Goal: Task Accomplishment & Management: Manage account settings

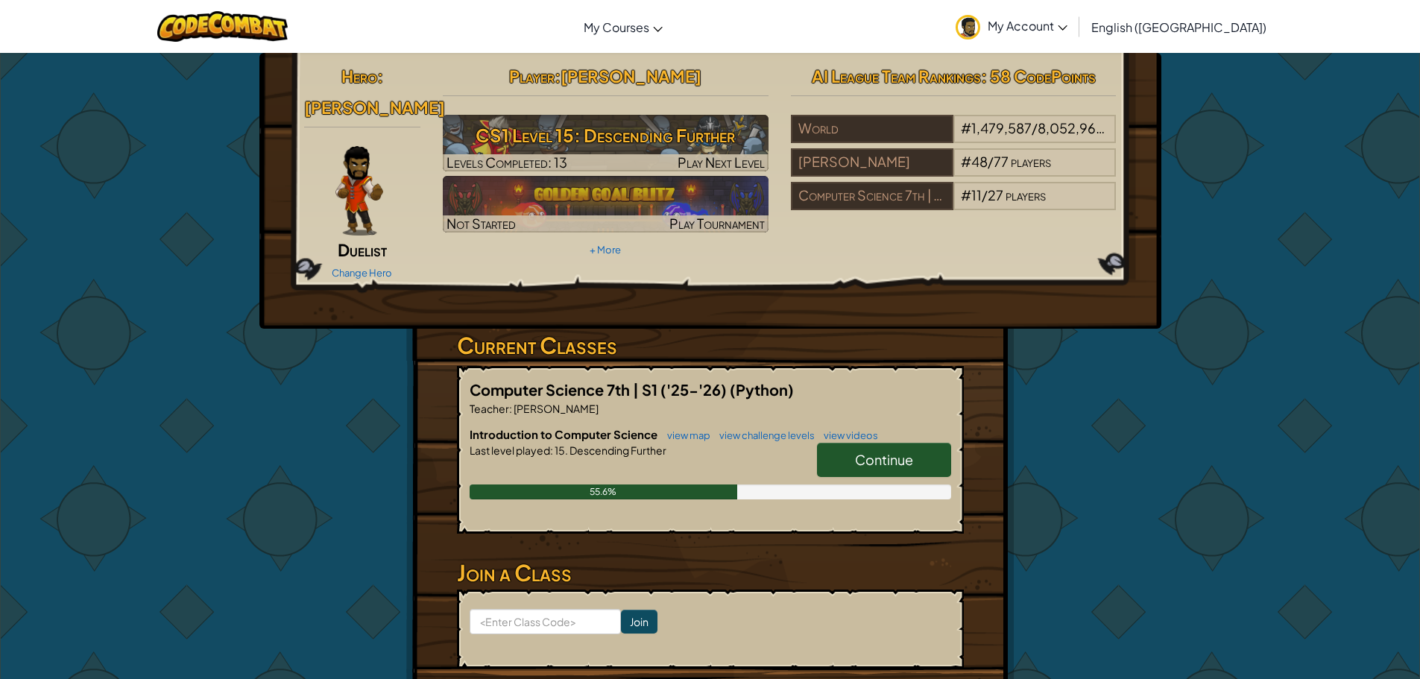
click at [890, 451] on link "Continue" at bounding box center [884, 460] width 134 height 34
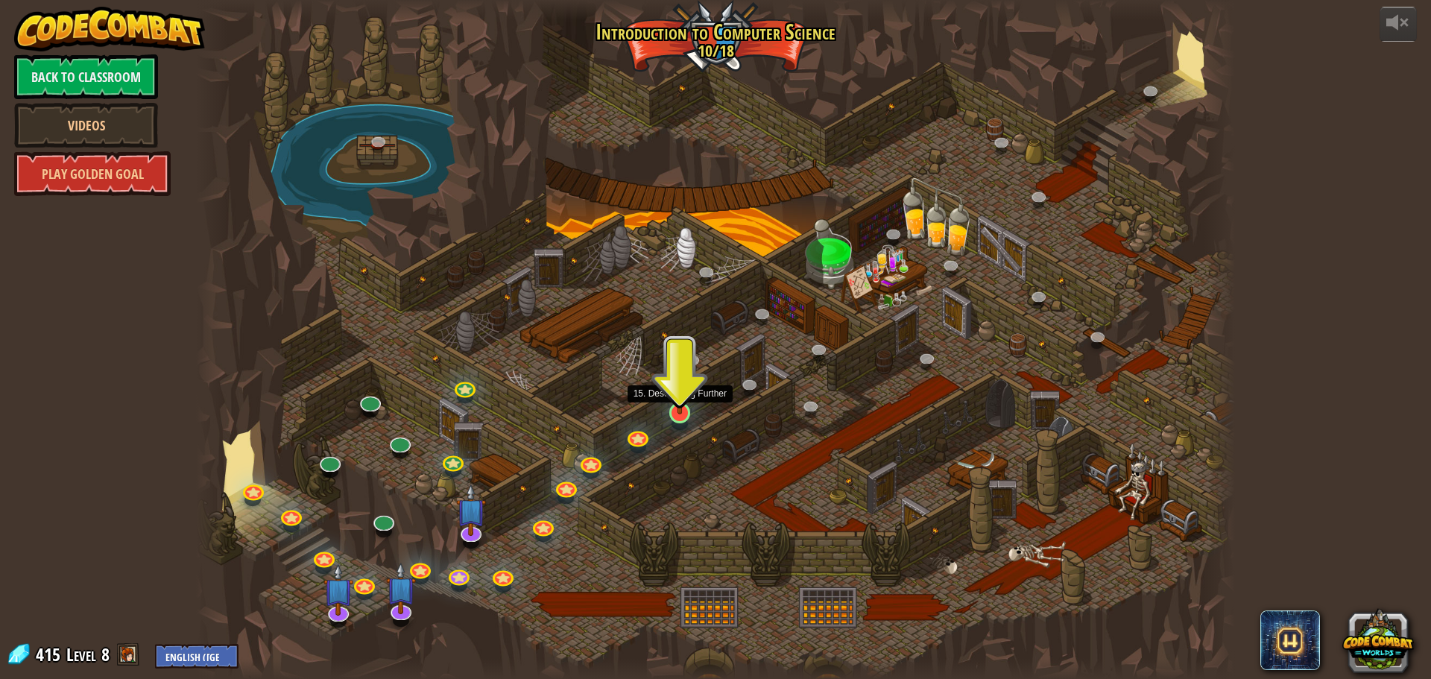
click at [684, 402] on img at bounding box center [681, 382] width 28 height 63
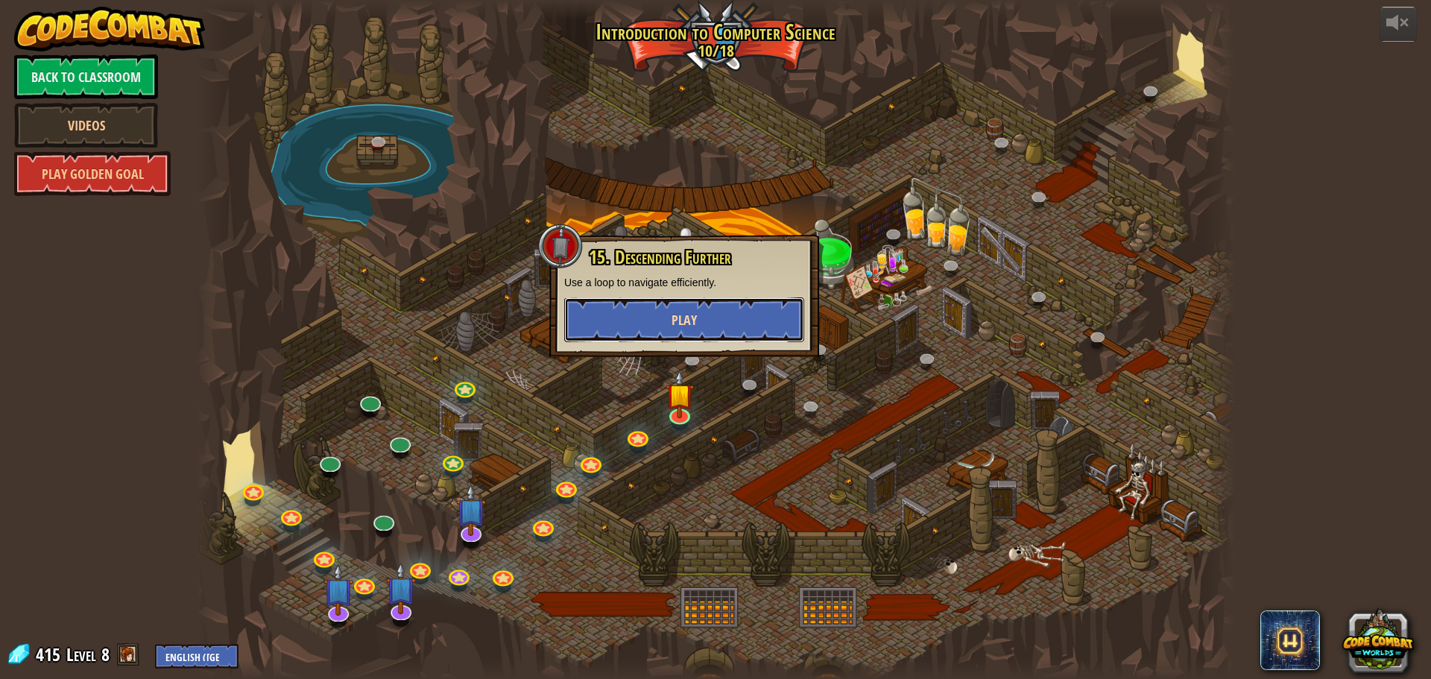
click at [676, 327] on span "Play" at bounding box center [684, 320] width 25 height 19
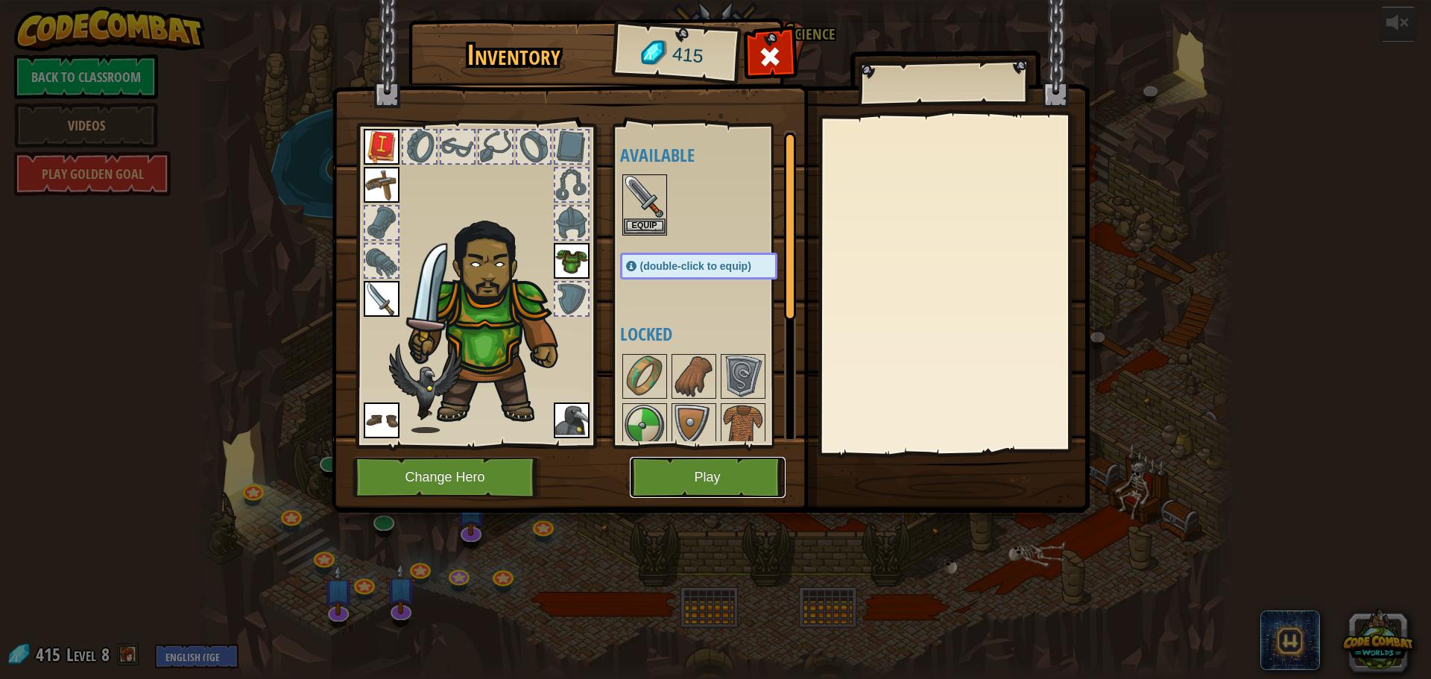
click at [689, 488] on button "Play" at bounding box center [708, 477] width 156 height 41
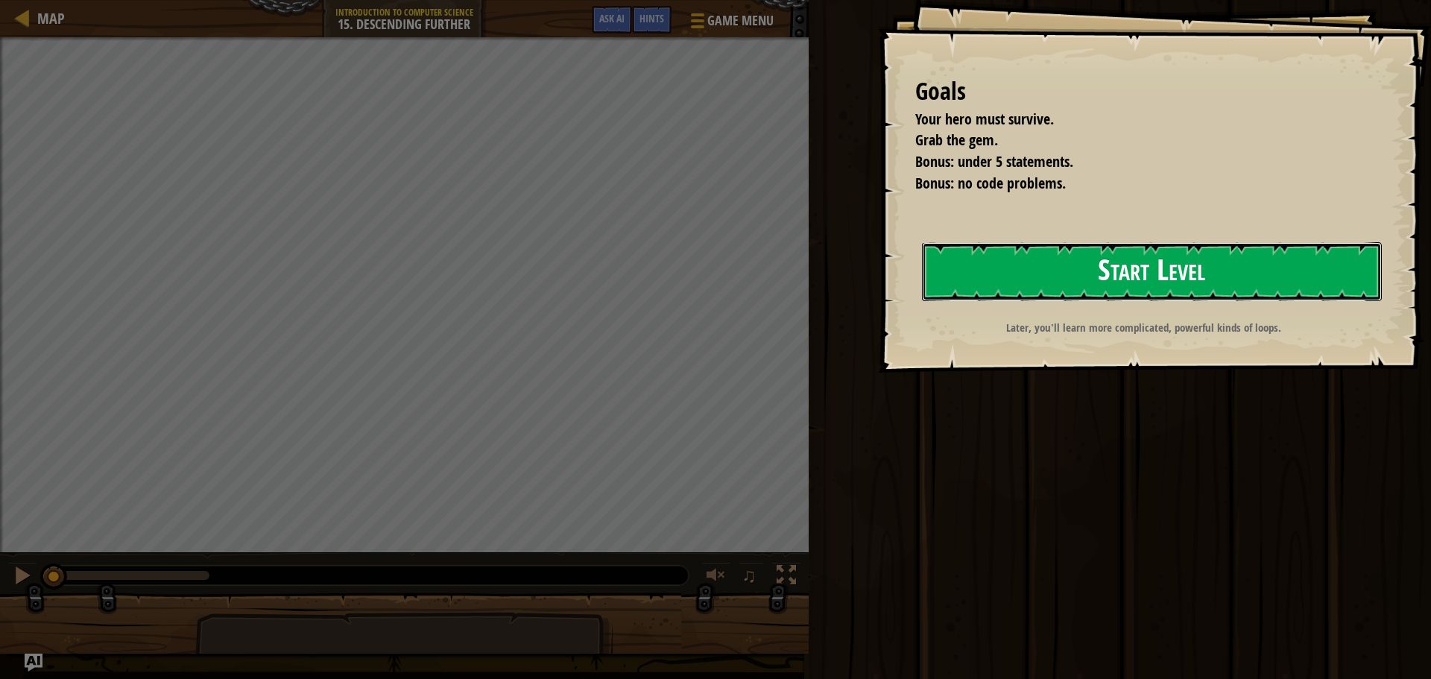
click at [1013, 257] on button "Start Level" at bounding box center [1152, 271] width 460 height 59
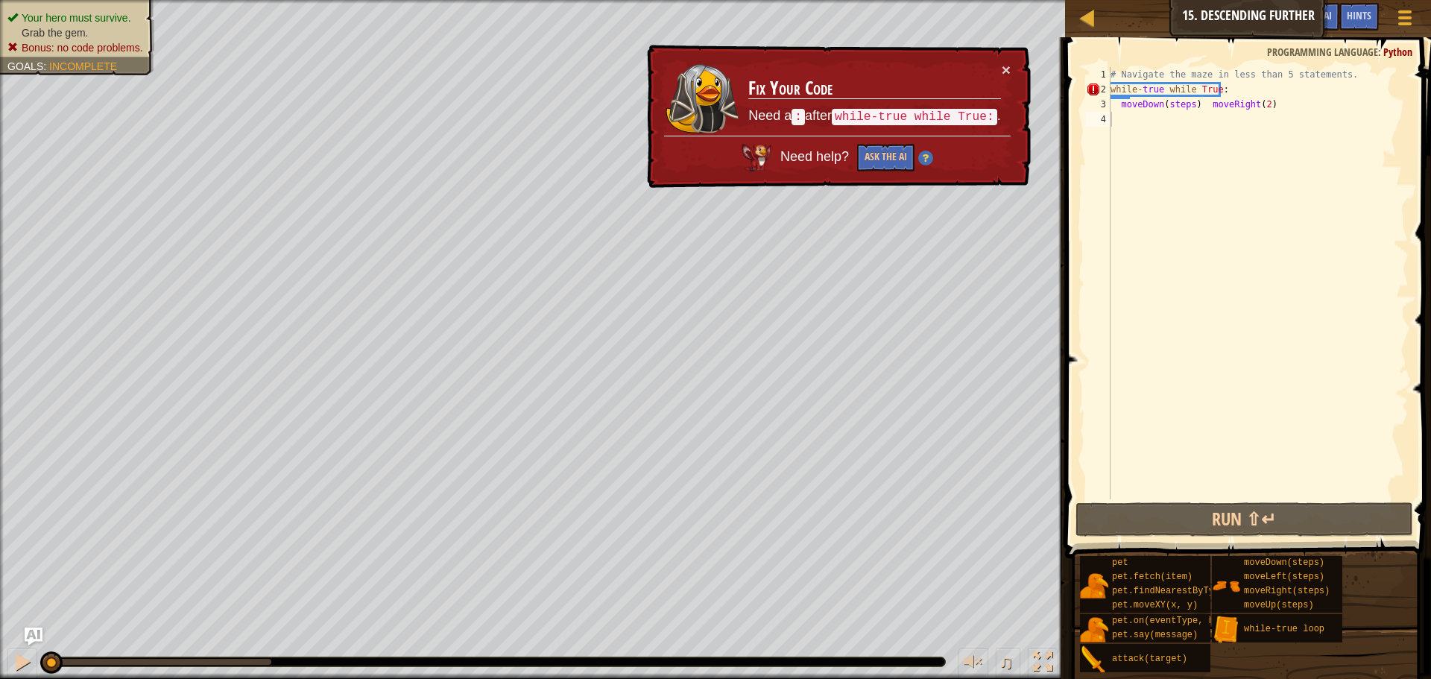
click at [1004, 60] on div "× Fix Your Code Need a : after while-true while True: . Need help? Ask the AI" at bounding box center [837, 117] width 387 height 144
click at [998, 72] on td "Fix Your Code Need a : after while-true while True: ." at bounding box center [875, 99] width 254 height 74
click at [1002, 69] on button "×" at bounding box center [1006, 70] width 9 height 16
click at [1046, 86] on div "Map Introduction to Computer Science 15. Descending Further Game Menu Done Hint…" at bounding box center [715, 339] width 1431 height 679
type textarea "while-true while True:"
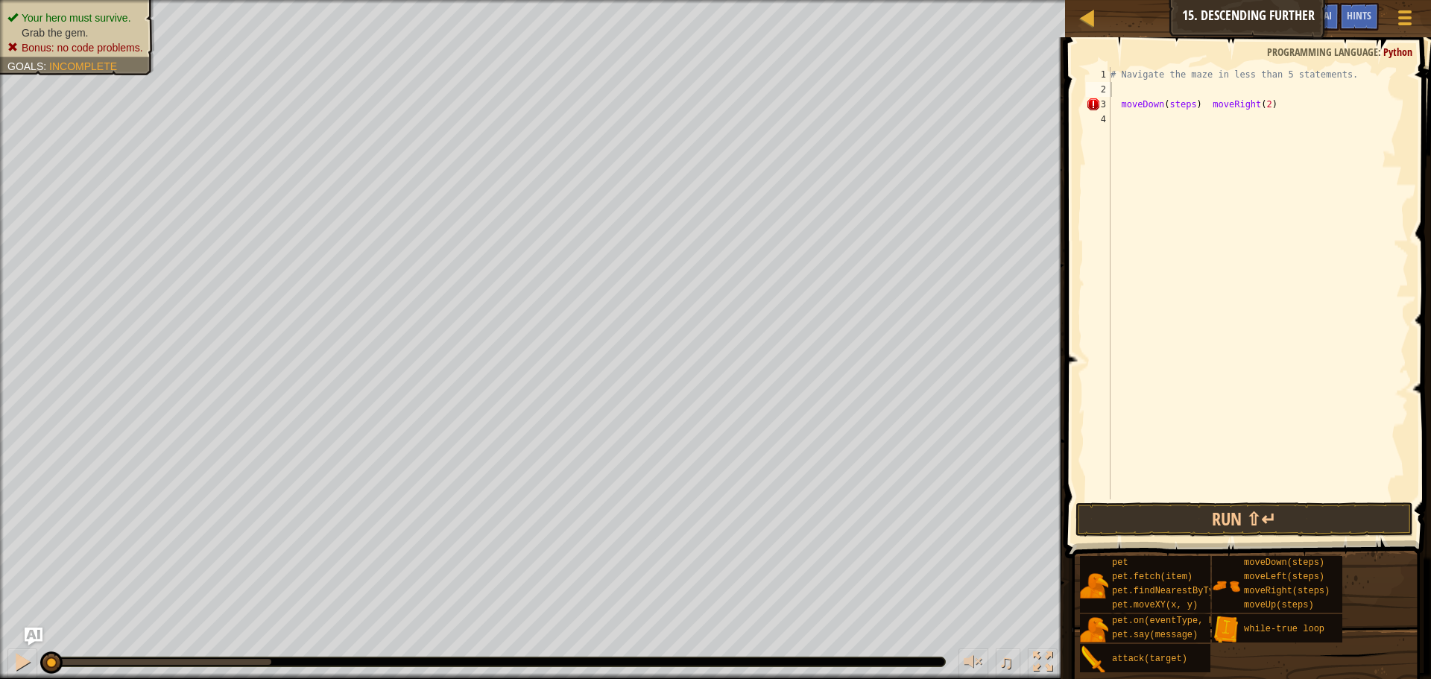
drag, startPoint x: 1354, startPoint y: 68, endPoint x: 1100, endPoint y: 69, distance: 254.2
click at [1100, 69] on div "1 2 3 4 # Navigate the maze in less than 5 statements. moveDown ( steps ) moveR…" at bounding box center [1246, 327] width 371 height 565
click at [1141, 66] on span at bounding box center [1250, 276] width 378 height 565
click at [1025, 73] on div "Map Introduction to Computer Science 15. Descending Further Game Menu Done Hint…" at bounding box center [715, 339] width 1431 height 679
type textarea "# Navigate the maze in less than 5 statements."
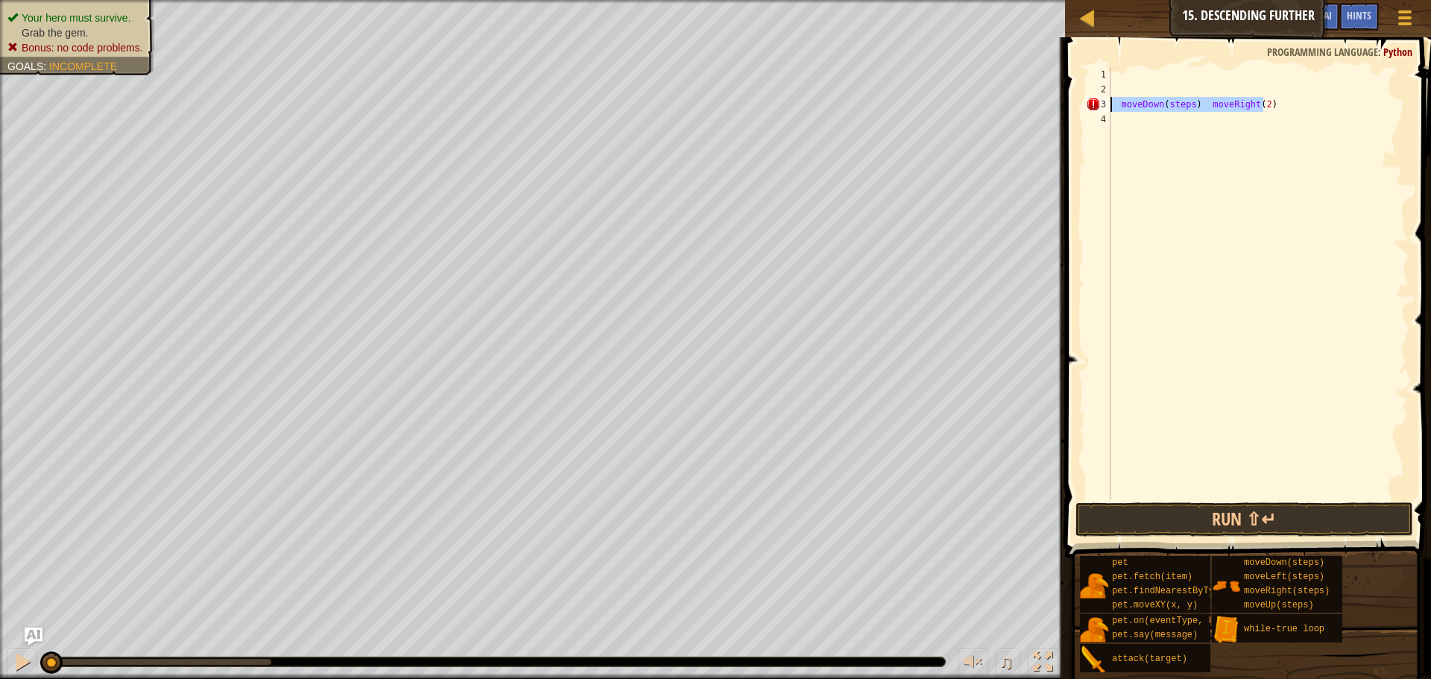
drag, startPoint x: 1262, startPoint y: 107, endPoint x: 1081, endPoint y: 101, distance: 181.3
click at [1081, 101] on div "1 2 3 4 moveDown ( steps ) moveRight ( 2 ) הההההההההההההההההההההההההההההההההההה…" at bounding box center [1246, 327] width 371 height 565
type textarea "moveDown(steps) moveRight(2)"
click at [1177, 69] on div "while - true loop" at bounding box center [1258, 283] width 301 height 432
click at [1184, 73] on div "while - true loop" at bounding box center [1258, 298] width 301 height 462
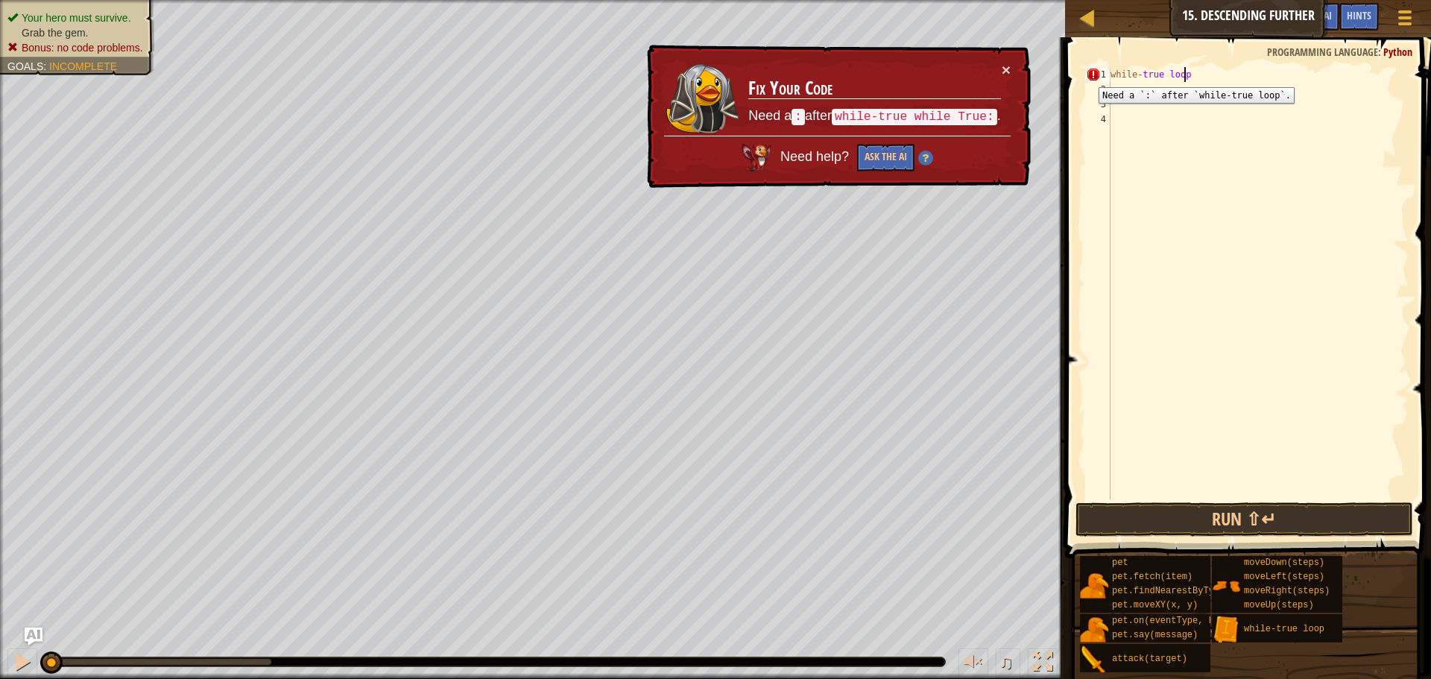
click at [1086, 77] on div "while-true loop 1 2 3 4 while - true loop ההההההההההההההההההההההההההההההההההההה…" at bounding box center [1246, 283] width 326 height 432
click at [1192, 76] on div "while - true loop" at bounding box center [1258, 298] width 301 height 462
type textarea "while-true loop:"
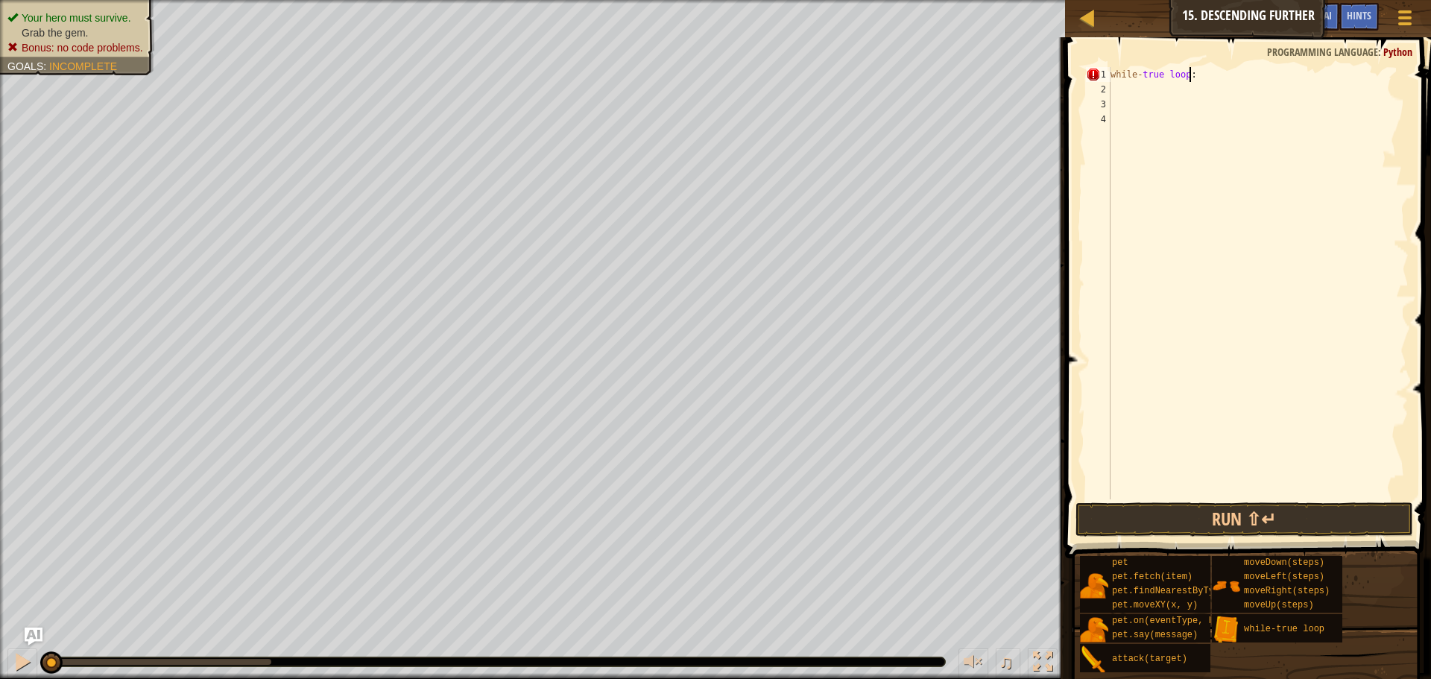
scroll to position [7, 6]
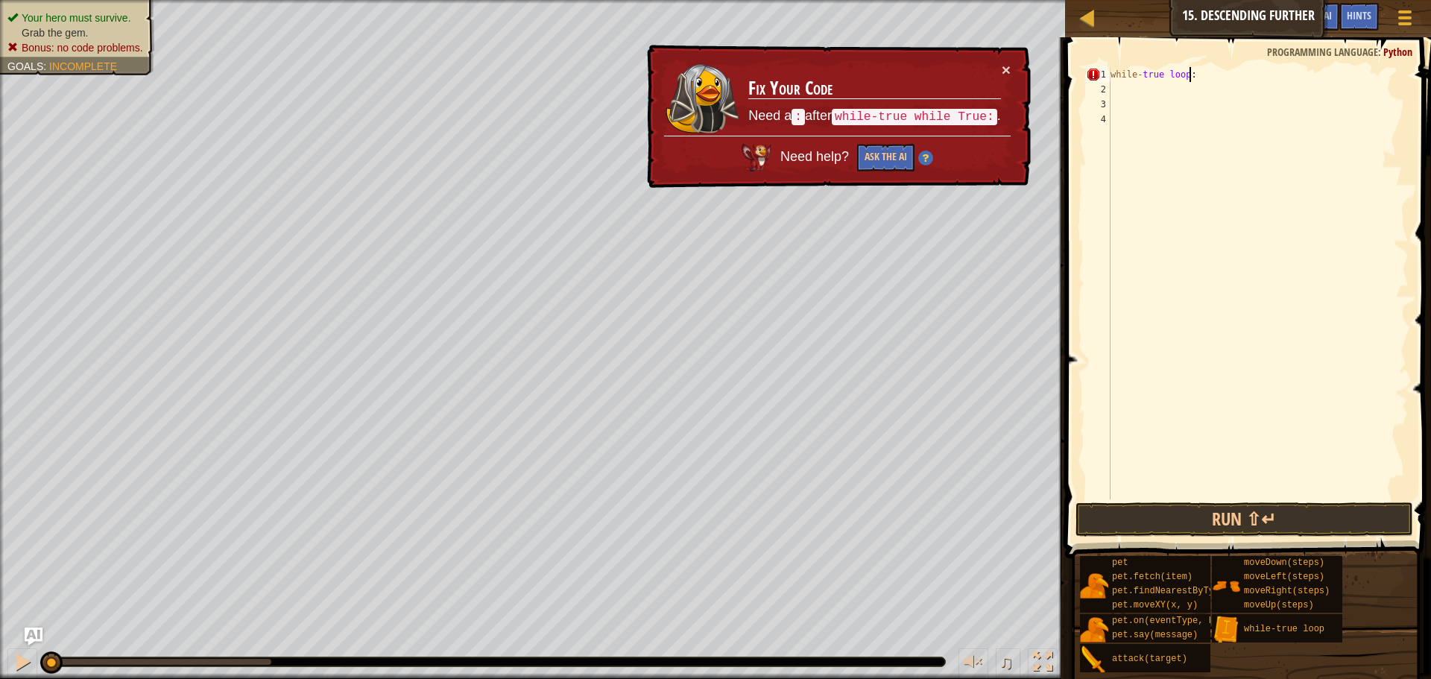
click at [1295, 73] on div "while - true loop :" at bounding box center [1258, 298] width 301 height 462
click at [1221, 93] on div "while - true loop :" at bounding box center [1258, 298] width 301 height 462
click at [1194, 70] on div "while - true loop :" at bounding box center [1258, 298] width 301 height 462
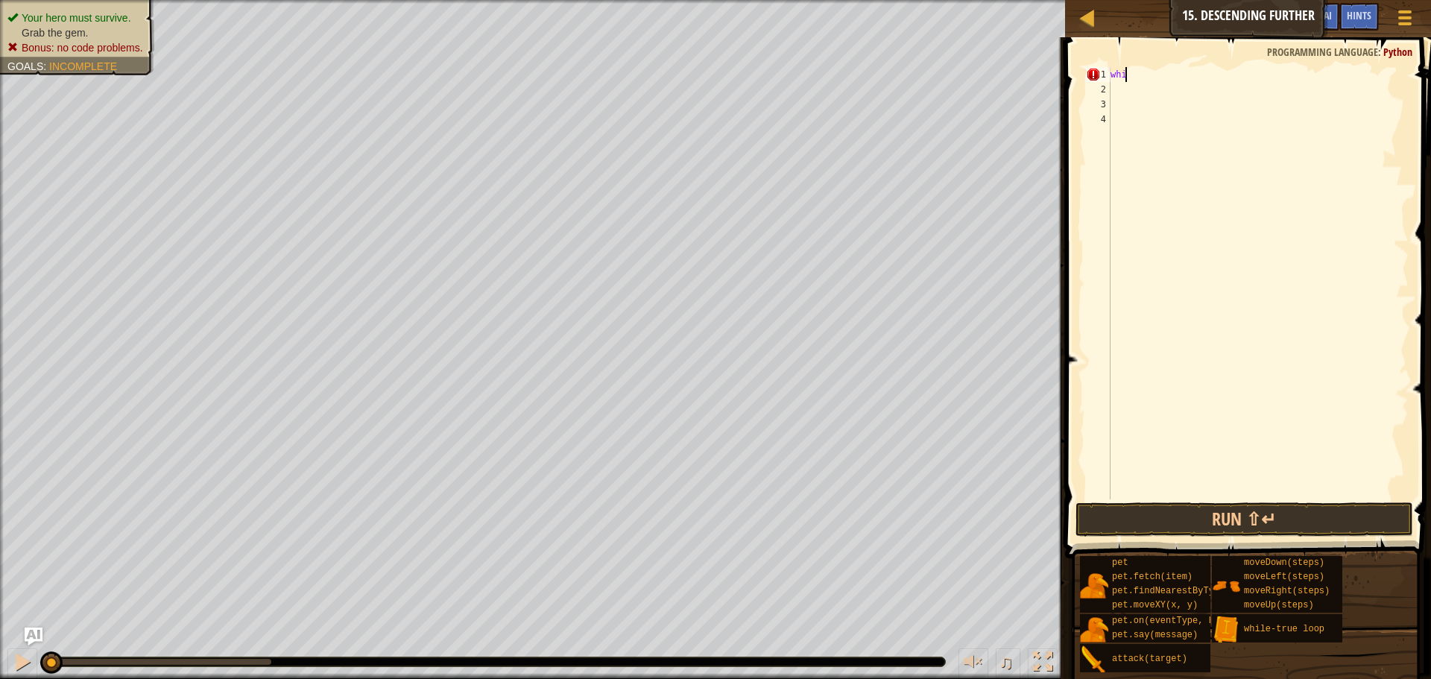
type textarea "w"
click at [1184, 72] on div "moveRight ( steps )" at bounding box center [1258, 283] width 301 height 432
click at [1181, 70] on div "moveRight ( steps )" at bounding box center [1258, 298] width 301 height 462
click at [1183, 71] on div "moveRight ( steps )" at bounding box center [1258, 298] width 301 height 462
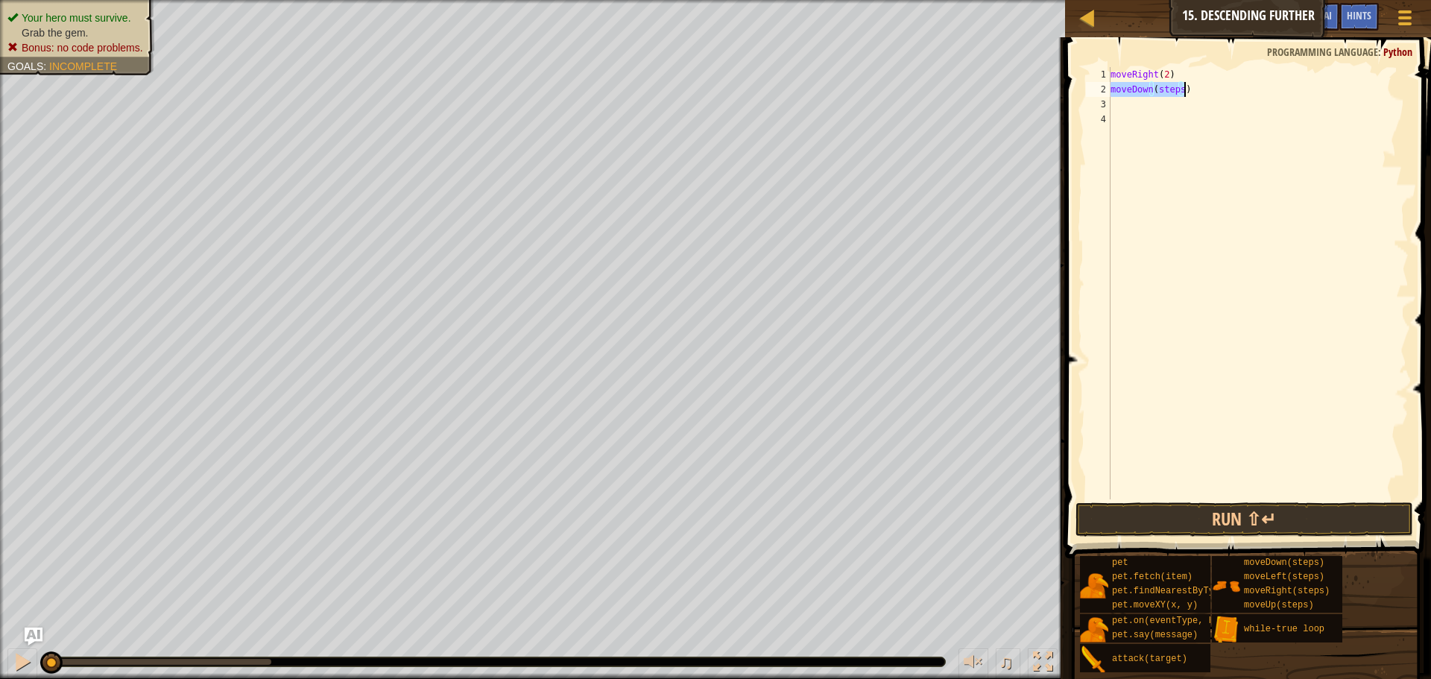
click at [1179, 89] on div "moveRight ( 2 ) moveDown ( steps )" at bounding box center [1258, 283] width 301 height 432
click at [1179, 89] on div "moveRight ( 2 ) moveDown ( steps )" at bounding box center [1258, 298] width 301 height 462
drag, startPoint x: 1197, startPoint y: 68, endPoint x: 1105, endPoint y: 81, distance: 93.4
click at [1105, 81] on div "moveDown(1) 1 2 3 4 moveRight ( 2 ) moveDown ( 1 ) הההההההההההההההההההההההההההה…" at bounding box center [1246, 283] width 326 height 432
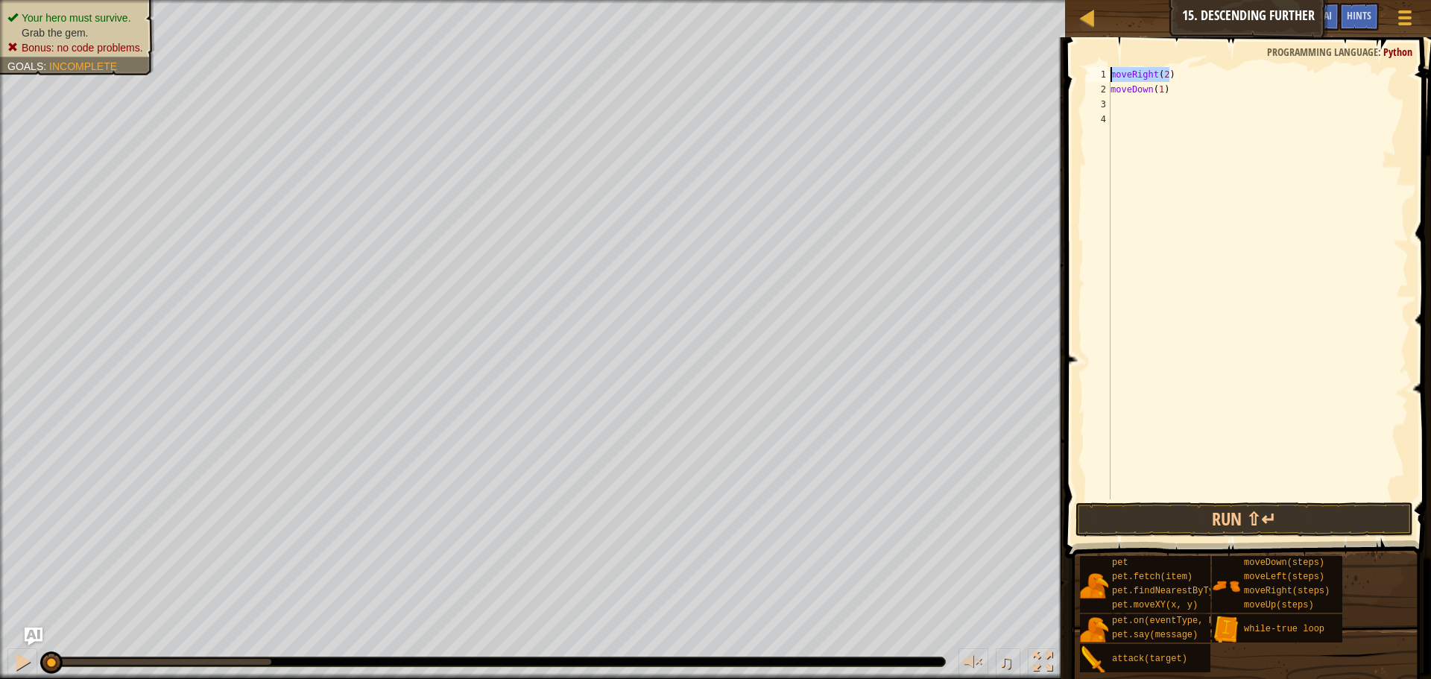
type textarea "moveRight(2)"
click at [1135, 116] on div "moveRight ( 2 ) moveDown ( 1 )" at bounding box center [1258, 298] width 301 height 462
click at [1136, 98] on div "moveRight ( 2 ) moveDown ( 1 )" at bounding box center [1258, 298] width 301 height 462
paste textarea "moveRight(2)"
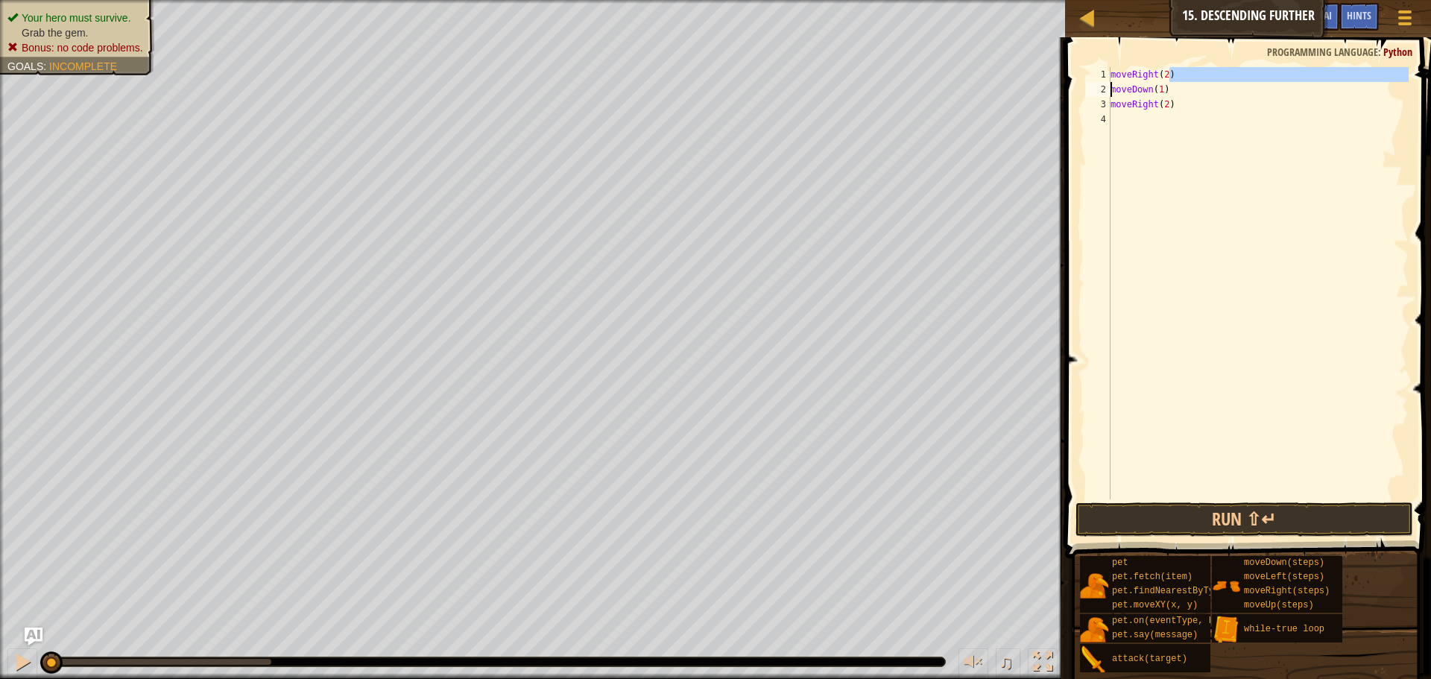
click at [1036, 92] on div "Map Introduction to Computer Science 15. Descending Further Game Menu Done Hint…" at bounding box center [715, 339] width 1431 height 679
click at [1203, 87] on div "moveRight ( 2 ) moveDown ( 1 ) moveRight ( 2 )" at bounding box center [1258, 298] width 301 height 462
type textarea "moveDown(1)"
drag, startPoint x: 1141, startPoint y: 89, endPoint x: 1069, endPoint y: 84, distance: 72.5
click at [1070, 84] on div "moveDown(1) 1 2 3 4 moveRight ( 2 ) moveDown ( 1 ) moveRight ( 2 ) הההההההההההה…" at bounding box center [1246, 327] width 371 height 565
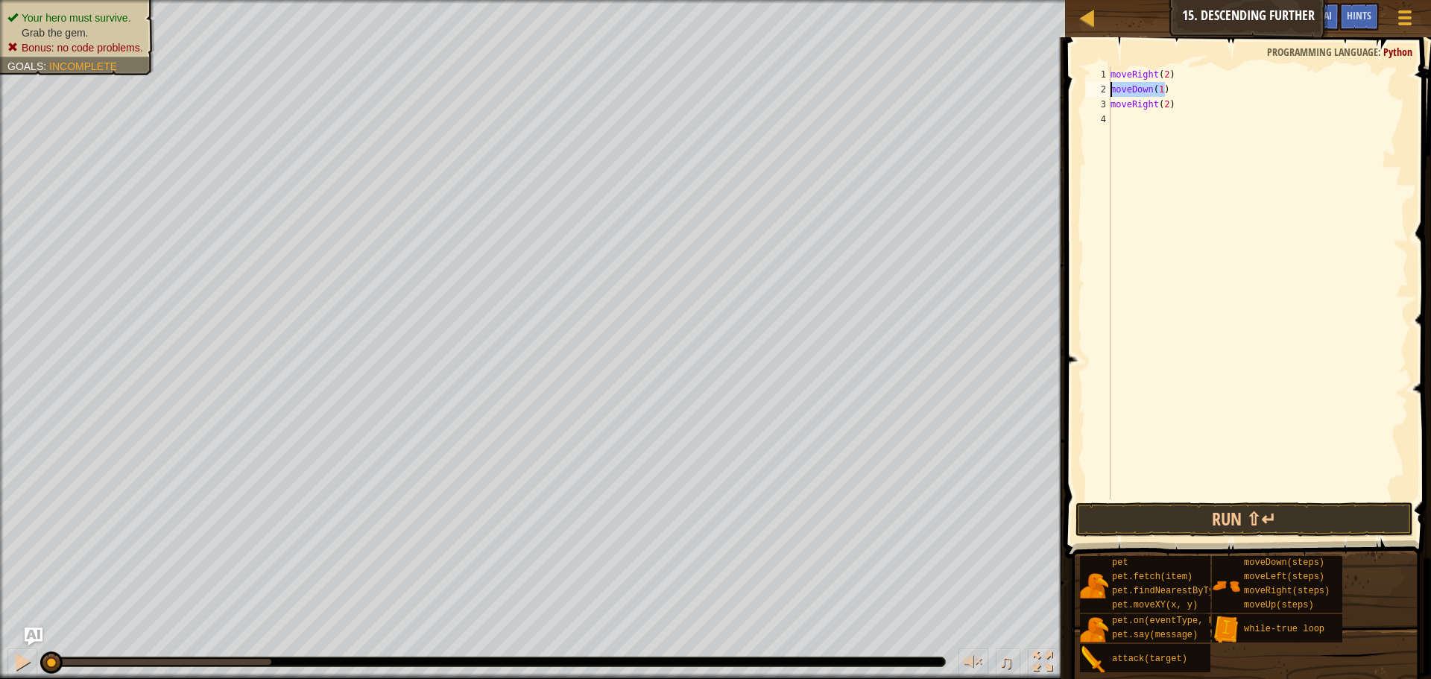
click at [1126, 114] on div "moveRight ( 2 ) moveDown ( 1 ) moveRight ( 2 )" at bounding box center [1258, 298] width 301 height 462
paste textarea "moveDown(1)"
drag, startPoint x: 1181, startPoint y: 74, endPoint x: 1062, endPoint y: 67, distance: 118.7
click at [1062, 67] on div "moveDown(1) 1 2 3 4 5 moveRight ( 2 ) moveDown ( 1 ) moveRight ( 2 ) moveDown (…" at bounding box center [1246, 327] width 371 height 565
type textarea "moveRight(2)"
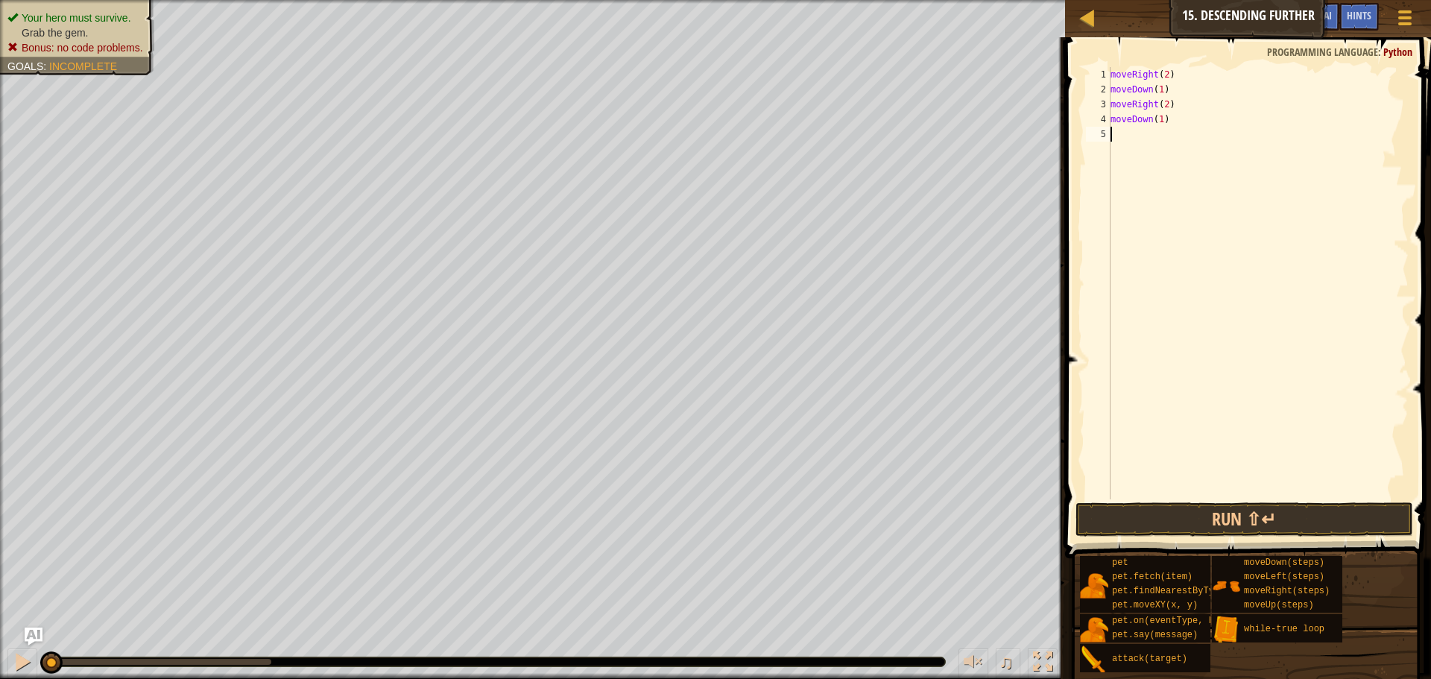
click at [1138, 140] on div "moveRight ( 2 ) moveDown ( 1 ) moveRight ( 2 ) moveDown ( 1 )" at bounding box center [1258, 298] width 301 height 462
paste textarea "moveRight(2)"
click at [1271, 536] on button "Run ⇧↵" at bounding box center [1245, 520] width 338 height 34
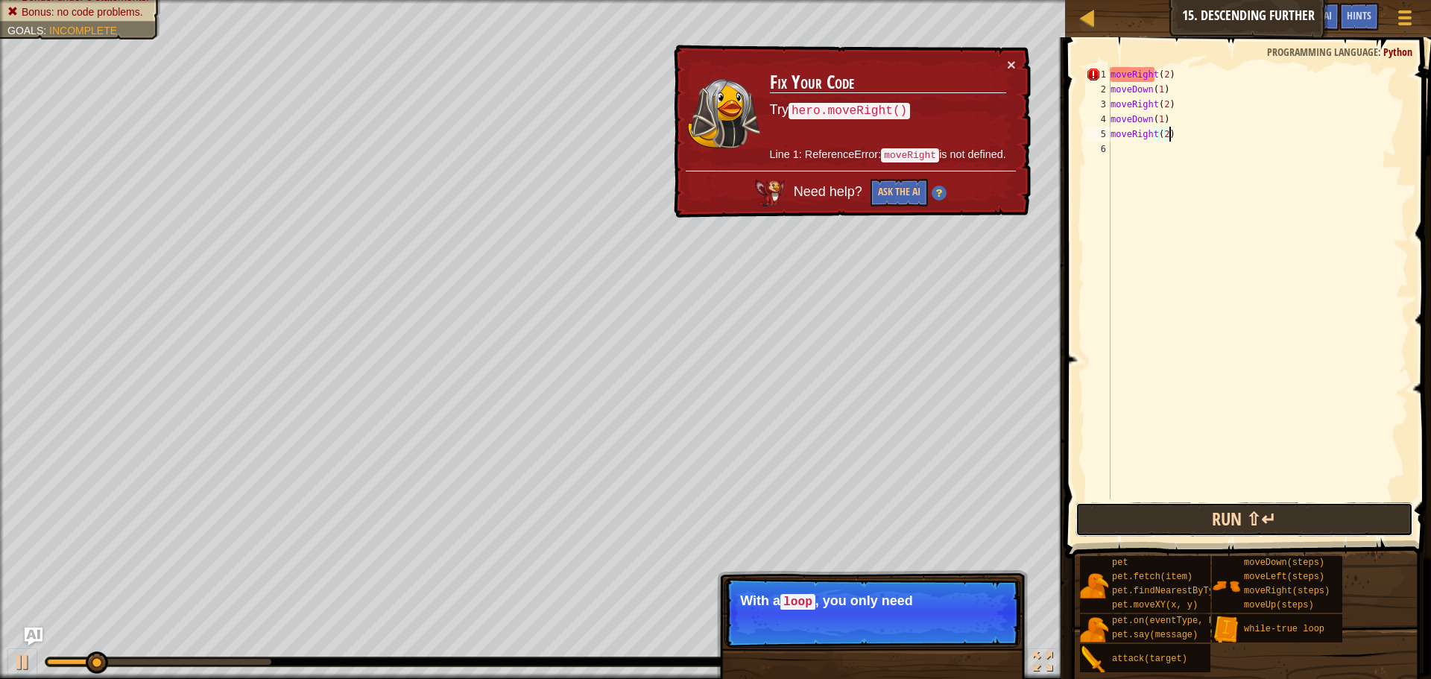
click at [1271, 532] on button "Run ⇧↵" at bounding box center [1245, 520] width 338 height 34
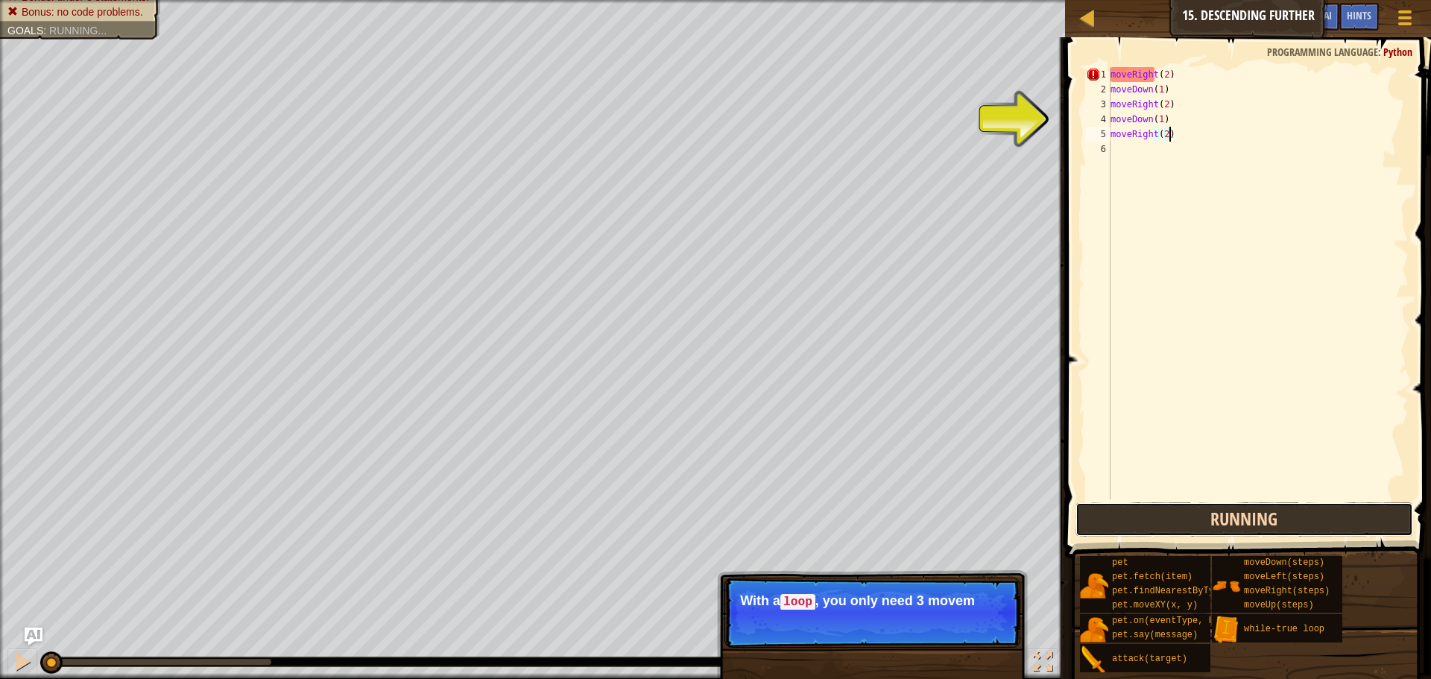
click at [1275, 529] on button "Running" at bounding box center [1245, 520] width 338 height 34
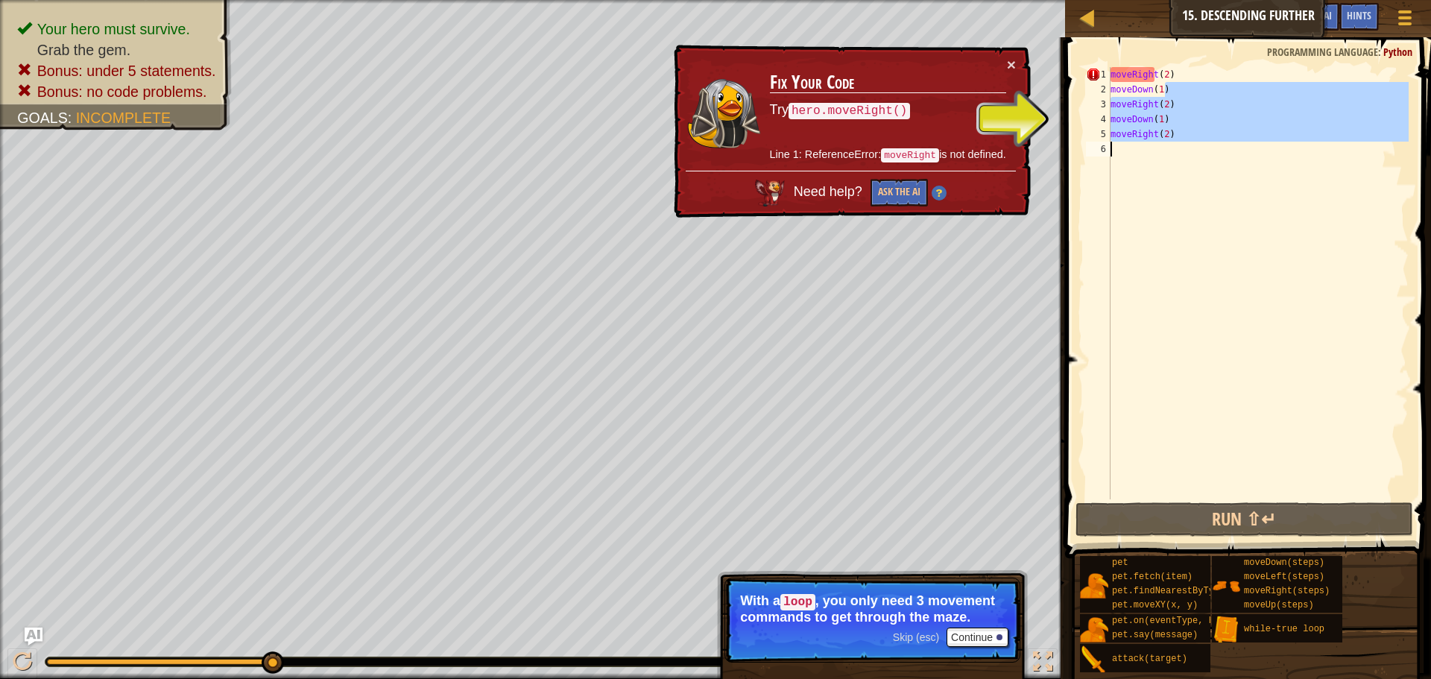
drag, startPoint x: 1171, startPoint y: 79, endPoint x: 1118, endPoint y: 182, distance: 115.4
click at [1118, 182] on div "moveRight ( 2 ) moveDown ( 1 ) moveRight ( 2 ) moveDown ( 1 ) moveRight ( 2 )" at bounding box center [1258, 298] width 301 height 462
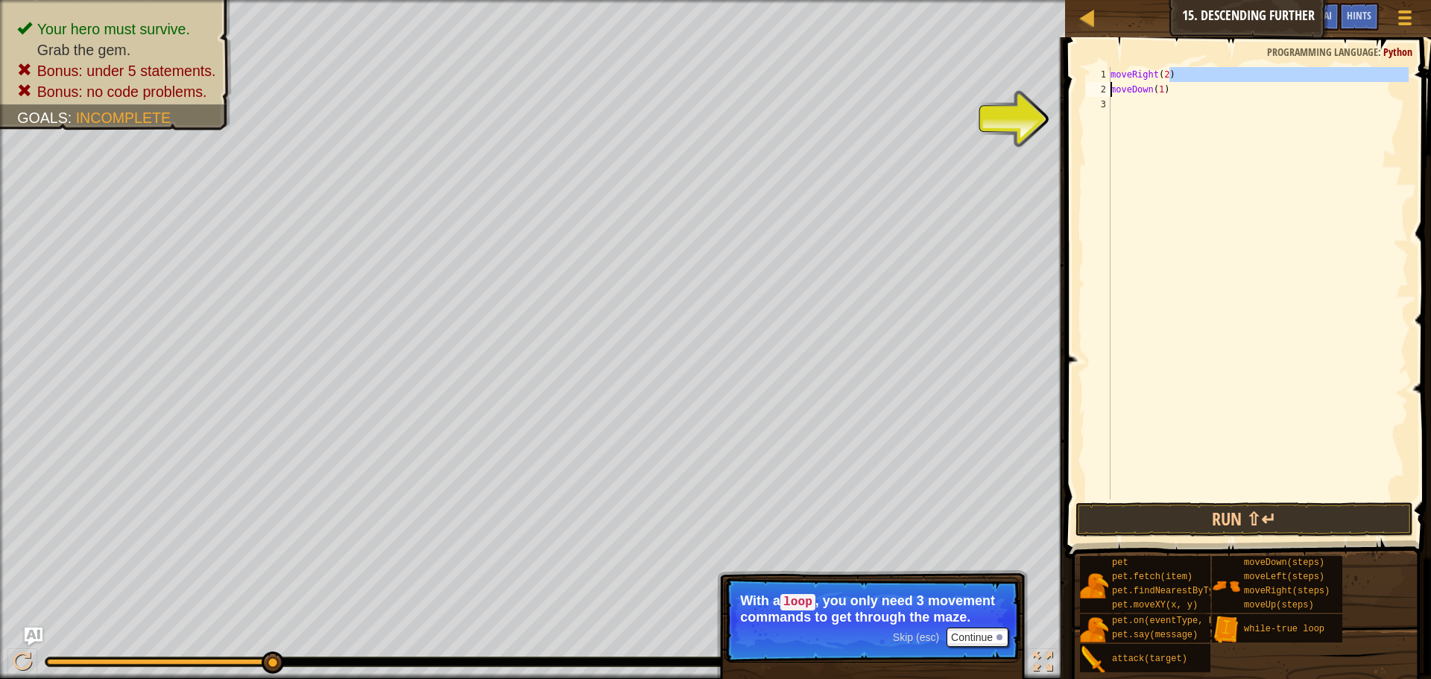
click at [1012, 97] on div "Map Introduction to Computer Science 15. Descending Further Game Menu Done Hint…" at bounding box center [715, 339] width 1431 height 679
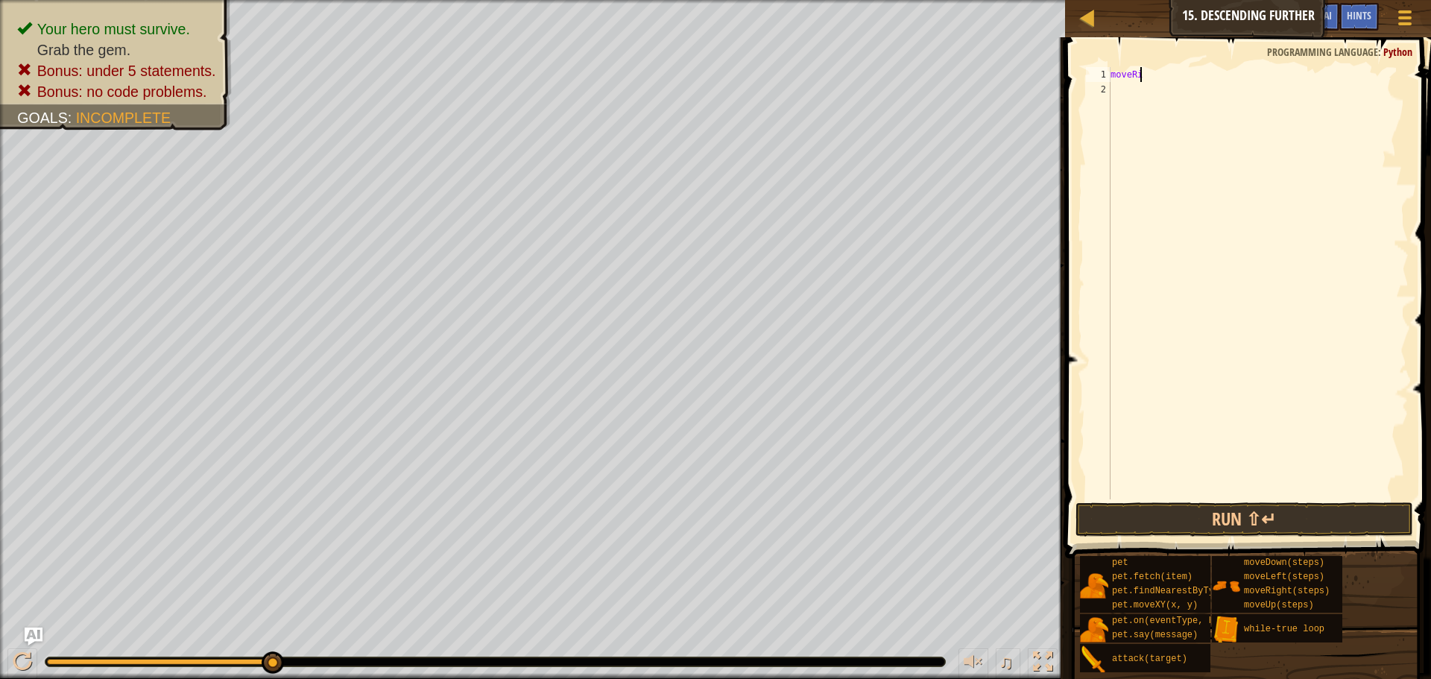
type textarea "m"
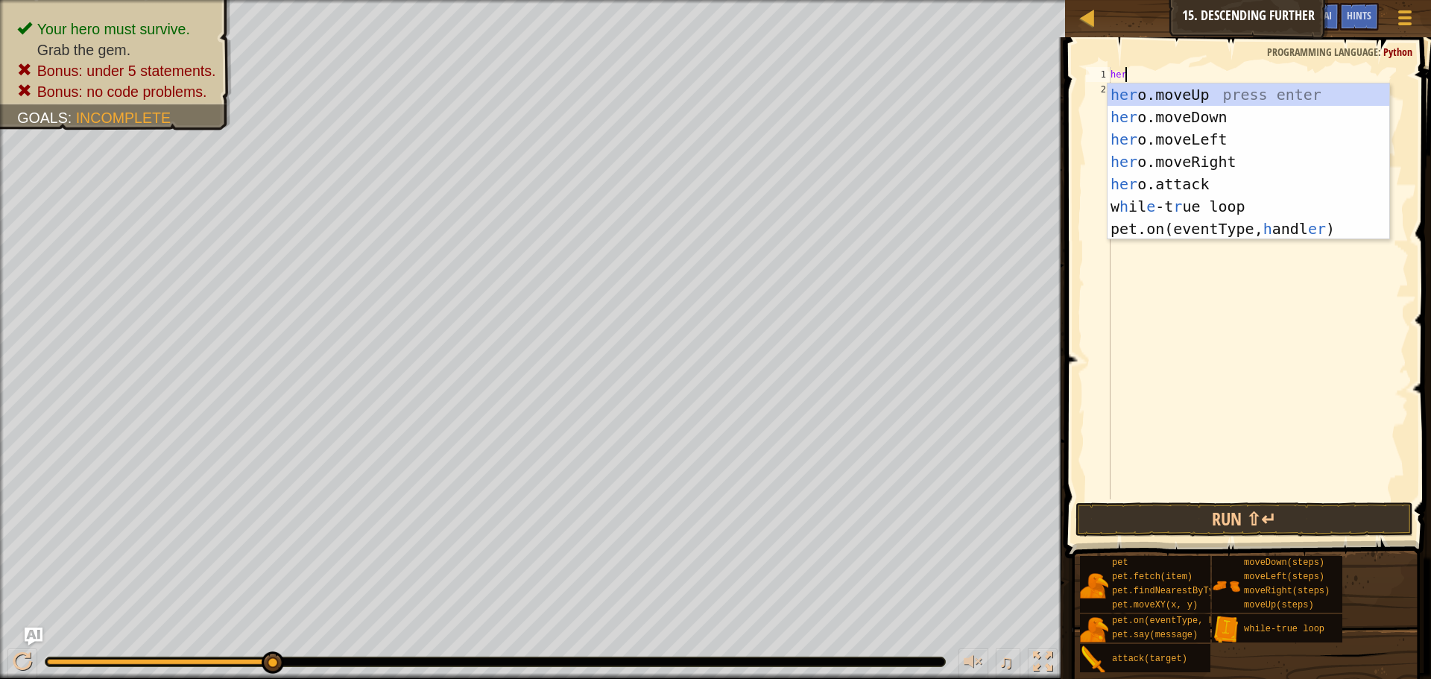
type textarea "hero"
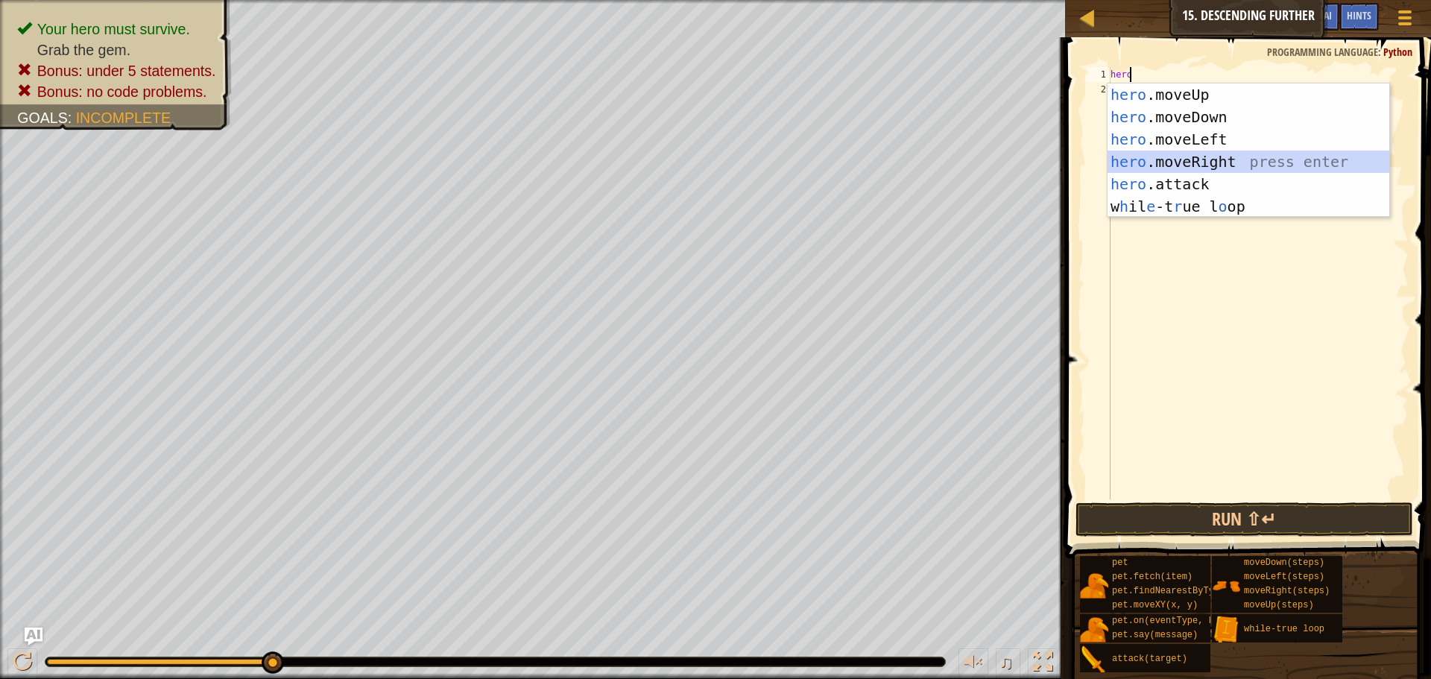
click at [1192, 160] on div "hero .moveUp press enter hero .moveDown press enter hero .moveLeft press enter …" at bounding box center [1249, 173] width 282 height 179
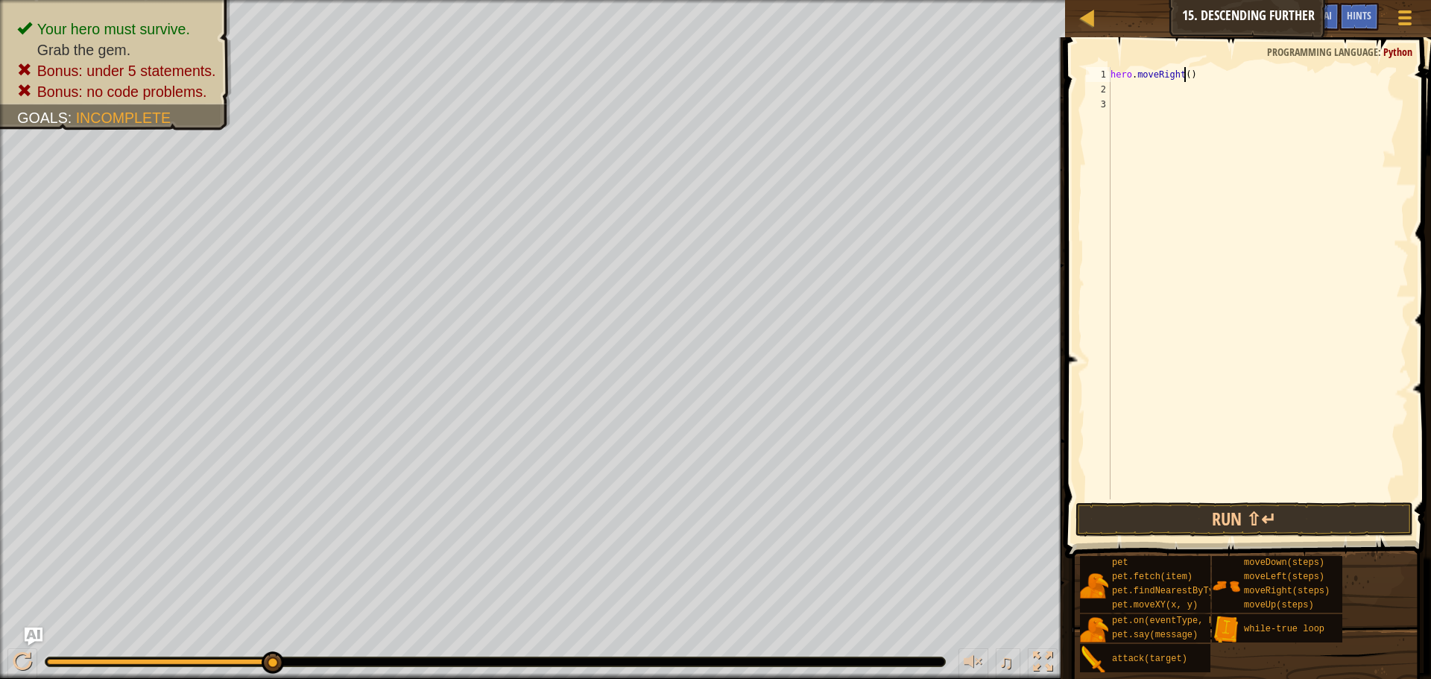
click at [1184, 75] on div "hero . moveRight ( )" at bounding box center [1258, 298] width 301 height 462
type textarea "hero.moveRight(2)"
click at [1149, 89] on div "hero . moveRight ( 2 )" at bounding box center [1258, 298] width 301 height 462
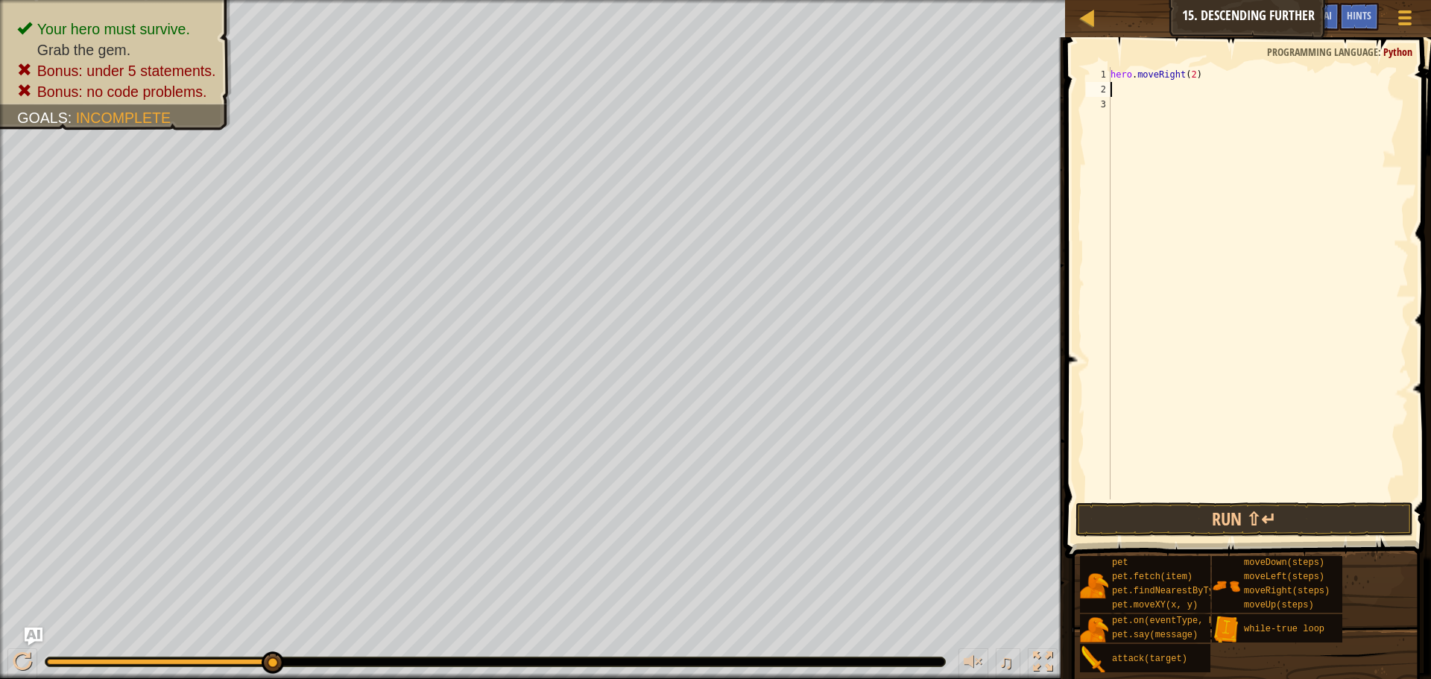
type textarea "g"
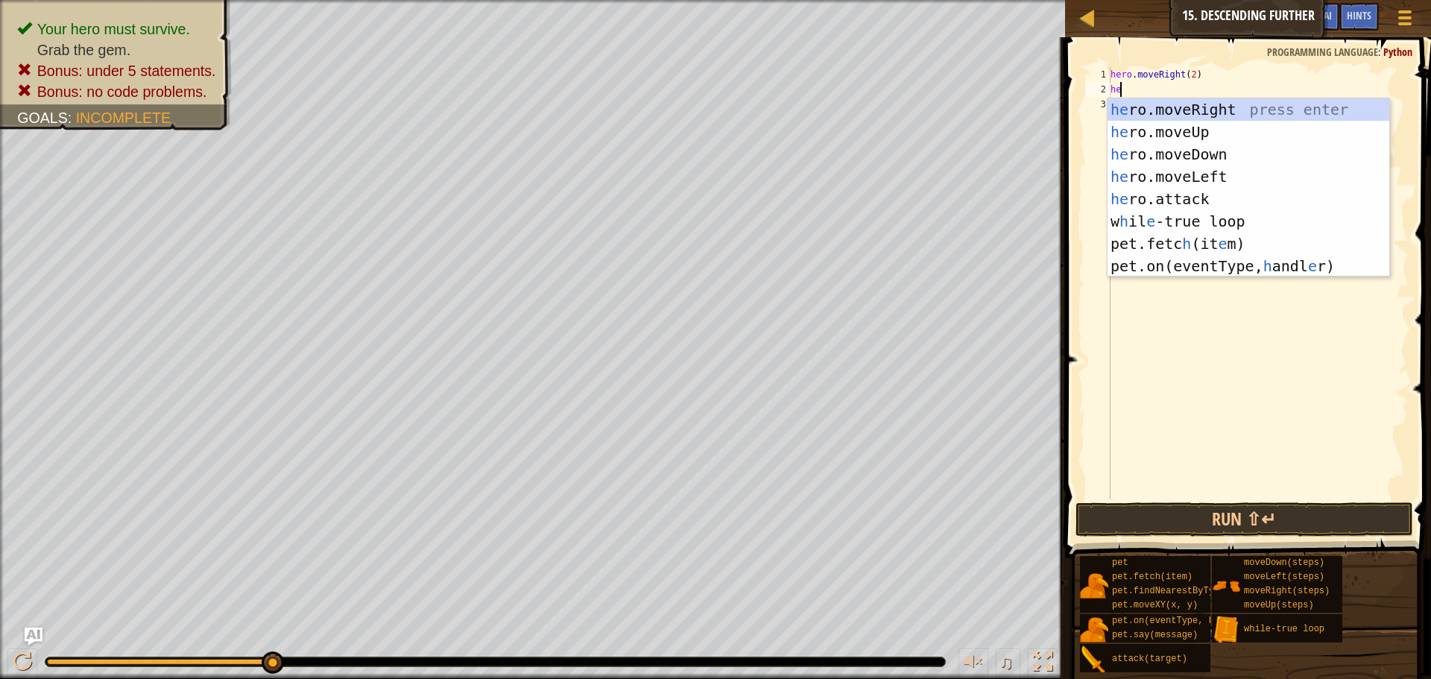
type textarea "hero"
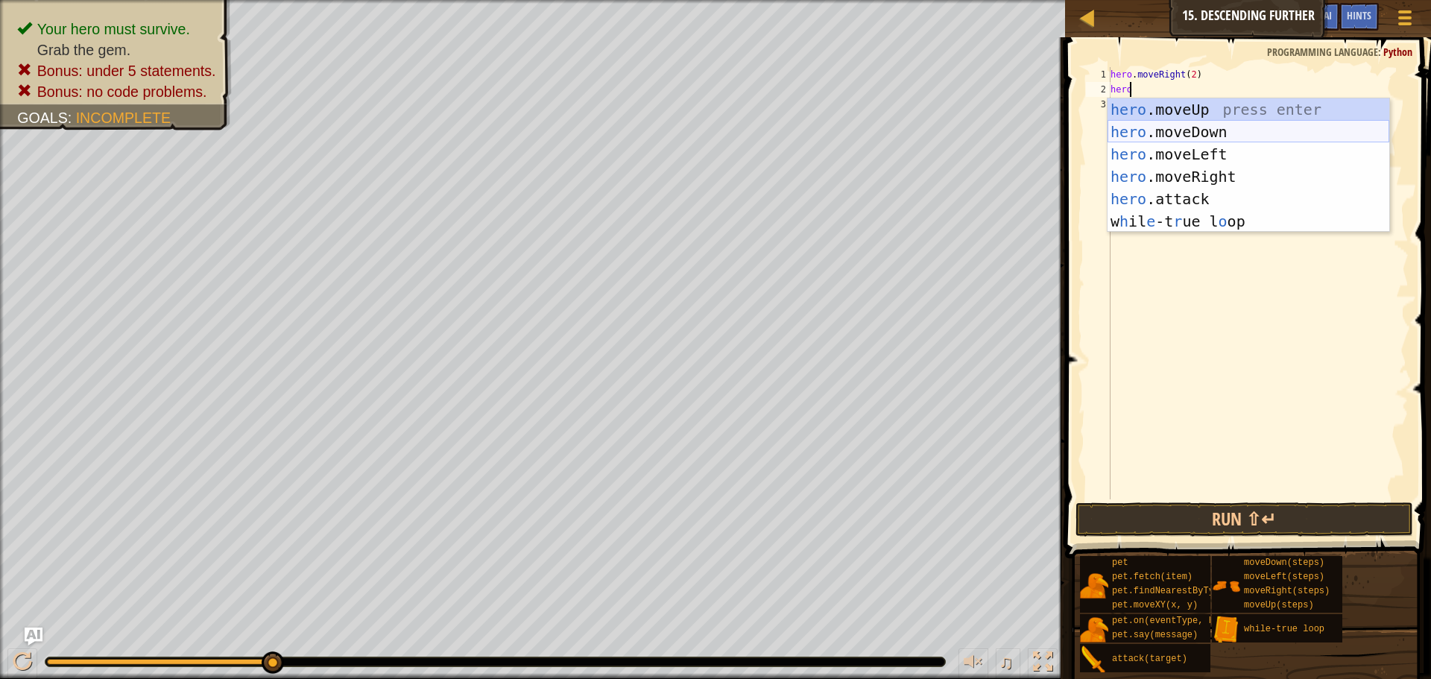
click at [1182, 130] on div "hero .moveUp press enter hero .moveDown press enter hero .moveLeft press enter …" at bounding box center [1249, 187] width 282 height 179
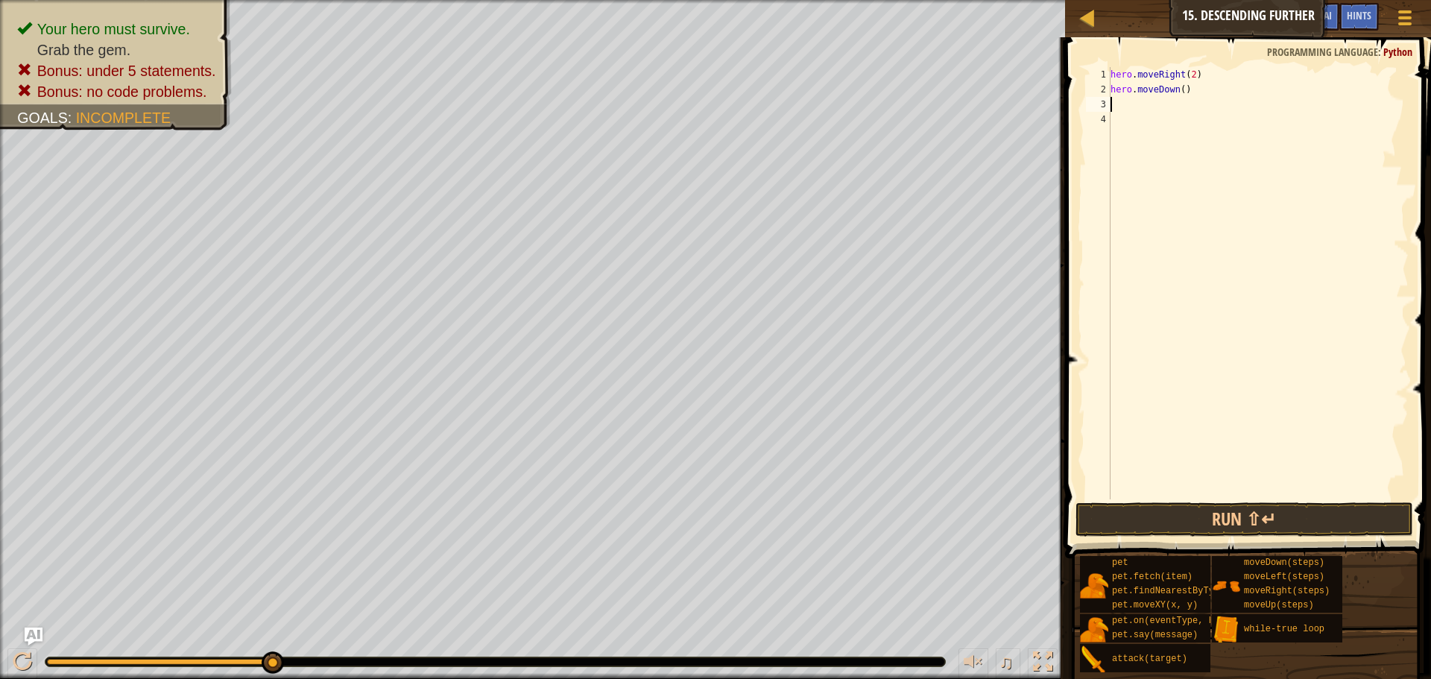
scroll to position [7, 0]
click at [1180, 91] on div "hero . moveRight ( 2 ) hero . moveDown ( )" at bounding box center [1258, 298] width 301 height 462
drag, startPoint x: 1209, startPoint y: 71, endPoint x: 1066, endPoint y: 71, distance: 142.4
click at [1066, 71] on div "hero.moveDown(1) 1 2 3 4 hero . moveRight ( 2 ) hero . moveDown ( 1 ) ההההההההה…" at bounding box center [1246, 327] width 371 height 565
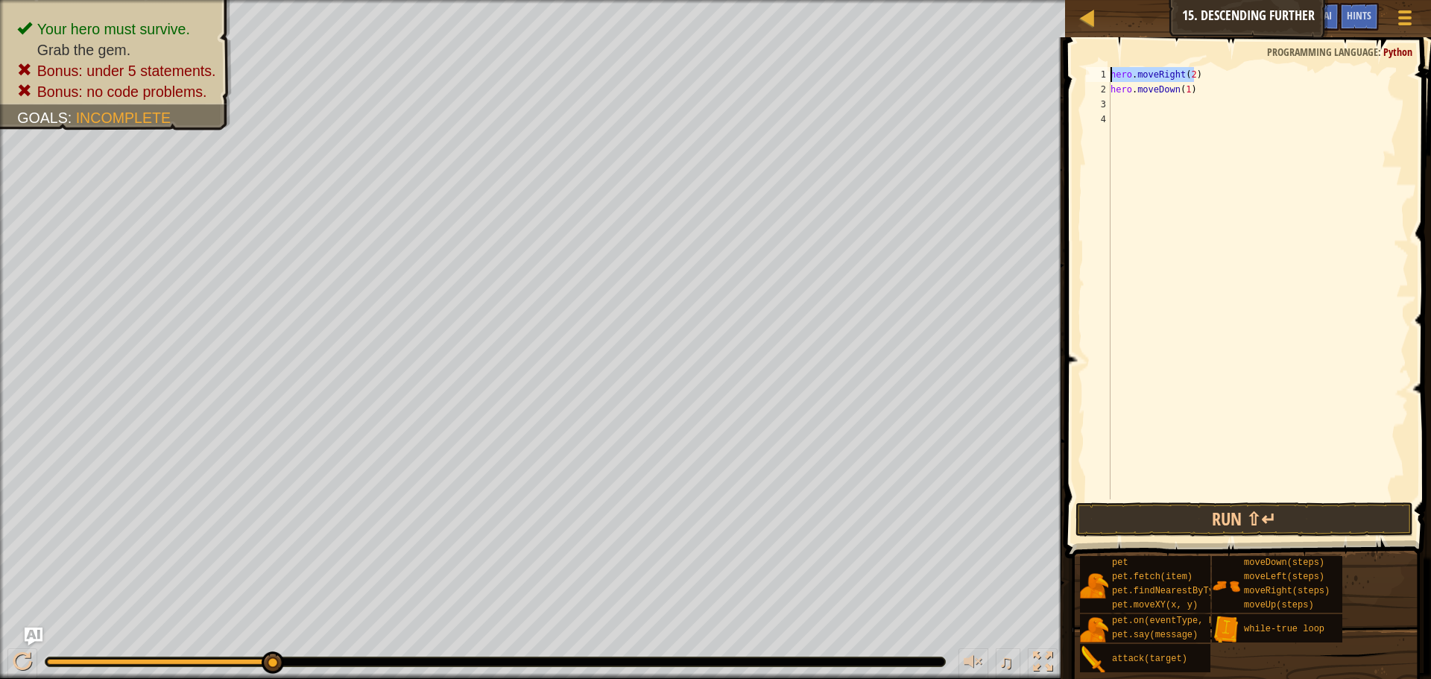
click at [1110, 95] on div "2" at bounding box center [1098, 89] width 25 height 15
type textarea "hero.moveDown(1)"
click at [1128, 106] on div "hero . moveRight ( 2 ) hero . moveDown ( 1 )" at bounding box center [1258, 298] width 301 height 462
paste textarea "hero.moveRight(2)"
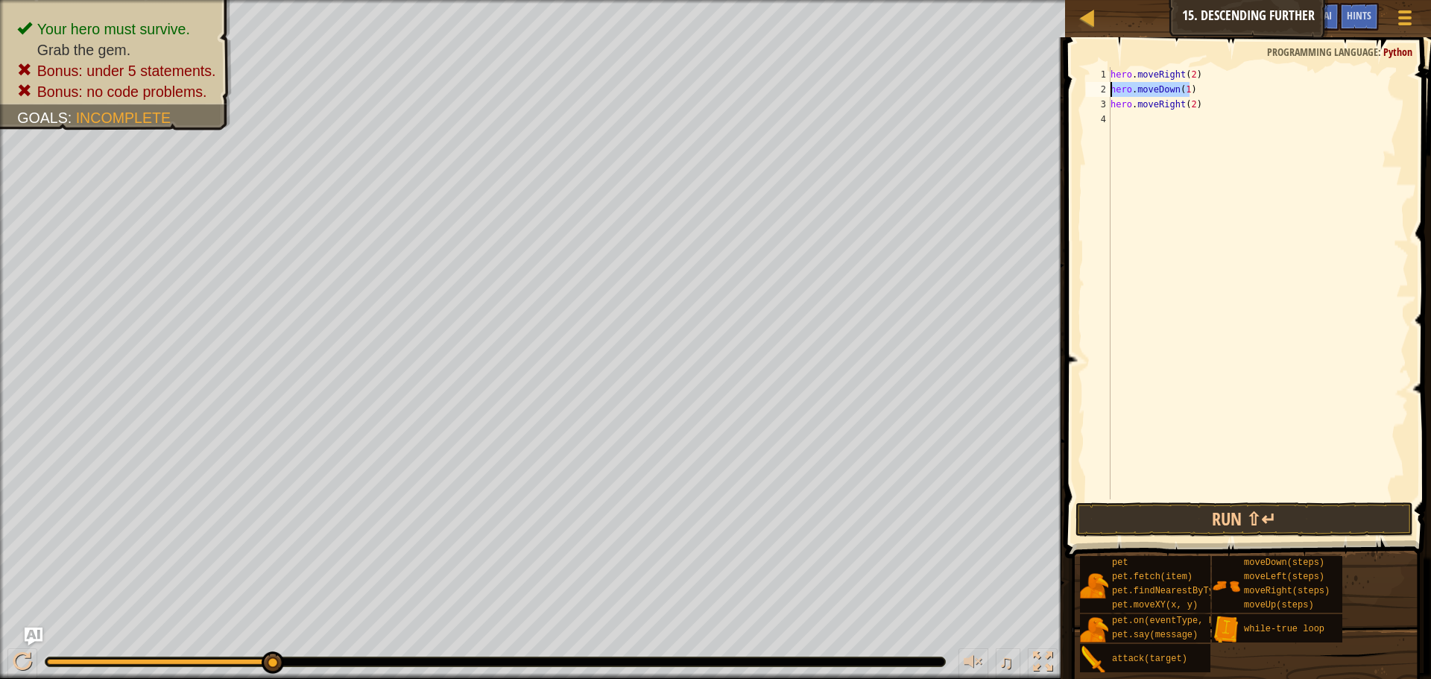
drag, startPoint x: 1198, startPoint y: 92, endPoint x: 1078, endPoint y: 86, distance: 120.2
click at [1078, 86] on div "hero.moveRight(2) 1 2 3 4 hero . moveRight ( 2 ) hero . moveDown ( 1 ) hero . m…" at bounding box center [1246, 327] width 371 height 565
type textarea "hero.moveDown(1)"
click at [1127, 118] on div "hero . moveRight ( 2 ) hero . moveDown ( 1 ) hero . moveRight ( 2 )" at bounding box center [1258, 298] width 301 height 462
paste textarea "hero.moveDown(1)"
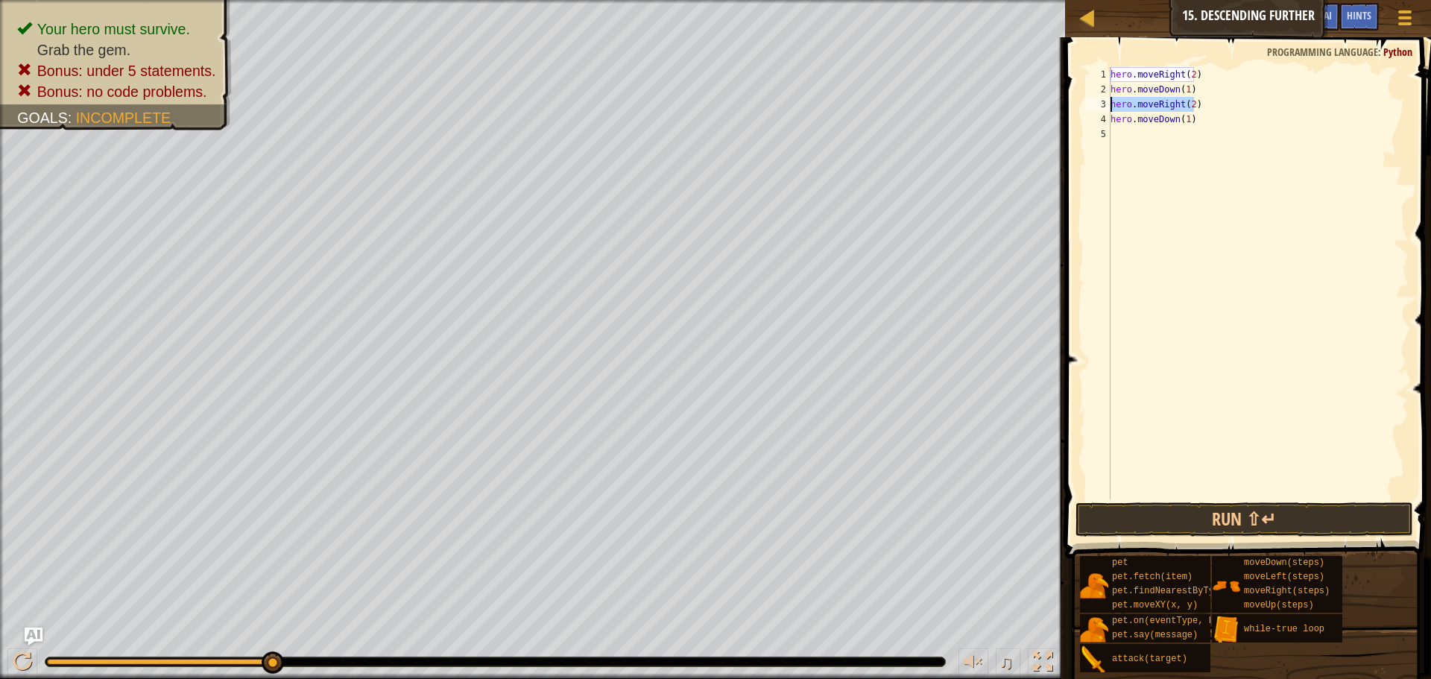
click at [1039, 107] on div "Map Introduction to Computer Science 15. Descending Further Game Menu Done Hint…" at bounding box center [715, 339] width 1431 height 679
type textarea "hero.moveRight(2)"
click at [1127, 129] on div "hero . moveRight ( 2 ) hero . moveDown ( 1 ) hero . moveRight ( 2 ) hero . move…" at bounding box center [1258, 298] width 301 height 462
paste textarea "hero.moveRight(2)"
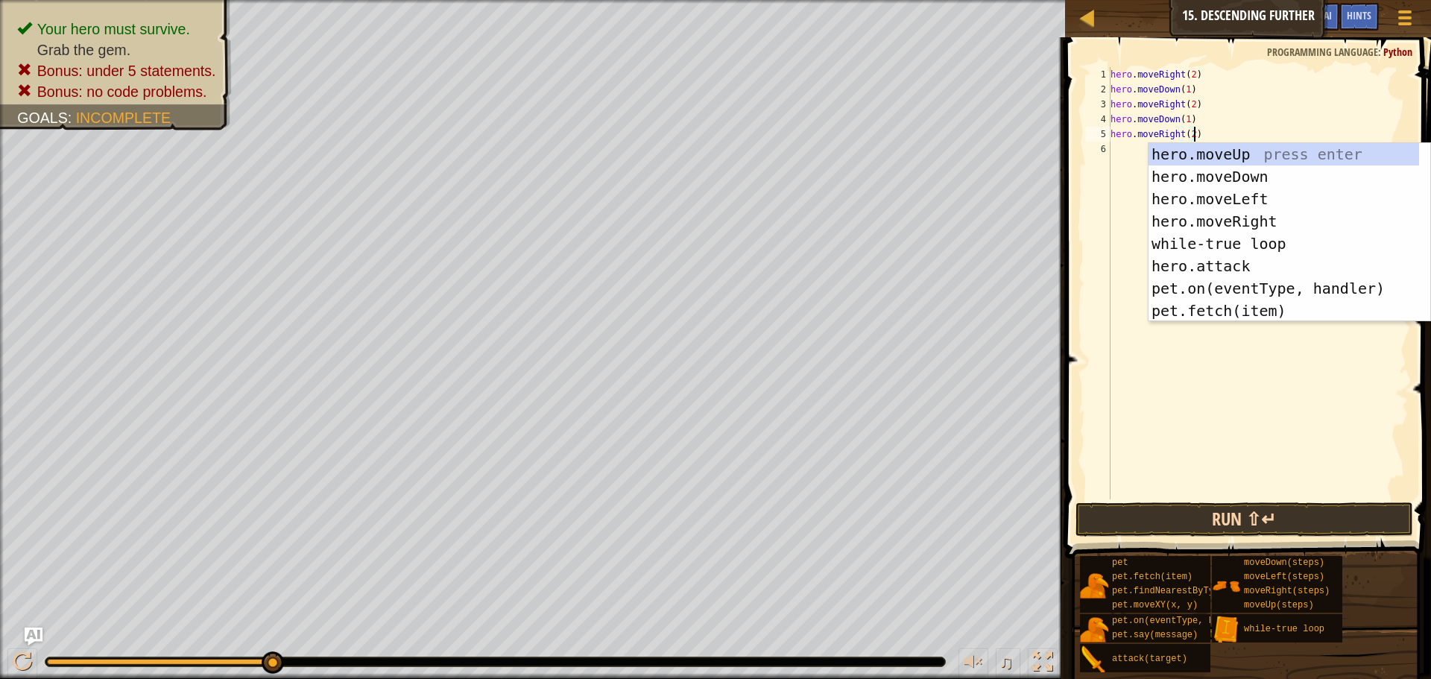
type textarea "hero.moveRight(2)"
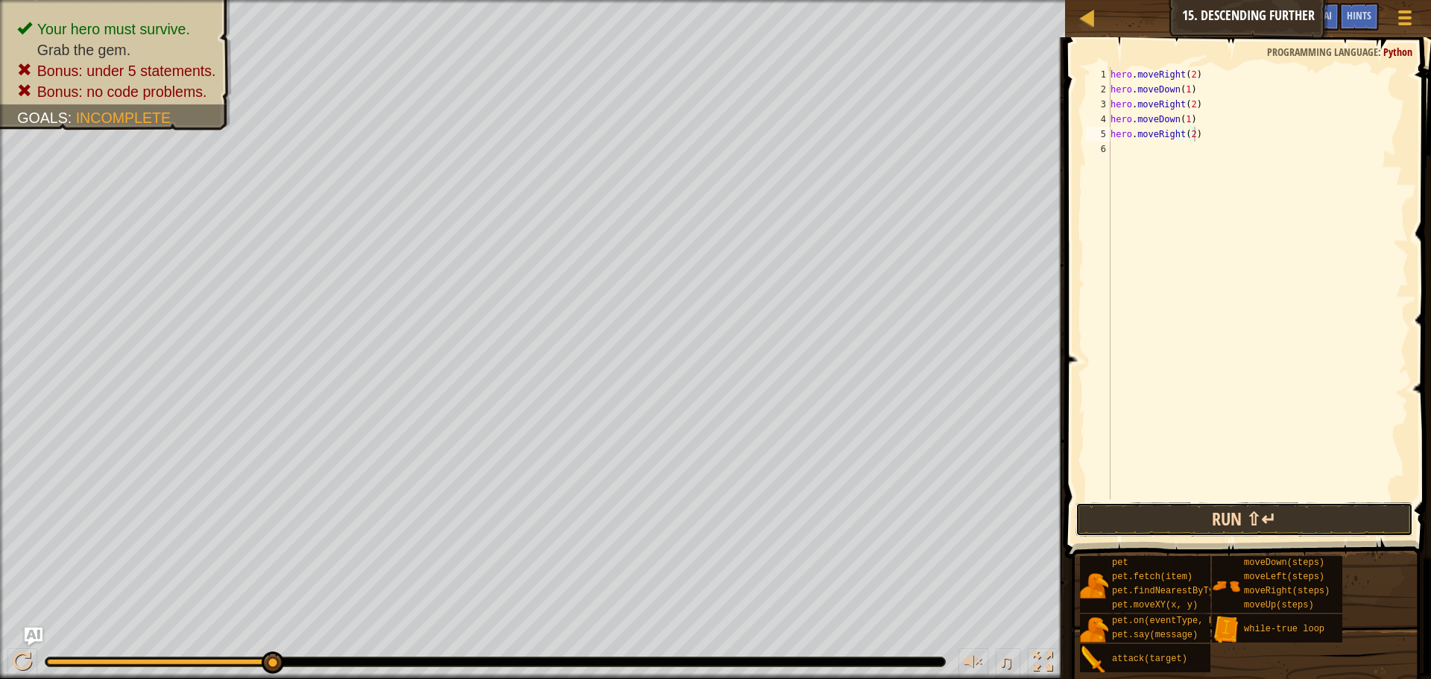
click at [1176, 514] on button "Run ⇧↵" at bounding box center [1245, 520] width 338 height 34
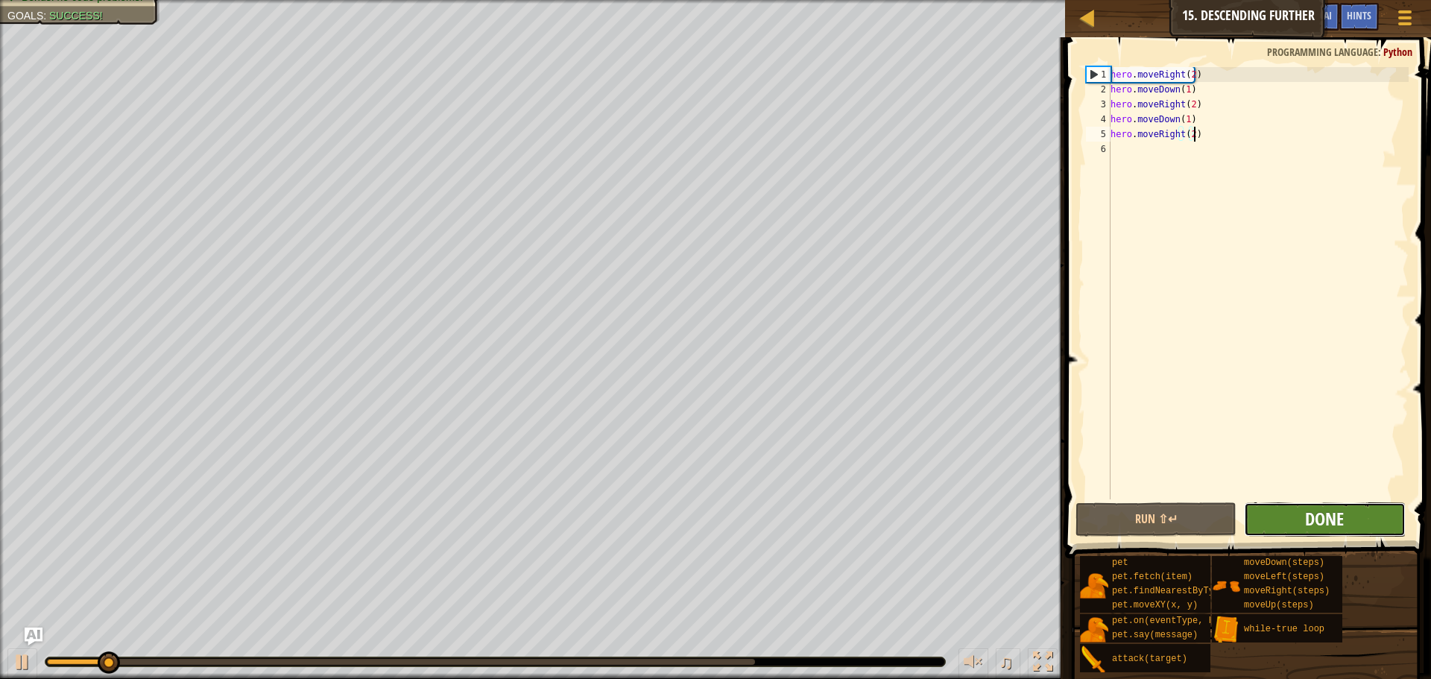
click at [1322, 526] on span "Done" at bounding box center [1324, 519] width 39 height 24
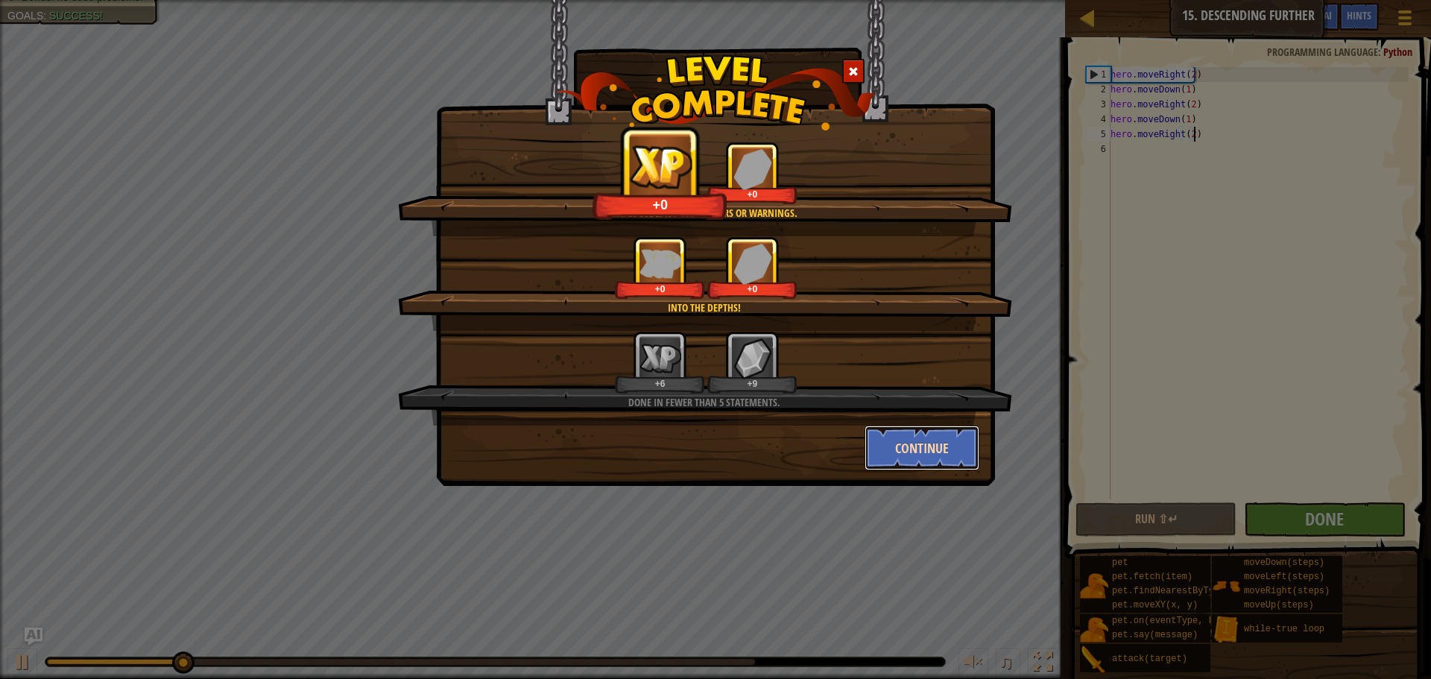
click at [927, 430] on button "Continue" at bounding box center [923, 448] width 116 height 45
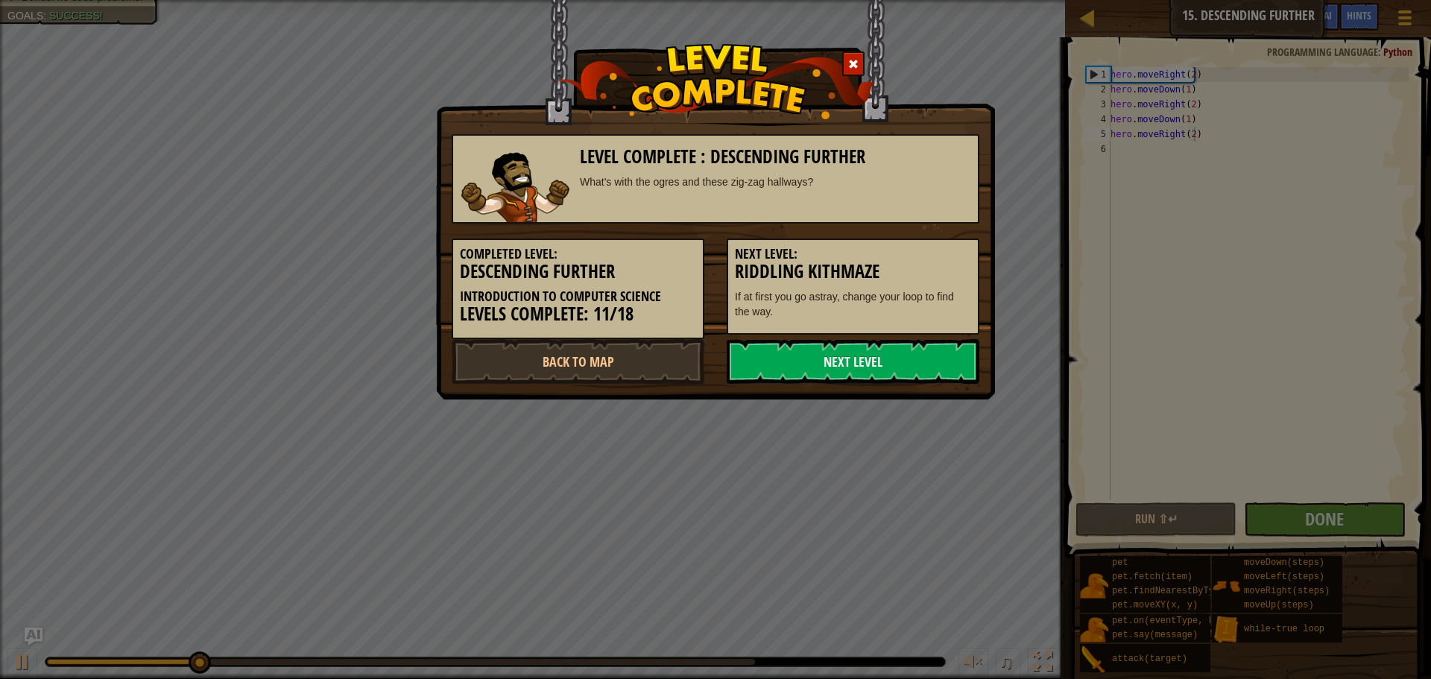
click at [927, 431] on div "Level Complete : Descending Further What's with the ogres and these zig-zag hal…" at bounding box center [715, 339] width 1431 height 679
click at [886, 365] on link "Next Level" at bounding box center [853, 361] width 253 height 45
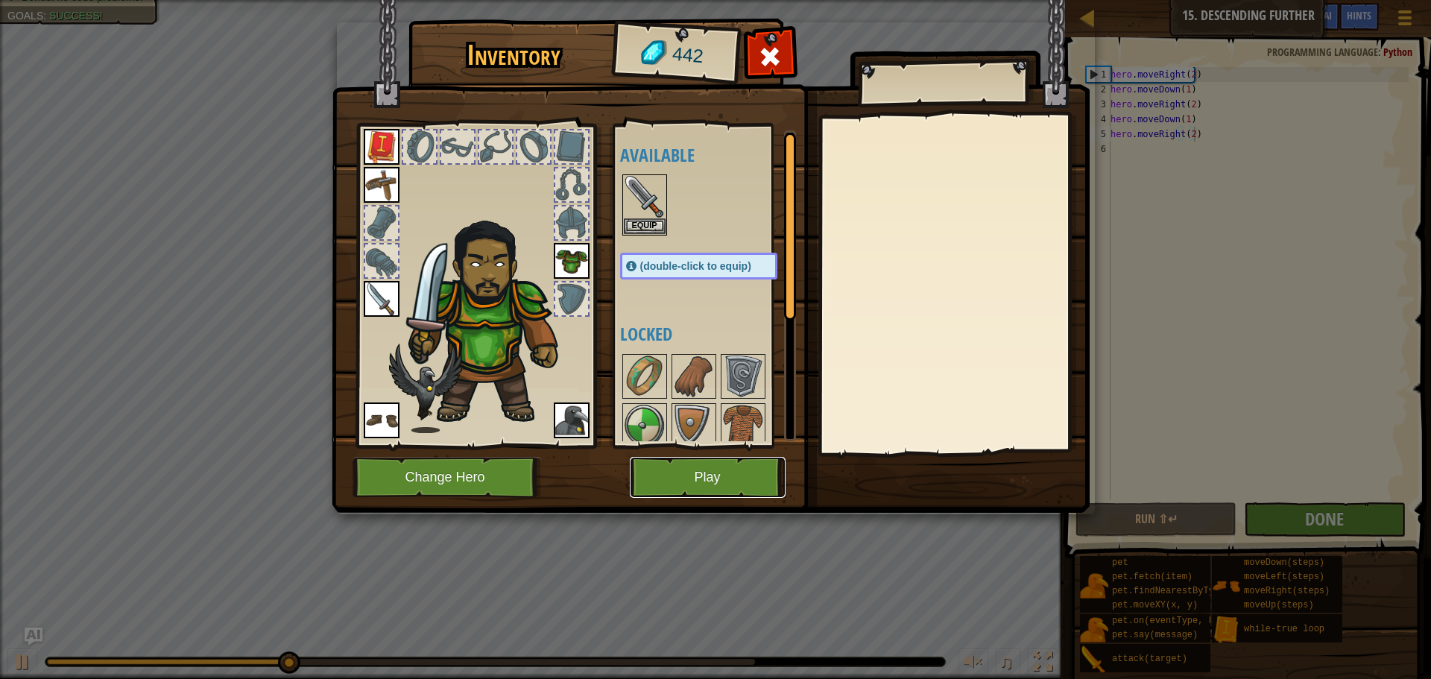
click at [758, 479] on button "Play" at bounding box center [708, 477] width 156 height 41
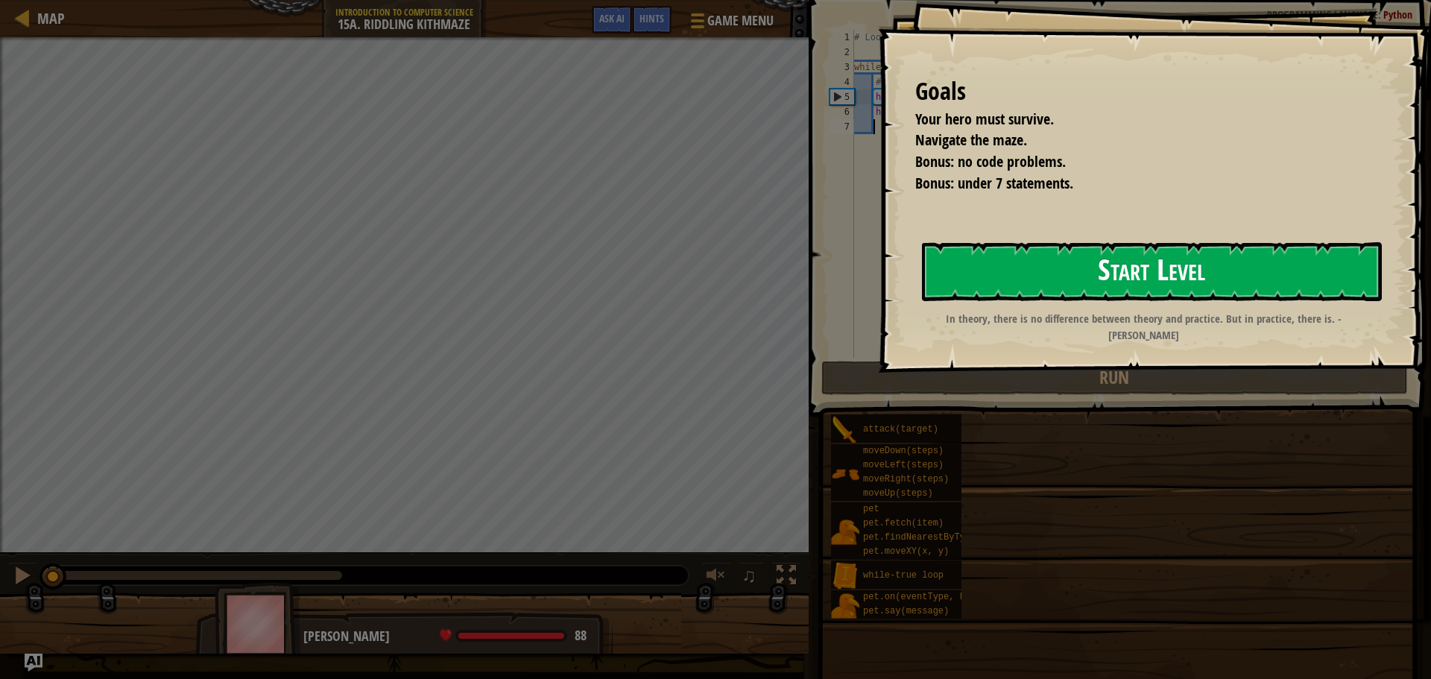
click at [992, 280] on button "Start Level" at bounding box center [1152, 271] width 460 height 59
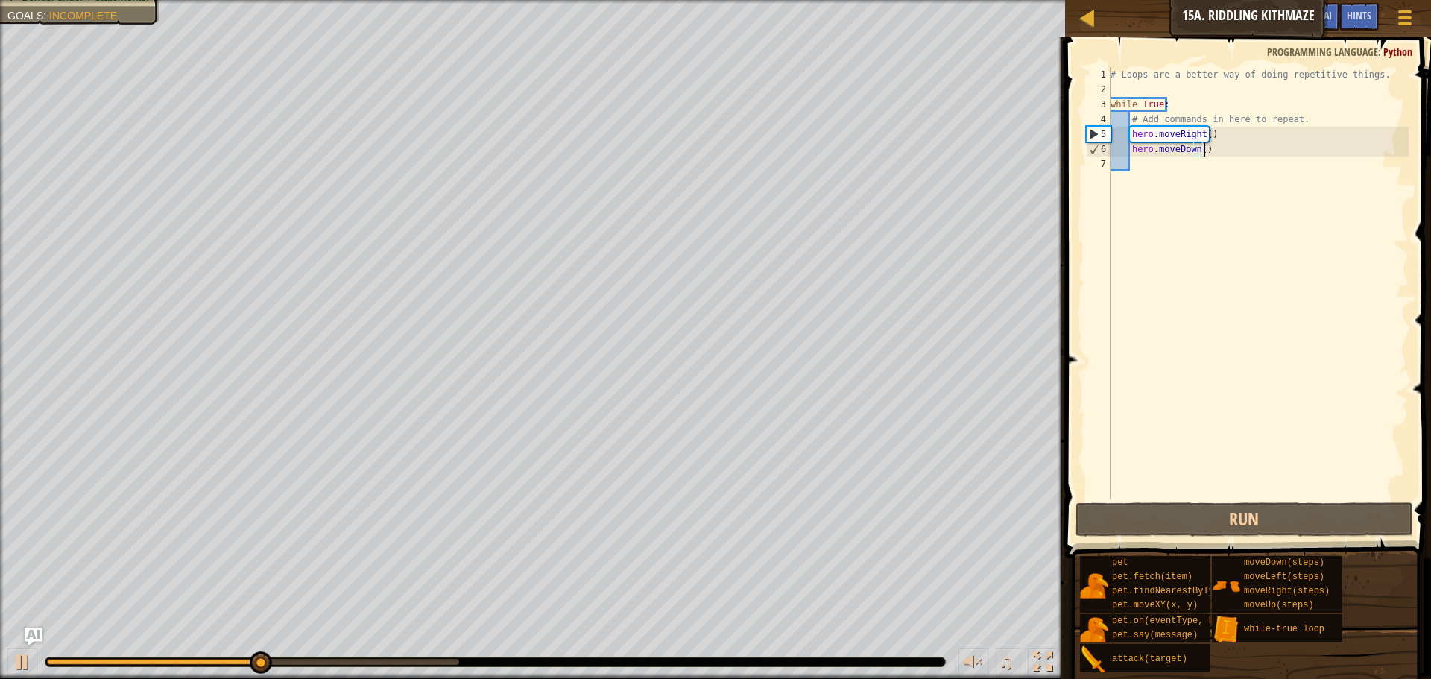
click at [1212, 152] on div "# Loops are a better way of doing repetitive things. while True : # Add command…" at bounding box center [1258, 298] width 301 height 462
click at [1200, 130] on div "# Loops are a better way of doing repetitive things. while True : # Add command…" at bounding box center [1258, 298] width 301 height 462
click at [1207, 129] on div "# Loops are a better way of doing repetitive things. while True : # Add command…" at bounding box center [1258, 283] width 301 height 432
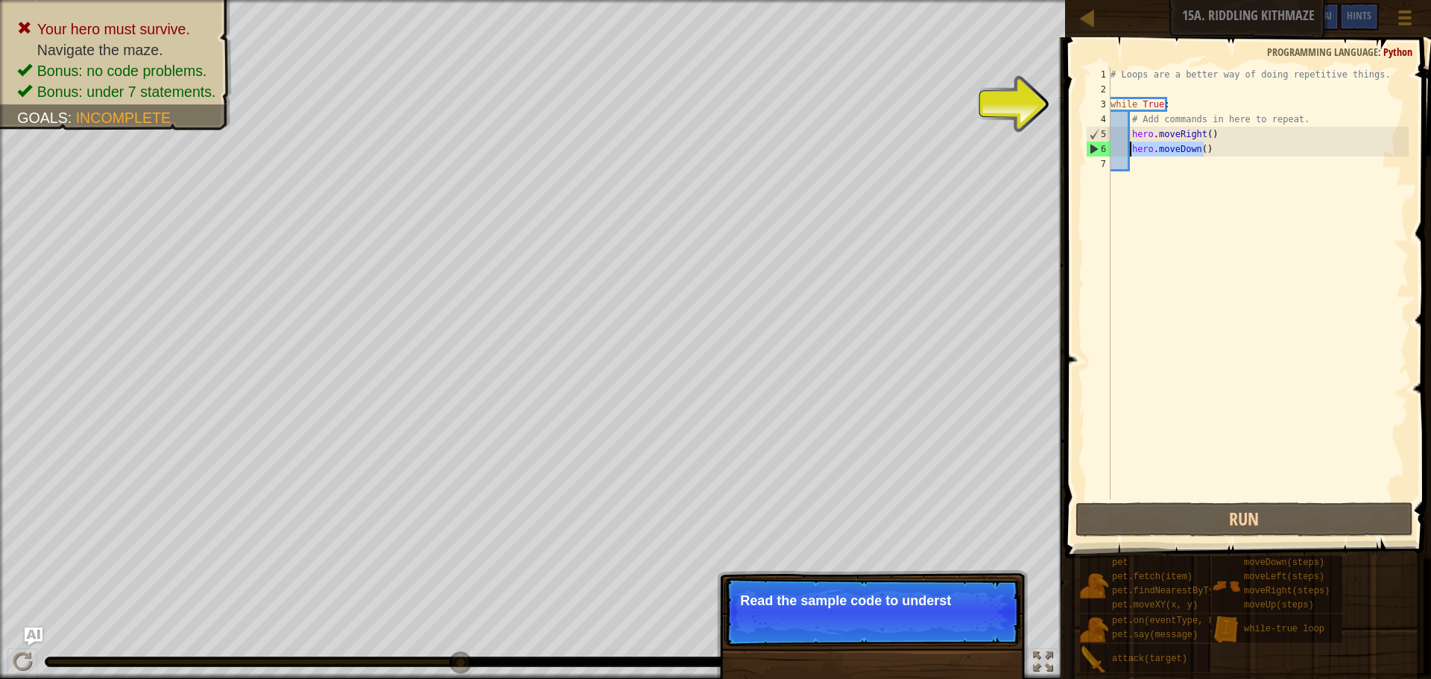
drag, startPoint x: 1215, startPoint y: 147, endPoint x: 1130, endPoint y: 151, distance: 85.9
click at [1130, 151] on div "# Loops are a better way of doing repetitive things. while True : # Add command…" at bounding box center [1258, 298] width 301 height 462
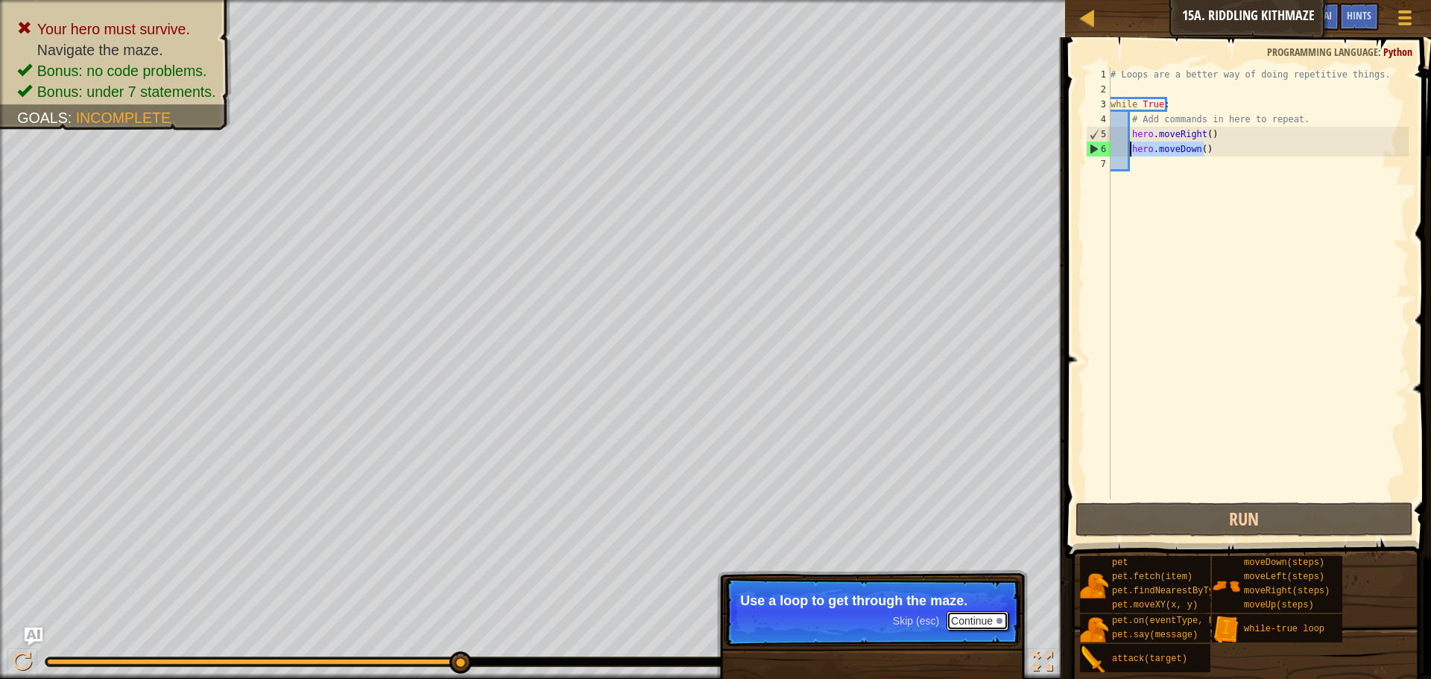
click at [974, 613] on button "Continue" at bounding box center [978, 620] width 62 height 19
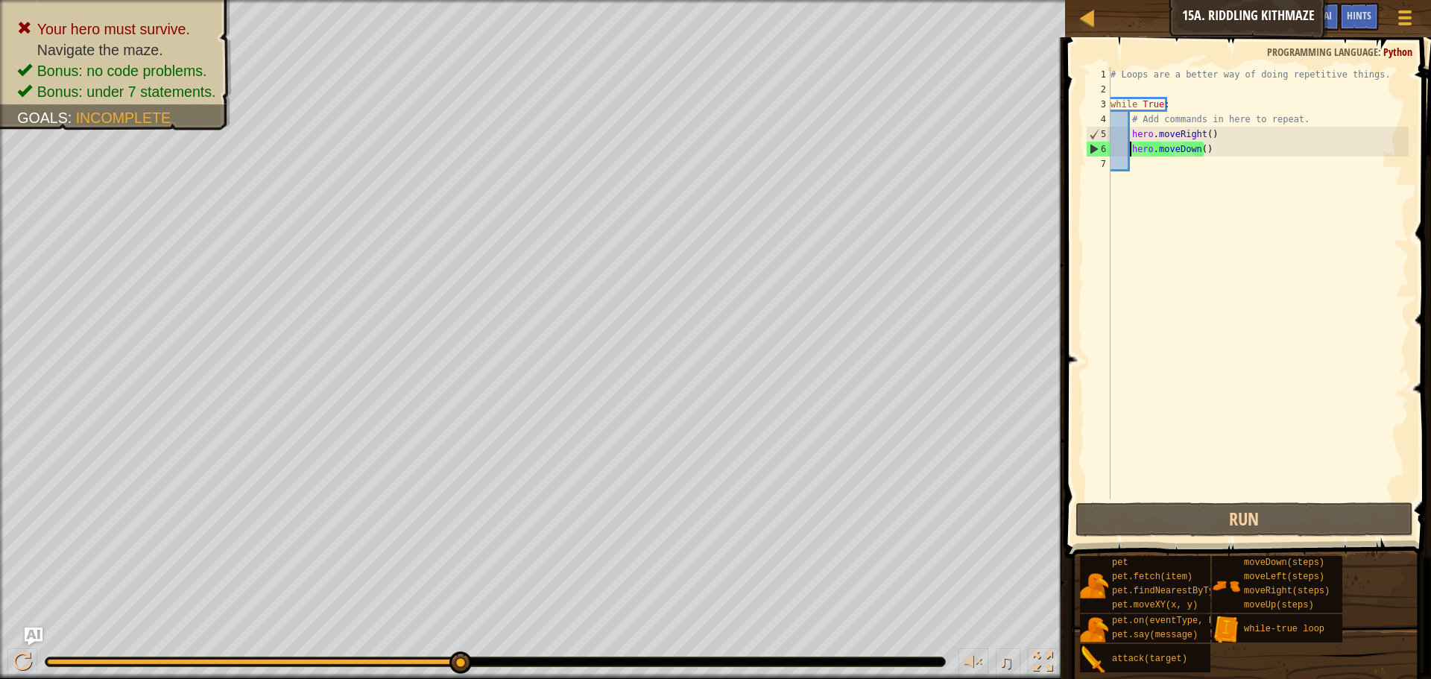
click at [1207, 147] on div "# Loops are a better way of doing repetitive things. while True : # Add command…" at bounding box center [1258, 298] width 301 height 462
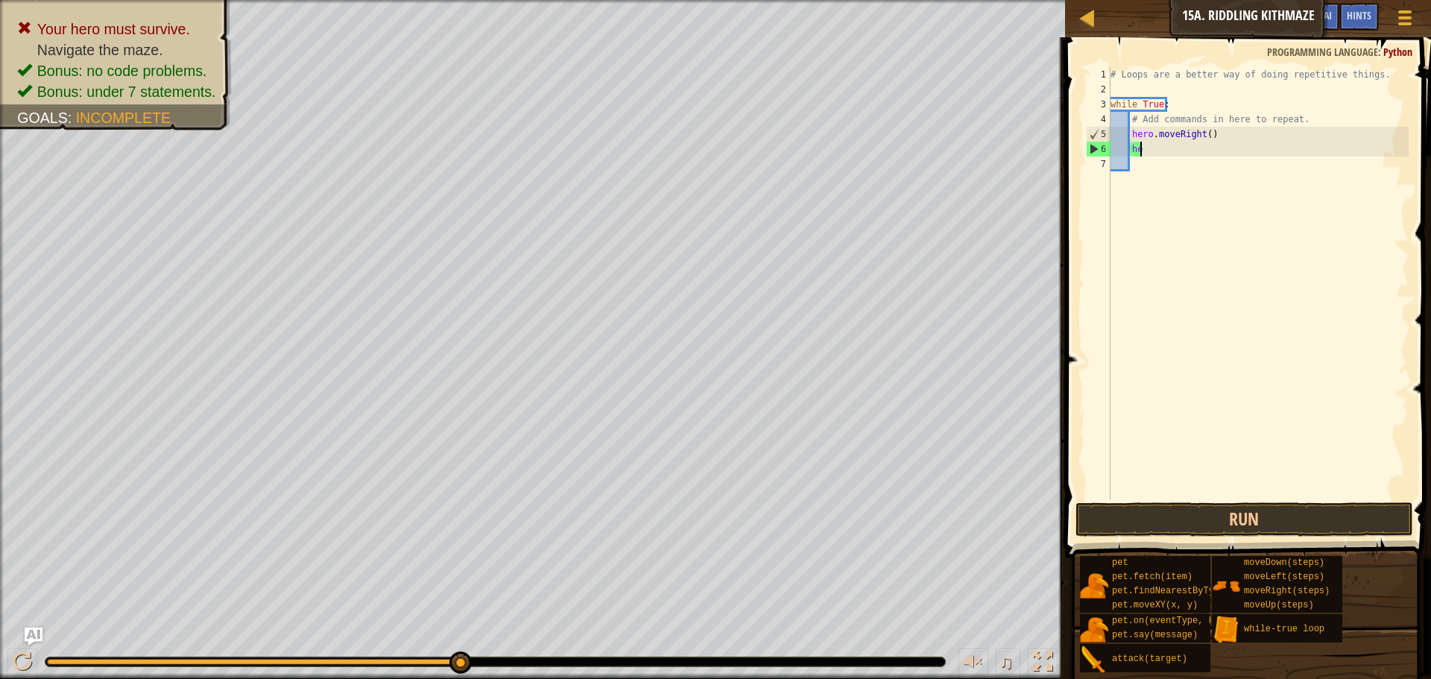
type textarea "h"
click at [1253, 526] on button "Run" at bounding box center [1245, 520] width 338 height 34
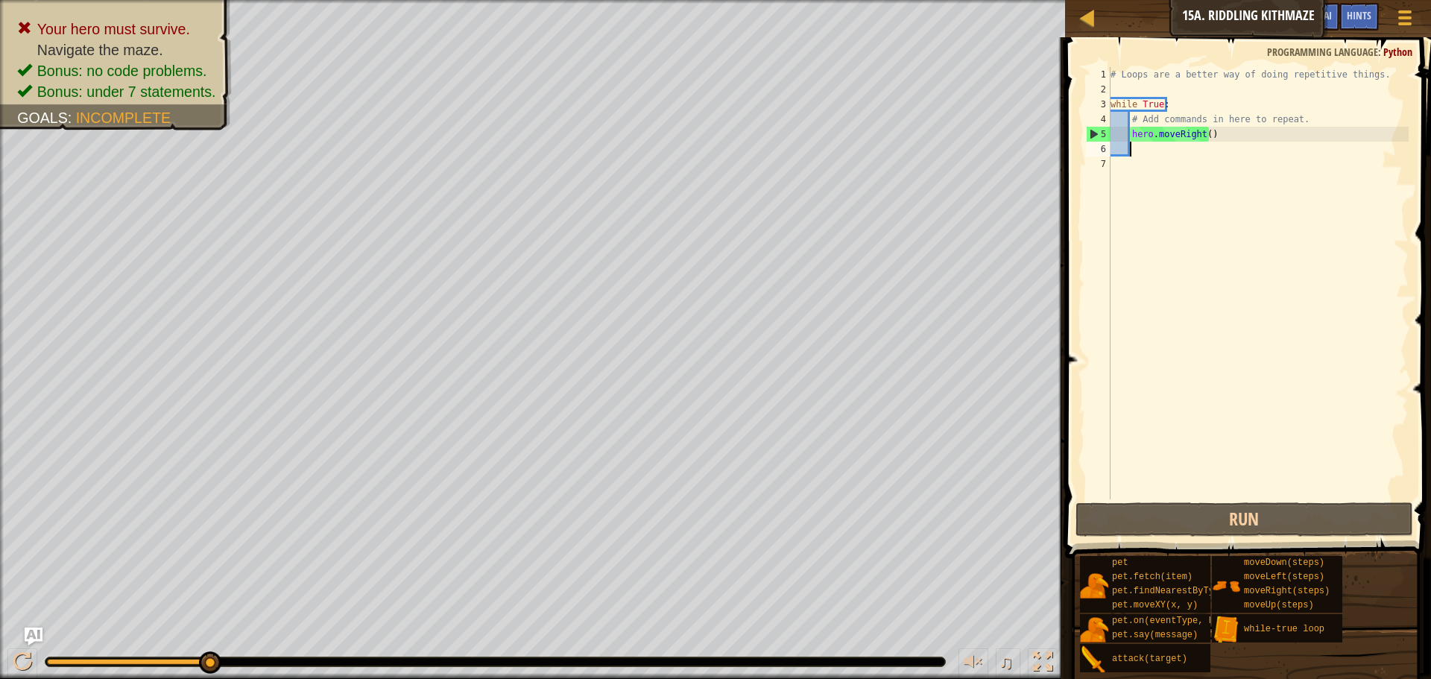
scroll to position [7, 1]
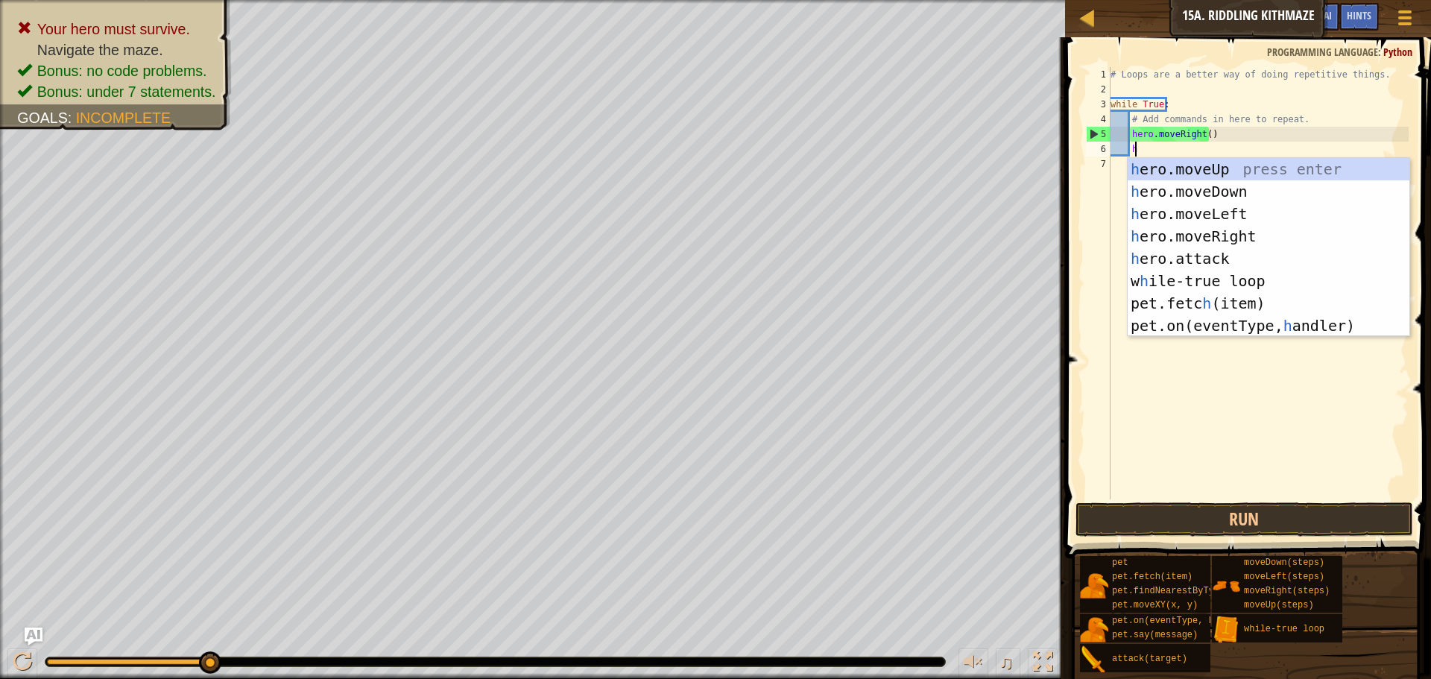
type textarea "hr"
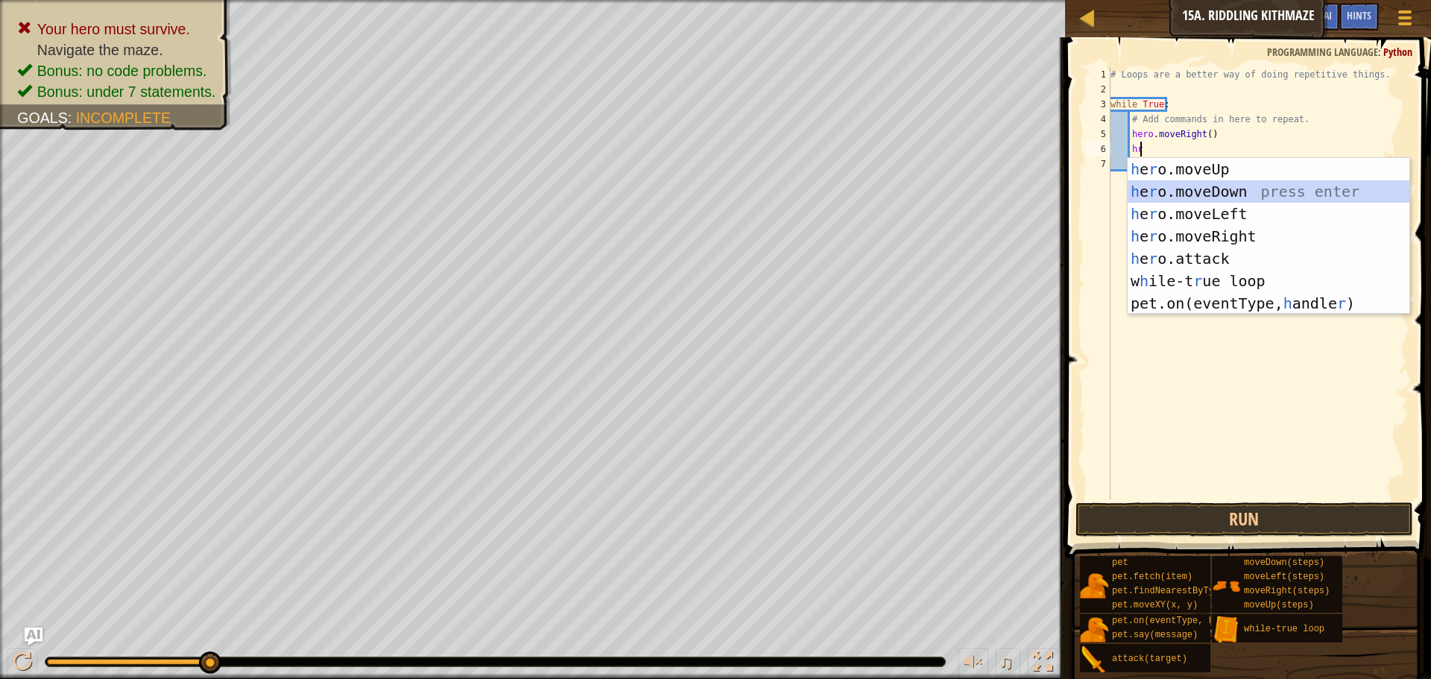
click at [1223, 193] on div "h e r o.moveUp press enter h e r o.moveDown press enter h e r o.moveLeft press …" at bounding box center [1269, 258] width 282 height 201
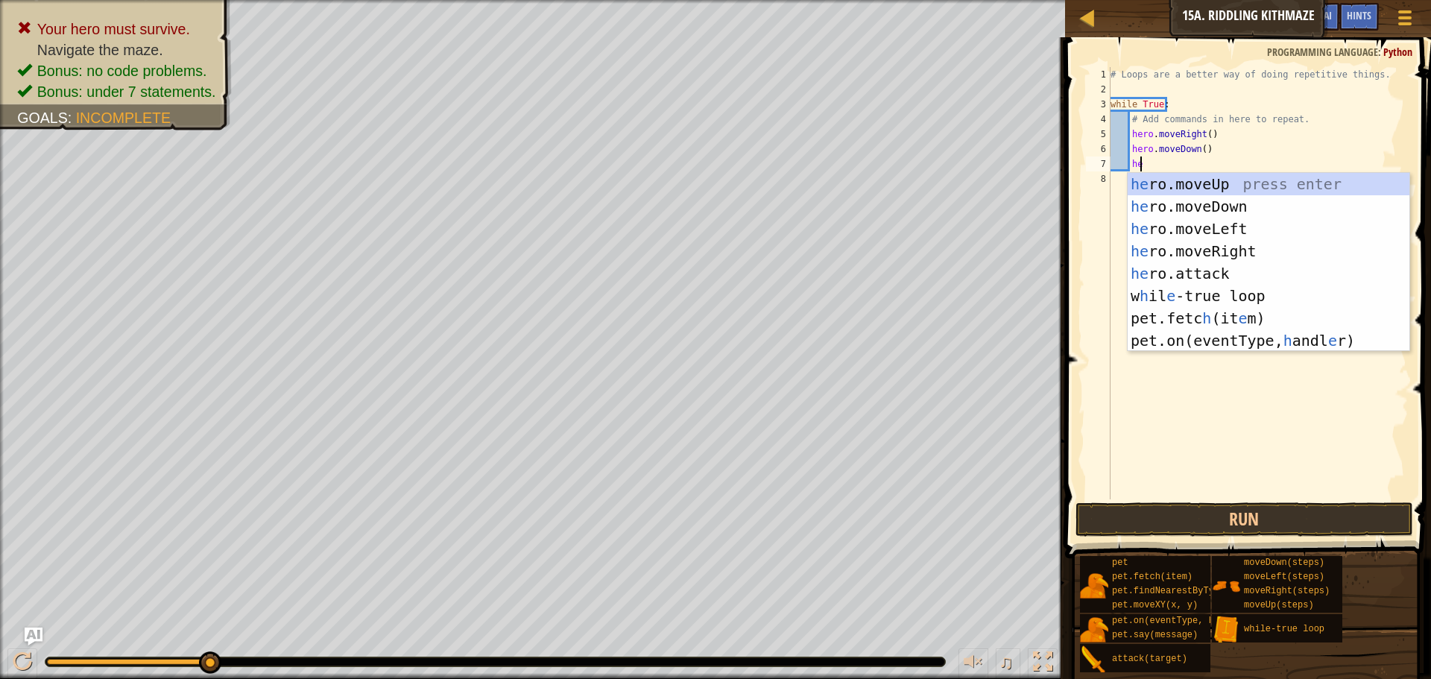
type textarea "heo"
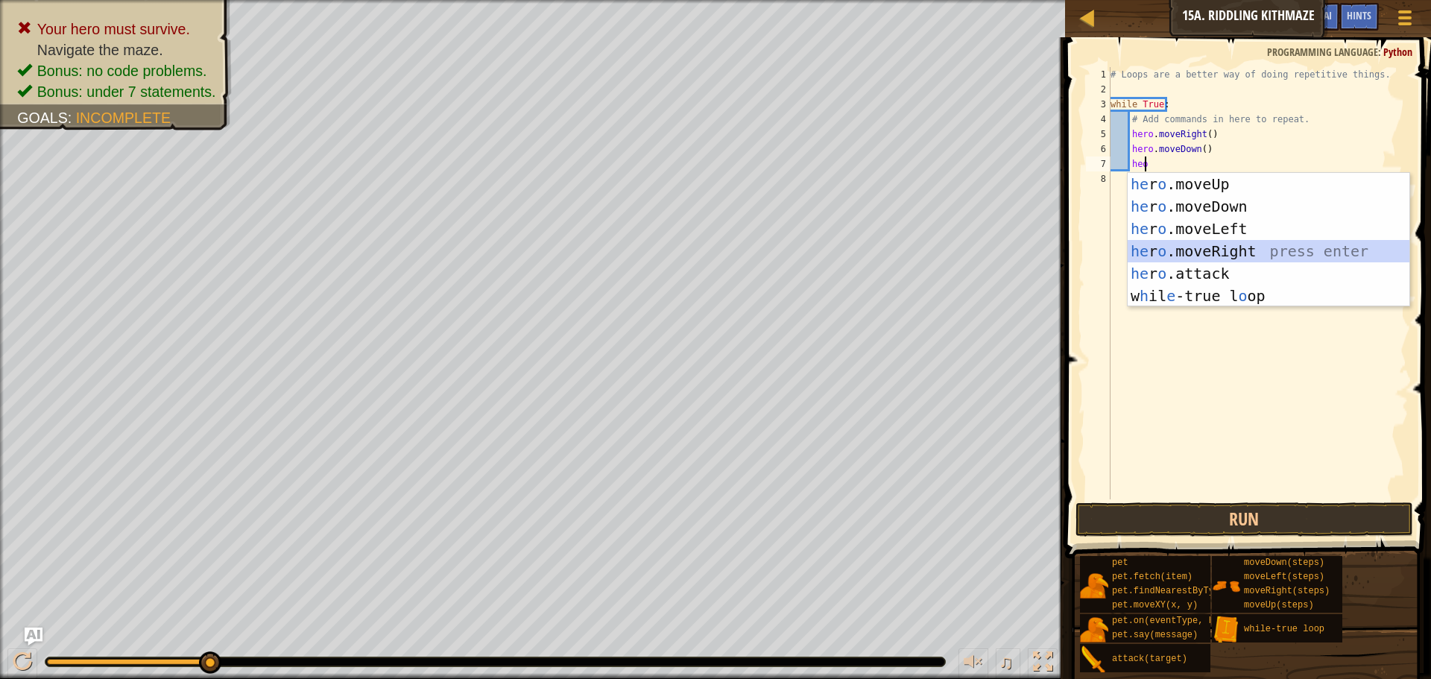
click at [1229, 256] on div "he r o .moveUp press enter he r o .moveDown press enter he r o .moveLeft press …" at bounding box center [1269, 262] width 282 height 179
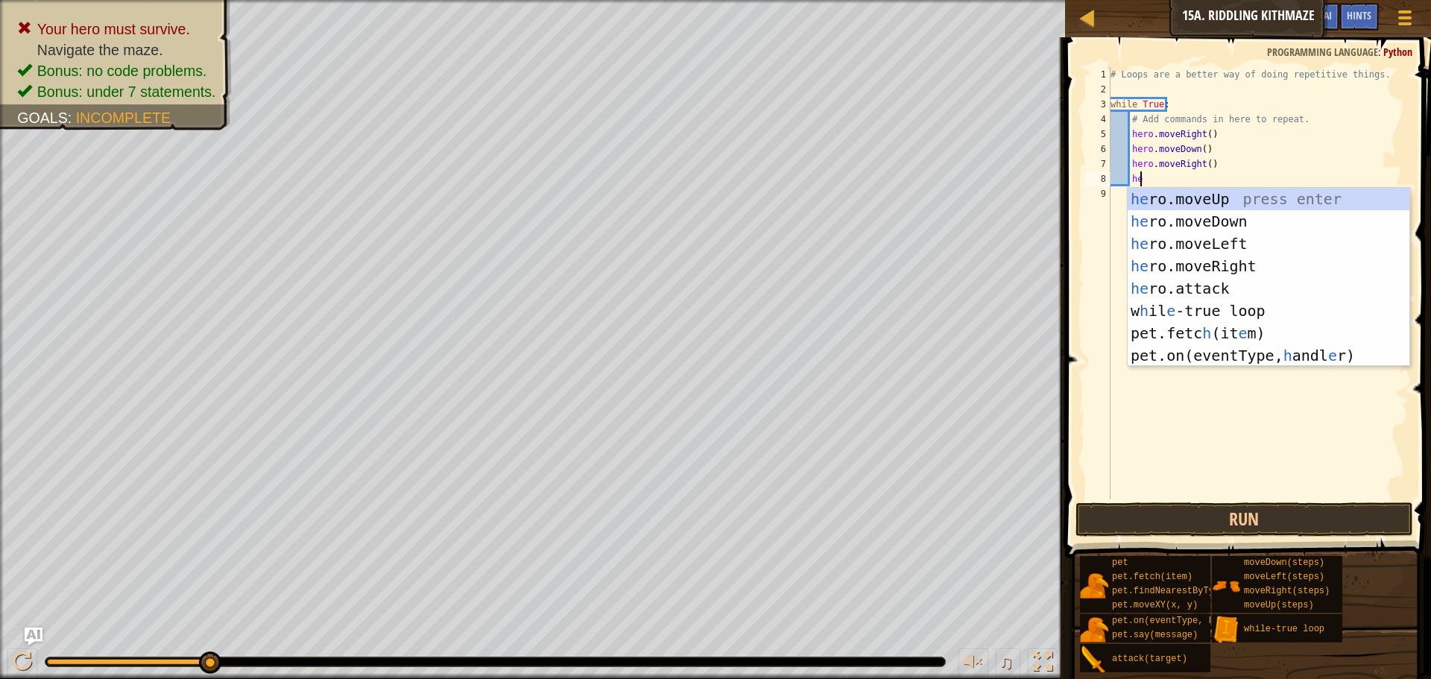
type textarea "hero"
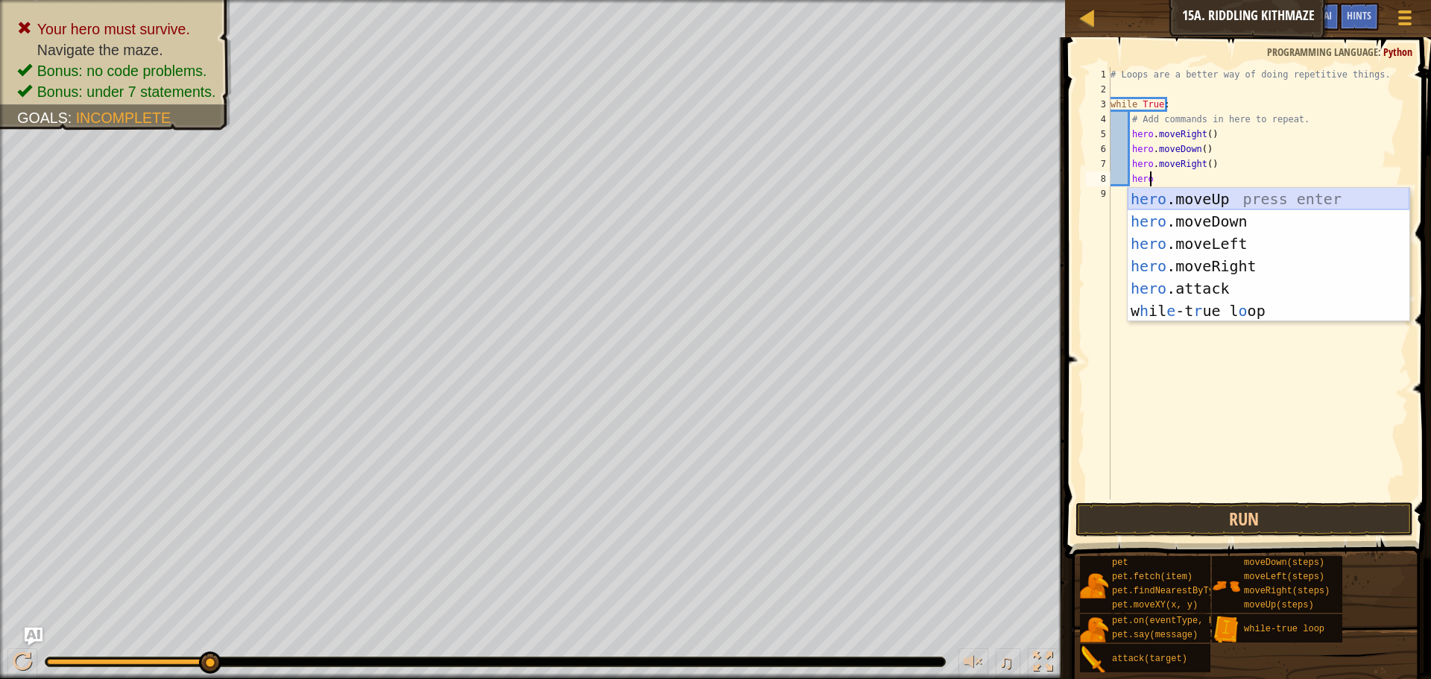
click at [1207, 199] on div "hero .moveUp press enter hero .moveDown press enter hero .moveLeft press enter …" at bounding box center [1269, 277] width 282 height 179
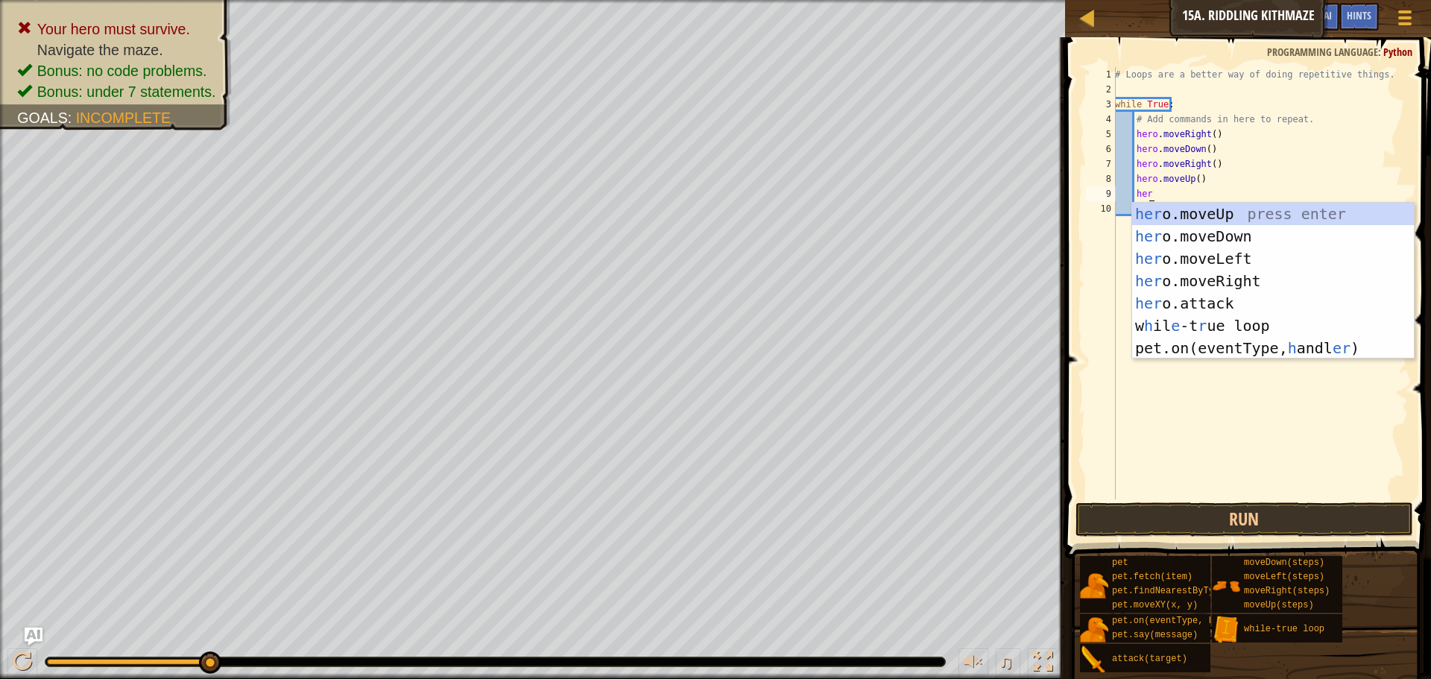
type textarea "hero"
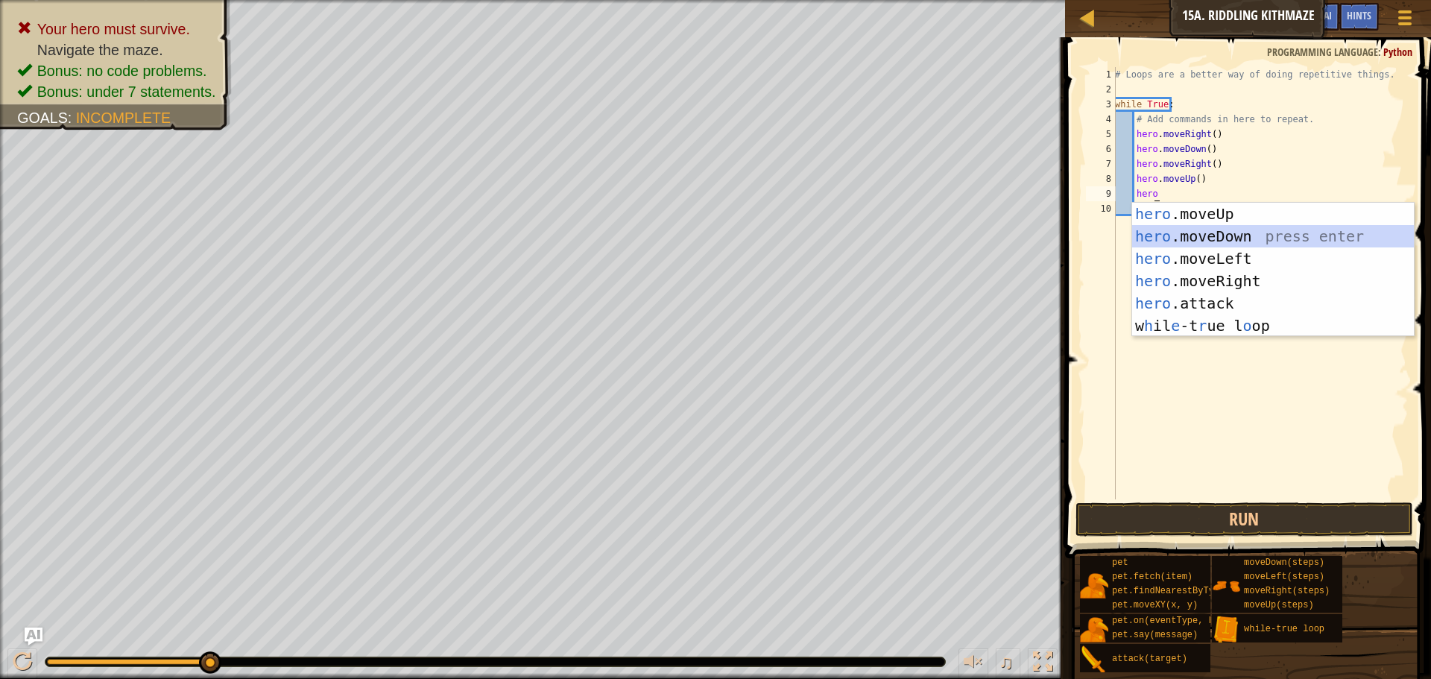
click at [1209, 230] on div "hero .moveUp press enter hero .moveDown press enter hero .moveLeft press enter …" at bounding box center [1274, 292] width 282 height 179
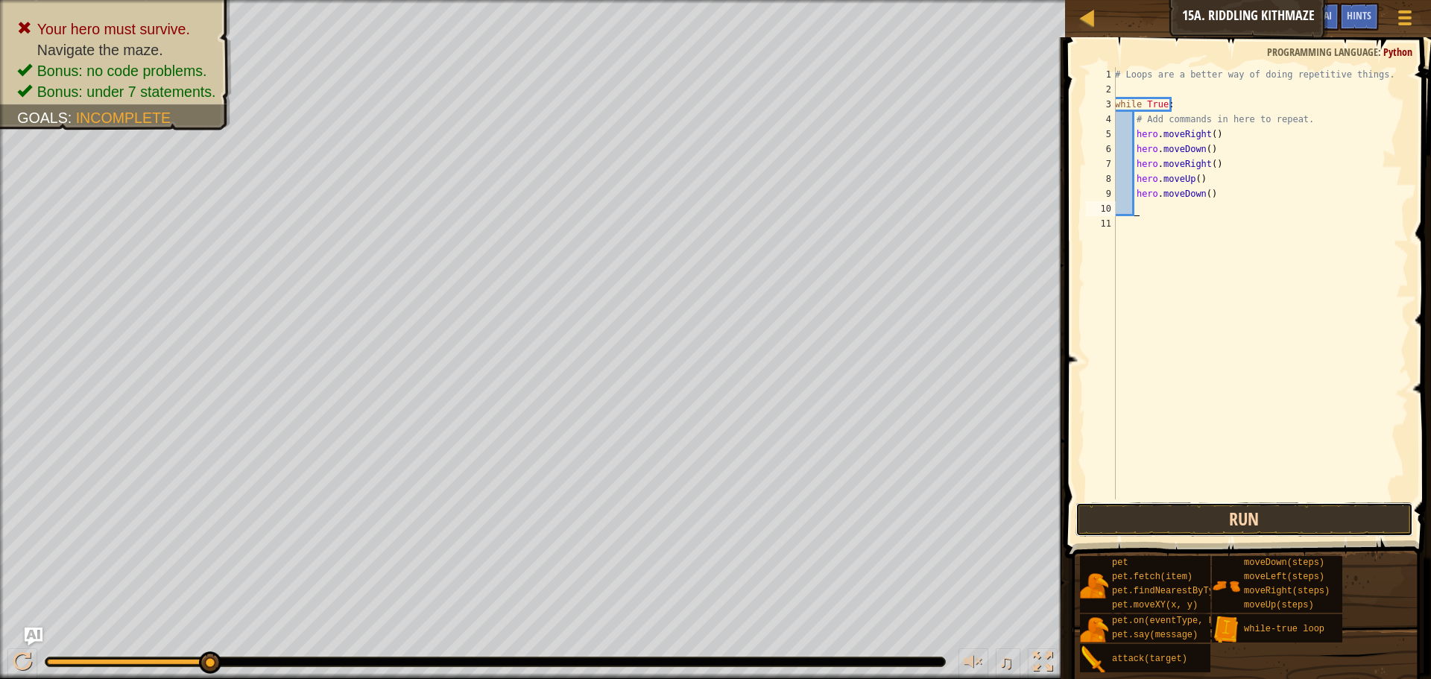
click at [1272, 508] on button "Run" at bounding box center [1245, 520] width 338 height 34
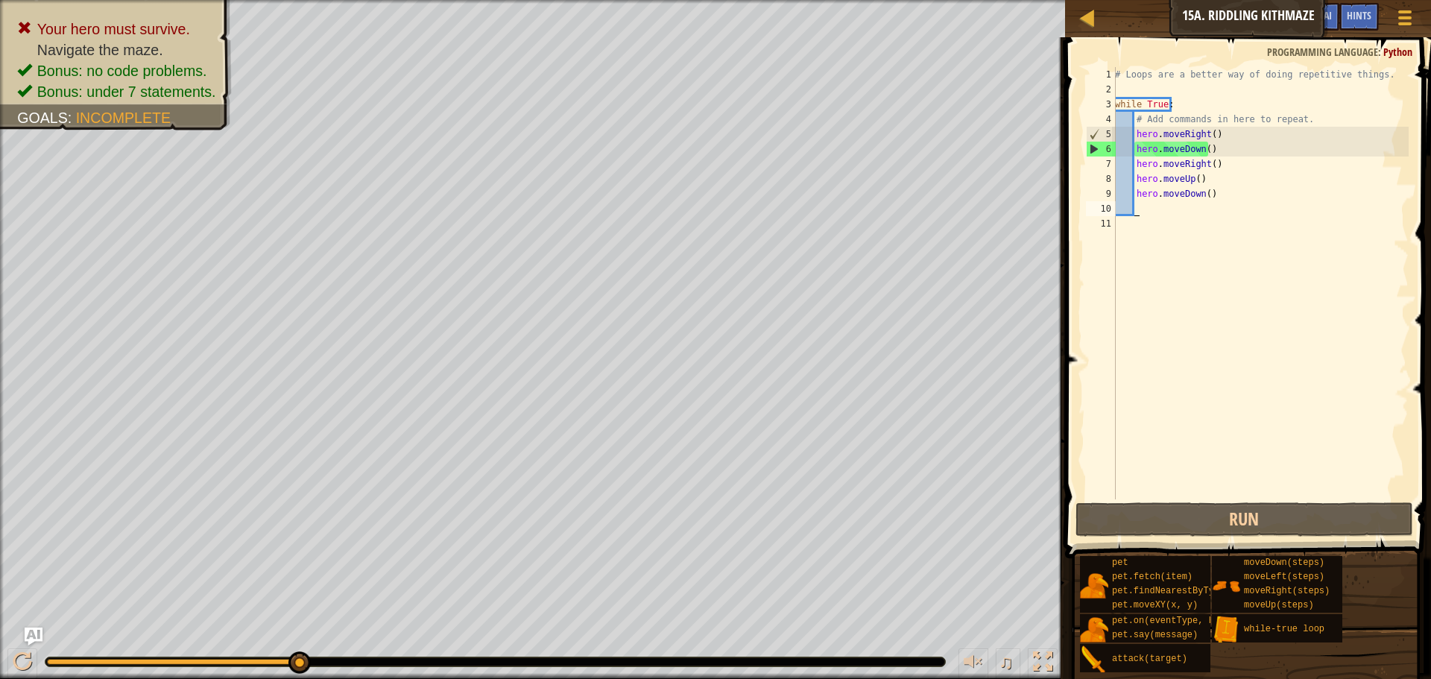
click at [1209, 163] on div "# Loops are a better way of doing repetitive things. while True : # Add command…" at bounding box center [1260, 298] width 297 height 462
click at [1207, 163] on div "# Loops are a better way of doing repetitive things. while True : # Add command…" at bounding box center [1260, 298] width 297 height 462
click at [1209, 166] on div "# Loops are a better way of doing repetitive things. while True : # Add command…" at bounding box center [1260, 298] width 297 height 462
click at [1208, 165] on div "# Loops are a better way of doing repetitive things. while True : # Add command…" at bounding box center [1260, 298] width 297 height 462
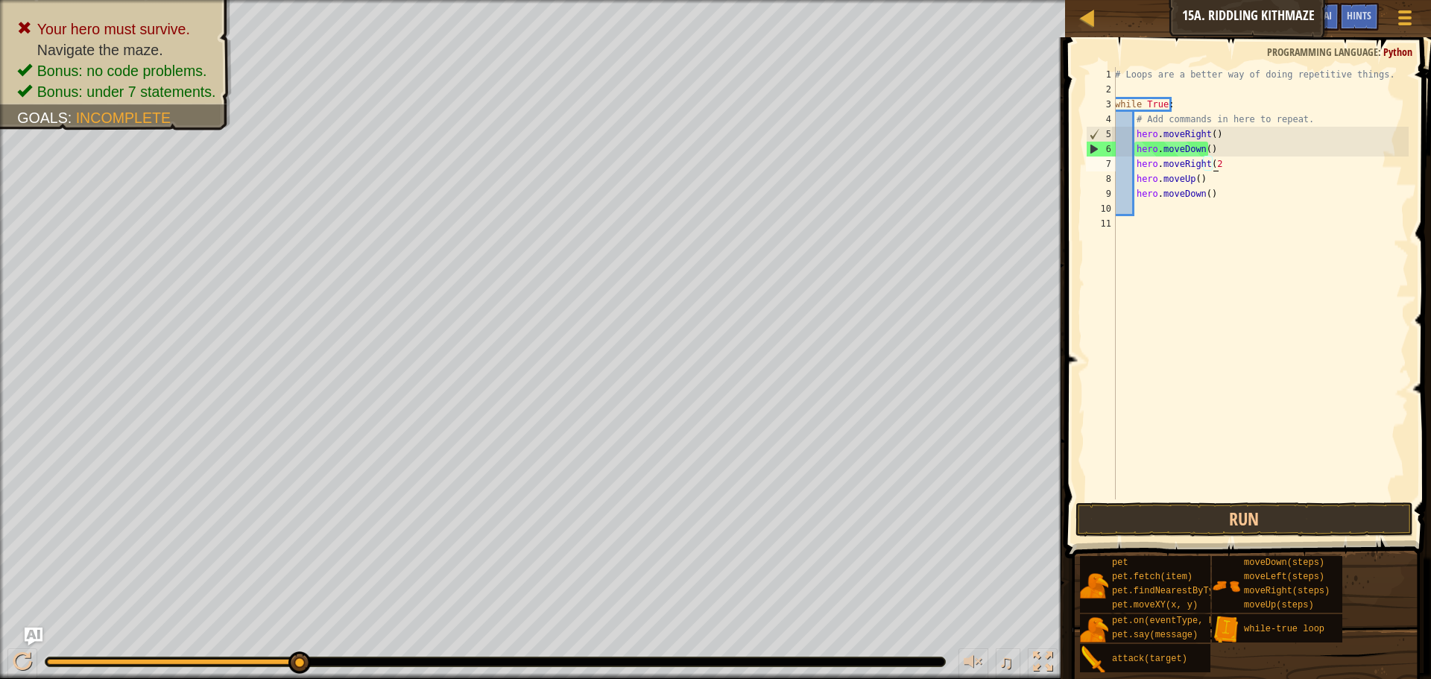
scroll to position [7, 8]
click at [1209, 132] on div "# Loops are a better way of doing repetitive things. while True : # Add command…" at bounding box center [1260, 298] width 297 height 462
type textarea "hero.moveRight(2))"
drag, startPoint x: 1274, startPoint y: 494, endPoint x: 1267, endPoint y: 547, distance: 53.5
click at [1270, 520] on div "hero.moveRight(2)) 1 2 3 4 5 6 7 8 9 10 11 # Loops are a better way of doing re…" at bounding box center [1246, 327] width 371 height 565
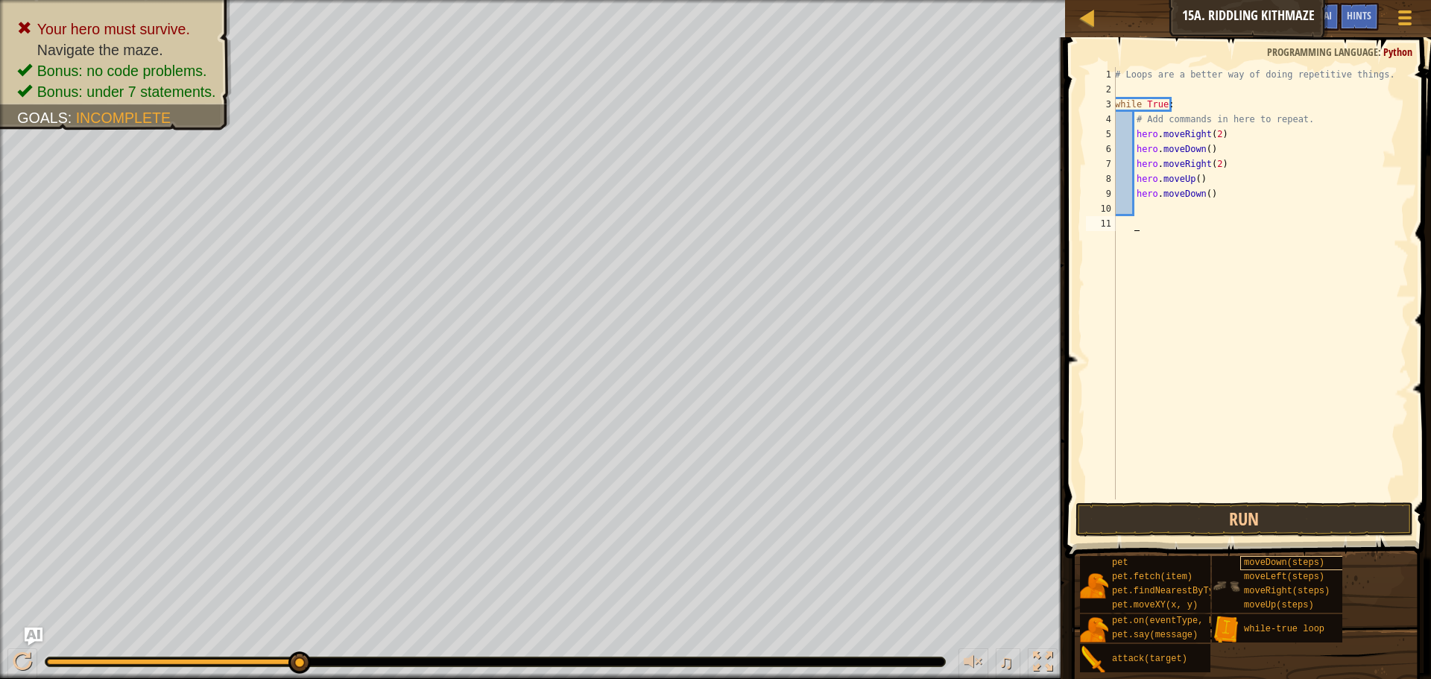
scroll to position [7, 1]
click at [1263, 532] on button "Run" at bounding box center [1245, 520] width 338 height 34
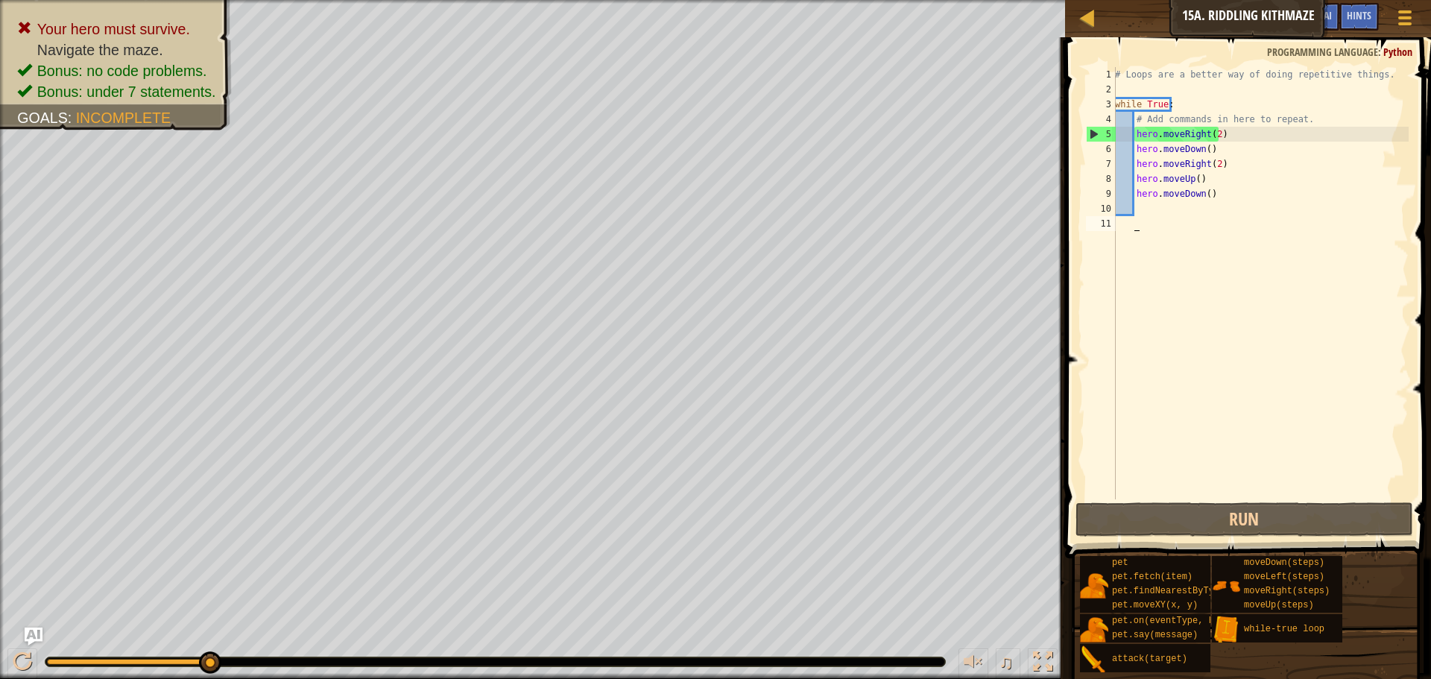
click at [1209, 133] on div "# Loops are a better way of doing repetitive things. while True : # Add command…" at bounding box center [1260, 298] width 297 height 462
click at [1215, 139] on div "# Loops are a better way of doing repetitive things. while True : # Add command…" at bounding box center [1260, 298] width 297 height 462
click at [1212, 135] on div "# Loops are a better way of doing repetitive things. while True : # Add command…" at bounding box center [1260, 298] width 297 height 462
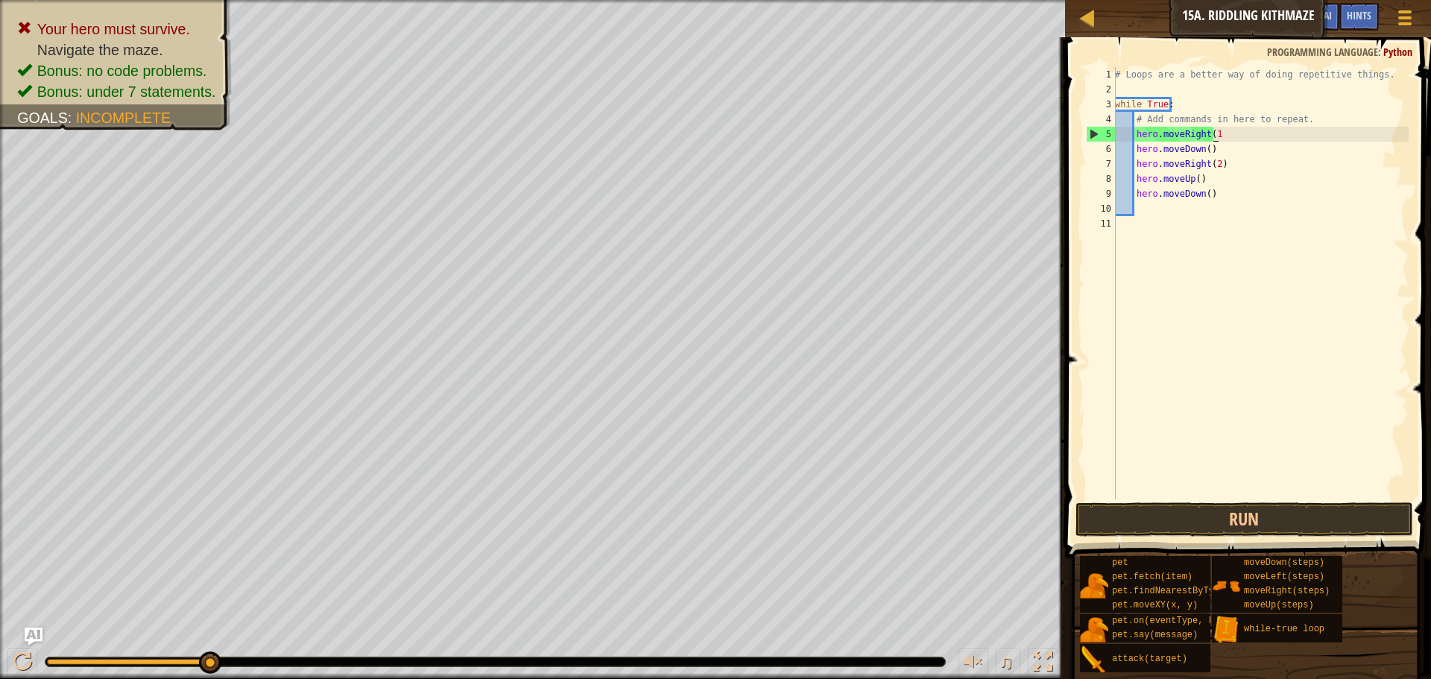
scroll to position [7, 8]
click at [1256, 525] on button "Run" at bounding box center [1245, 520] width 338 height 34
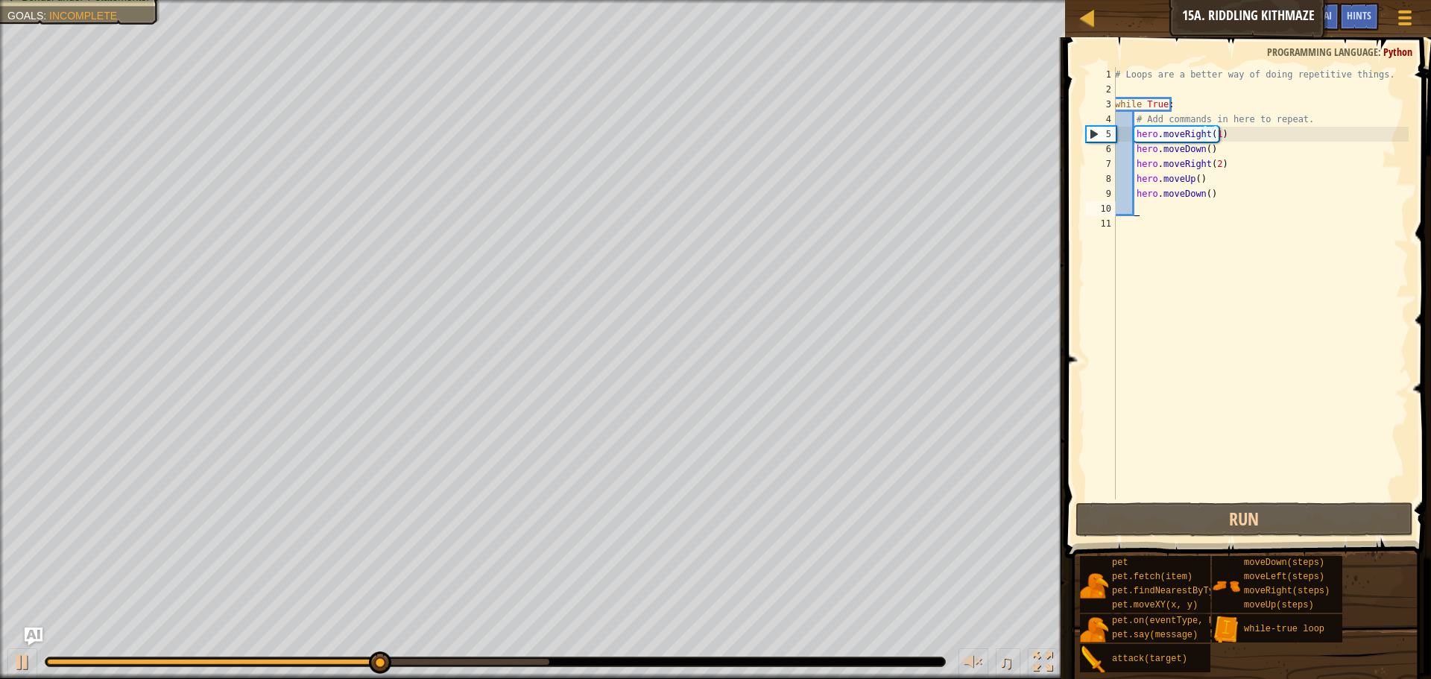
drag, startPoint x: 1249, startPoint y: 202, endPoint x: 1208, endPoint y: 200, distance: 41.1
click at [1235, 201] on div "# Loops are a better way of doing repetitive things. while True : # Add command…" at bounding box center [1260, 298] width 297 height 462
drag, startPoint x: 1186, startPoint y: 199, endPoint x: 1169, endPoint y: 197, distance: 17.3
click at [1169, 197] on div "# Loops are a better way of doing repetitive things. while True : # Add command…" at bounding box center [1260, 298] width 297 height 462
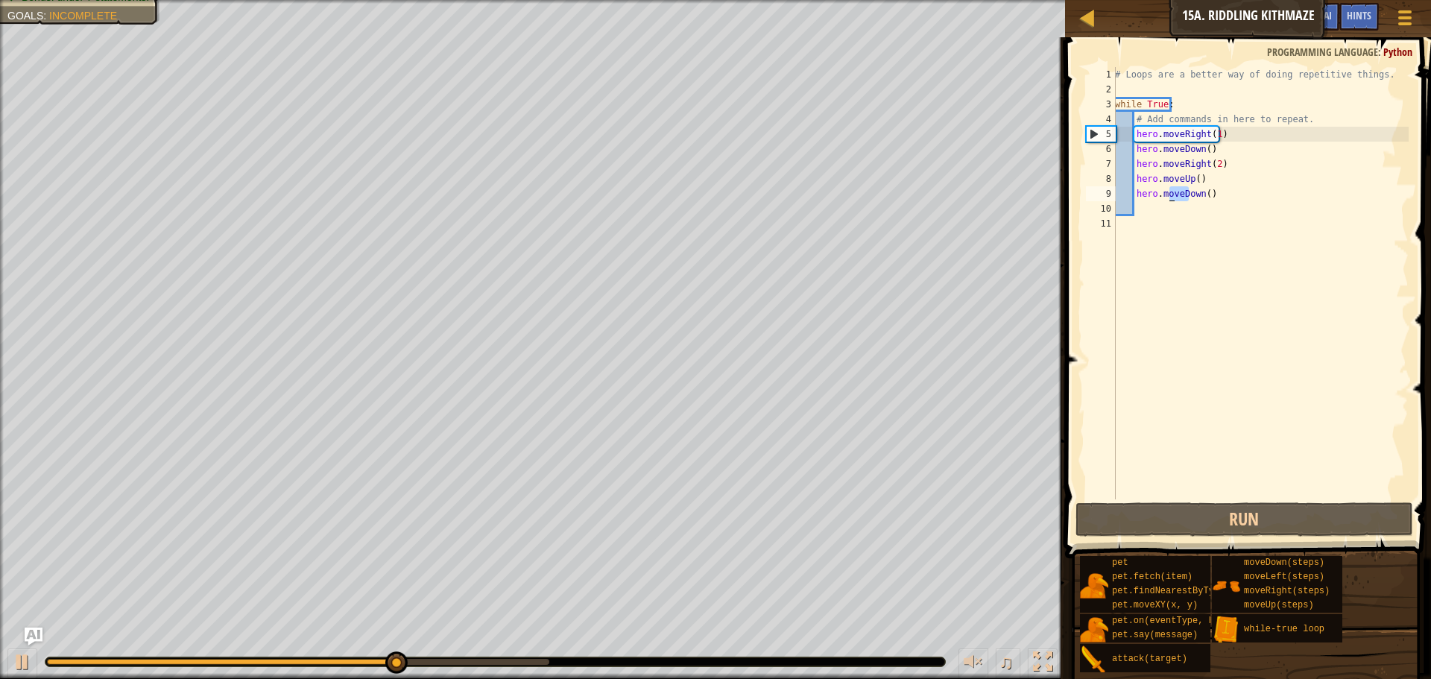
type textarea "hero.moveDown()"
click at [1224, 190] on div "# Loops are a better way of doing repetitive things. while True : # Add command…" at bounding box center [1260, 298] width 297 height 462
drag, startPoint x: 1224, startPoint y: 190, endPoint x: 1136, endPoint y: 192, distance: 88.0
click at [1136, 192] on div "# Loops are a better way of doing repetitive things. while True : # Add command…" at bounding box center [1260, 298] width 297 height 462
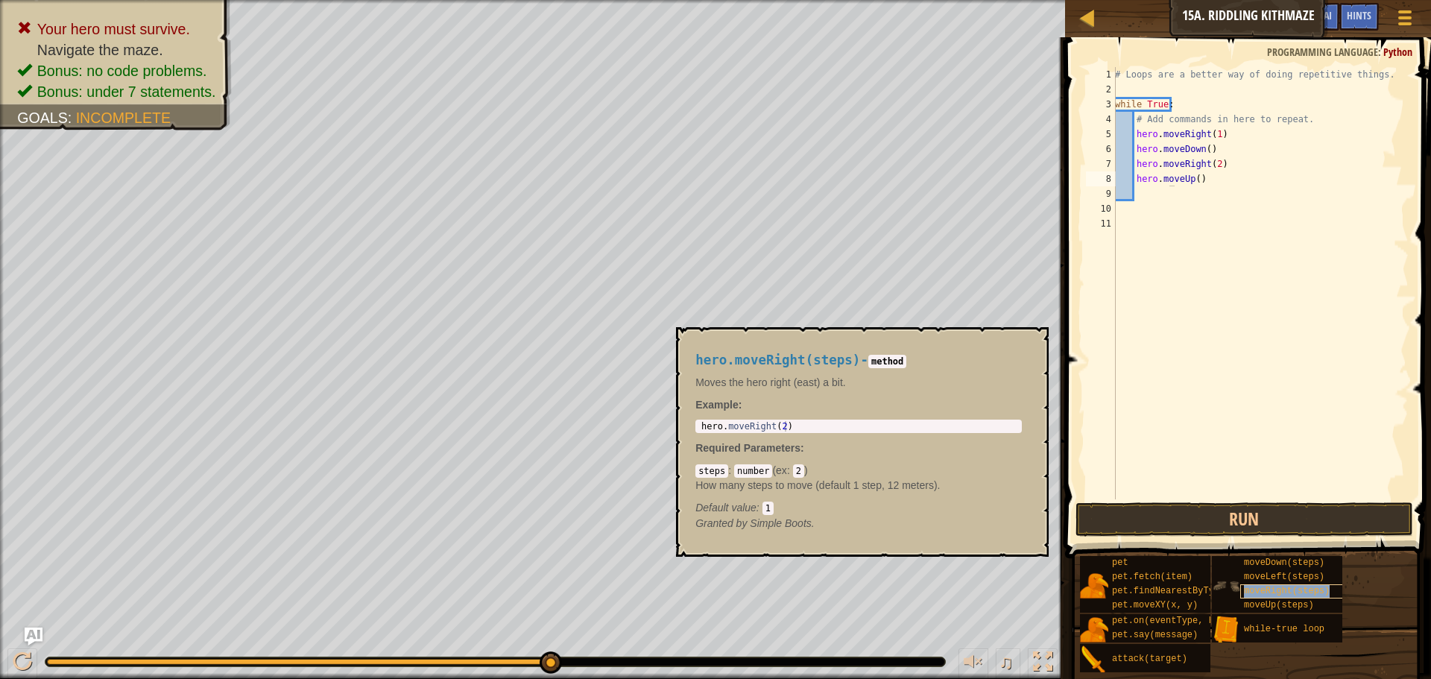
type textarea "hero.momoveRight(steps)veUp()"
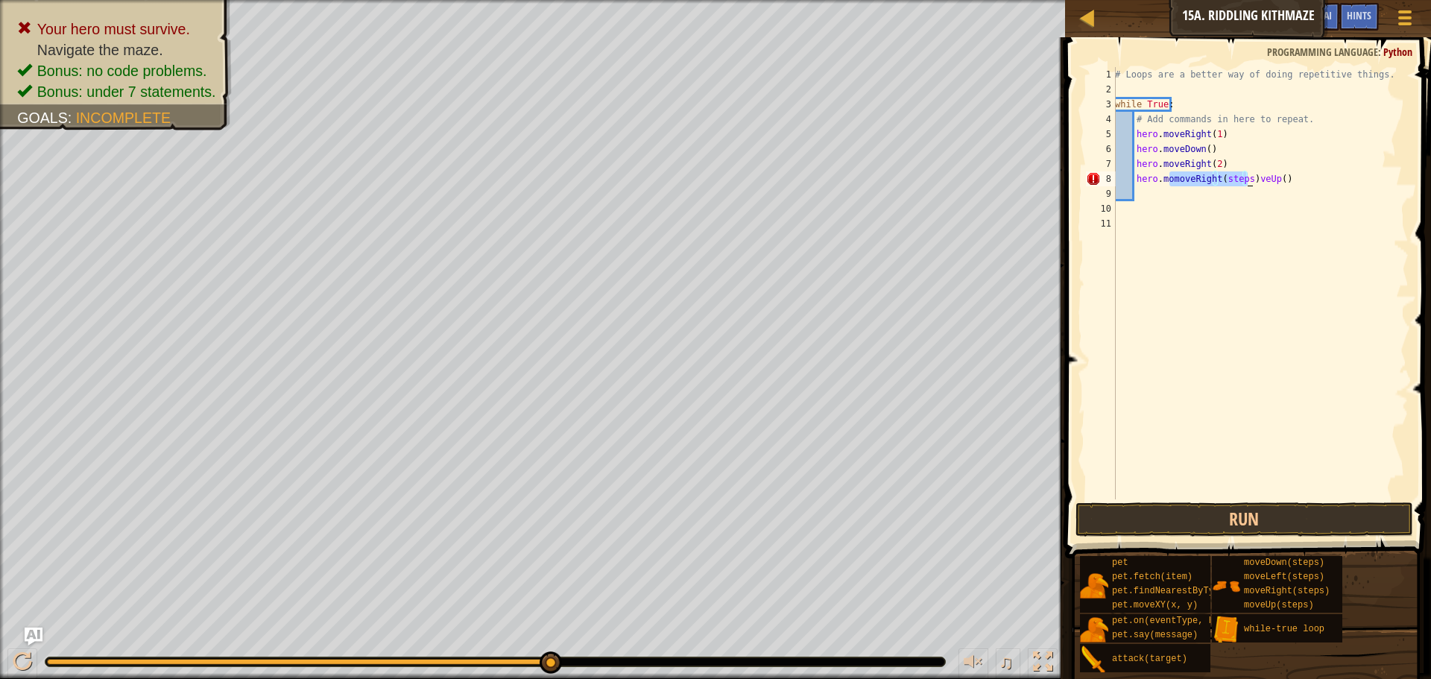
click at [1223, 197] on div "# Loops are a better way of doing repetitive things. while True : # Add command…" at bounding box center [1260, 298] width 297 height 462
drag, startPoint x: 1282, startPoint y: 175, endPoint x: 1128, endPoint y: 177, distance: 153.6
click at [1128, 177] on div "# Loops are a better way of doing repetitive things. while True : # Add command…" at bounding box center [1260, 298] width 297 height 462
type textarea "hero.momoveRight(steps)veUp()"
click at [1128, 177] on div "# Loops are a better way of doing repetitive things. while True : # Add command…" at bounding box center [1260, 298] width 297 height 462
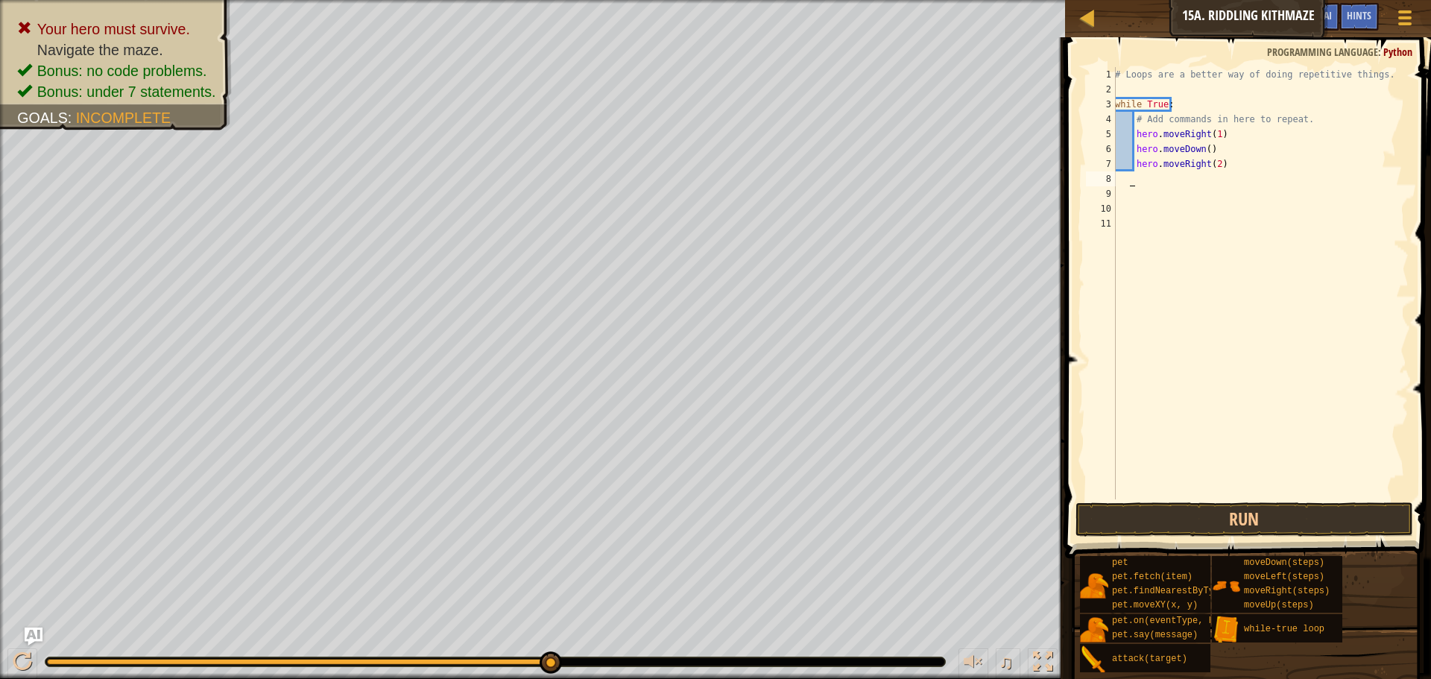
click at [1112, 162] on div "7" at bounding box center [1101, 164] width 30 height 15
type textarea "hero.moveRight(2)"
click at [1127, 160] on div "# Loops are a better way of doing repetitive things. while True : # Add command…" at bounding box center [1260, 298] width 297 height 462
drag, startPoint x: 1127, startPoint y: 160, endPoint x: 1132, endPoint y: 187, distance: 27.2
click at [1132, 187] on div "# Loops are a better way of doing repetitive things. while True : # Add command…" at bounding box center [1260, 298] width 297 height 462
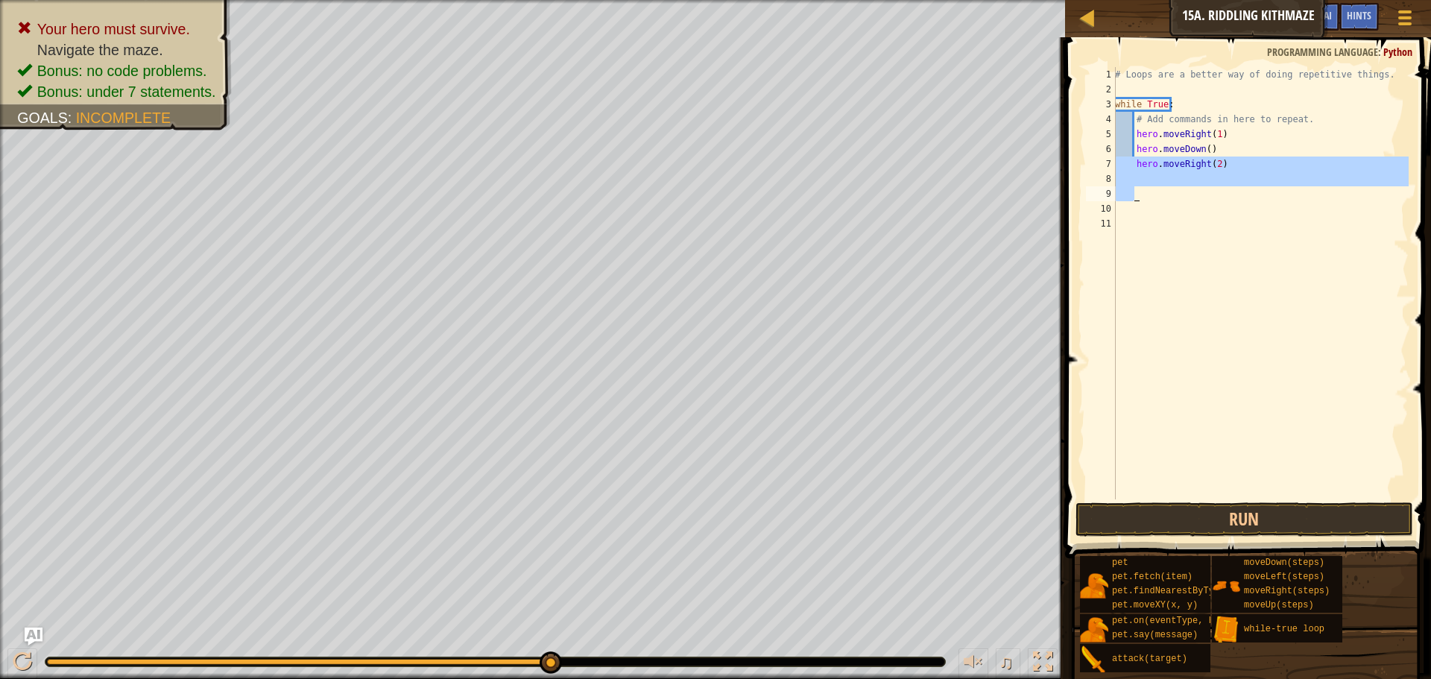
click at [1132, 187] on div "# Loops are a better way of doing repetitive things. while True : # Add command…" at bounding box center [1260, 283] width 297 height 432
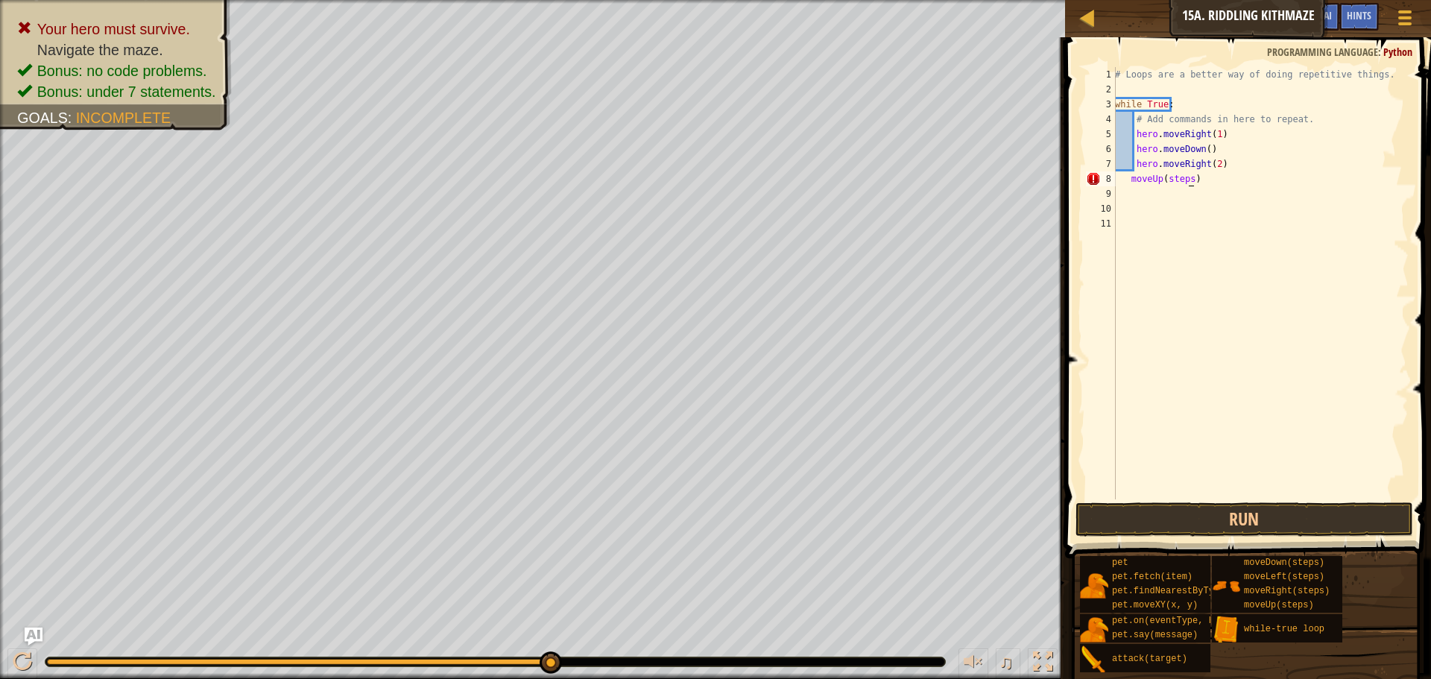
click at [1189, 177] on div "# Loops are a better way of doing repetitive things. while True : # Add command…" at bounding box center [1260, 298] width 297 height 462
click at [1185, 182] on div "# Loops are a better way of doing repetitive things. while True : # Add command…" at bounding box center [1260, 298] width 297 height 462
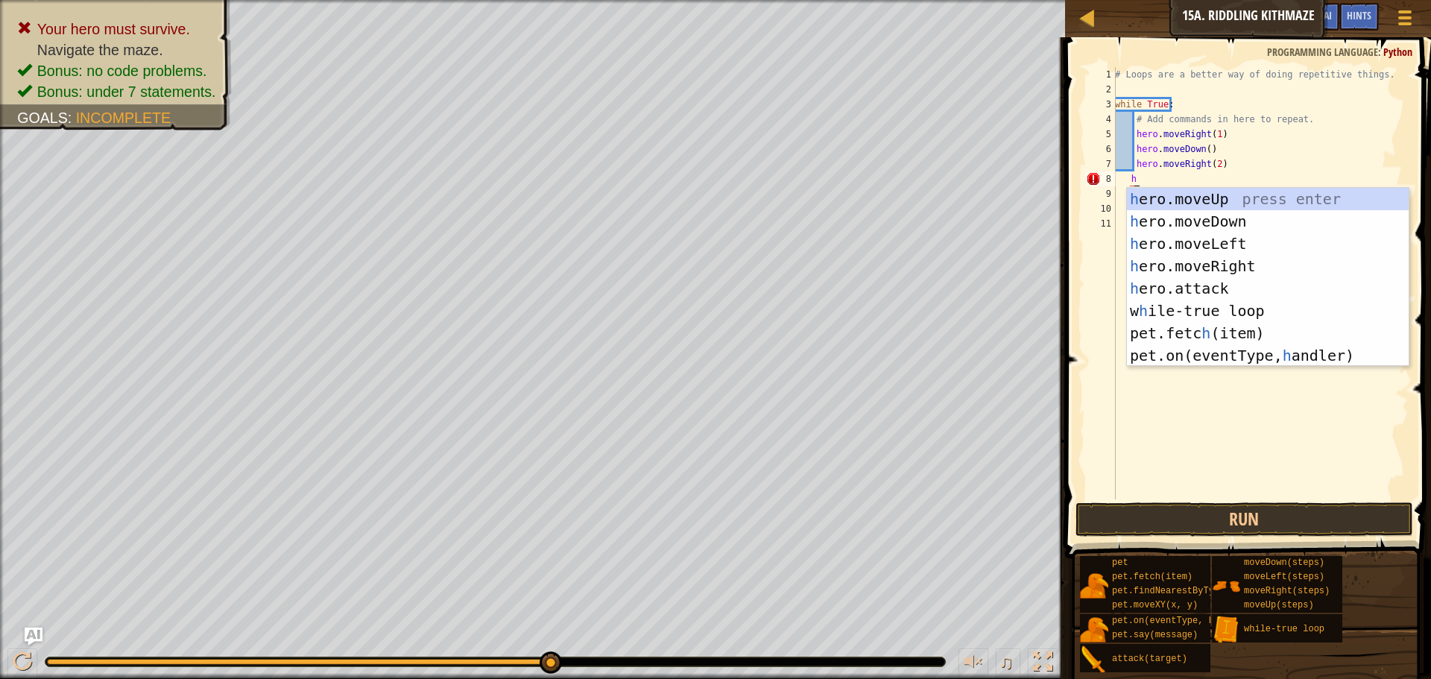
type textarea "he)"
click at [1168, 192] on div "he ro.moveUp press enter he ro.moveDown press enter he ro.moveLeft press enter …" at bounding box center [1268, 300] width 282 height 224
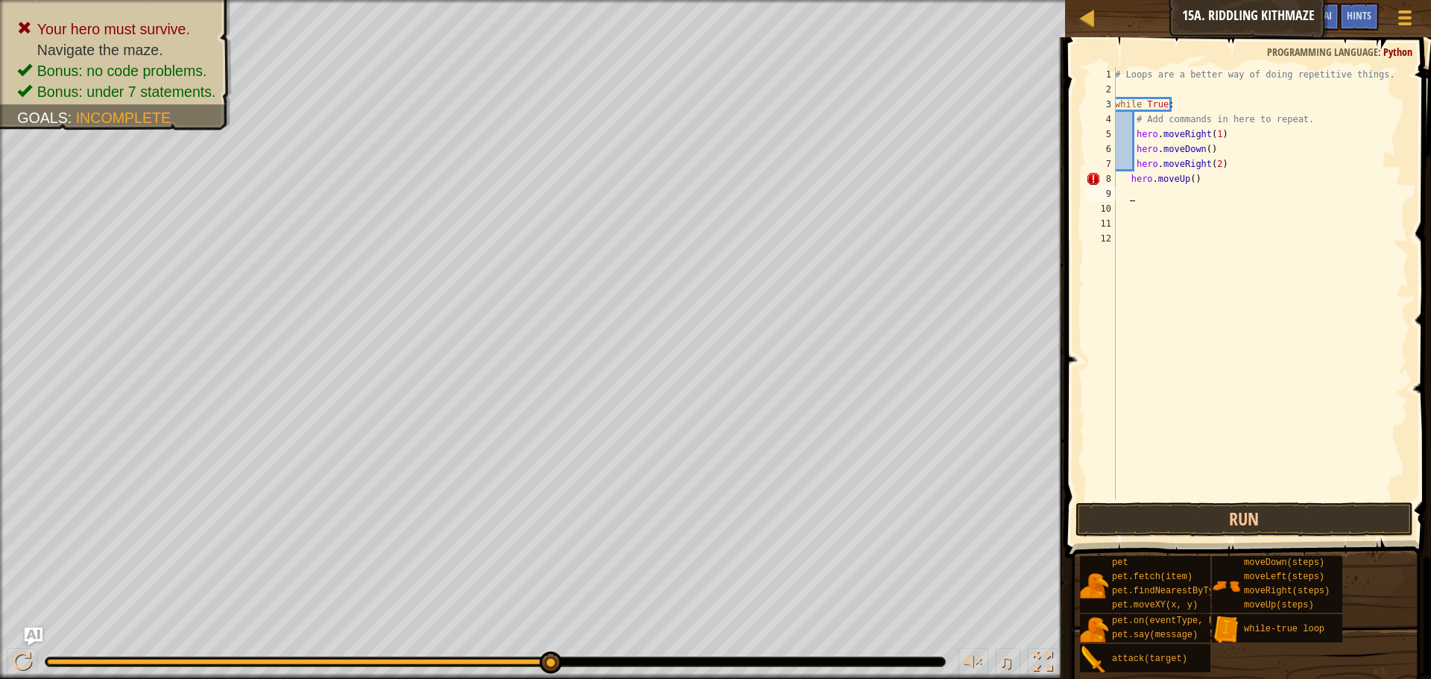
click at [1192, 179] on div "# Loops are a better way of doing repetitive things. while True : # Add command…" at bounding box center [1260, 298] width 297 height 462
click at [1185, 180] on div "# Loops are a better way of doing repetitive things. while True : # Add command…" at bounding box center [1260, 298] width 297 height 462
click at [1188, 180] on div "# Loops are a better way of doing repetitive things. while True : # Add command…" at bounding box center [1260, 298] width 297 height 462
click at [1188, 180] on div "# Loops are a better way of doing repetitive things. while True : # Add command…" at bounding box center [1260, 283] width 297 height 432
click at [1188, 180] on div "# Loops are a better way of doing repetitive things. while True : # Add command…" at bounding box center [1260, 298] width 297 height 462
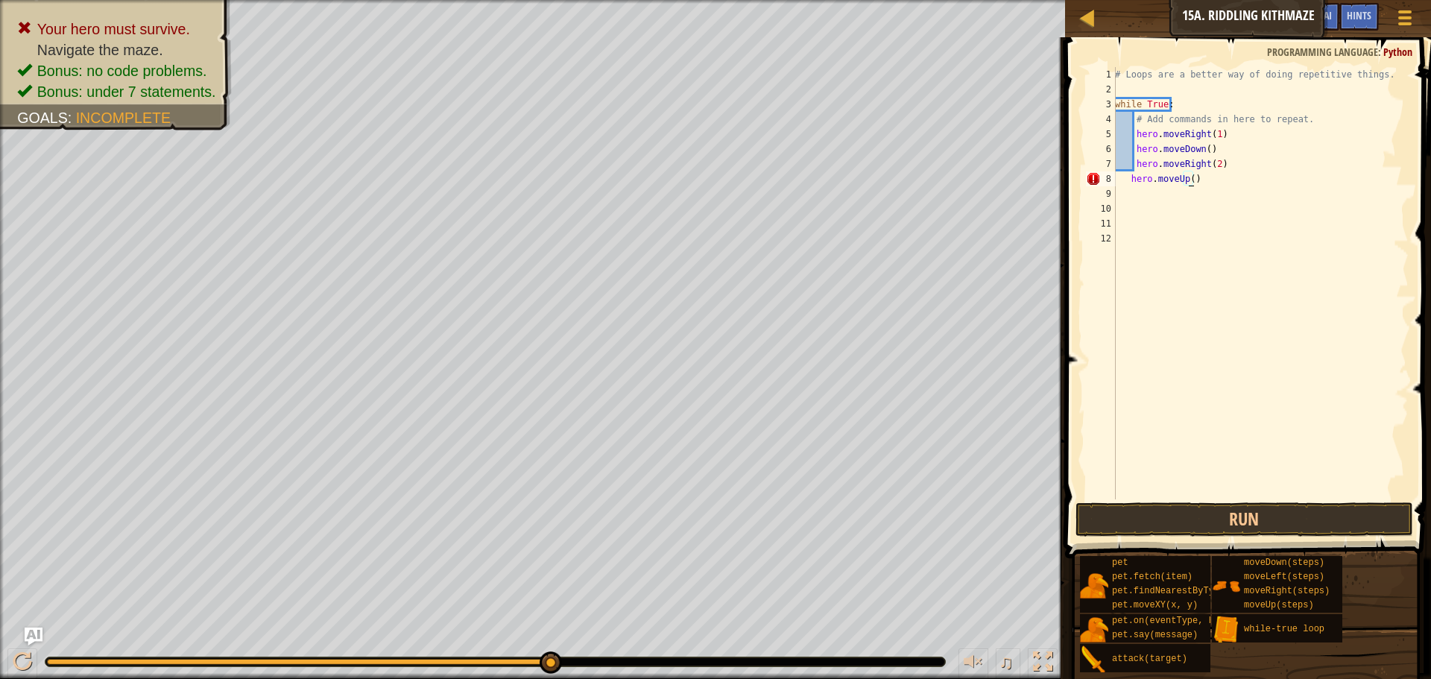
scroll to position [7, 6]
type textarea "hero.moveUp(1))"
click at [1188, 201] on div "# Loops are a better way of doing repetitive things. while True : # Add command…" at bounding box center [1260, 298] width 297 height 462
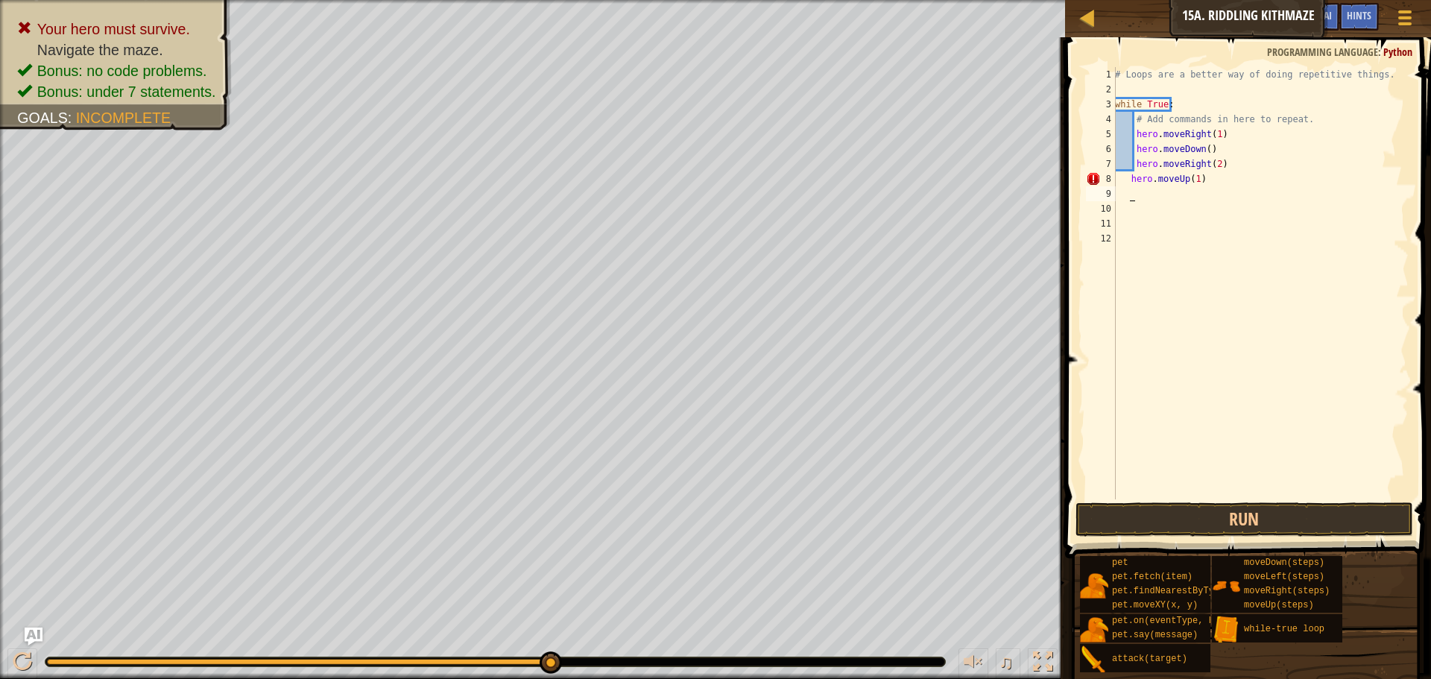
type textarea "g"
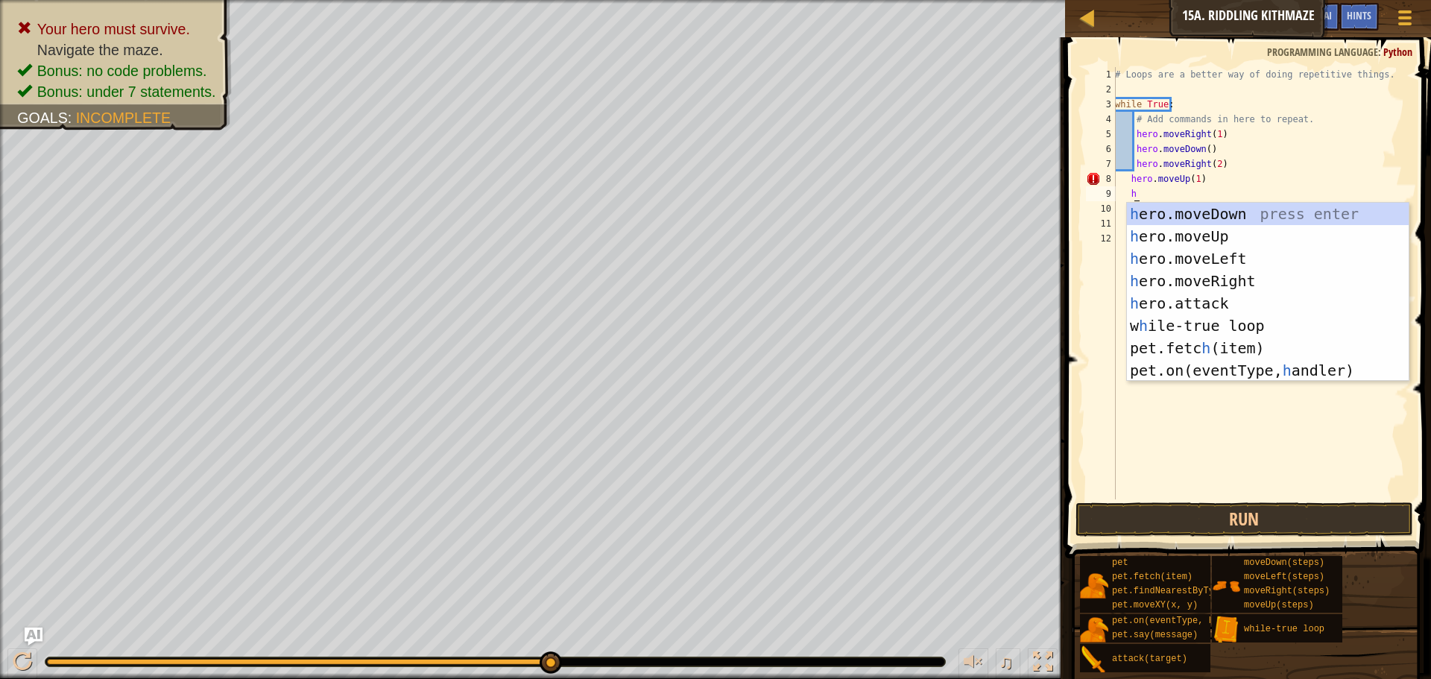
scroll to position [7, 1]
type textarea "h"
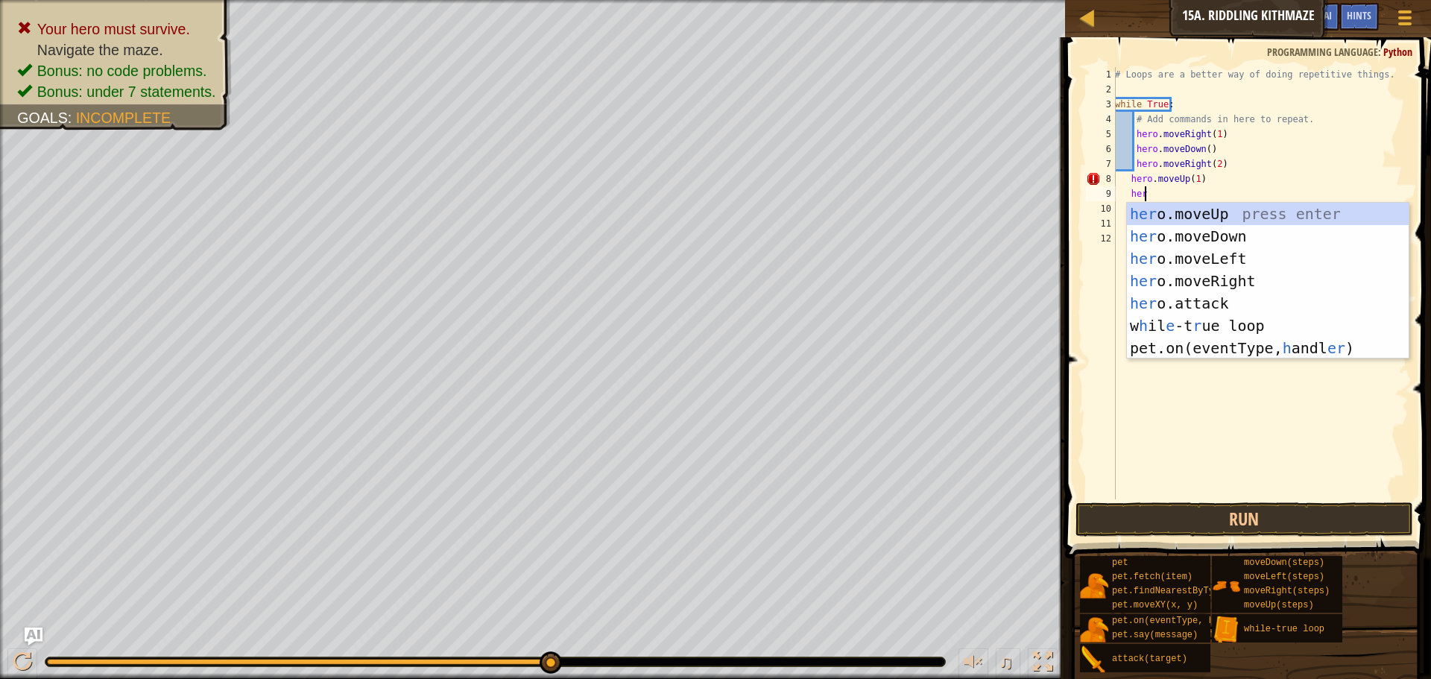
type textarea "hero"
click at [1208, 269] on div "hero .moveUp press enter hero .moveDown press enter hero .moveLeft press enter …" at bounding box center [1268, 292] width 282 height 179
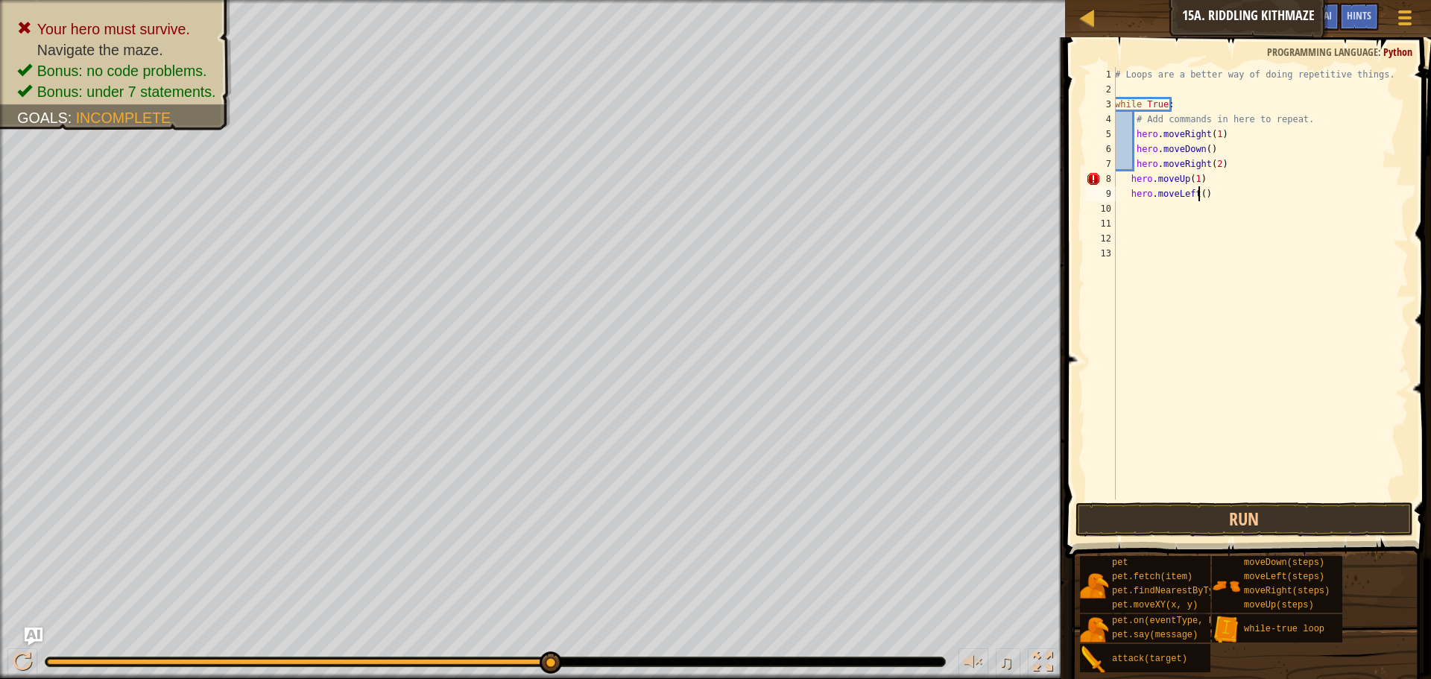
click at [1198, 194] on div "# Loops are a better way of doing repetitive things. while True : # Add command…" at bounding box center [1260, 298] width 297 height 462
type textarea "hero.moveLeft(1)"
click at [1166, 215] on div "# Loops are a better way of doing repetitive things. while True : # Add command…" at bounding box center [1260, 298] width 297 height 462
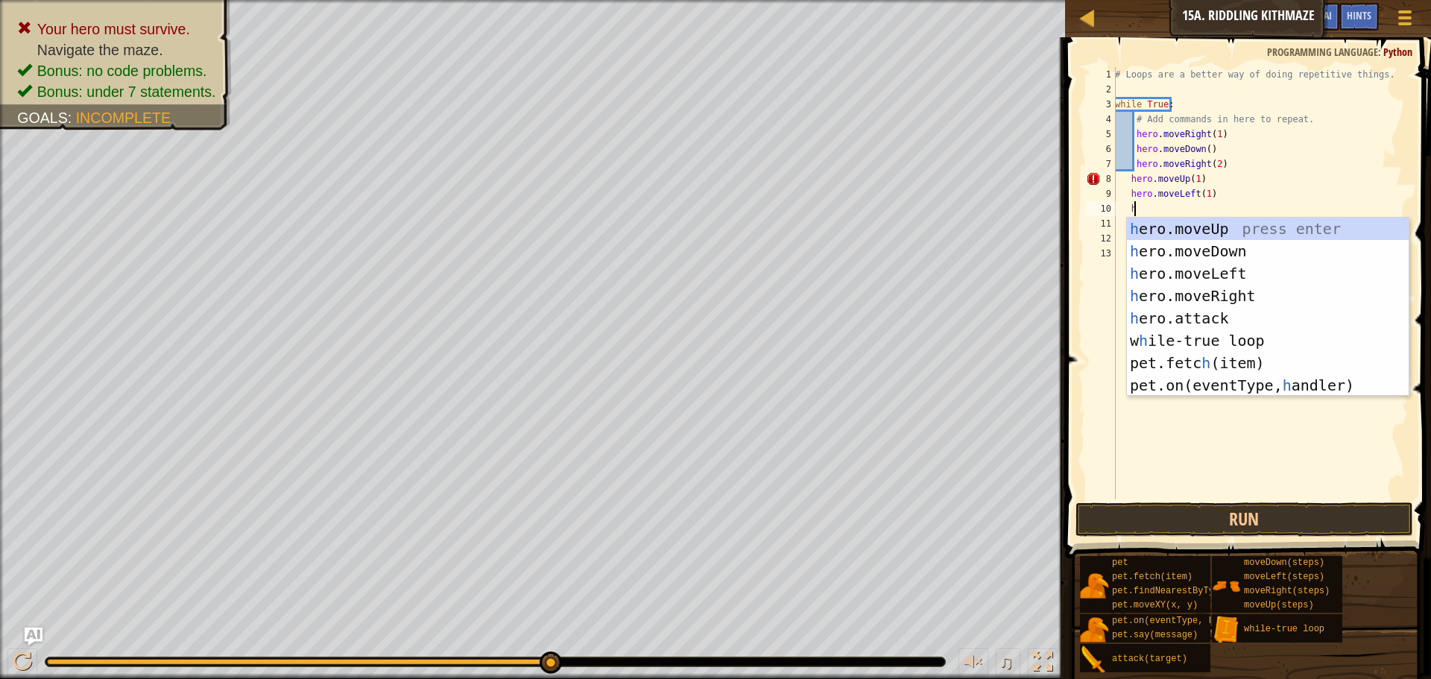
type textarea "he"
click at [1199, 248] on div "he ro.moveUp press enter he ro.moveDown press enter he ro.moveLeft press enter …" at bounding box center [1268, 330] width 282 height 224
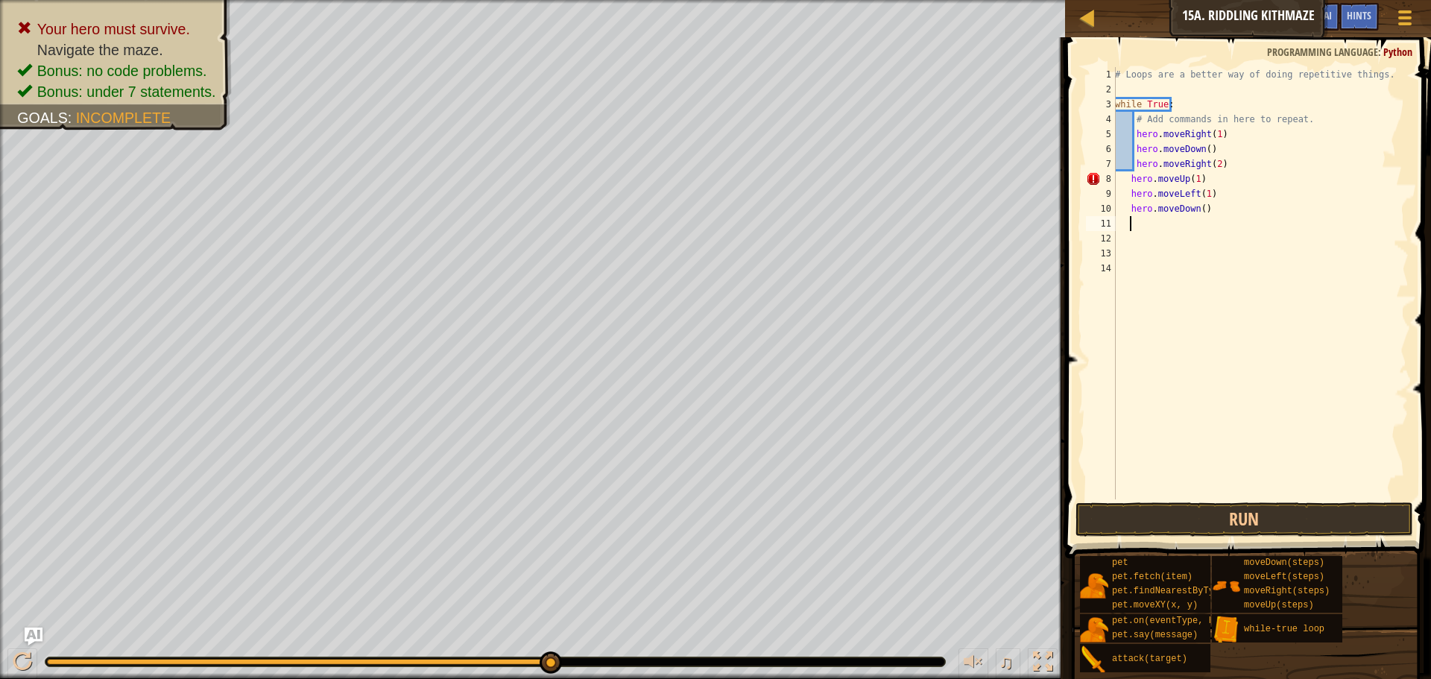
scroll to position [7, 1]
click at [1198, 203] on div "# Loops are a better way of doing repetitive things. while True : # Add command…" at bounding box center [1260, 298] width 297 height 462
type textarea "hero.moveDown(1)"
click at [1179, 220] on div "# Loops are a better way of doing repetitive things. while True : # Add command…" at bounding box center [1260, 298] width 297 height 462
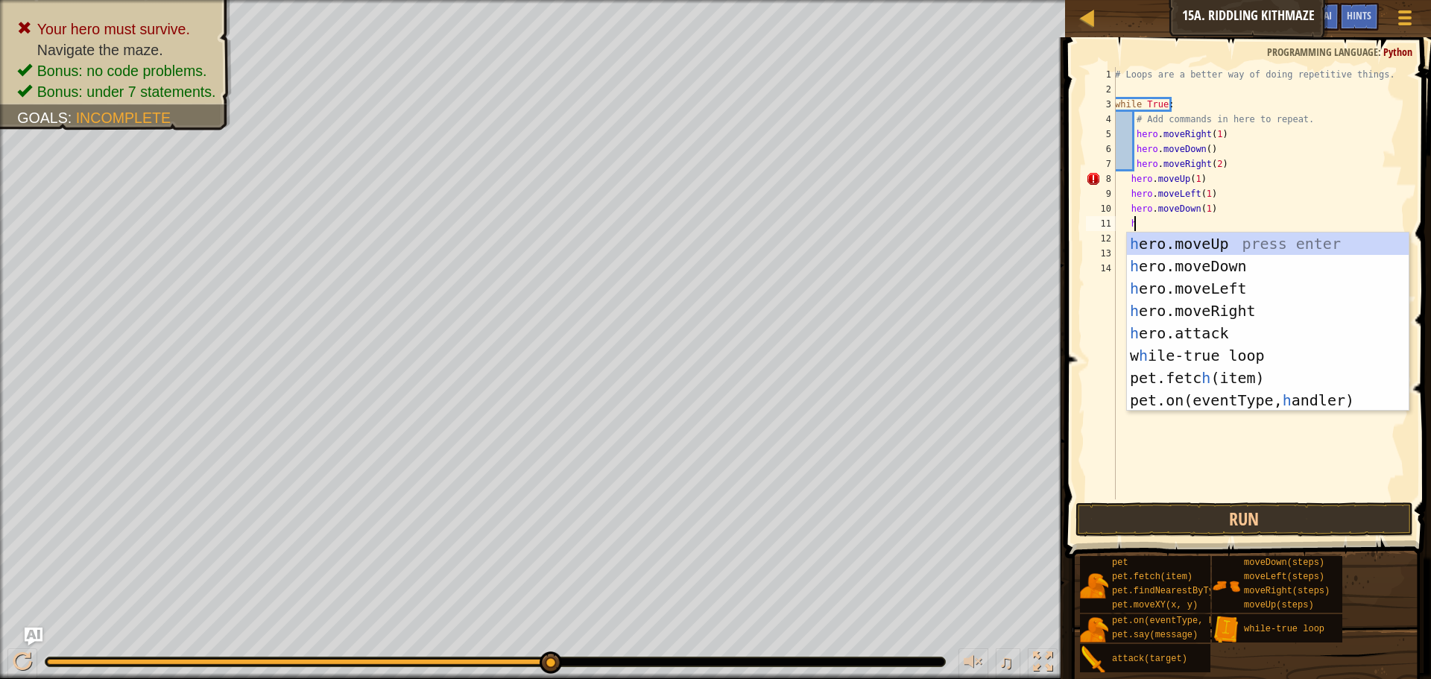
type textarea "hr"
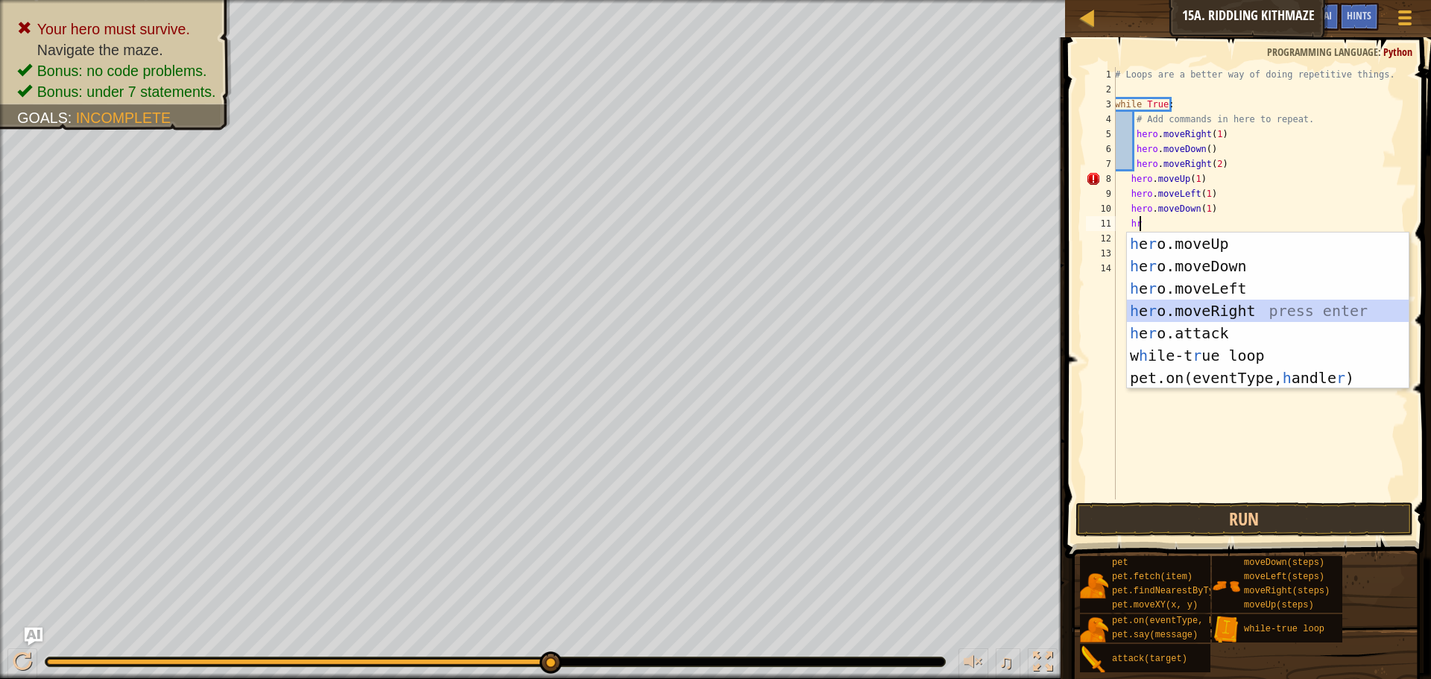
click at [1188, 304] on div "h e r o.moveUp press enter h e r o.moveDown press enter h e r o.moveLeft press …" at bounding box center [1268, 333] width 282 height 201
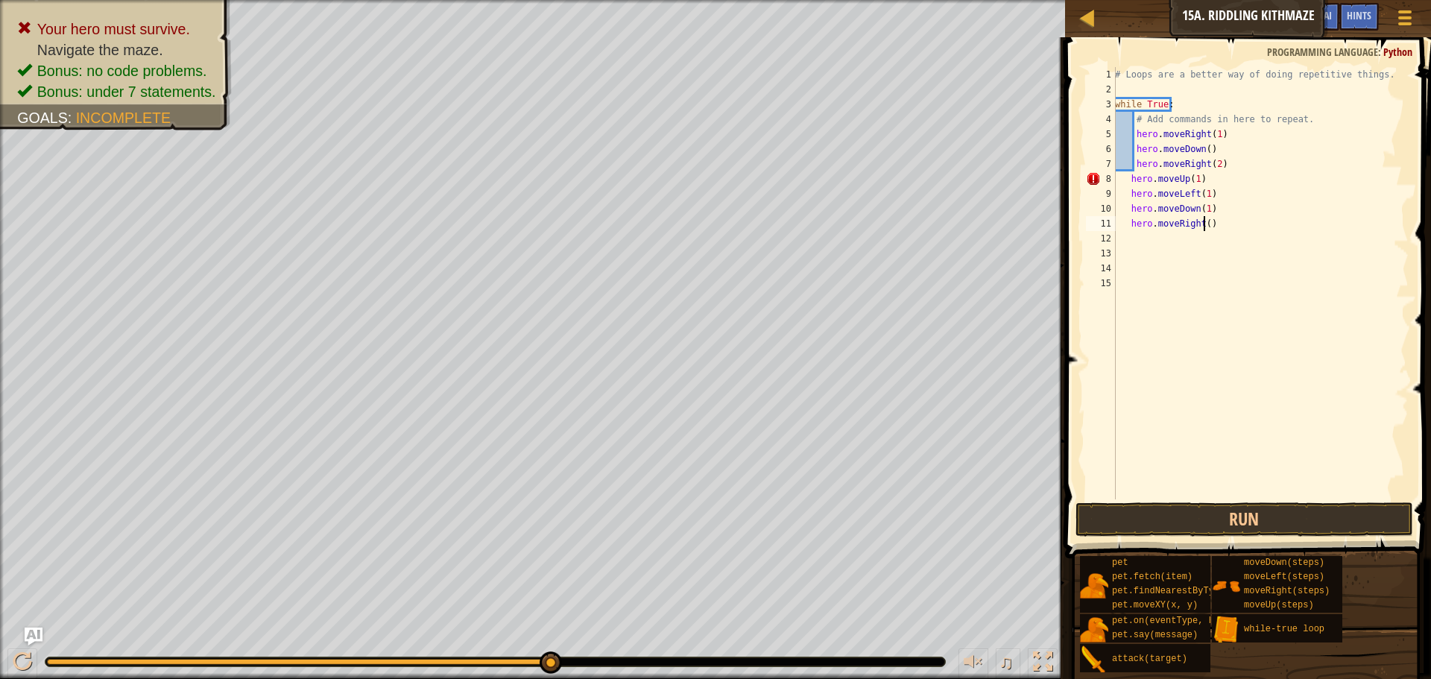
click at [1204, 224] on div "# Loops are a better way of doing repetitive things. while True : # Add command…" at bounding box center [1260, 298] width 297 height 462
type textarea "hero.moveRight(2)"
click at [1162, 239] on div "# Loops are a better way of doing repetitive things. while True : # Add command…" at bounding box center [1260, 298] width 297 height 462
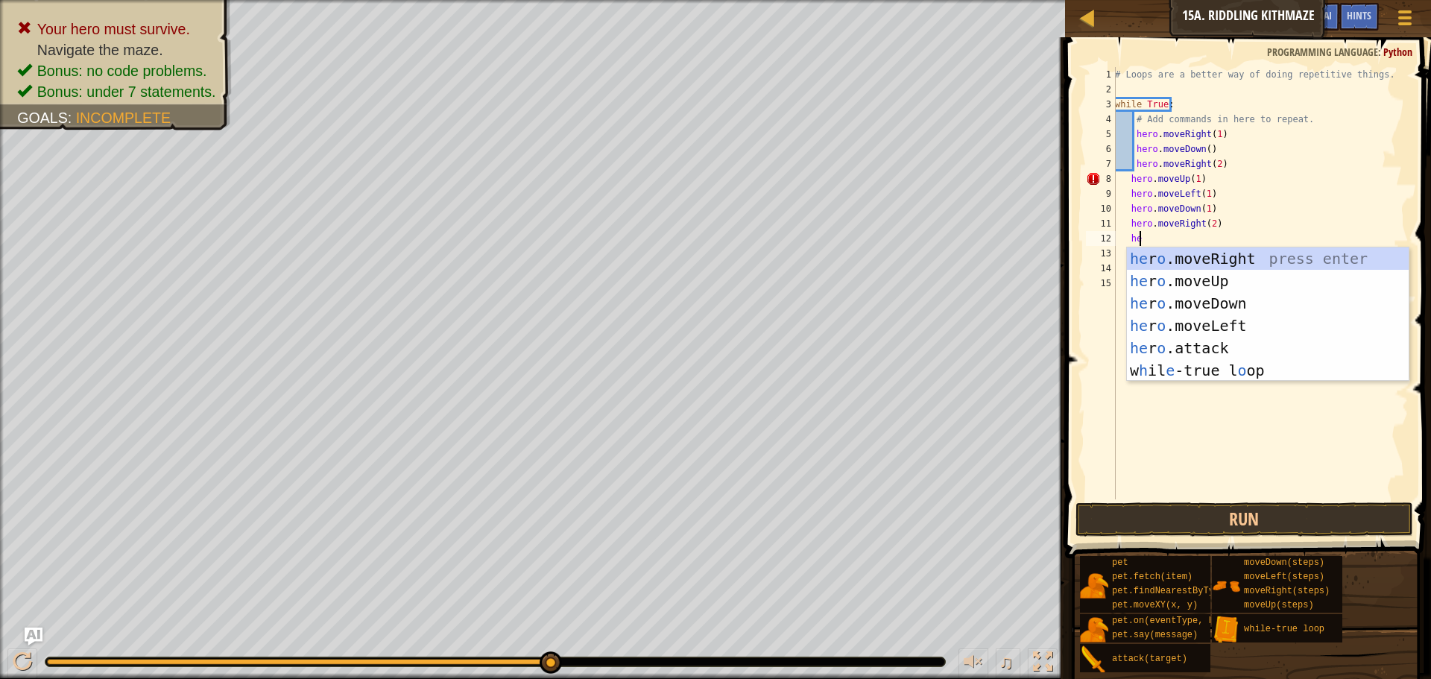
type textarea "he"
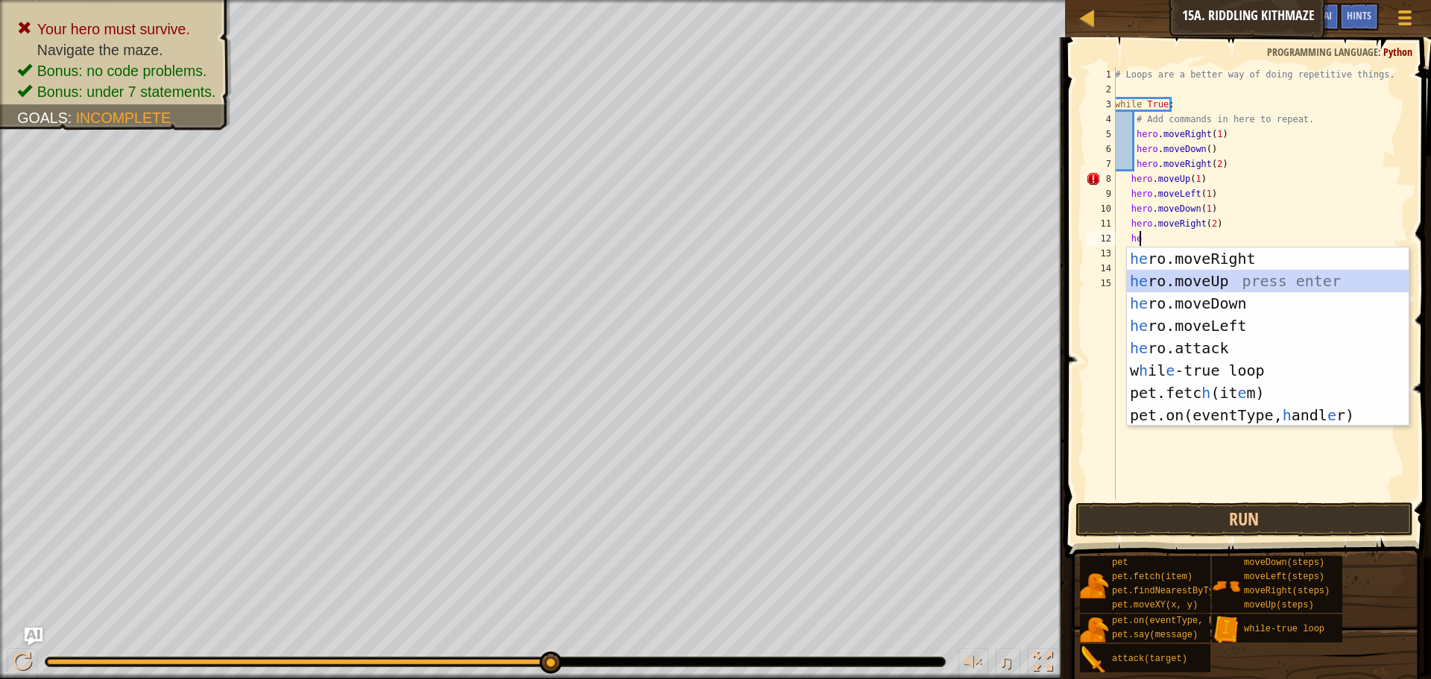
click at [1177, 285] on div "he ro.moveRight press enter he ro.moveUp press enter he ro.moveDown press enter…" at bounding box center [1268, 360] width 282 height 224
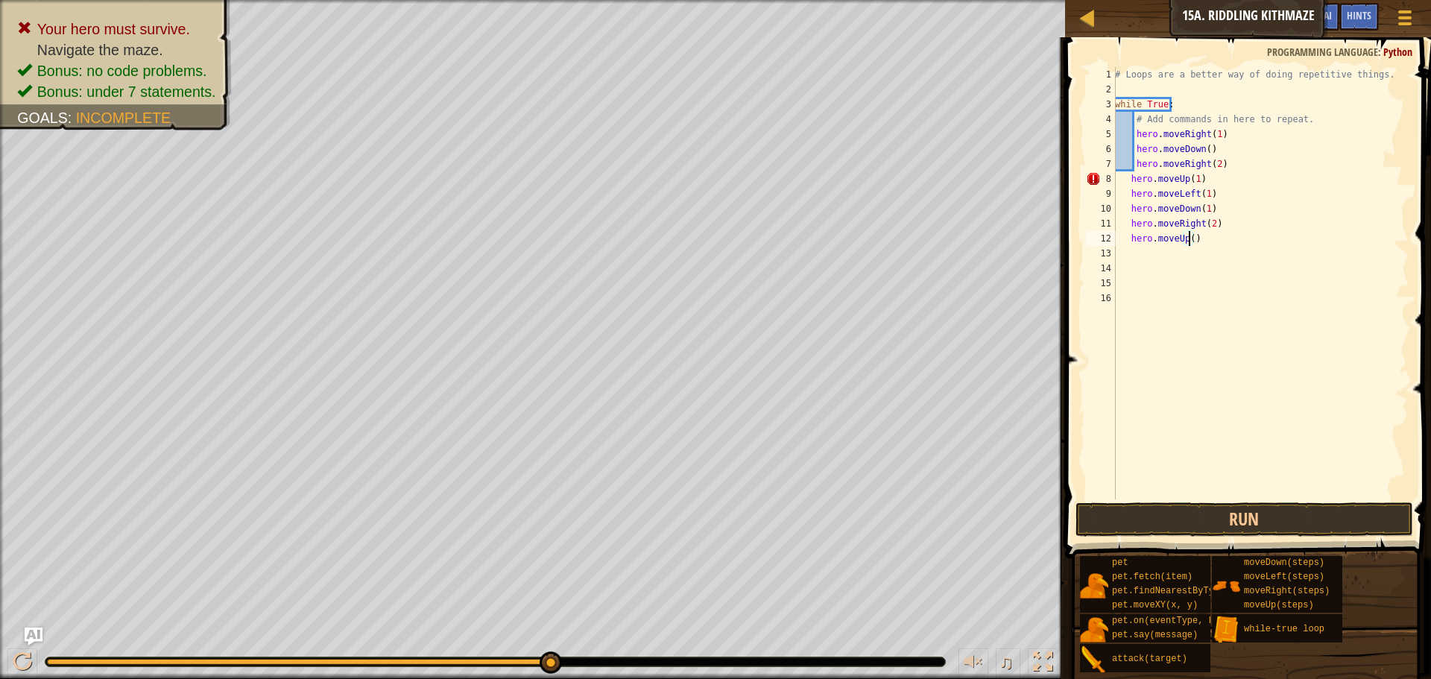
click at [1188, 241] on div "# Loops are a better way of doing repetitive things. while True : # Add command…" at bounding box center [1260, 298] width 297 height 462
type textarea "hero.moveUp(1)"
click at [1171, 256] on div "# Loops are a better way of doing repetitive things. while True : # Add command…" at bounding box center [1260, 298] width 297 height 462
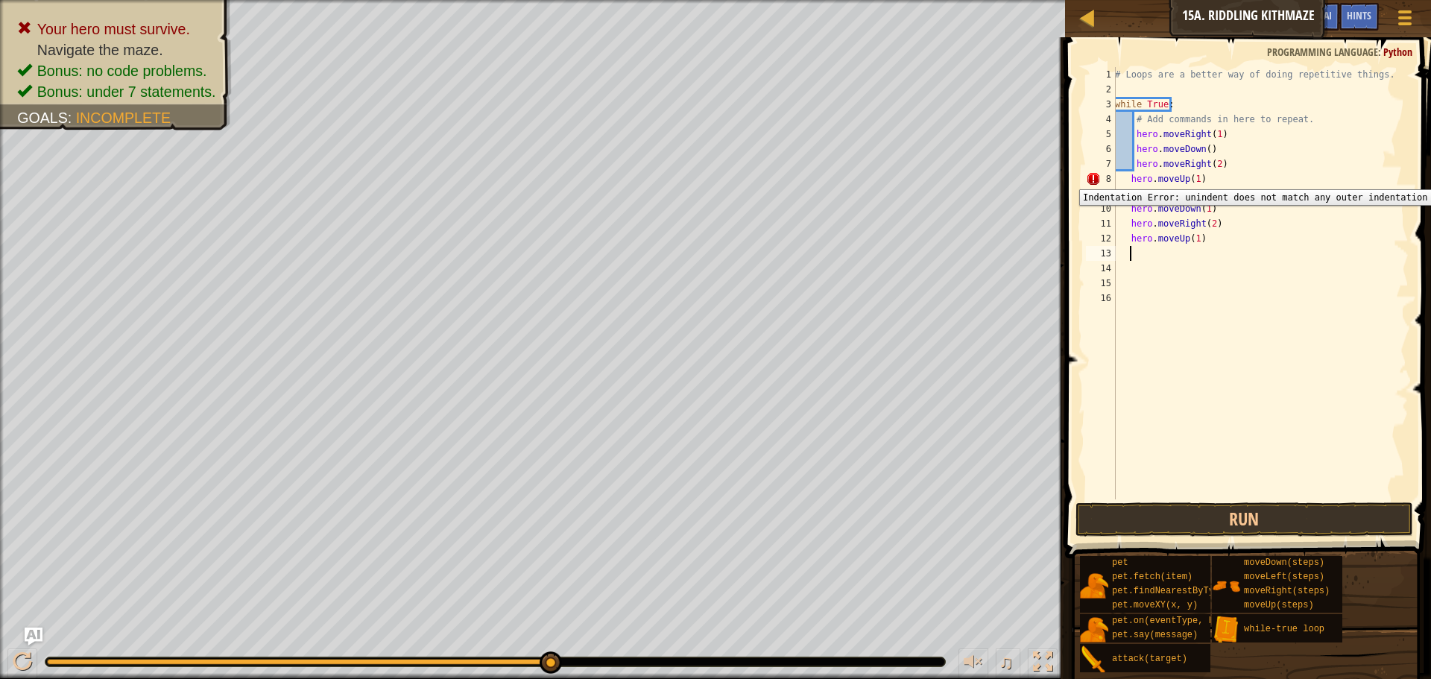
click at [1096, 178] on div "8" at bounding box center [1101, 178] width 30 height 15
type textarea "hero.moveUp(1)"
click at [1096, 178] on div "8" at bounding box center [1101, 178] width 30 height 15
click at [1248, 510] on button "Run" at bounding box center [1245, 520] width 338 height 34
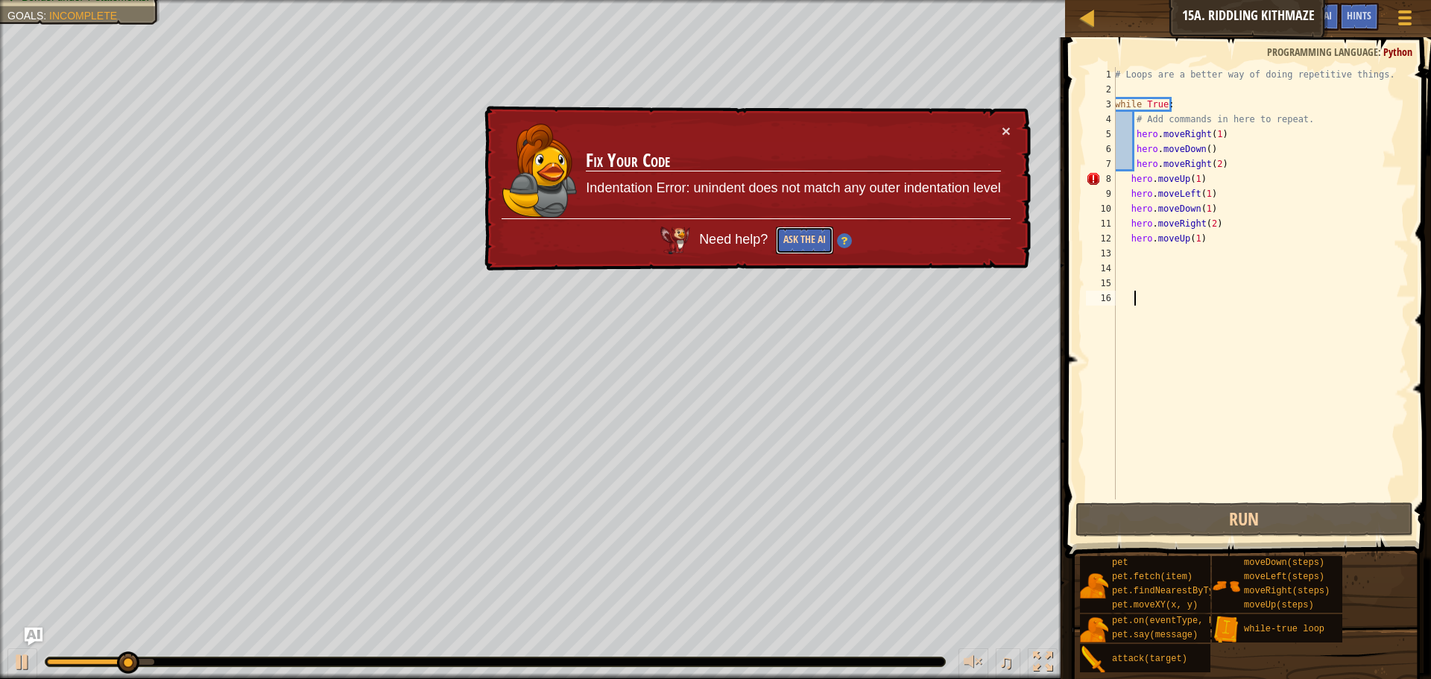
click at [800, 240] on button "Ask the AI" at bounding box center [804, 241] width 57 height 28
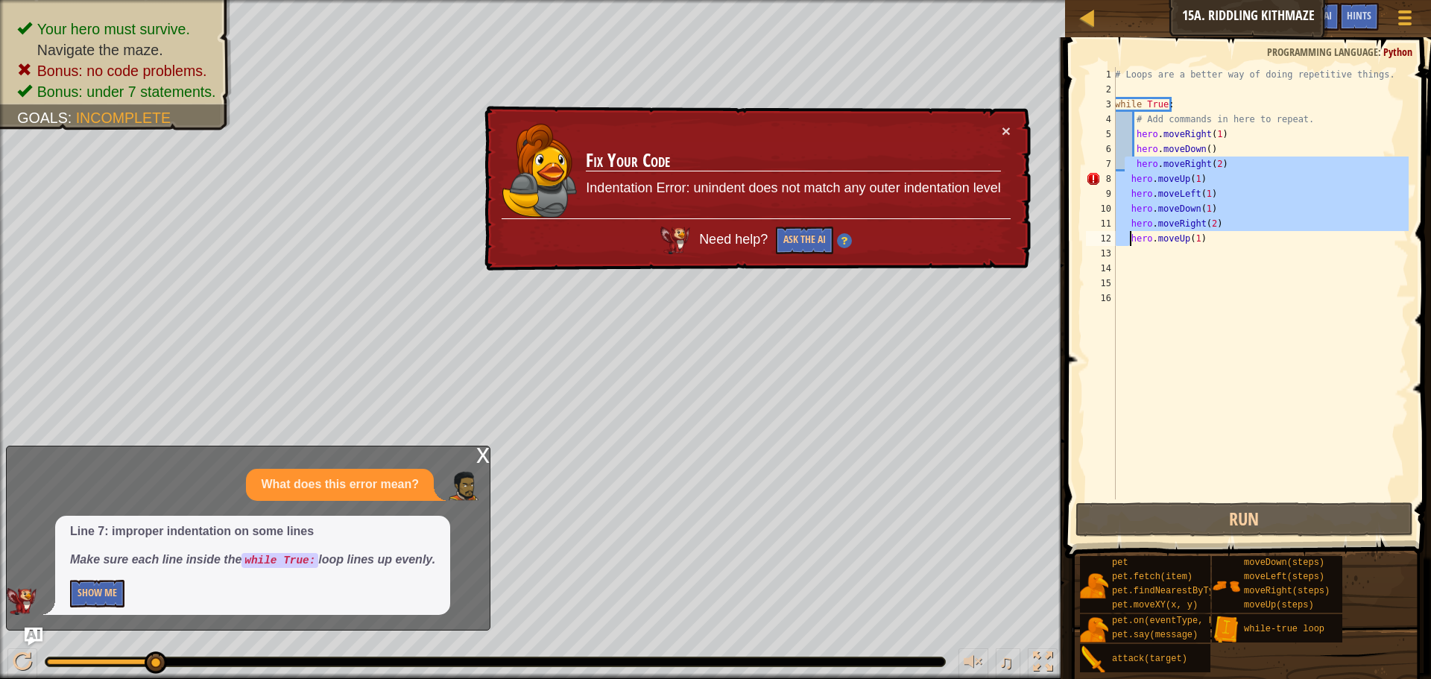
drag, startPoint x: 1126, startPoint y: 159, endPoint x: 1132, endPoint y: 236, distance: 77.8
click at [1132, 236] on div "# Loops are a better way of doing repetitive things. while True : # Add command…" at bounding box center [1260, 298] width 297 height 462
click at [1132, 236] on div "# Loops are a better way of doing repetitive things. while True : # Add command…" at bounding box center [1260, 283] width 297 height 432
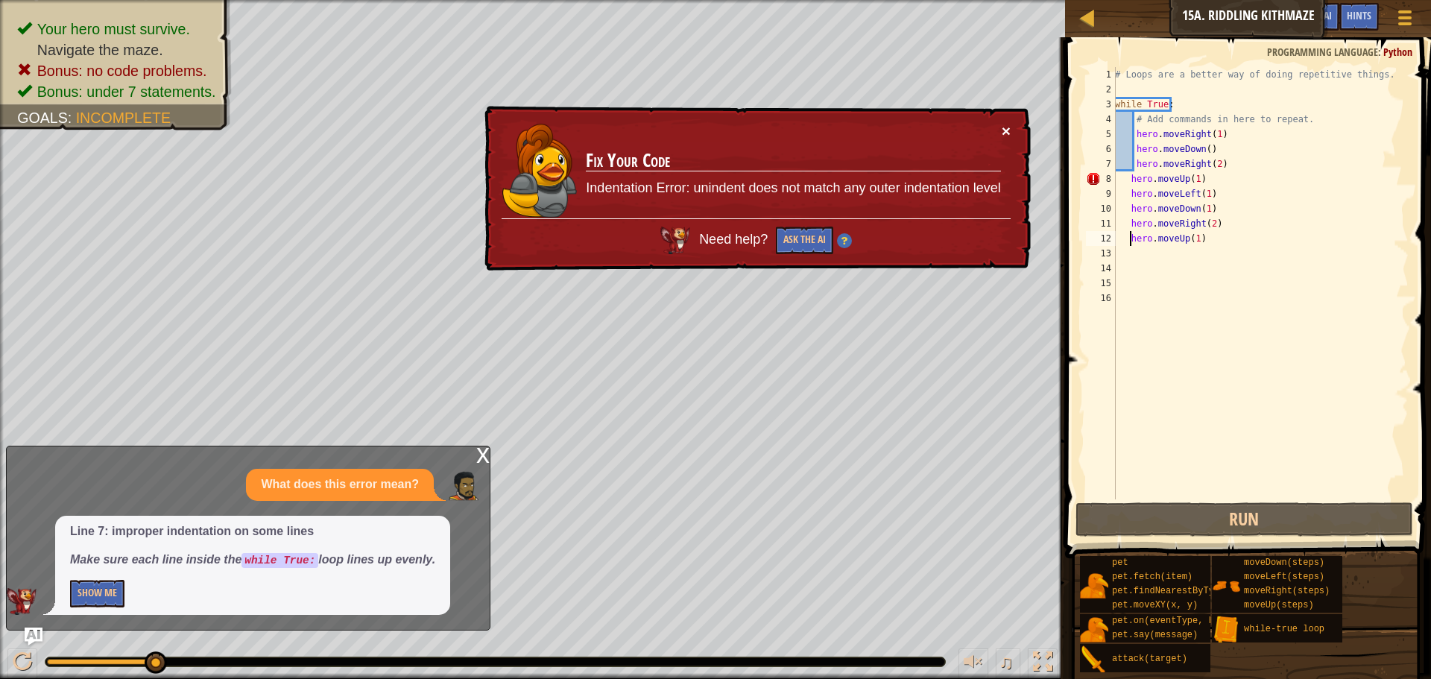
click at [1009, 130] on button "×" at bounding box center [1006, 131] width 9 height 16
drag, startPoint x: 1122, startPoint y: 169, endPoint x: 1123, endPoint y: 196, distance: 26.9
click at [1123, 196] on div "# Loops are a better way of doing repetitive things. while True : # Add command…" at bounding box center [1260, 298] width 297 height 462
click at [1123, 196] on div "# Loops are a better way of doing repetitive things. while True : # Add command…" at bounding box center [1260, 283] width 297 height 432
click at [1227, 198] on div "# Loops are a better way of doing repetitive things. while True : # Add command…" at bounding box center [1260, 298] width 297 height 462
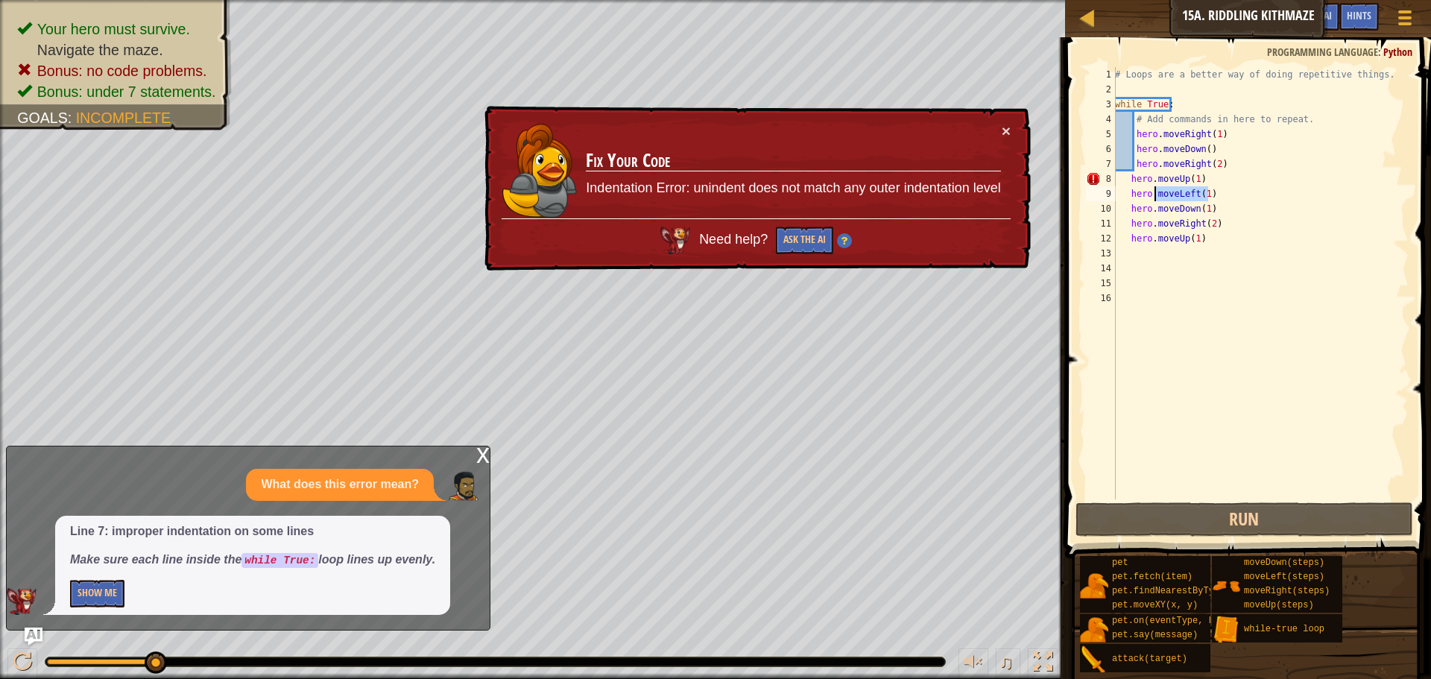
drag, startPoint x: 1227, startPoint y: 192, endPoint x: 1154, endPoint y: 196, distance: 73.2
click at [1154, 196] on div "# Loops are a better way of doing repetitive things. while True : # Add command…" at bounding box center [1260, 298] width 297 height 462
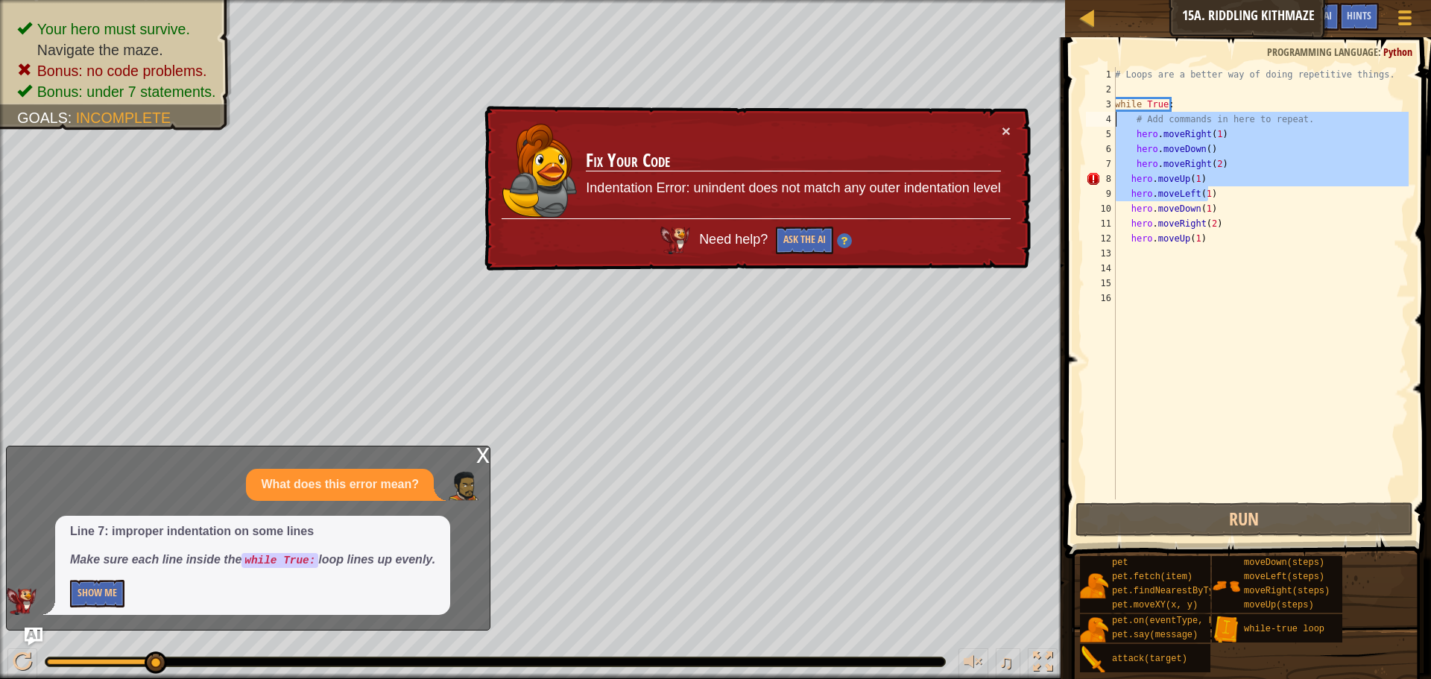
drag, startPoint x: 1282, startPoint y: 189, endPoint x: 1083, endPoint y: 111, distance: 213.9
click at [1083, 111] on div "hero.moveLeft(1) 1 2 3 4 5 6 7 8 9 10 11 12 13 14 15 16 # Loops are a better wa…" at bounding box center [1246, 327] width 371 height 565
type textarea "while True: # Add commands in here to repeat."
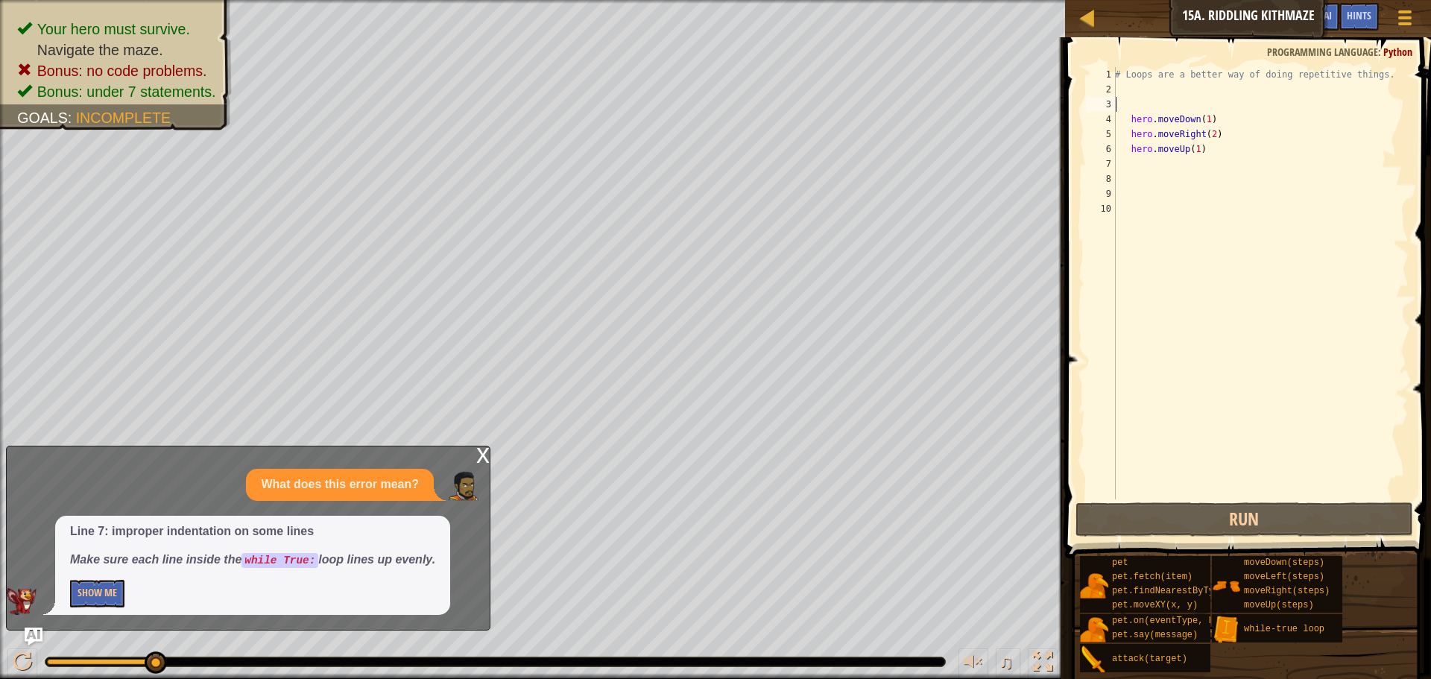
scroll to position [7, 0]
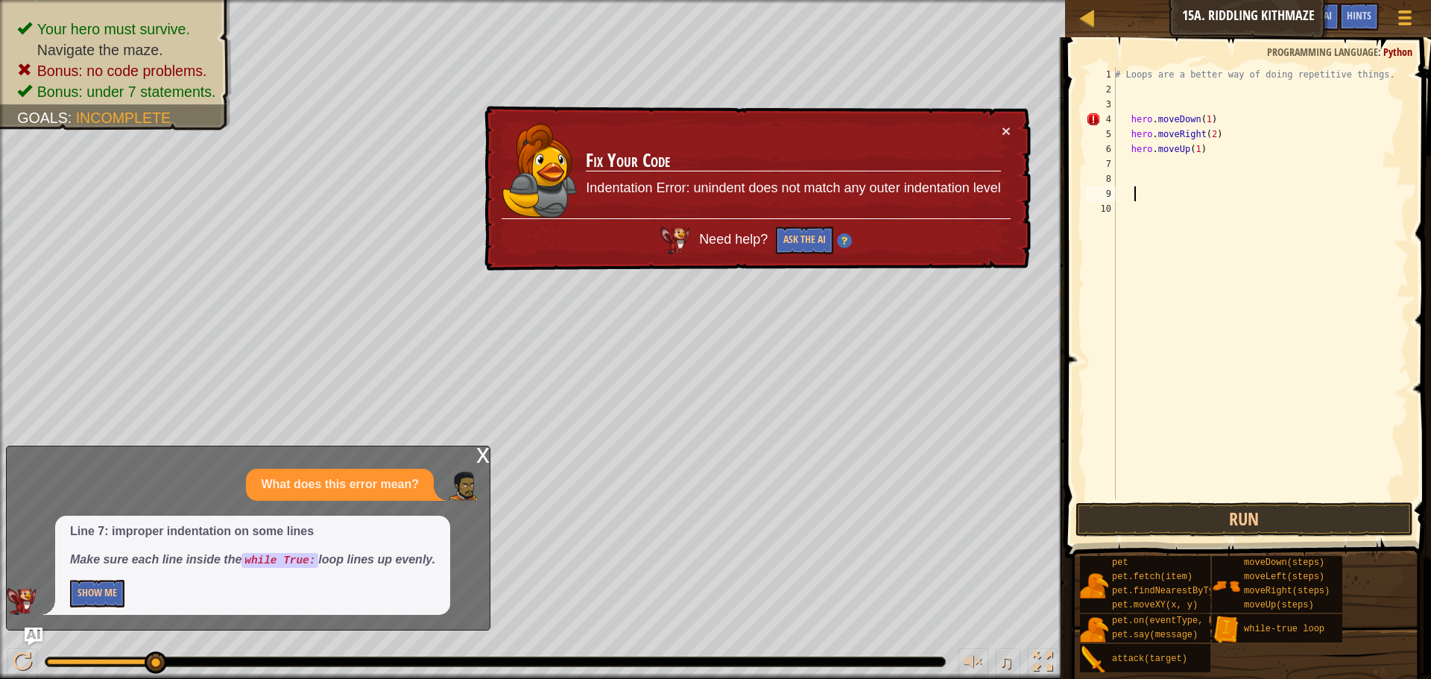
drag, startPoint x: 1360, startPoint y: 205, endPoint x: 1269, endPoint y: 439, distance: 251.2
click at [1269, 439] on div "# Loops are a better way of doing repetitive things. hero . moveDown ( 1 ) hero…" at bounding box center [1260, 298] width 297 height 462
click at [488, 461] on div "x" at bounding box center [482, 454] width 13 height 15
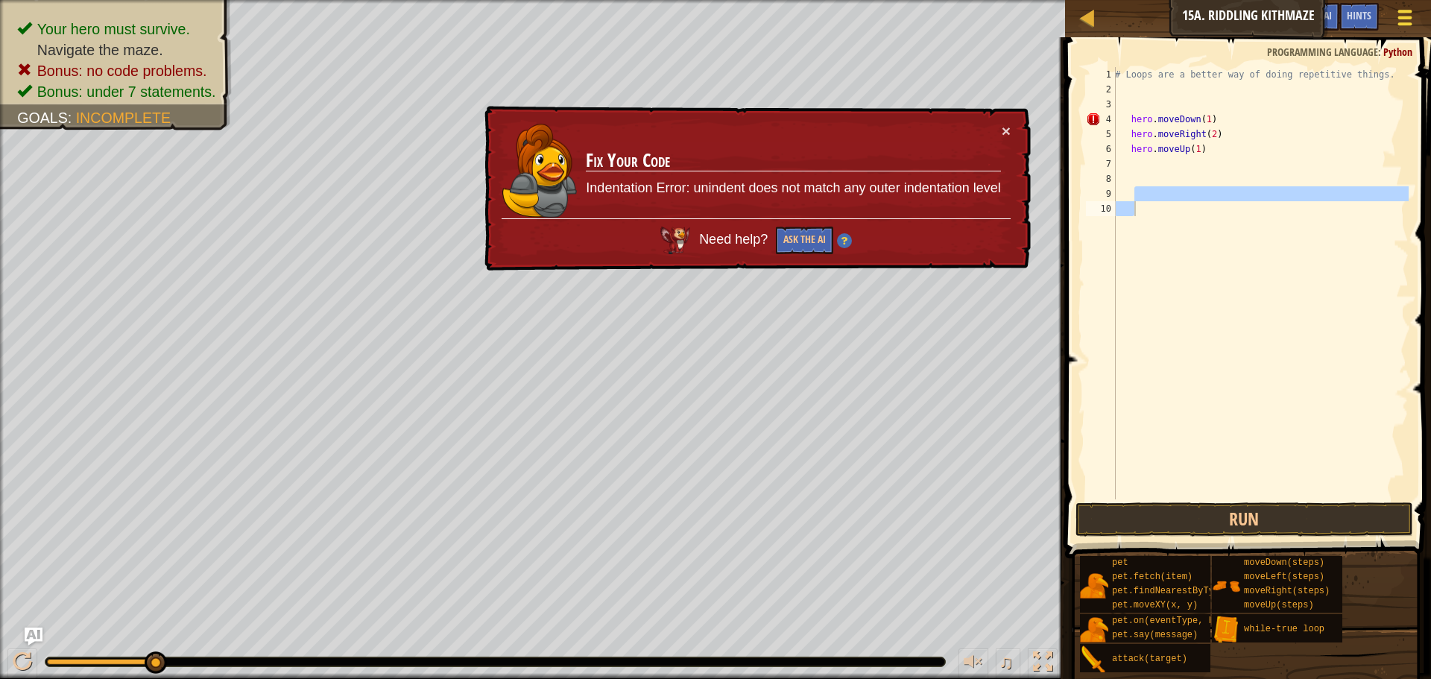
click at [1411, 26] on div at bounding box center [1405, 18] width 20 height 22
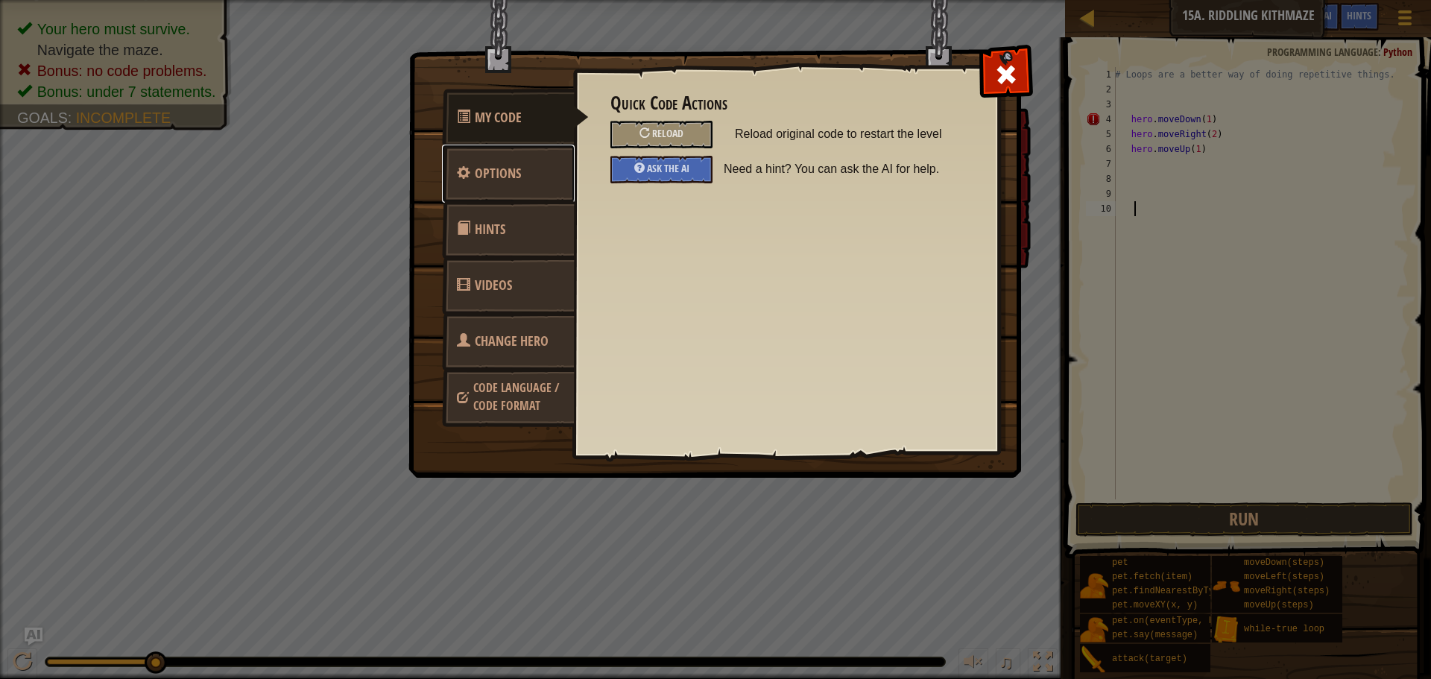
click at [518, 167] on span "Options" at bounding box center [498, 173] width 46 height 19
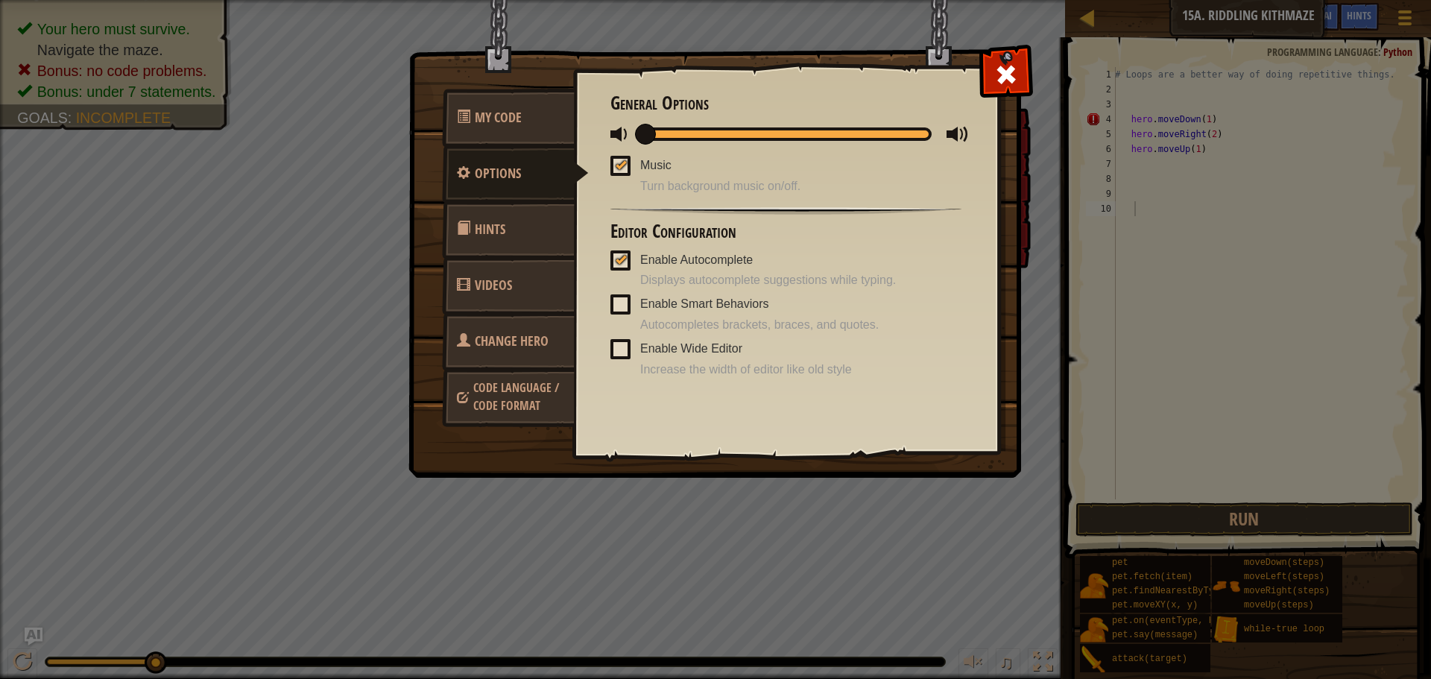
click at [502, 260] on link "Videos" at bounding box center [508, 285] width 133 height 58
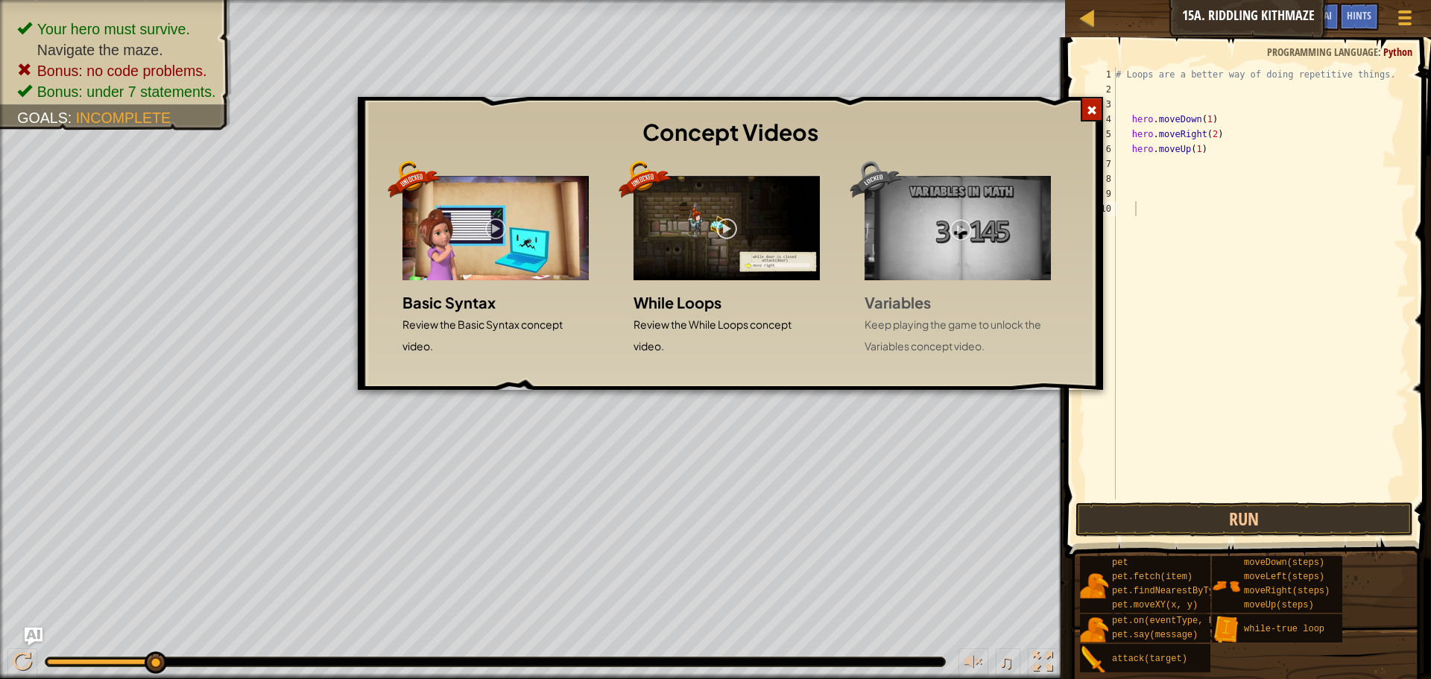
click at [1089, 104] on div at bounding box center [1092, 109] width 22 height 25
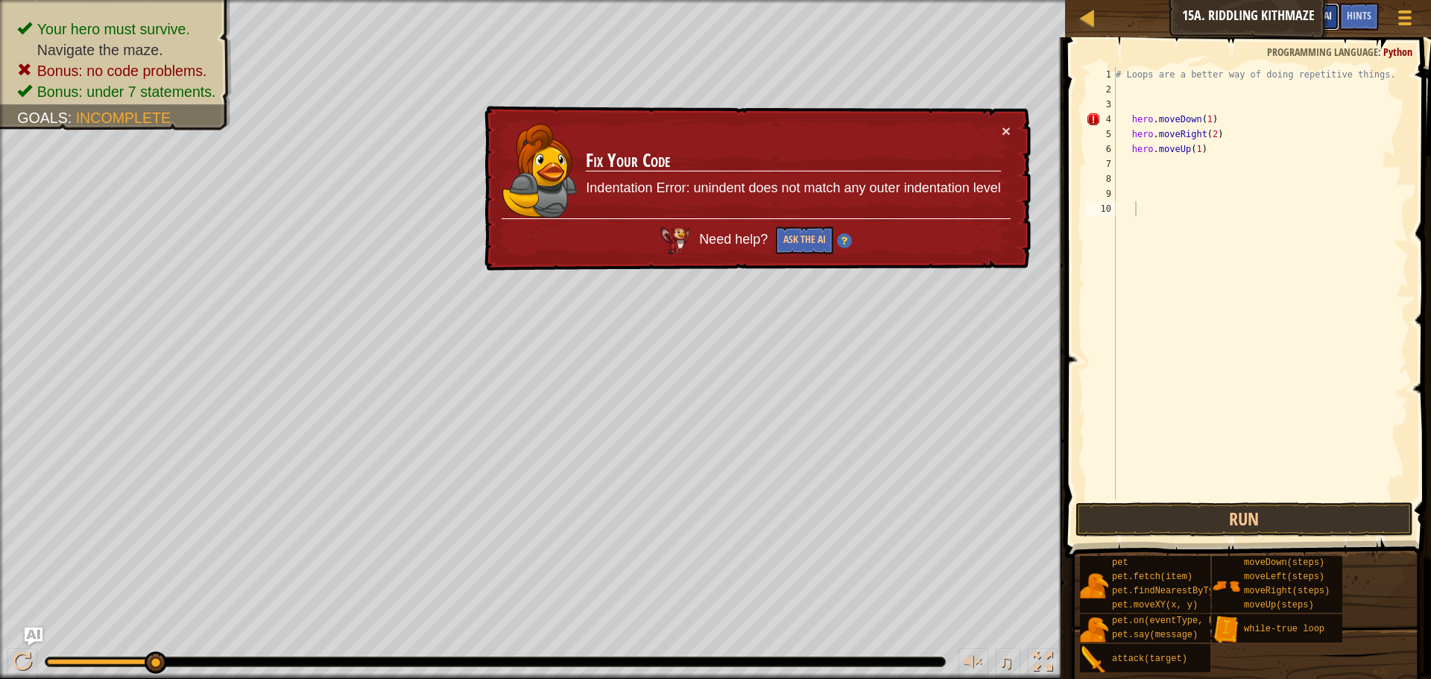
click at [1322, 14] on span "Ask AI" at bounding box center [1319, 15] width 25 height 14
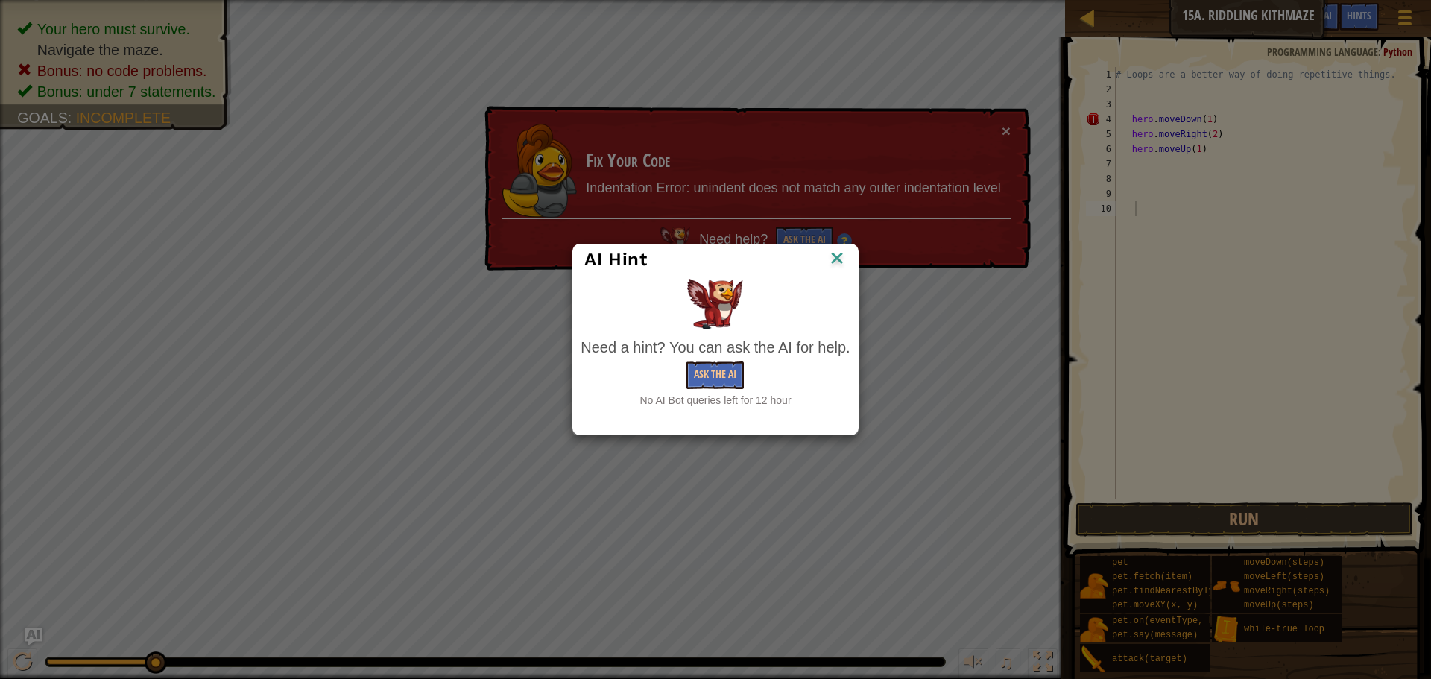
click at [836, 254] on img at bounding box center [837, 259] width 19 height 22
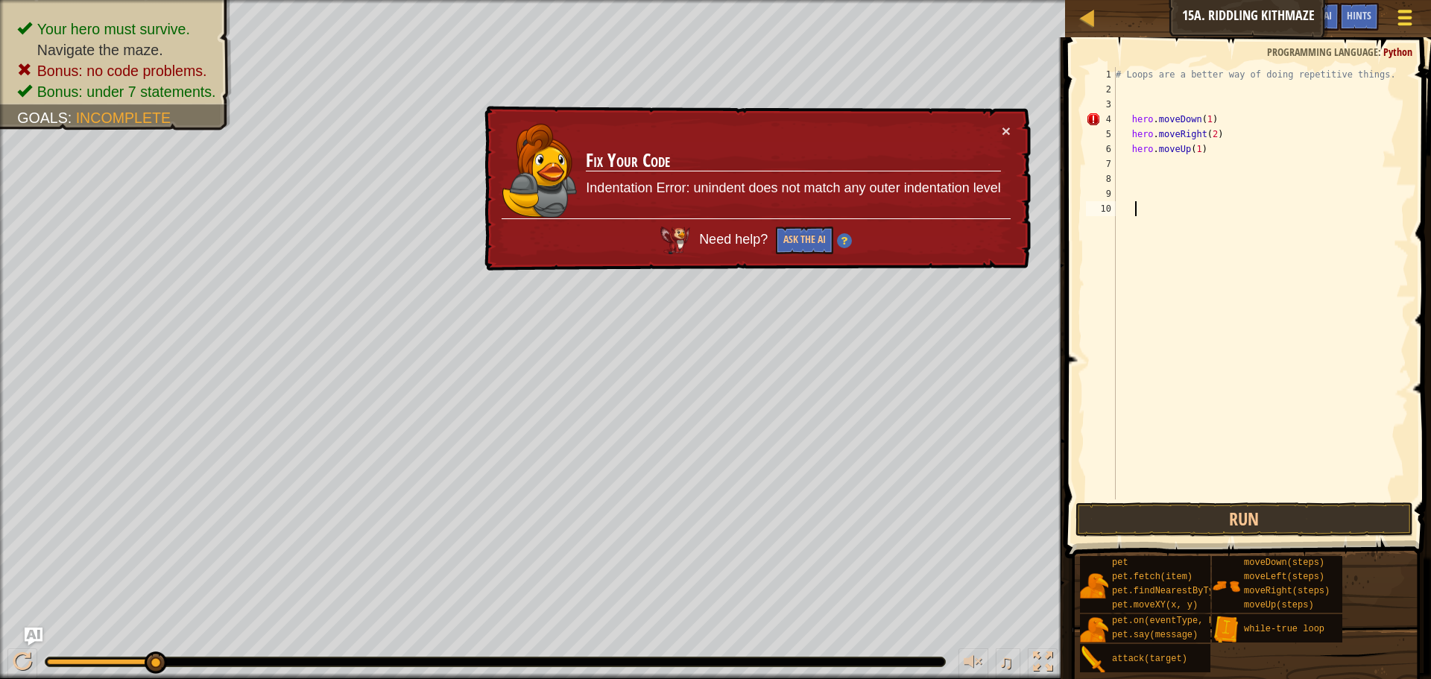
click at [1402, 22] on span at bounding box center [1406, 23] width 14 height 3
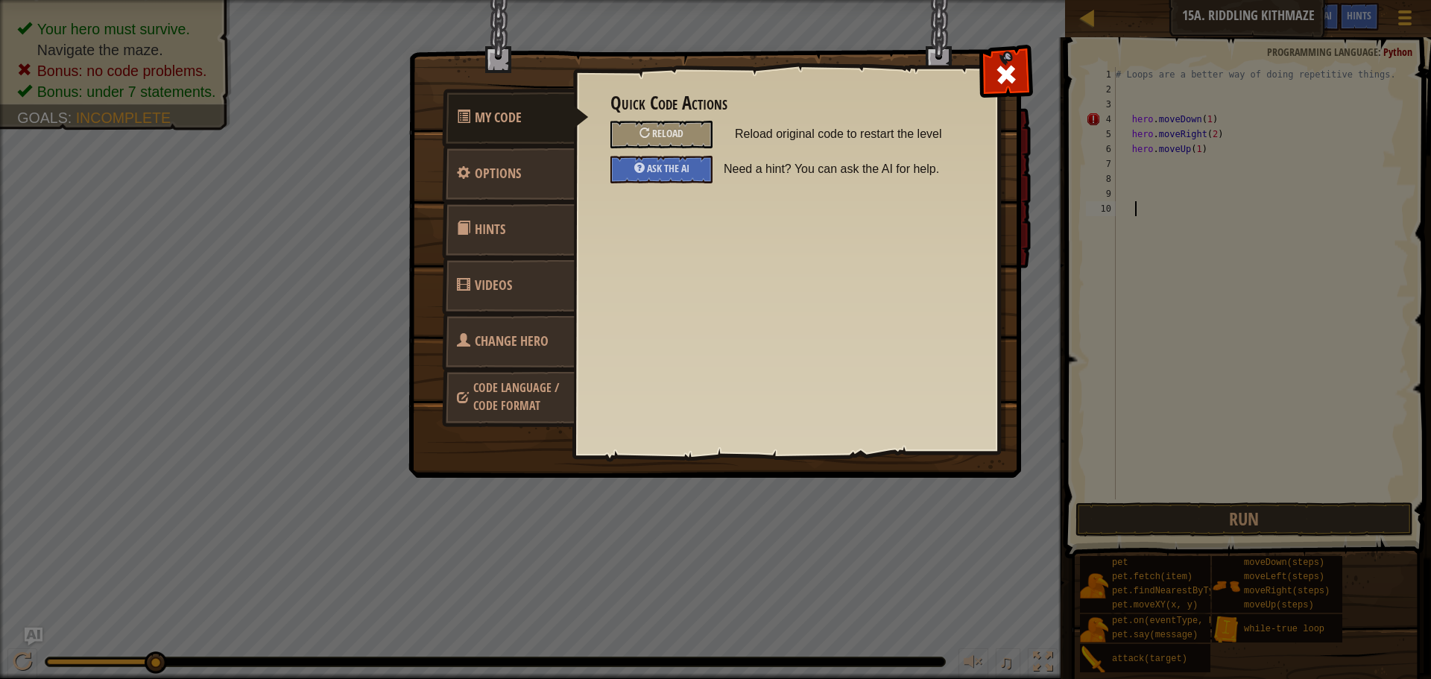
click at [544, 356] on link "Change Hero" at bounding box center [508, 341] width 133 height 58
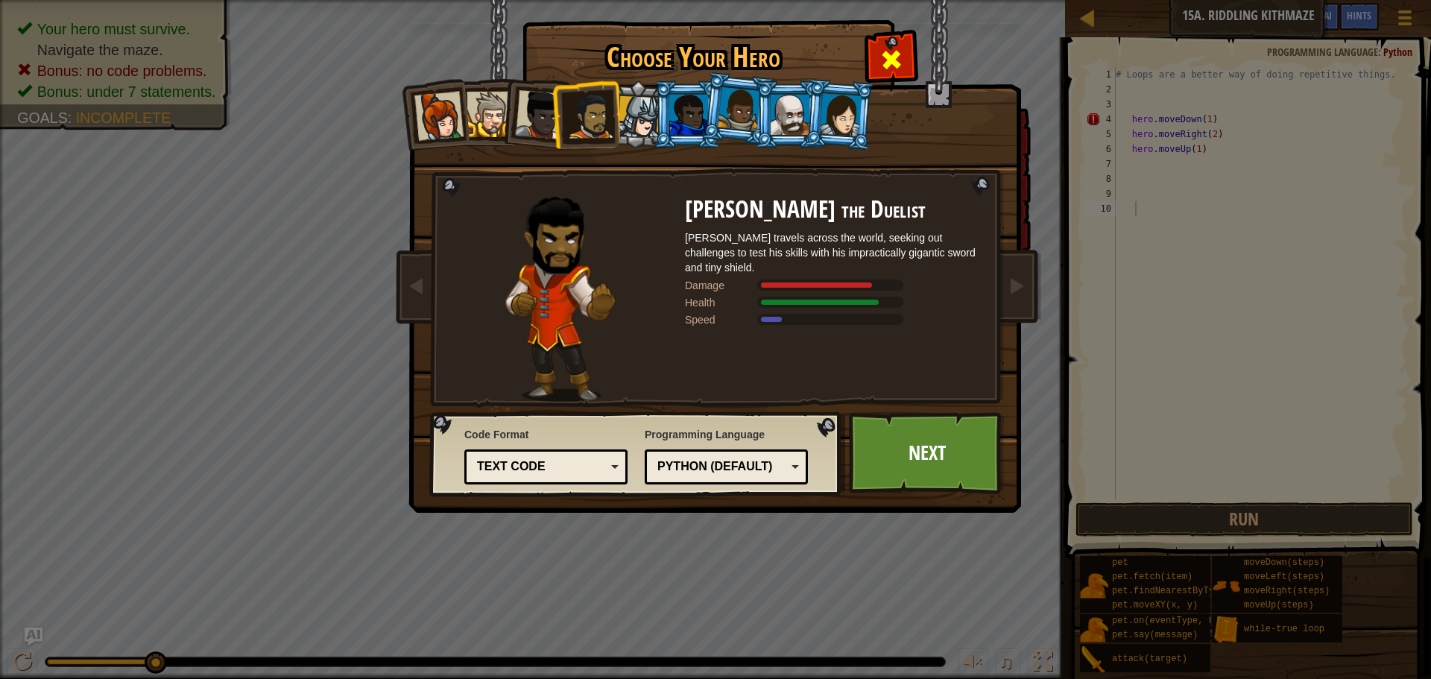
click at [878, 45] on div at bounding box center [891, 57] width 47 height 47
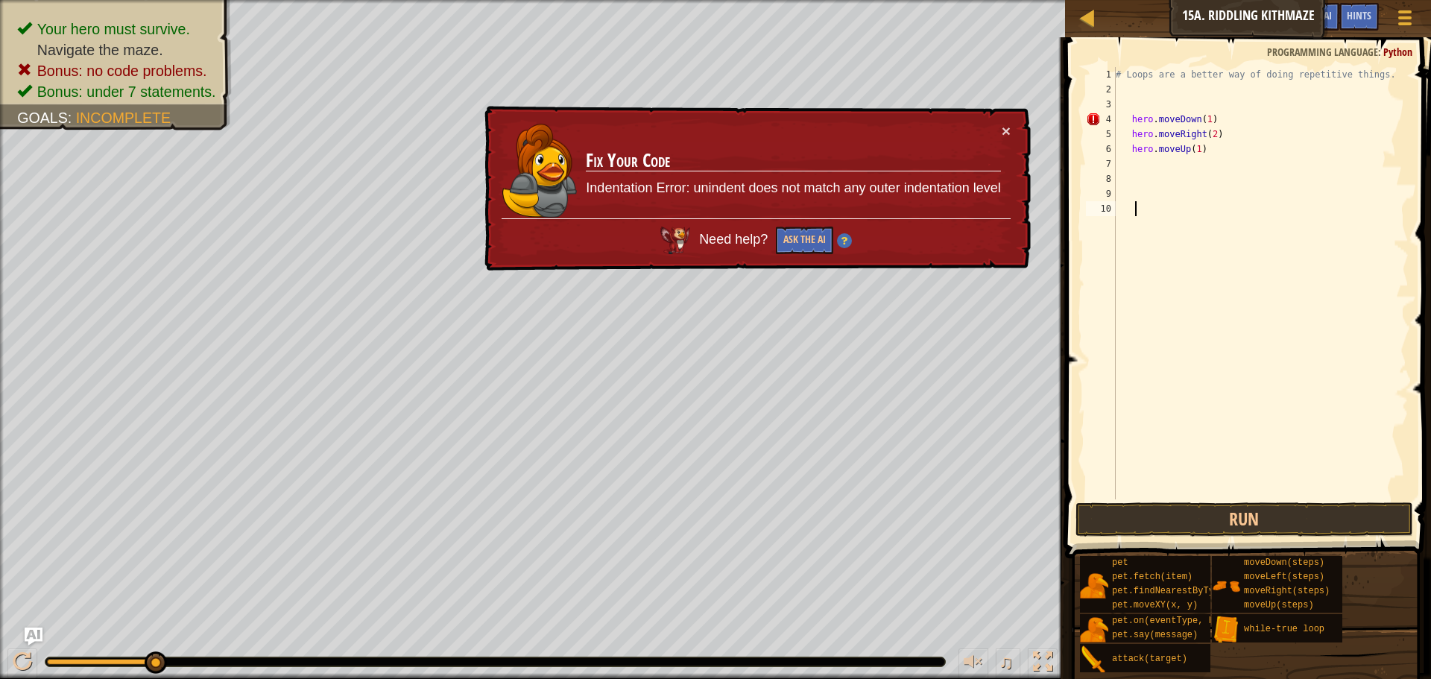
click at [1018, 131] on div "× Fix Your Code Indentation Error: unindent does not match any outer indentatio…" at bounding box center [756, 189] width 549 height 166
click at [1004, 137] on button "×" at bounding box center [1006, 132] width 9 height 16
drag, startPoint x: 1266, startPoint y: 140, endPoint x: 1077, endPoint y: 156, distance: 190.0
click at [1077, 156] on div "1 2 3 4 5 6 7 8 9 10 # Loops are a better way of doing repetitive things. hero …" at bounding box center [1246, 327] width 371 height 565
click at [1172, 146] on div "# Loops are a better way of doing repetitive things. hero . moveDown ( 1 ) hero…" at bounding box center [1261, 298] width 296 height 462
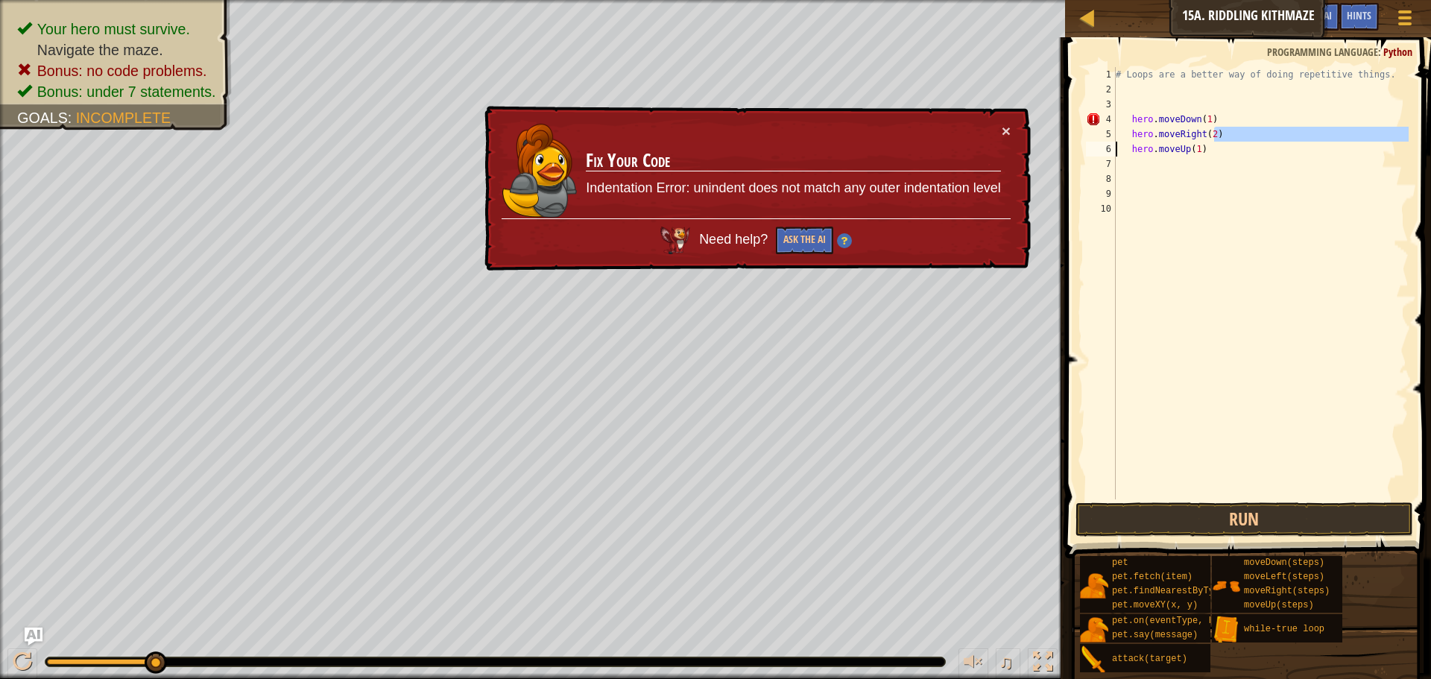
type textarea "hero.moveUp(1)"
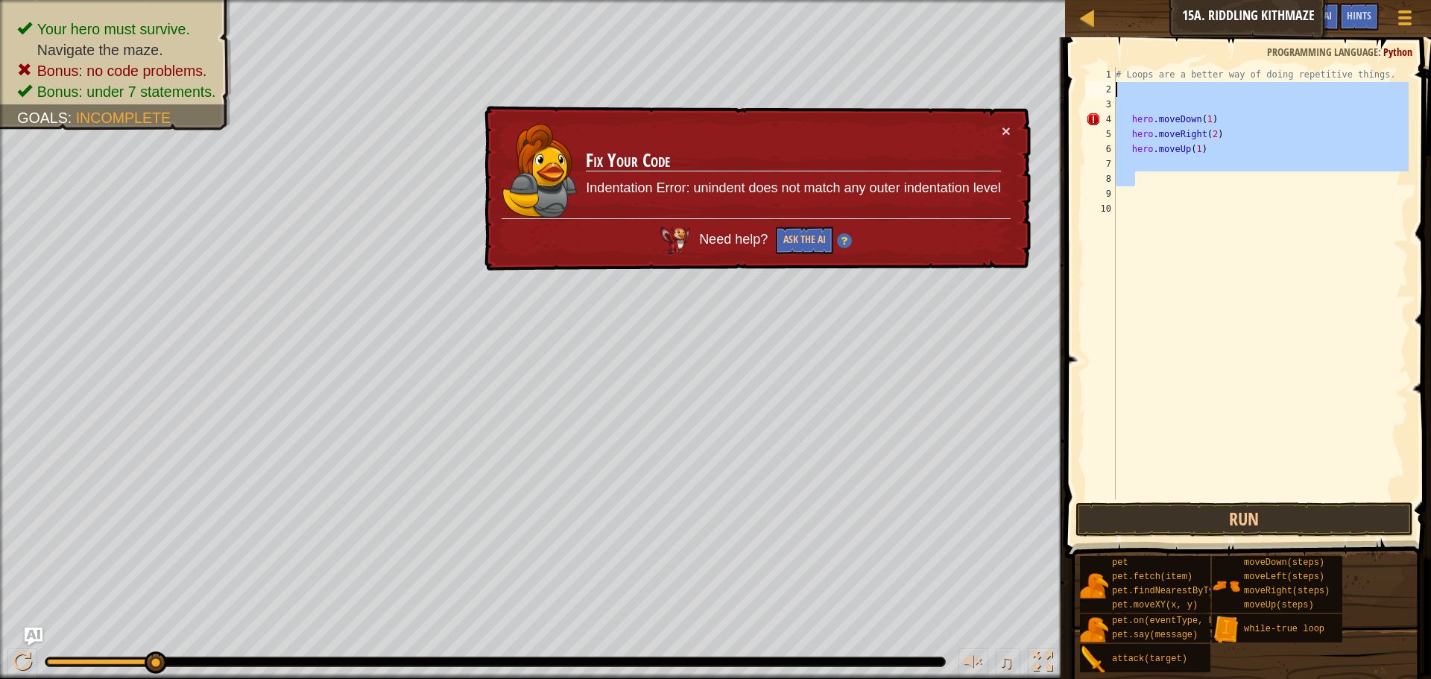
drag, startPoint x: 1199, startPoint y: 173, endPoint x: 1160, endPoint y: 84, distance: 96.8
click at [1160, 84] on div "# Loops are a better way of doing repetitive things. hero . moveDown ( 1 ) hero…" at bounding box center [1261, 298] width 296 height 462
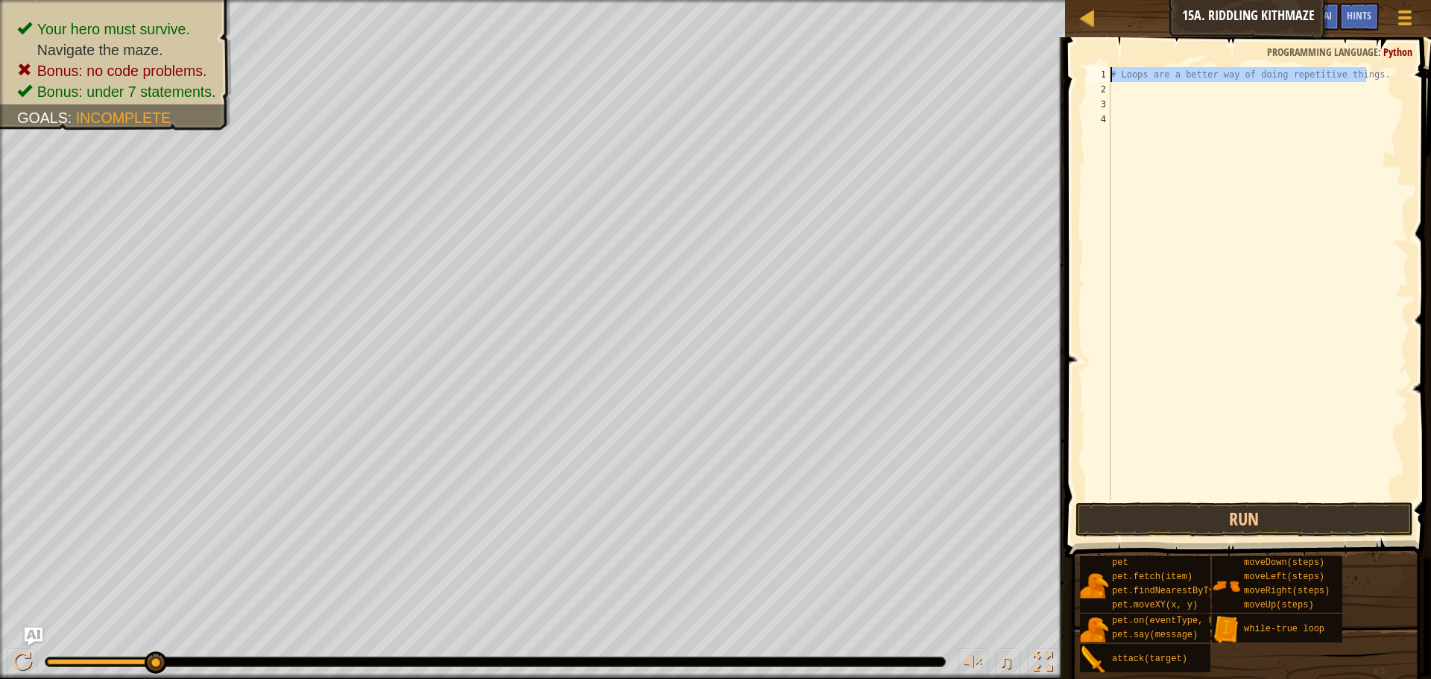
click at [1018, 58] on div "Map Introduction to Computer Science 15a. Riddling Kithmaze Game Menu Done Hint…" at bounding box center [715, 339] width 1431 height 679
type textarea "# Loops are a better way of doing repetitive things."
click at [1182, 77] on div "while - true loop" at bounding box center [1258, 283] width 301 height 432
click at [1187, 79] on div "while - true loop" at bounding box center [1258, 298] width 301 height 462
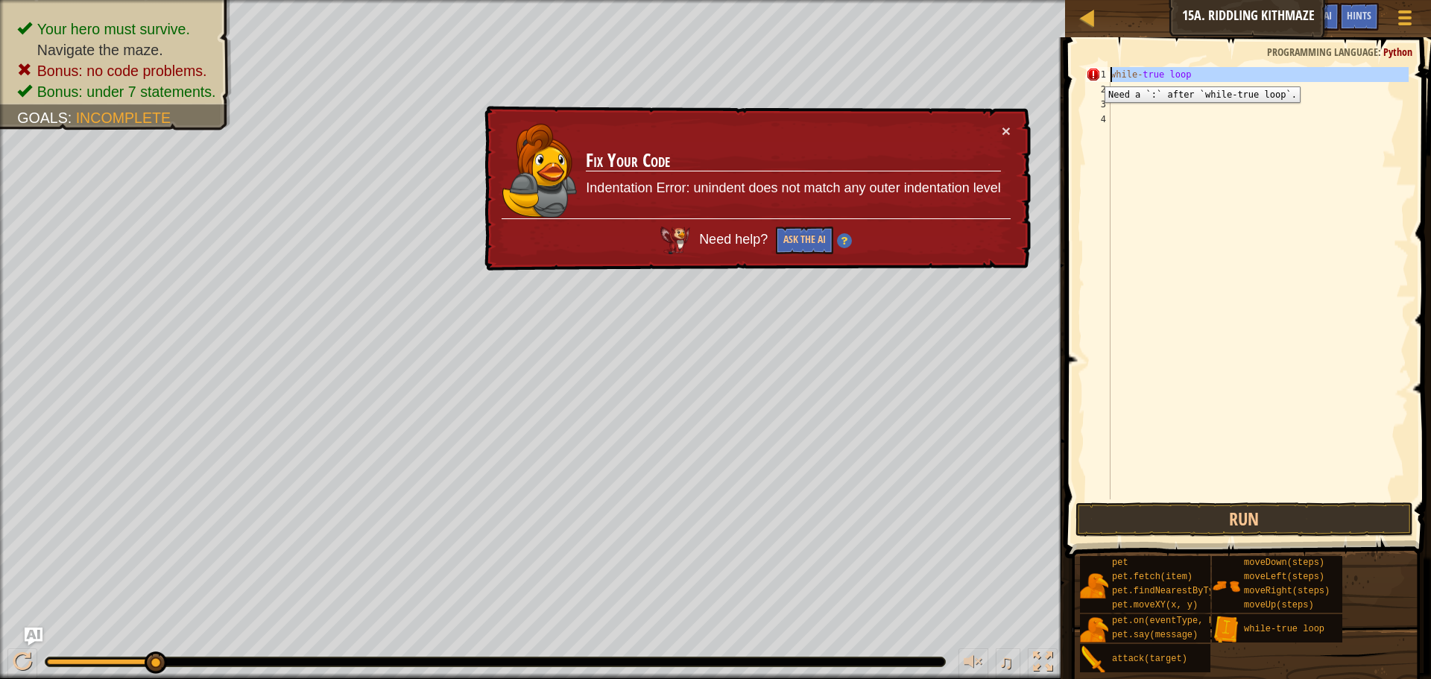
click at [1094, 75] on div "1" at bounding box center [1098, 74] width 25 height 15
type textarea "while-true loop"
click at [1094, 75] on div "1" at bounding box center [1098, 74] width 25 height 15
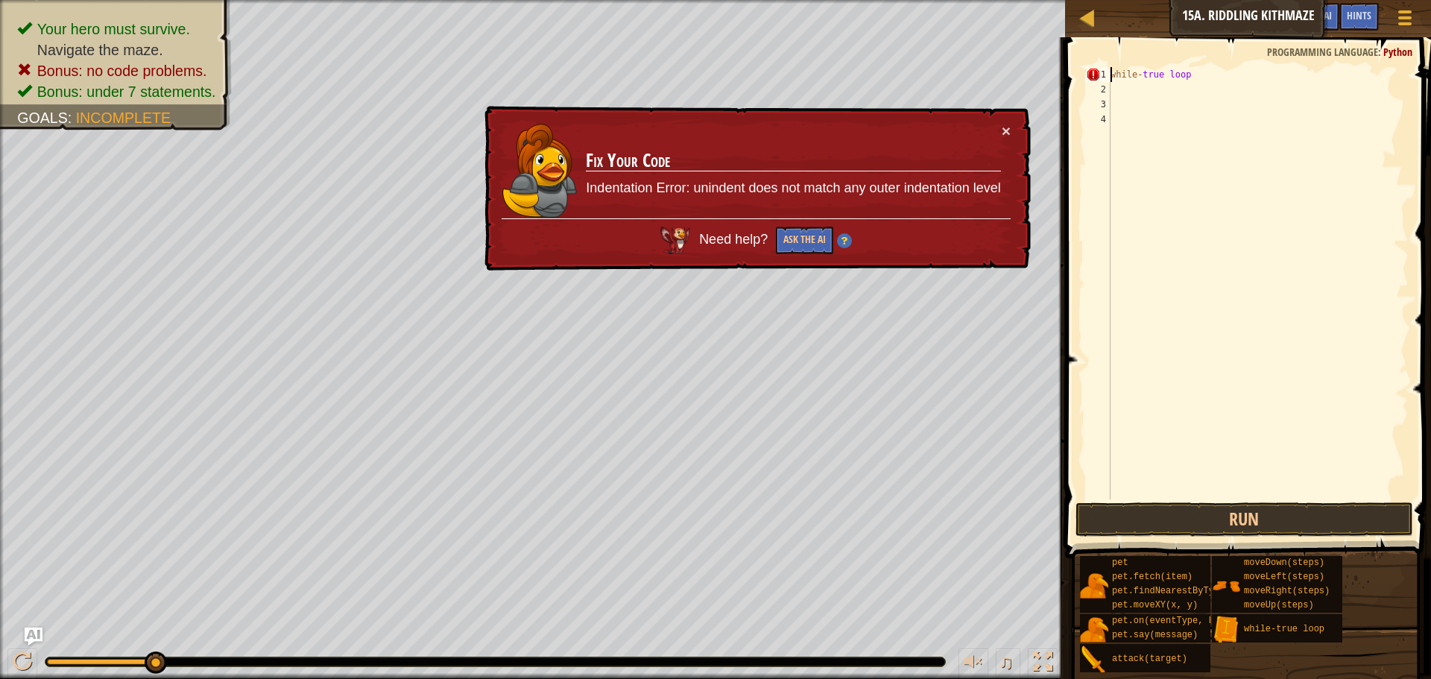
click at [1191, 72] on div "while - true loop" at bounding box center [1258, 298] width 301 height 462
type textarea "while-true loop:"
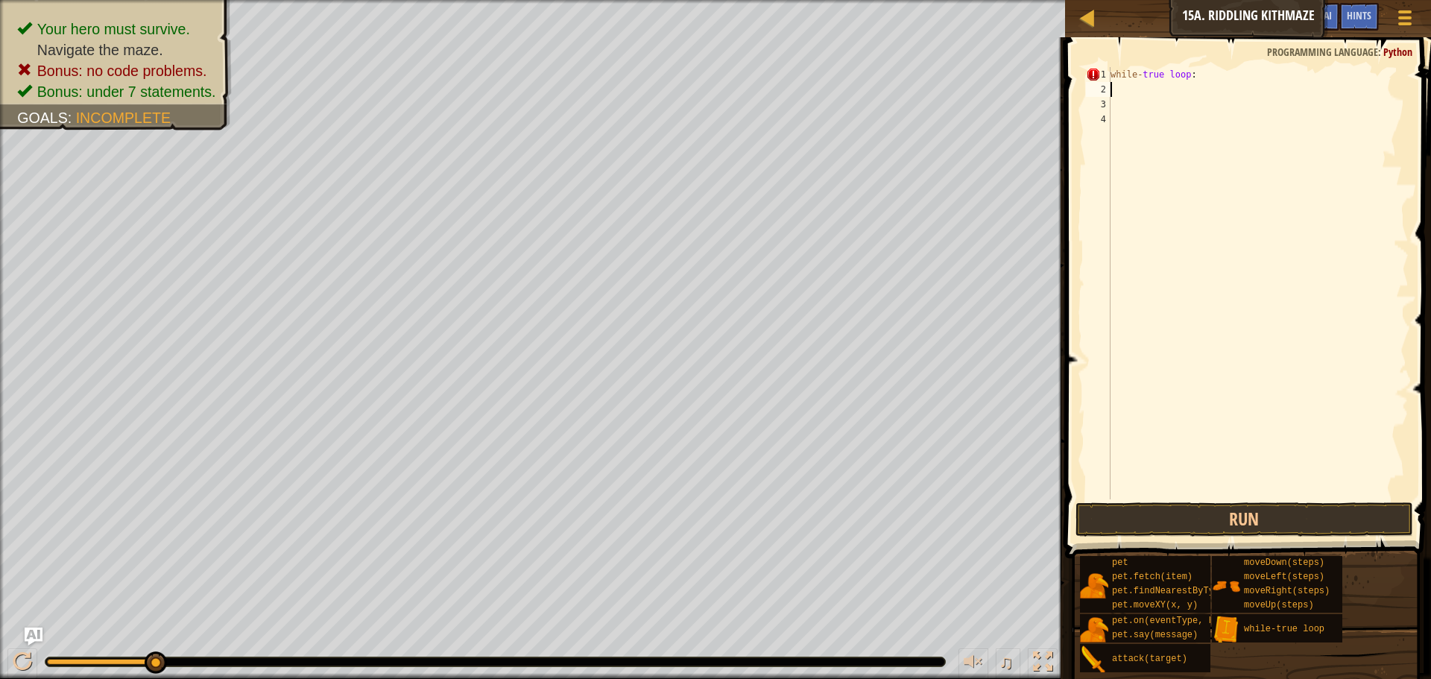
click at [1118, 84] on div "while - true loop :" at bounding box center [1258, 298] width 301 height 462
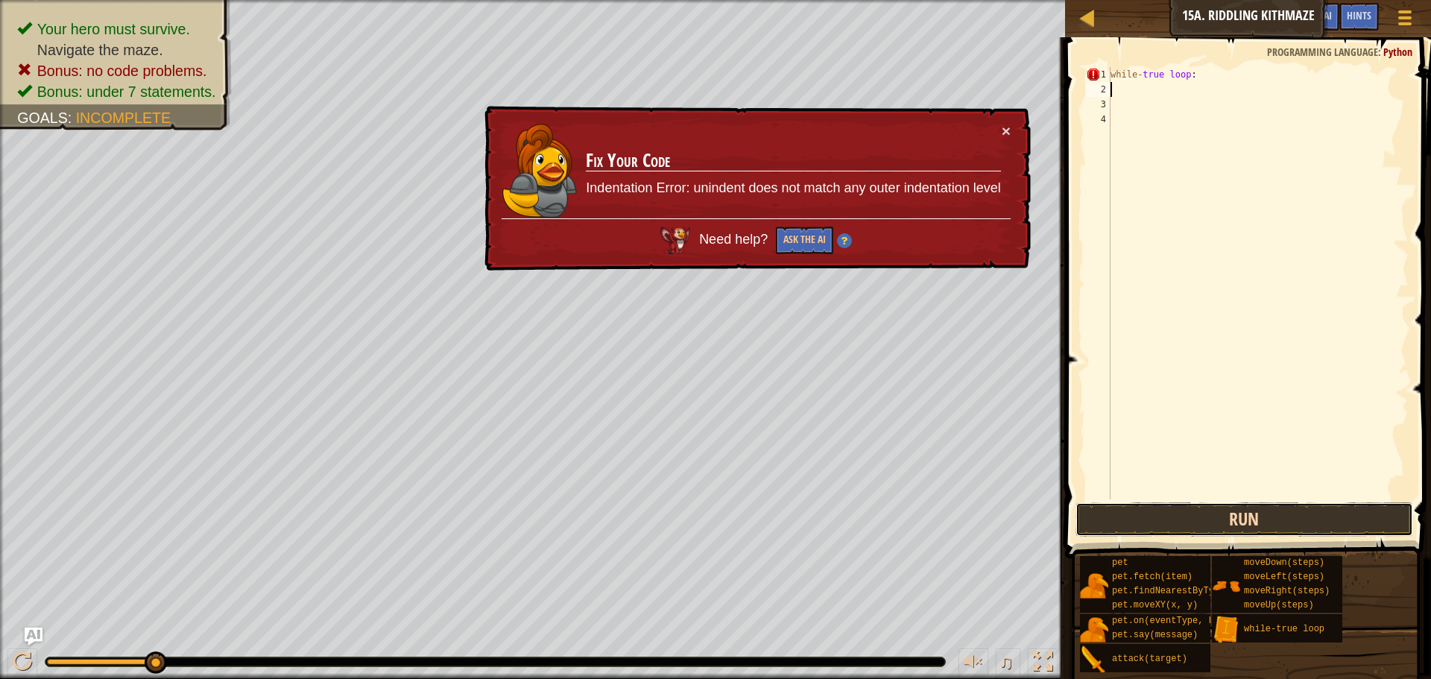
click at [1256, 520] on button "Run" at bounding box center [1245, 520] width 338 height 34
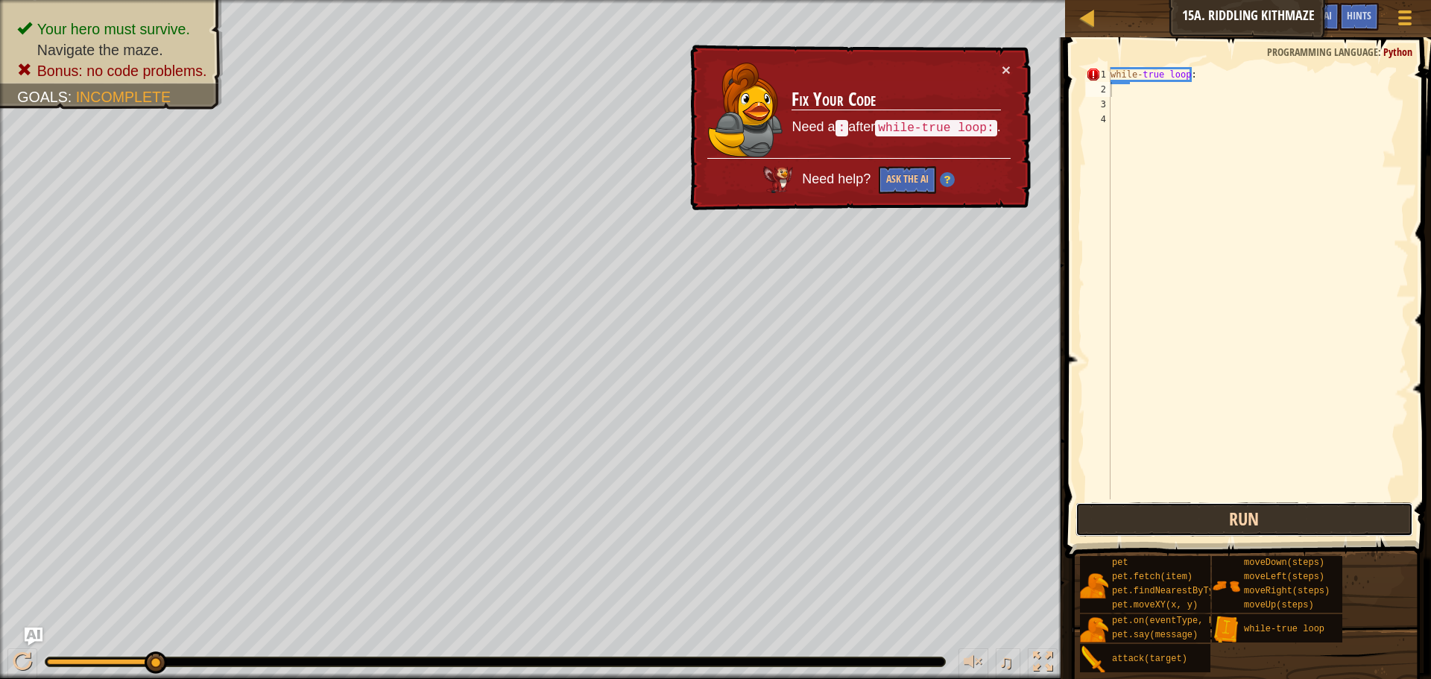
click at [1256, 520] on button "Run" at bounding box center [1245, 520] width 338 height 34
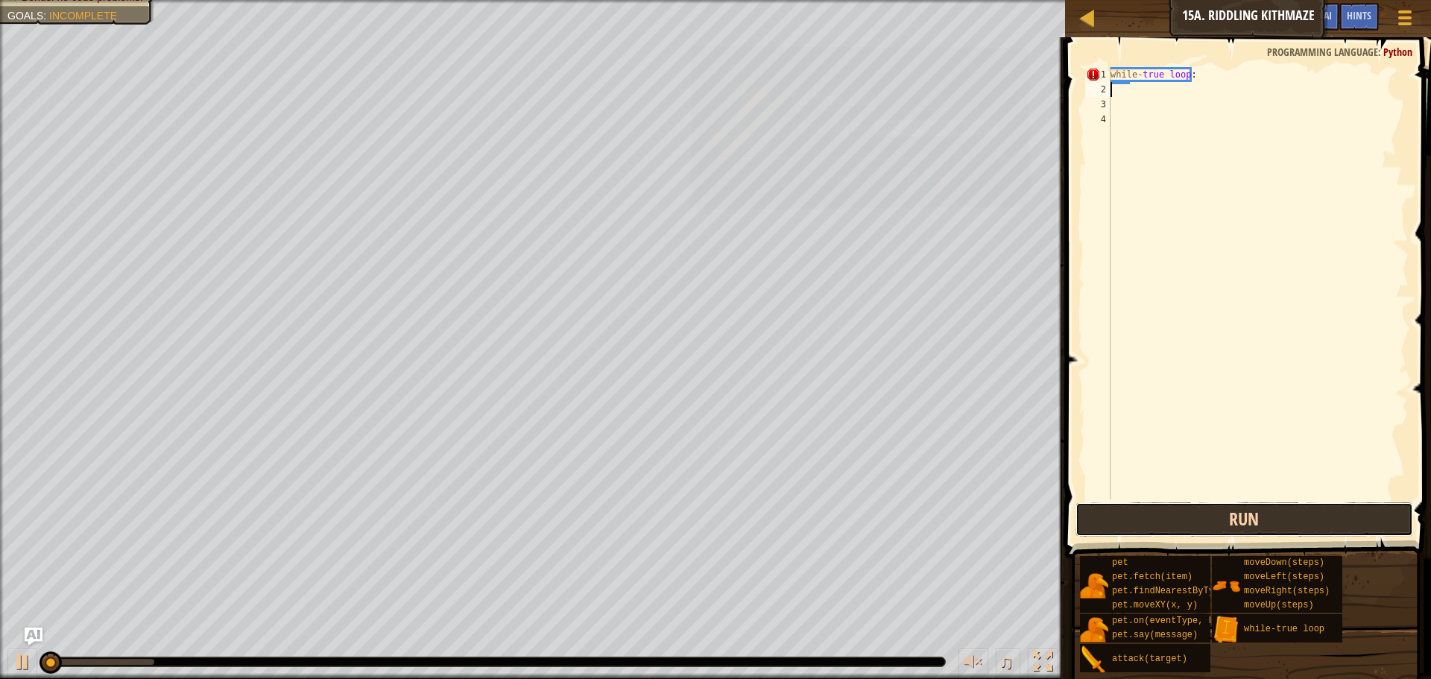
click at [1256, 520] on button "Run" at bounding box center [1245, 520] width 338 height 34
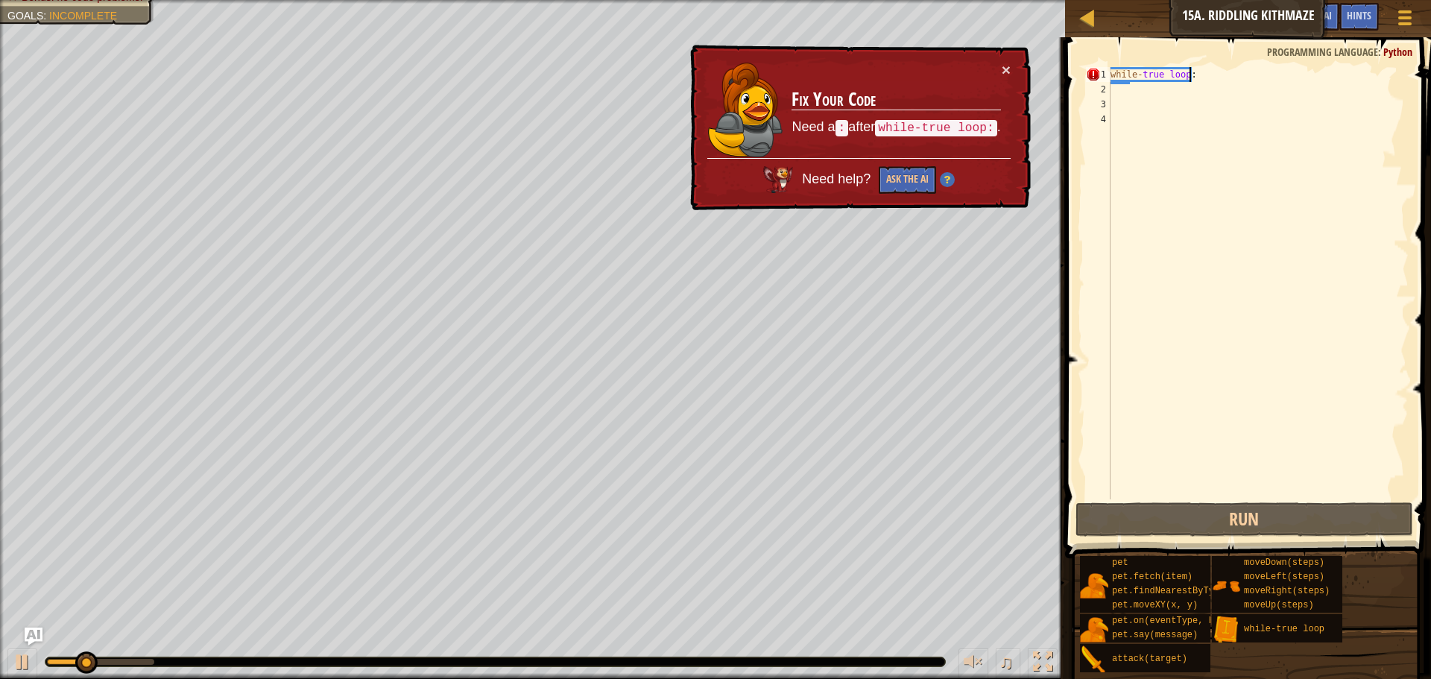
click at [1214, 77] on div "while - true loop :" at bounding box center [1258, 298] width 301 height 462
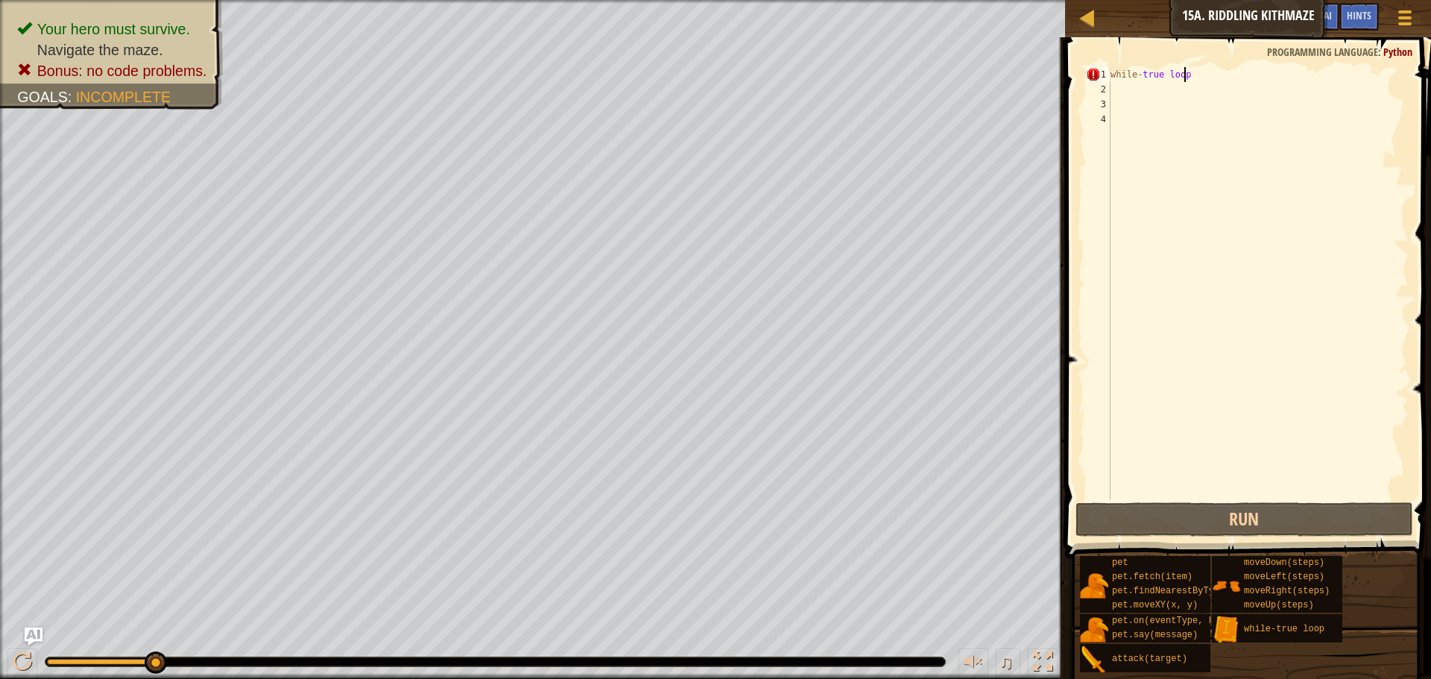
scroll to position [7, 5]
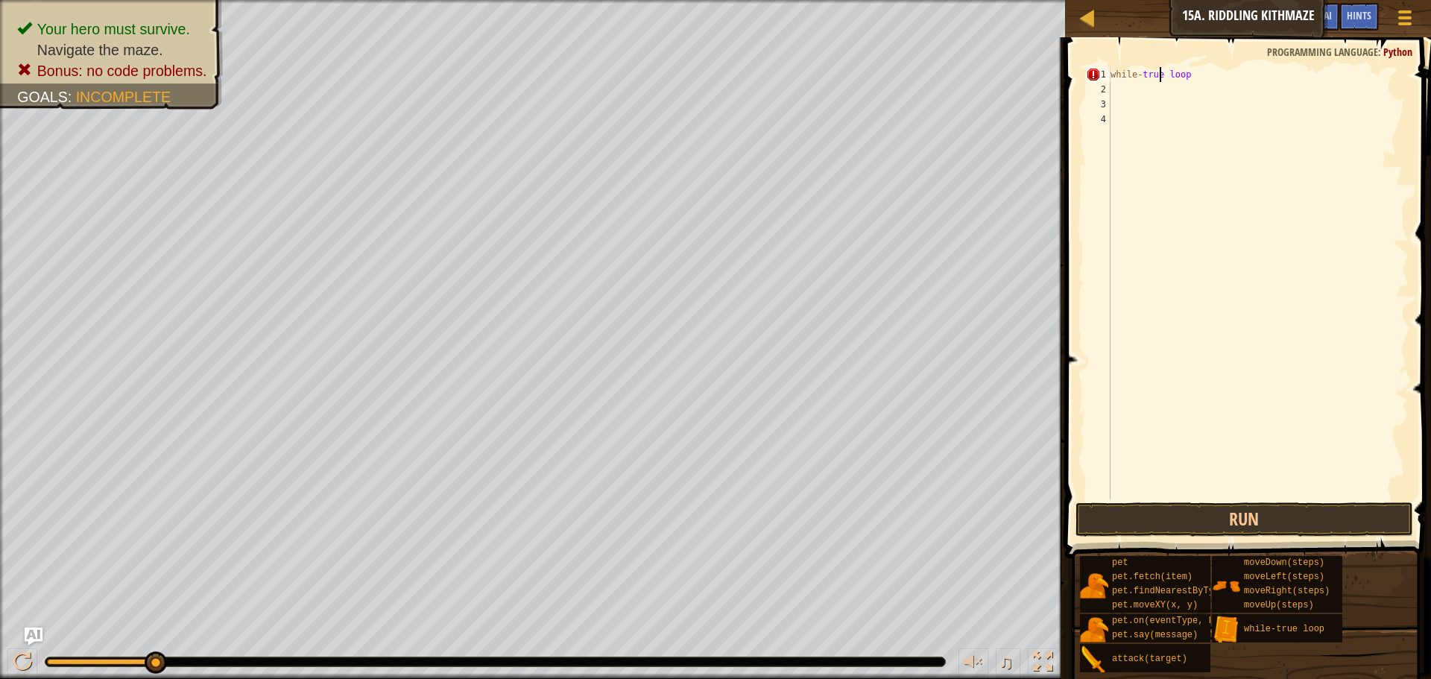
type textarea "while-true: loop"
click at [1139, 89] on div "while - true : loop" at bounding box center [1258, 298] width 301 height 462
click at [1185, 85] on div "while - true : loop moveRight ( steps )" at bounding box center [1258, 283] width 301 height 432
click at [1179, 89] on div "while - true : loop moveRight ( steps )" at bounding box center [1258, 298] width 301 height 462
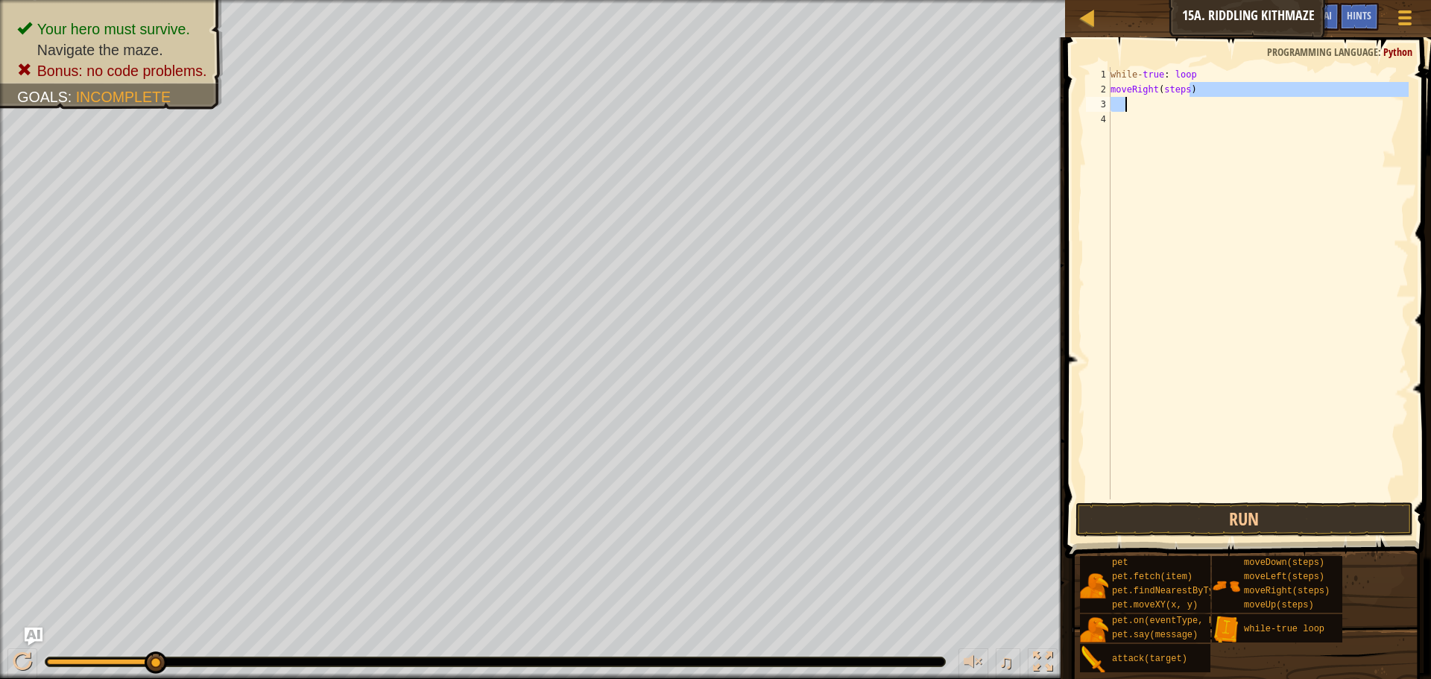
drag, startPoint x: 1192, startPoint y: 92, endPoint x: 1124, endPoint y: 109, distance: 70.5
click at [1124, 109] on div "while - true : loop moveRight ( steps )" at bounding box center [1258, 298] width 301 height 462
type textarea "moveRight(steps)"
click at [1196, 86] on div "while - true : loop moveRight ( steps )" at bounding box center [1258, 298] width 301 height 462
type textarea "moveRight(steps)"
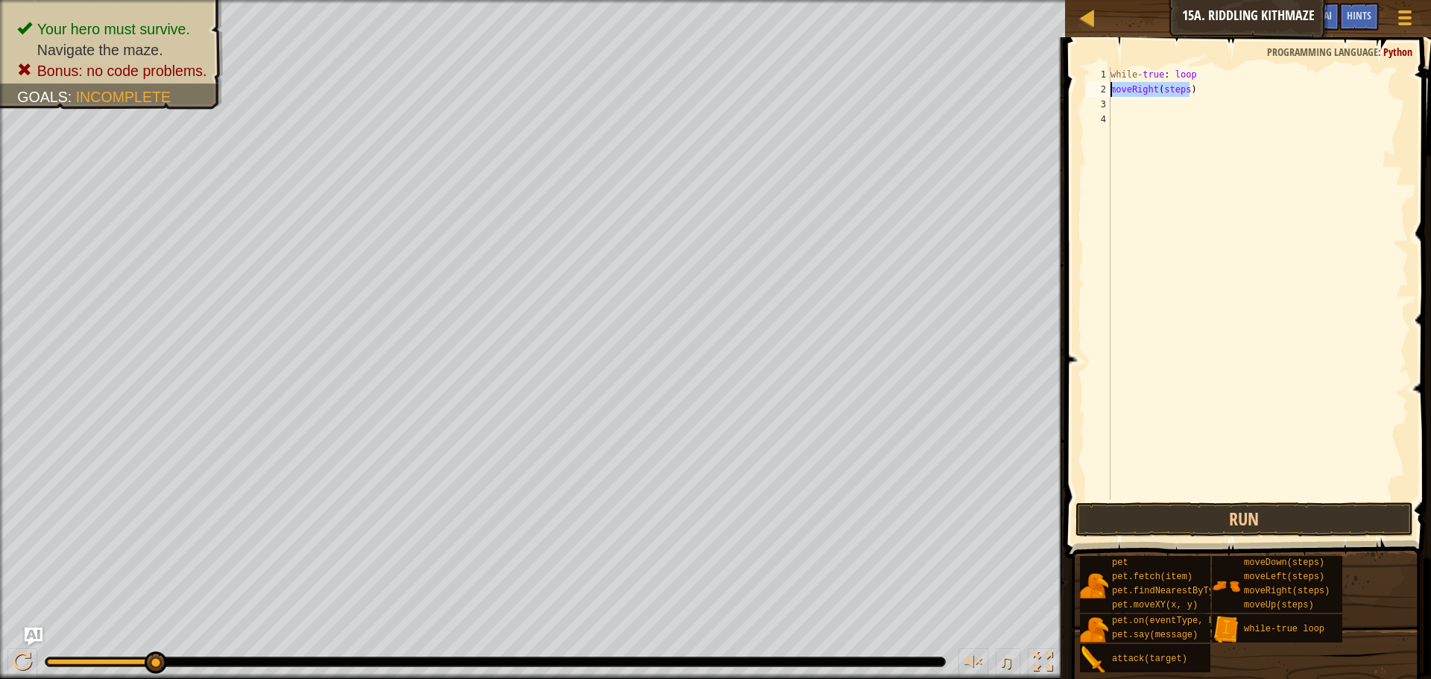
drag, startPoint x: 1197, startPoint y: 89, endPoint x: 1089, endPoint y: 96, distance: 107.6
click at [1089, 96] on div "moveRight(steps) 1 2 3 4 while - true : loop moveRight ( steps ) הההההההההההההה…" at bounding box center [1246, 283] width 326 height 432
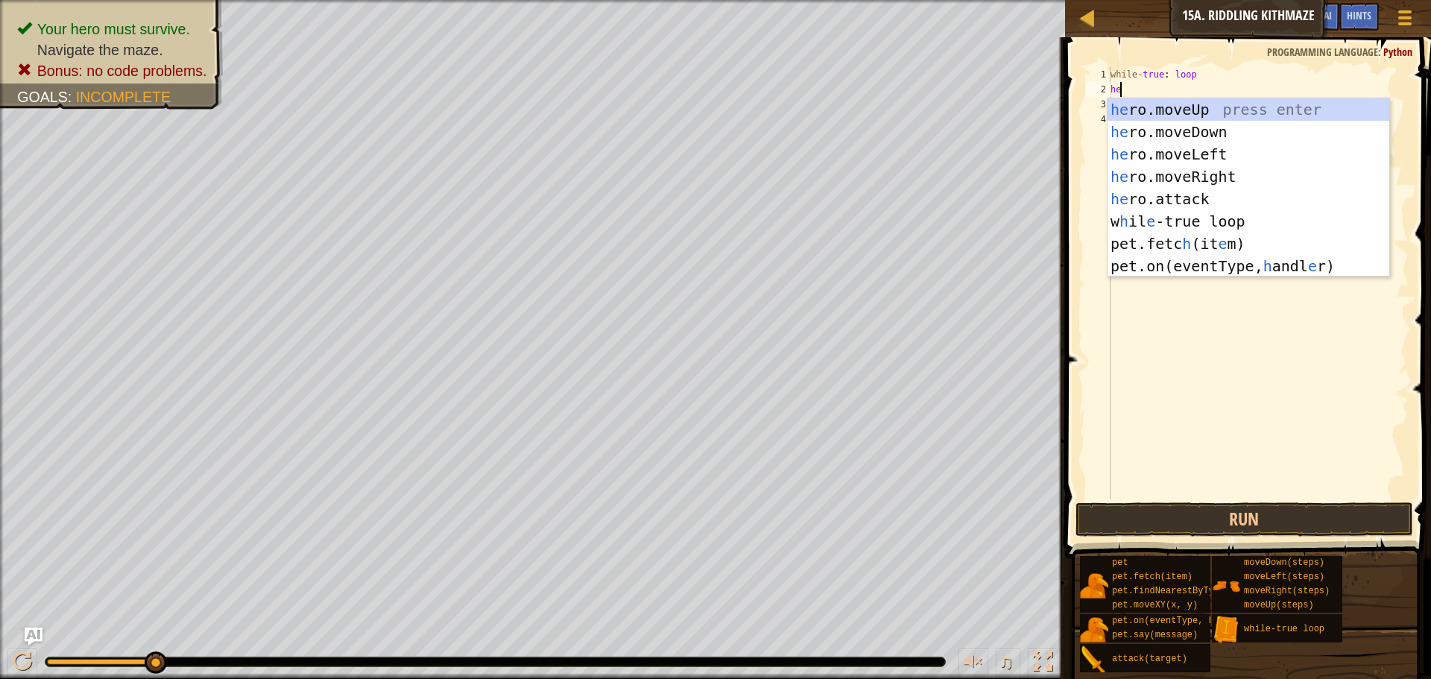
type textarea "heo"
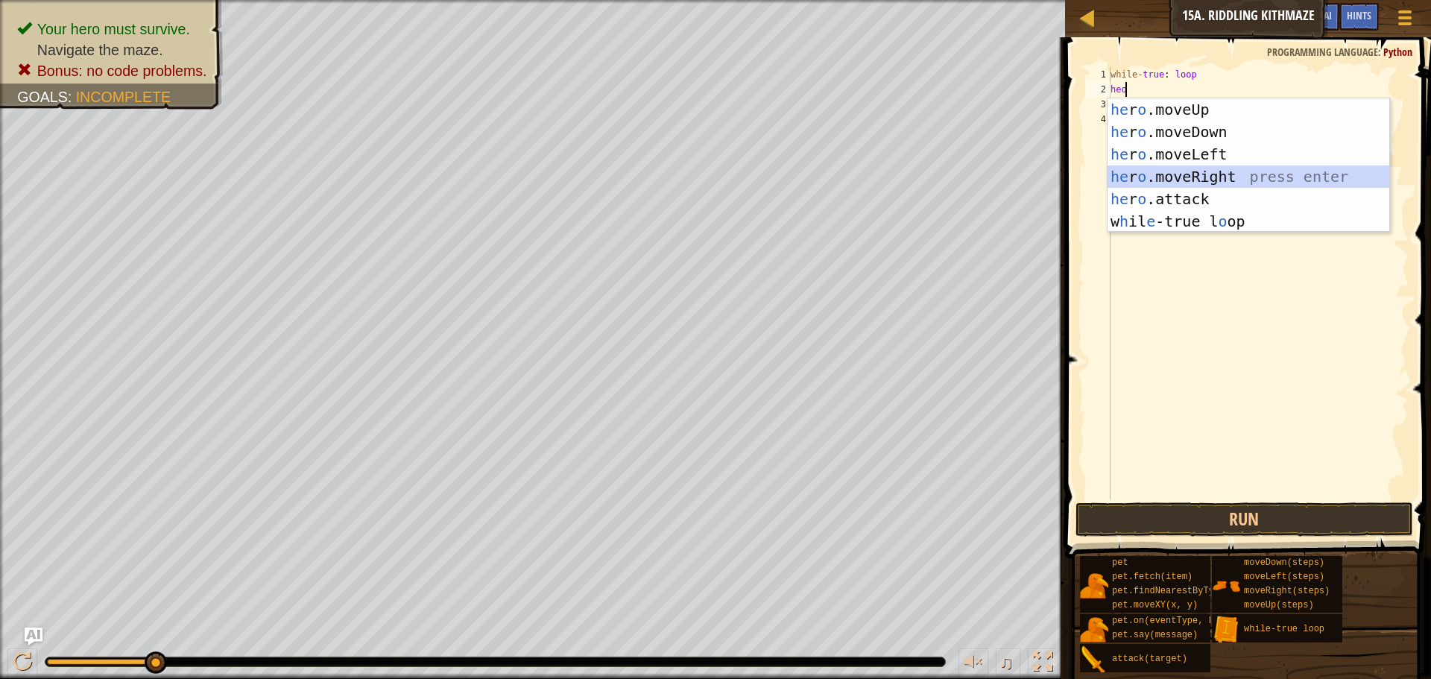
click at [1196, 170] on div "he r o .moveUp press enter he r o .moveDown press enter he r o .moveLeft press …" at bounding box center [1249, 187] width 282 height 179
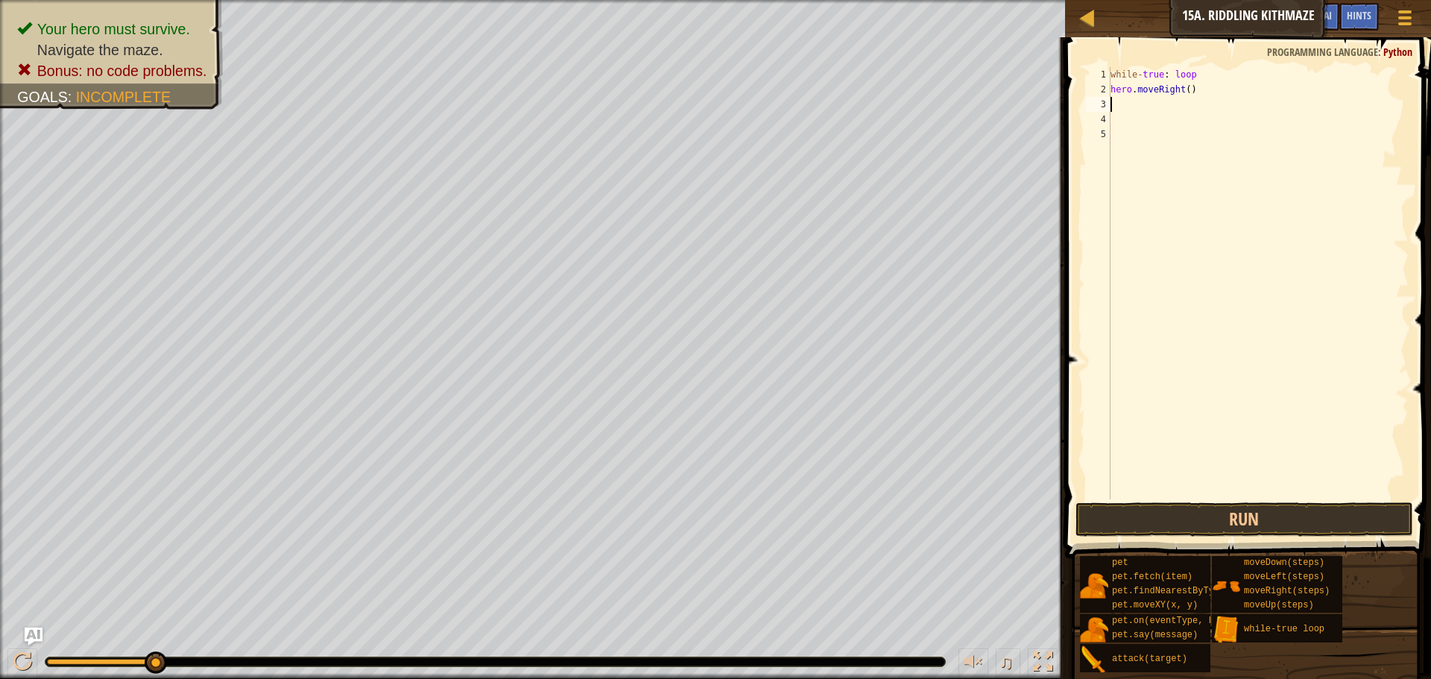
click at [1183, 84] on div "while - true : loop hero . moveRight ( )" at bounding box center [1258, 298] width 301 height 462
type textarea "hero.moveRight(1)"
click at [1139, 104] on div "while - true : loop hero . moveRight ( 1 )" at bounding box center [1258, 298] width 301 height 462
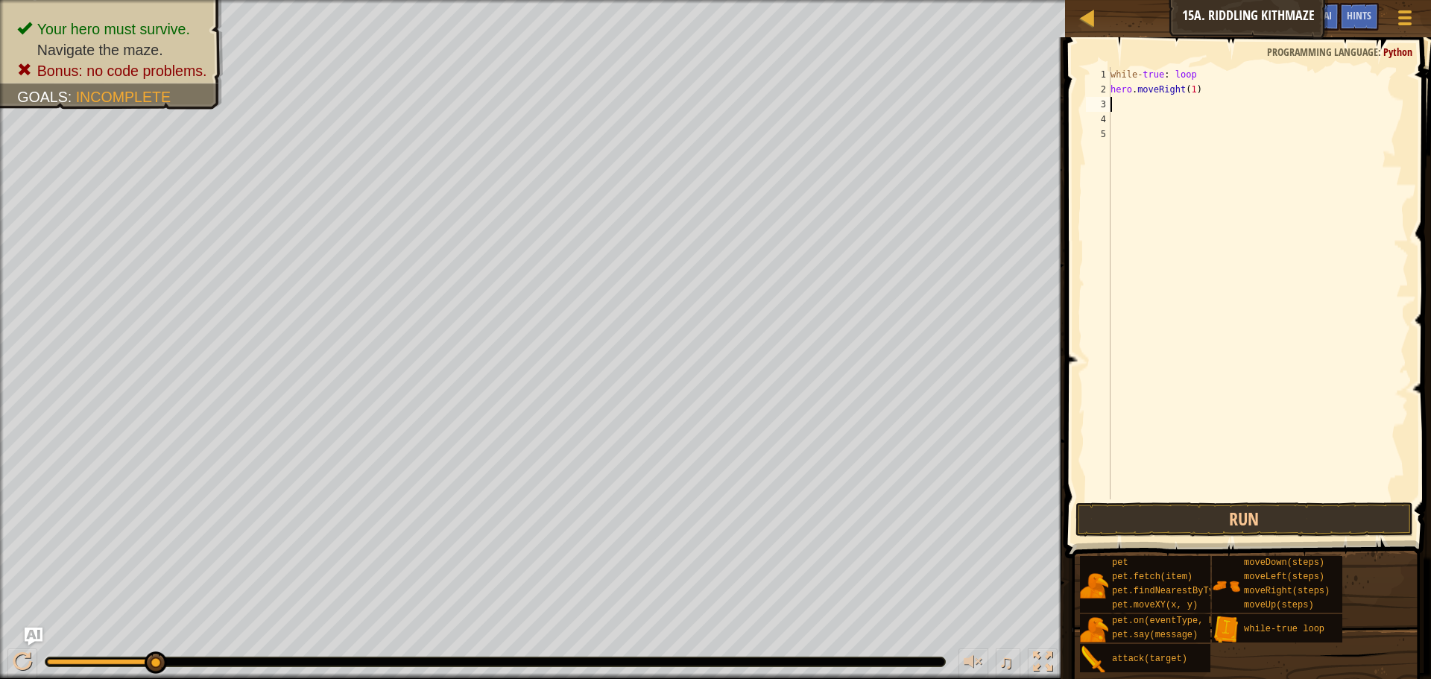
type textarea "h"
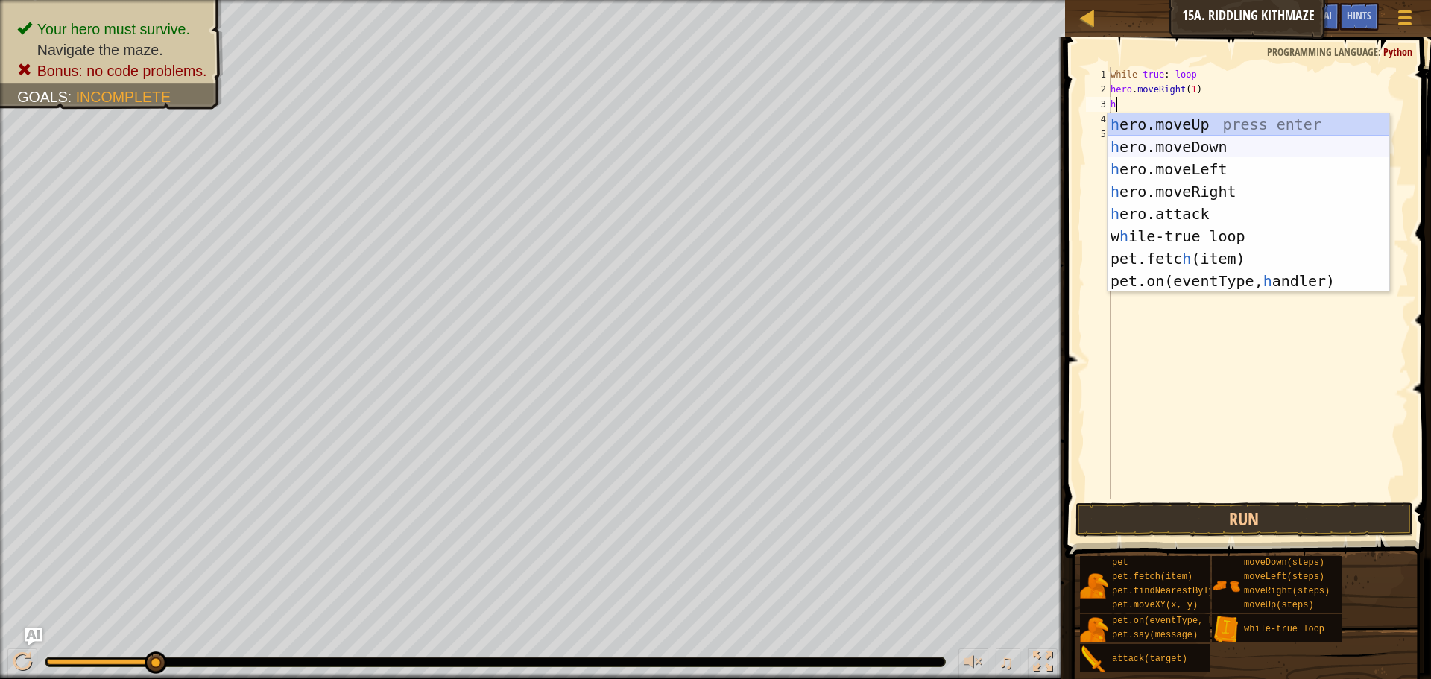
click at [1172, 152] on div "h ero.moveUp press enter h ero.moveDown press enter h ero.moveLeft press enter …" at bounding box center [1249, 225] width 282 height 224
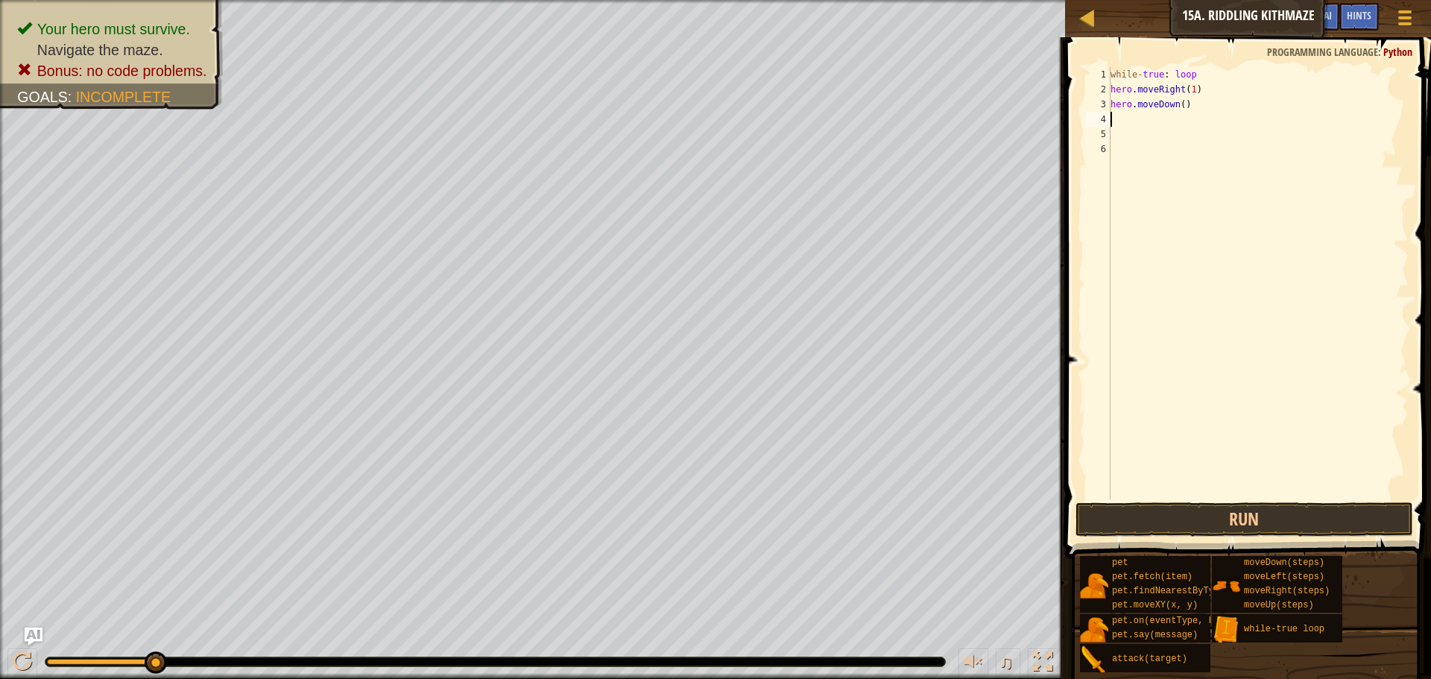
click at [1179, 101] on div "while - true : loop hero . moveRight ( 1 ) hero . moveDown ( )" at bounding box center [1258, 298] width 301 height 462
type textarea "hero.moveDown(1)"
click at [1147, 120] on div "while - true : loop hero . moveRight ( 1 ) hero . moveDown ( 1 )" at bounding box center [1258, 298] width 301 height 462
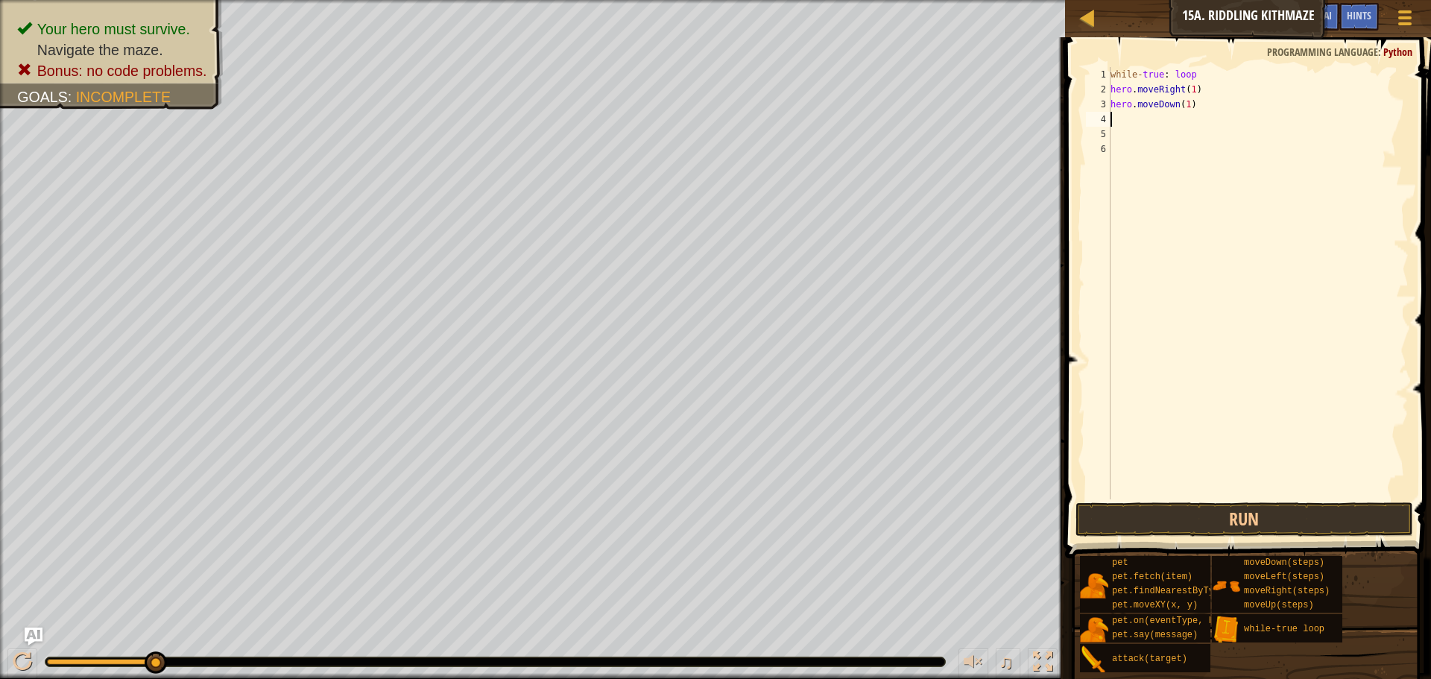
type textarea "he"
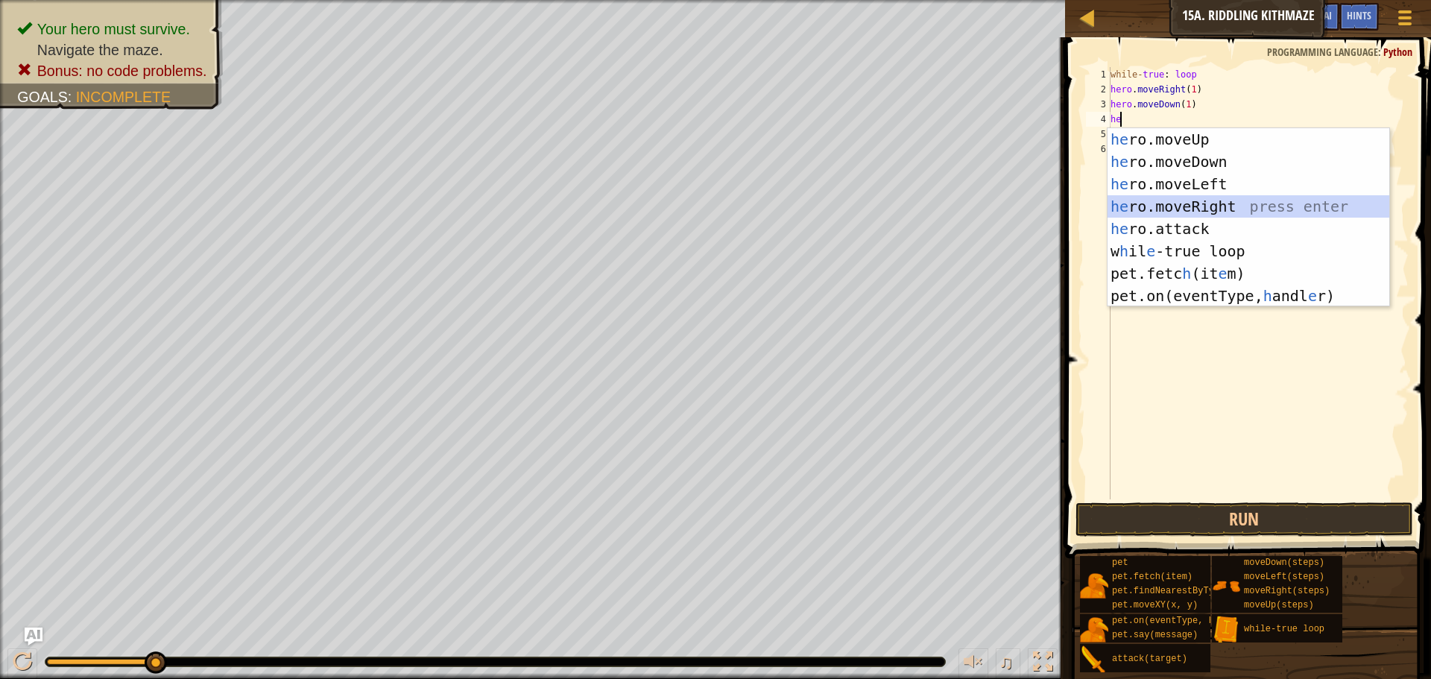
click at [1178, 206] on div "he ro.moveUp press enter he ro.moveDown press enter he ro.moveLeft press enter …" at bounding box center [1249, 240] width 282 height 224
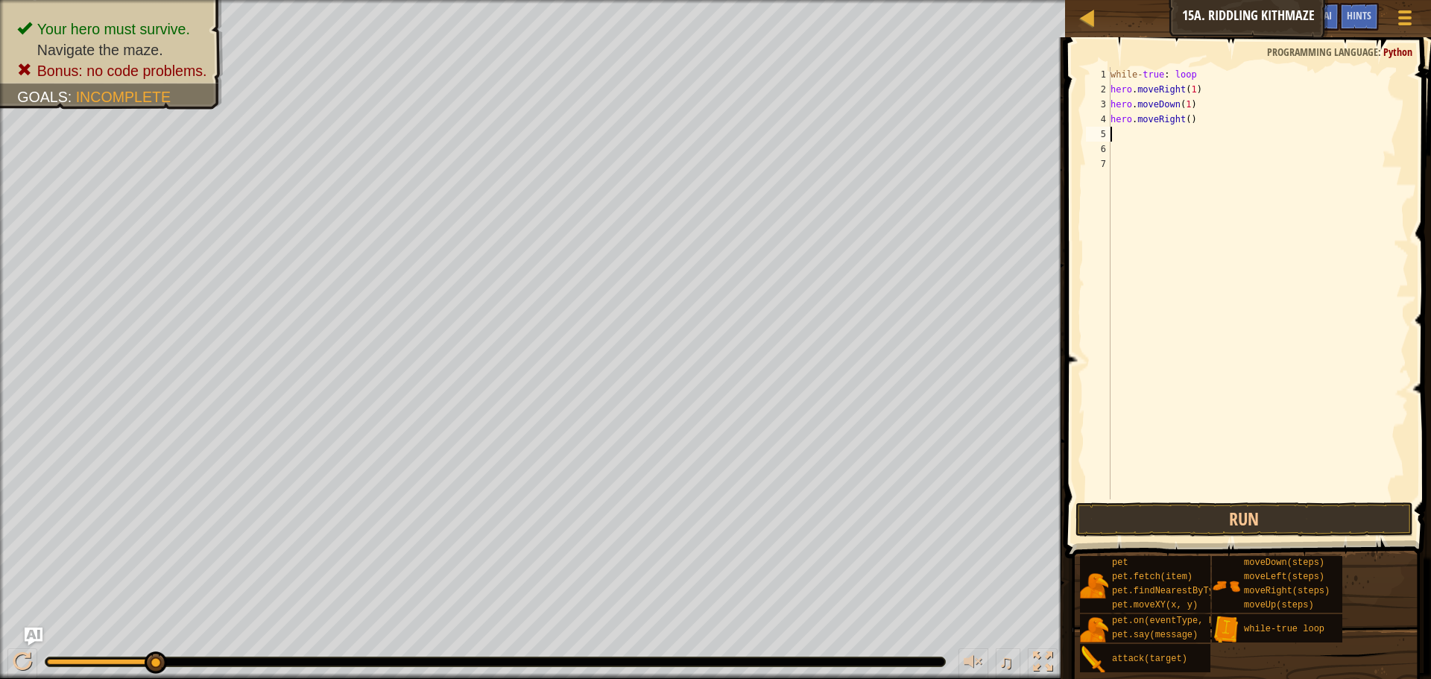
click at [1185, 116] on div "while - true : loop hero . moveRight ( 1 ) hero . moveDown ( 1 ) hero . moveRig…" at bounding box center [1258, 298] width 301 height 462
type textarea "hero.moveRight(2)"
click at [1148, 140] on div "while - true : loop hero . moveRight ( 1 ) hero . moveDown ( 1 ) hero . moveRig…" at bounding box center [1258, 298] width 301 height 462
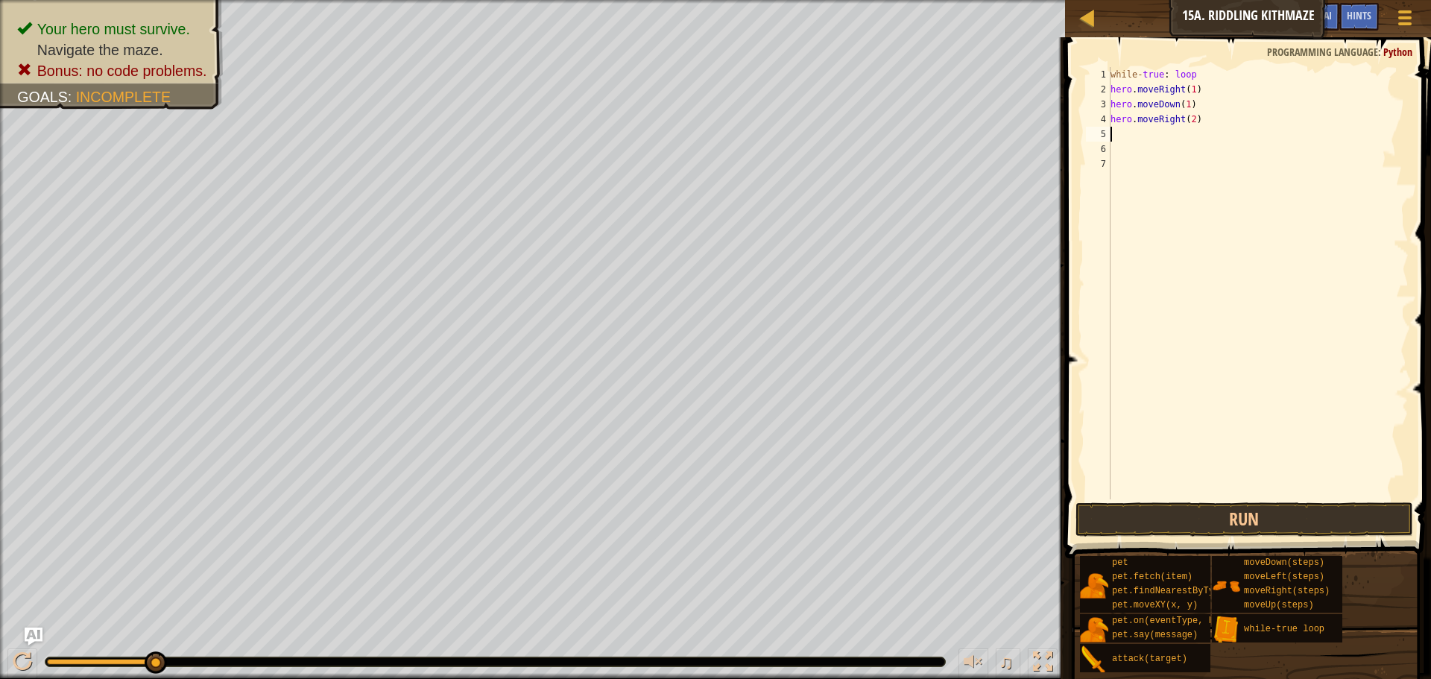
type textarea "h"
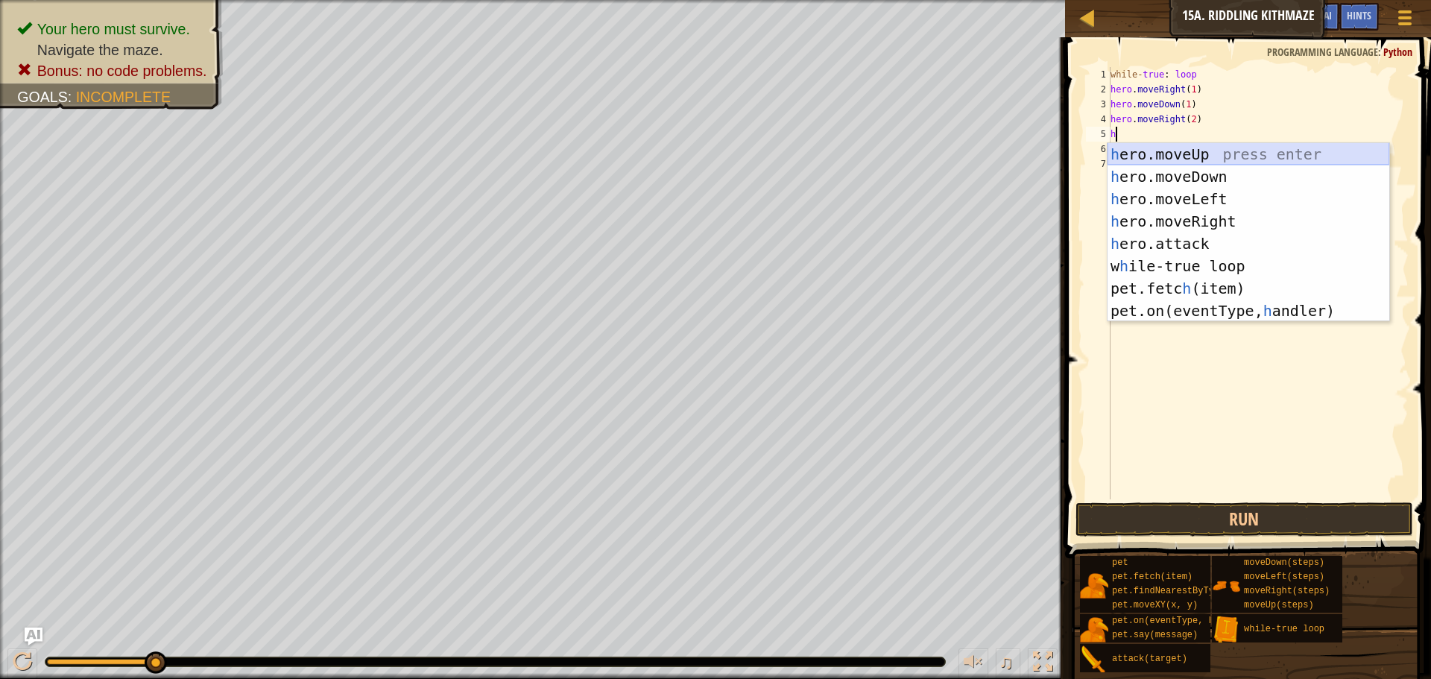
click at [1175, 154] on div "h ero.moveUp press enter h ero.moveDown press enter h ero.moveLeft press enter …" at bounding box center [1249, 255] width 282 height 224
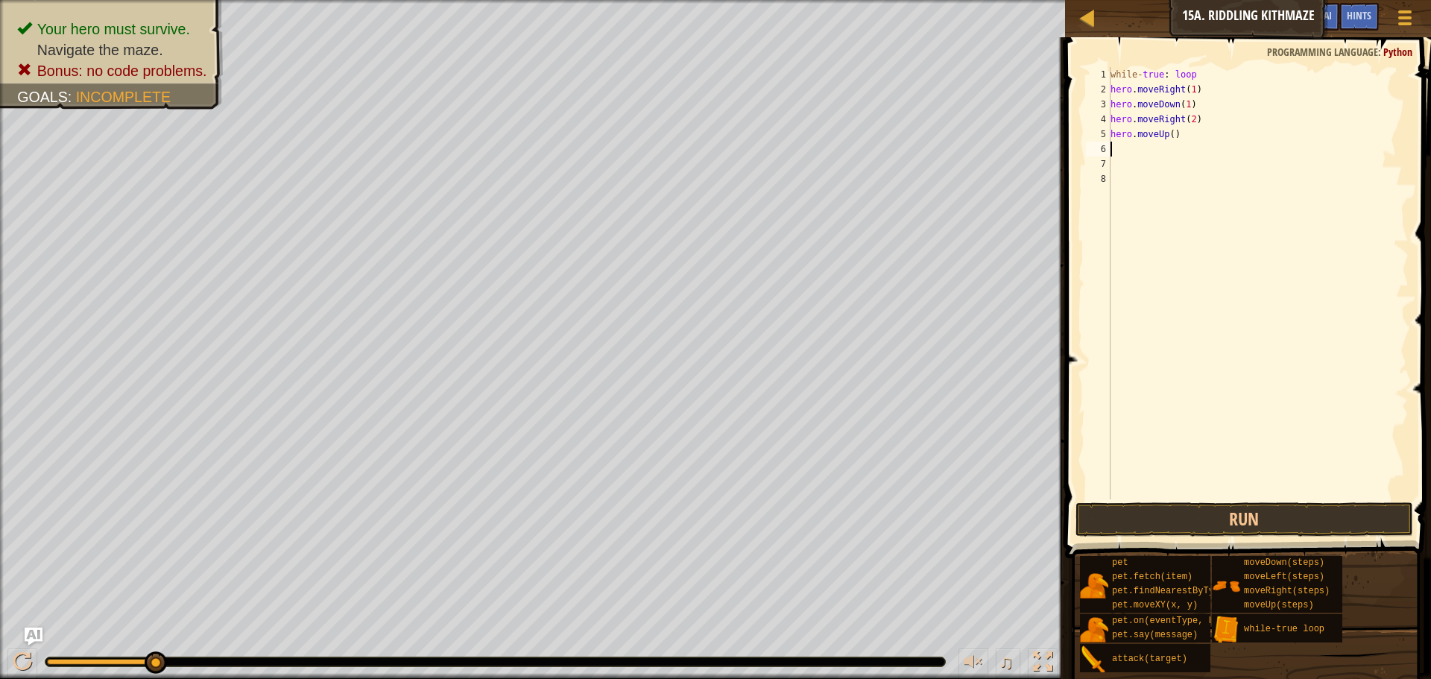
click at [1168, 131] on div "while - true : loop hero . moveRight ( 1 ) hero . moveDown ( 1 ) hero . moveRig…" at bounding box center [1258, 298] width 301 height 462
click at [1171, 133] on div "while - true : loop hero . moveRight ( 1 ) hero . moveDown ( 1 ) hero . moveRig…" at bounding box center [1258, 298] width 301 height 462
click at [1250, 514] on button "Run" at bounding box center [1245, 520] width 338 height 34
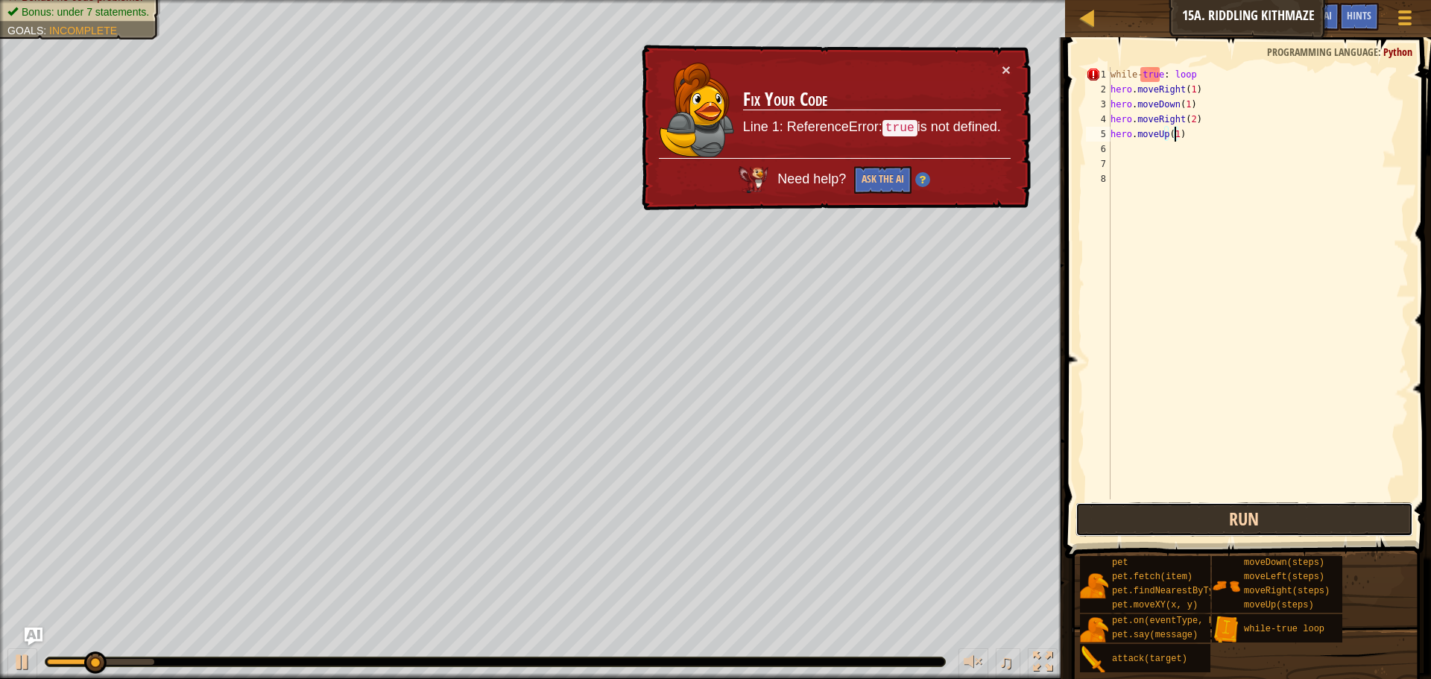
click at [1250, 514] on button "Run" at bounding box center [1245, 520] width 338 height 34
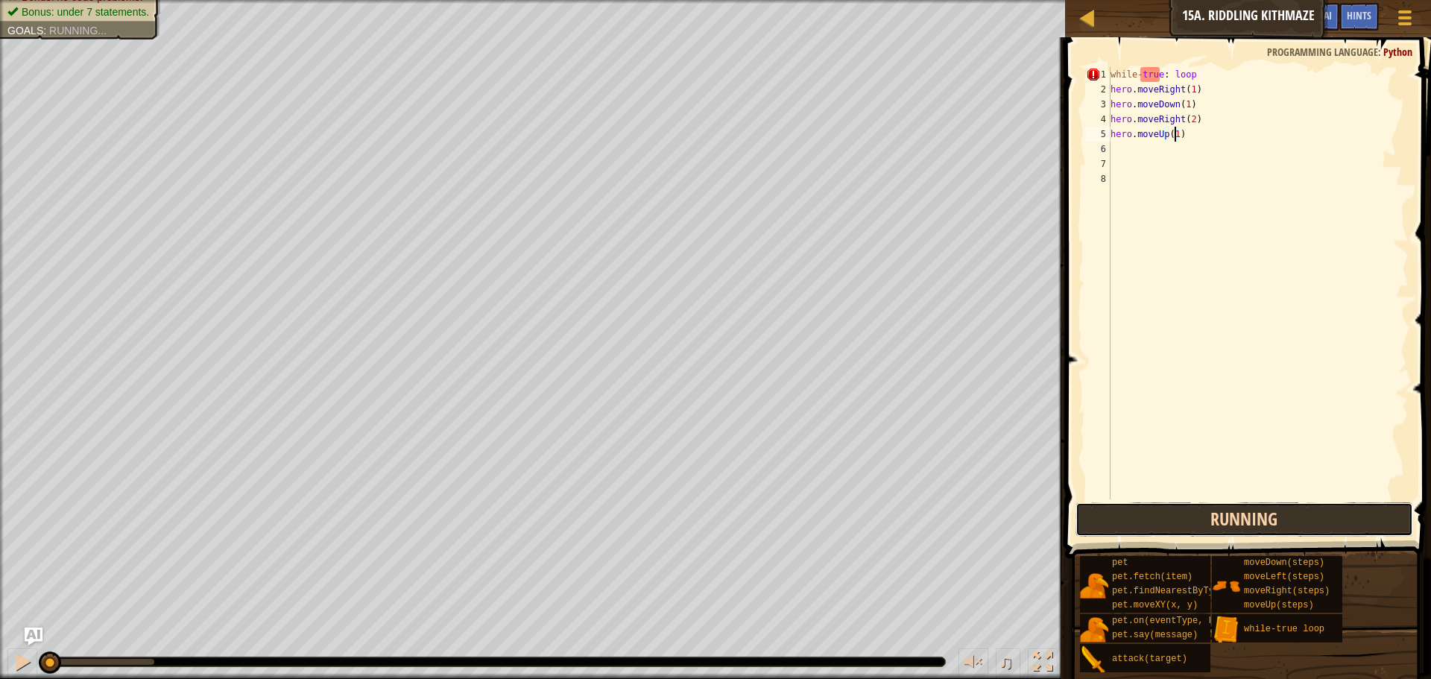
click at [1250, 514] on button "Running" at bounding box center [1245, 520] width 338 height 34
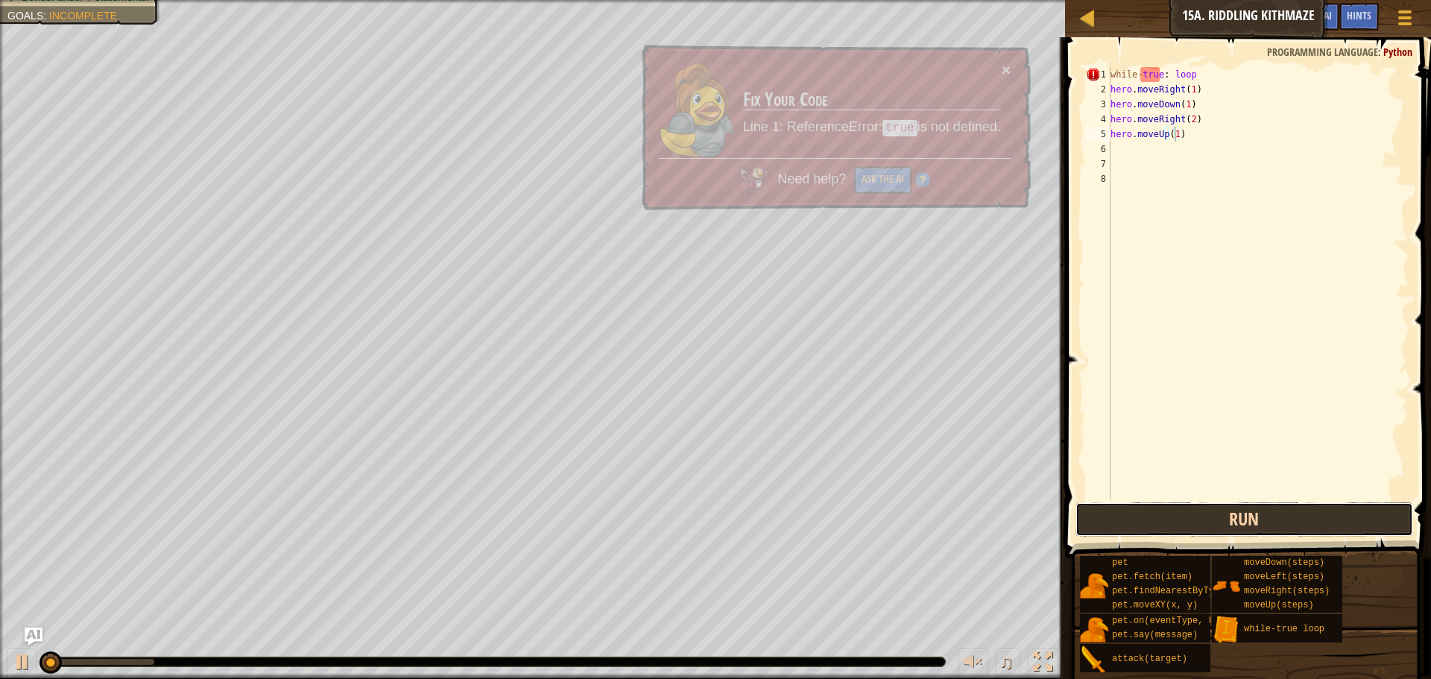
click at [1250, 514] on button "Run" at bounding box center [1245, 520] width 338 height 34
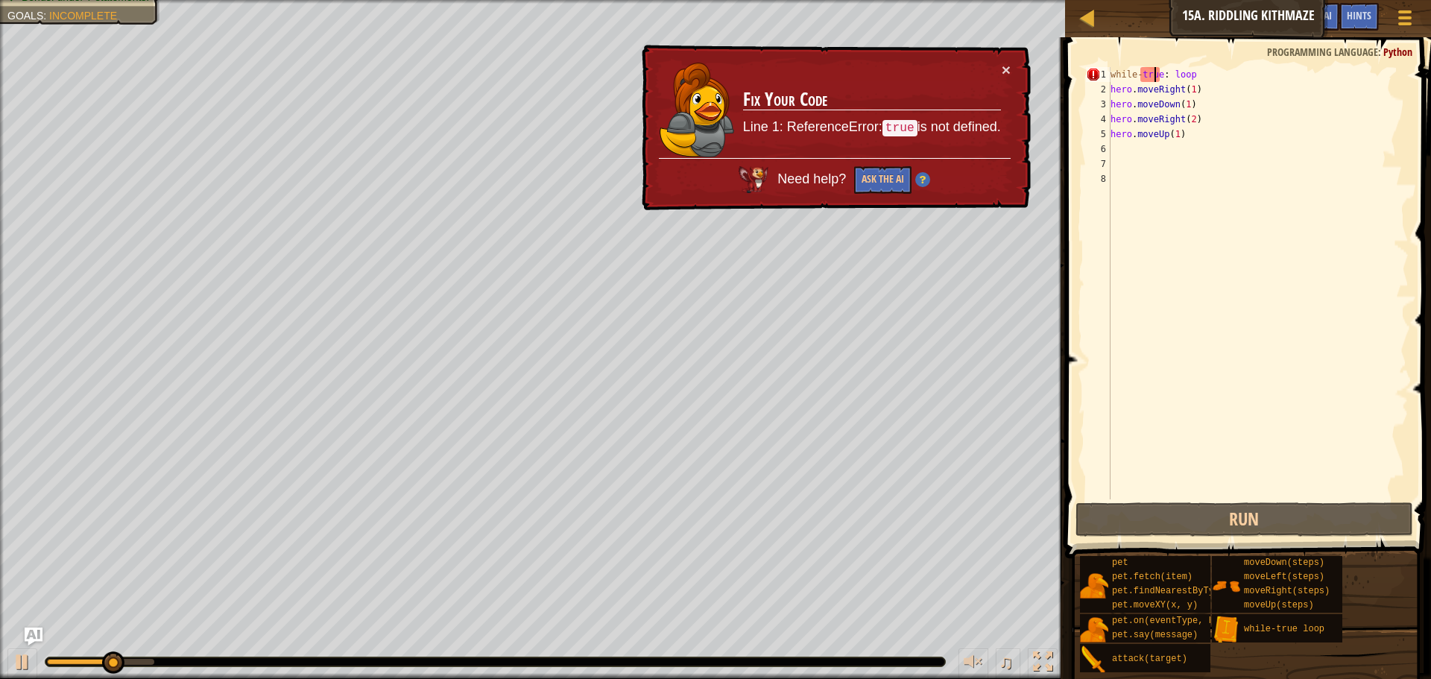
click at [1153, 74] on div "while - true : loop hero . moveRight ( 1 ) hero . moveDown ( 1 ) hero . moveRig…" at bounding box center [1258, 298] width 301 height 462
click at [1158, 72] on div "while - true : loop hero . moveRight ( 1 ) hero . moveDown ( 1 ) hero . moveRig…" at bounding box center [1258, 298] width 301 height 462
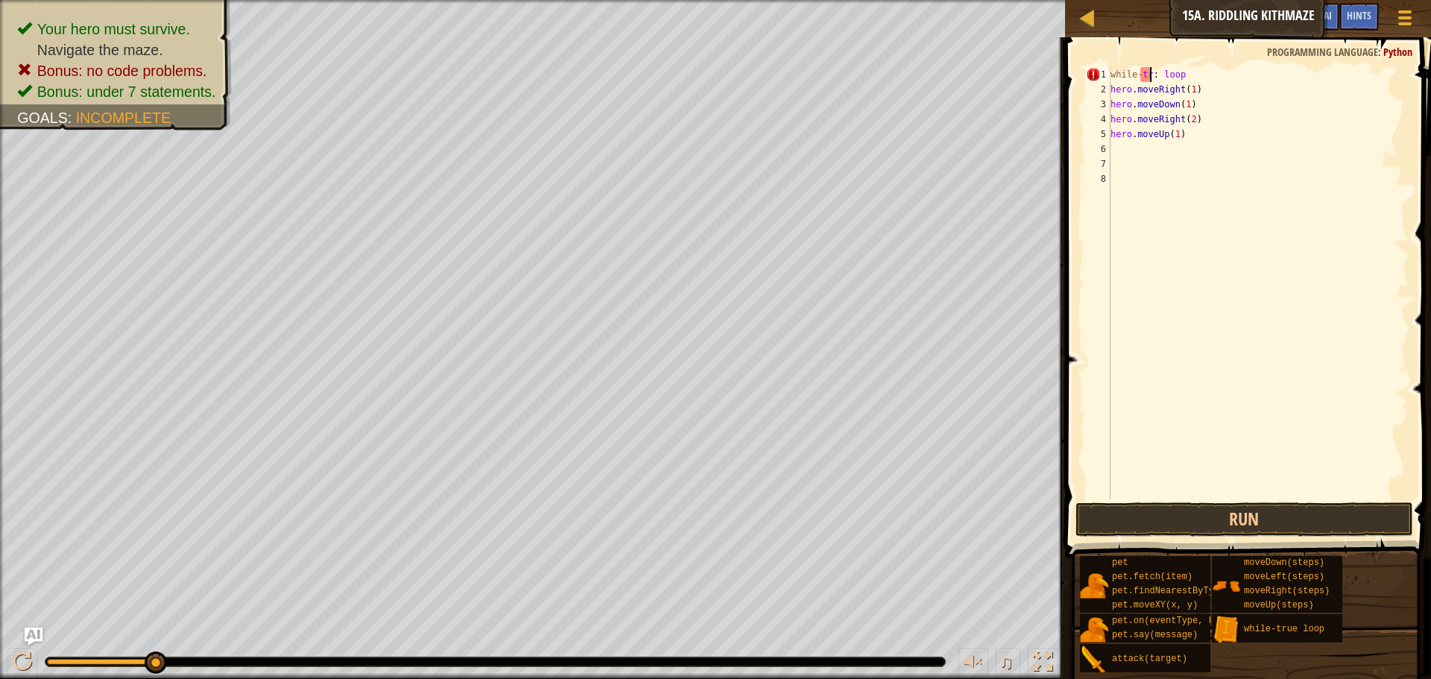
scroll to position [7, 4]
type textarea "while-: loop"
click at [1261, 525] on button "Run" at bounding box center [1245, 520] width 338 height 34
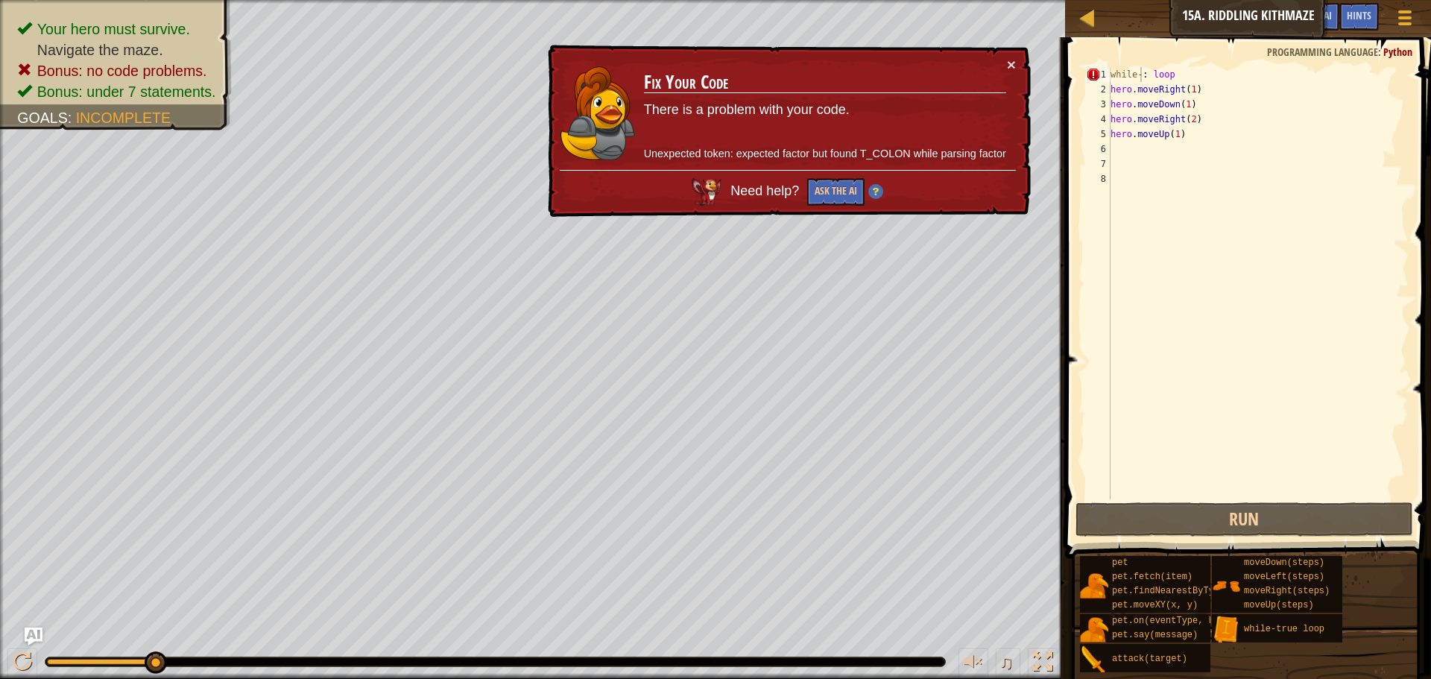
drag, startPoint x: 1208, startPoint y: 62, endPoint x: 1168, endPoint y: 74, distance: 42.0
click at [1168, 73] on div "while-: loop 1 2 3 4 5 6 7 8 while - : loop hero . moveRight ( 1 ) hero . moveD…" at bounding box center [1246, 327] width 371 height 565
drag, startPoint x: 1177, startPoint y: 77, endPoint x: 1086, endPoint y: 78, distance: 90.2
click at [1089, 78] on div "while-: loop 1 2 3 4 5 6 7 8 while - : loop hero . moveRight ( 1 ) hero . moveD…" at bounding box center [1246, 283] width 326 height 432
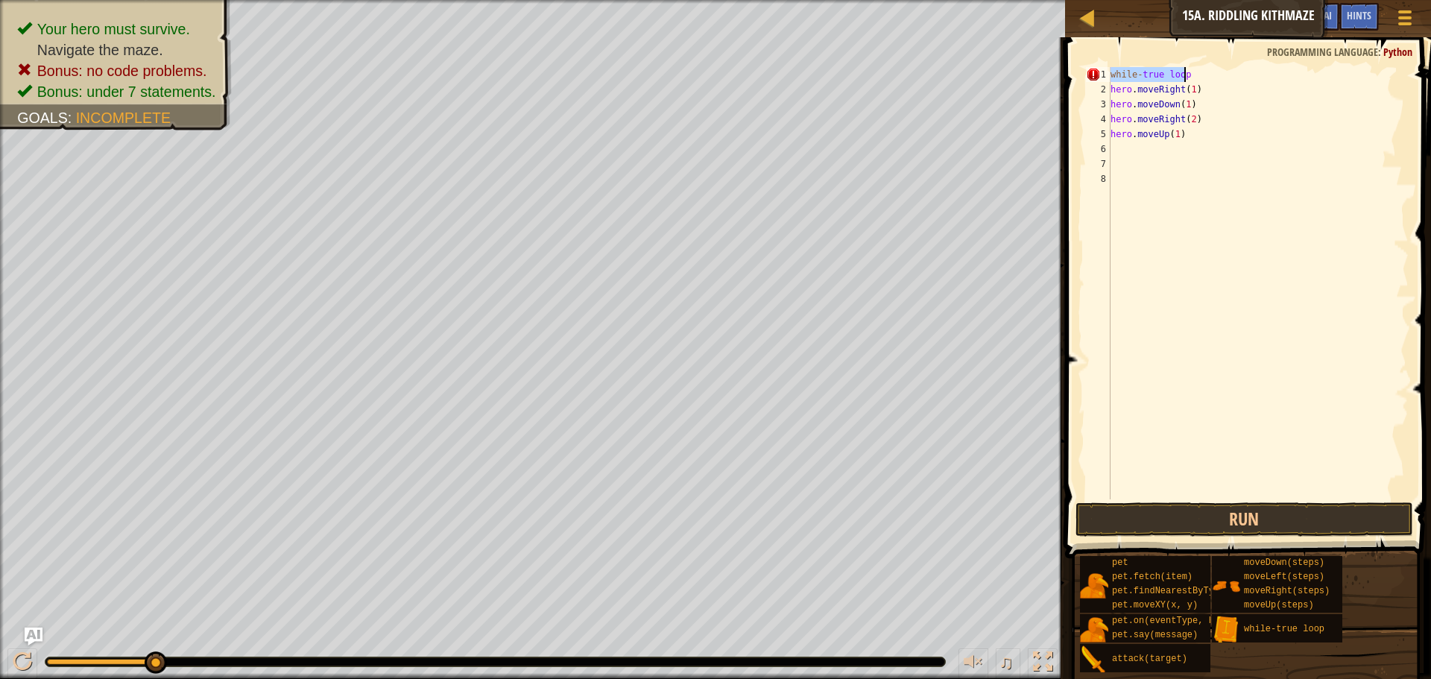
click at [1185, 75] on div "while - true loop hero . moveRight ( 1 ) hero . moveDown ( 1 ) hero . moveRight…" at bounding box center [1258, 283] width 301 height 432
click at [1227, 60] on span at bounding box center [1250, 276] width 378 height 565
drag, startPoint x: 1235, startPoint y: 84, endPoint x: 1179, endPoint y: 75, distance: 56.8
click at [1179, 75] on div "while - true loop - sinpect hero . moveRight ( 1 ) hero . moveDown ( 1 ) hero .…" at bounding box center [1258, 298] width 301 height 462
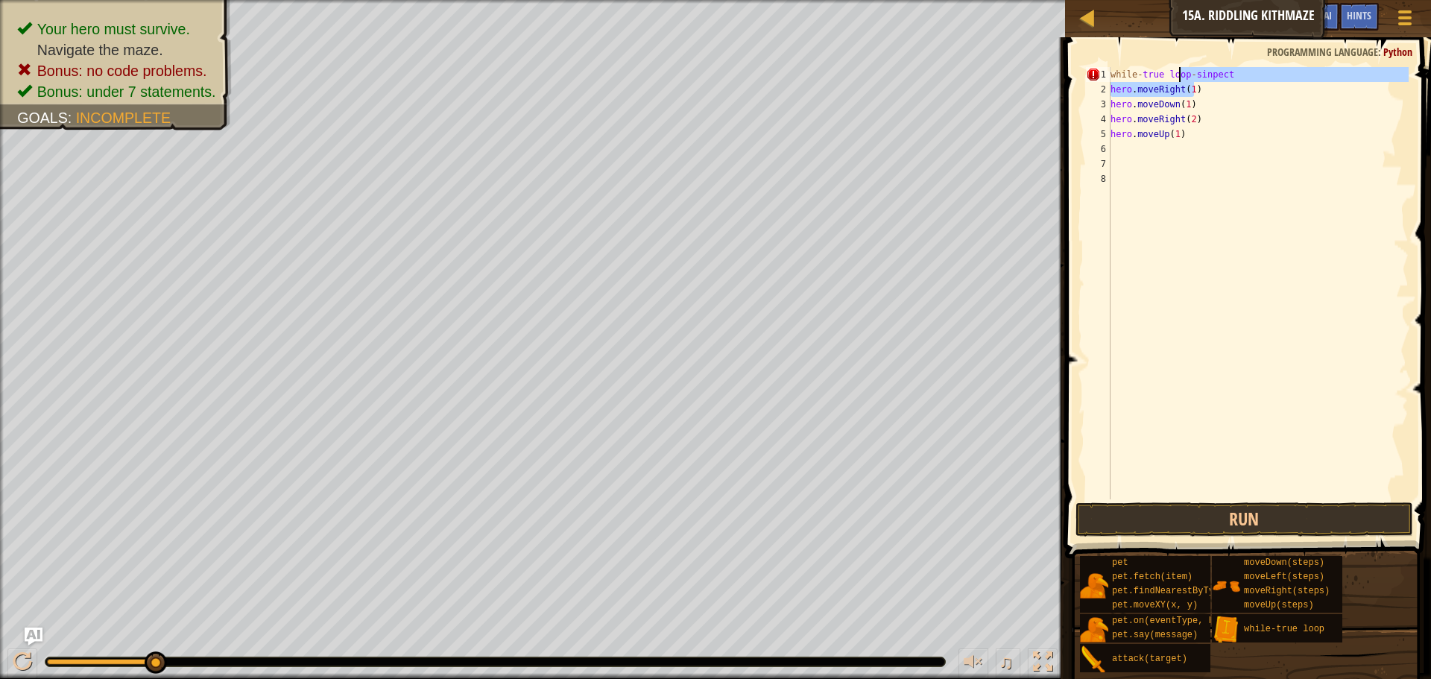
click at [1179, 75] on div "while - true loop - sinpect hero . moveRight ( 1 ) hero . moveDown ( 1 ) hero .…" at bounding box center [1258, 283] width 301 height 432
drag, startPoint x: 1226, startPoint y: 73, endPoint x: 1184, endPoint y: 76, distance: 42.6
click at [1184, 76] on div "while - true loop - sinpect hero . moveRight ( 1 ) hero . moveDown ( 1 ) hero .…" at bounding box center [1258, 298] width 301 height 462
type textarea "while-true loop"
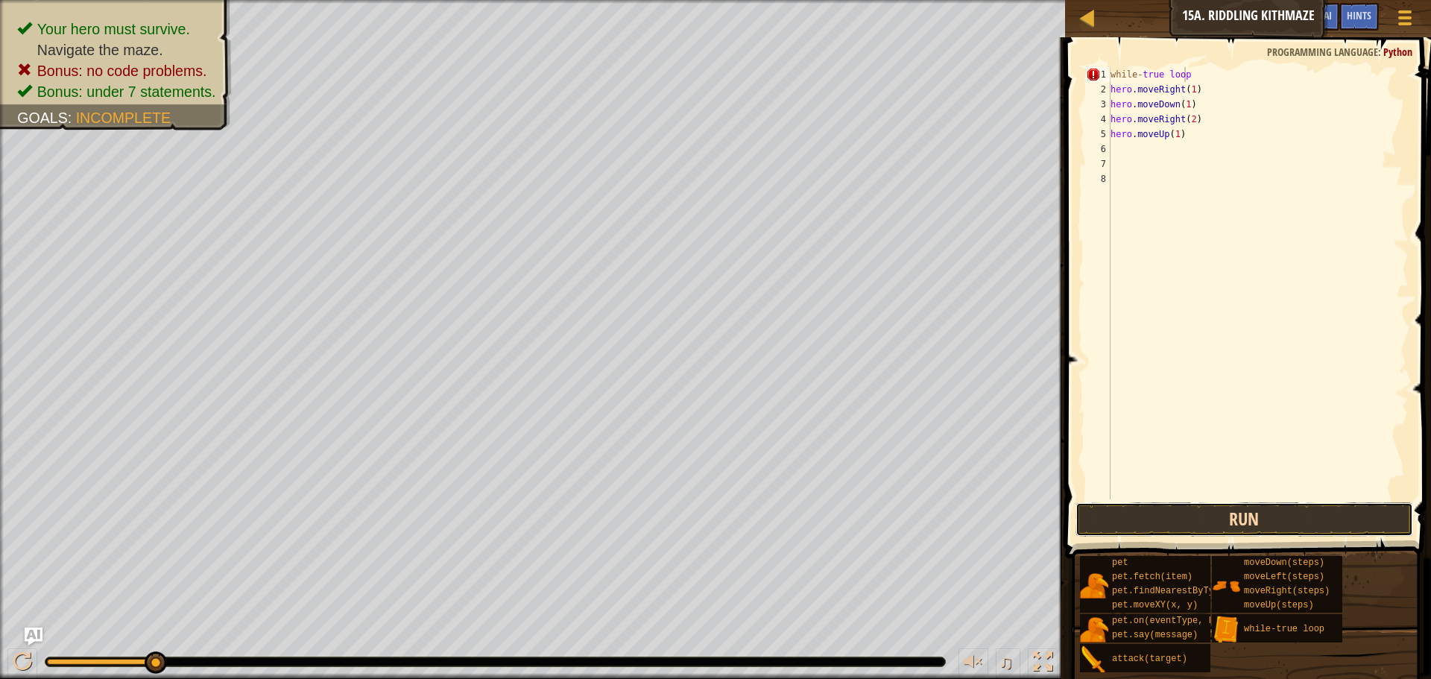
click at [1219, 513] on button "Run" at bounding box center [1245, 520] width 338 height 34
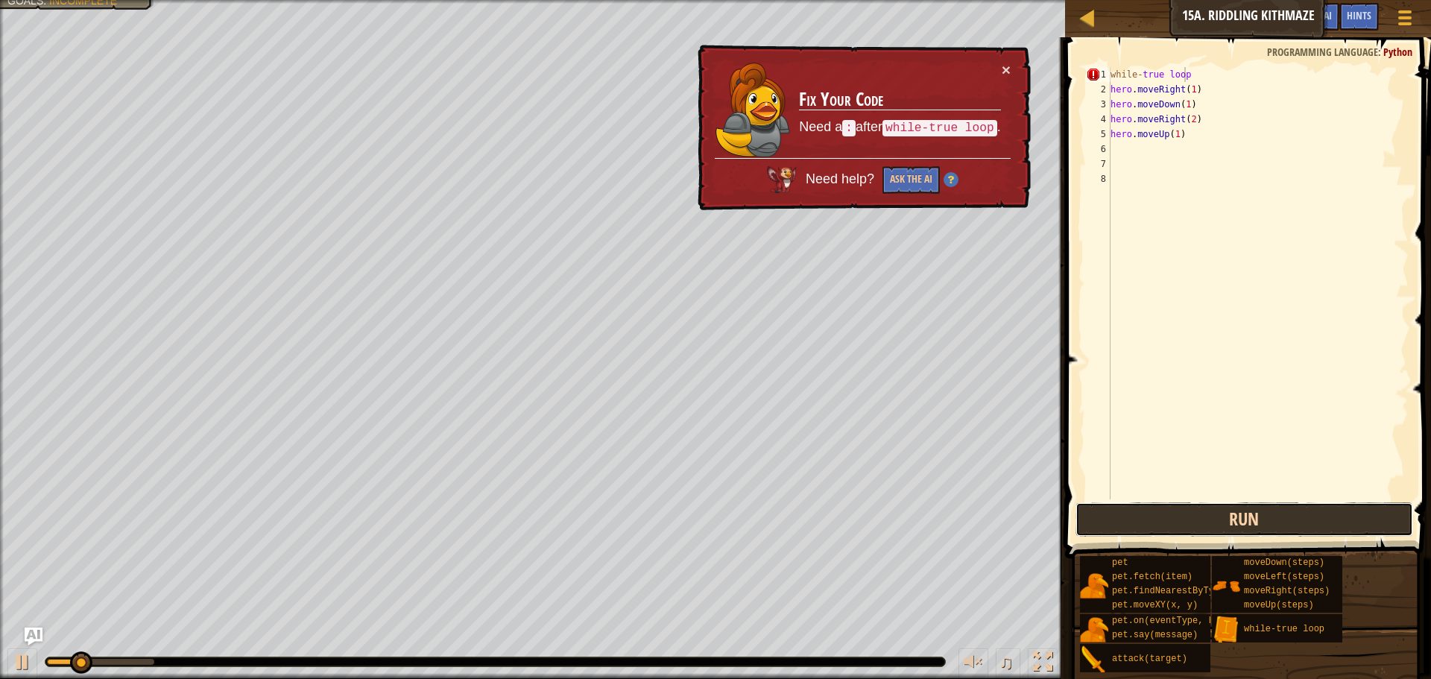
click at [1219, 513] on button "Run" at bounding box center [1245, 520] width 338 height 34
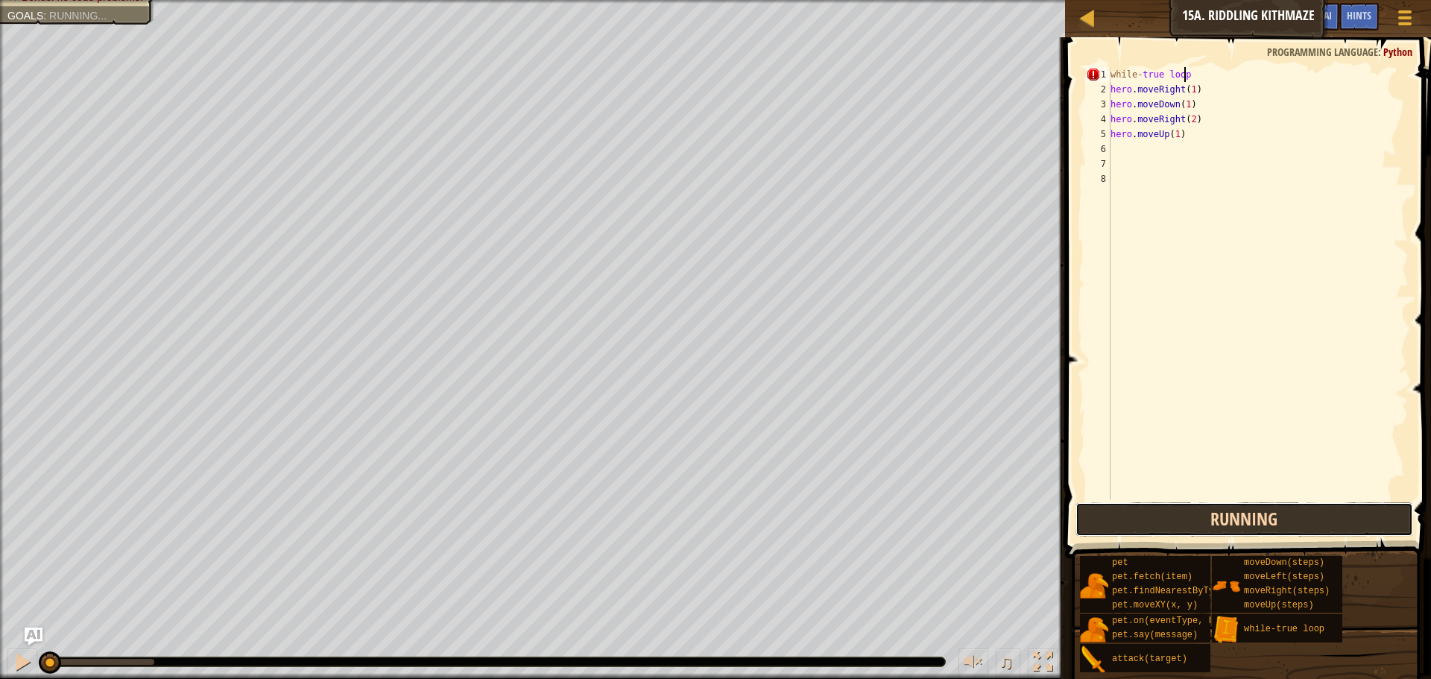
click at [1219, 513] on button "Running" at bounding box center [1245, 520] width 338 height 34
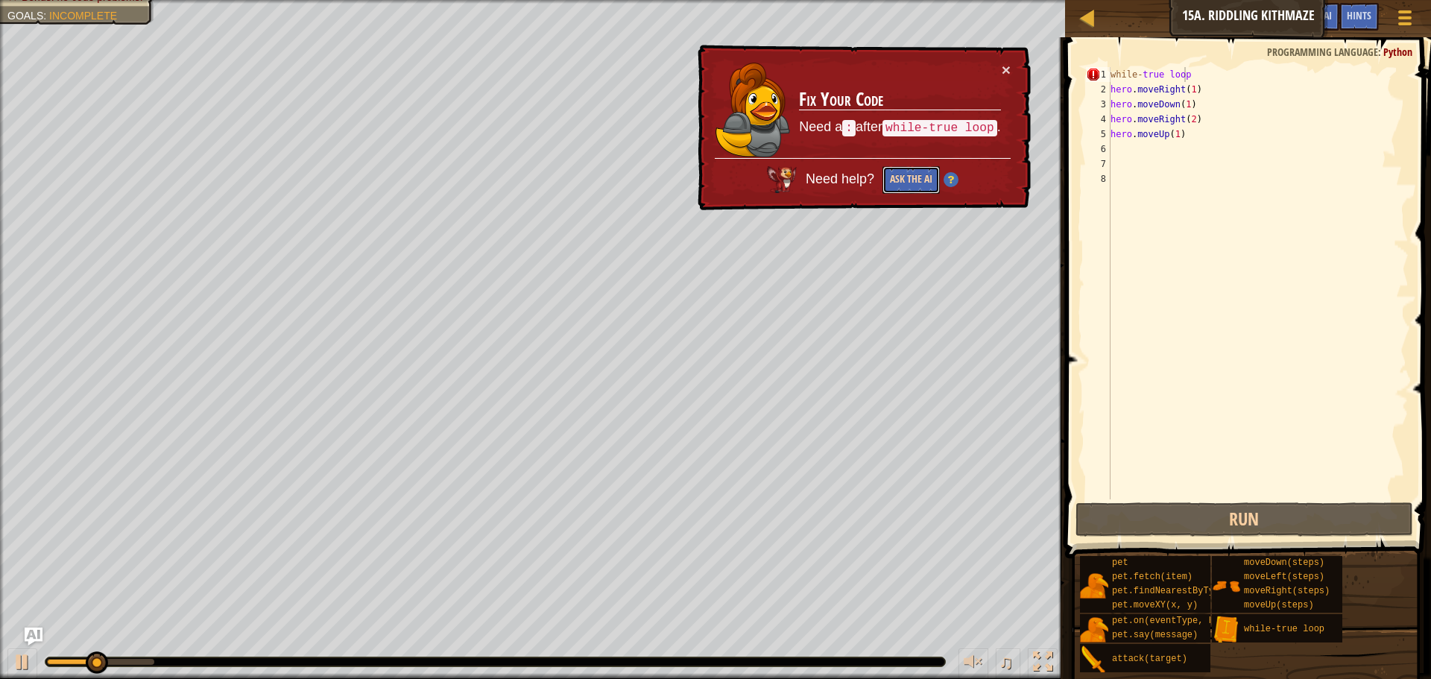
click at [907, 178] on button "Ask the AI" at bounding box center [911, 180] width 57 height 28
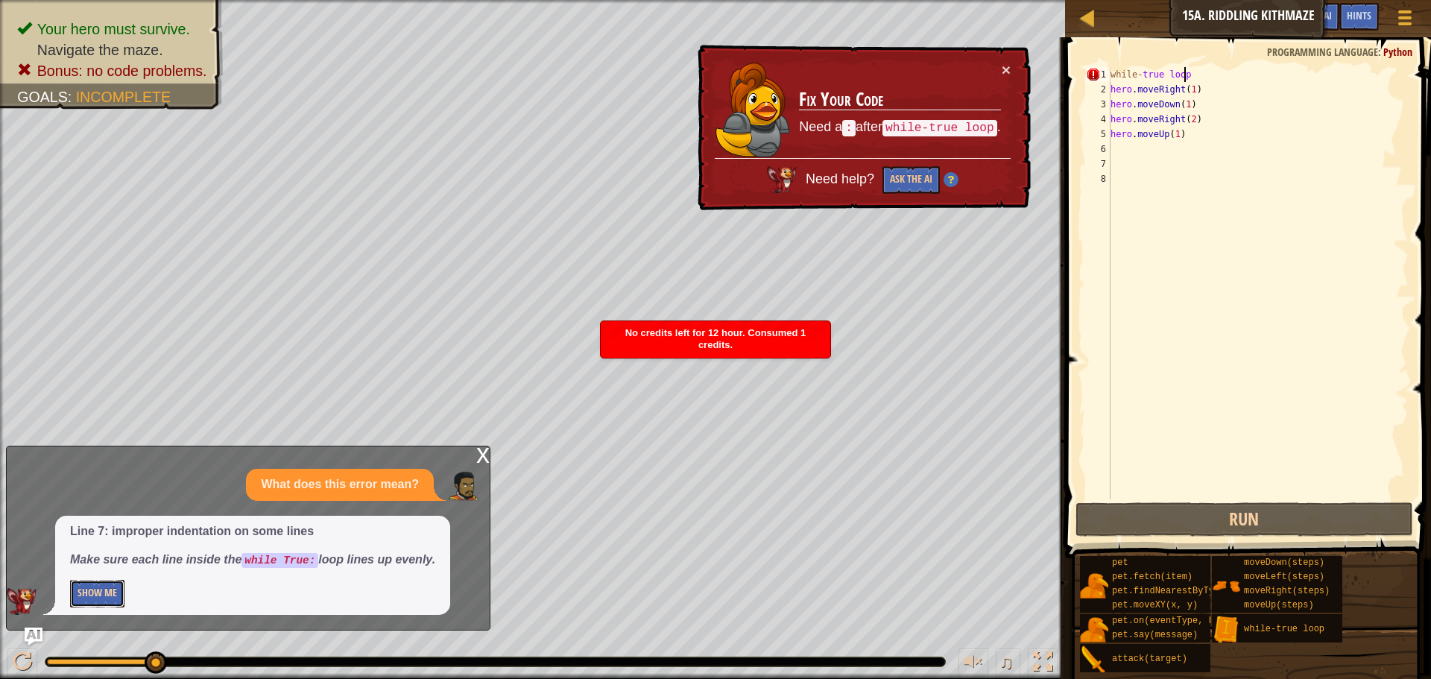
click at [82, 597] on button "Show Me" at bounding box center [97, 594] width 54 height 28
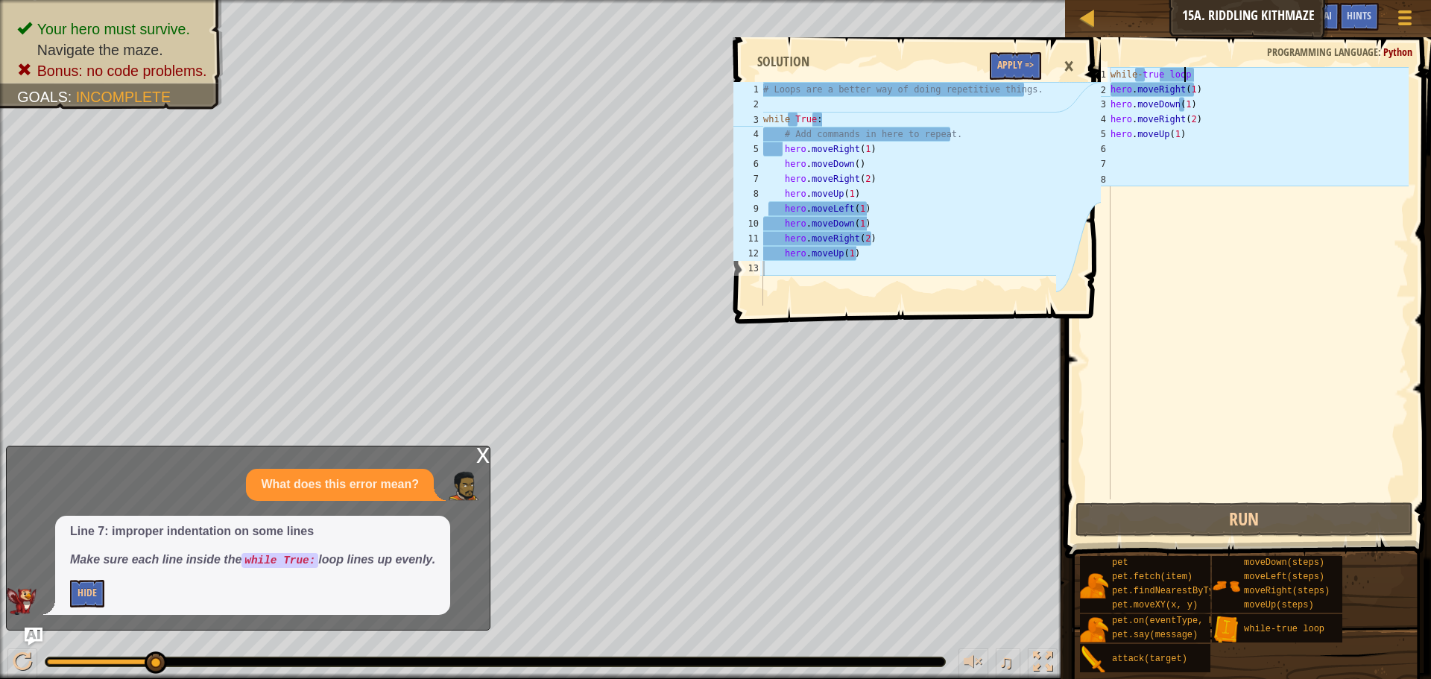
click at [1048, 60] on span at bounding box center [920, 159] width 378 height 330
click at [1028, 67] on button "Apply =>" at bounding box center [1015, 66] width 51 height 28
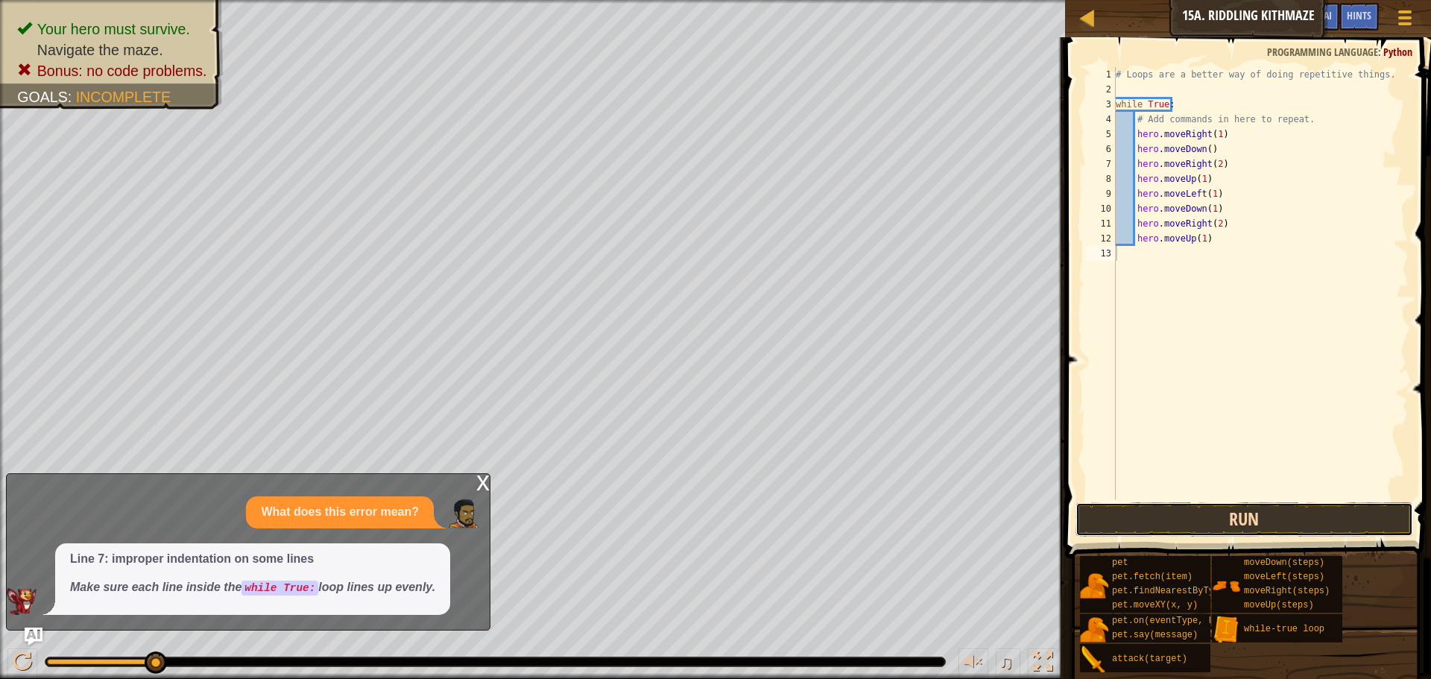
click at [1239, 523] on button "Run" at bounding box center [1245, 520] width 338 height 34
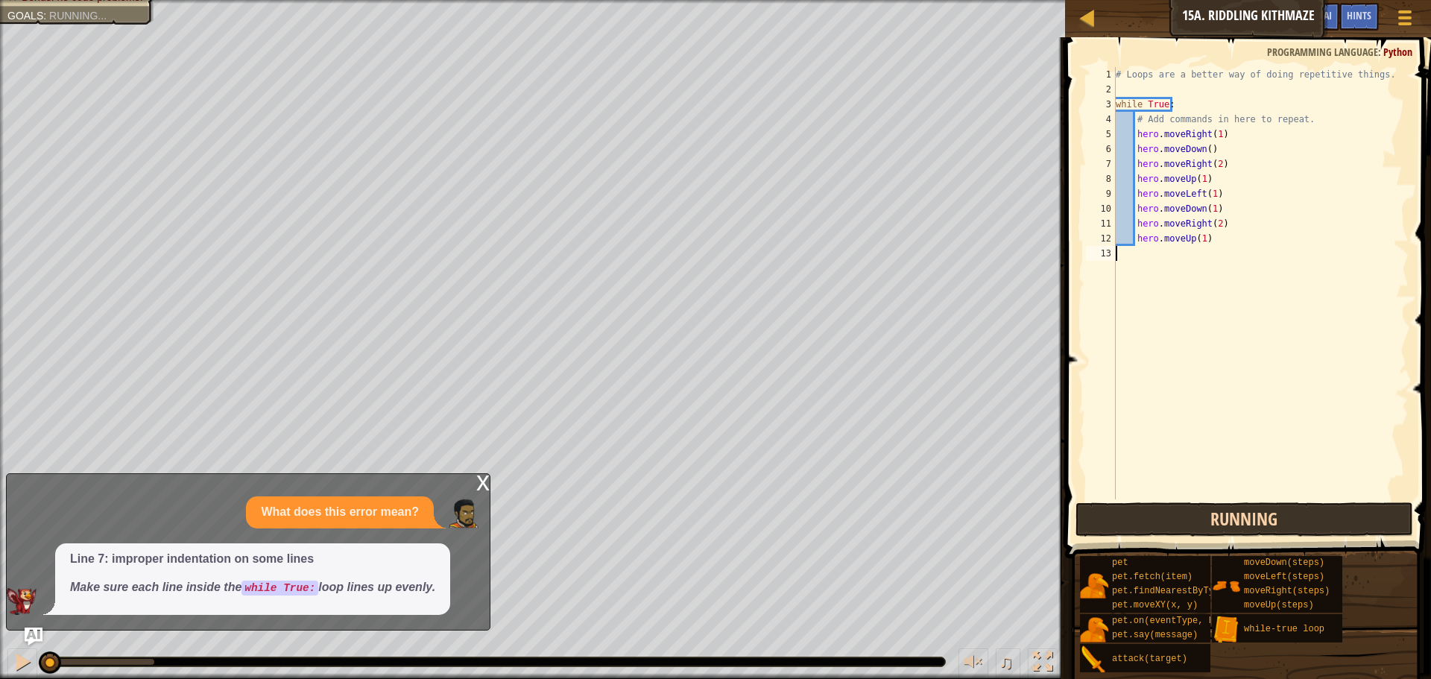
scroll to position [7, 0]
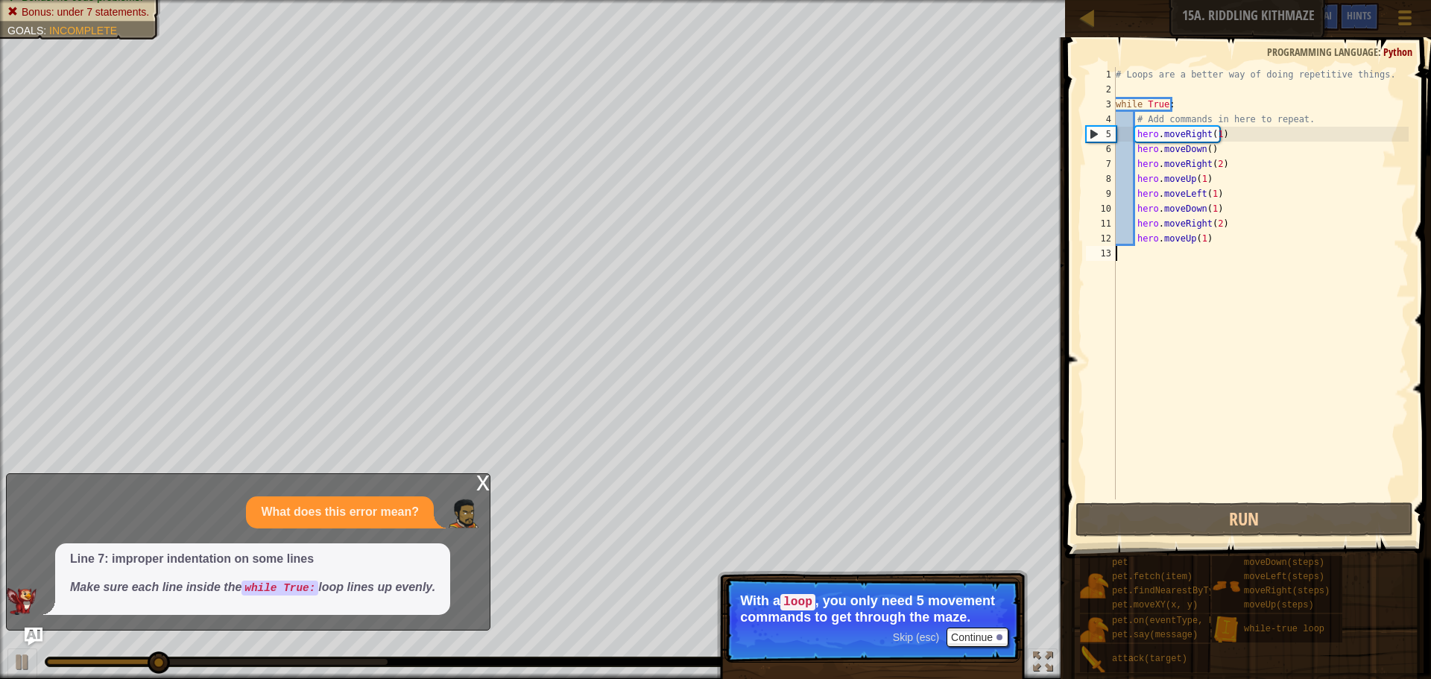
click at [963, 623] on p "With a loop , you only need 5 movement commands to get through the maze." at bounding box center [872, 608] width 265 height 31
click at [971, 628] on button "Continue" at bounding box center [978, 637] width 62 height 19
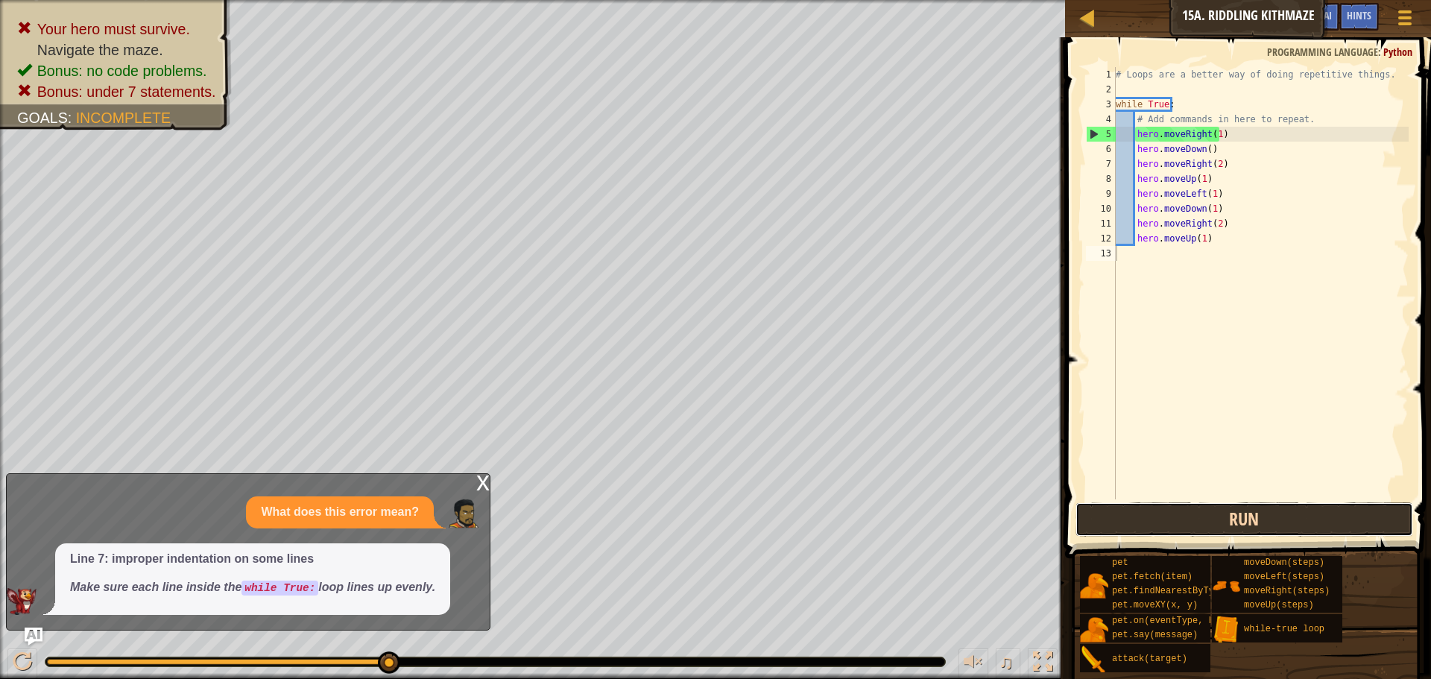
click at [1221, 520] on button "Run" at bounding box center [1245, 520] width 338 height 34
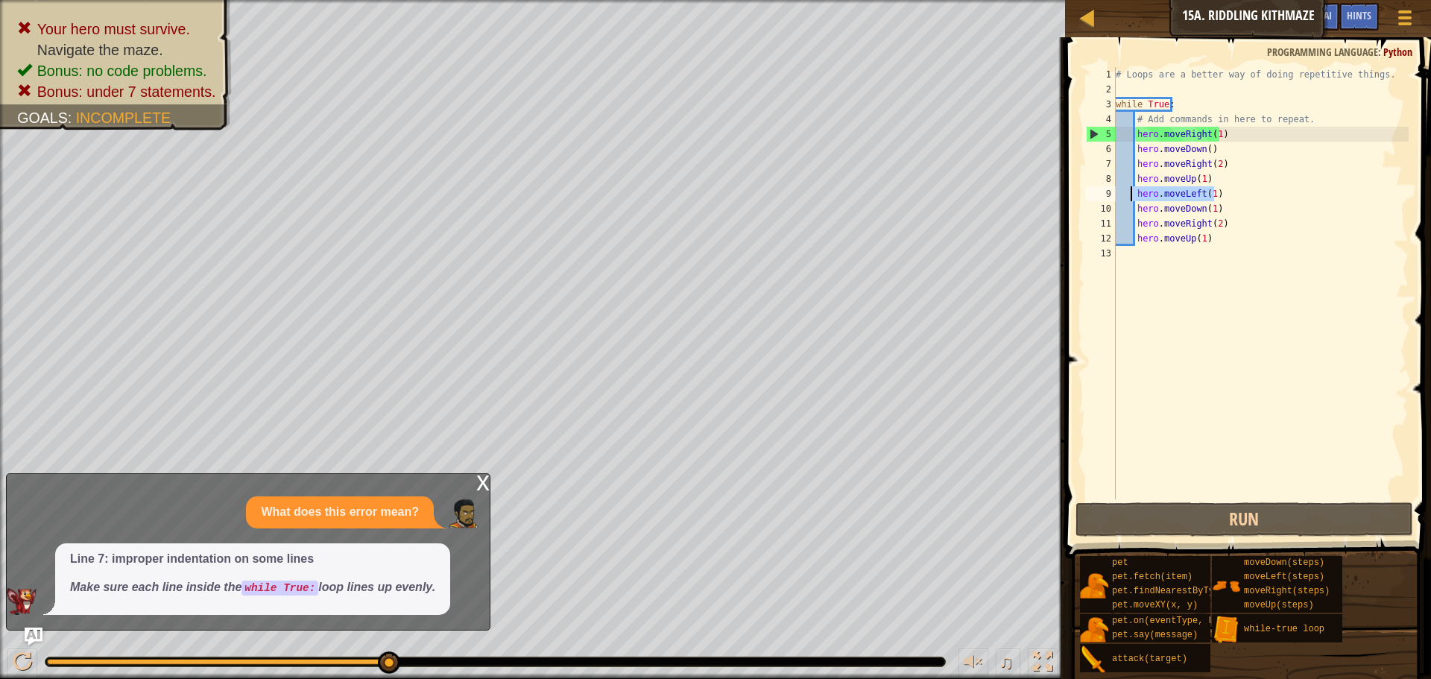
drag, startPoint x: 1220, startPoint y: 198, endPoint x: 1127, endPoint y: 192, distance: 92.6
click at [1127, 192] on div "# Loops are a better way of doing repetitive things. while True : # Add command…" at bounding box center [1261, 298] width 296 height 462
click at [1127, 192] on div "# Loops are a better way of doing repetitive things. while True : # Add command…" at bounding box center [1261, 283] width 296 height 432
click at [1141, 190] on div "# Loops are a better way of doing repetitive things. while True : # Add command…" at bounding box center [1261, 298] width 296 height 462
drag, startPoint x: 1133, startPoint y: 193, endPoint x: 1154, endPoint y: 185, distance: 22.4
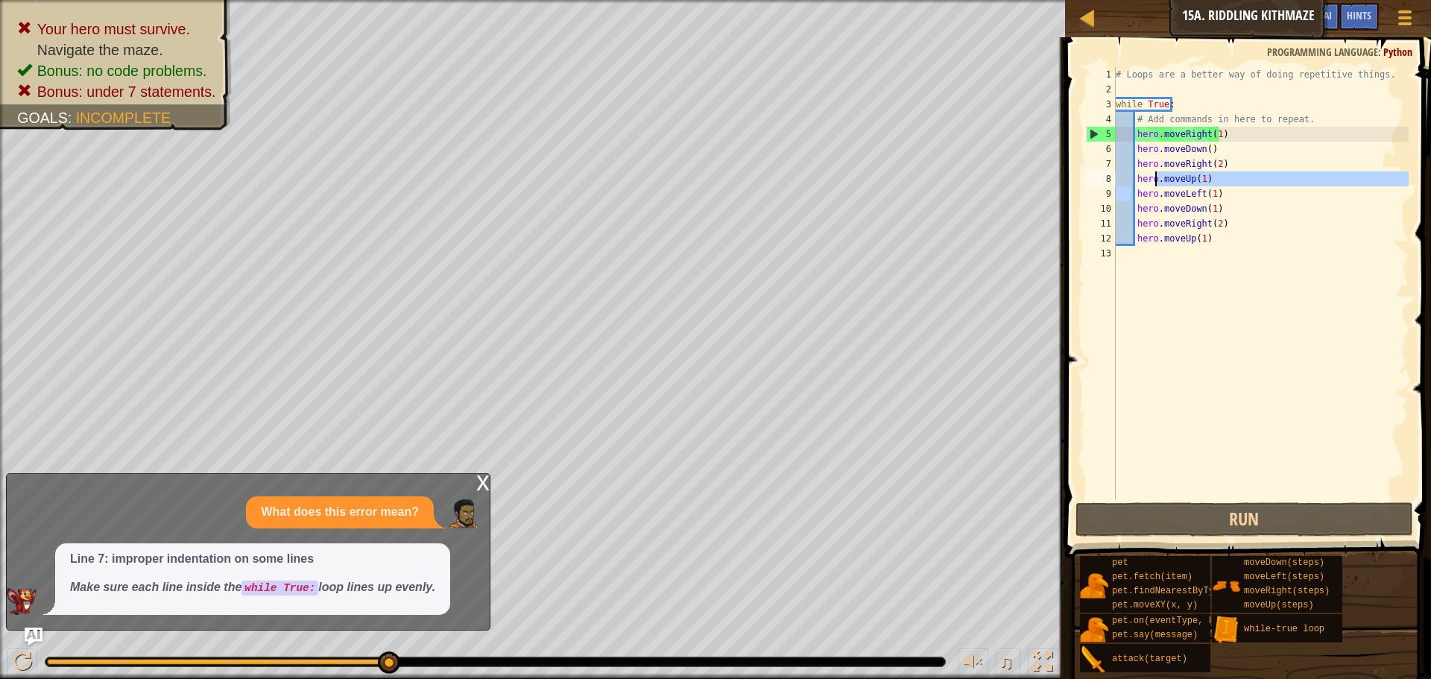
click at [1154, 185] on div "# Loops are a better way of doing repetitive things. while True : # Add command…" at bounding box center [1261, 298] width 296 height 462
click at [1135, 197] on div "# Loops are a better way of doing repetitive things. while True : # Add command…" at bounding box center [1261, 298] width 296 height 462
type textarea "hero.moveLeft(1)"
drag, startPoint x: 1136, startPoint y: 197, endPoint x: 1212, endPoint y: 189, distance: 76.5
click at [1212, 189] on div "# Loops are a better way of doing repetitive things. while True : # Add command…" at bounding box center [1261, 298] width 296 height 462
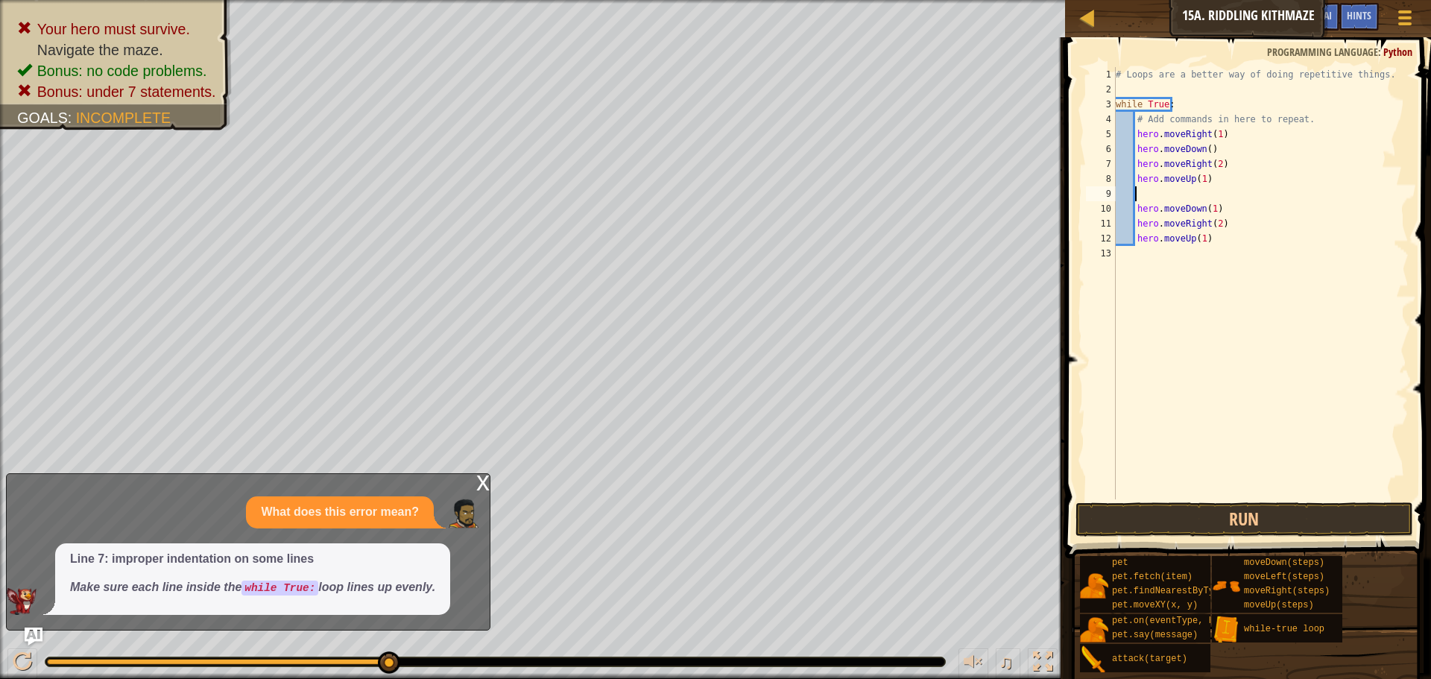
click at [1212, 189] on div "# Loops are a better way of doing repetitive things. while True : # Add command…" at bounding box center [1261, 298] width 296 height 462
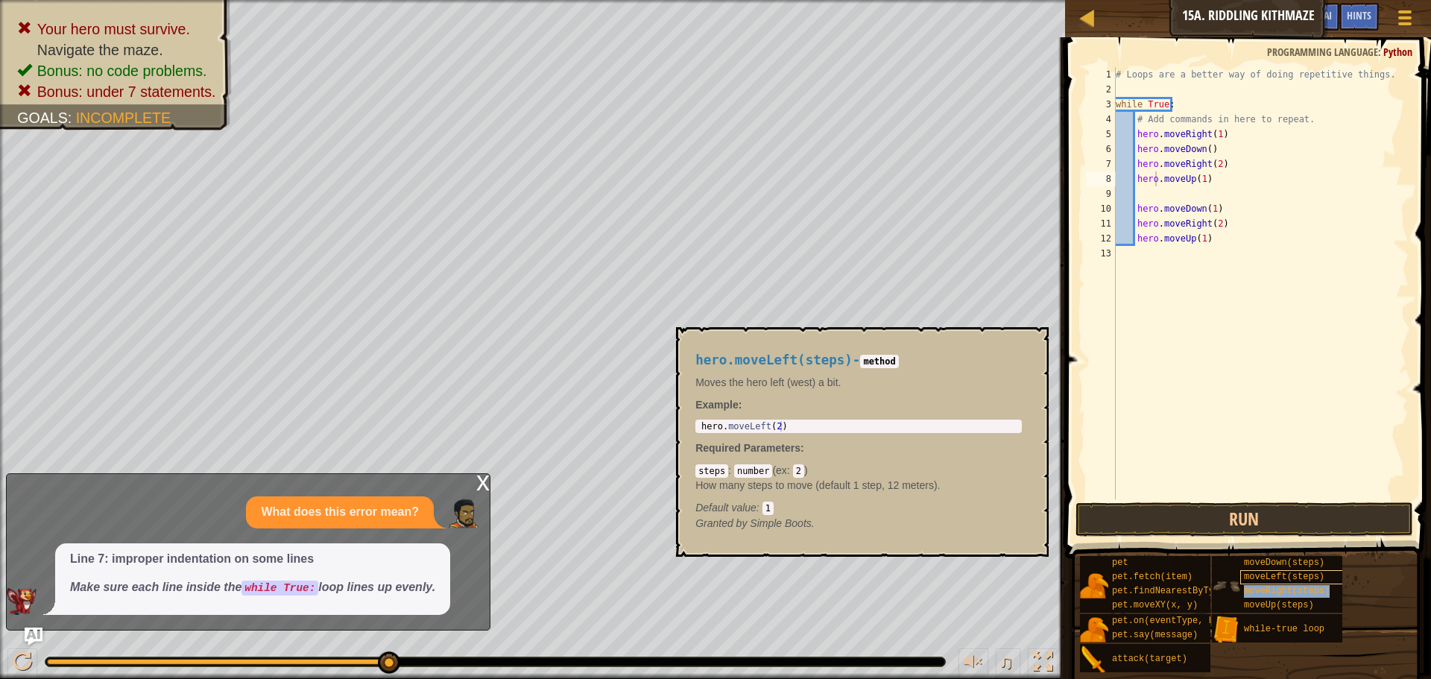
type textarea "heromoveRight(steps).moveUp(1)"
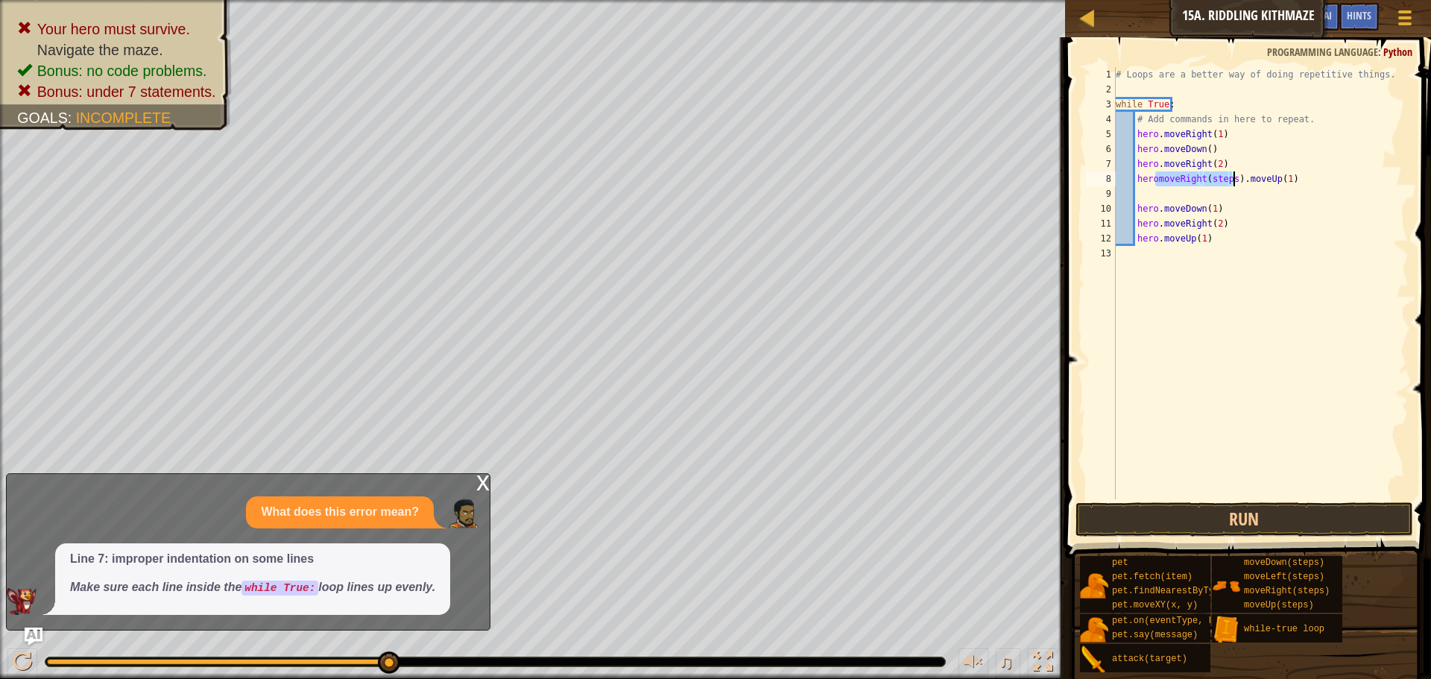
click at [1208, 194] on div "# Loops are a better way of doing repetitive things. while True : # Add command…" at bounding box center [1261, 298] width 296 height 462
drag, startPoint x: 1292, startPoint y: 183, endPoint x: 1123, endPoint y: 177, distance: 169.3
click at [1123, 177] on div "# Loops are a better way of doing repetitive things. while True : # Add command…" at bounding box center [1261, 298] width 296 height 462
type textarea "heromoveRight(steps).moveUp(1)"
click at [1123, 177] on div "# Loops are a better way of doing repetitive things. while True : # Add command…" at bounding box center [1261, 283] width 296 height 432
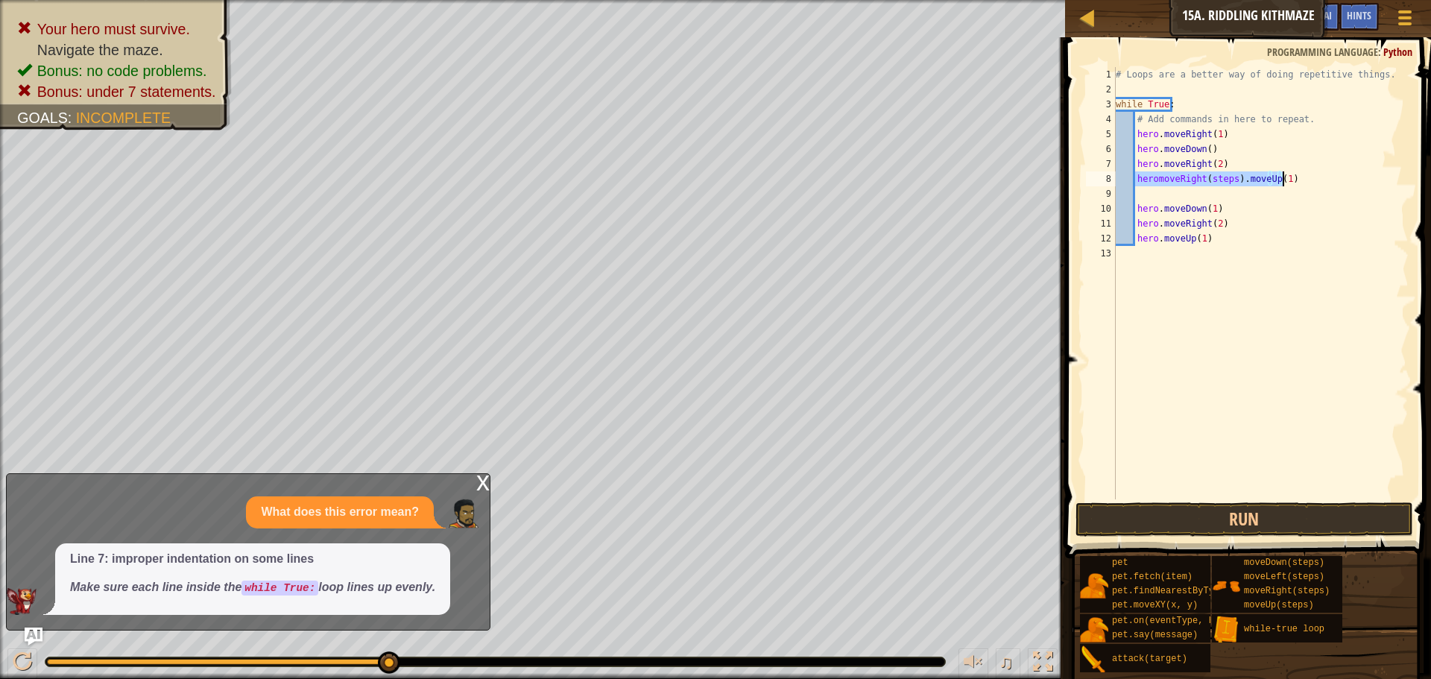
drag, startPoint x: 1134, startPoint y: 172, endPoint x: 1289, endPoint y: 184, distance: 155.5
click at [1289, 184] on div "# Loops are a better way of doing repetitive things. while True : # Add command…" at bounding box center [1261, 298] width 296 height 462
type textarea "h"
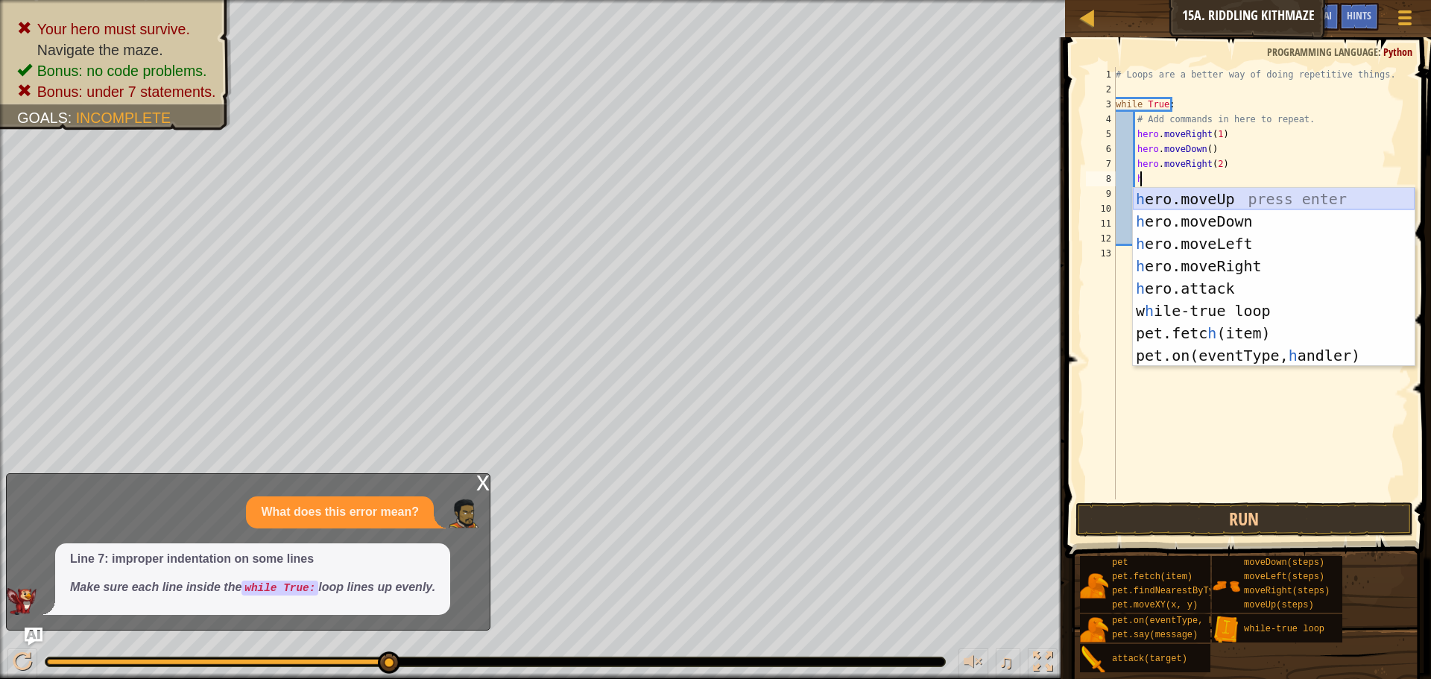
click at [1280, 192] on div "h ero.moveUp press enter h ero.moveDown press enter h ero.moveLeft press enter …" at bounding box center [1274, 300] width 282 height 224
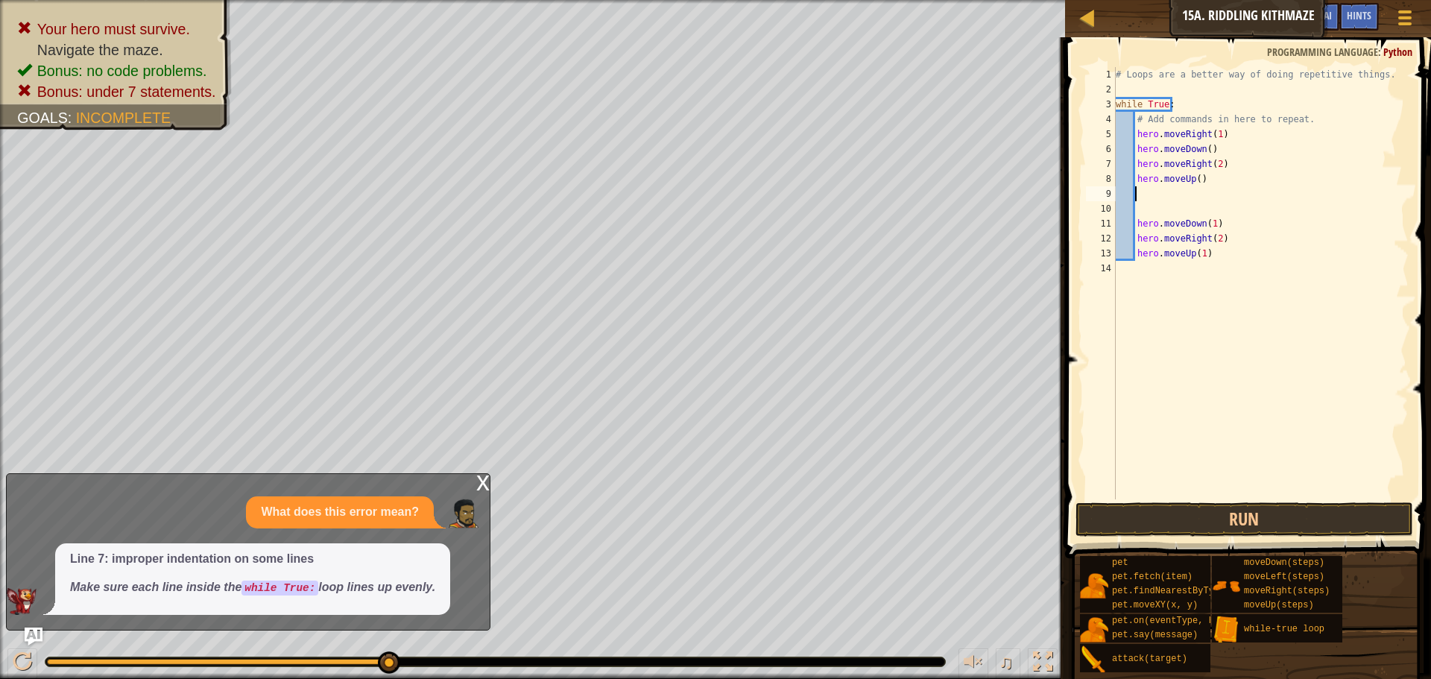
click at [1193, 174] on div "# Loops are a better way of doing repetitive things. while True : # Add command…" at bounding box center [1261, 298] width 296 height 462
type textarea "hero.moveUp(1)"
click at [1146, 194] on div "# Loops are a better way of doing repetitive things. while True : # Add command…" at bounding box center [1261, 298] width 296 height 462
type textarea "he"
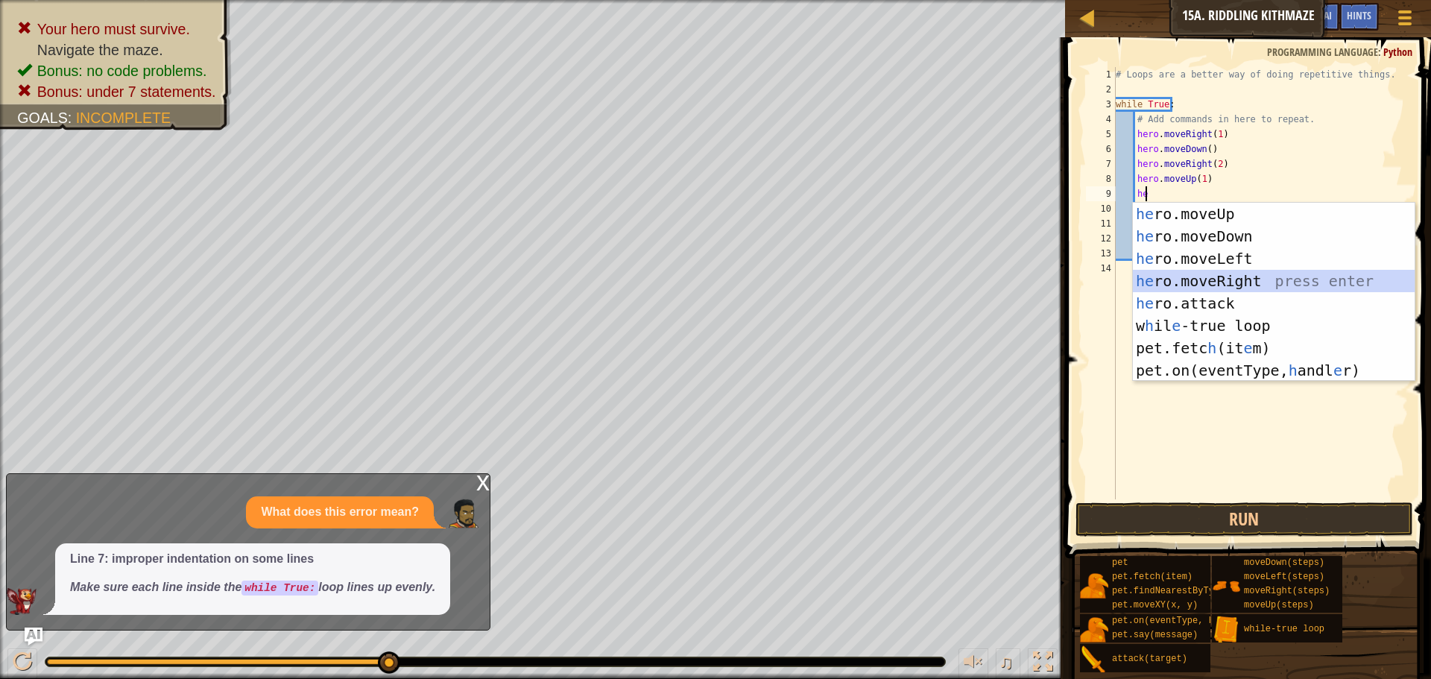
click at [1197, 286] on div "he ro.moveUp press enter he ro.moveDown press enter he ro.moveLeft press enter …" at bounding box center [1274, 315] width 282 height 224
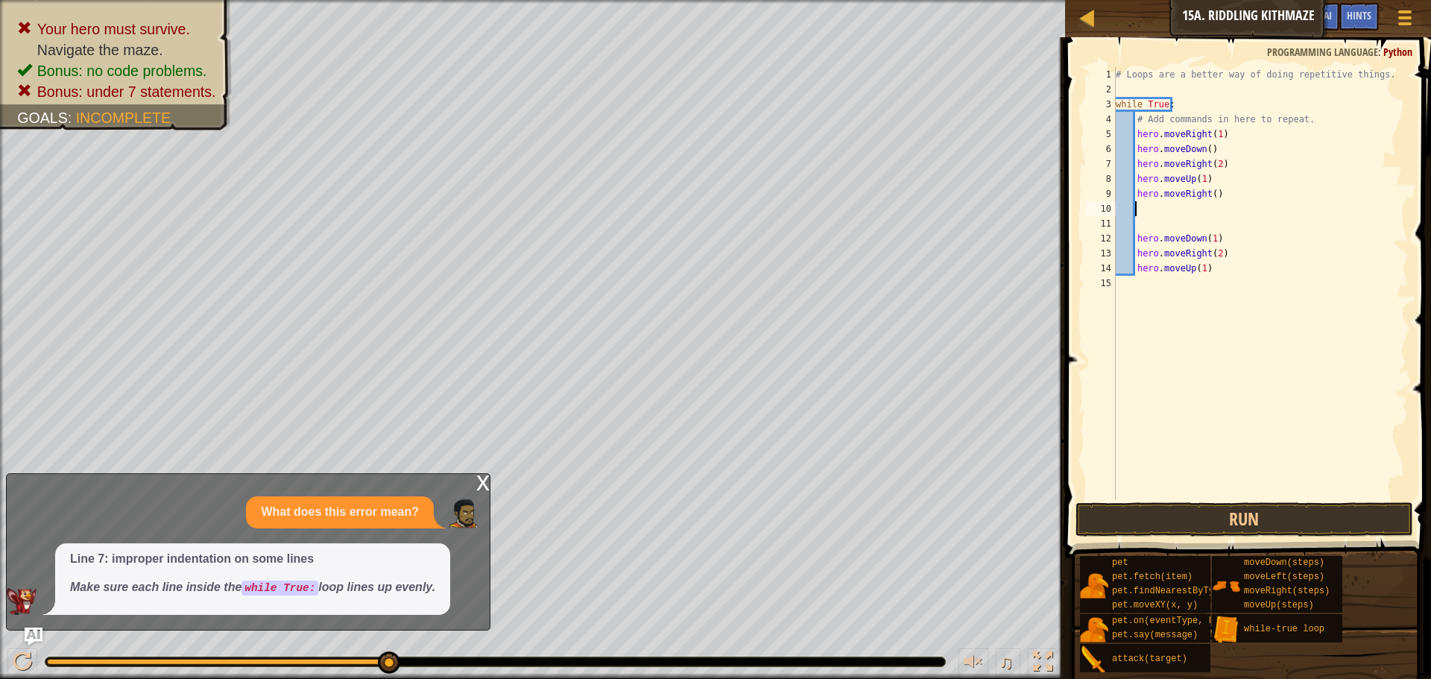
click at [1209, 195] on div "# Loops are a better way of doing repetitive things. while True : # Add command…" at bounding box center [1261, 298] width 296 height 462
type textarea "hero.moveRight(1)"
click at [1152, 208] on div "# Loops are a better way of doing repetitive things. while True : # Add command…" at bounding box center [1261, 298] width 296 height 462
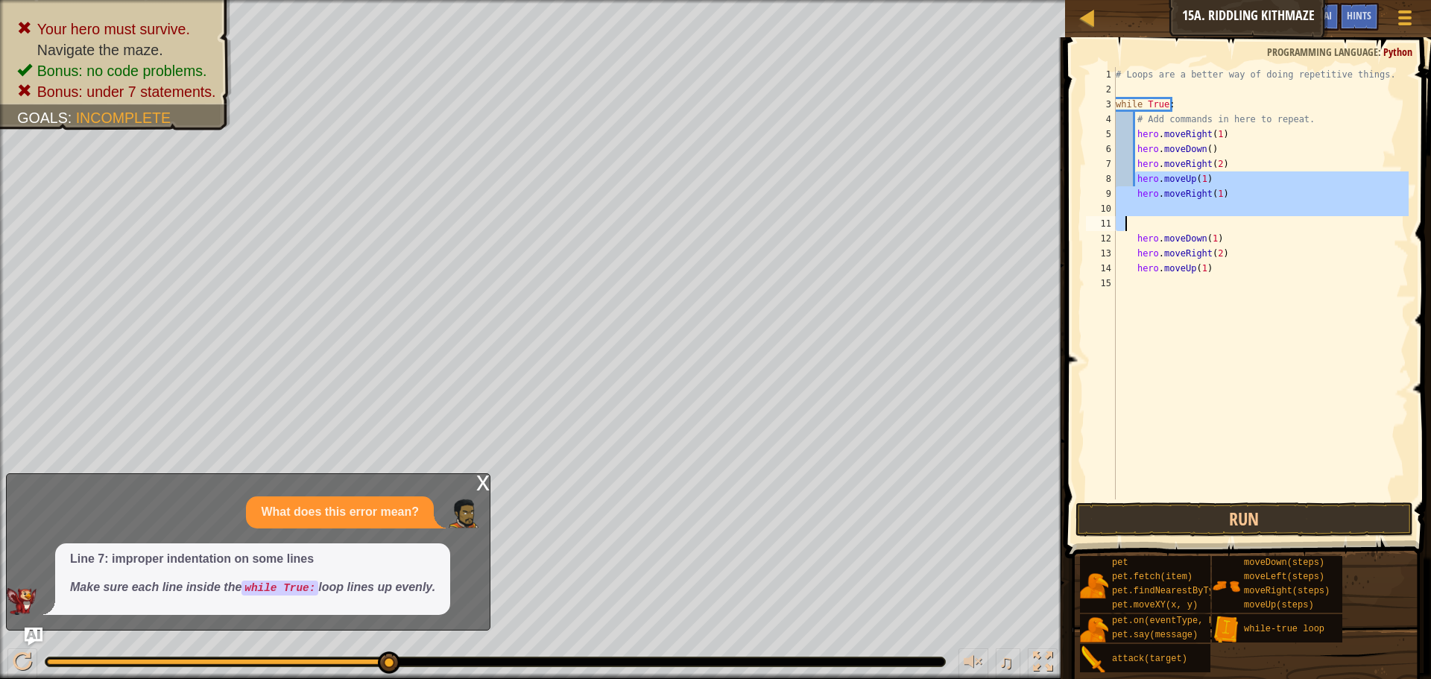
drag, startPoint x: 1134, startPoint y: 186, endPoint x: 1128, endPoint y: 248, distance: 62.2
click at [1128, 247] on div "# Loops are a better way of doing repetitive things. while True : # Add command…" at bounding box center [1261, 298] width 296 height 462
click at [1128, 250] on div "# Loops are a better way of doing repetitive things. while True : # Add command…" at bounding box center [1261, 283] width 296 height 432
type textarea "hero.moveRight(2)"
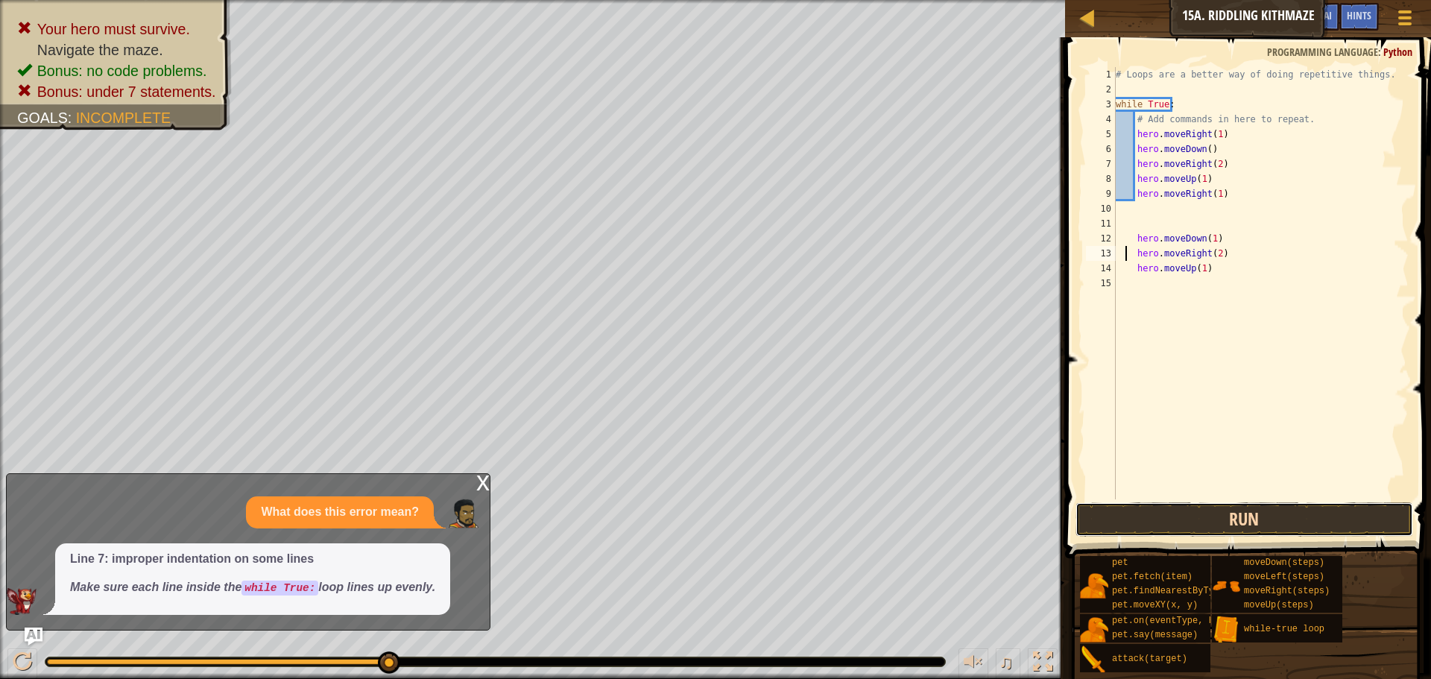
click at [1256, 506] on button "Run" at bounding box center [1245, 520] width 338 height 34
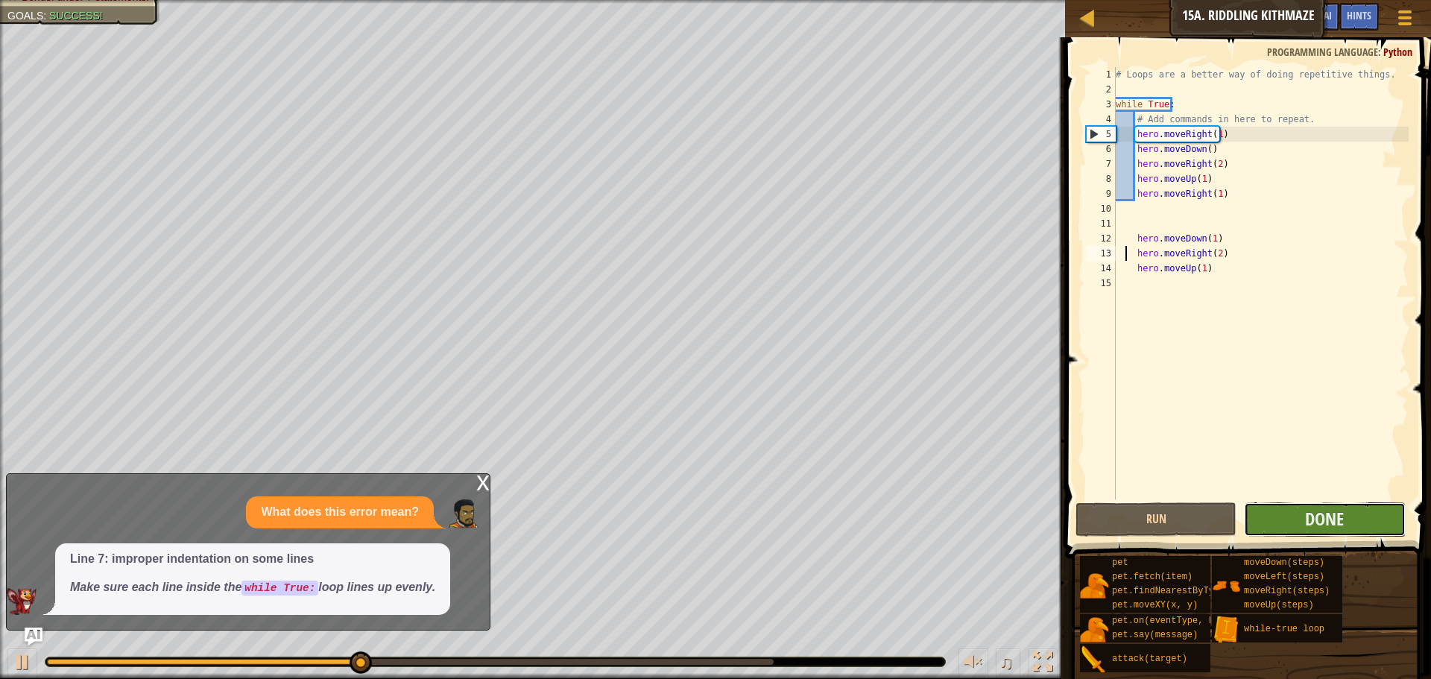
drag, startPoint x: 1135, startPoint y: 370, endPoint x: 1370, endPoint y: 517, distance: 277.0
click at [1370, 517] on button "Done" at bounding box center [1324, 520] width 161 height 34
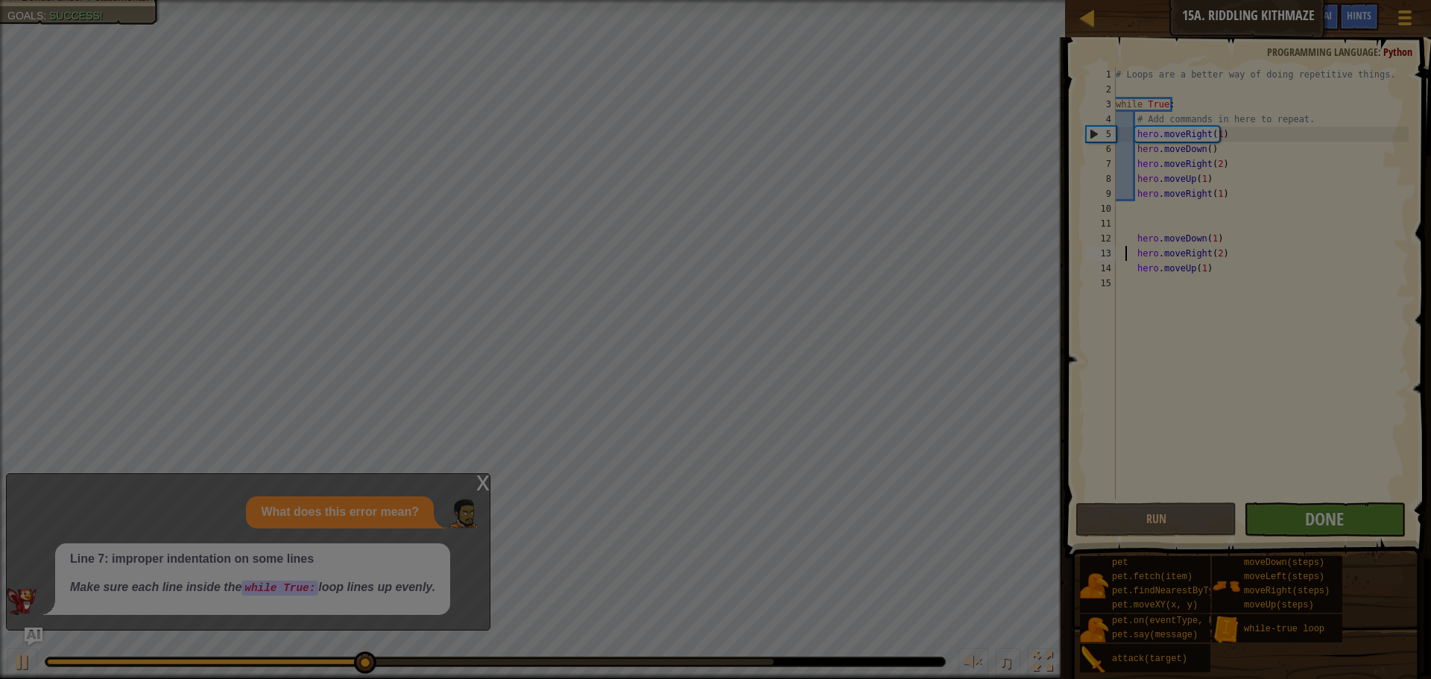
click at [0, 0] on div "Loading..." at bounding box center [0, 0] width 0 height 0
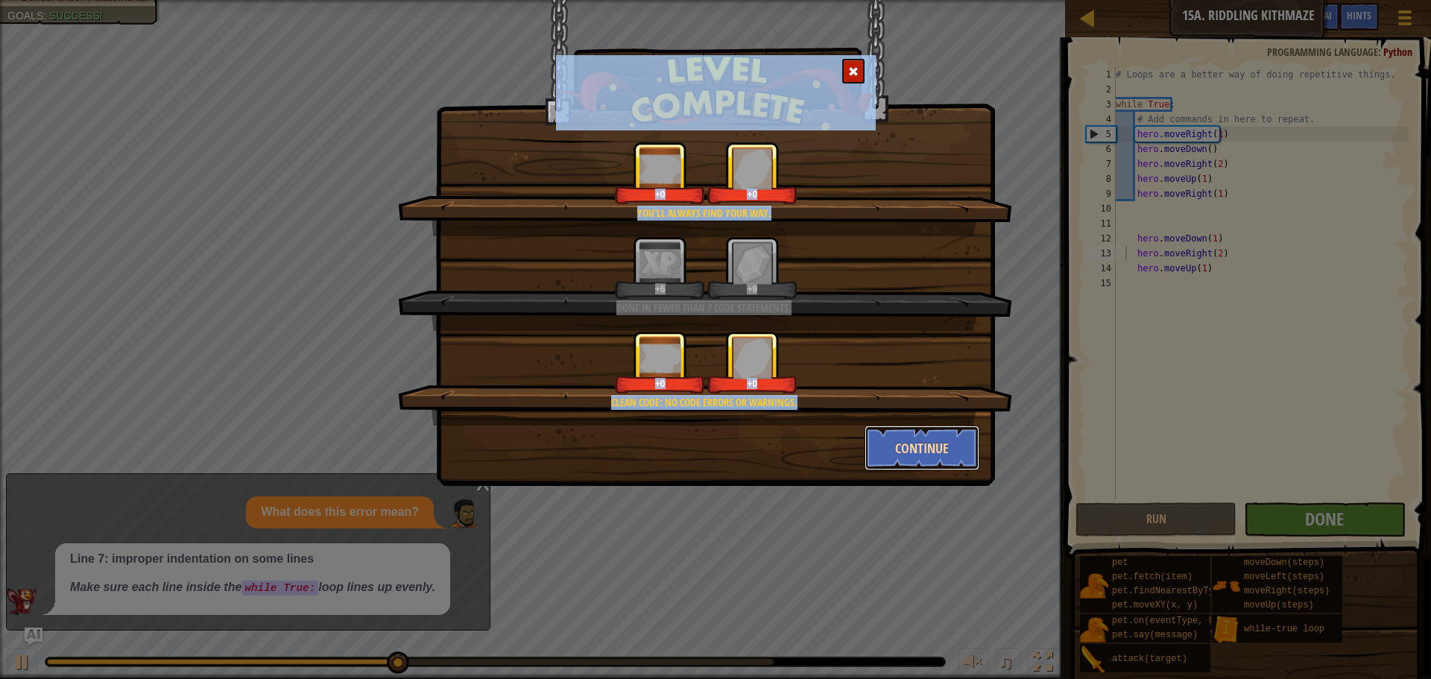
click at [922, 444] on button "Continue" at bounding box center [923, 448] width 116 height 45
click at [922, 444] on div "You'll always find your way. +0 +0 Done in fewer than 7 code statements. +6 +9 …" at bounding box center [715, 339] width 1431 height 679
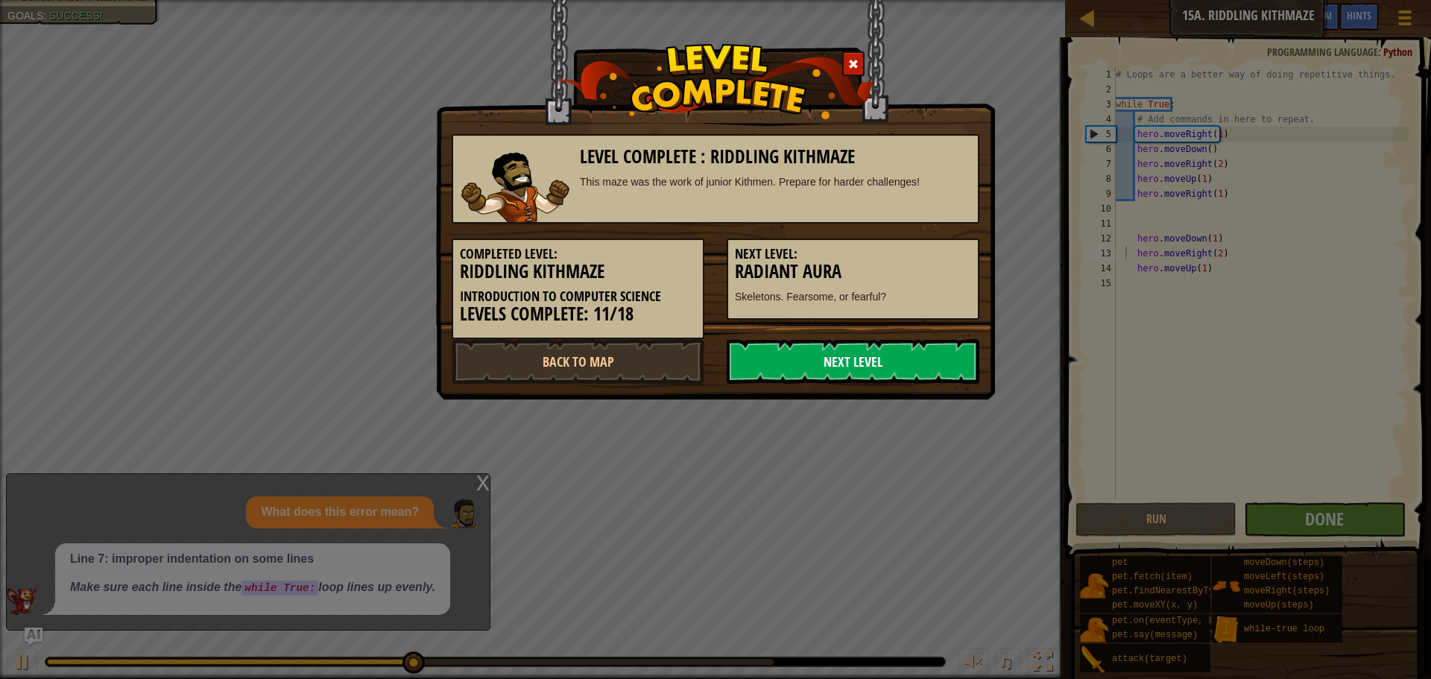
click at [827, 359] on link "Next Level" at bounding box center [853, 361] width 253 height 45
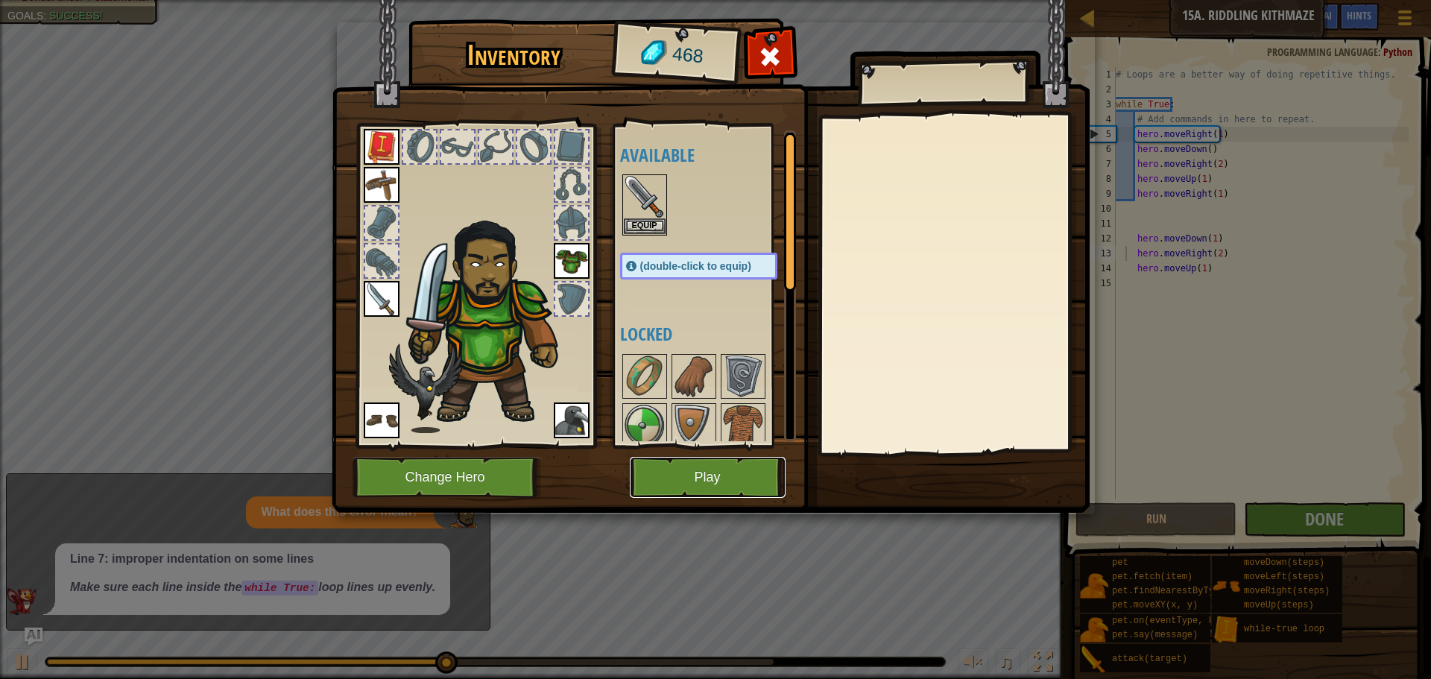
click at [719, 464] on button "Play" at bounding box center [708, 477] width 156 height 41
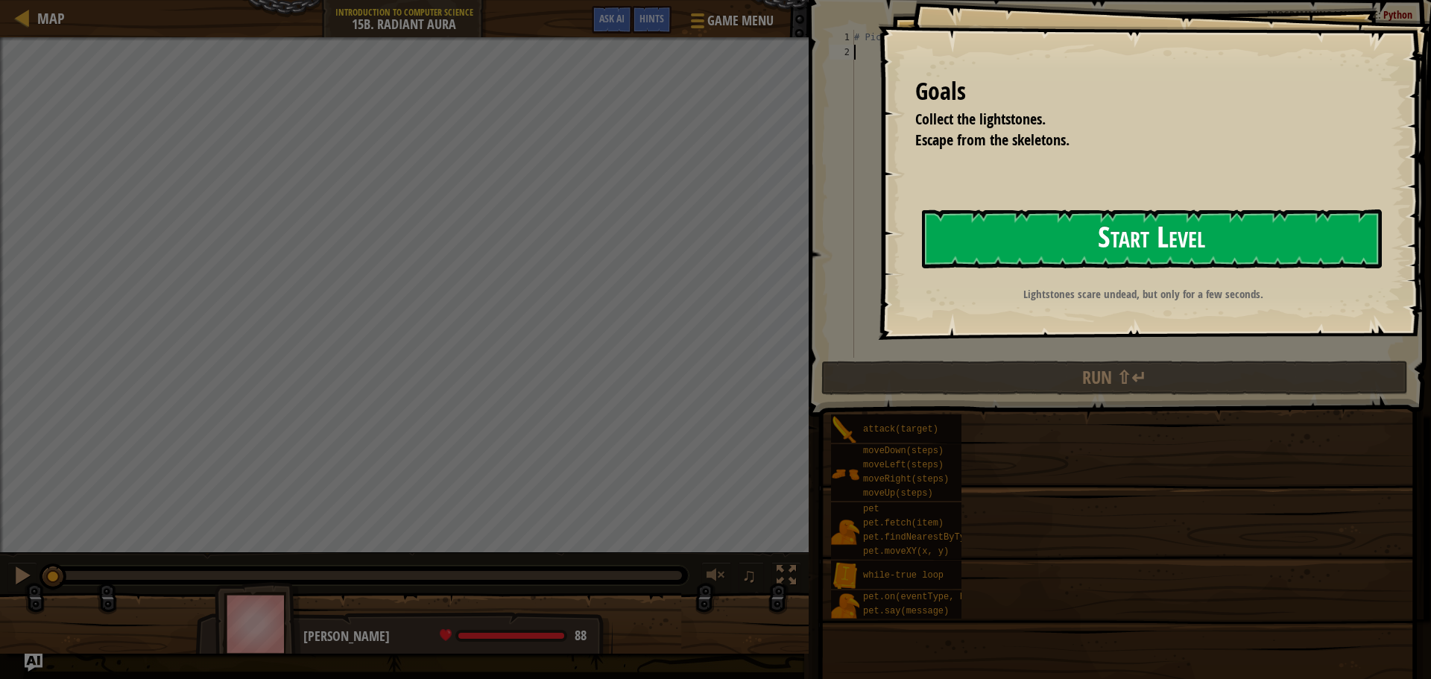
click at [1108, 244] on button "Start Level" at bounding box center [1152, 239] width 460 height 59
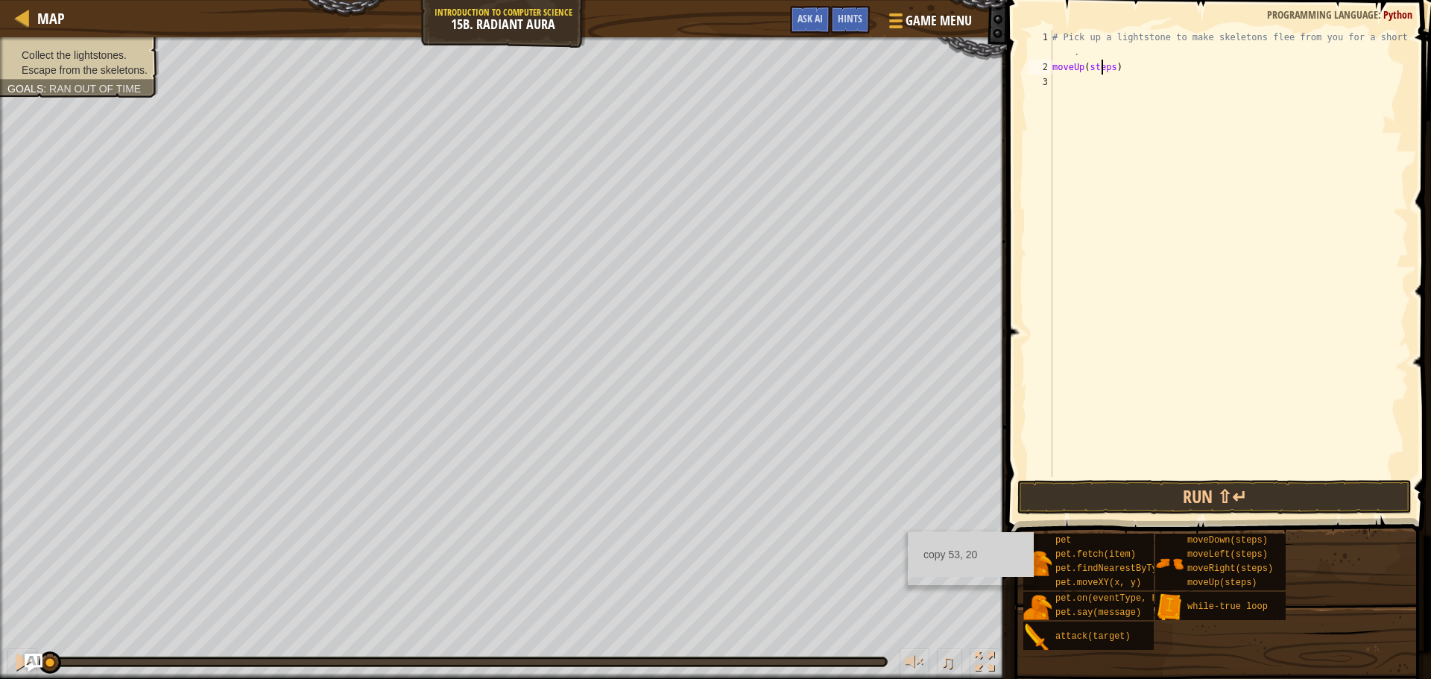
click at [1103, 66] on div "# Pick up a lightstone to make skeletons flee from you for a short time . moveU…" at bounding box center [1229, 276] width 359 height 492
click at [1105, 66] on div "# Pick up a lightstone to make skeletons flee from you for a short time . moveU…" at bounding box center [1229, 276] width 359 height 492
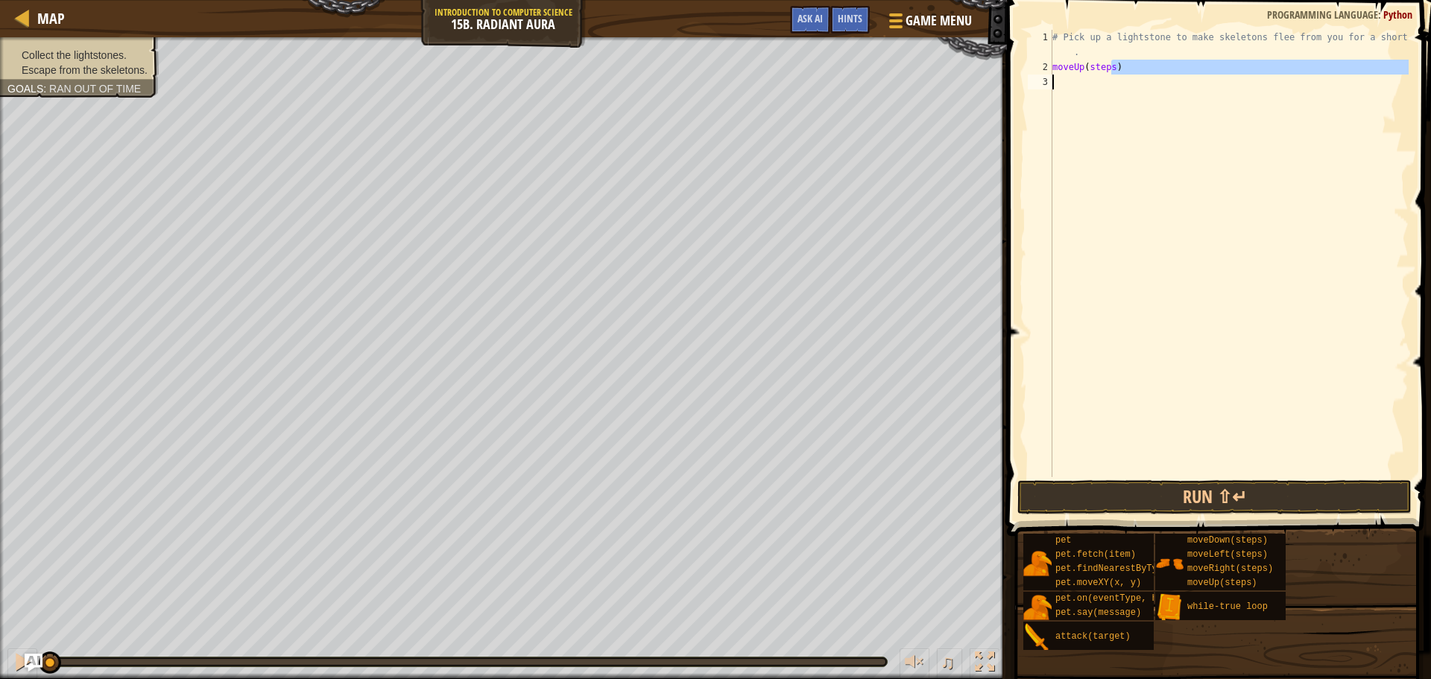
drag, startPoint x: 1114, startPoint y: 72, endPoint x: 1055, endPoint y: 79, distance: 59.4
click at [1055, 79] on div "# Pick up a lightstone to make skeletons flee from you for a short time . moveU…" at bounding box center [1229, 276] width 359 height 492
type textarea "m"
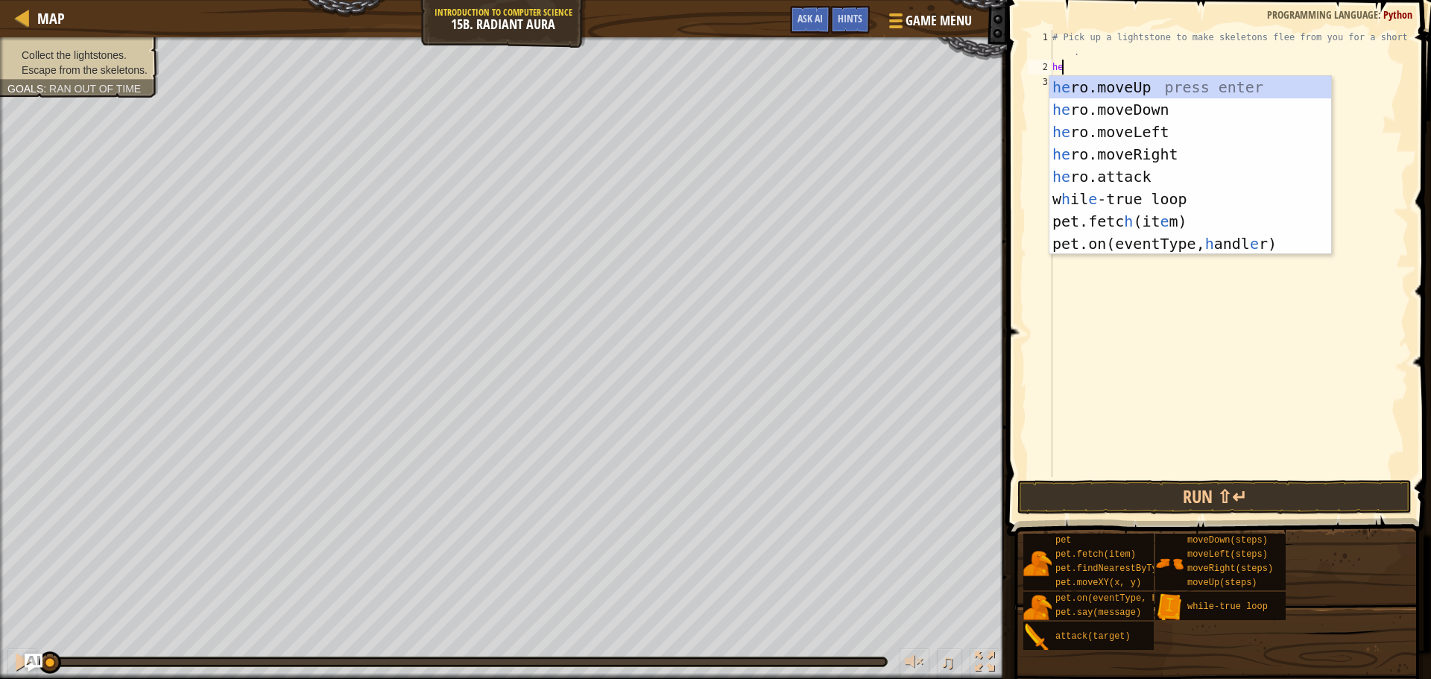
type textarea "he"
click at [1089, 0] on body "Map Introduction to Computer Science 15b. Radiant Aura Game Menu Done Hints Ask…" at bounding box center [715, 0] width 1431 height 0
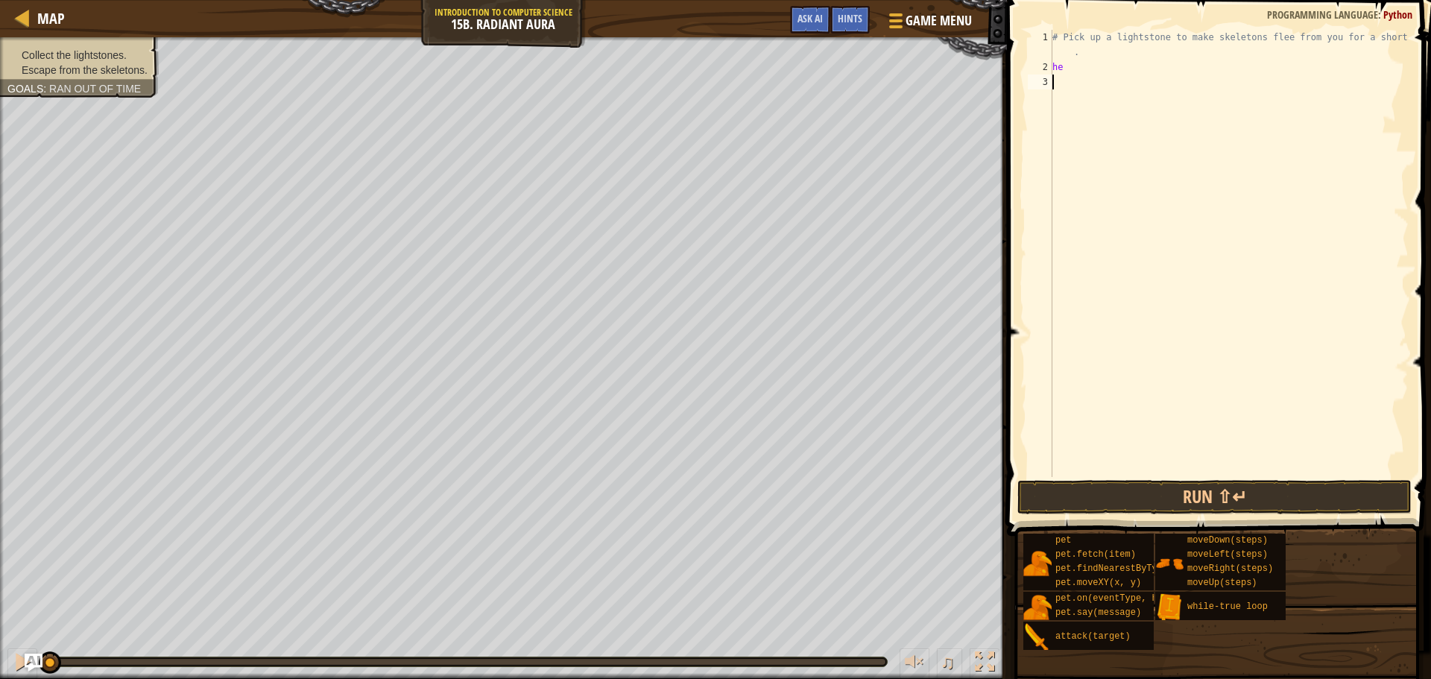
click at [1066, 78] on div "# Pick up a lightstone to make skeletons flee from you for a short time . he" at bounding box center [1229, 276] width 359 height 492
click at [1070, 69] on div "# Pick up a lightstone to make skeletons flee from you for a short time . he" at bounding box center [1229, 276] width 359 height 492
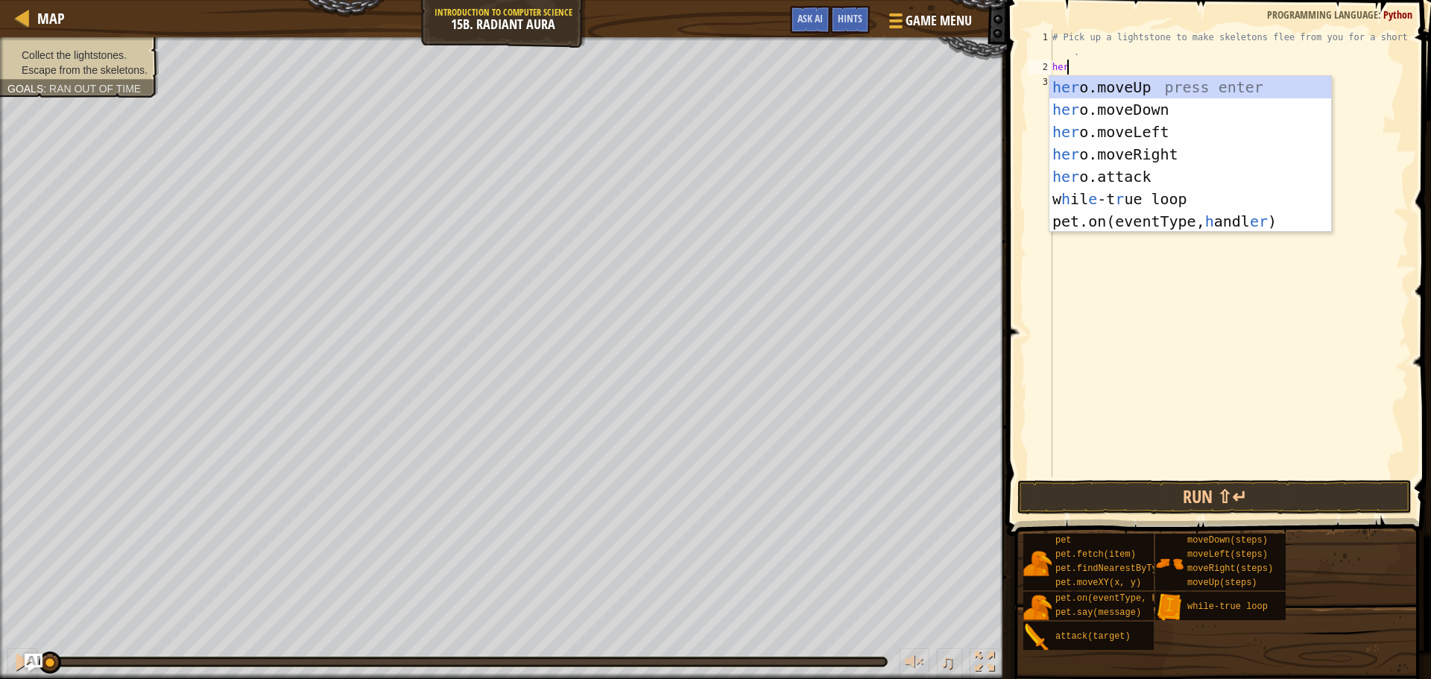
type textarea "hero"
click at [1106, 76] on div "hero .moveUp press enter hero .moveDown press enter hero .moveLeft press enter …" at bounding box center [1191, 165] width 282 height 179
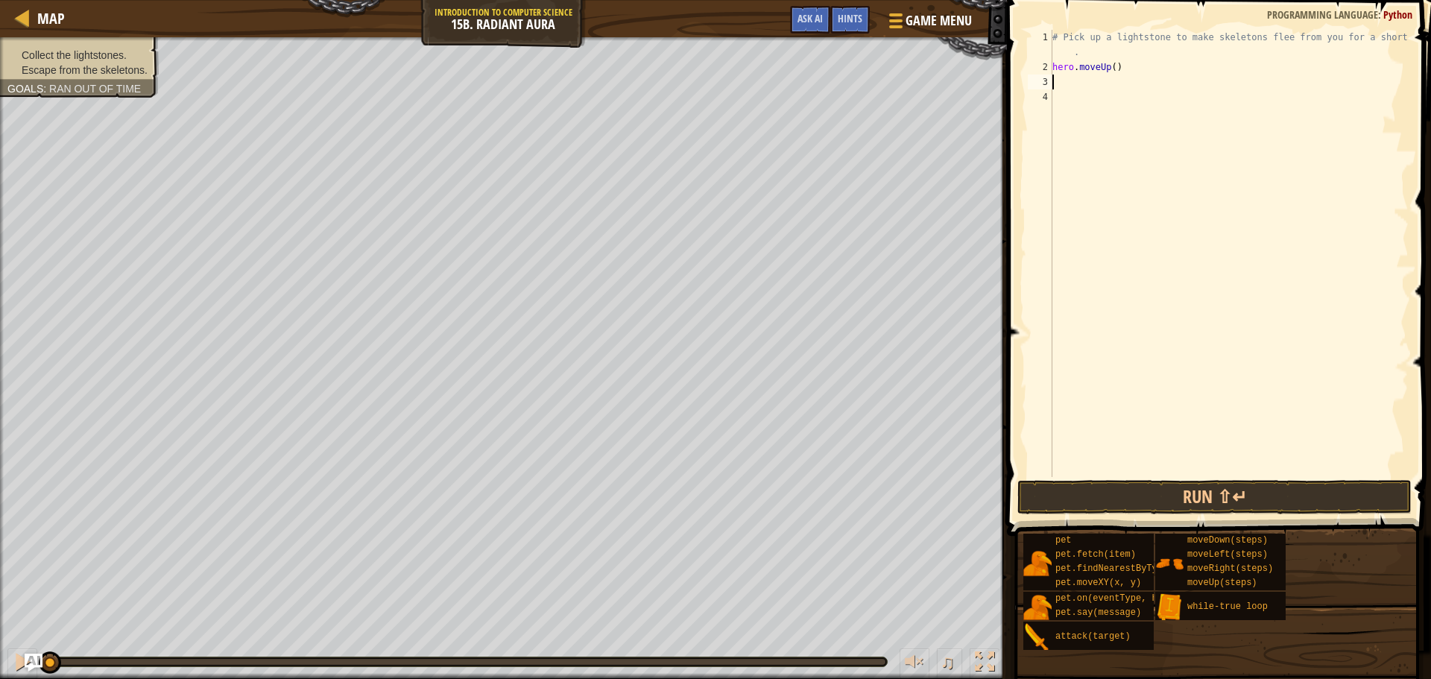
scroll to position [7, 0]
click at [1111, 64] on div "# Pick up a lightstone to make skeletons flee from you for a short time . hero …" at bounding box center [1229, 276] width 359 height 492
type textarea "hero.moveUp(1)"
click at [1092, 83] on div "# Pick up a lightstone to make skeletons flee from you for a short time . hero …" at bounding box center [1229, 276] width 359 height 492
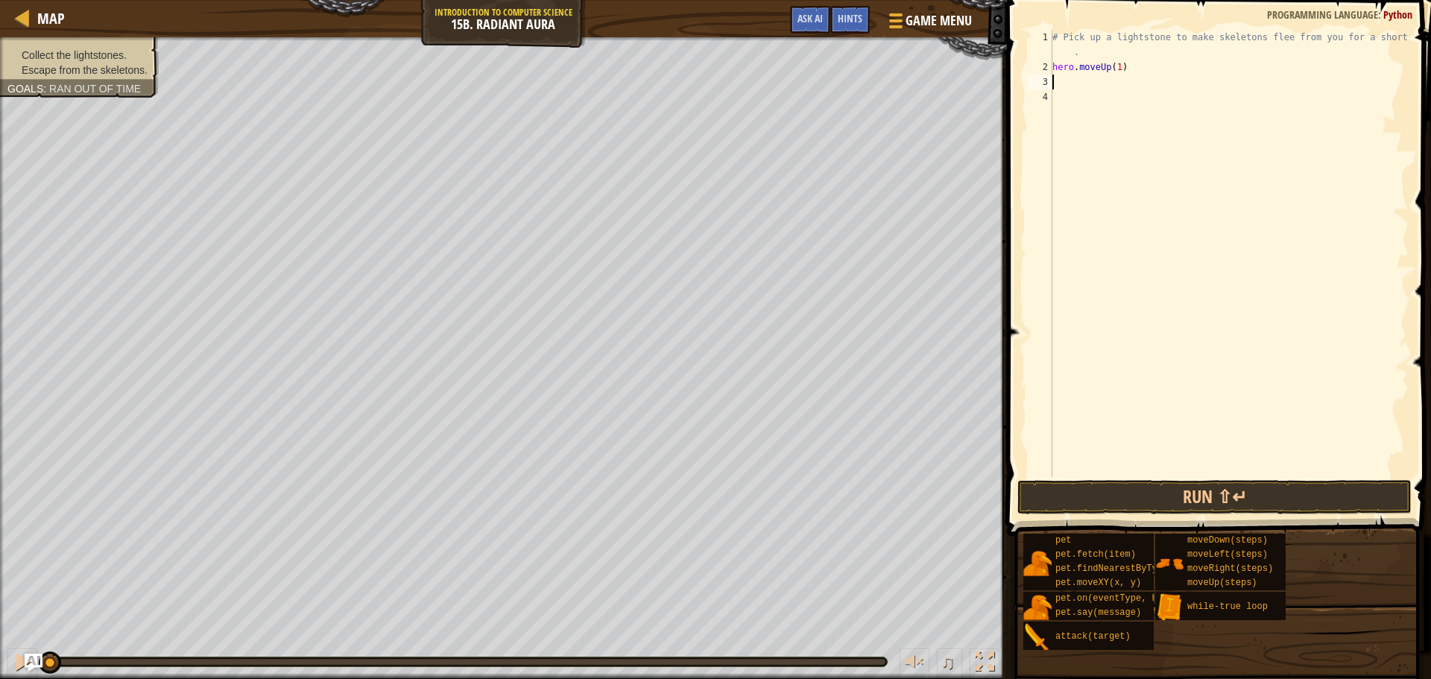
scroll to position [7, 0]
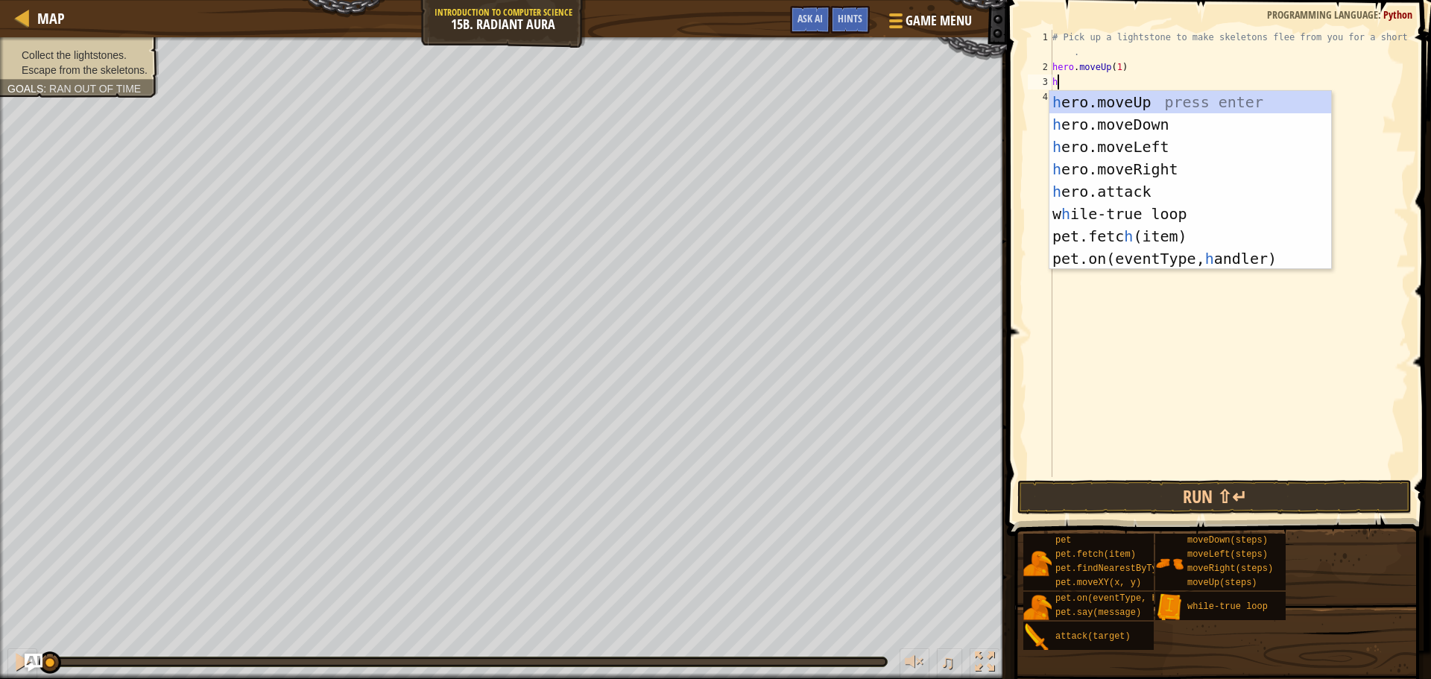
type textarea "he"
click at [1108, 118] on div "he ro.moveUp press enter he ro.moveDown press enter he ro.moveLeft press enter …" at bounding box center [1191, 203] width 282 height 224
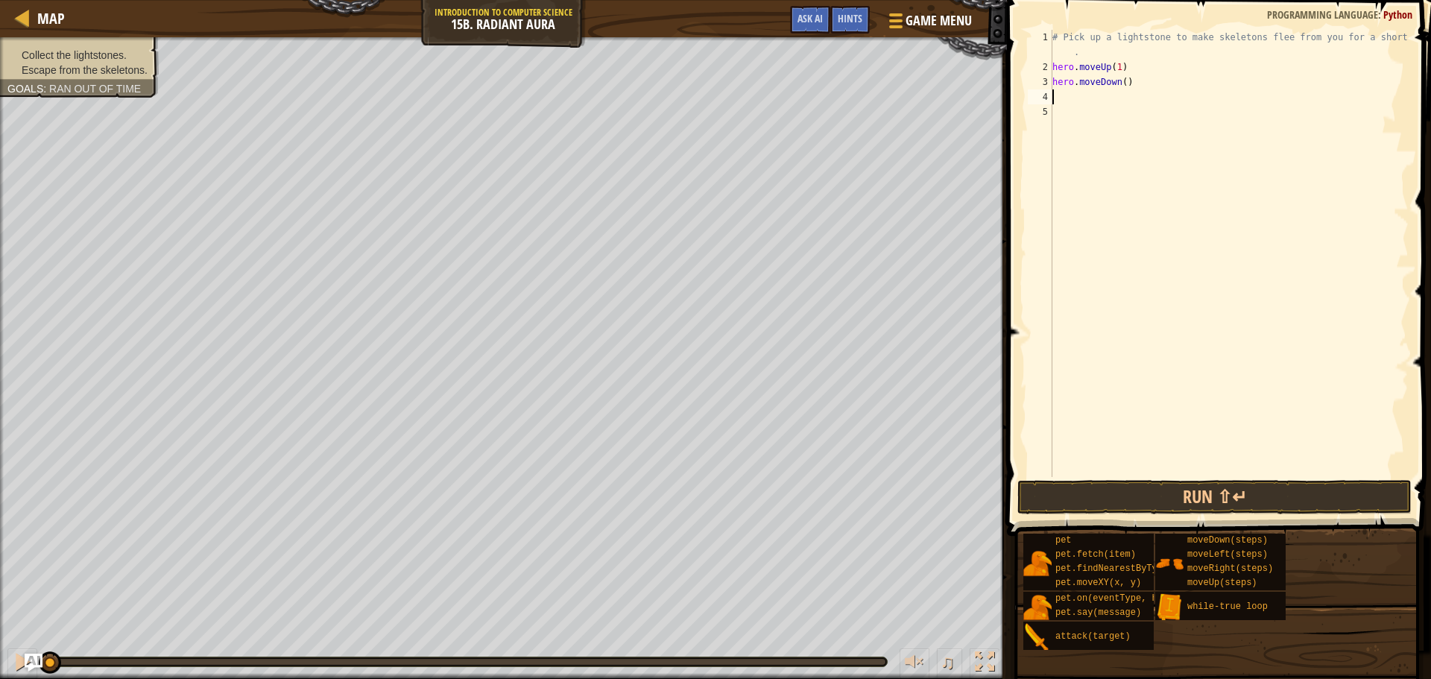
click at [1124, 79] on div "# Pick up a lightstone to make skeletons flee from you for a short time . hero …" at bounding box center [1229, 276] width 359 height 492
type textarea "hero.moveDown(1)"
click at [1094, 100] on div "# Pick up a lightstone to make skeletons flee from you for a short time . hero …" at bounding box center [1229, 276] width 359 height 492
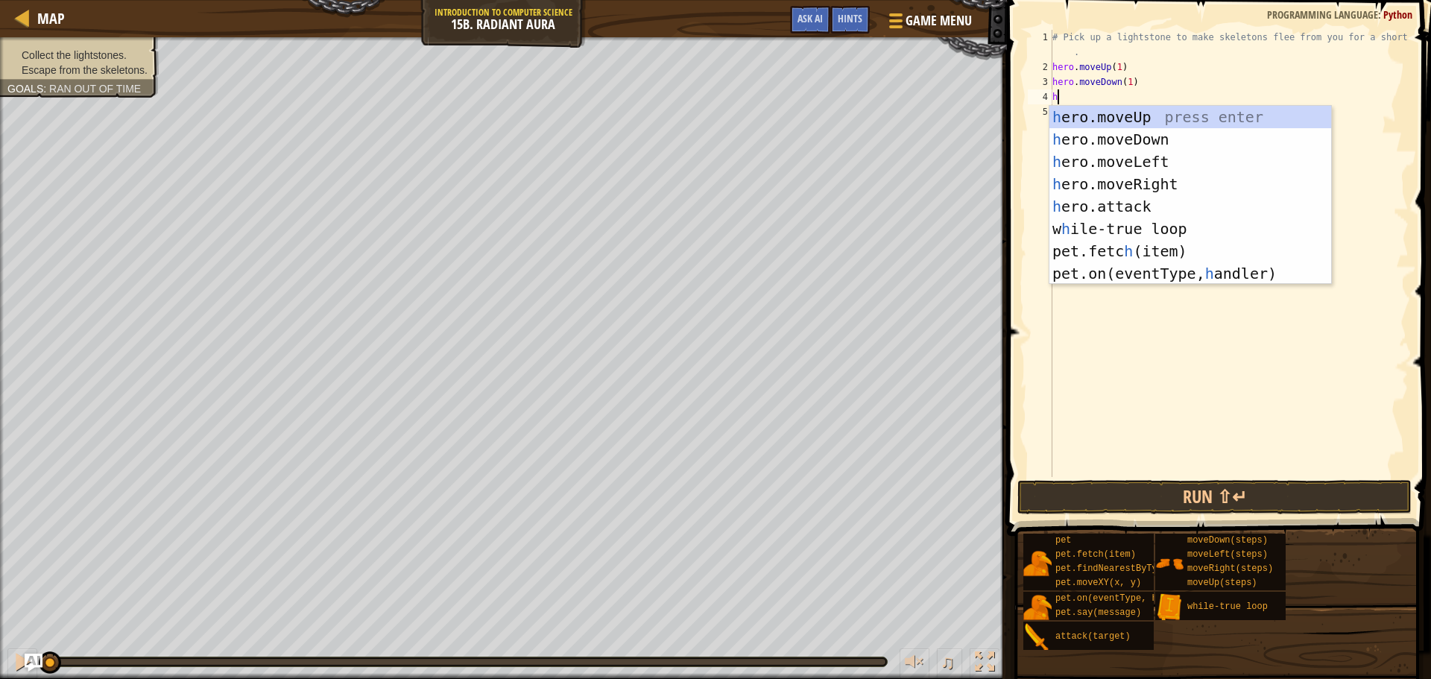
type textarea "he"
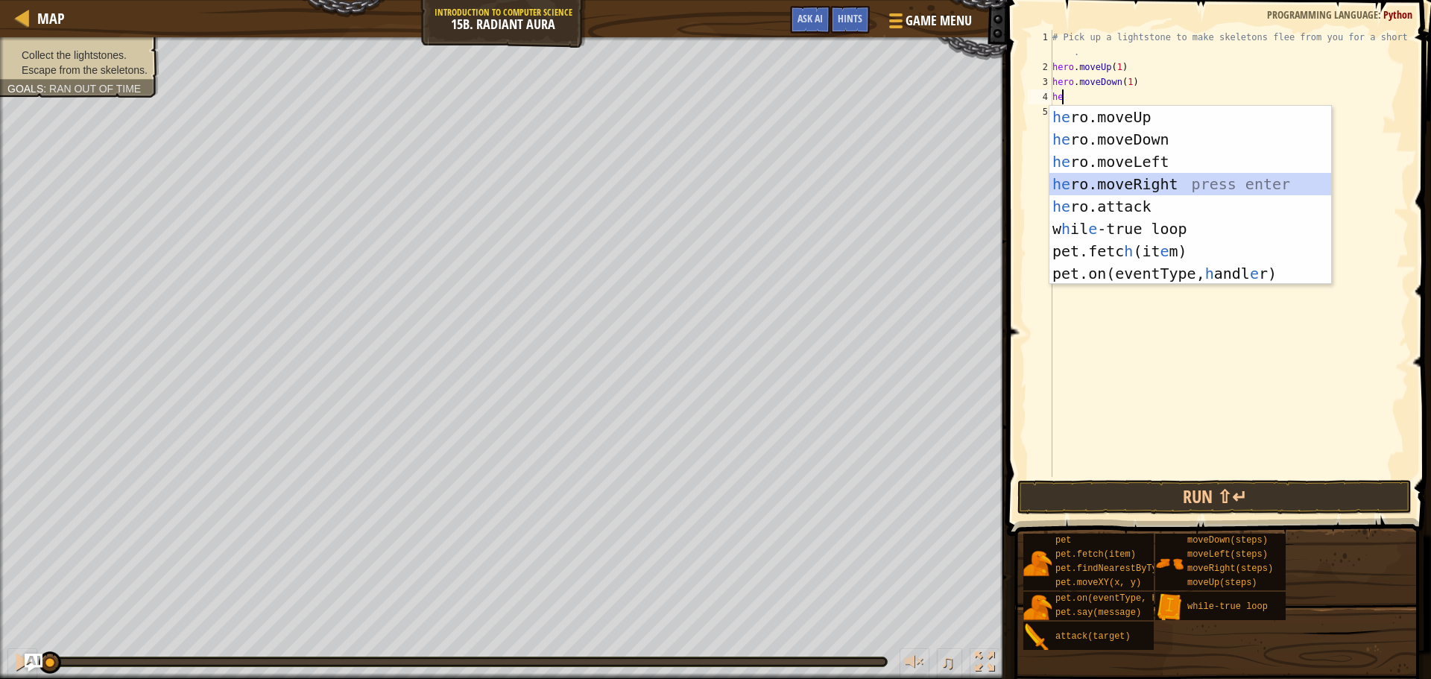
click at [1087, 192] on div "he ro.moveUp press enter he ro.moveDown press enter he ro.moveLeft press enter …" at bounding box center [1191, 218] width 282 height 224
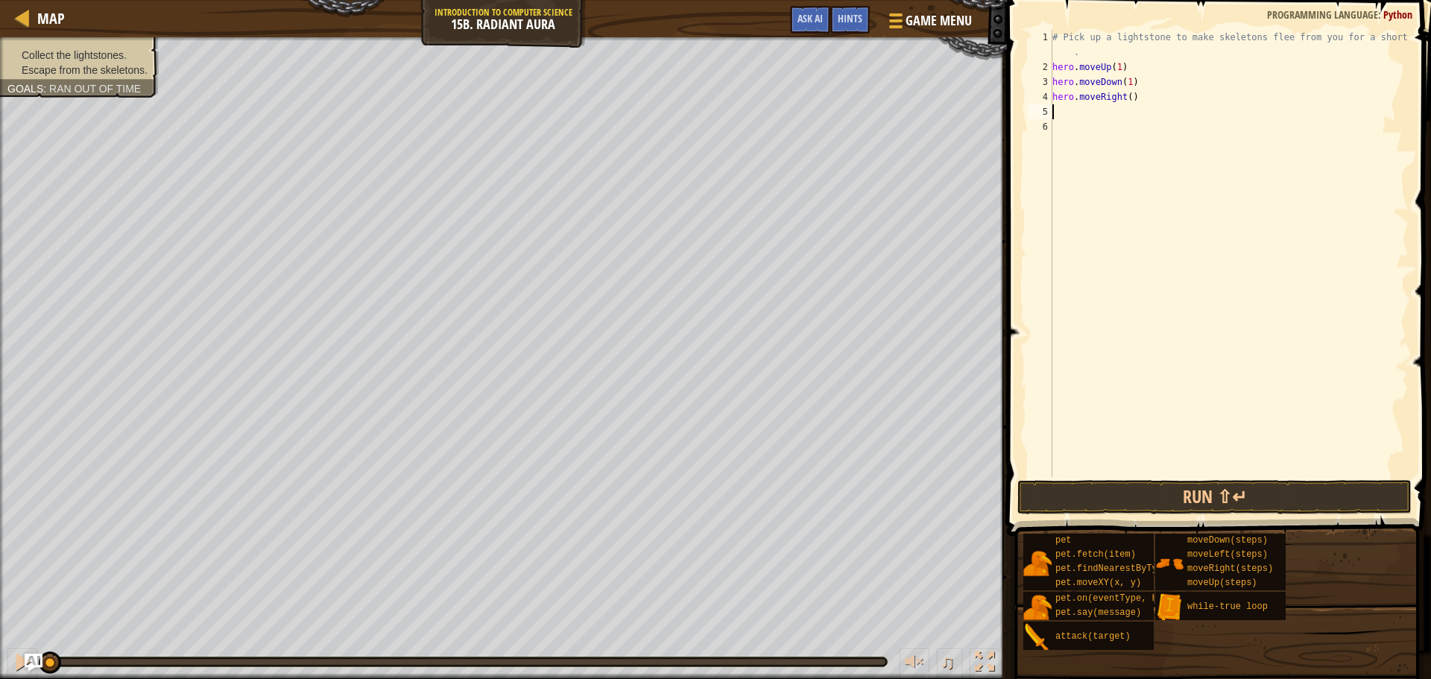
click at [1126, 92] on div "# Pick up a lightstone to make skeletons flee from you for a short time . hero …" at bounding box center [1229, 276] width 359 height 492
type textarea "hero.moveRight(2)"
click at [1088, 109] on div "# Pick up a lightstone to make skeletons flee from you for a short time . hero …" at bounding box center [1229, 276] width 359 height 492
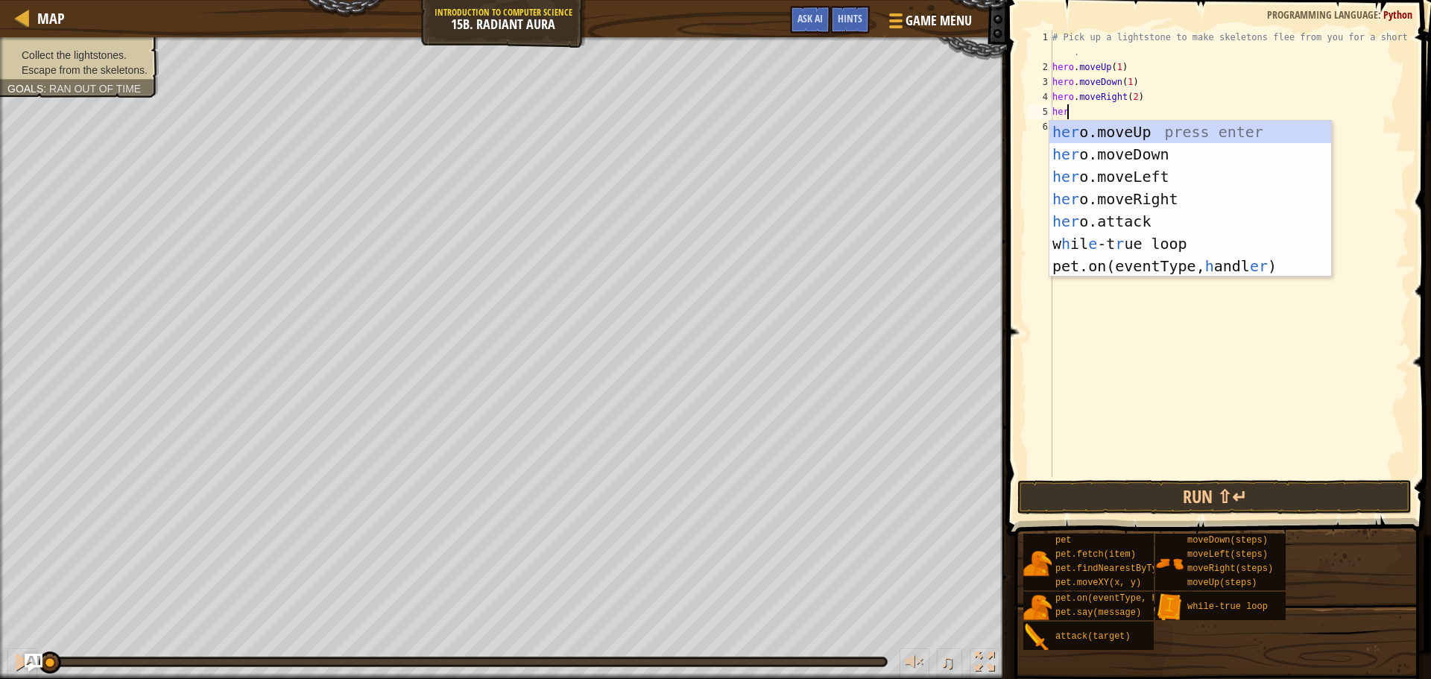
type textarea "hero"
click at [1141, 128] on div "hero .moveUp press enter hero .moveDown press enter hero .moveLeft press enter …" at bounding box center [1191, 210] width 282 height 179
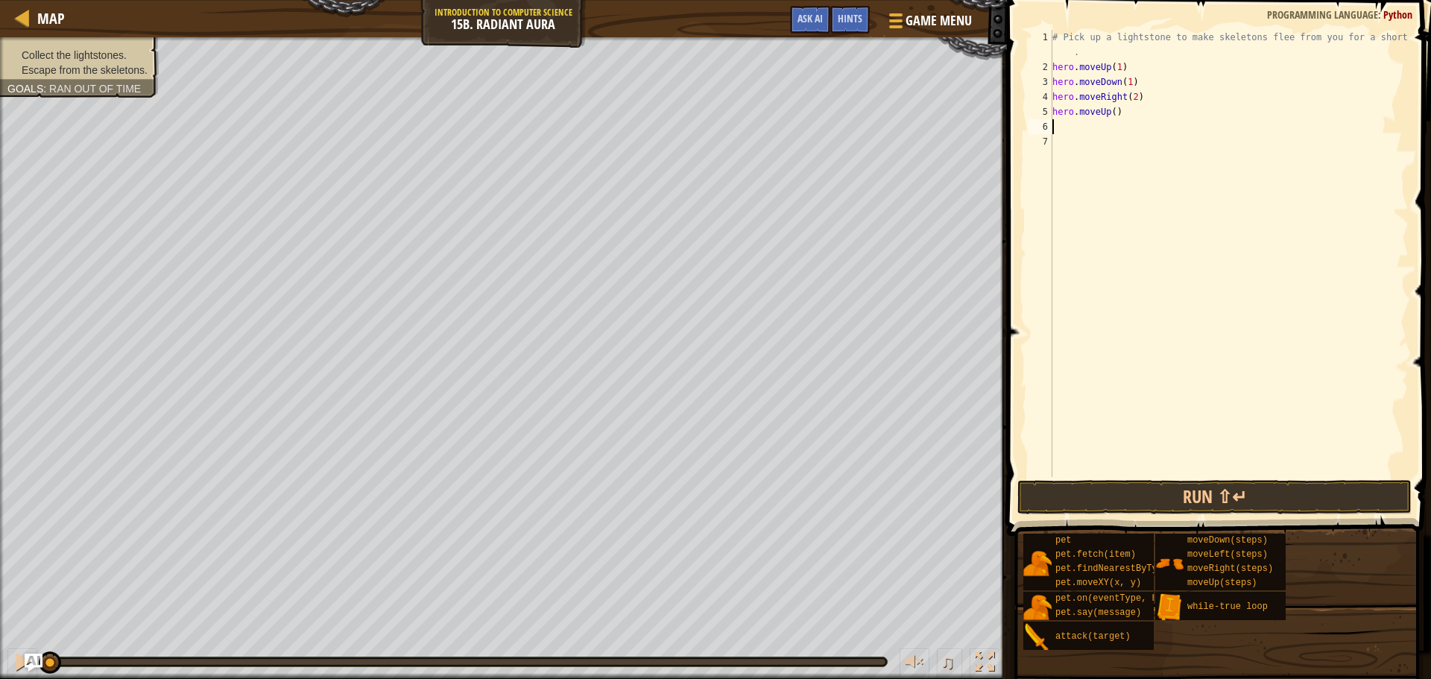
click at [1111, 107] on div "# Pick up a lightstone to make skeletons flee from you for a short time . hero …" at bounding box center [1229, 276] width 359 height 492
type textarea "hero.moveUp(1)"
click at [1100, 119] on div "# Pick up a lightstone to make skeletons flee from you for a short time . hero …" at bounding box center [1229, 276] width 359 height 492
click at [1071, 125] on div "# Pick up a lightstone to make skeletons flee from you for a short time . hero …" at bounding box center [1229, 276] width 359 height 492
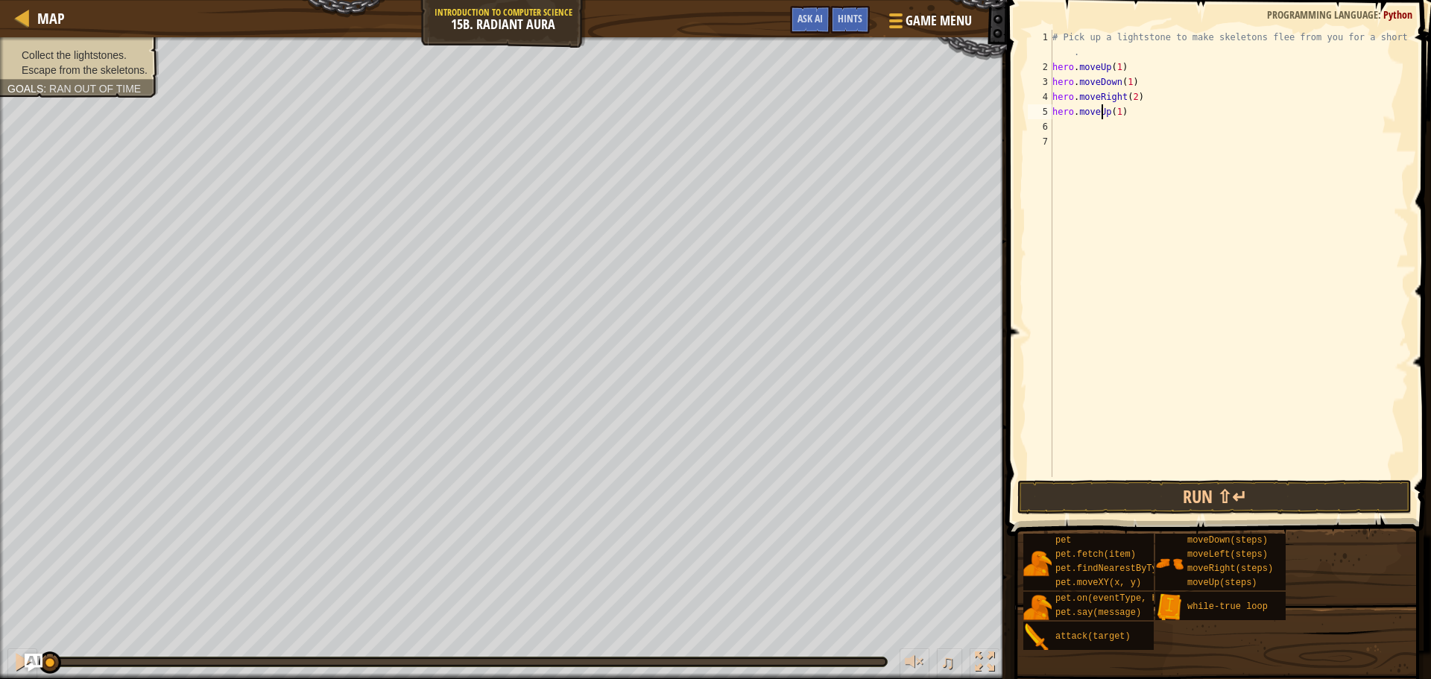
scroll to position [7, 0]
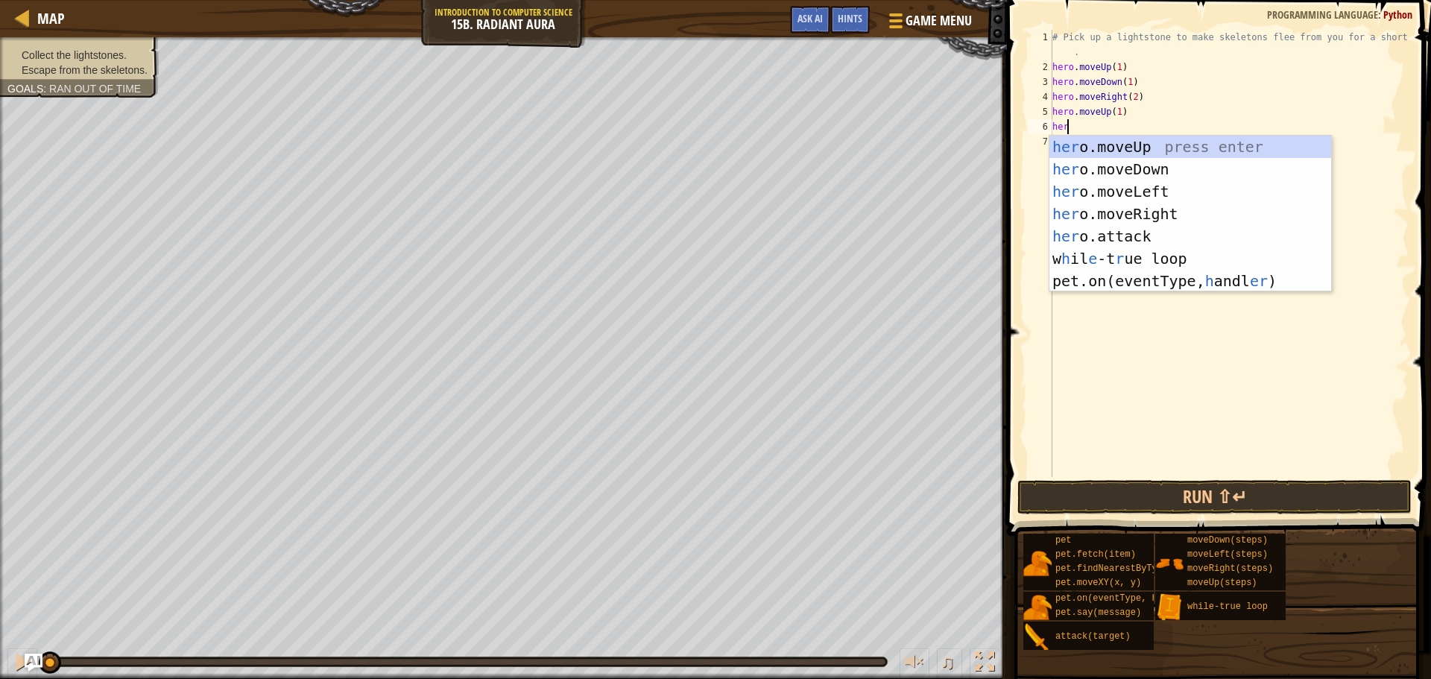
type textarea "hero"
click at [1125, 174] on div "hero .moveUp press enter hero .moveDown press enter hero .moveLeft press enter …" at bounding box center [1191, 225] width 282 height 179
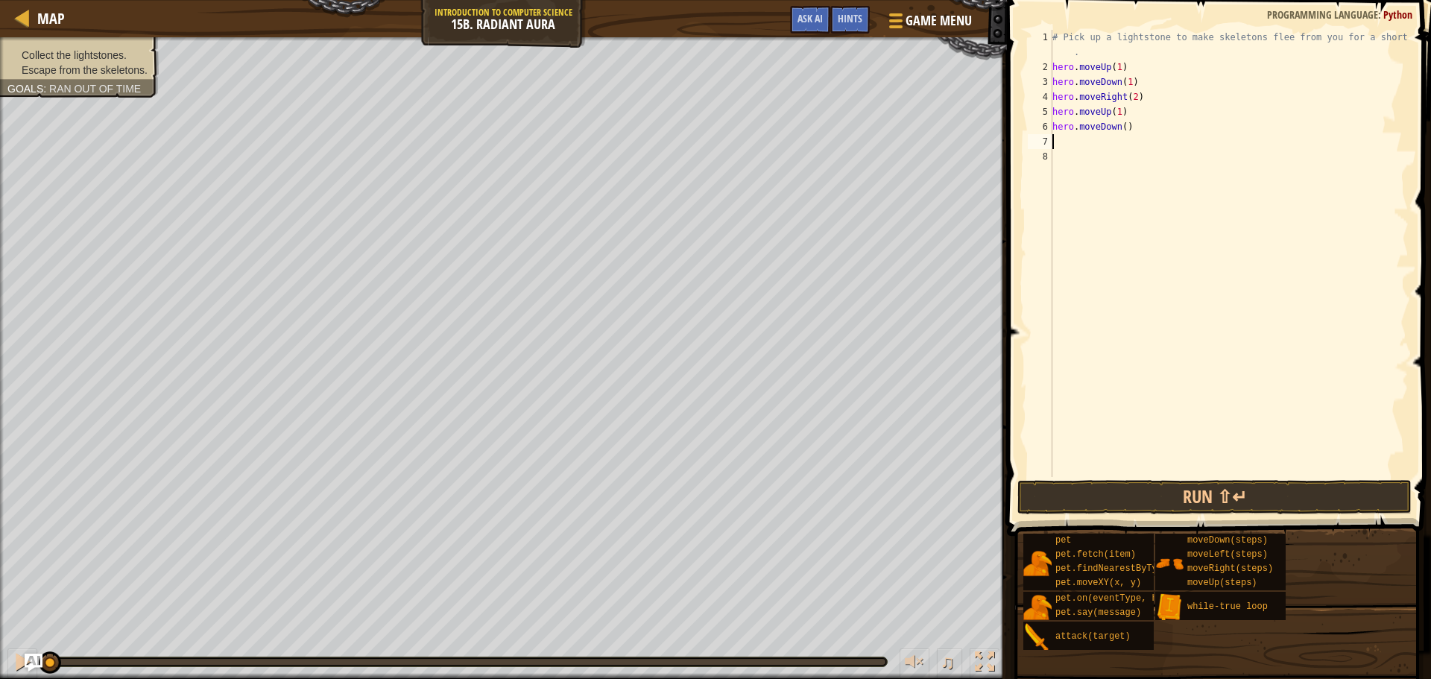
click at [1122, 125] on div "# Pick up a lightstone to make skeletons flee from you for a short time . hero …" at bounding box center [1229, 276] width 359 height 492
type textarea "hero.moveDown(1)"
click at [1127, 500] on button "Run ⇧↵" at bounding box center [1215, 497] width 394 height 34
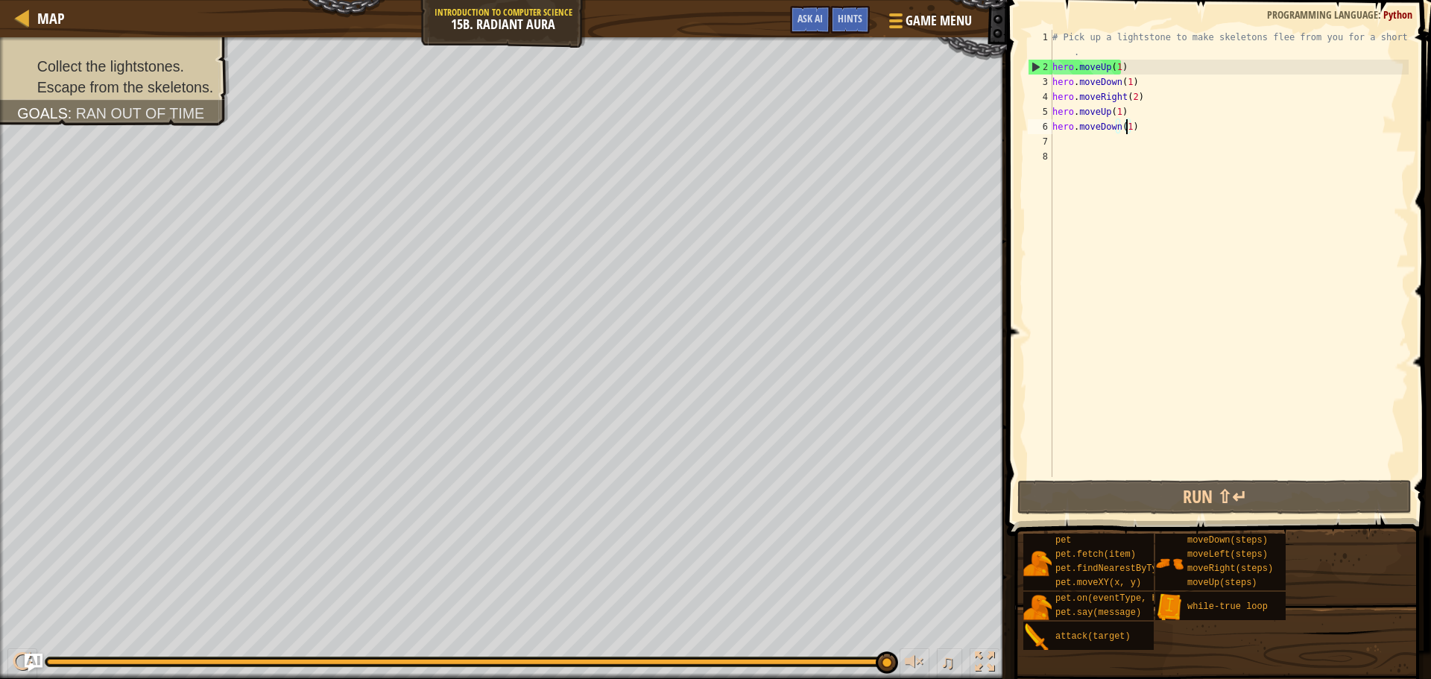
click at [1092, 139] on div "# Pick up a lightstone to make skeletons flee from you for a short time . hero …" at bounding box center [1229, 276] width 359 height 492
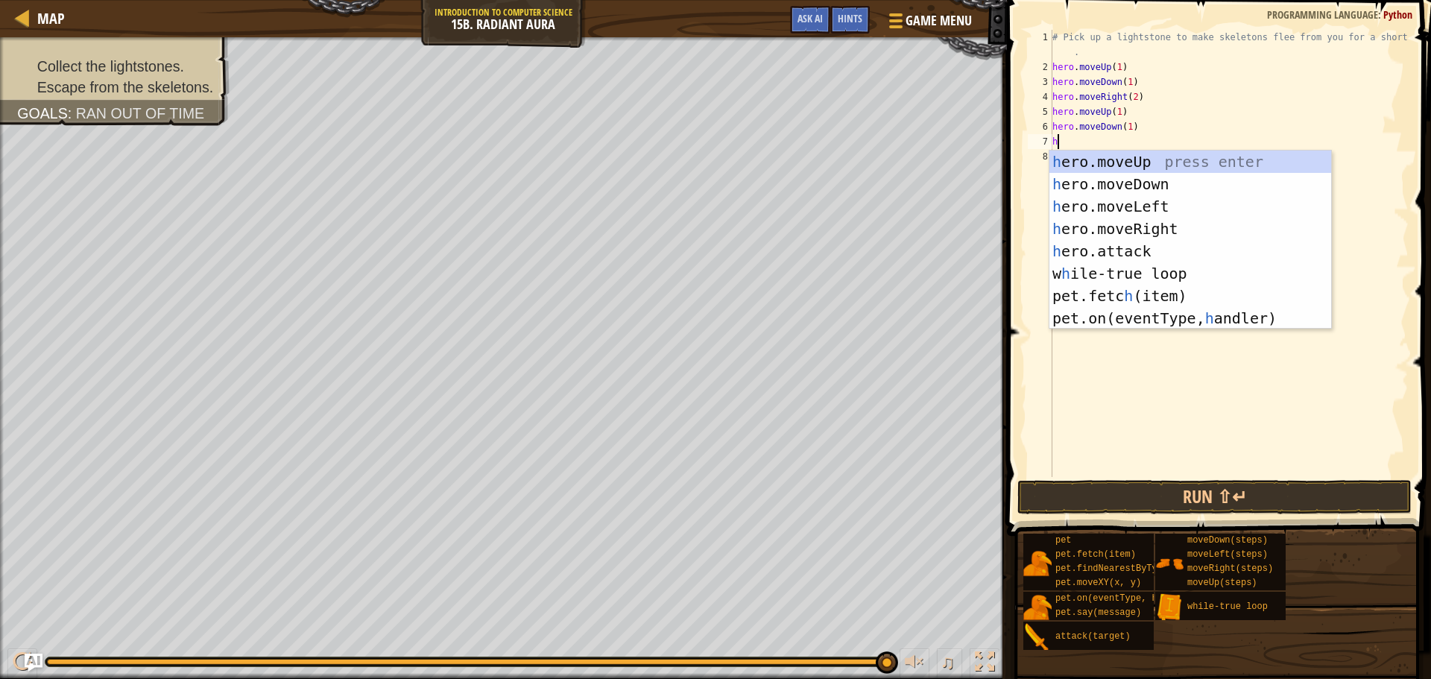
type textarea "he"
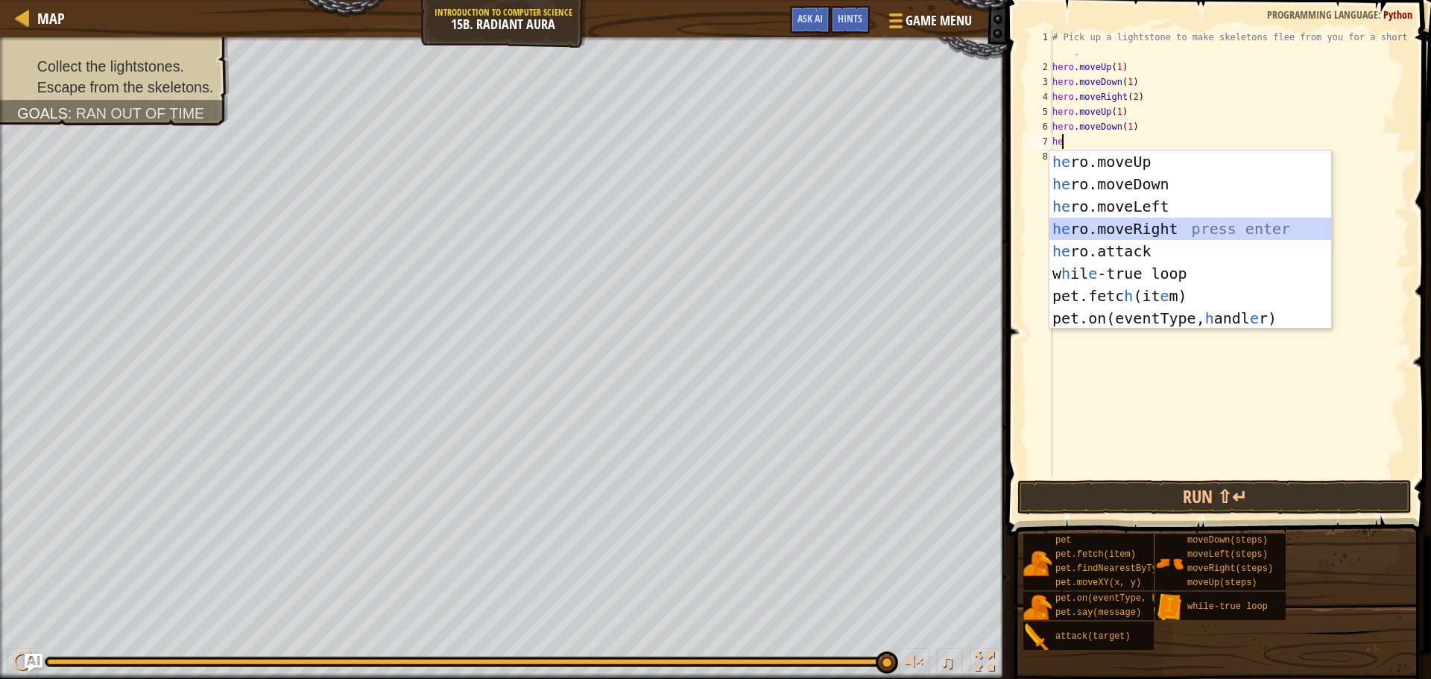
click at [1132, 221] on div "he ro.moveUp press enter he ro.moveDown press enter he ro.moveLeft press enter …" at bounding box center [1191, 263] width 282 height 224
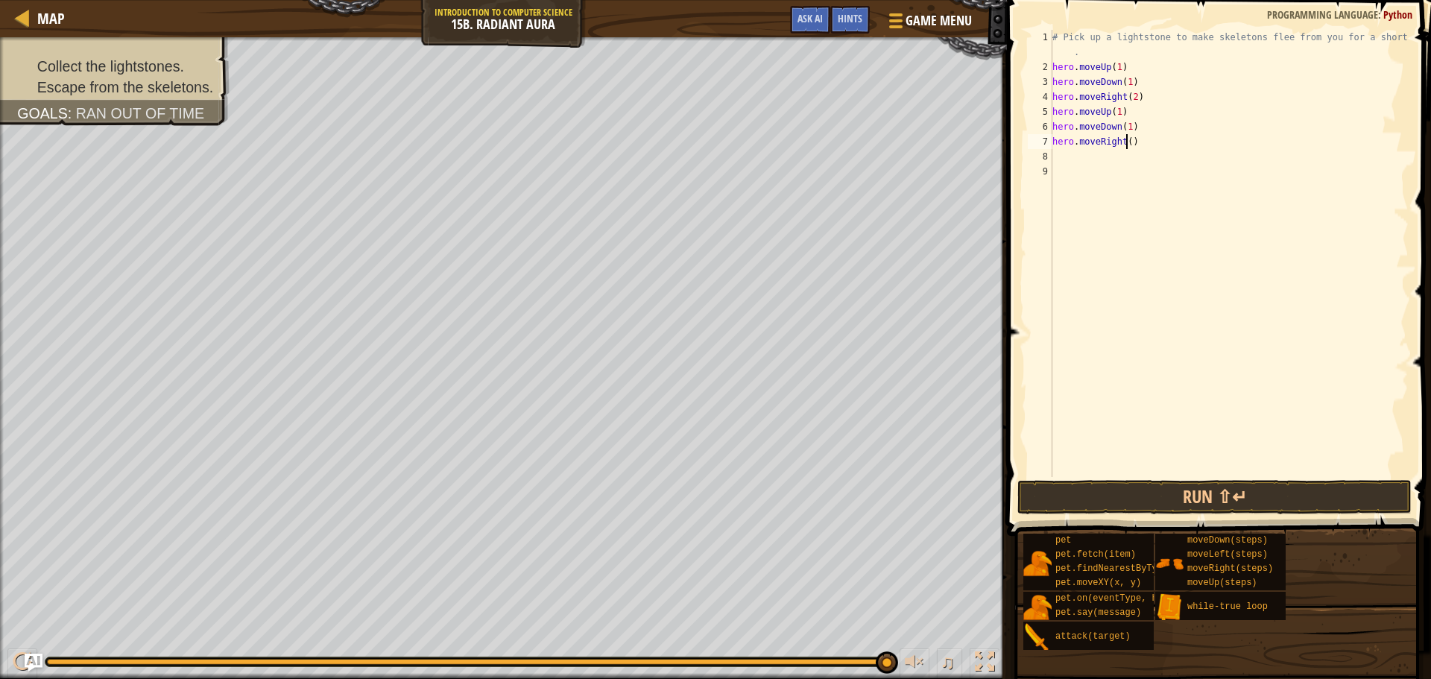
click at [1128, 148] on div "# Pick up a lightstone to make skeletons flee from you for a short time . hero …" at bounding box center [1229, 276] width 359 height 492
type textarea "hero.moveRight(2)"
click at [1107, 153] on div "# Pick up a lightstone to make skeletons flee from you for a short time . hero …" at bounding box center [1229, 276] width 359 height 492
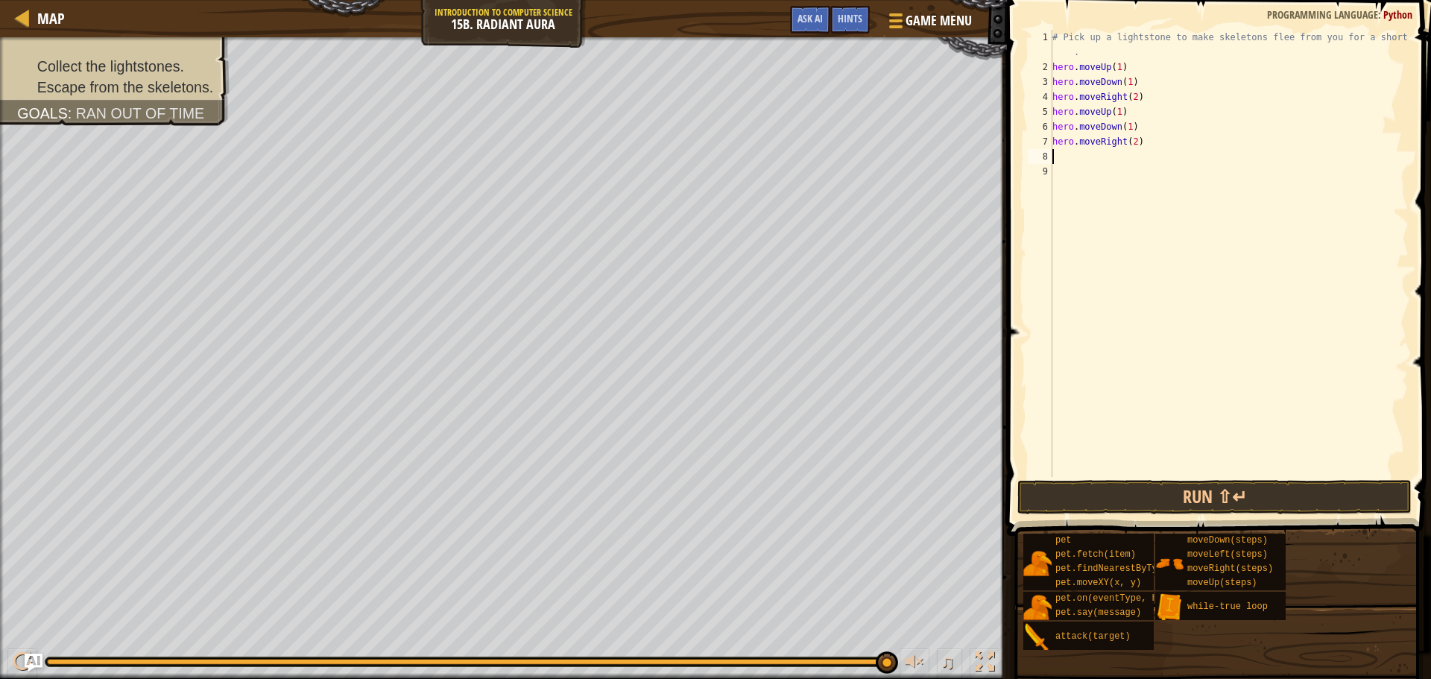
type textarea "h"
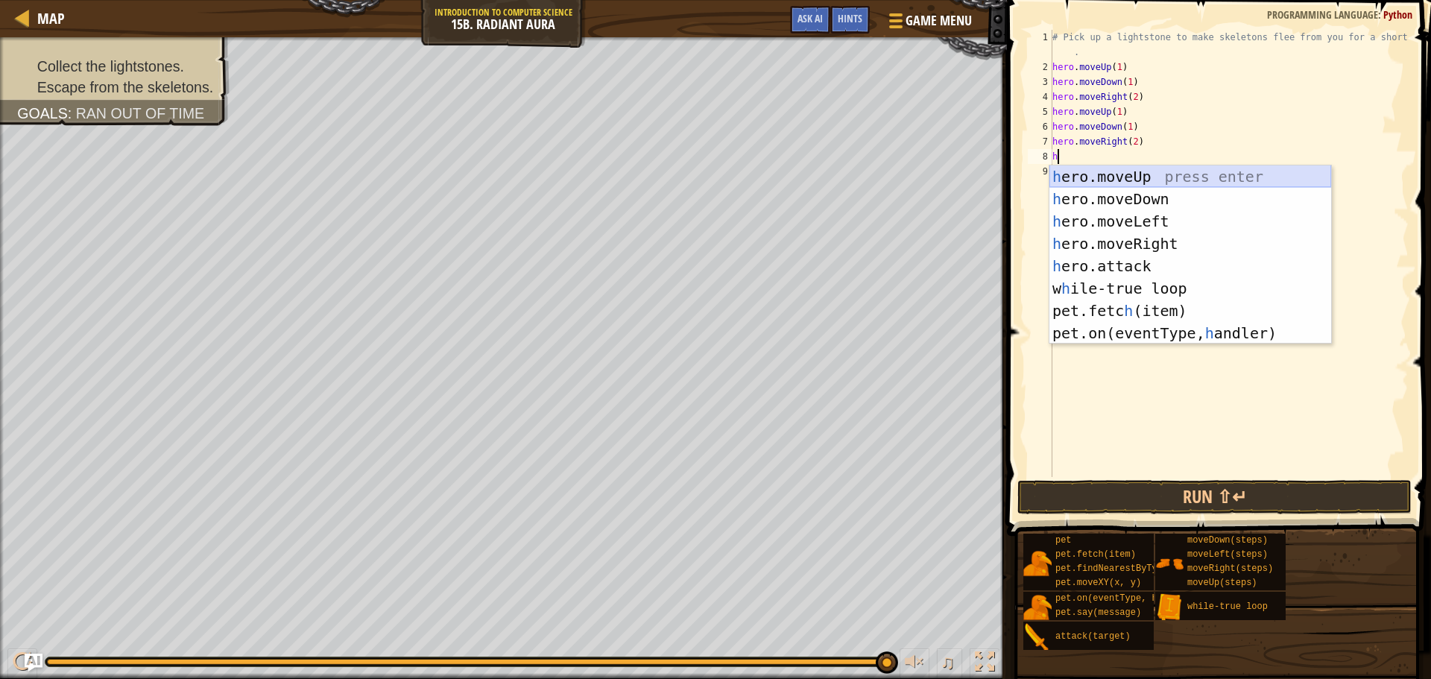
click at [1129, 170] on div "h ero.moveUp press enter h ero.moveDown press enter h ero.moveLeft press enter …" at bounding box center [1191, 278] width 282 height 224
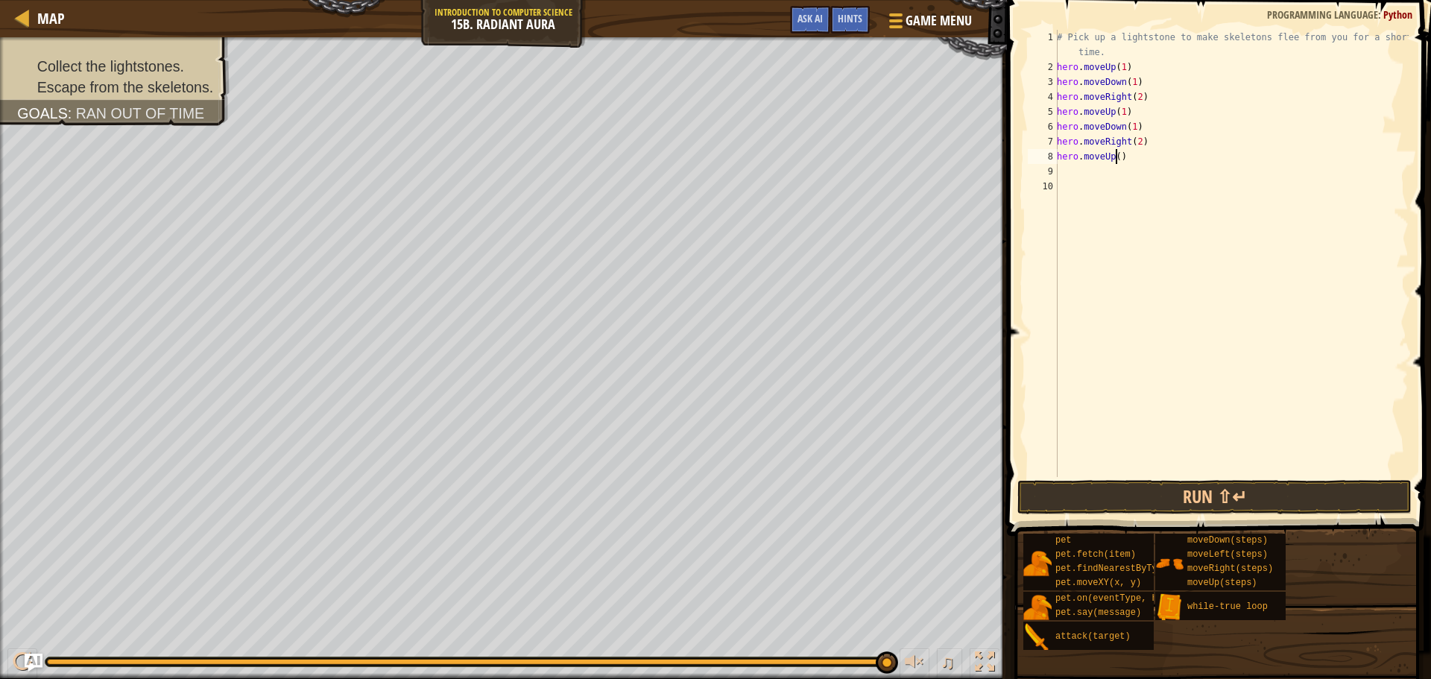
click at [1115, 151] on div "# Pick up a lightstone to make skeletons flee from you for a short time. hero .…" at bounding box center [1231, 276] width 355 height 492
type textarea "hero.moveUp(1)"
click at [1093, 174] on div "# Pick up a lightstone to make skeletons flee from you for a short time. hero .…" at bounding box center [1231, 276] width 355 height 492
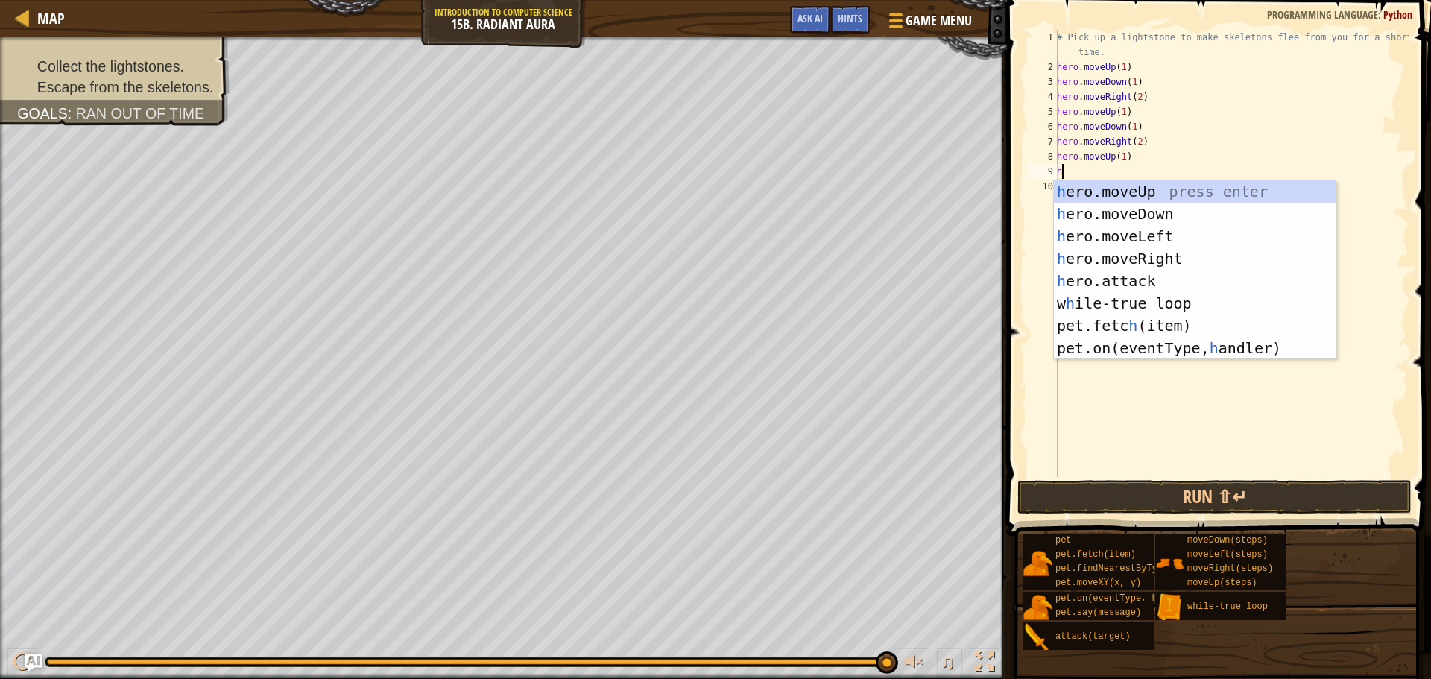
type textarea "he"
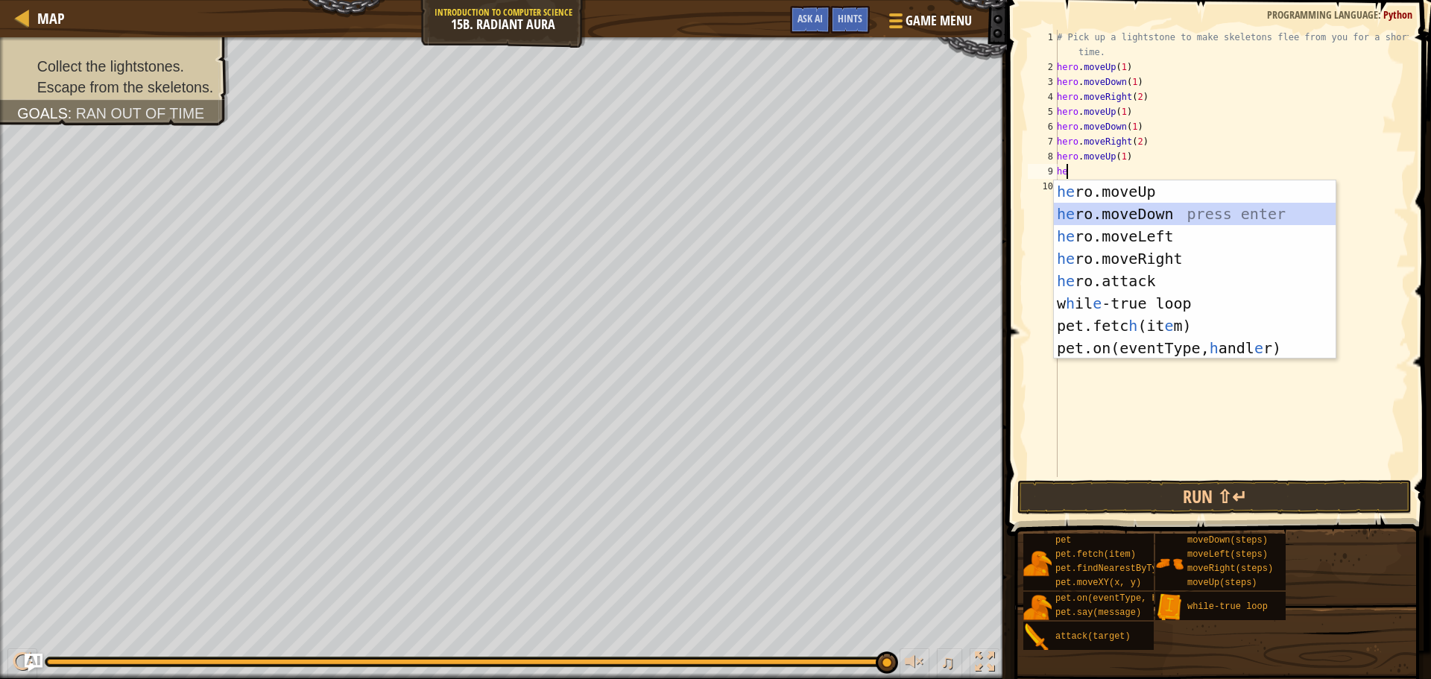
click at [1115, 218] on div "he ro.moveUp press enter he ro.moveDown press enter he ro.moveLeft press enter …" at bounding box center [1195, 292] width 282 height 224
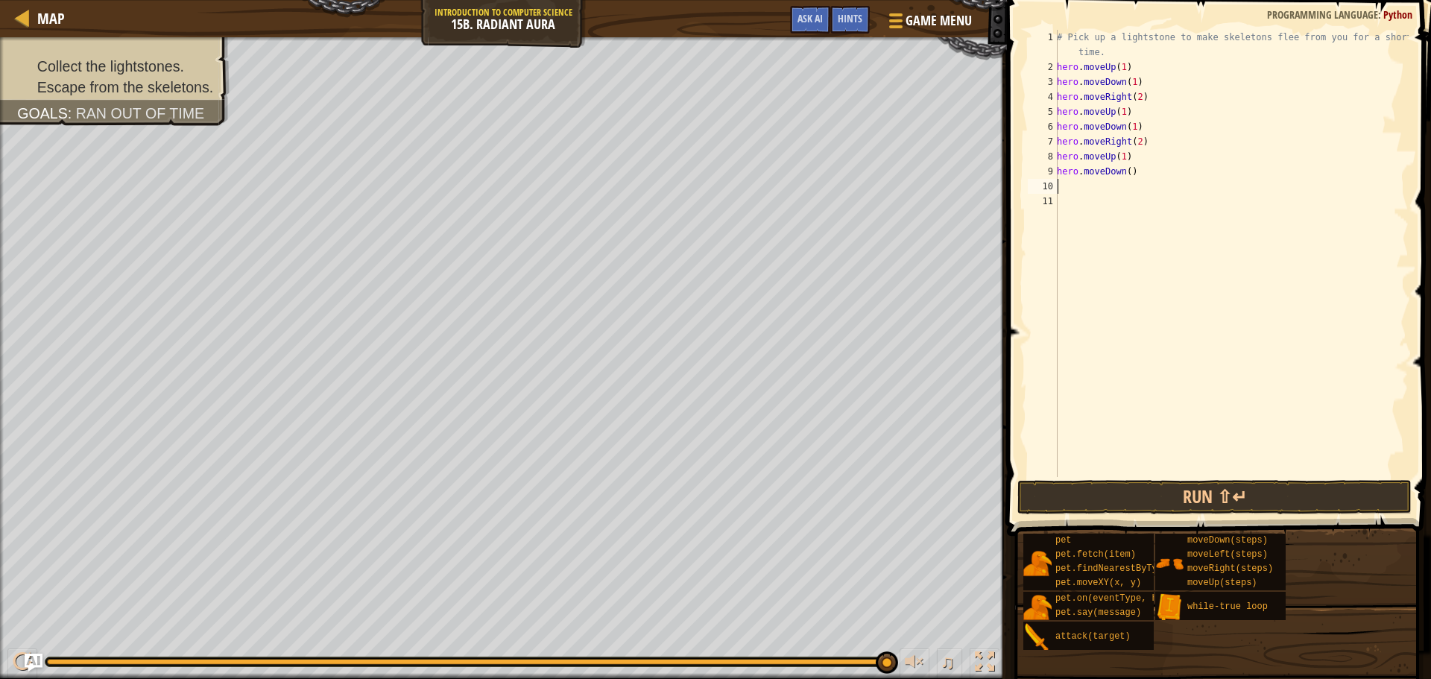
click at [1129, 171] on div "# Pick up a lightstone to make skeletons flee from you for a short time. hero .…" at bounding box center [1231, 276] width 355 height 492
click at [1122, 174] on div "# Pick up a lightstone to make skeletons flee from you for a short time. hero .…" at bounding box center [1231, 276] width 355 height 492
click at [1122, 172] on div "# Pick up a lightstone to make skeletons flee from you for a short time. hero .…" at bounding box center [1231, 276] width 355 height 492
click at [1127, 171] on div "# Pick up a lightstone to make skeletons flee from you for a short time. hero .…" at bounding box center [1231, 276] width 355 height 492
type textarea "hero.moveDown(1)"
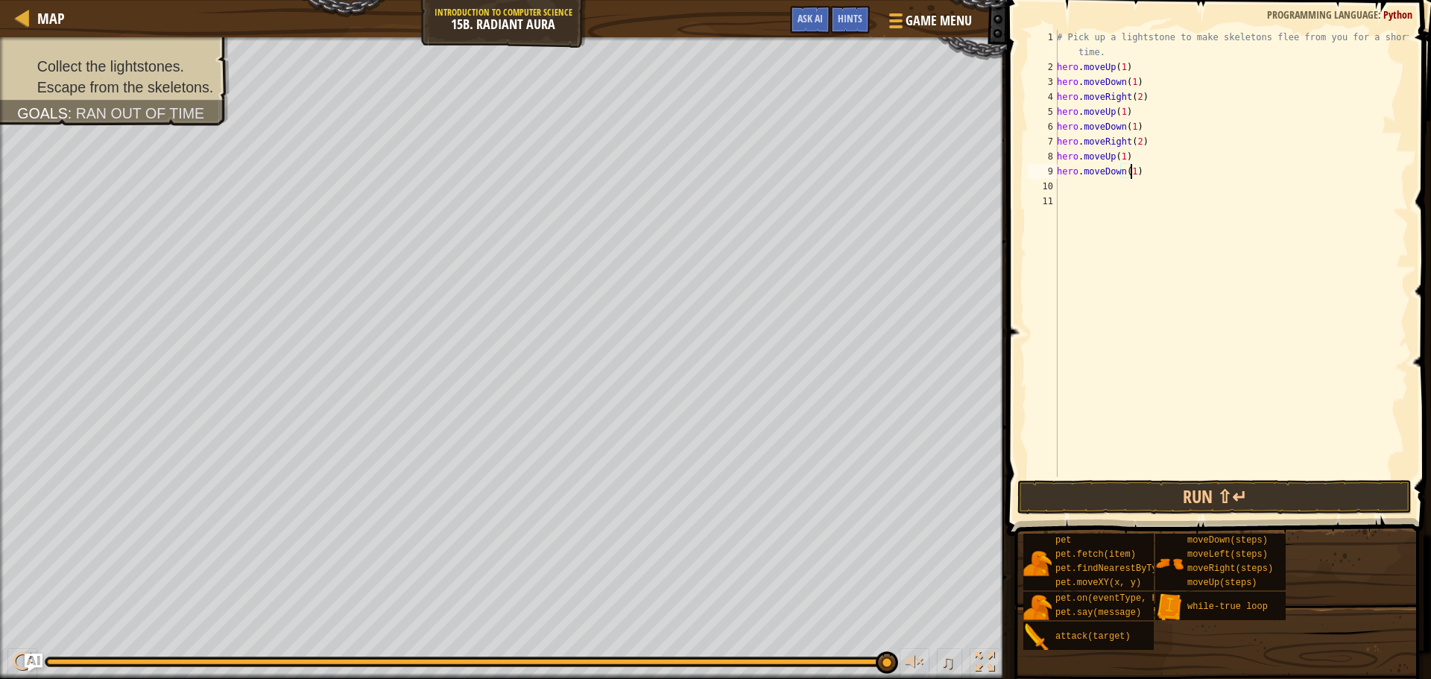
scroll to position [7, 5]
click at [1074, 188] on div "# Pick up a lightstone to make skeletons flee from you for a short time. hero .…" at bounding box center [1231, 276] width 355 height 492
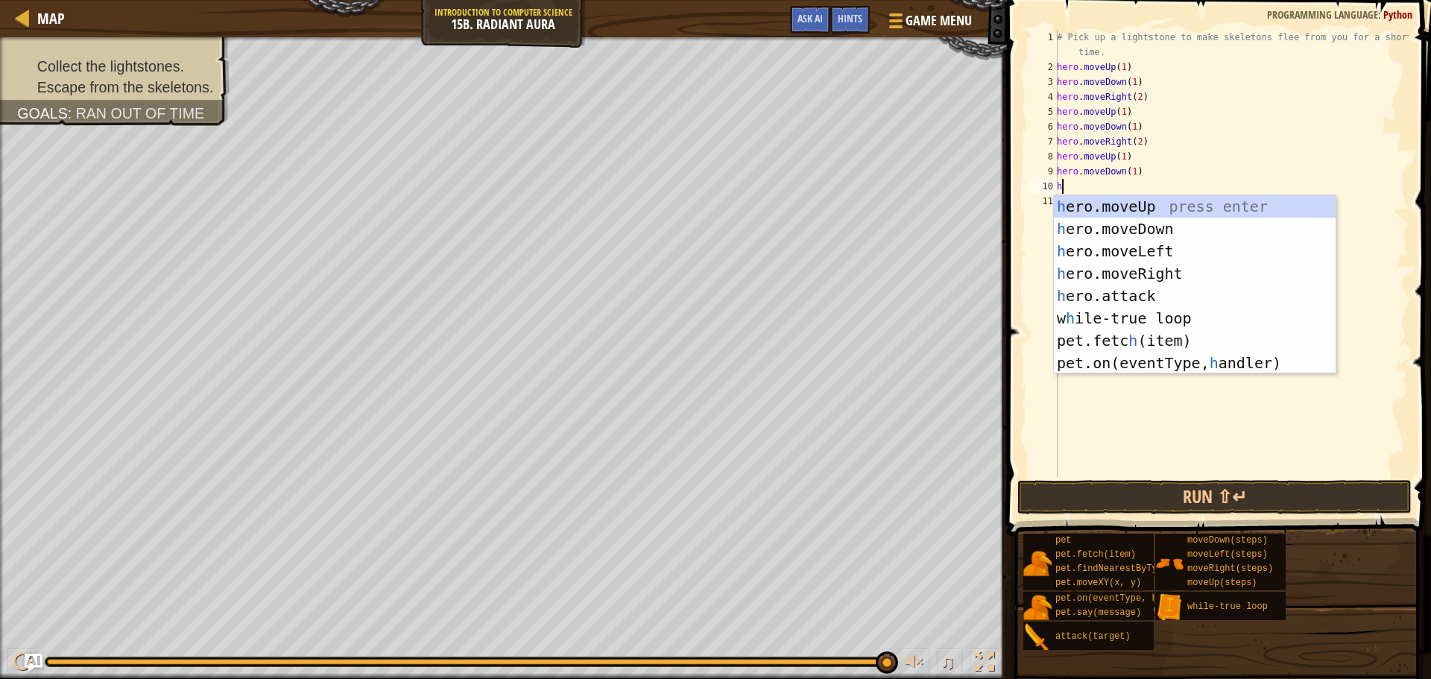
type textarea "her"
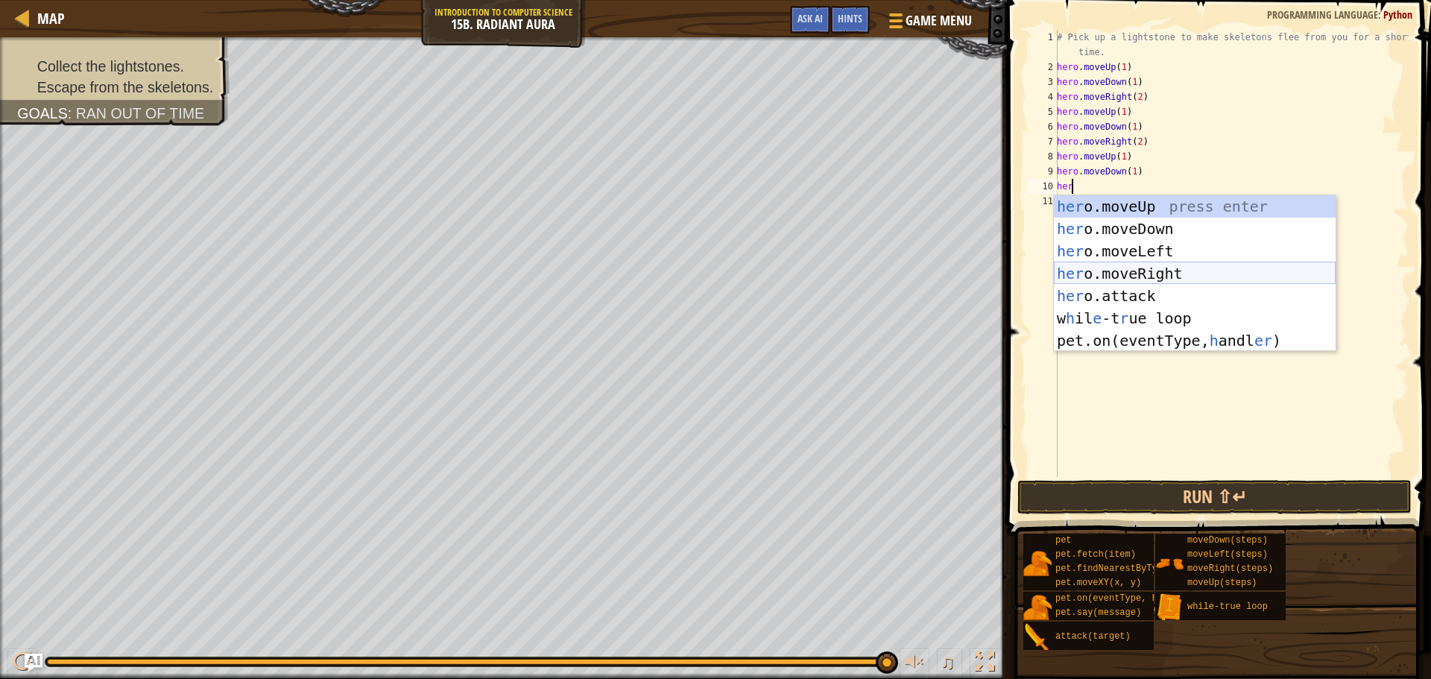
click at [1107, 263] on div "her o.moveUp press enter her o.moveDown press enter her o.moveLeft press enter …" at bounding box center [1195, 295] width 282 height 201
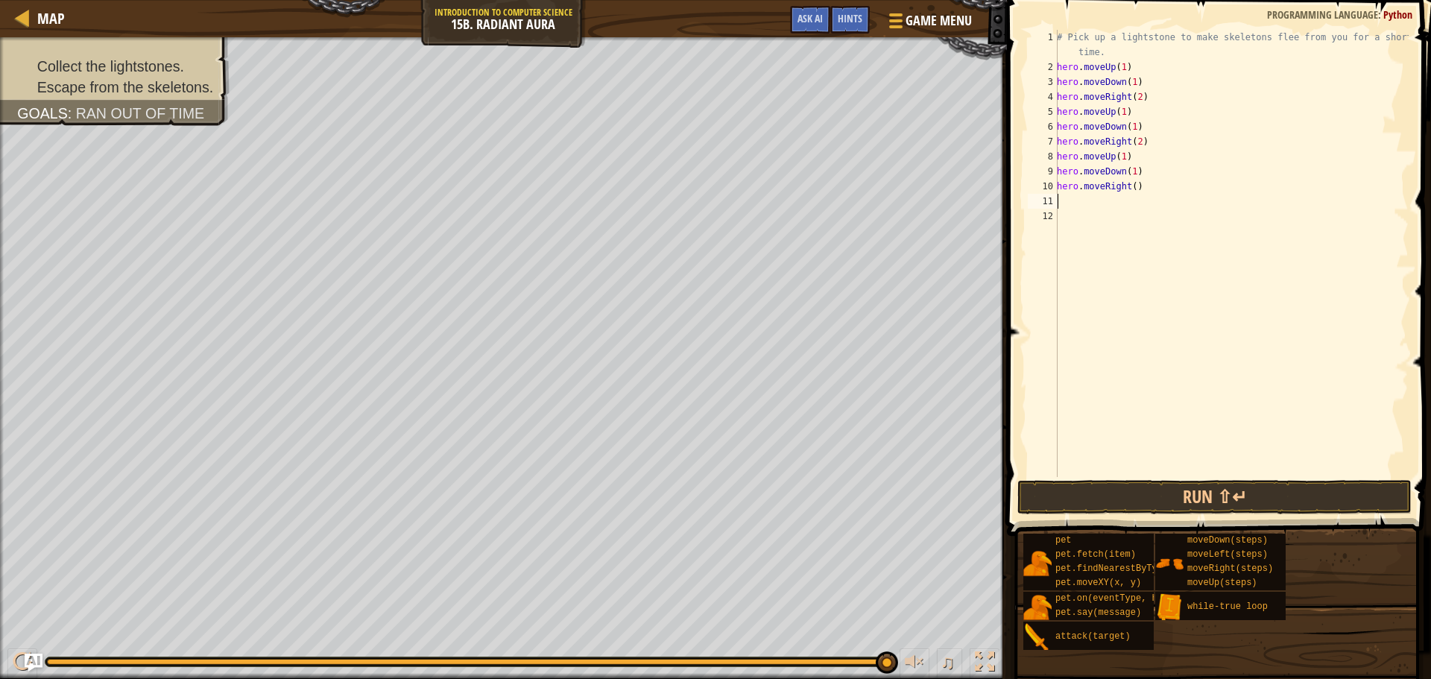
click at [1132, 189] on div "# Pick up a lightstone to make skeletons flee from you for a short time. hero .…" at bounding box center [1231, 276] width 355 height 492
type textarea "hero.moveRight(2)"
click at [1283, 500] on button "Run ⇧↵" at bounding box center [1215, 497] width 394 height 34
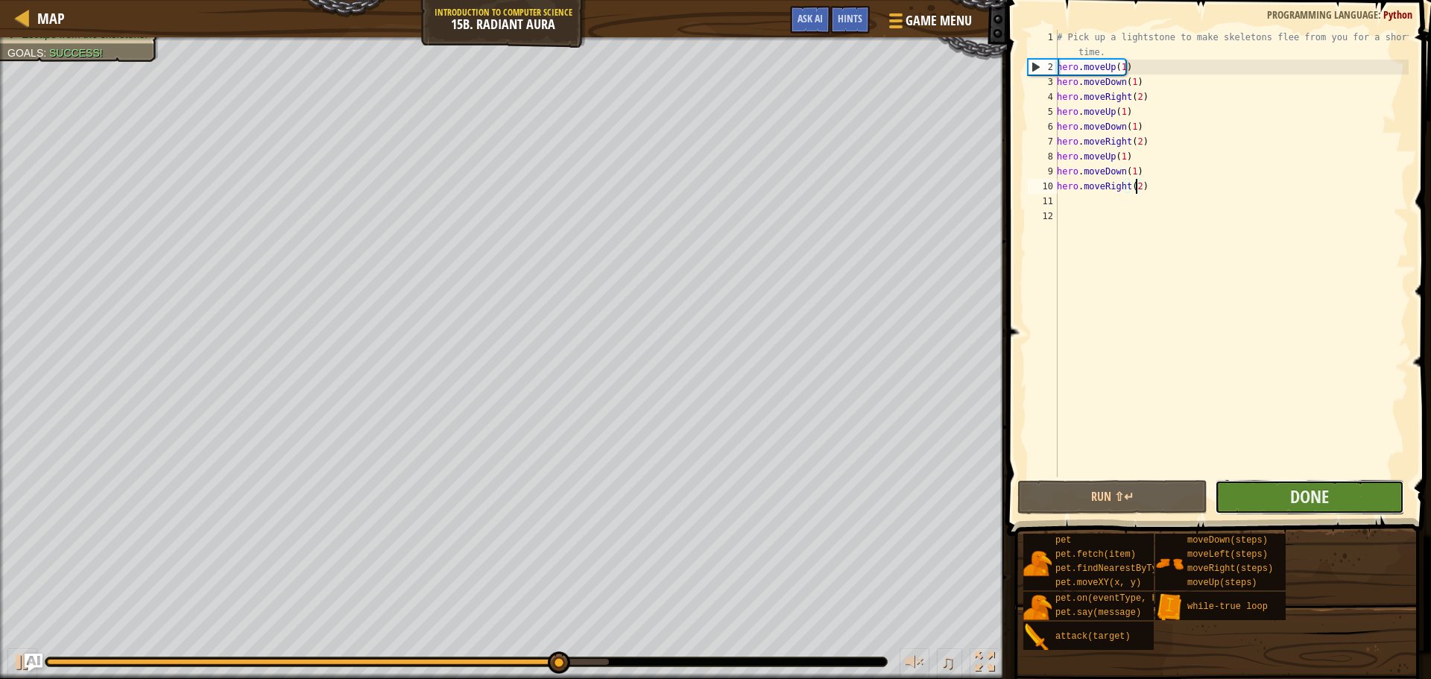
click at [1239, 505] on button "Done" at bounding box center [1309, 497] width 189 height 34
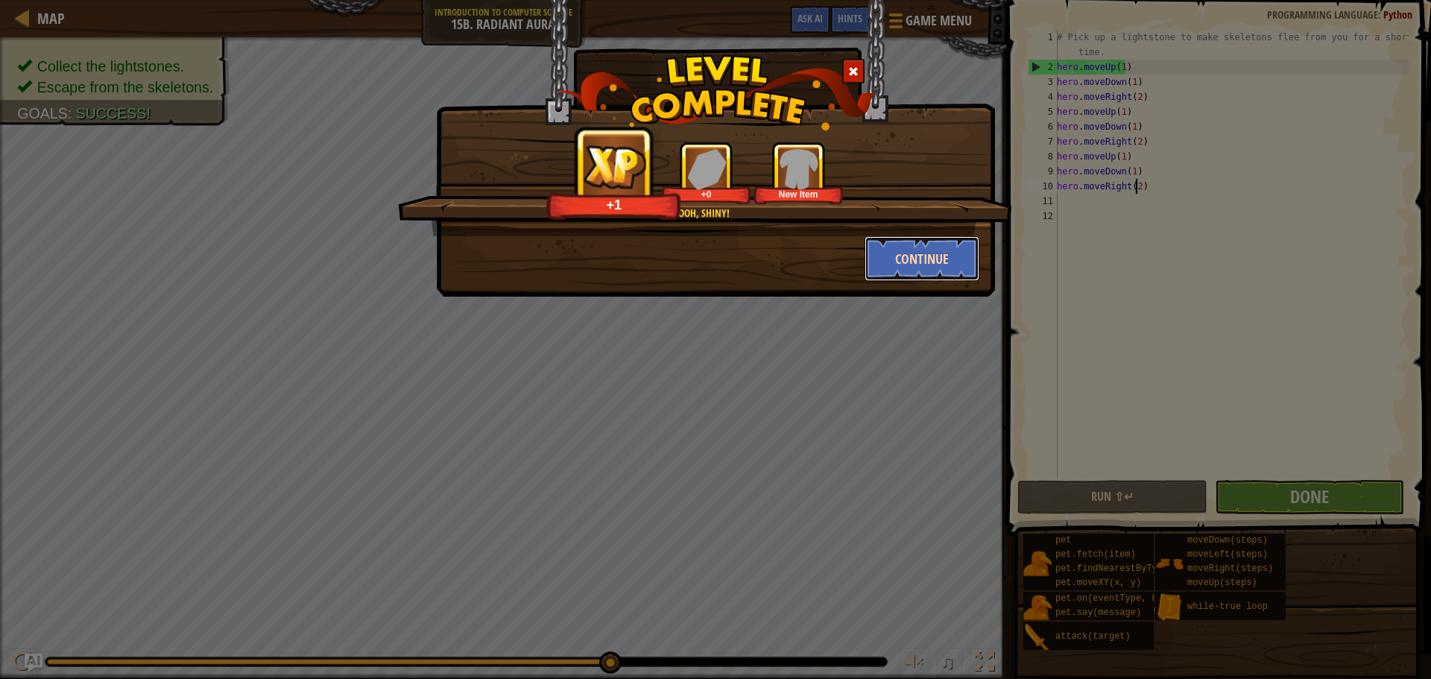
click at [889, 242] on button "Continue" at bounding box center [923, 258] width 116 height 45
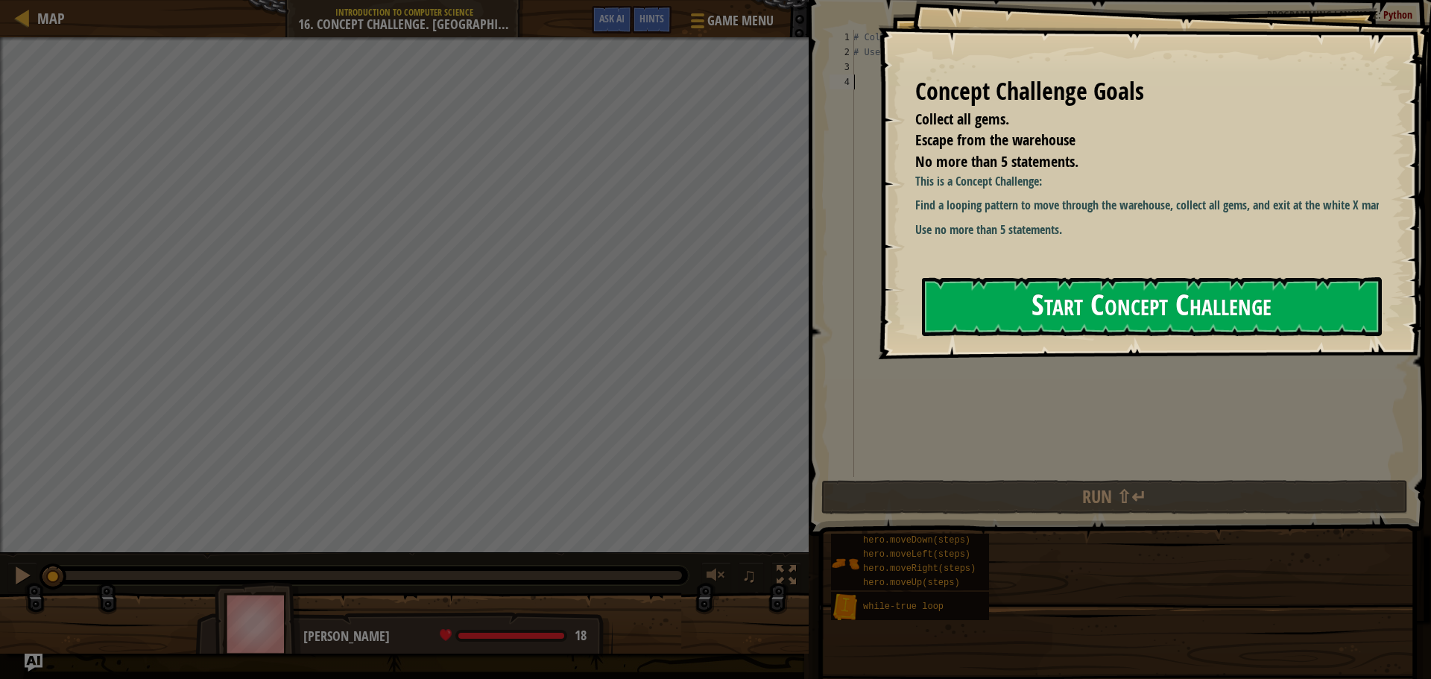
click at [967, 300] on button "Start Concept Challenge" at bounding box center [1152, 306] width 460 height 59
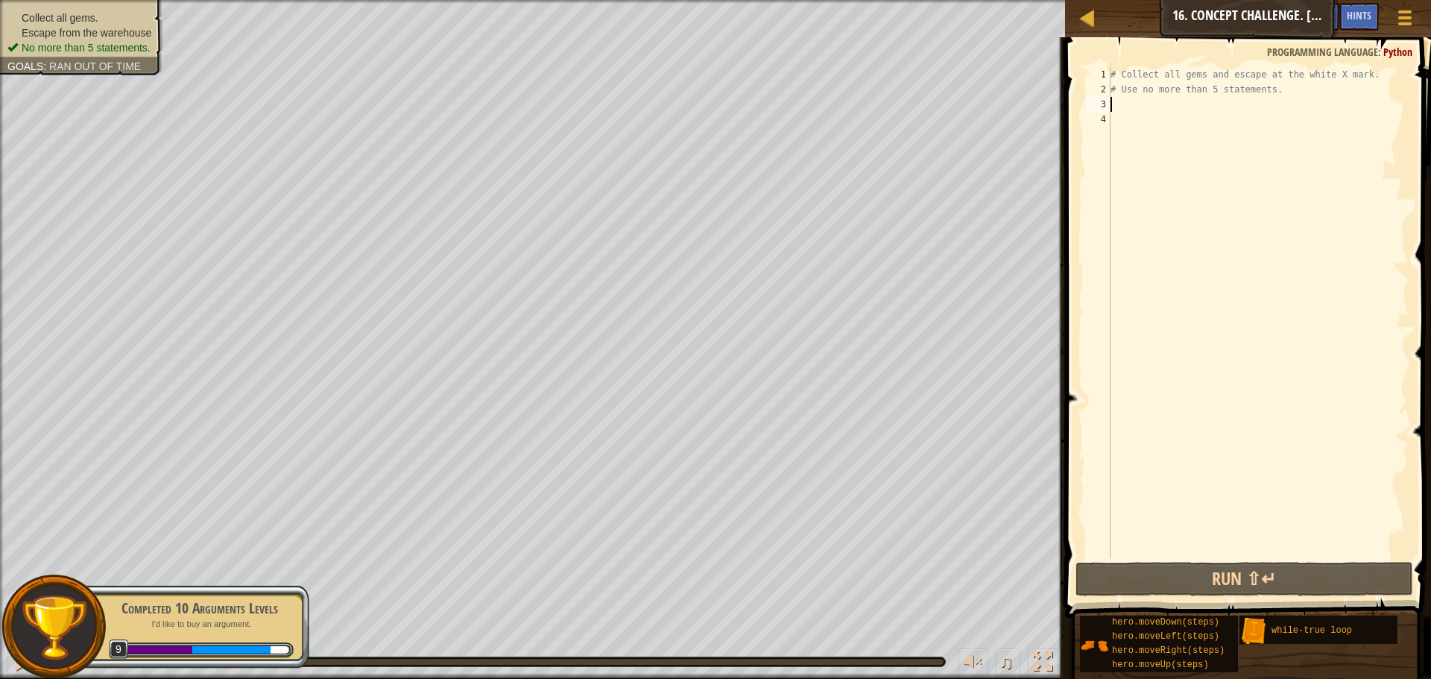
click at [1125, 99] on div "# Collect all gems and escape at the white X mark. # Use no more than 5 stateme…" at bounding box center [1258, 328] width 301 height 522
type textarea "h"
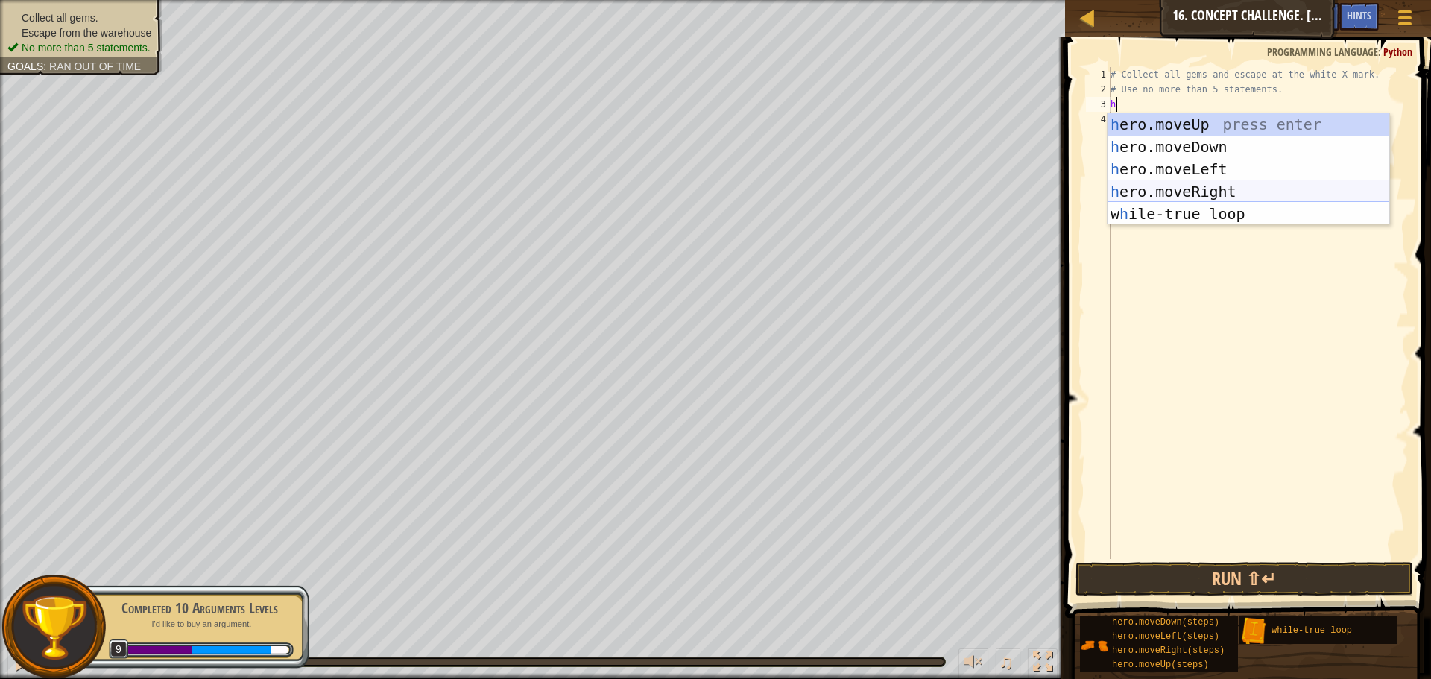
click at [1138, 181] on div "h ero.moveUp press enter h ero.moveDown press enter h ero.moveLeft press enter …" at bounding box center [1249, 191] width 282 height 157
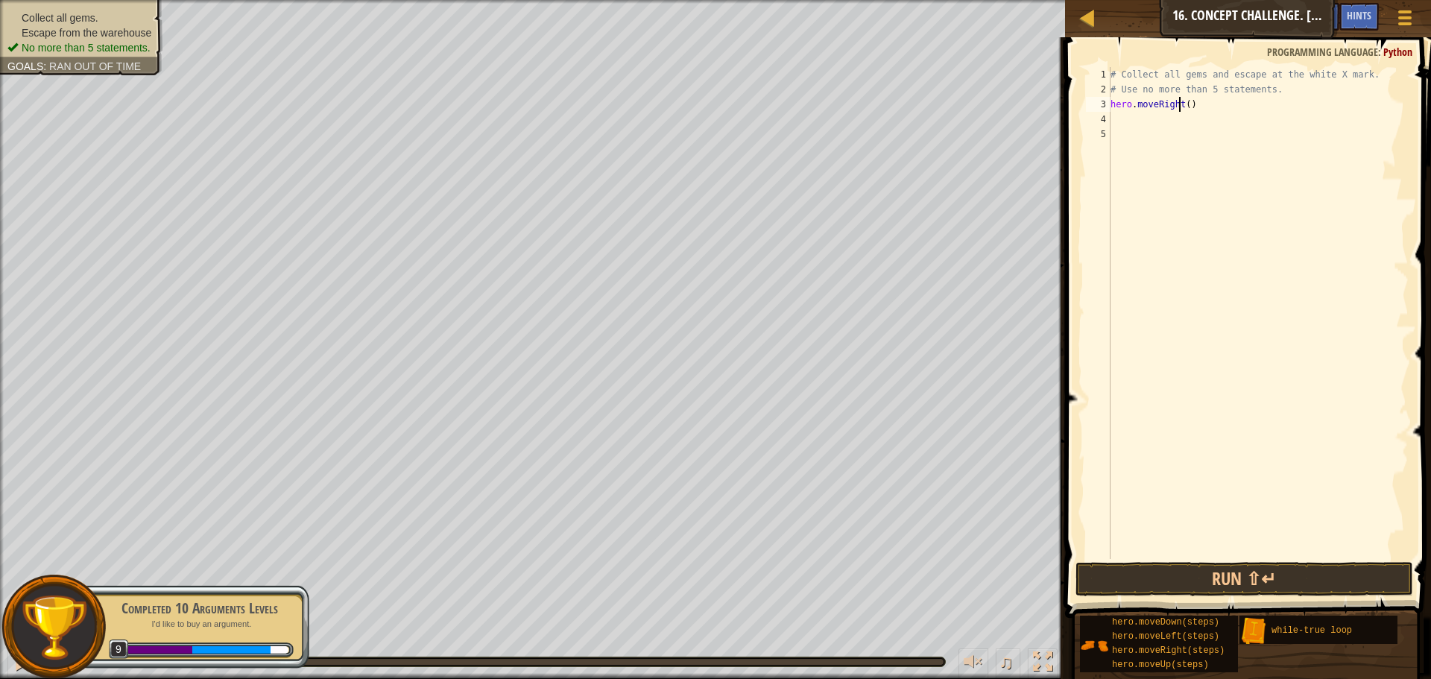
click at [1181, 98] on div "# Collect all gems and escape at the white X mark. # Use no more than 5 stateme…" at bounding box center [1258, 328] width 301 height 522
click at [1188, 101] on div "# Collect all gems and escape at the white X mark. # Use no more than 5 stateme…" at bounding box center [1258, 328] width 301 height 522
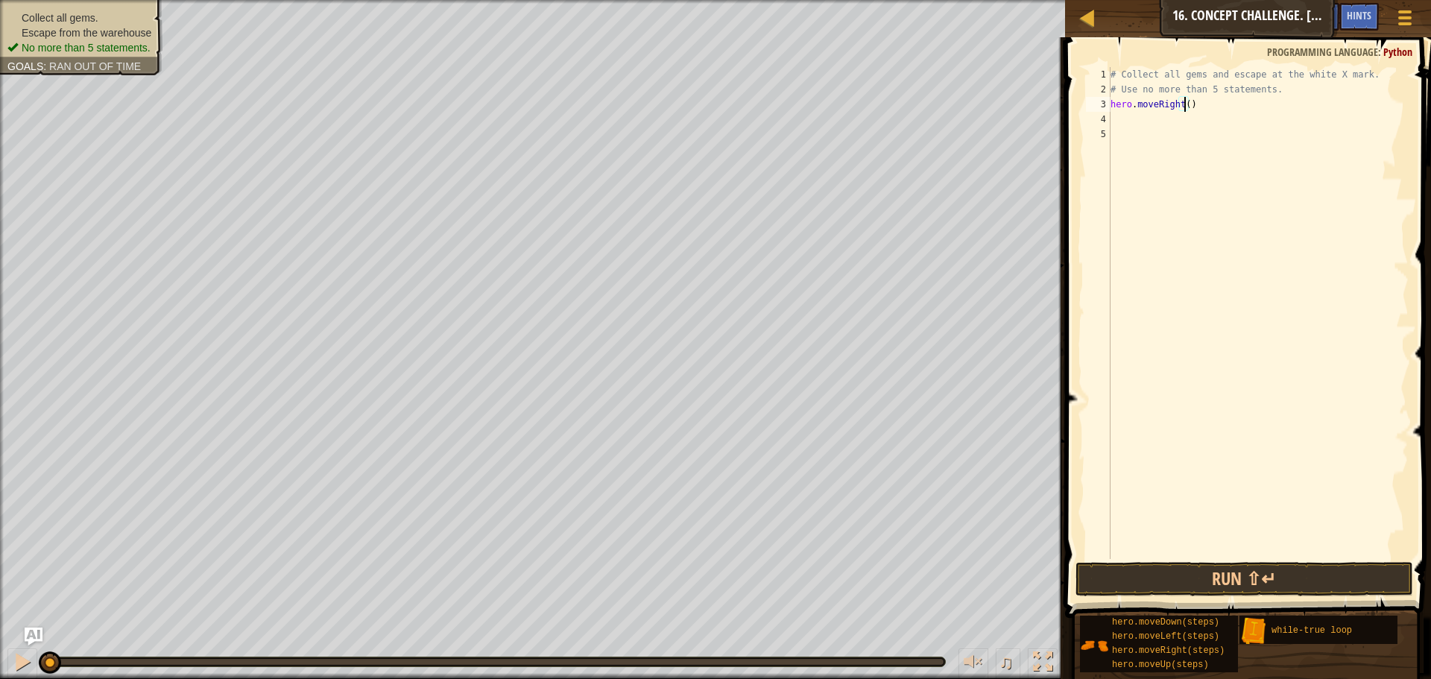
click at [1182, 104] on div "# Collect all gems and escape at the white X mark. # Use no more than 5 stateme…" at bounding box center [1258, 328] width 301 height 522
type textarea "hero.moveRight(1)"
drag, startPoint x: 1197, startPoint y: 101, endPoint x: 1096, endPoint y: 105, distance: 100.7
click at [1096, 105] on div "hero.moveRight(1) 1 2 3 4 5 # Collect all gems and escape at the white X mark. …" at bounding box center [1246, 313] width 326 height 492
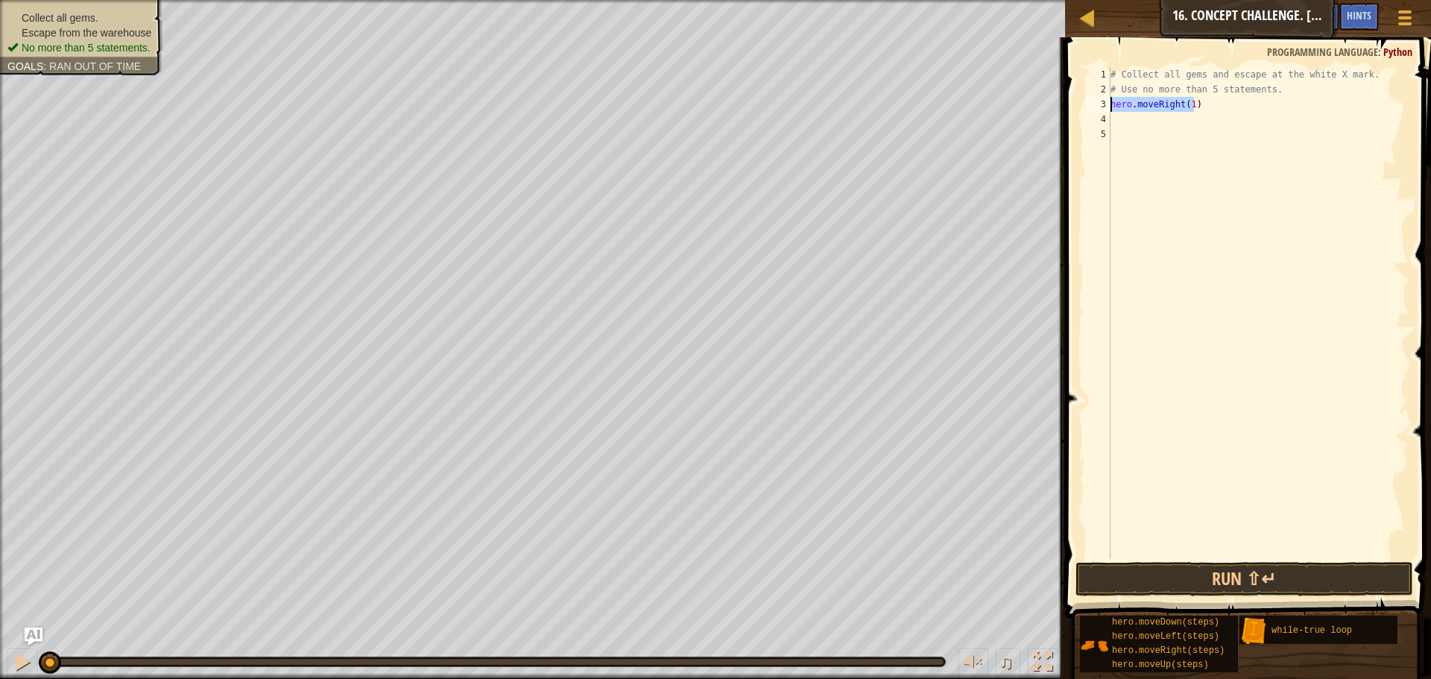
scroll to position [7, 0]
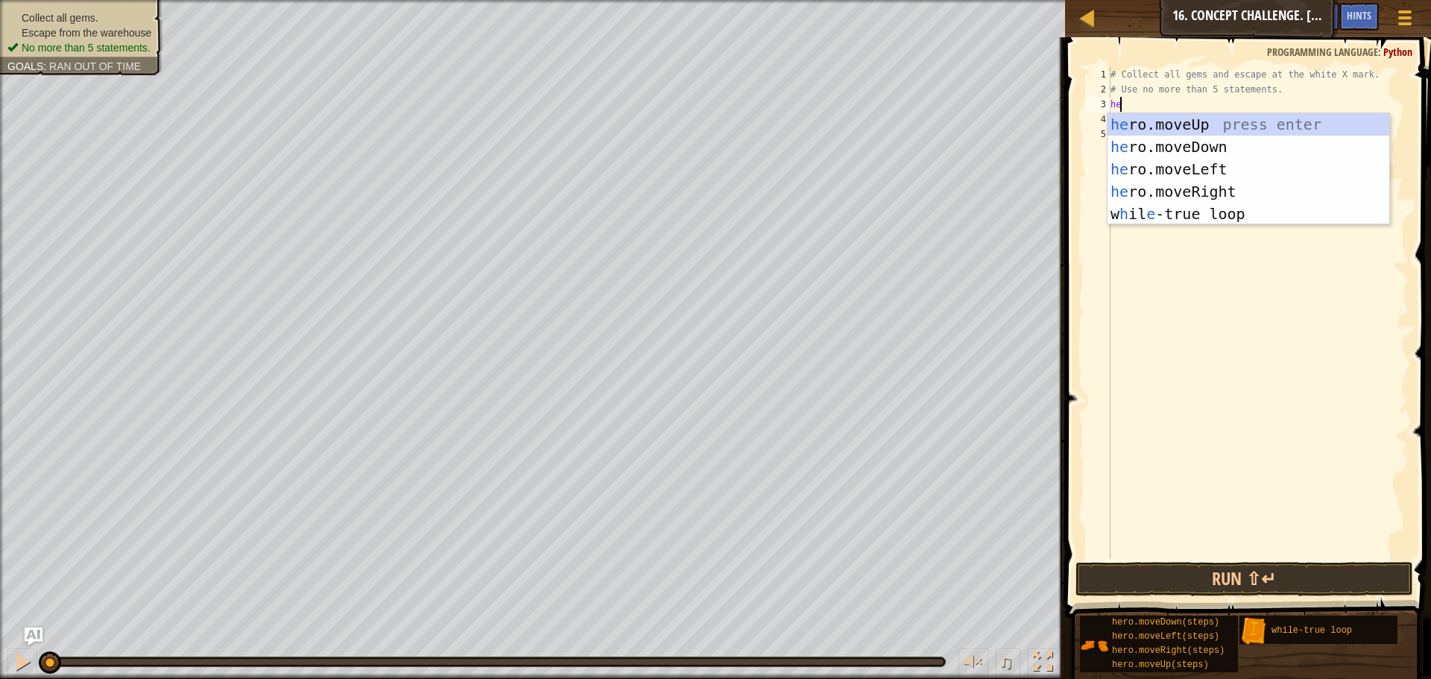
type textarea "her"
click at [1145, 115] on div "her o.moveUp press enter her o.moveDown press enter her o.moveLeft press enter …" at bounding box center [1249, 191] width 282 height 157
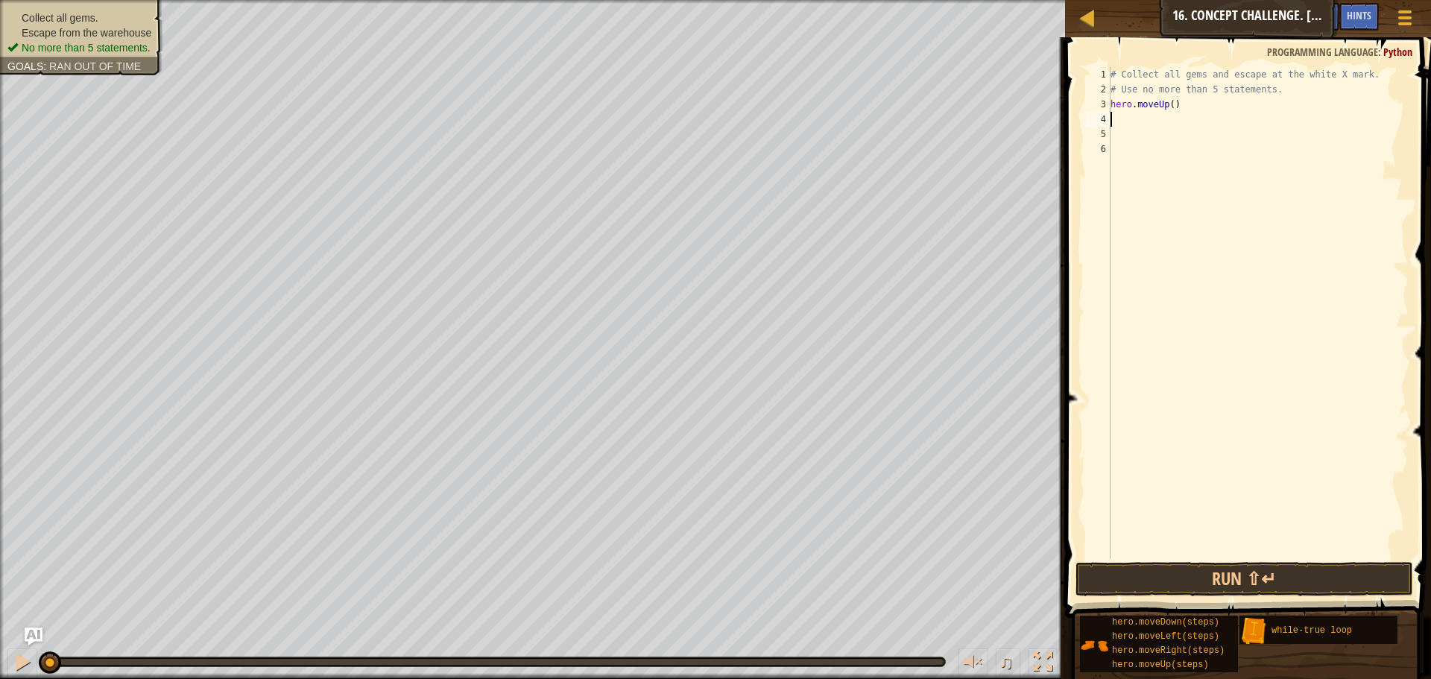
scroll to position [7, 0]
click at [1172, 100] on div "# Collect all gems and escape at the white X mark. # Use no more than 5 stateme…" at bounding box center [1258, 328] width 301 height 522
type textarea "hero.moveUp(1)"
drag, startPoint x: 1130, startPoint y: 117, endPoint x: 1118, endPoint y: 126, distance: 14.9
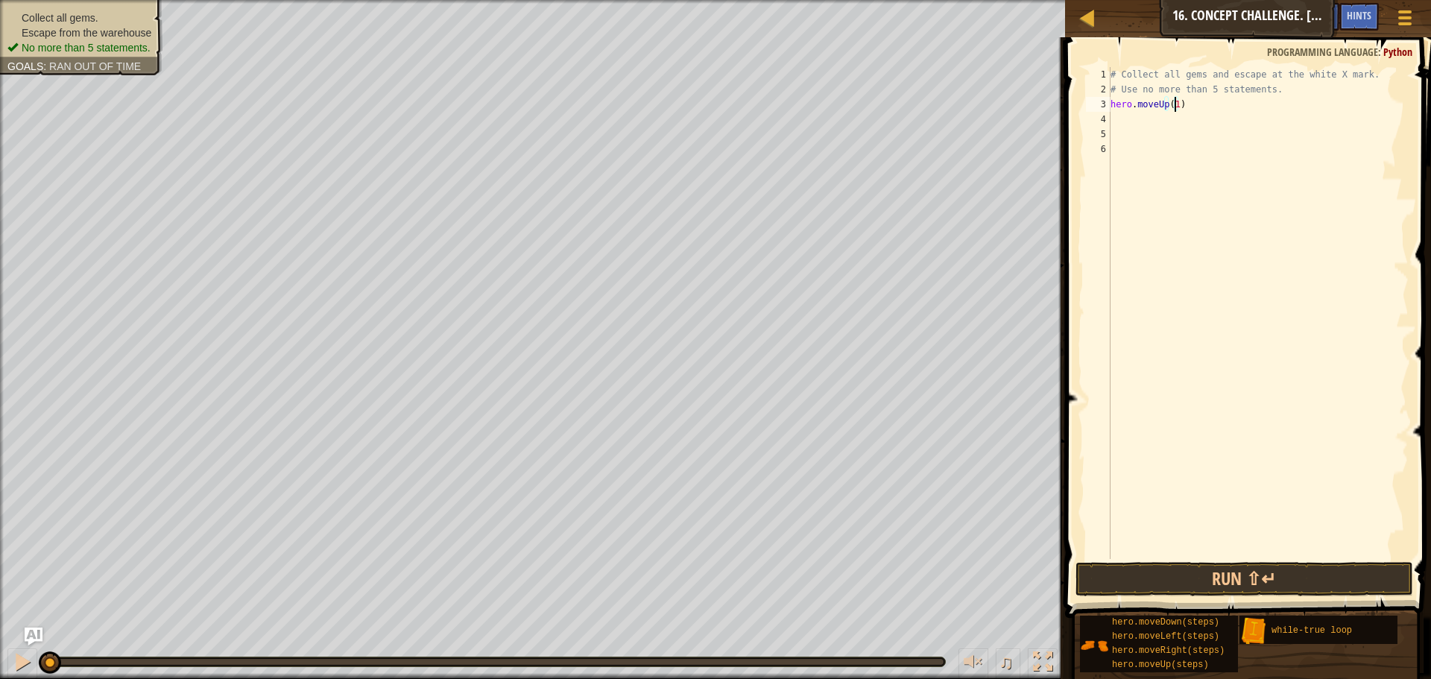
click at [1130, 119] on div "# Collect all gems and escape at the white X mark. # Use no more than 5 stateme…" at bounding box center [1258, 328] width 301 height 522
type textarea "he"
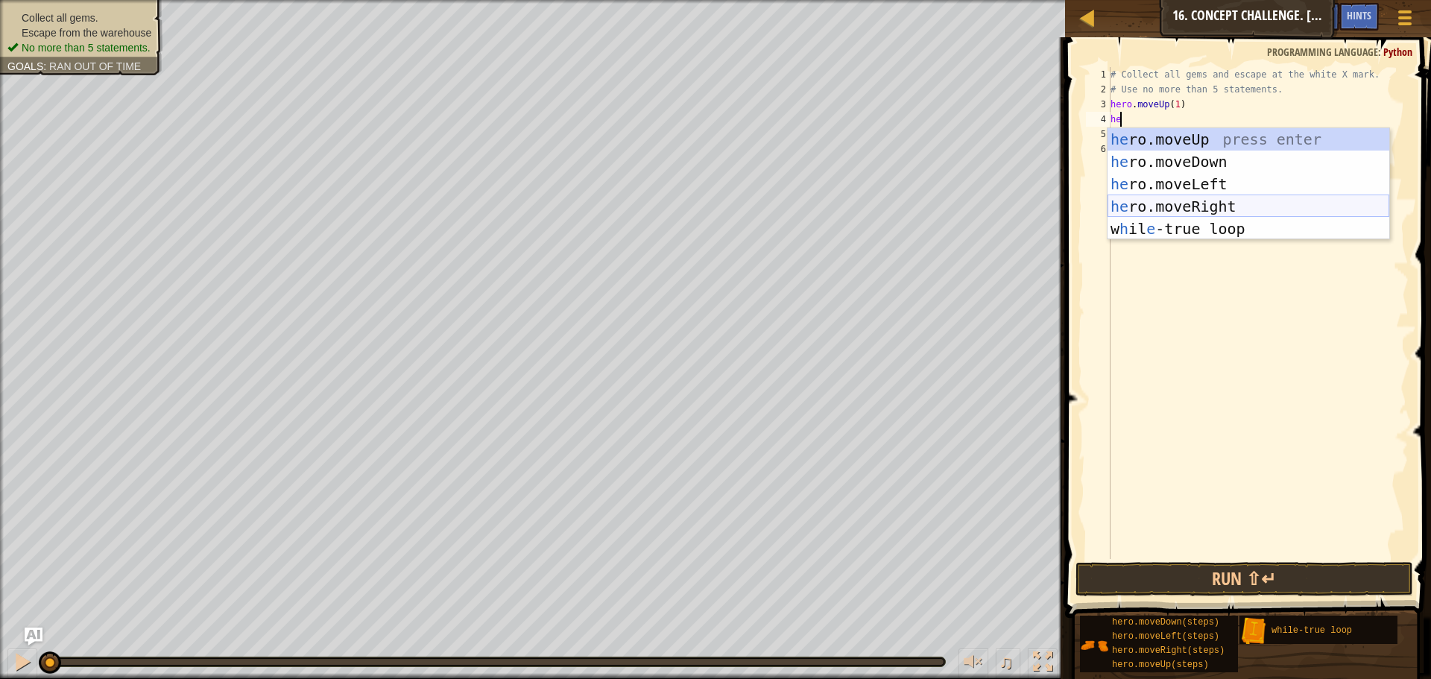
click at [1173, 198] on div "he ro.moveUp press enter he ro.moveDown press enter he ro.moveLeft press enter …" at bounding box center [1249, 206] width 282 height 157
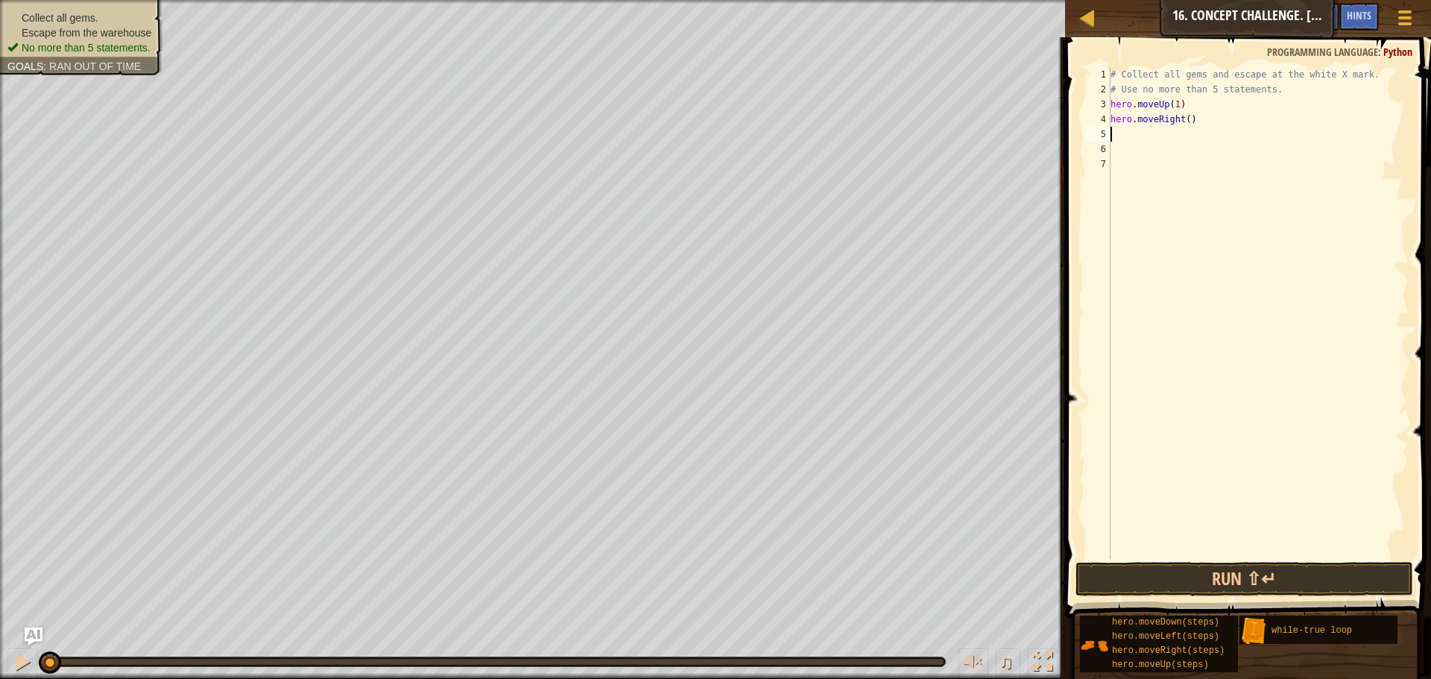
click at [1187, 119] on div "# Collect all gems and escape at the white X mark. # Use no more than 5 stateme…" at bounding box center [1258, 328] width 301 height 522
type textarea "hero.moveRight(1)"
click at [1157, 136] on div "# Collect all gems and escape at the white X mark. # Use no more than 5 stateme…" at bounding box center [1258, 328] width 301 height 522
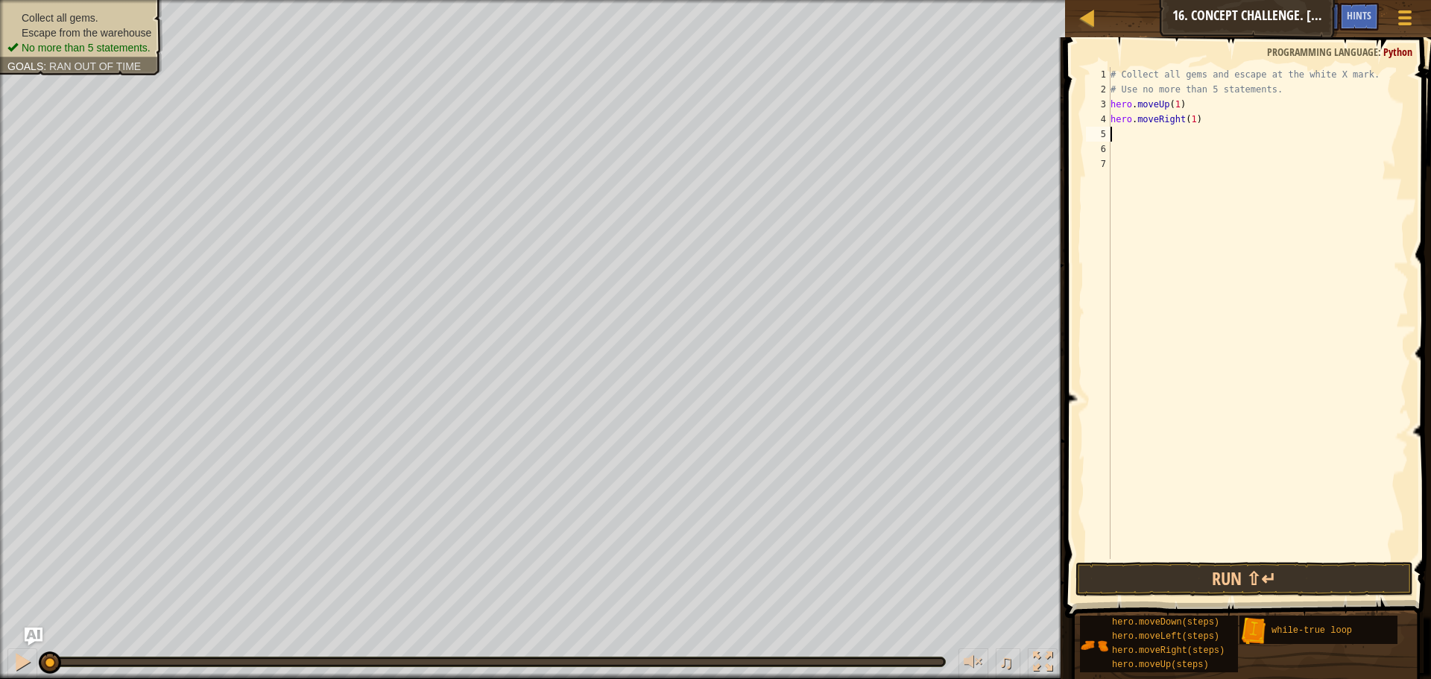
type textarea "h"
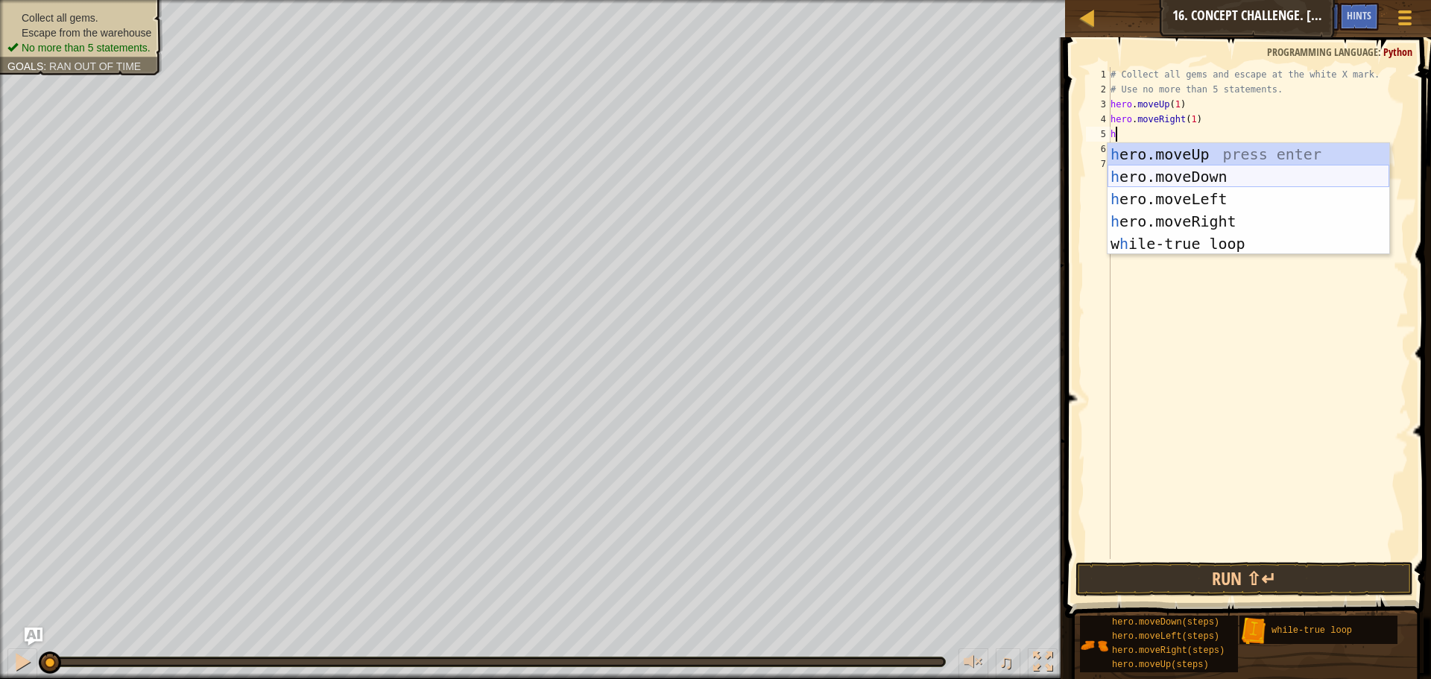
click at [1185, 176] on div "h ero.moveUp press enter h ero.moveDown press enter h ero.moveLeft press enter …" at bounding box center [1249, 221] width 282 height 157
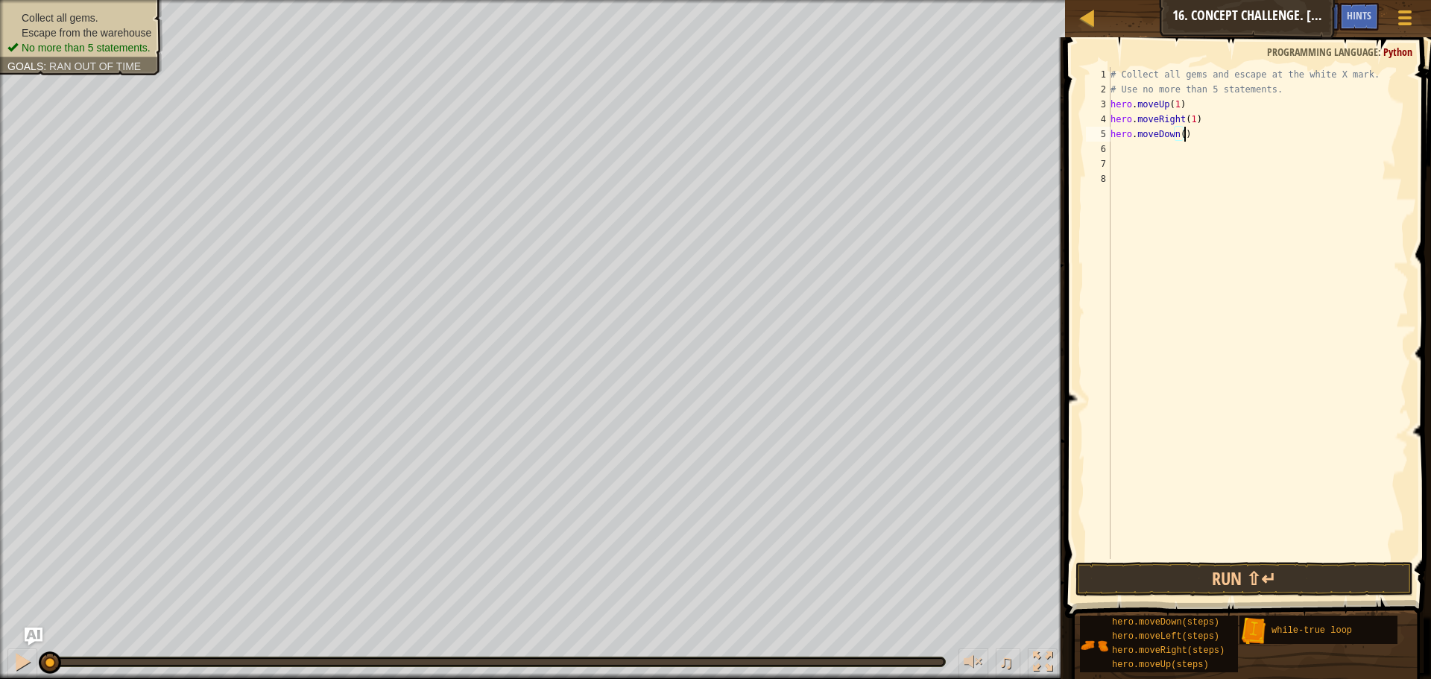
drag, startPoint x: 1186, startPoint y: 132, endPoint x: 1175, endPoint y: 135, distance: 11.6
click at [1178, 131] on div "# Collect all gems and escape at the white X mark. # Use no more than 5 stateme…" at bounding box center [1258, 328] width 301 height 522
type textarea "hero.moveDown(1)"
click at [1158, 150] on div "# Collect all gems and escape at the white X mark. # Use no more than 5 stateme…" at bounding box center [1258, 328] width 301 height 522
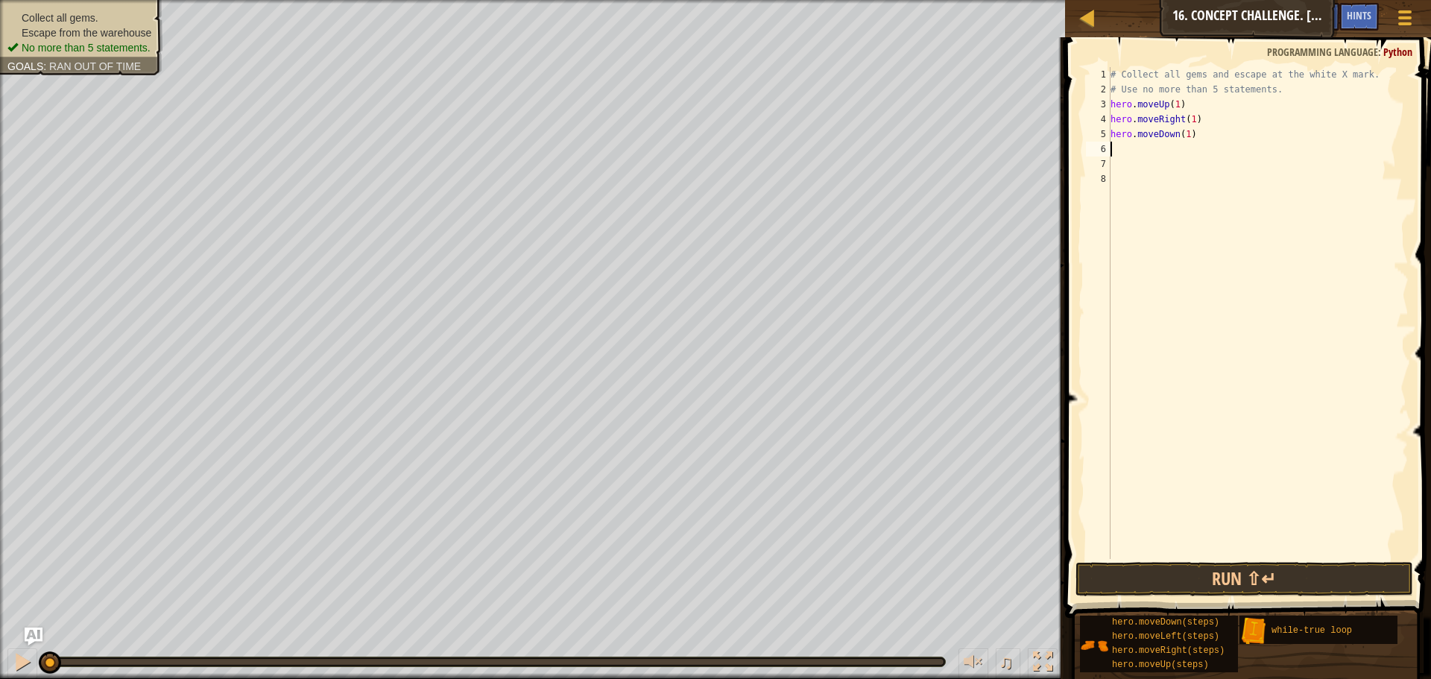
scroll to position [7, 0]
type textarea "h"
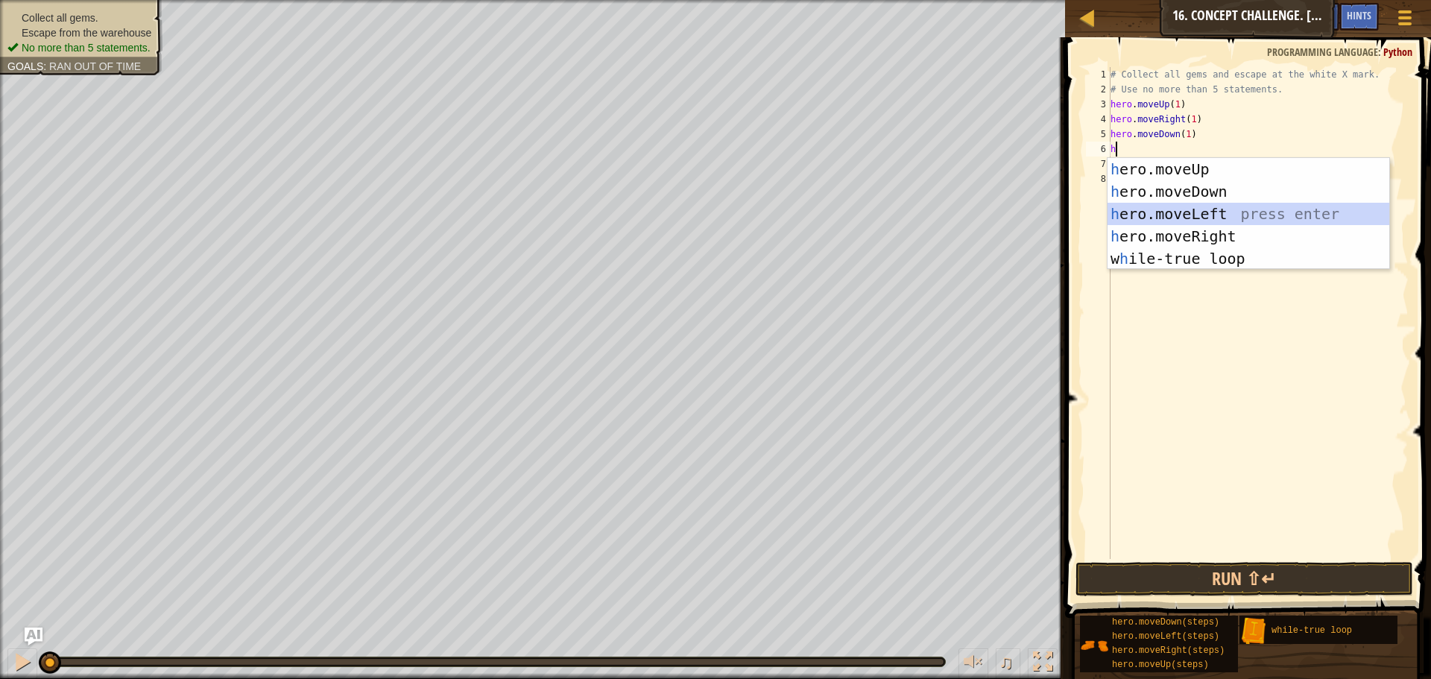
click at [1211, 221] on div "h ero.moveUp press enter h ero.moveDown press enter h ero.moveLeft press enter …" at bounding box center [1249, 236] width 282 height 157
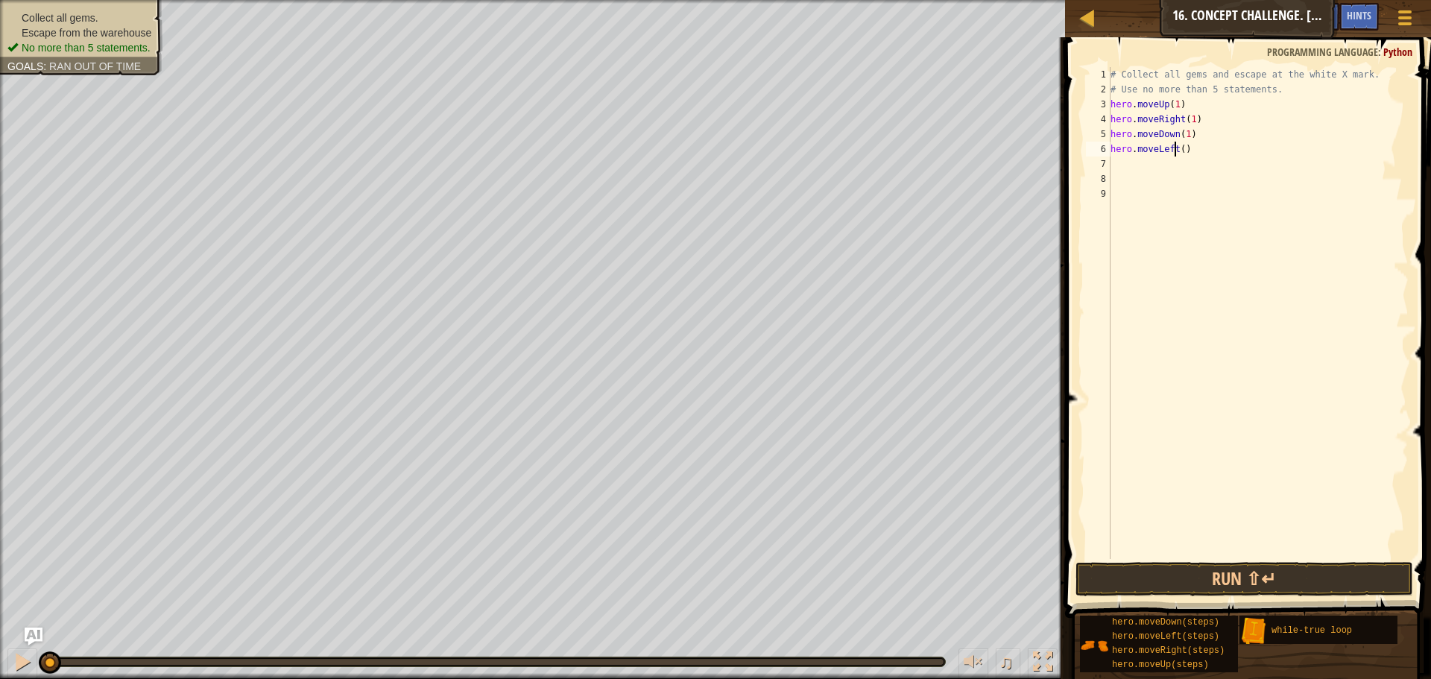
click at [1177, 147] on div "# Collect all gems and escape at the white X mark. # Use no more than 5 stateme…" at bounding box center [1258, 328] width 301 height 522
click at [1188, 154] on div "# Collect all gems and escape at the white X mark. # Use no more than 5 stateme…" at bounding box center [1258, 328] width 301 height 522
click at [1184, 149] on div "# Collect all gems and escape at the white X mark. # Use no more than 5 stateme…" at bounding box center [1258, 328] width 301 height 522
click at [1175, 147] on div "# Collect all gems and escape at the white X mark. # Use no more than 5 stateme…" at bounding box center [1258, 328] width 301 height 522
click at [1176, 146] on div "# Collect all gems and escape at the white X mark. # Use no more than 5 stateme…" at bounding box center [1258, 328] width 301 height 522
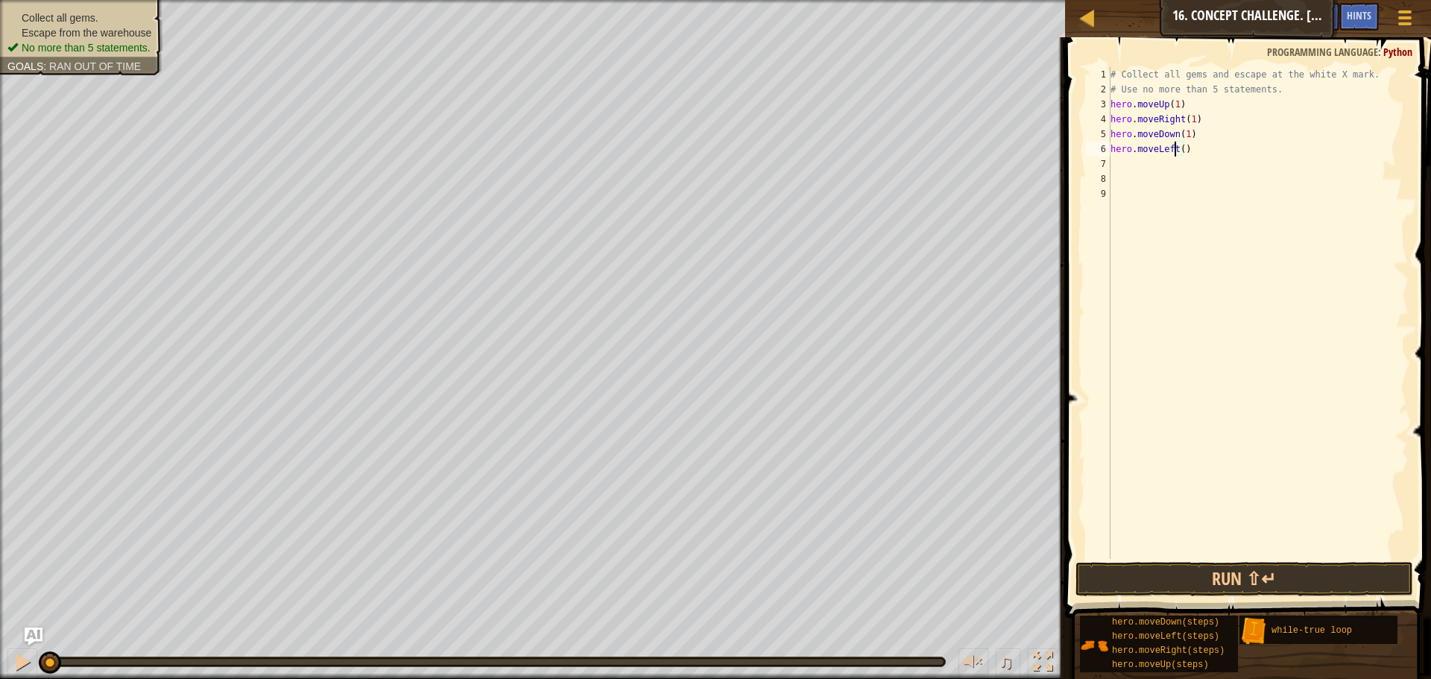
click at [1178, 145] on div "# Collect all gems and escape at the white X mark. # Use no more than 5 stateme…" at bounding box center [1258, 328] width 301 height 522
type textarea "hero.moveLeft(1)"
click at [1128, 154] on div "# Collect all gems and escape at the white X mark. # Use no more than 5 stateme…" at bounding box center [1258, 328] width 301 height 522
click at [1137, 163] on div "# Collect all gems and escape at the white X mark. # Use no more than 5 stateme…" at bounding box center [1258, 328] width 301 height 522
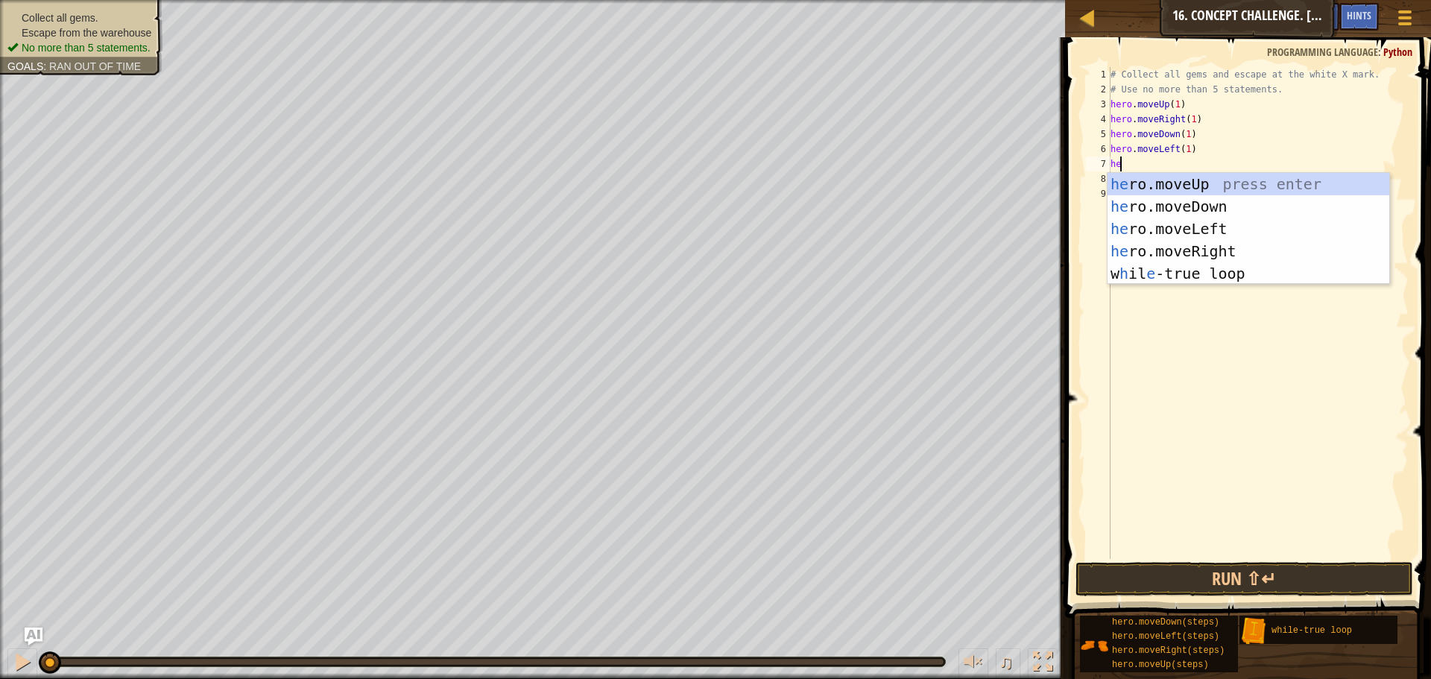
scroll to position [7, 1]
click at [1137, 163] on div "# Collect all gems and escape at the white X mark. # Use no more than 5 stateme…" at bounding box center [1258, 328] width 301 height 522
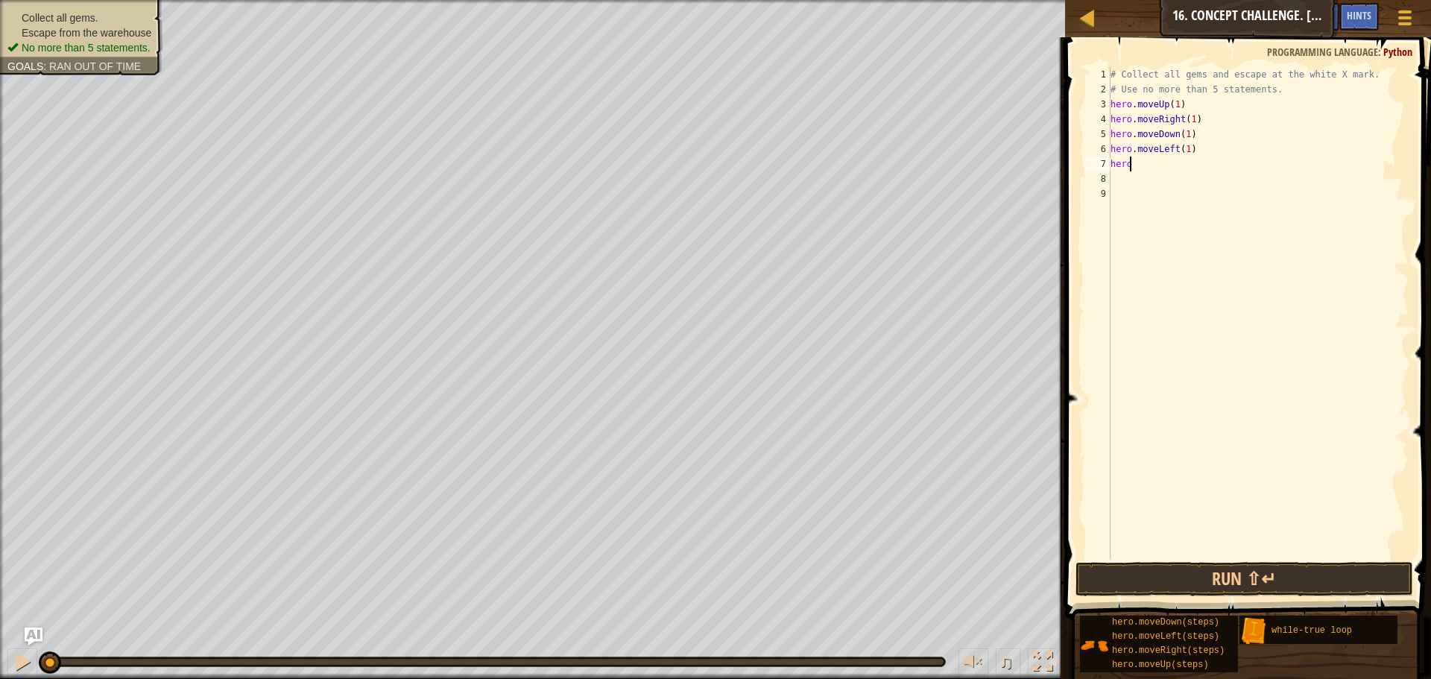
click at [1137, 170] on div "# Collect all gems and escape at the white X mark. # Use no more than 5 stateme…" at bounding box center [1258, 328] width 301 height 522
type textarea "herou"
click at [1150, 177] on div "hero .move U p press enter" at bounding box center [1249, 206] width 282 height 67
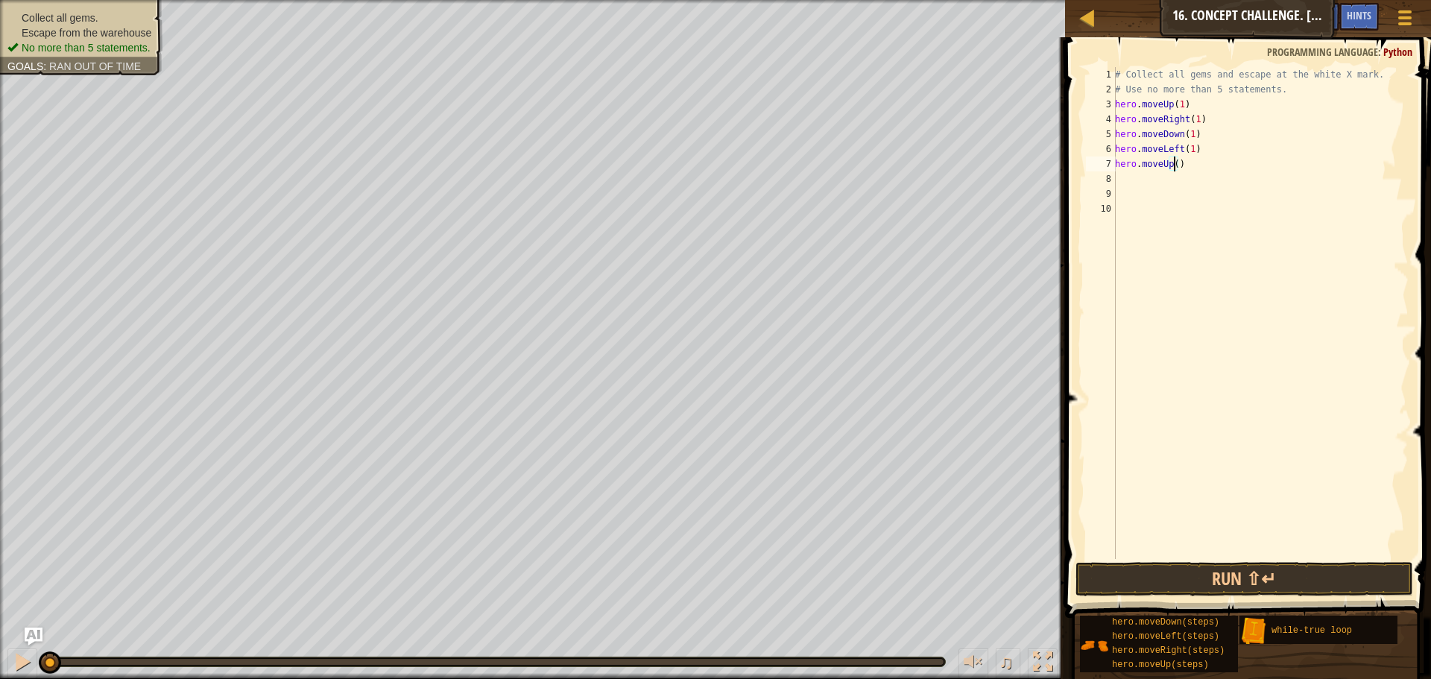
click at [1175, 163] on div "# Collect all gems and escape at the white X mark. # Use no more than 5 stateme…" at bounding box center [1260, 328] width 297 height 522
click at [1151, 573] on button "Run ⇧↵" at bounding box center [1245, 579] width 338 height 34
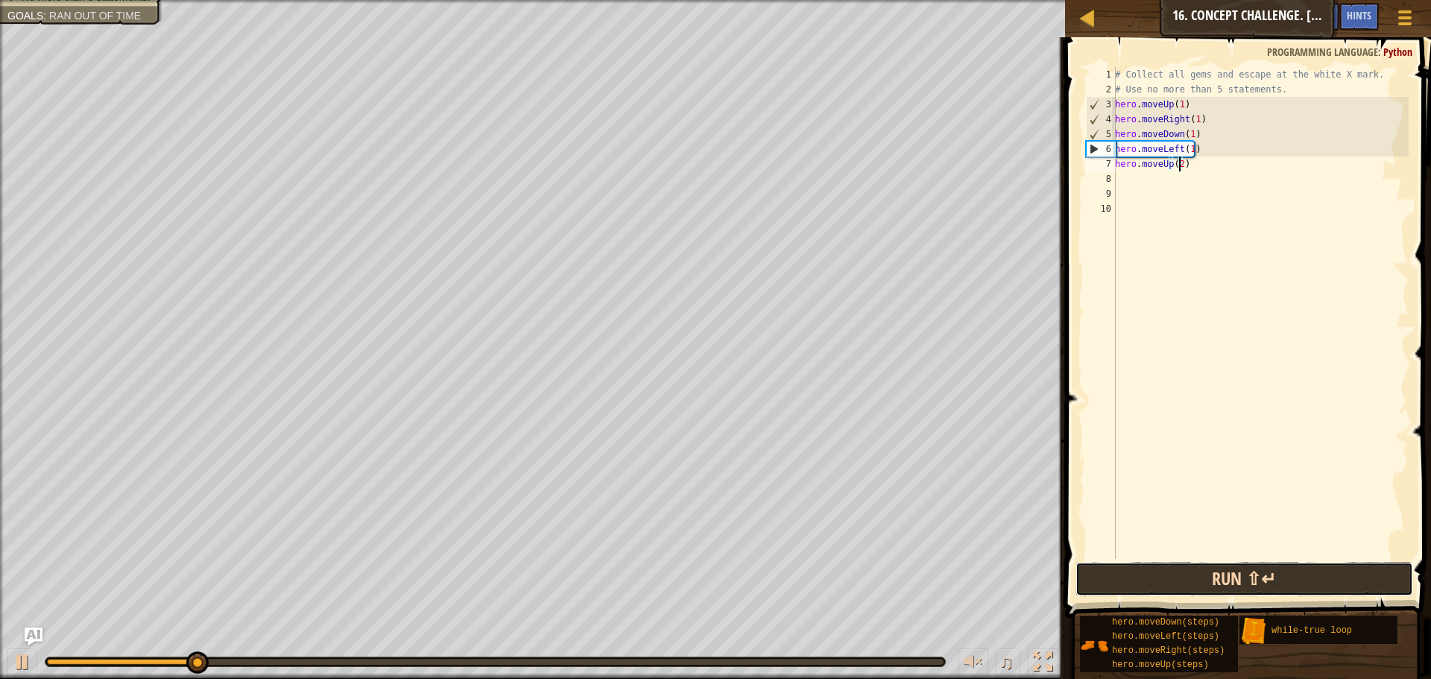
click at [1151, 573] on button "Run ⇧↵" at bounding box center [1245, 579] width 338 height 34
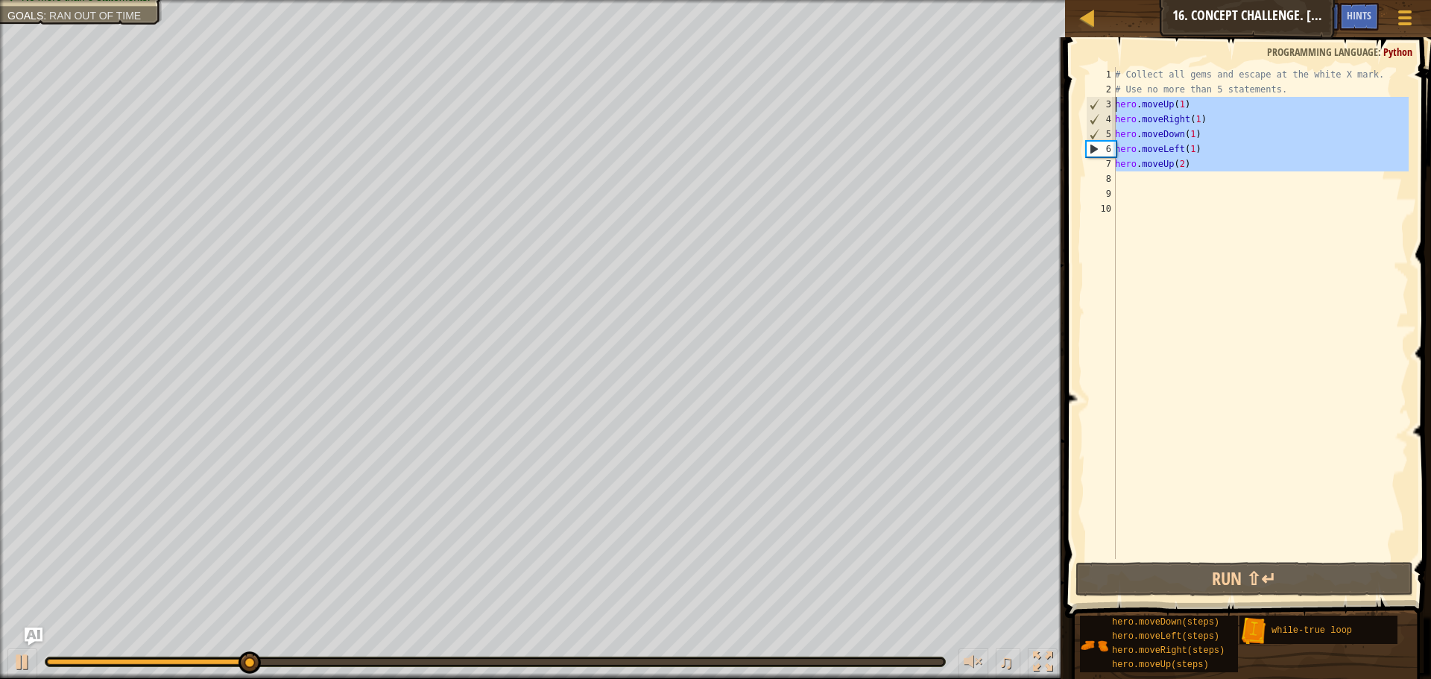
drag, startPoint x: 1211, startPoint y: 178, endPoint x: 1098, endPoint y: 102, distance: 135.9
click at [1098, 102] on div "hero.moveUp(2) 1 2 3 4 5 6 7 8 9 10 # Collect all gems and escape at the white …" at bounding box center [1246, 313] width 326 height 492
type textarea "hero.moveUp(1) hero.moveRight(1)"
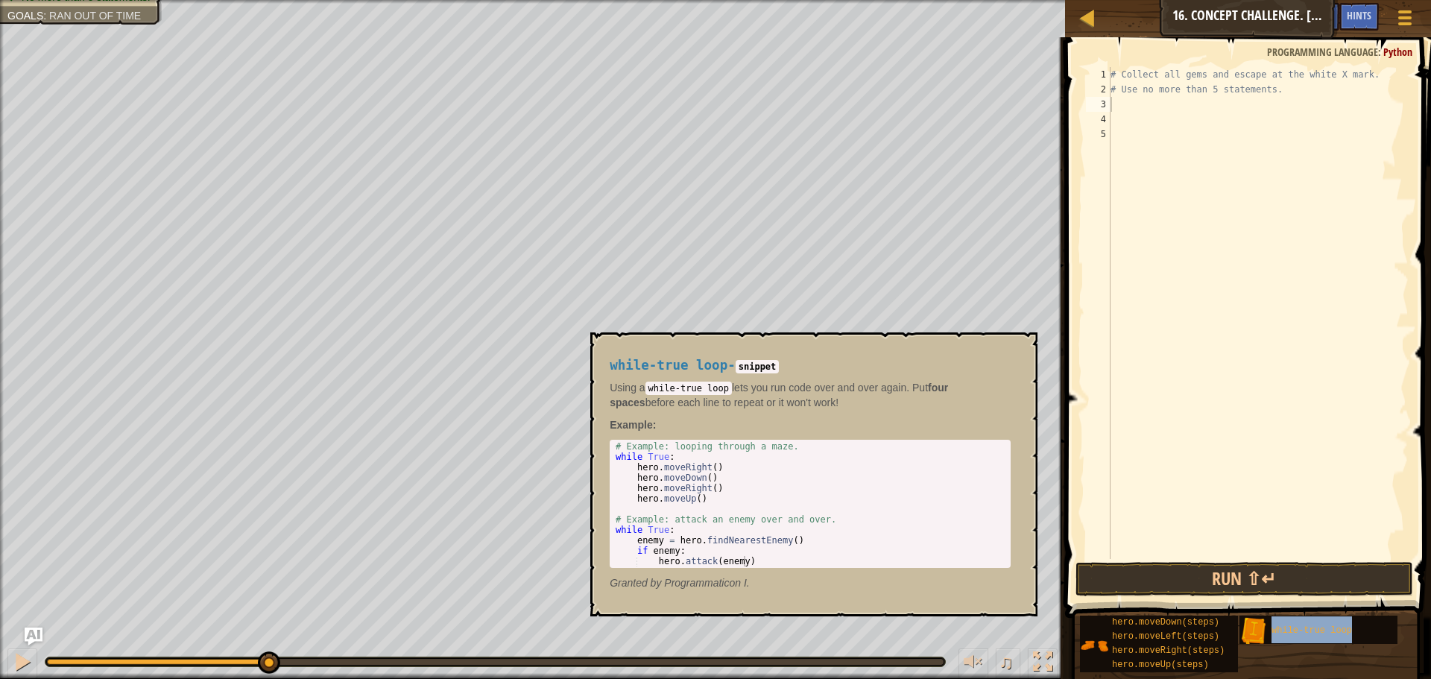
type textarea "while-true loop"
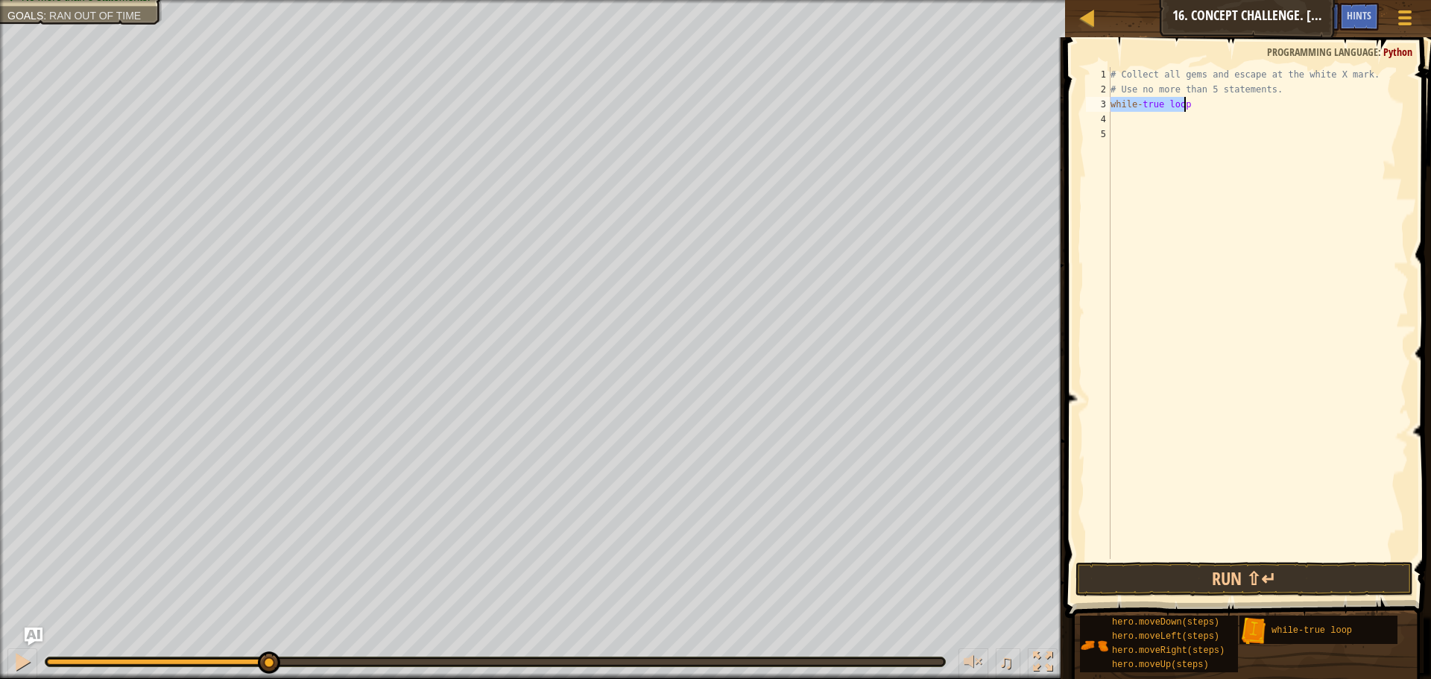
click at [1185, 110] on div "# Collect all gems and escape at the white X mark. # Use no more than 5 stateme…" at bounding box center [1258, 313] width 301 height 492
type textarea "up"
click at [1188, 114] on div "# Collect all gems and escape at the white X mark. # Use no more than 5 stateme…" at bounding box center [1258, 328] width 301 height 522
type textarea "hero.moveUp(2)"
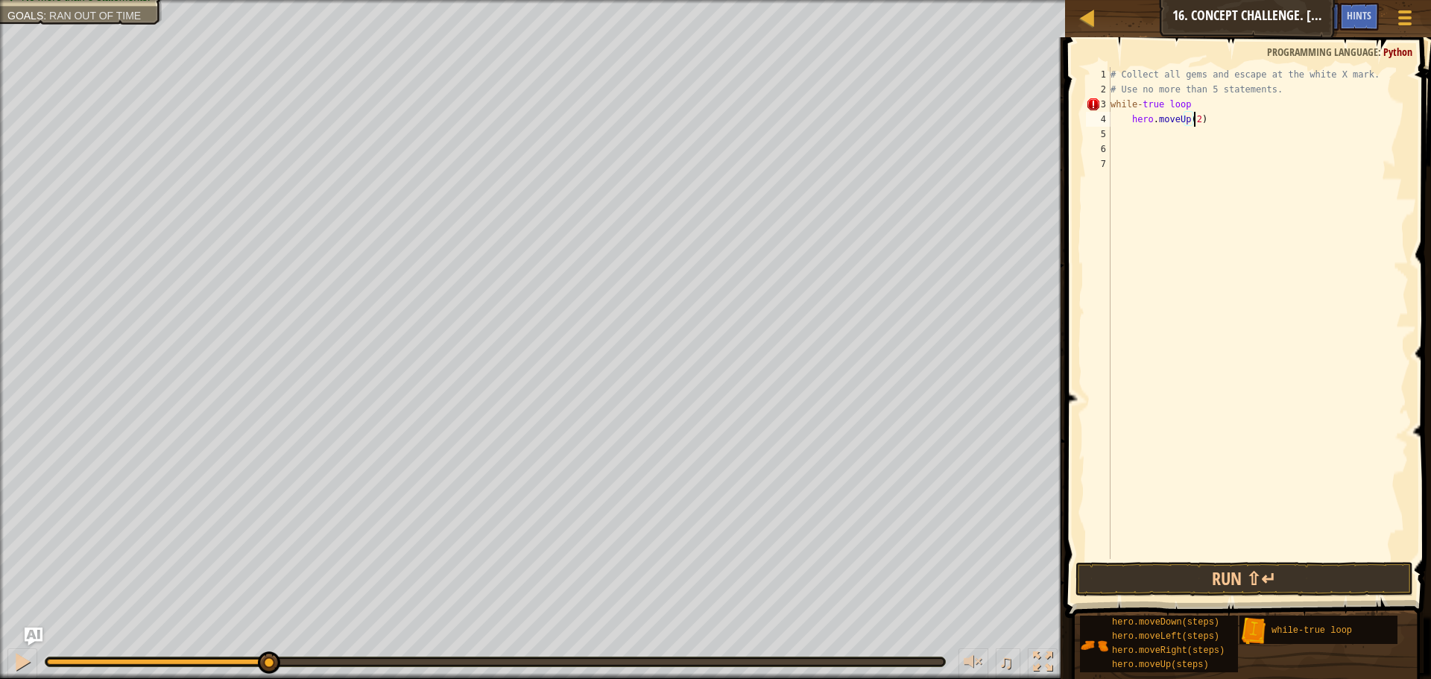
scroll to position [7, 7]
click at [1138, 132] on div "# Collect all gems and escape at the white X mark. # Use no more than 5 stateme…" at bounding box center [1258, 328] width 301 height 522
type textarea "h"
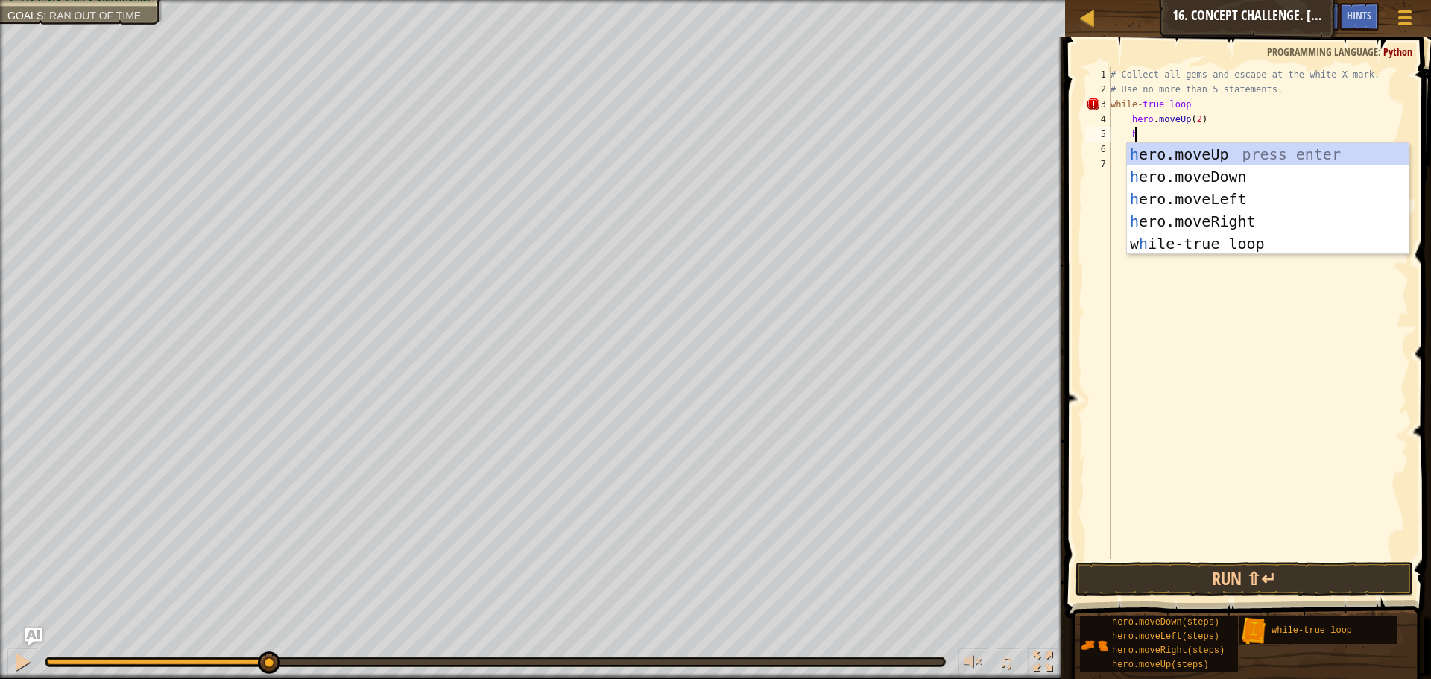
scroll to position [7, 1]
click at [1215, 211] on div "h ero.moveUp press enter h ero.moveDown press enter h ero.moveLeft press enter …" at bounding box center [1268, 221] width 282 height 157
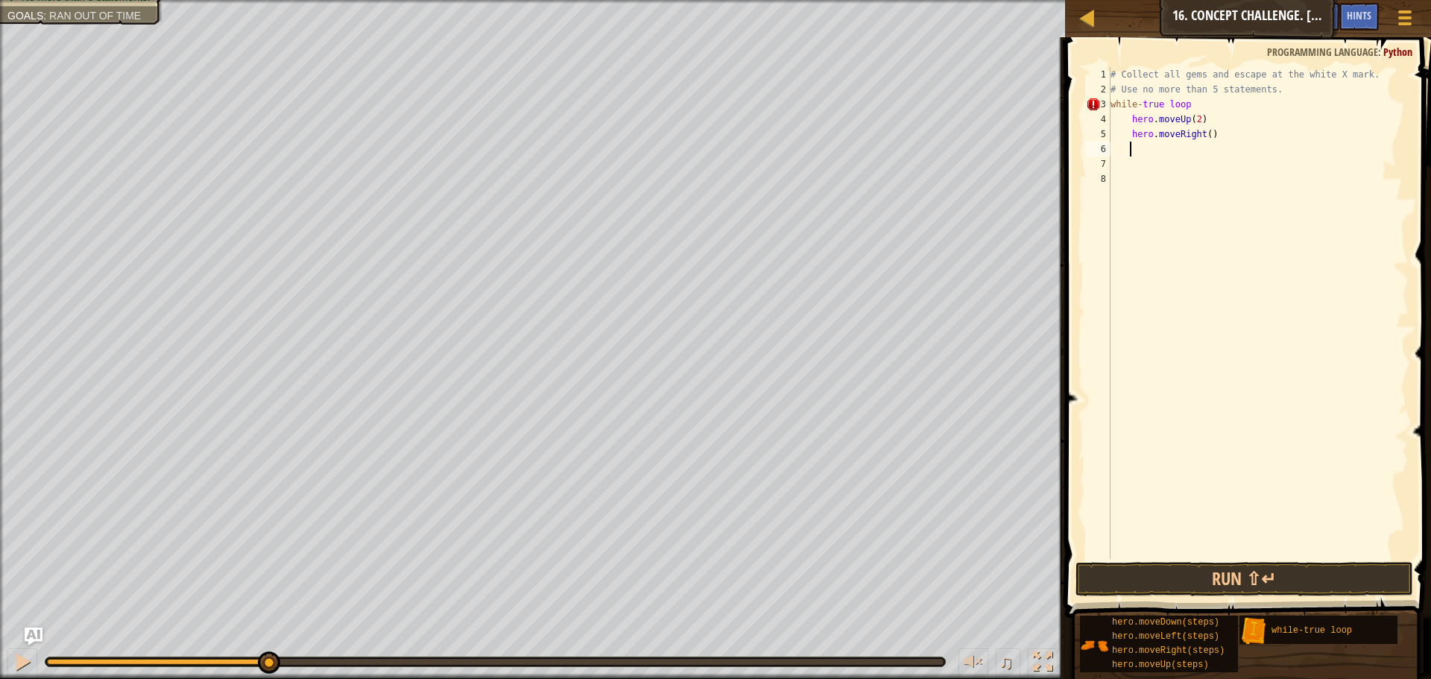
scroll to position [7, 1]
click at [1202, 132] on div "# Collect all gems and escape at the white X mark. # Use no more than 5 stateme…" at bounding box center [1258, 328] width 301 height 522
type textarea "hero.moveRight(2)"
click at [1171, 147] on div "# Collect all gems and escape at the white X mark. # Use no more than 5 stateme…" at bounding box center [1258, 328] width 301 height 522
type textarea "h"
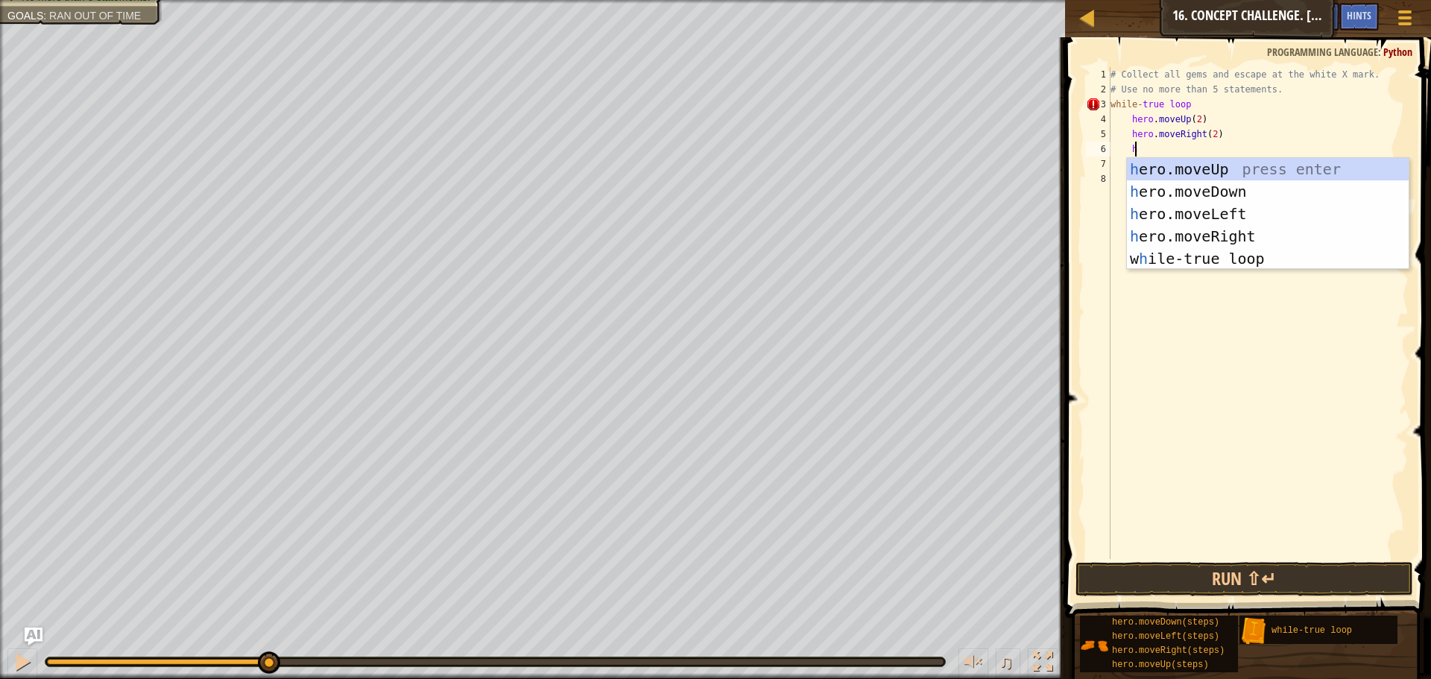
scroll to position [7, 1]
click at [1189, 195] on div "h ero.moveUp press enter h ero.moveDown press enter h ero.moveLeft press enter …" at bounding box center [1268, 236] width 282 height 157
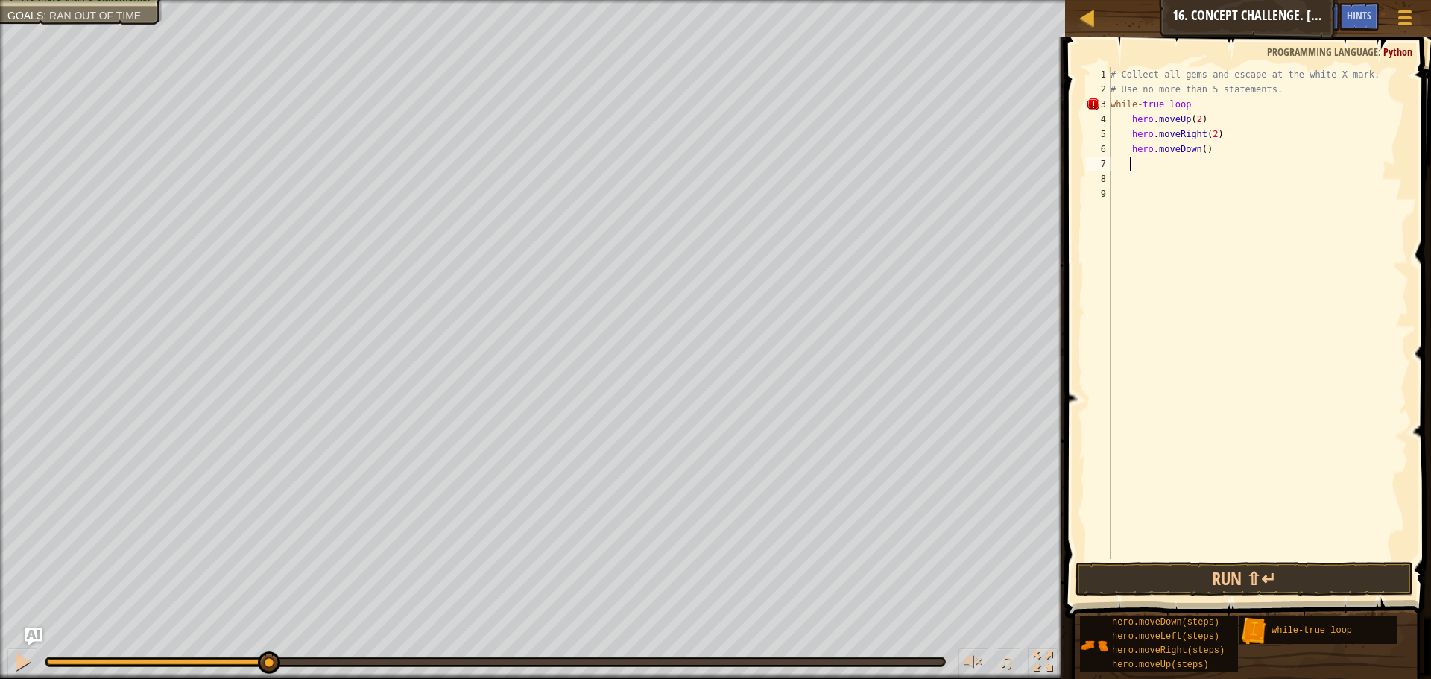
click at [1199, 148] on div "# Collect all gems and escape at the white X mark. # Use no more than 5 stateme…" at bounding box center [1258, 328] width 301 height 522
type textarea "hero.moveDown()"
click at [1168, 167] on div "# Collect all gems and escape at the white X mark. # Use no more than 5 stateme…" at bounding box center [1258, 328] width 301 height 522
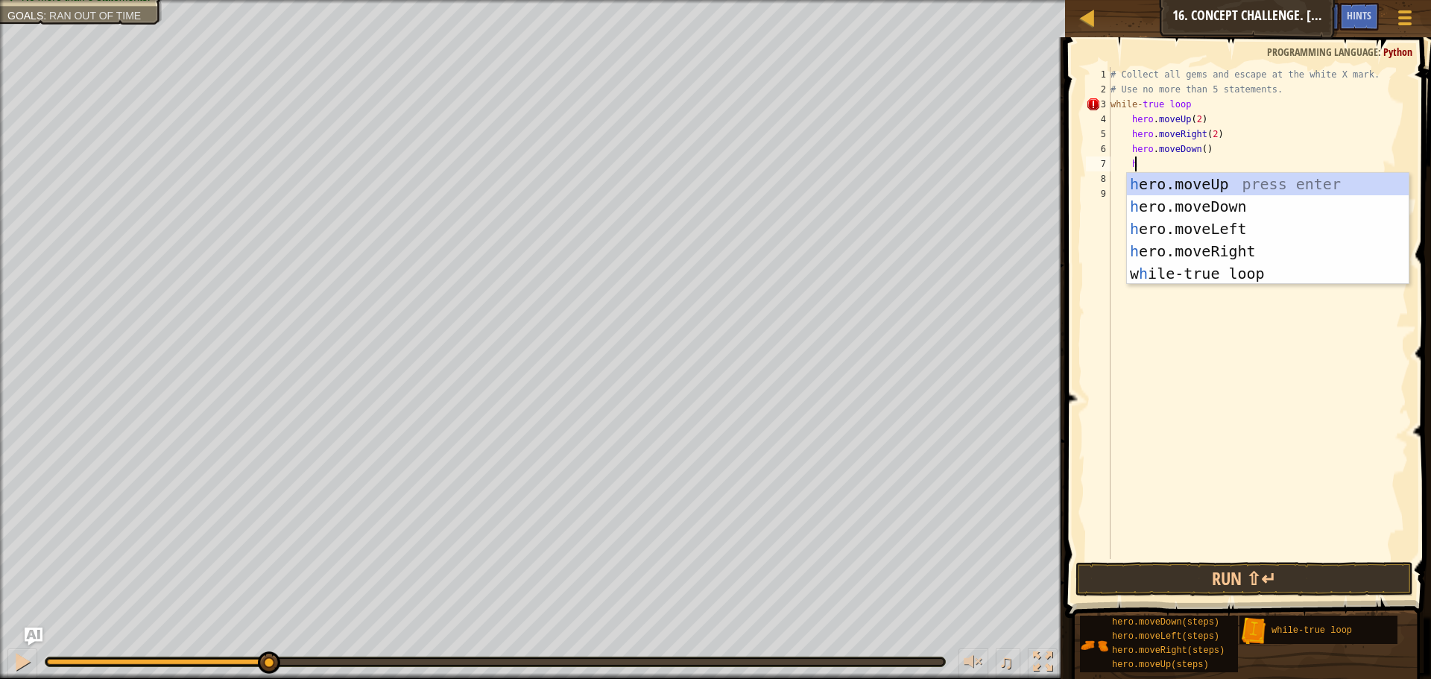
type textarea "he"
click at [1210, 225] on div "he ro.moveUp press enter he ro.moveDown press enter he ro.moveLeft press enter …" at bounding box center [1268, 251] width 282 height 157
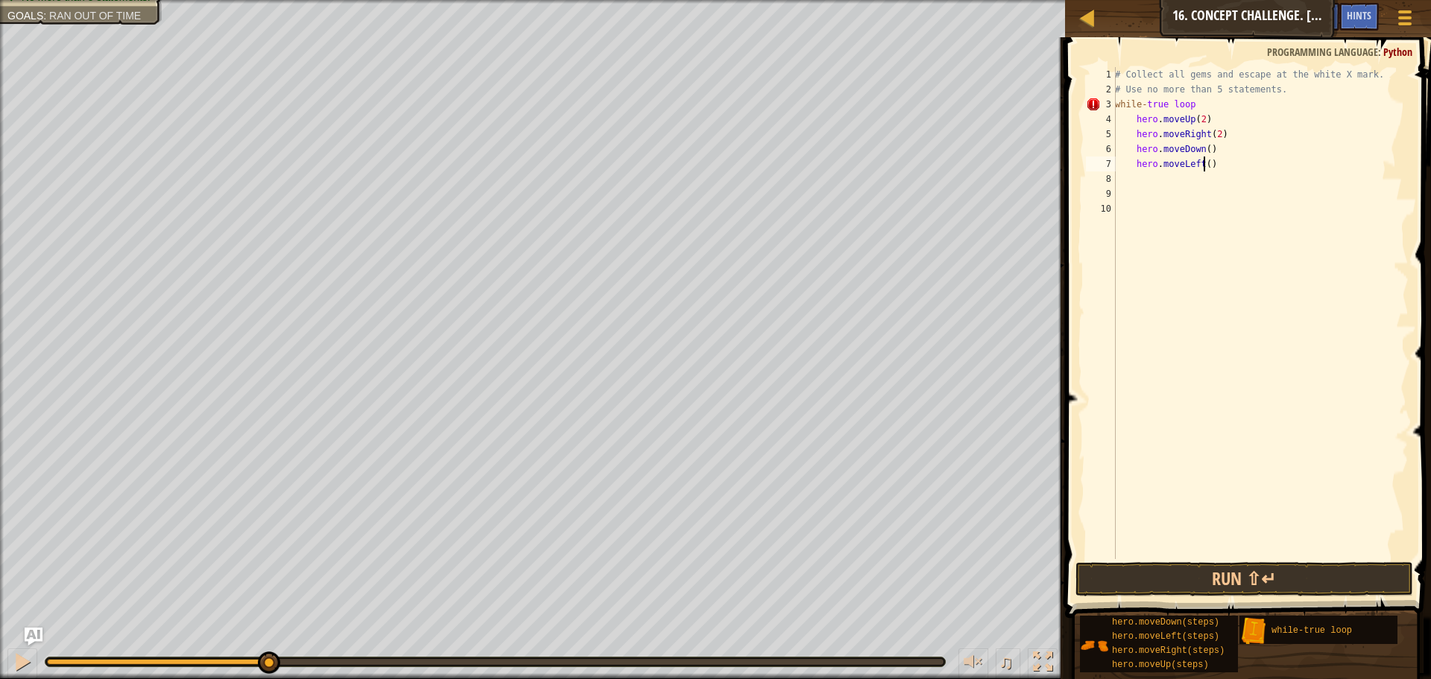
click at [1206, 162] on div "# Collect all gems and escape at the white X mark. # Use no more than 5 stateme…" at bounding box center [1260, 328] width 297 height 522
drag, startPoint x: 1206, startPoint y: 104, endPoint x: 1109, endPoint y: 103, distance: 96.2
click at [1109, 103] on div "hero.moveLeft() 1 2 3 4 5 6 7 8 9 10 # Collect all gems and escape at the white…" at bounding box center [1246, 313] width 326 height 492
type textarea "while-true loop"
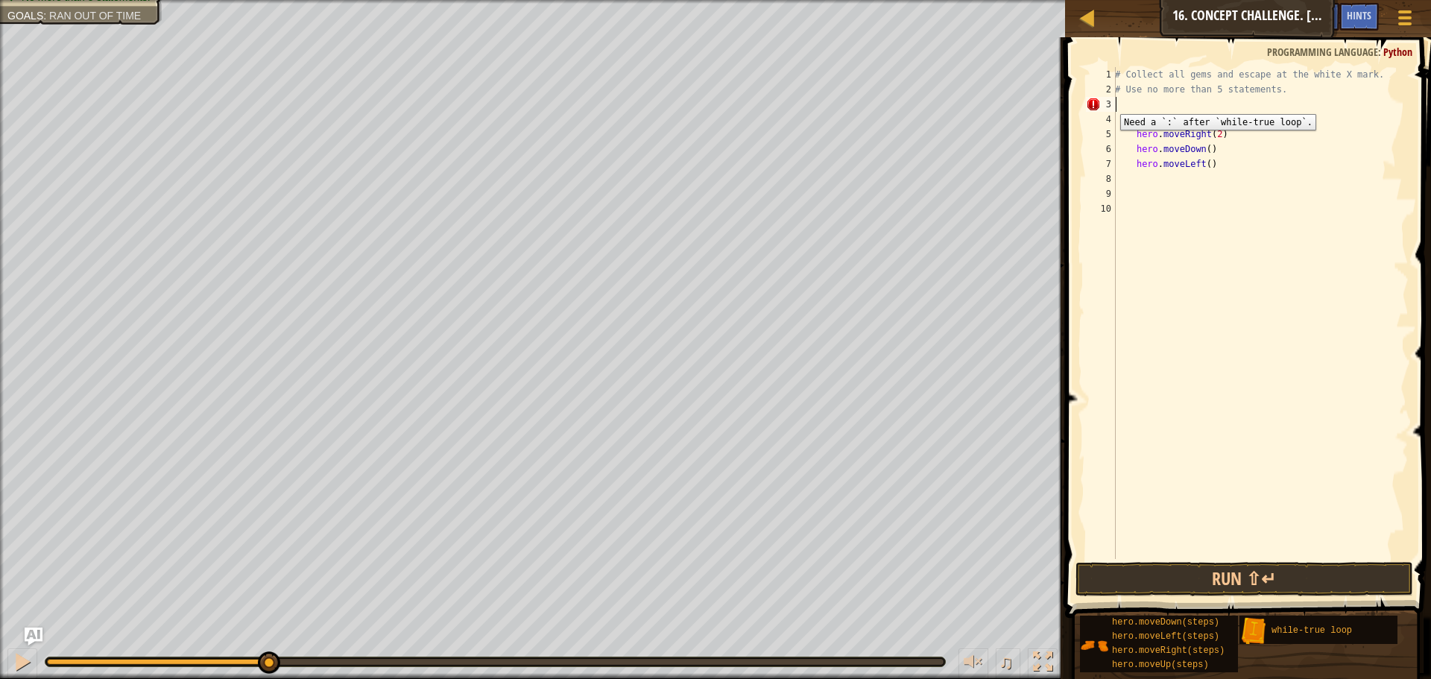
scroll to position [7, 0]
type textarea "while"
click at [1263, 581] on button "Run ⇧↵" at bounding box center [1245, 579] width 338 height 34
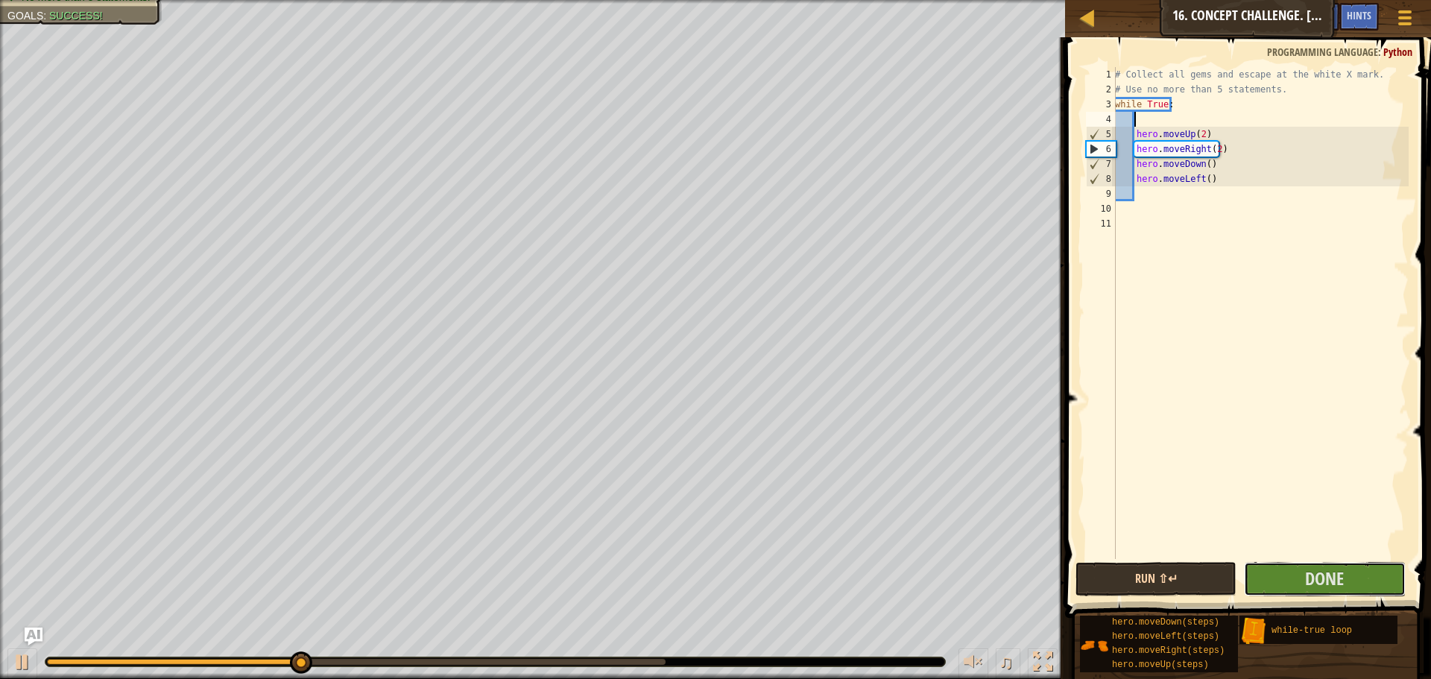
click at [1262, 573] on button "Done" at bounding box center [1324, 579] width 161 height 34
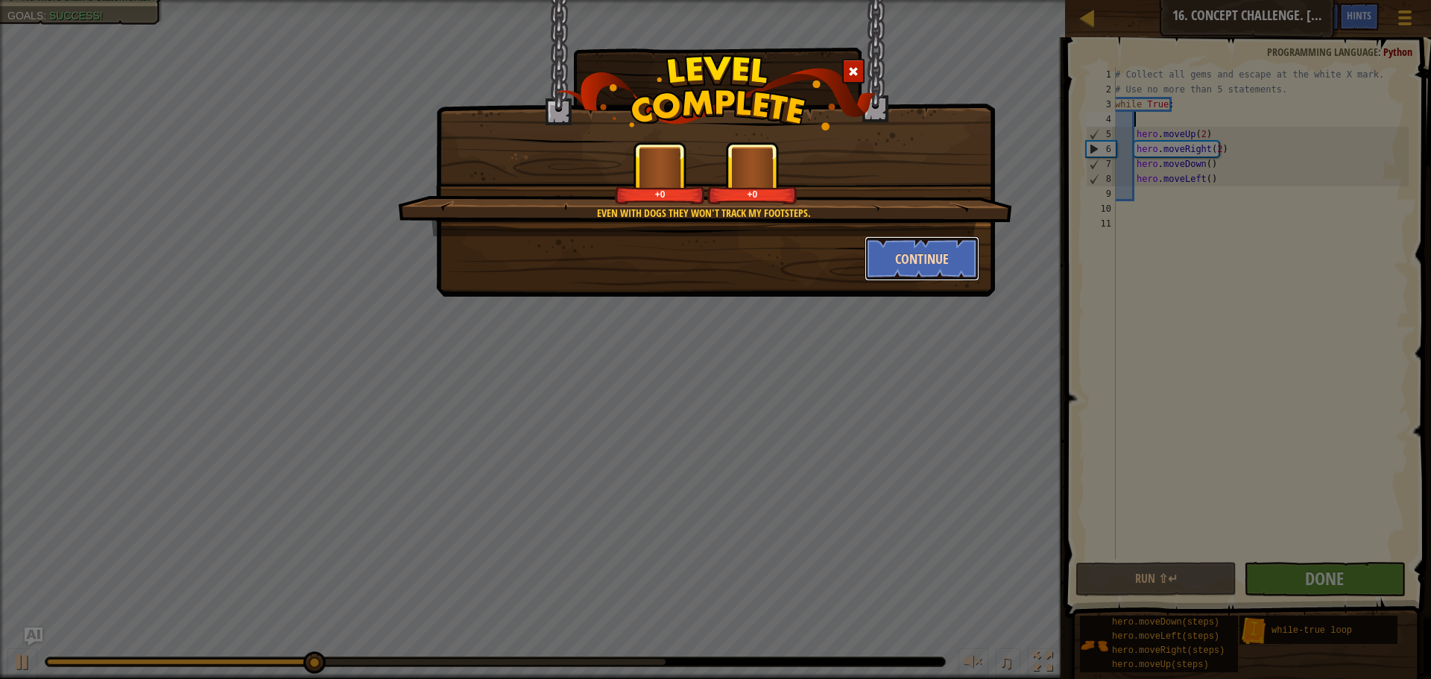
click at [902, 245] on button "Continue" at bounding box center [923, 258] width 116 height 45
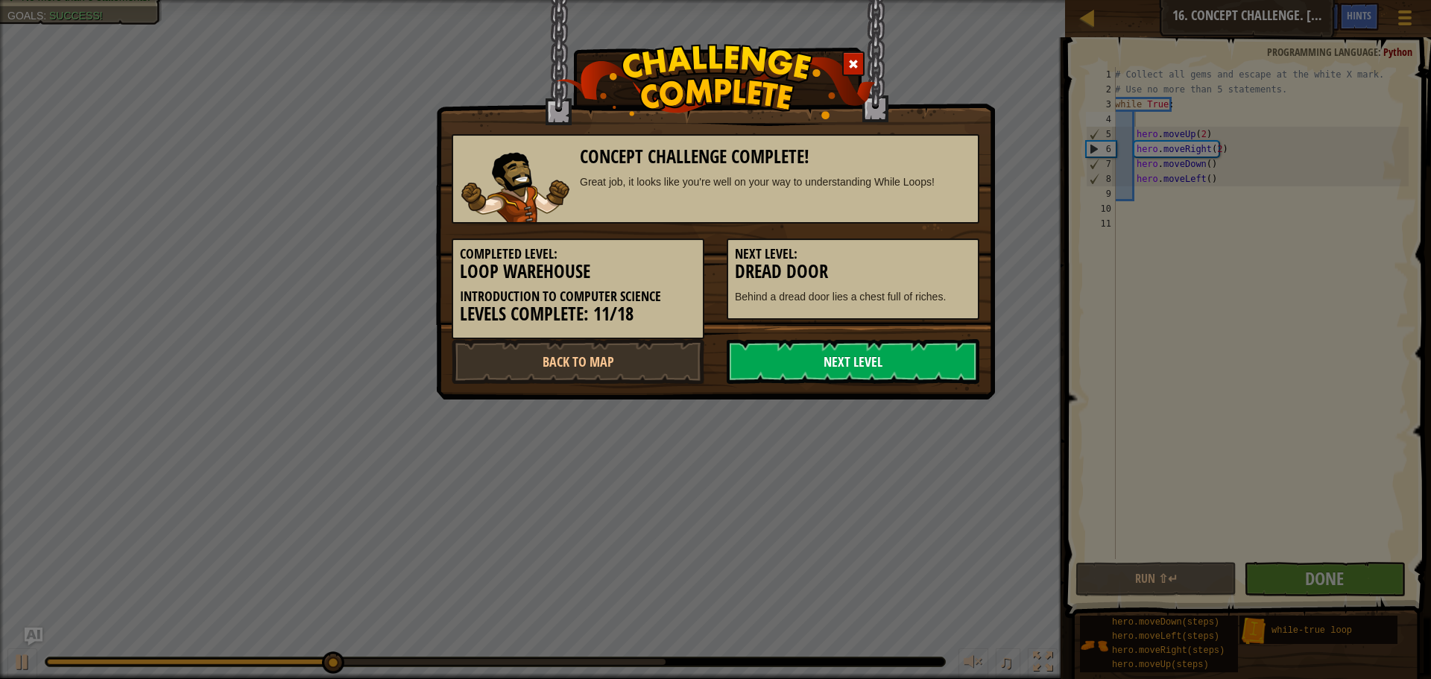
click at [905, 359] on link "Next Level" at bounding box center [853, 361] width 253 height 45
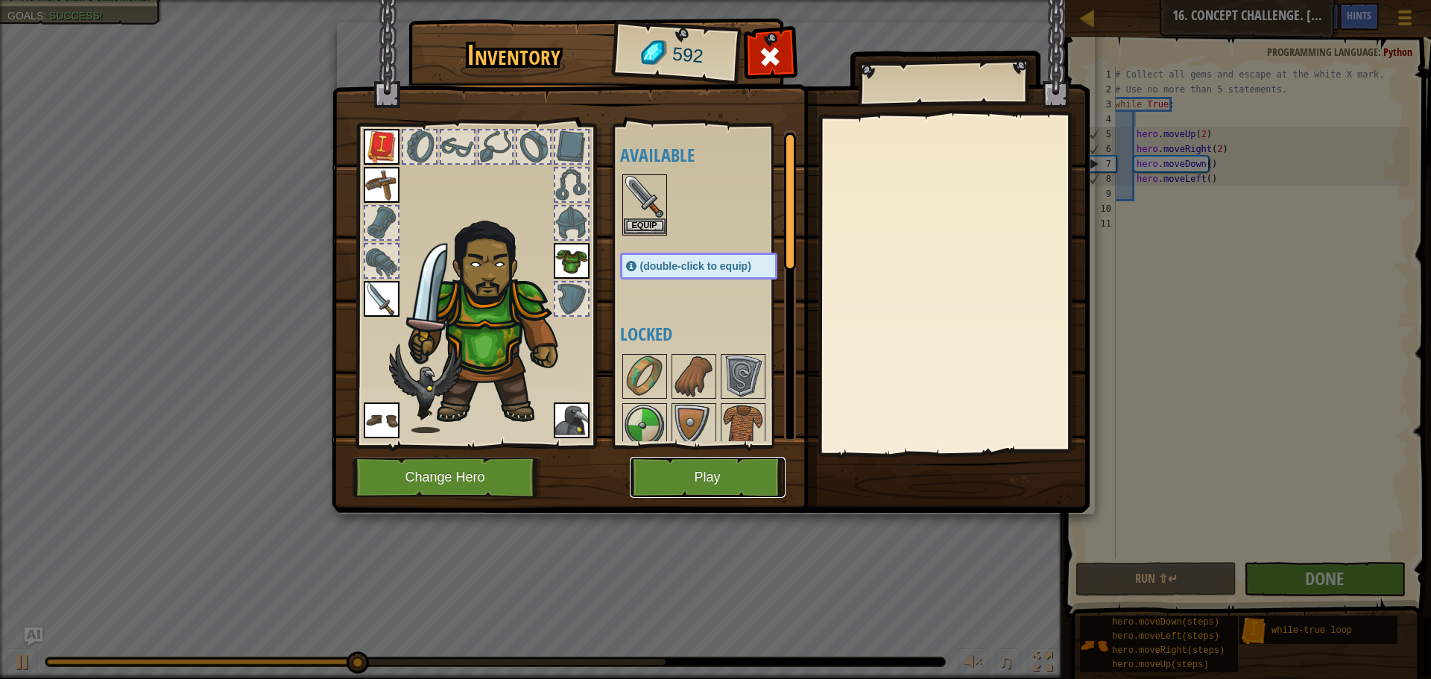
click at [755, 490] on button "Play" at bounding box center [708, 477] width 156 height 41
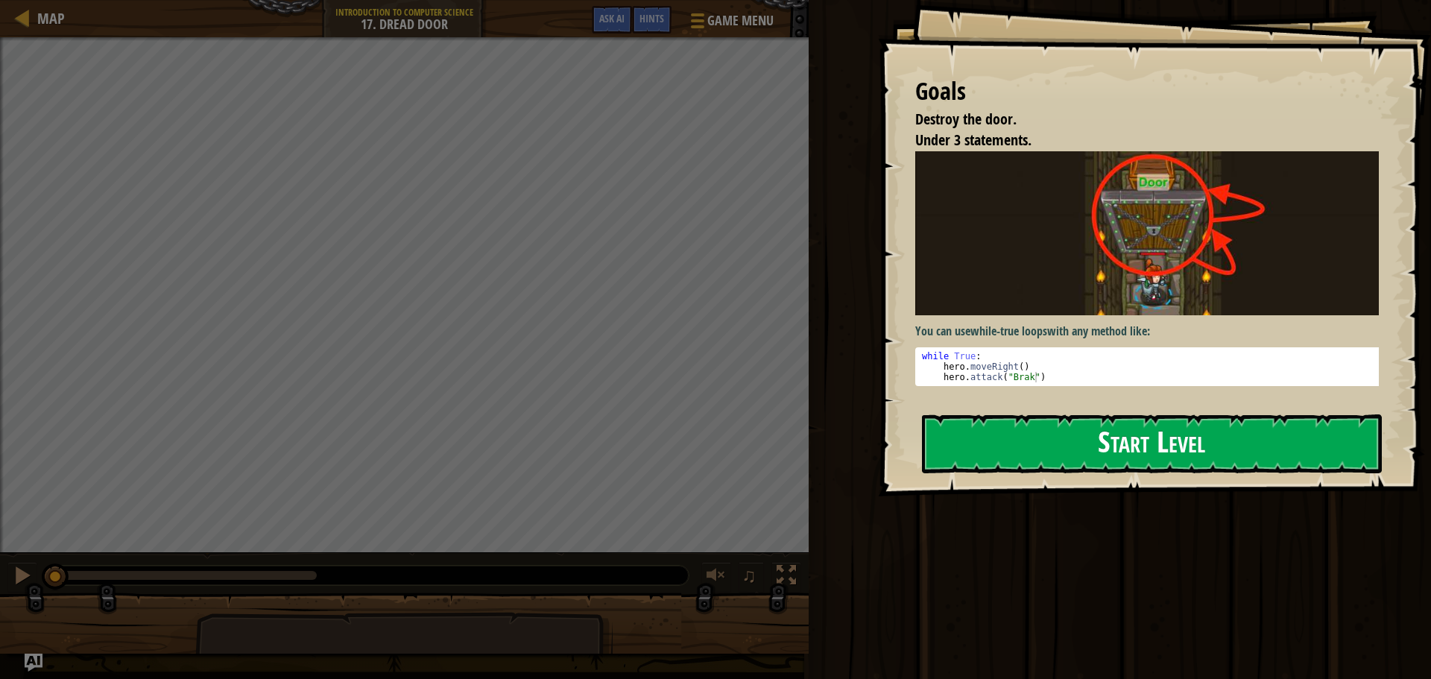
click at [998, 415] on button "Start Level" at bounding box center [1152, 444] width 460 height 59
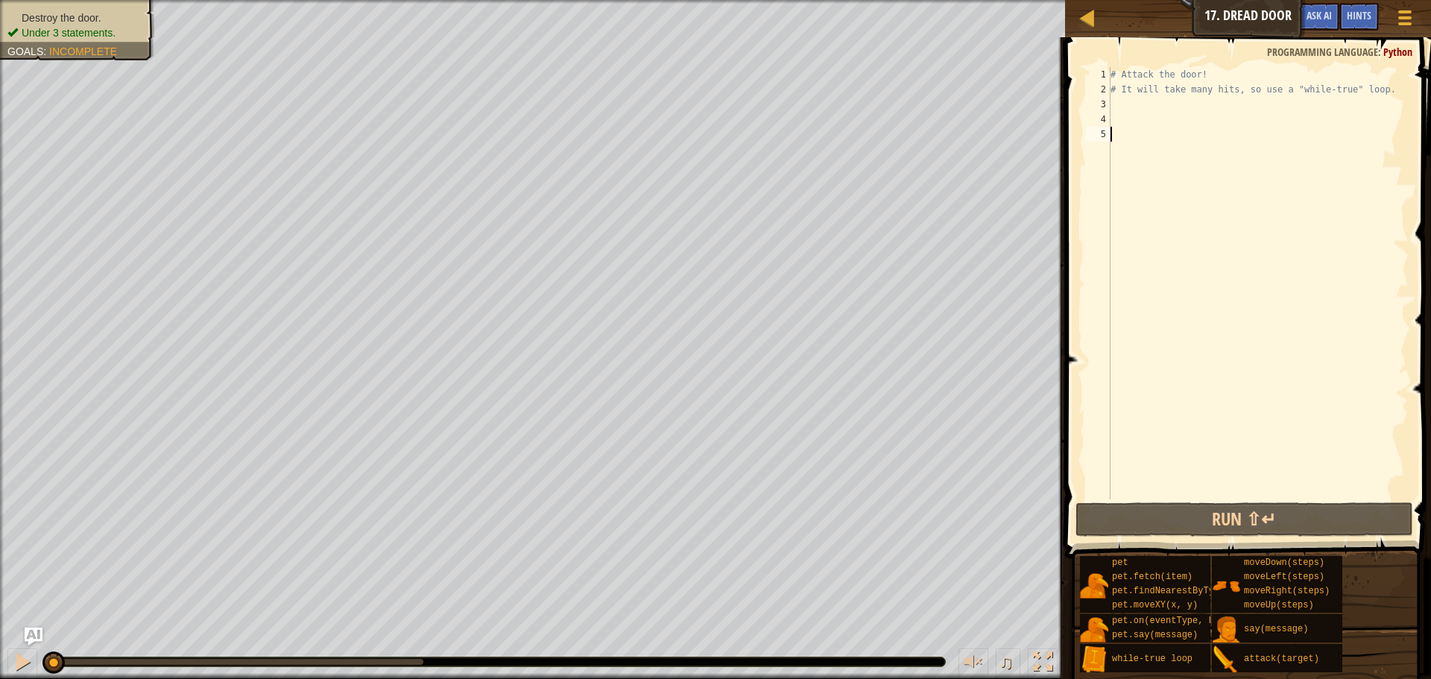
click at [1199, 93] on div "# Attack the door! # It will take many hits, so use a "while-true" loop." at bounding box center [1258, 298] width 301 height 462
type textarea "# It will take many hits, so use a "while-true" loop."
click at [1193, 105] on div "# Attack the door! # It will take many hits, so use a "while-true" loop." at bounding box center [1258, 298] width 301 height 462
type textarea "wh"
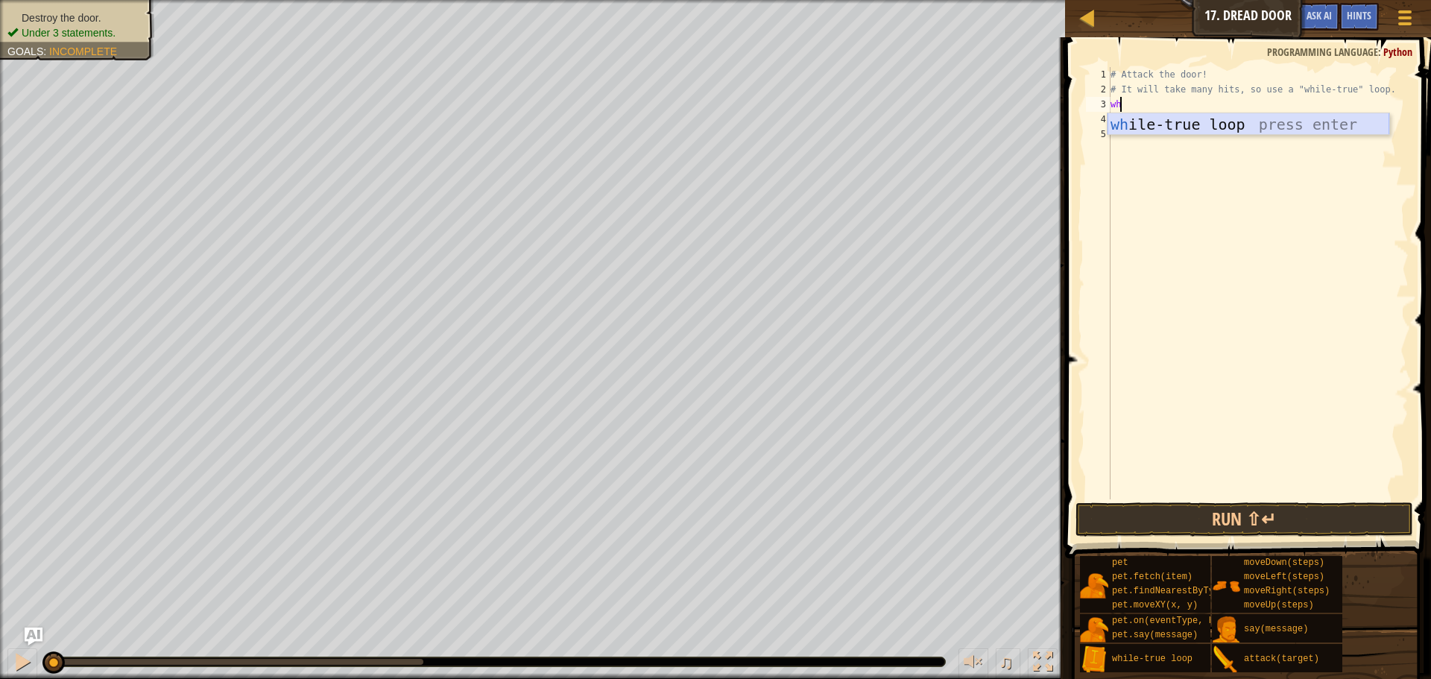
click at [1196, 124] on div "wh ile-true loop press enter" at bounding box center [1249, 146] width 282 height 67
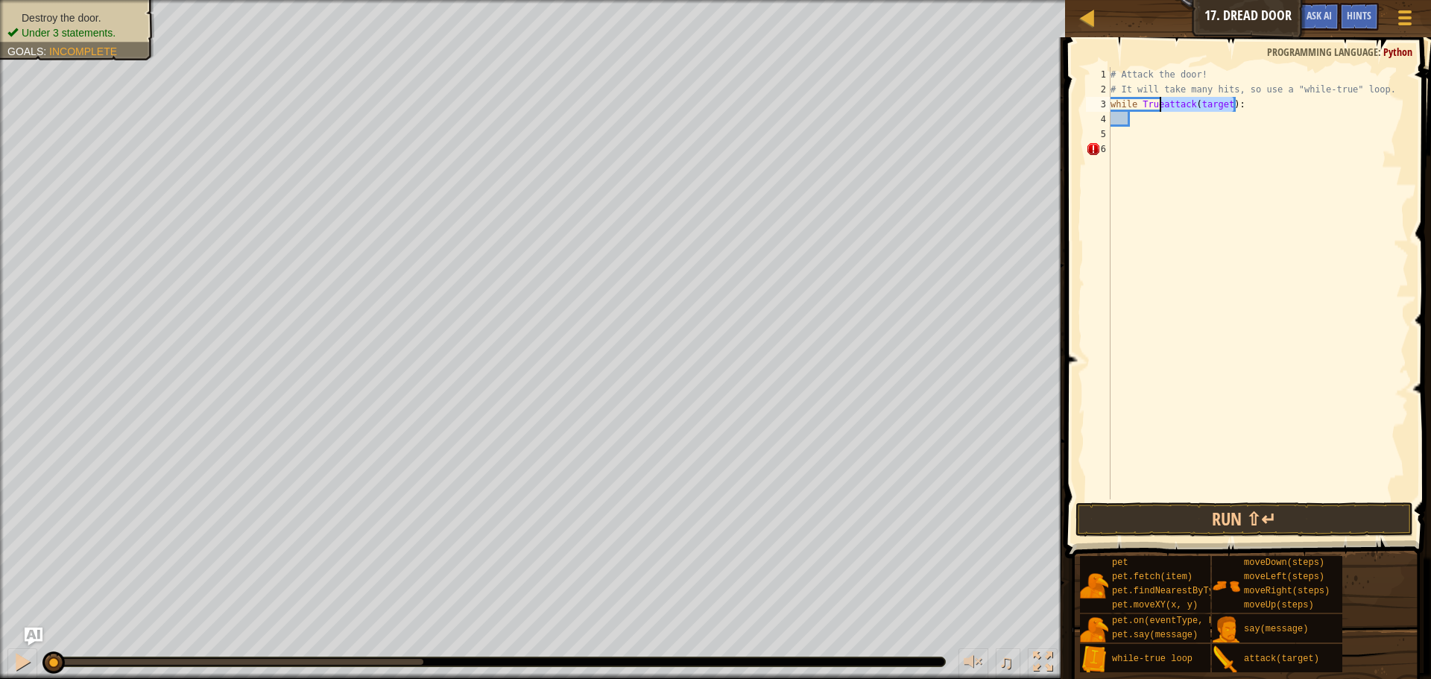
type textarea "while True"
drag, startPoint x: 1235, startPoint y: 103, endPoint x: 1162, endPoint y: 108, distance: 72.5
click at [1162, 108] on div "# Attack the door! # It will take many hits, so use a "while-true" loop. while …" at bounding box center [1258, 298] width 301 height 462
drag, startPoint x: 1162, startPoint y: 108, endPoint x: 1109, endPoint y: 107, distance: 52.9
click at [1109, 107] on div "while True 1 2 3 4 5 6 # Attack the door! # It will take many hits, so use a "w…" at bounding box center [1246, 283] width 326 height 432
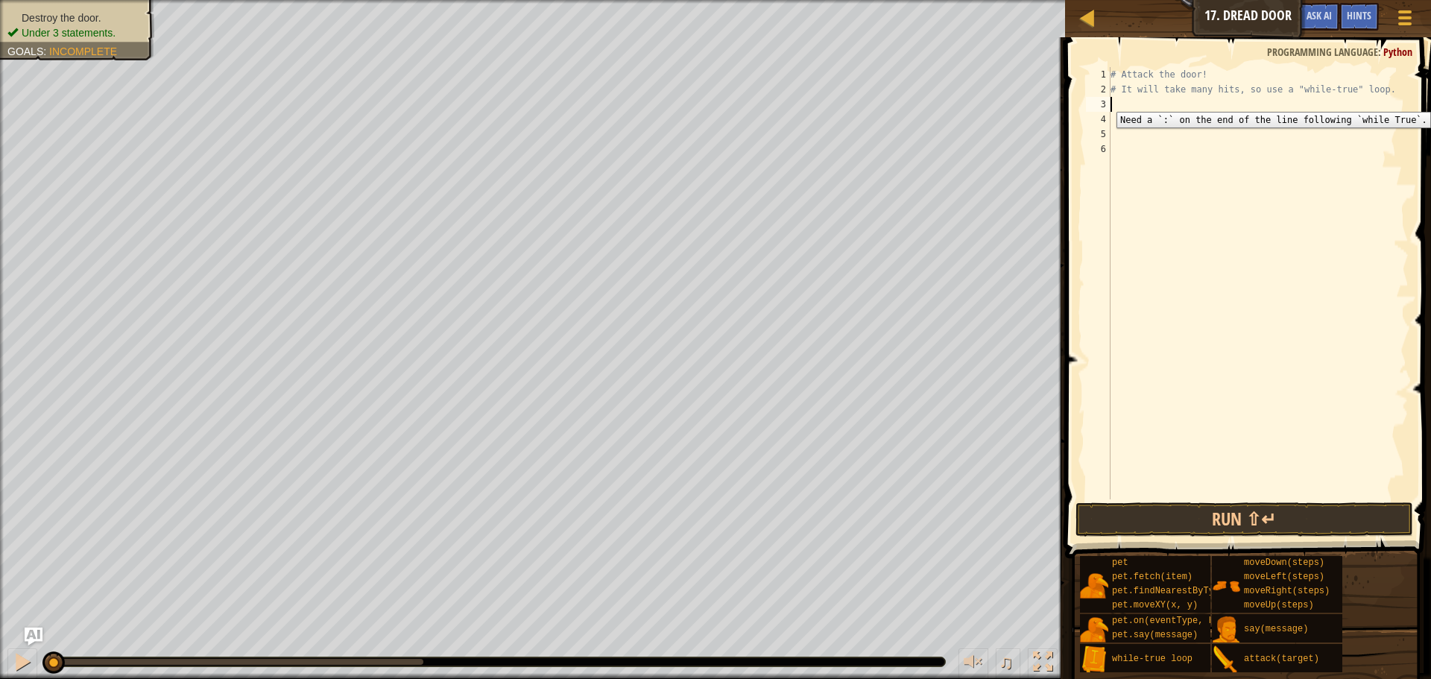
type textarea "wh"
click at [1139, 124] on div "# Attack the door! # It will take many hits, so use a "while-true" loop. while …" at bounding box center [1258, 298] width 301 height 462
click at [1191, 116] on div "# Attack the door! # It will take many hits, so use a "while-true" loop. while …" at bounding box center [1258, 283] width 301 height 432
click at [1191, 119] on div "# Attack the door! # It will take many hits, so use a "while-true" loop. while …" at bounding box center [1258, 298] width 301 height 462
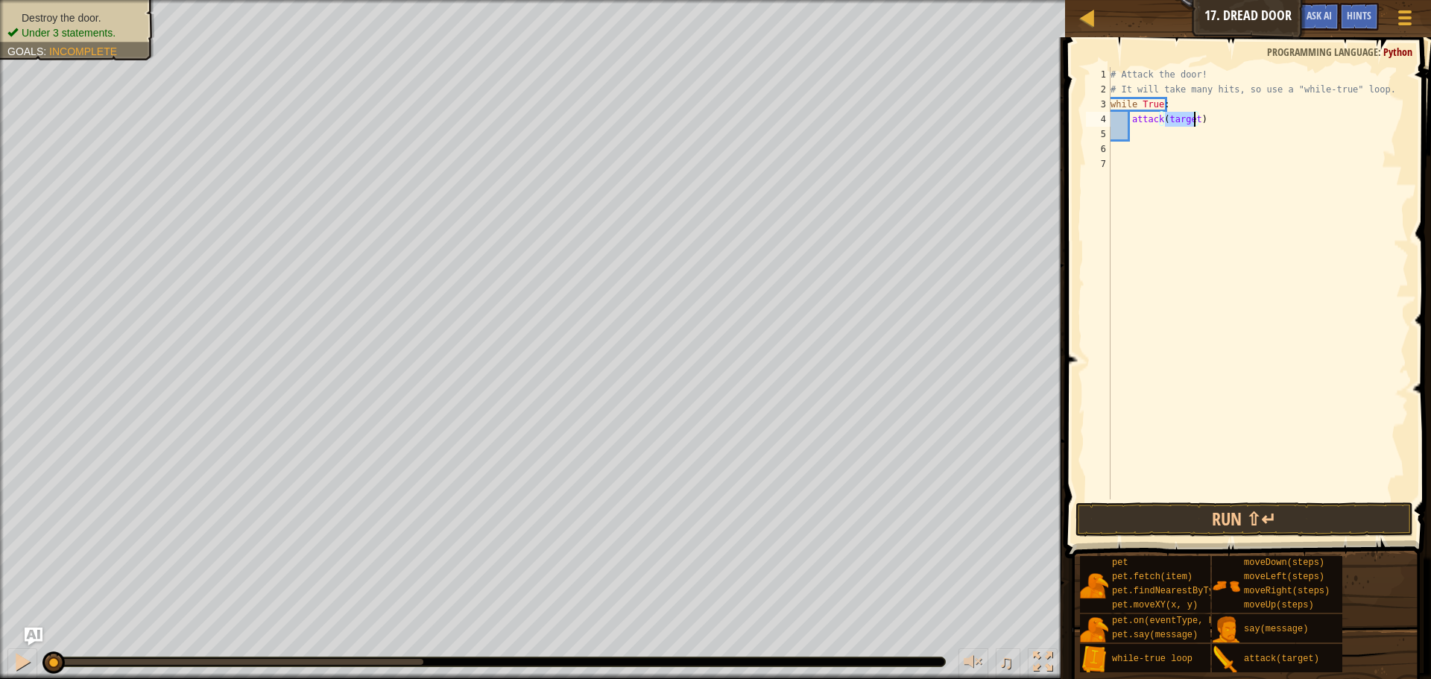
click at [1191, 119] on div "# Attack the door! # It will take many hits, so use a "while-true" loop. while …" at bounding box center [1258, 298] width 301 height 462
type textarea "attack(target)"
click at [1191, 119] on div "# Attack the door! # It will take many hits, so use a "while-true" loop. while …" at bounding box center [1258, 298] width 301 height 462
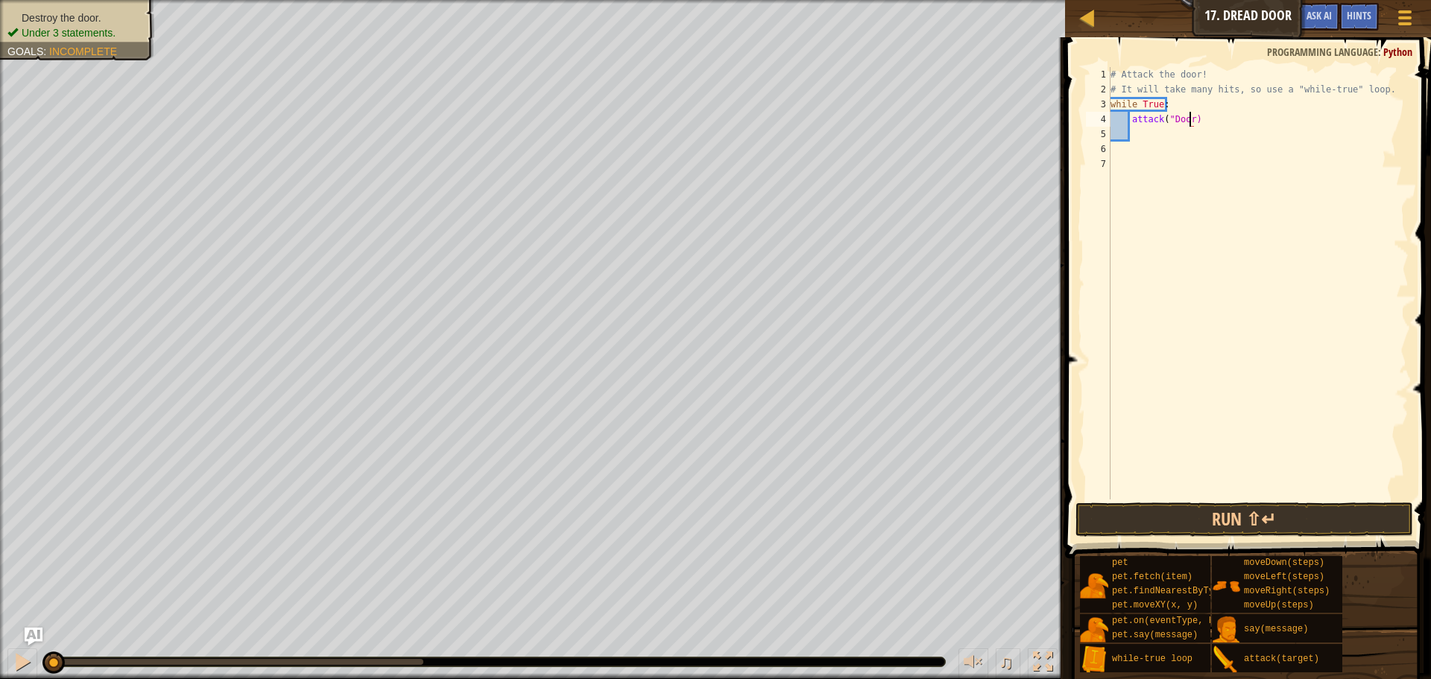
scroll to position [7, 7]
type textarea "attack("Door")"
click at [1227, 520] on button "Run ⇧↵" at bounding box center [1245, 520] width 338 height 34
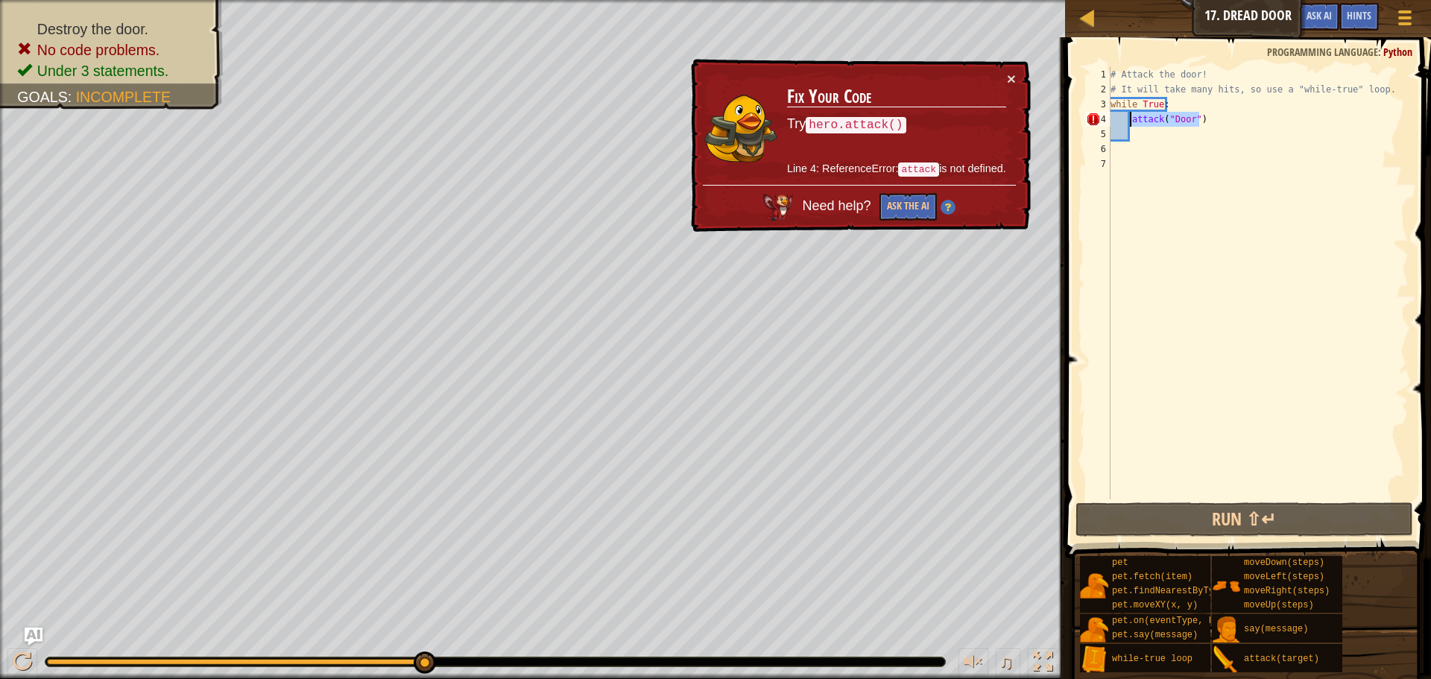
drag, startPoint x: 1217, startPoint y: 120, endPoint x: 1131, endPoint y: 124, distance: 85.8
click at [1131, 124] on div "# Attack the door! # It will take many hits, so use a "while-true" loop. while …" at bounding box center [1258, 298] width 301 height 462
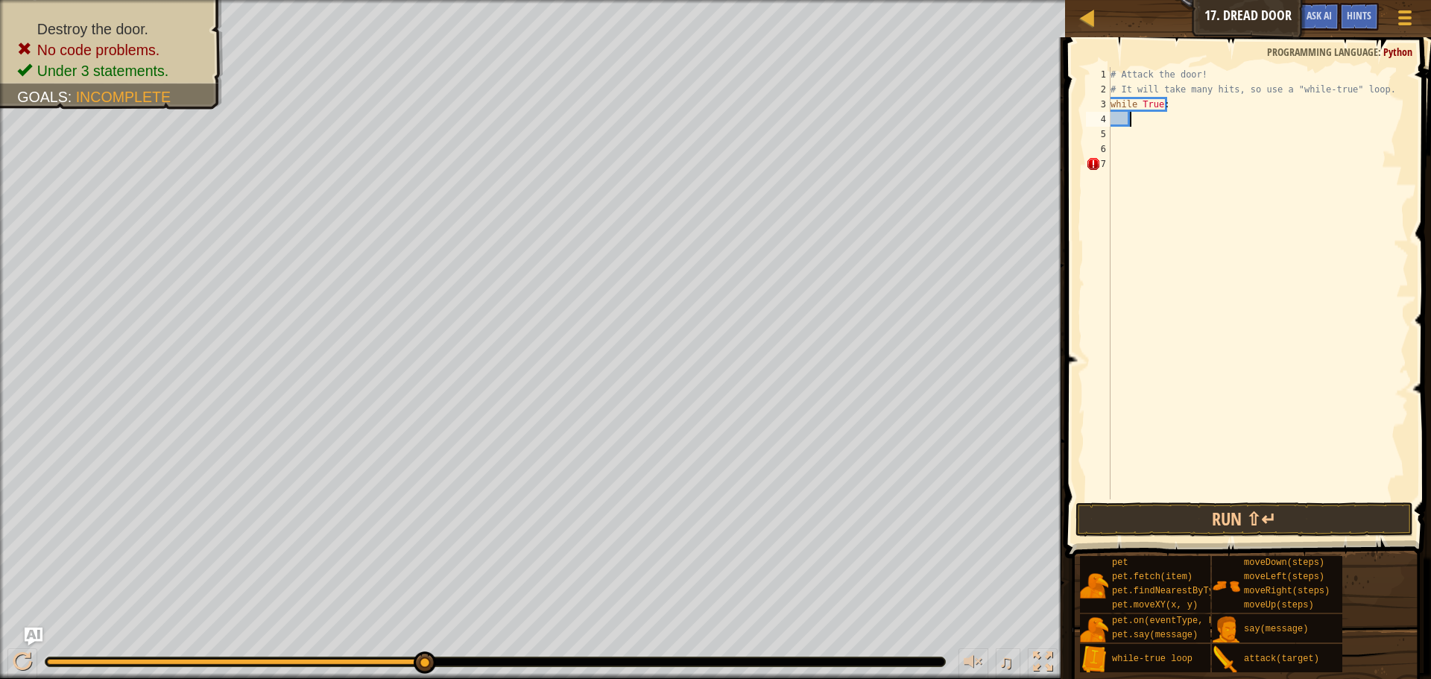
scroll to position [7, 1]
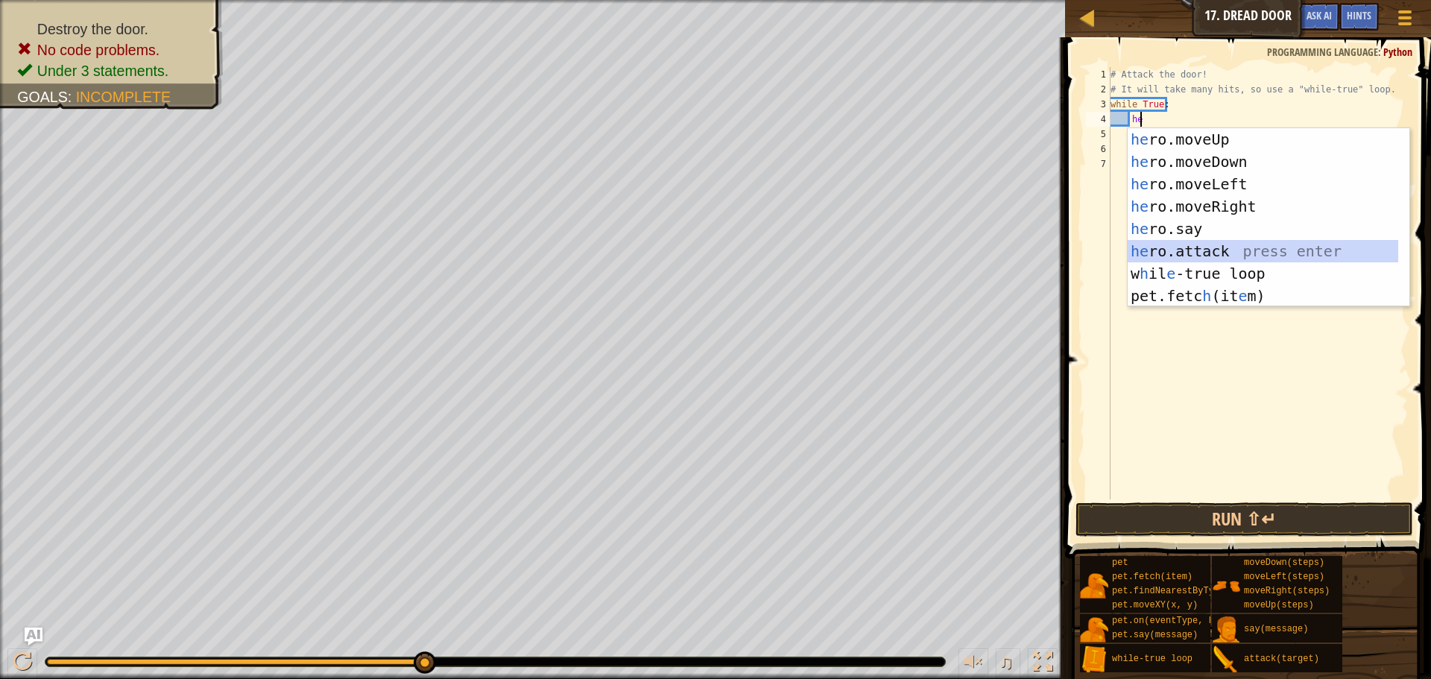
click at [1202, 250] on div "he ro.moveUp press enter he ro.moveDown press enter he ro.moveLeft press enter …" at bounding box center [1263, 240] width 271 height 224
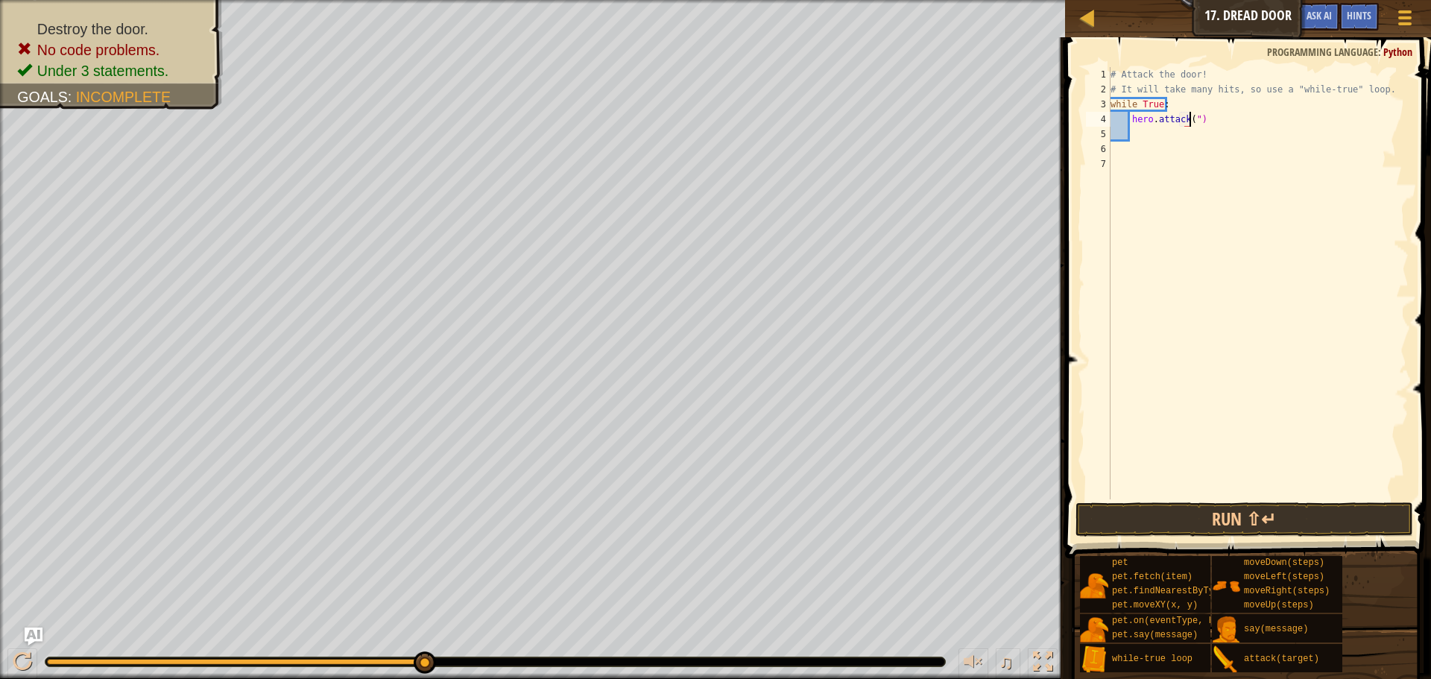
scroll to position [7, 6]
drag, startPoint x: 1212, startPoint y: 127, endPoint x: 1130, endPoint y: 120, distance: 83.0
click at [1130, 120] on div "# Attack the door! # It will take many hits, so use a "while-true" loop. while …" at bounding box center [1258, 298] width 301 height 462
type textarea "hero.attack")"
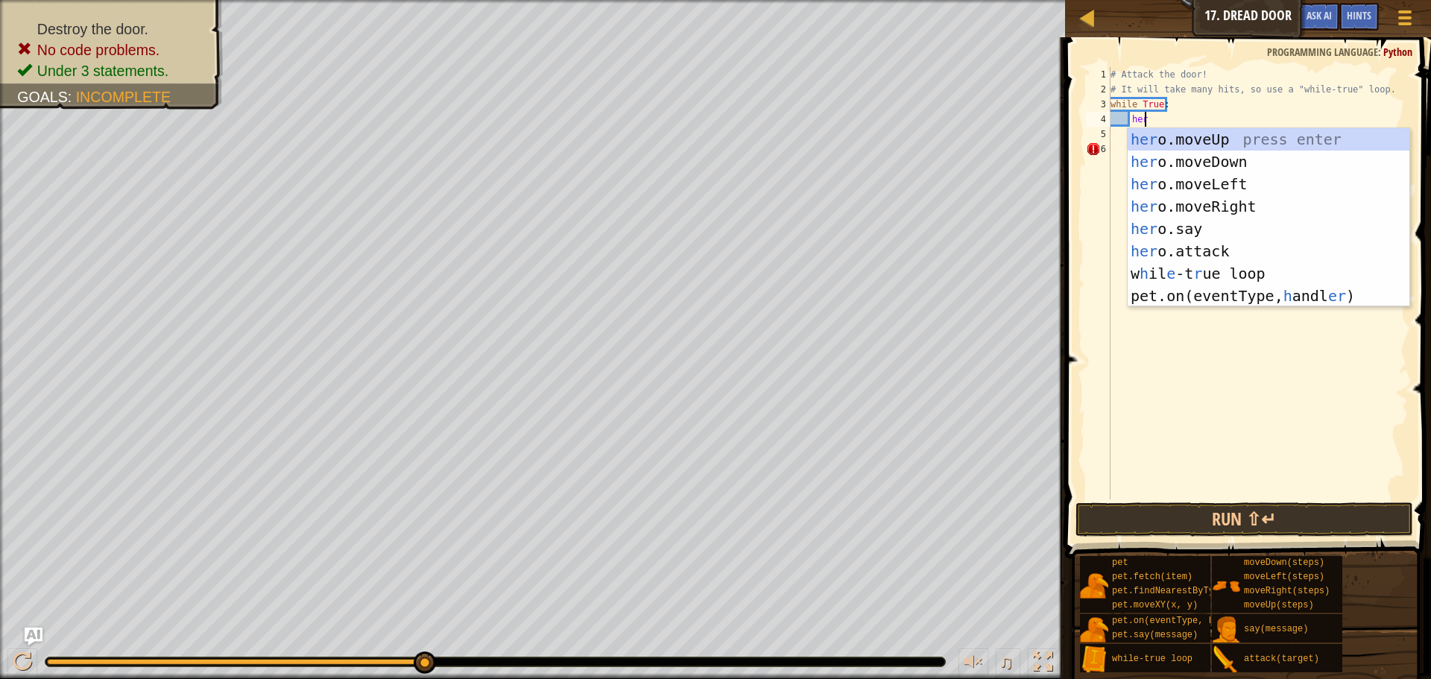
scroll to position [7, 2]
click at [1162, 246] on div "hero .moveUp press enter hero .moveDown press enter hero .moveLeft press enter …" at bounding box center [1269, 228] width 282 height 201
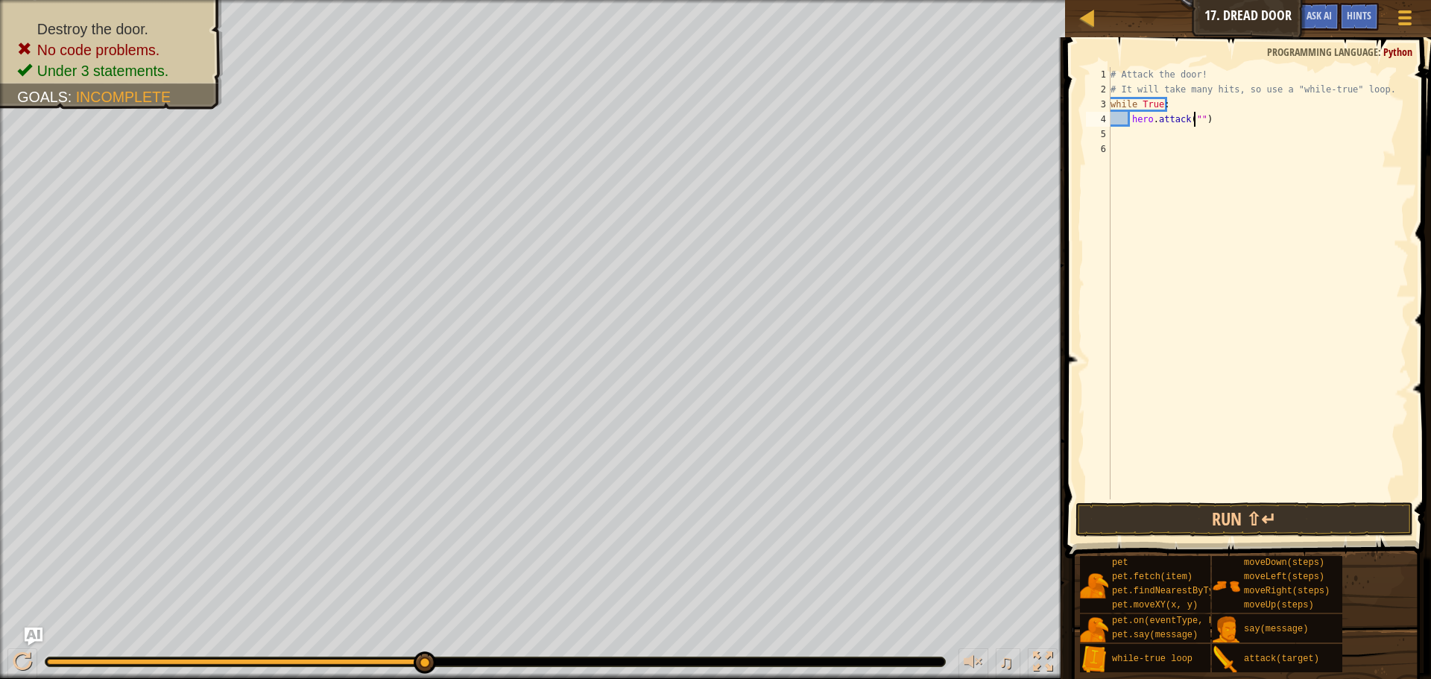
type textarea "hero.attack(")"
drag, startPoint x: 1242, startPoint y: 116, endPoint x: 1132, endPoint y: 124, distance: 110.6
click at [1132, 124] on div "# Attack the door! # It will take many hits, so use a "while-true" loop. while …" at bounding box center [1258, 298] width 301 height 462
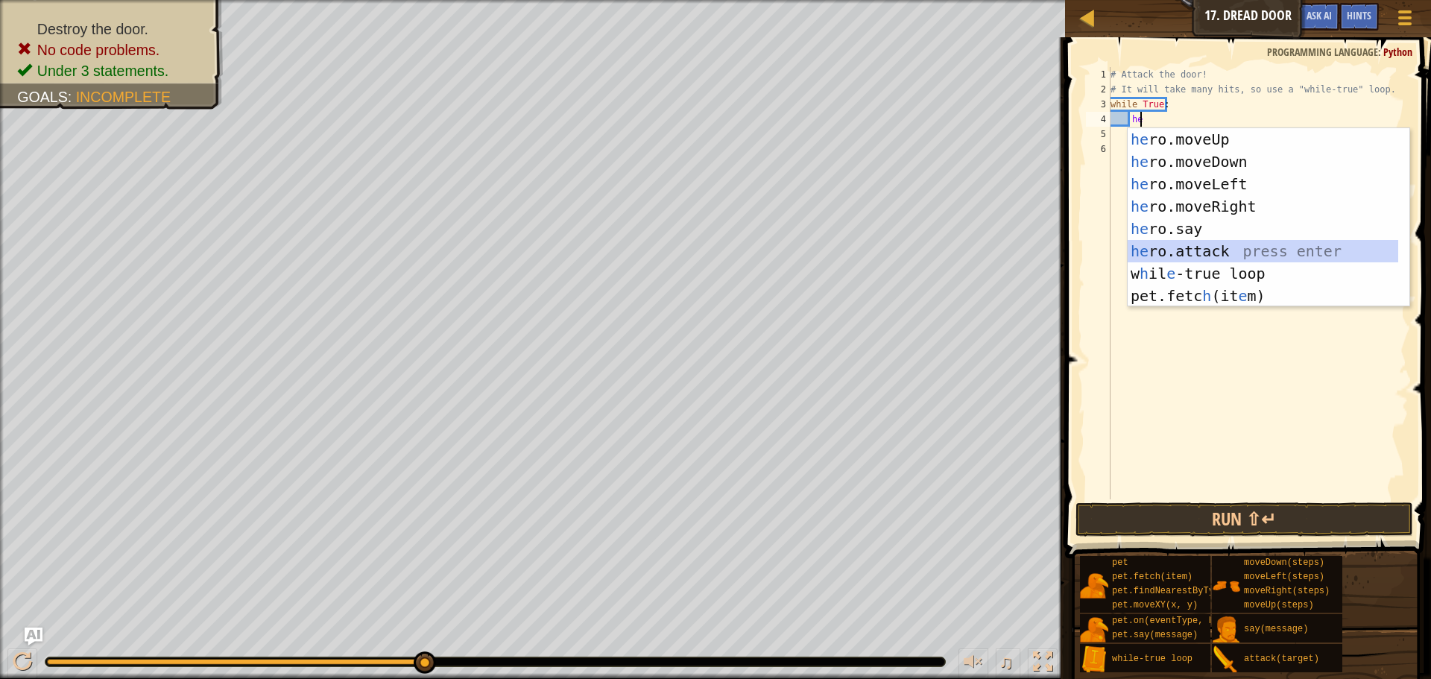
click at [1227, 253] on div "he ro.moveUp press enter he ro.moveDown press enter he ro.moveLeft press enter …" at bounding box center [1263, 240] width 271 height 224
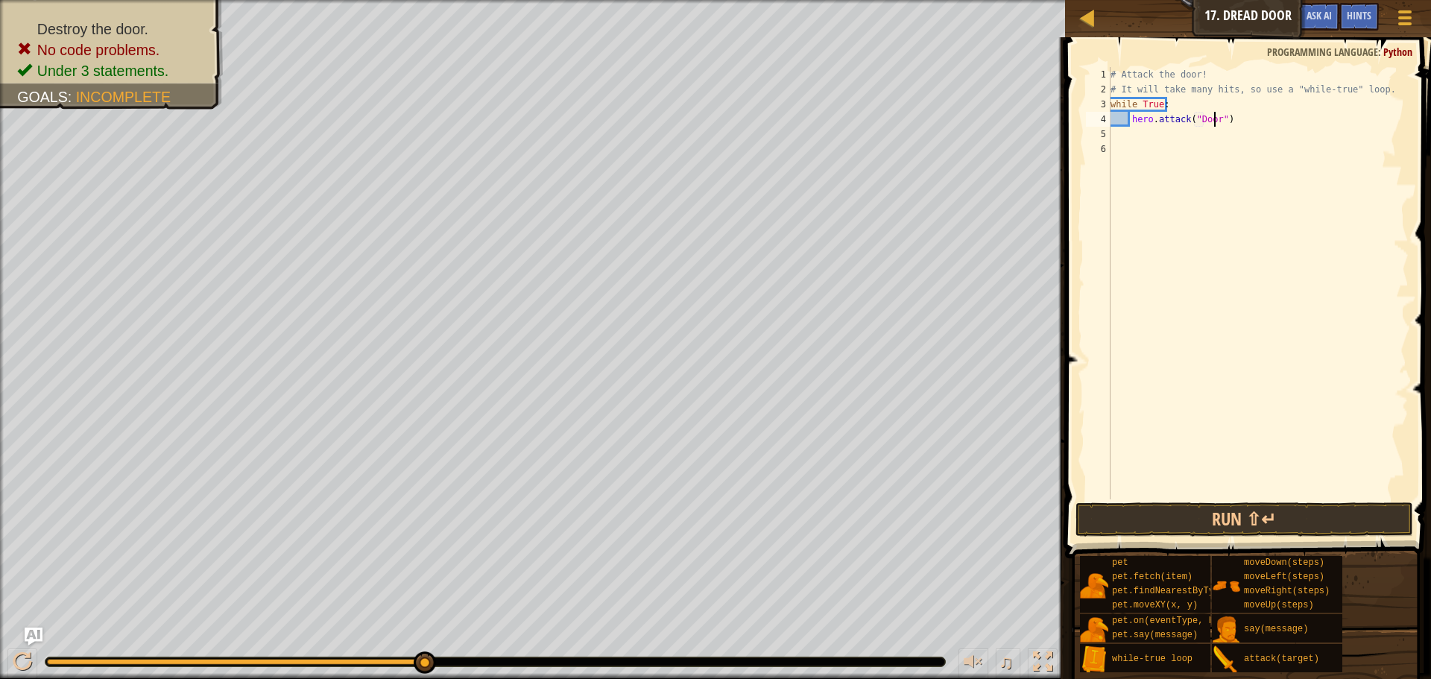
scroll to position [7, 9]
type textarea "hero.attack("Door")"
click at [1273, 521] on button "Run ⇧↵" at bounding box center [1245, 520] width 338 height 34
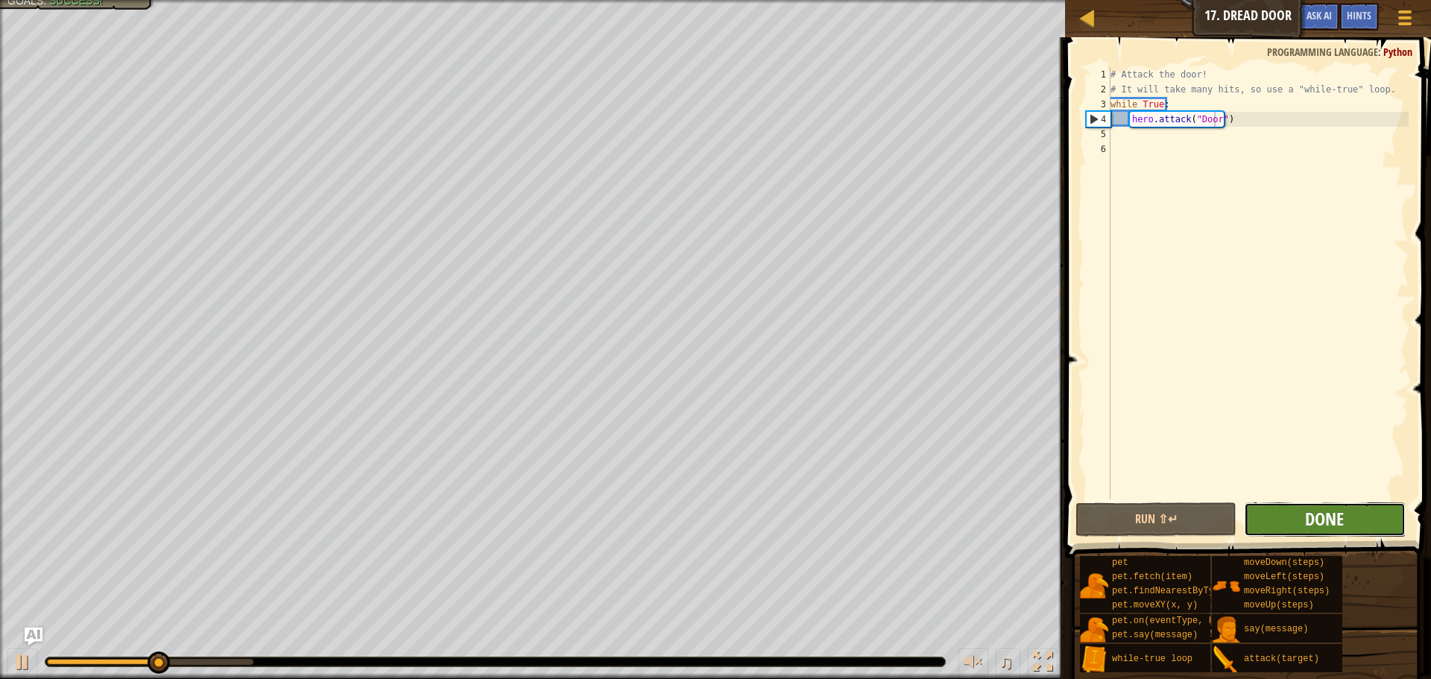
click at [1331, 511] on span "Done" at bounding box center [1324, 519] width 39 height 24
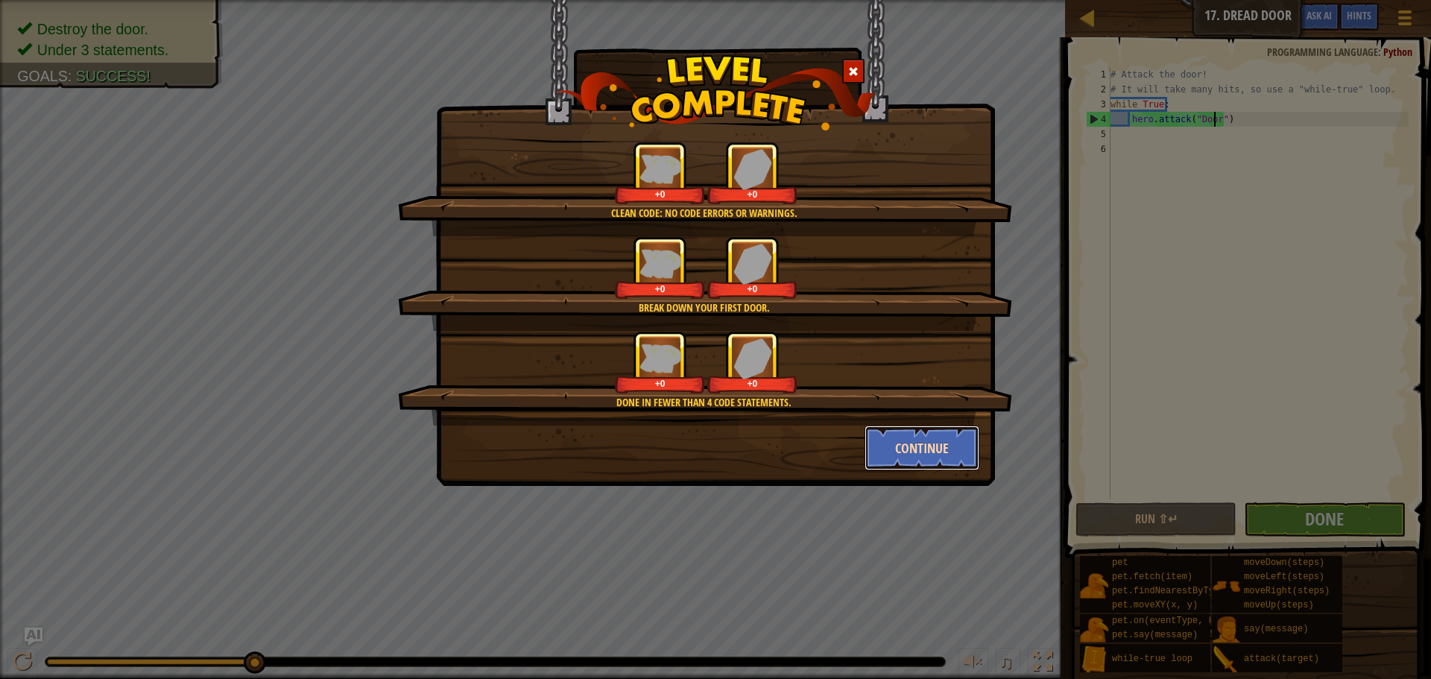
click at [935, 437] on button "Continue" at bounding box center [923, 448] width 116 height 45
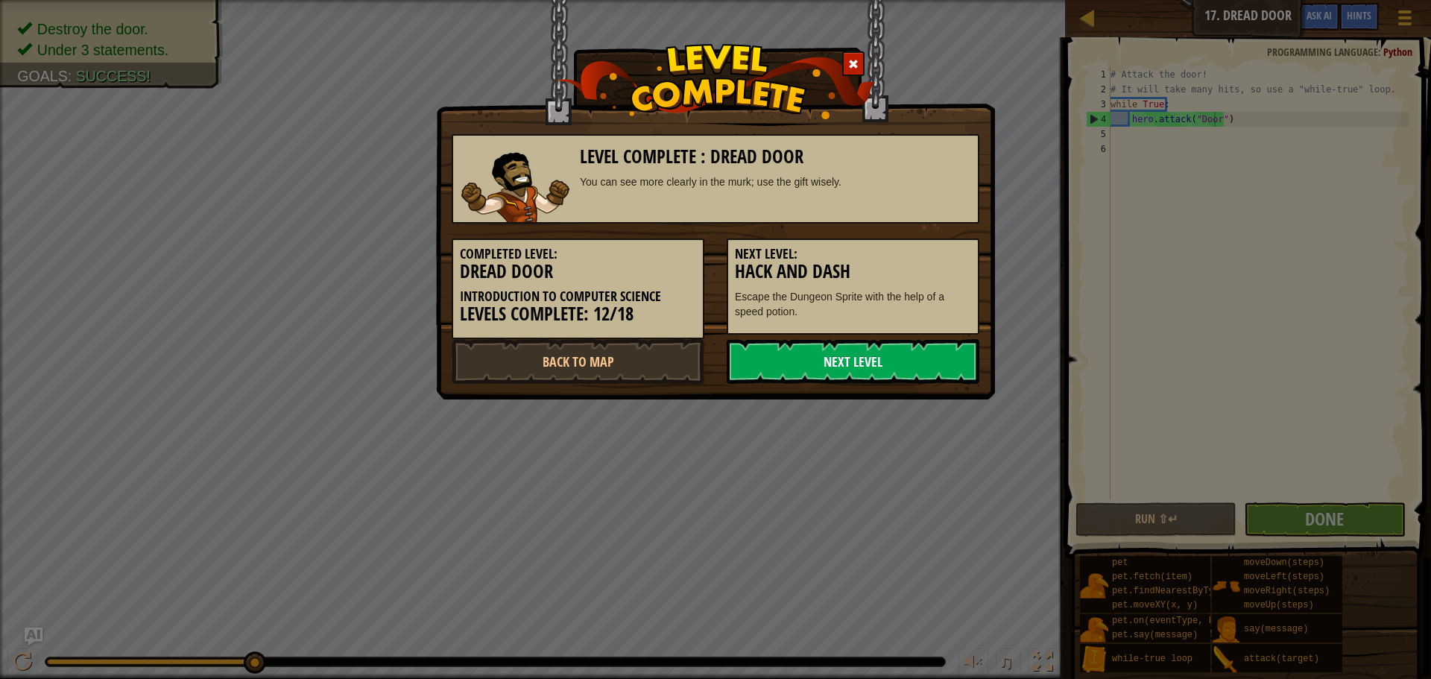
click at [923, 349] on link "Next Level" at bounding box center [853, 361] width 253 height 45
click at [925, 349] on link "Next Level" at bounding box center [853, 361] width 253 height 45
click at [930, 1] on body "Map Introduction to Computer Science 17. Dread Door Game Menu Done Hints Ask AI…" at bounding box center [715, 0] width 1431 height 1
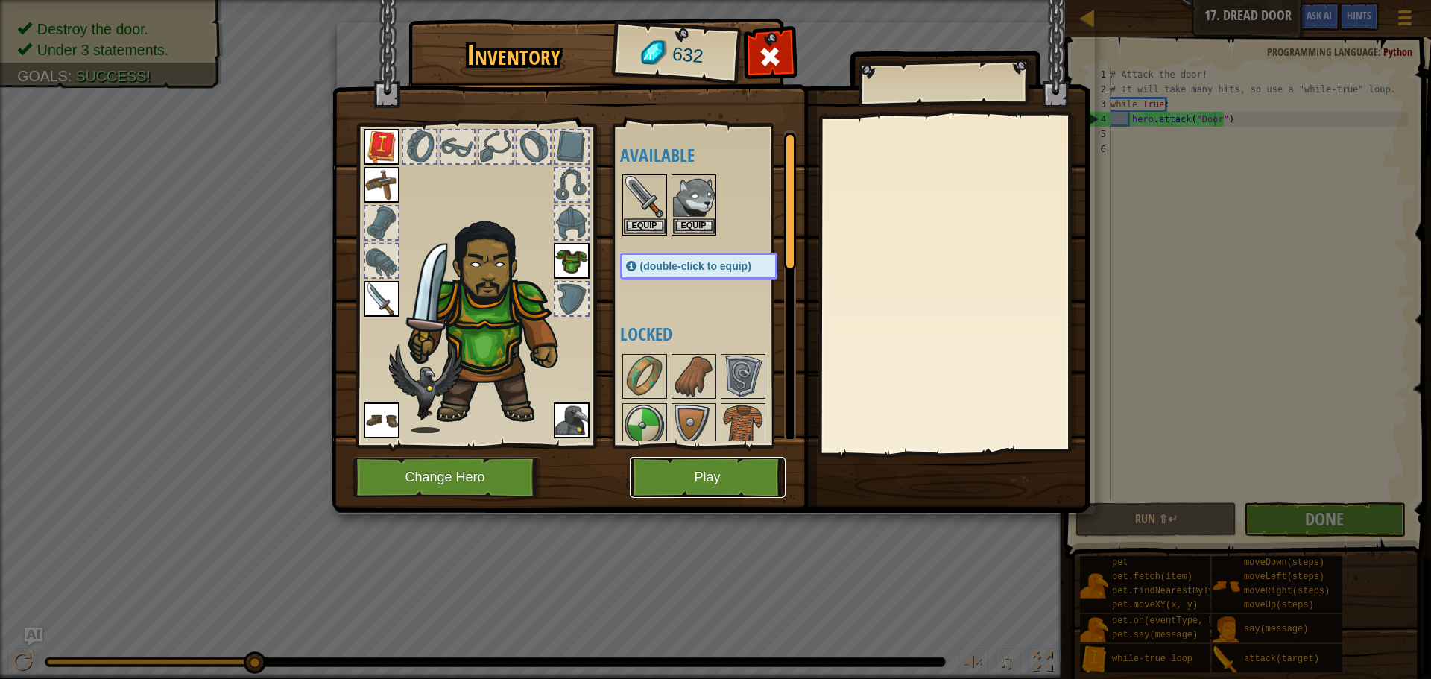
click at [756, 472] on button "Play" at bounding box center [708, 477] width 156 height 41
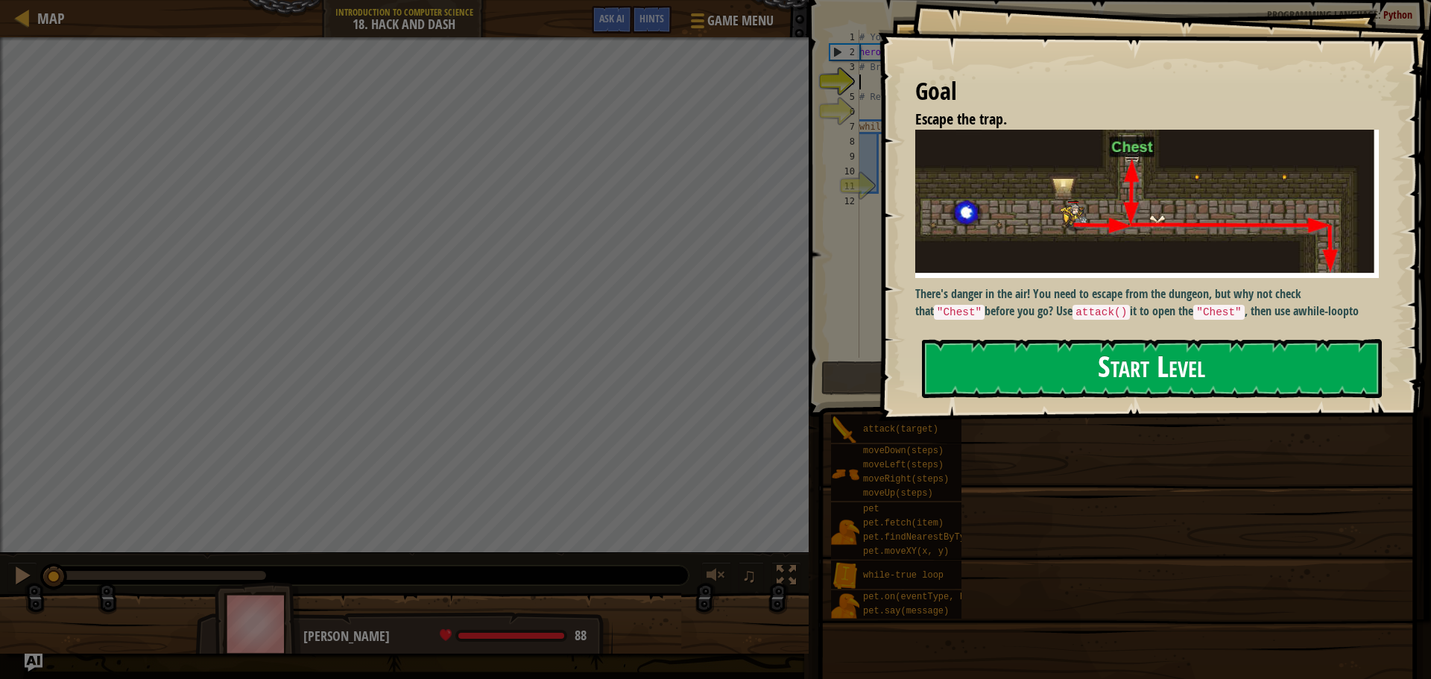
click at [1019, 369] on button "Start Level" at bounding box center [1152, 368] width 460 height 59
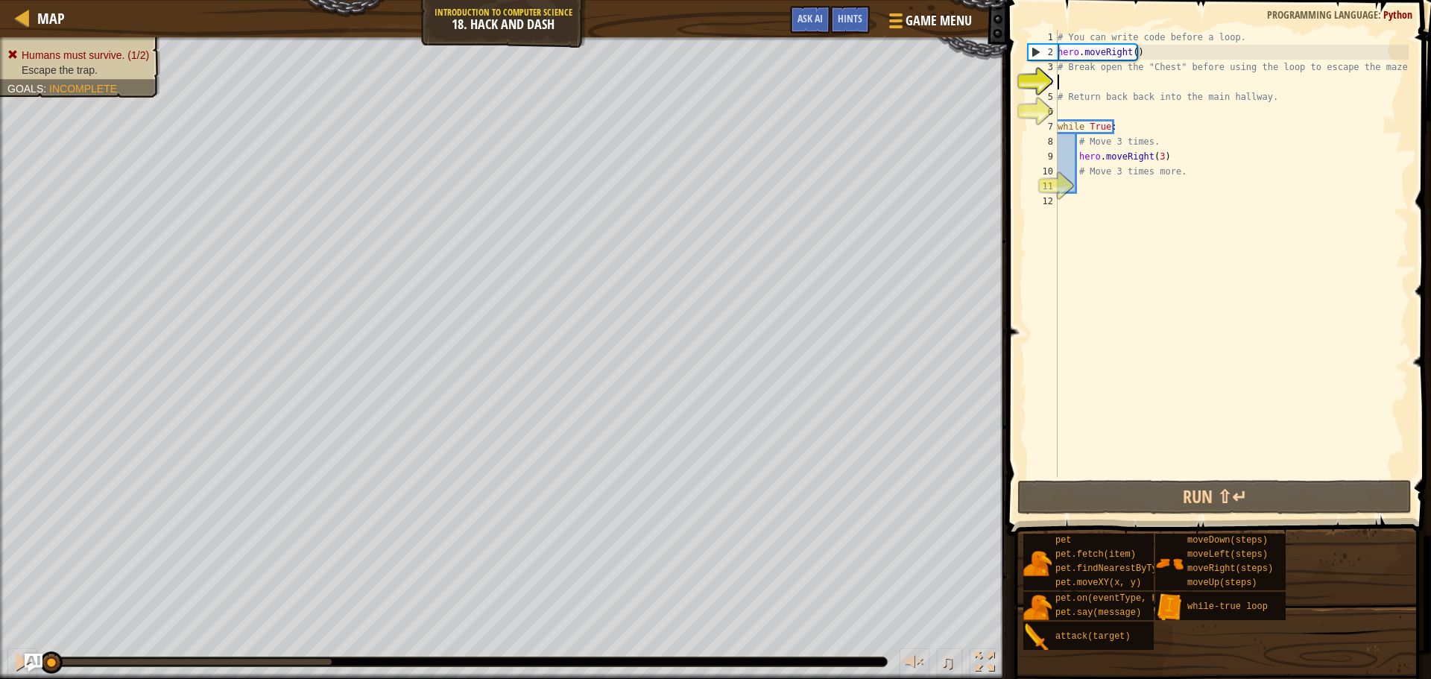
drag, startPoint x: 1036, startPoint y: 343, endPoint x: 40, endPoint y: 63, distance: 1033.9
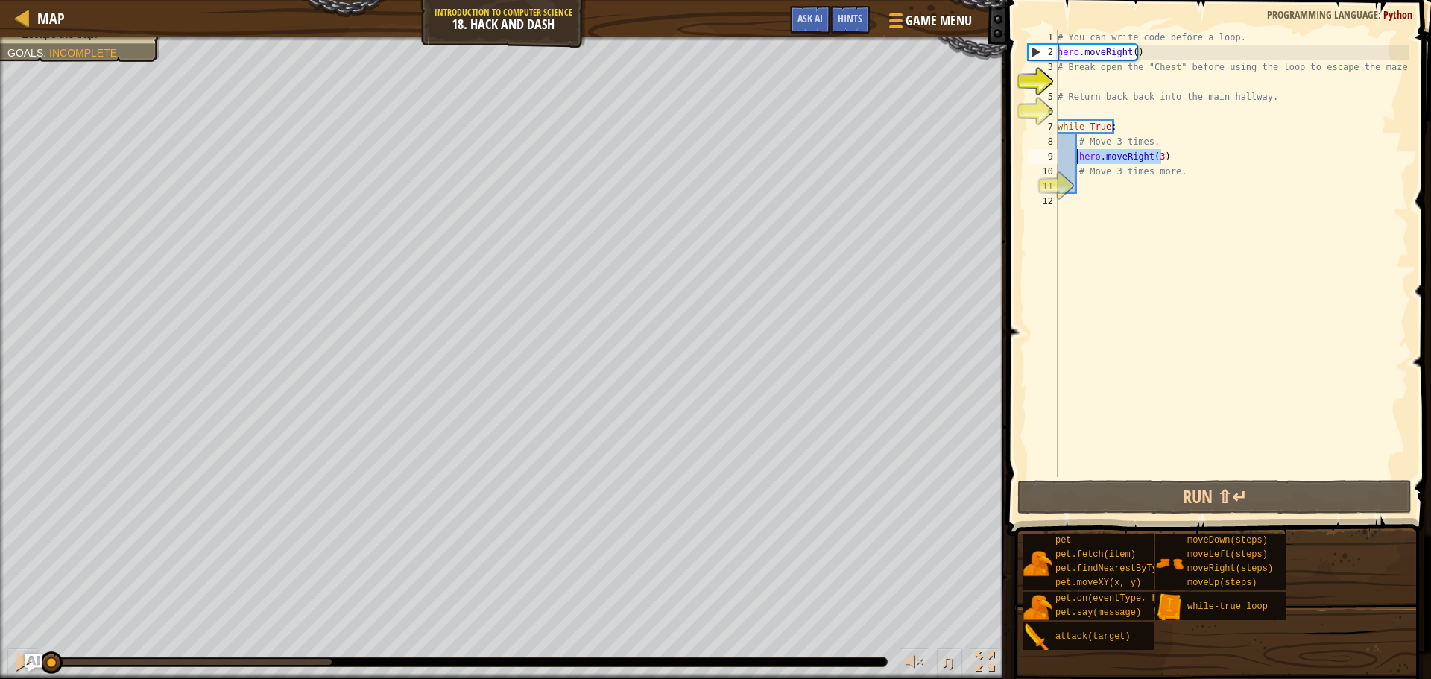
drag, startPoint x: 1183, startPoint y: 154, endPoint x: 1075, endPoint y: 157, distance: 108.1
click at [1075, 157] on div "# You can write code before a loop. hero . moveRight ( ) # Break open the "Ches…" at bounding box center [1232, 268] width 354 height 477
type textarea "hero.moveRight(3)"
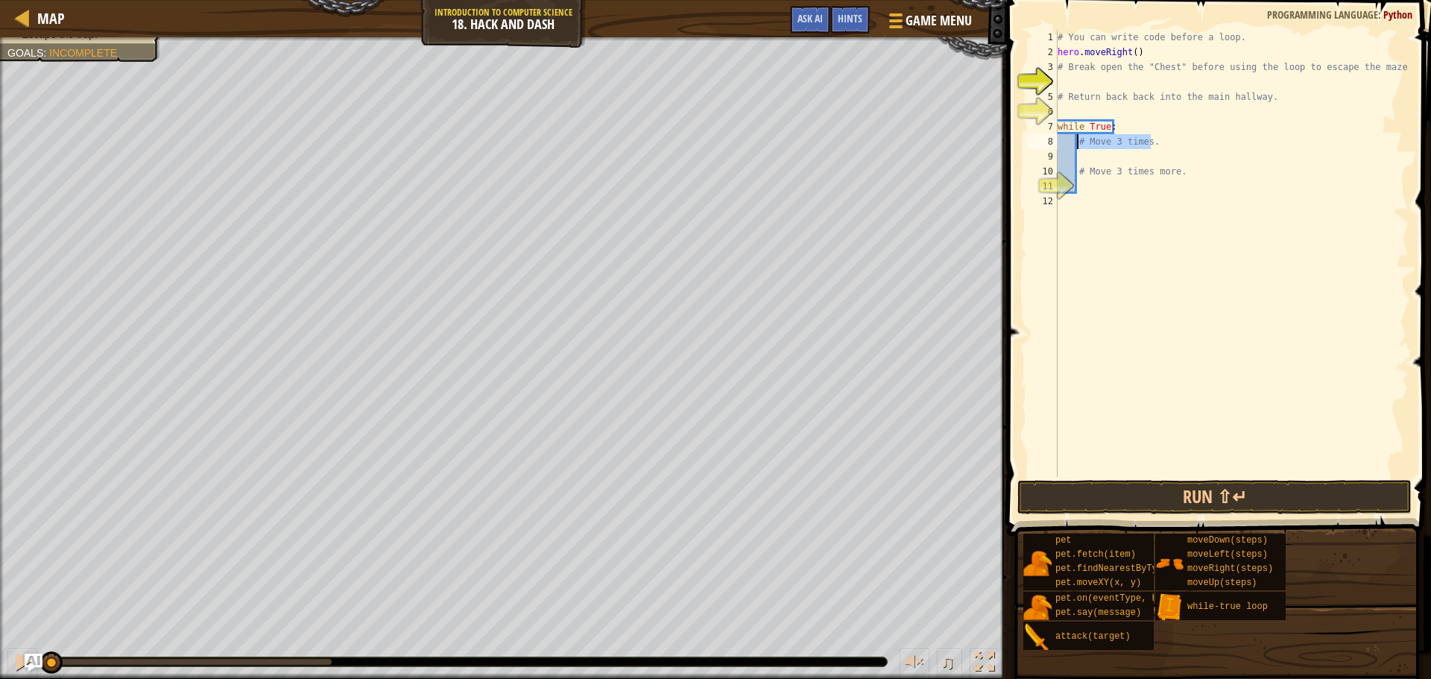
drag, startPoint x: 1159, startPoint y: 141, endPoint x: 1077, endPoint y: 147, distance: 82.2
click at [1077, 147] on div "# You can write code before a loop. hero . moveRight ( ) # Break open the "Ches…" at bounding box center [1232, 268] width 354 height 477
type textarea "# Move 3 times."
drag, startPoint x: 1207, startPoint y: 185, endPoint x: 1077, endPoint y: 172, distance: 131.1
click at [1077, 172] on div "# You can write code before a loop. hero . moveRight ( ) # Break open the "Ches…" at bounding box center [1232, 268] width 354 height 477
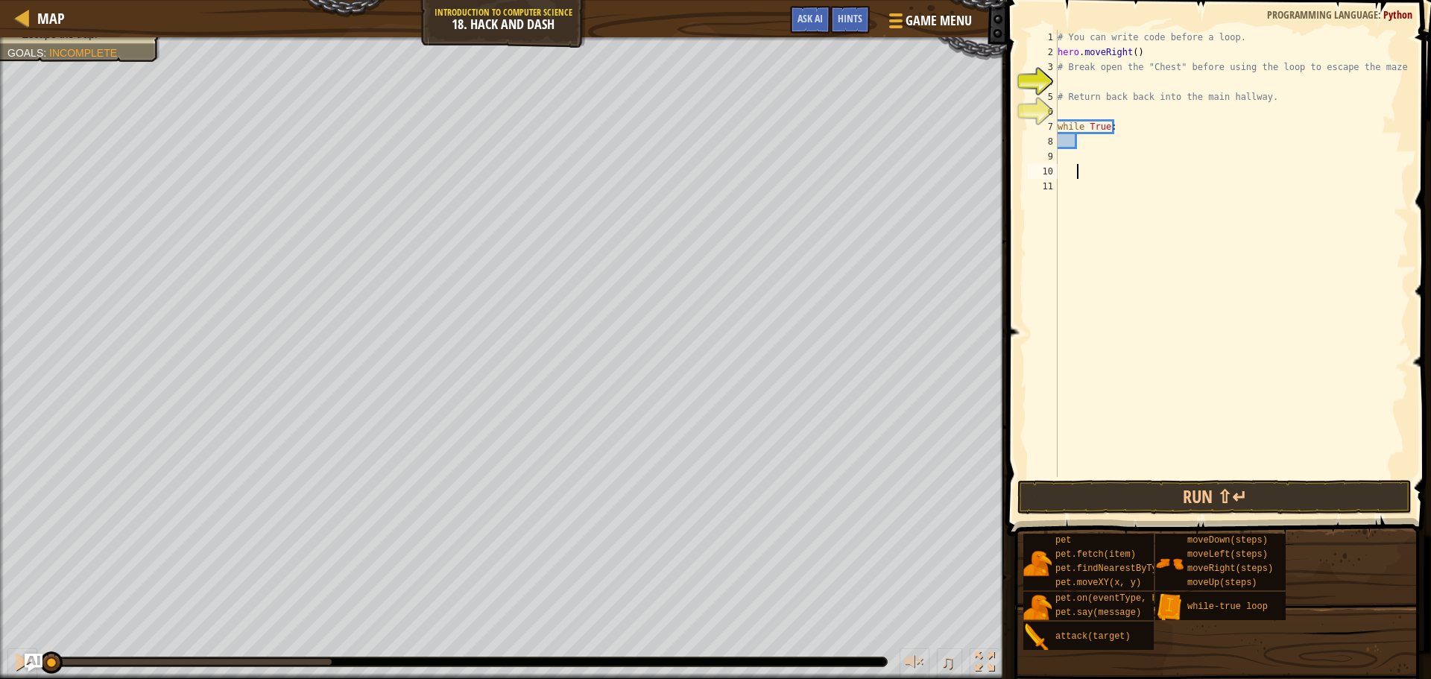
click at [1083, 148] on div "# You can write code before a loop. hero . moveRight ( ) # Break open the "Ches…" at bounding box center [1232, 268] width 354 height 477
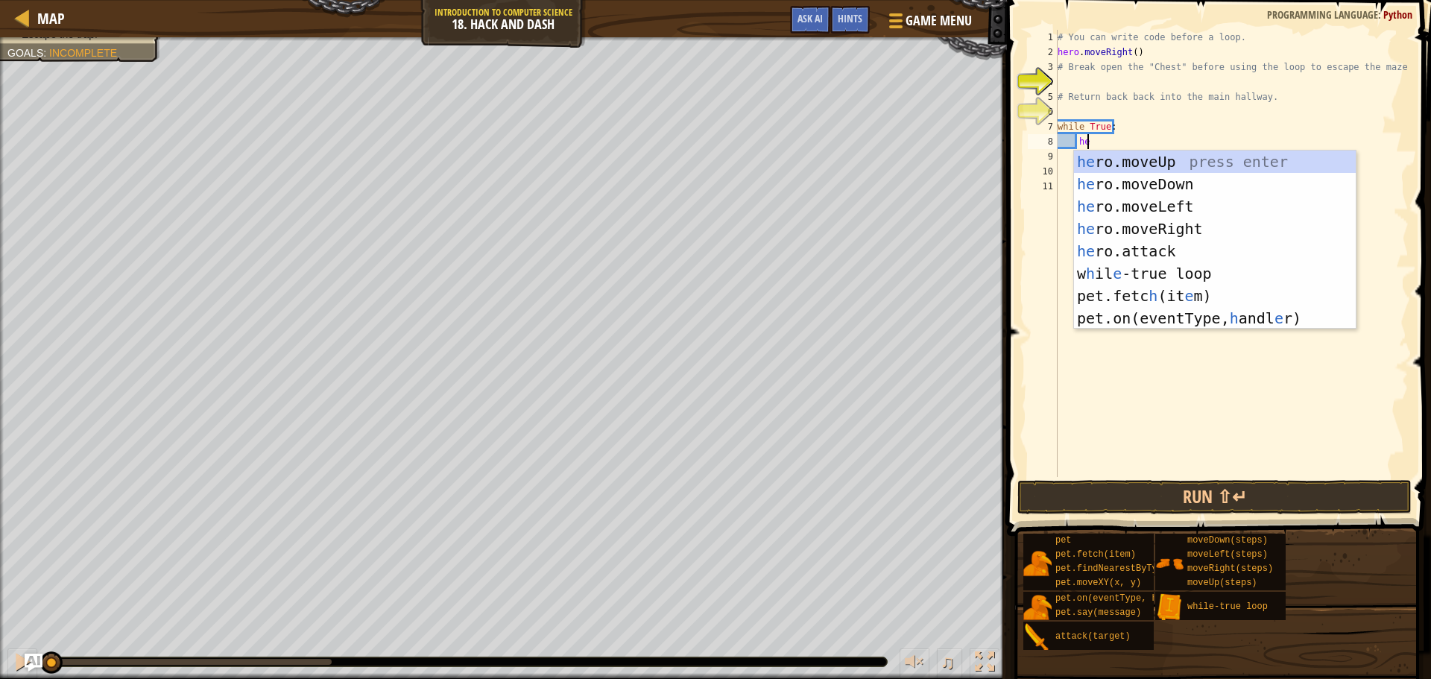
type textarea "hero"
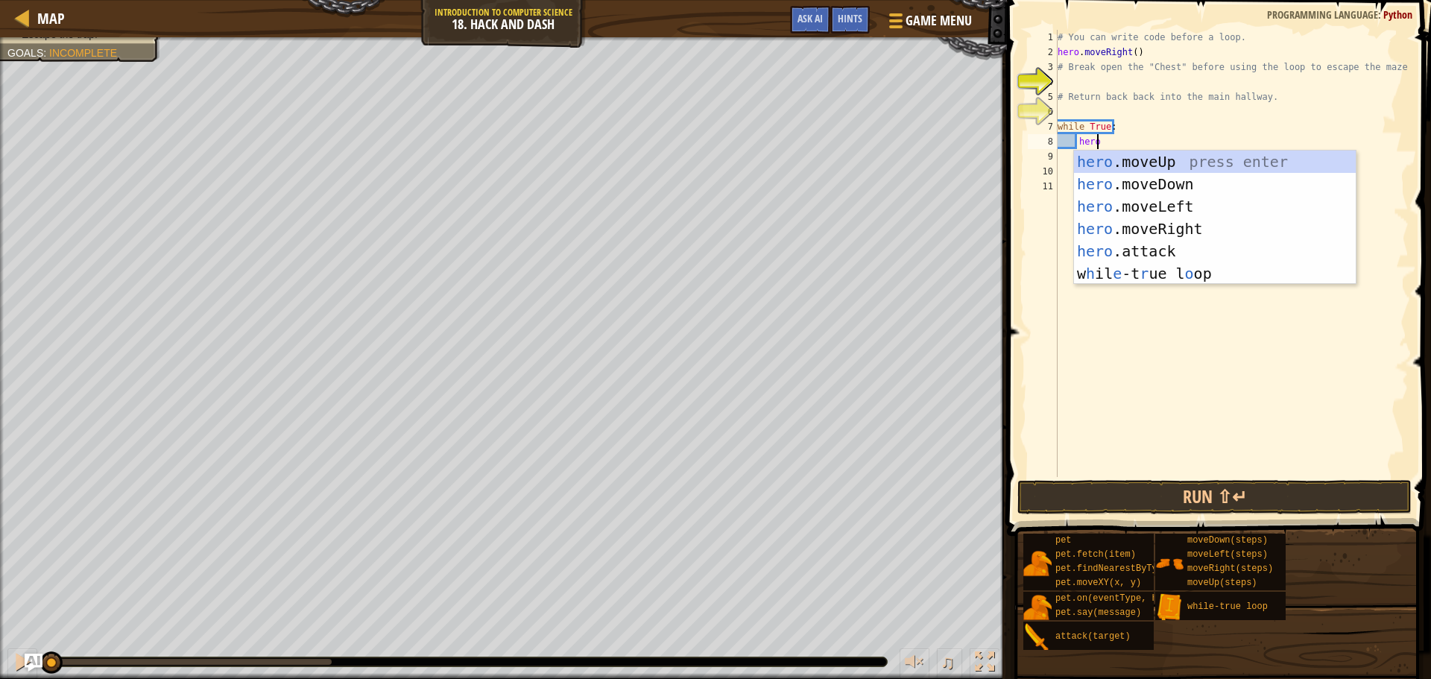
scroll to position [7, 2]
click at [1130, 226] on div "hero .moveUp press enter hero .moveDown press enter hero .moveLeft press enter …" at bounding box center [1215, 240] width 282 height 179
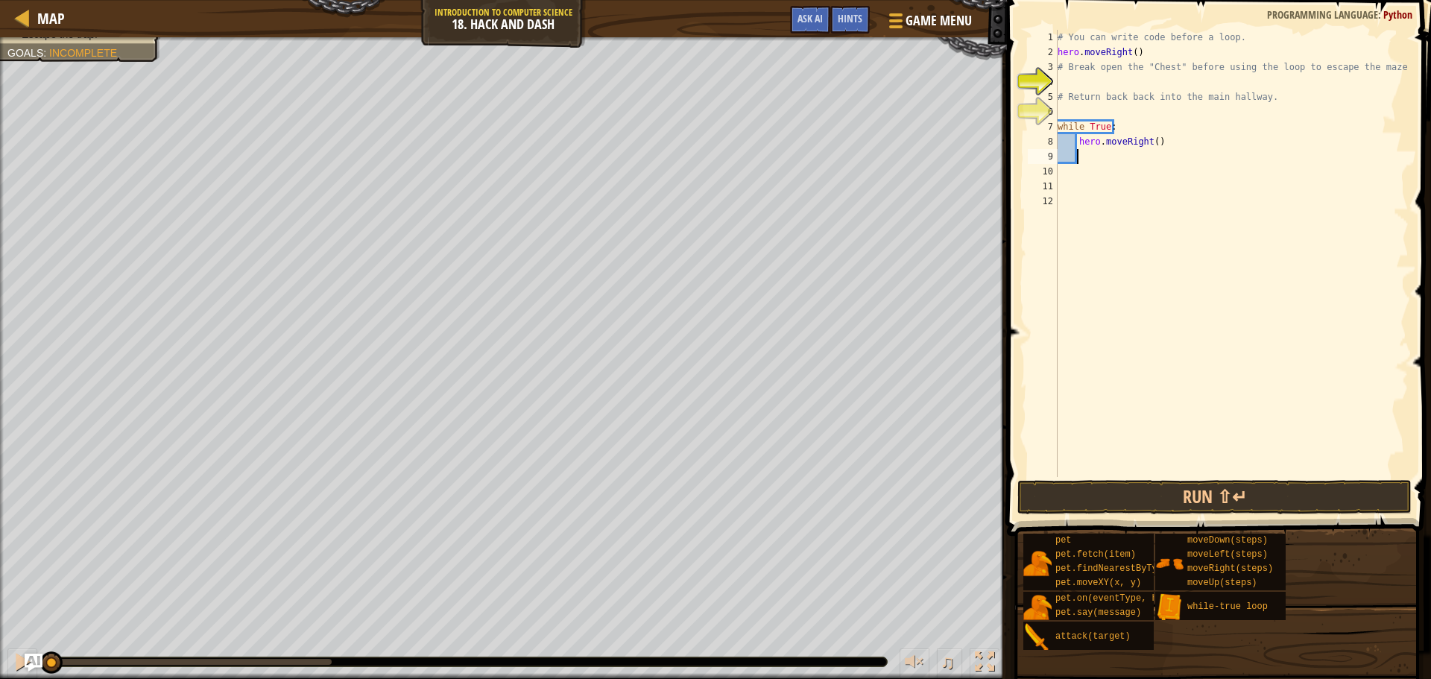
scroll to position [7, 1]
click at [1150, 141] on div "# You can write code before a loop. hero . moveRight ( ) # Break open the "Ches…" at bounding box center [1232, 268] width 354 height 477
type textarea "hero.moveRight(4)"
click at [1106, 158] on div "# You can write code before a loop. hero . moveRight ( ) # Break open the "Ches…" at bounding box center [1232, 268] width 354 height 477
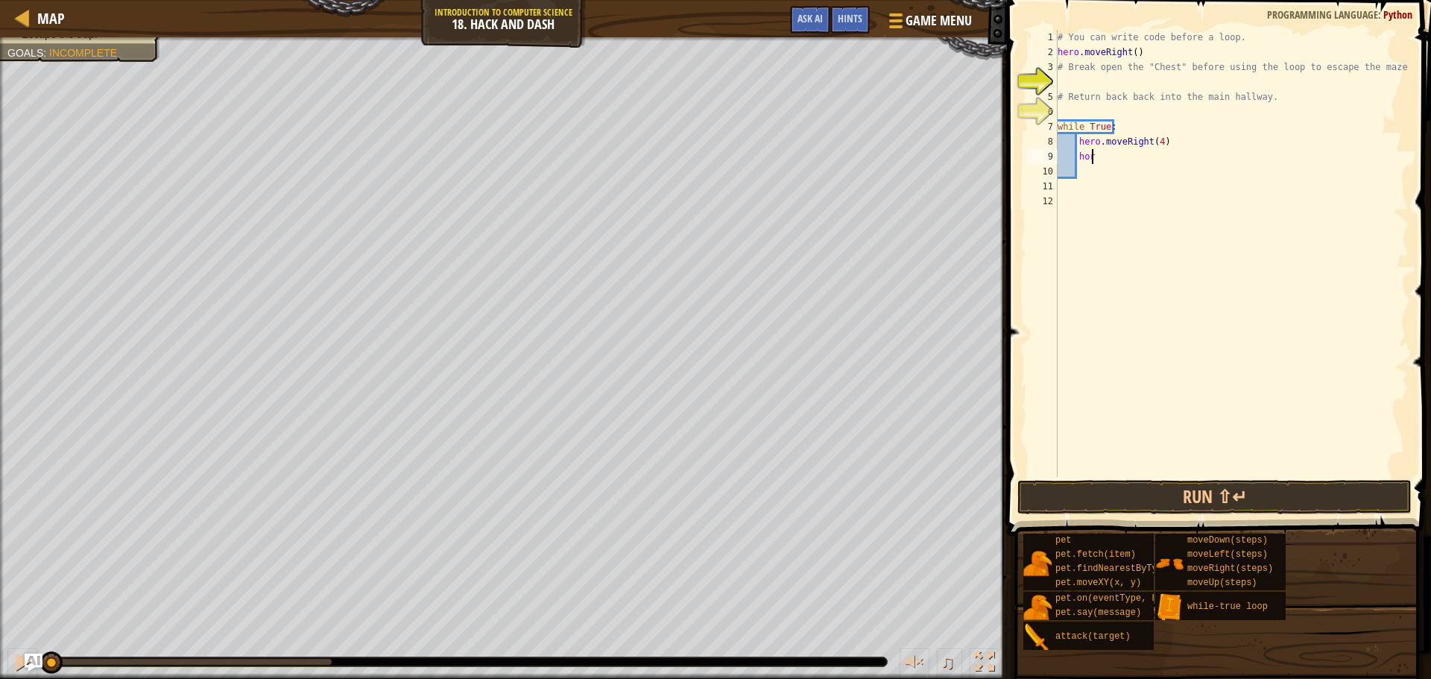
scroll to position [7, 1]
type textarea "he"
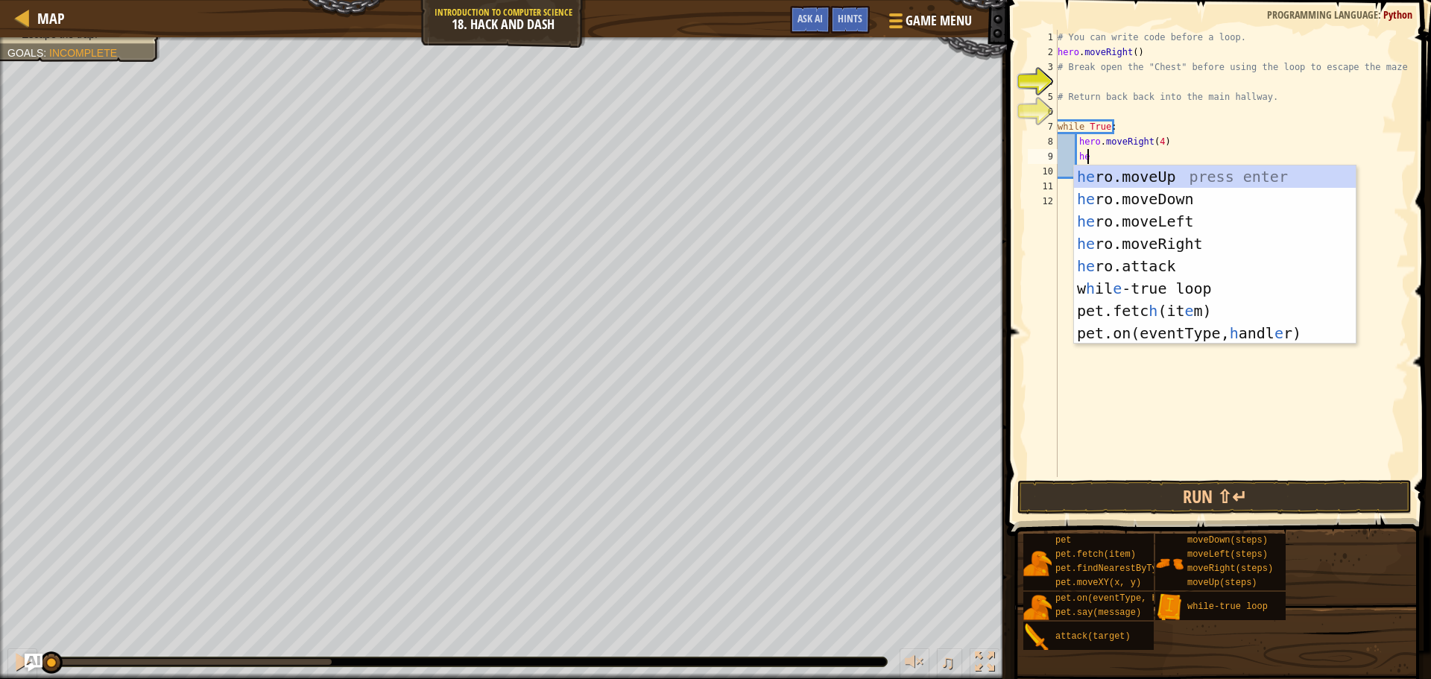
click at [1165, 189] on div "he ro.moveUp press enter he ro.moveDown press enter he ro.moveLeft press enter …" at bounding box center [1215, 278] width 282 height 224
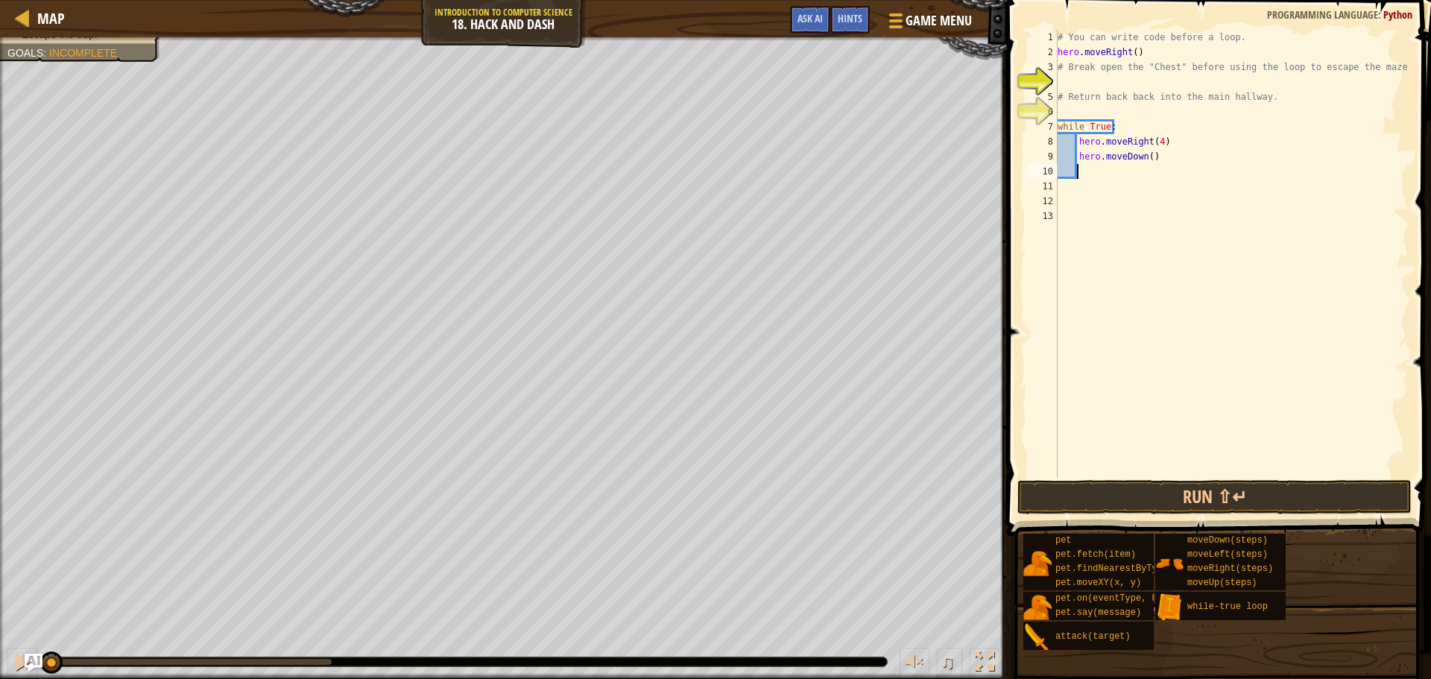
scroll to position [7, 1]
click at [1142, 154] on div "# You can write code before a loop. hero . moveRight ( ) # Break open the "Ches…" at bounding box center [1232, 268] width 354 height 477
click at [1144, 157] on div "# You can write code before a loop. hero . moveRight ( ) # Break open the "Ches…" at bounding box center [1232, 268] width 354 height 477
click at [1083, 490] on button "Run ⇧↵" at bounding box center [1215, 497] width 394 height 34
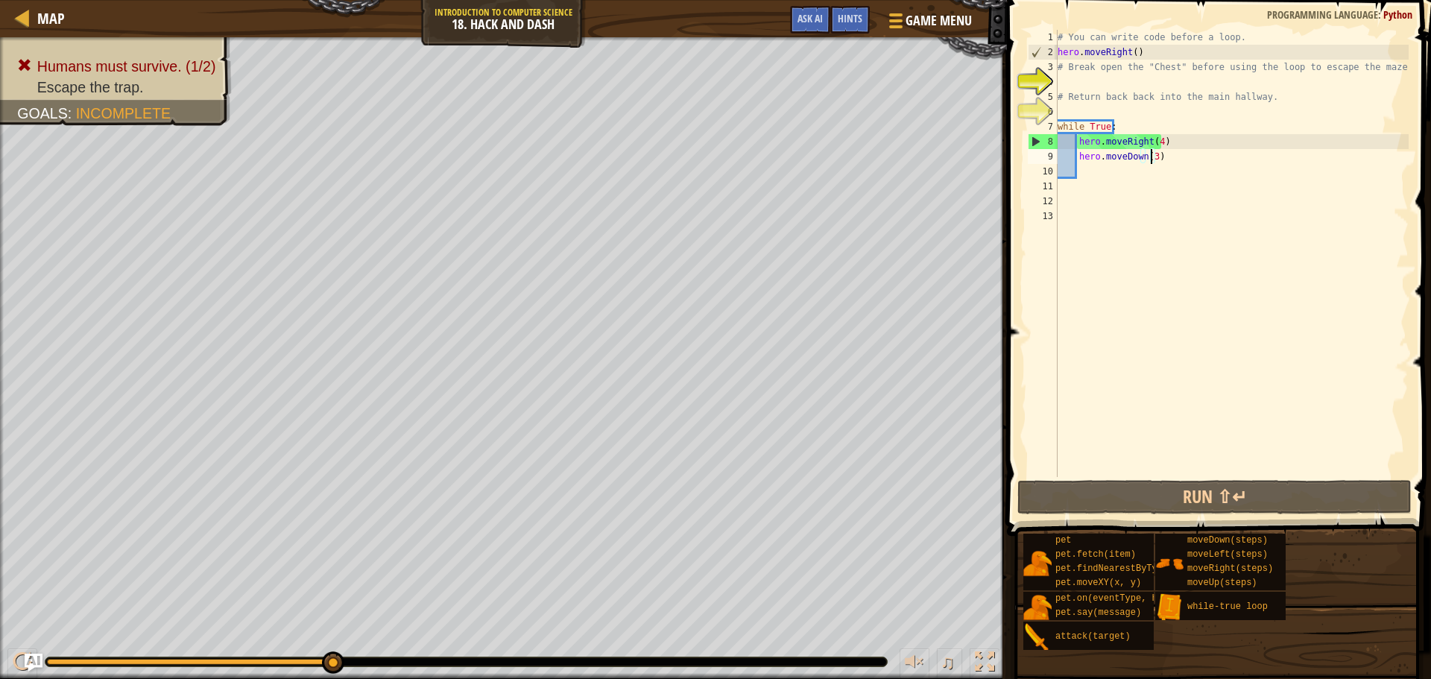
click at [1153, 140] on div "# You can write code before a loop. hero . moveRight ( ) # Break open the "Ches…" at bounding box center [1232, 268] width 354 height 477
click at [1155, 138] on div "# You can write code before a loop. hero . moveRight ( ) # Break open the "Ches…" at bounding box center [1232, 268] width 354 height 477
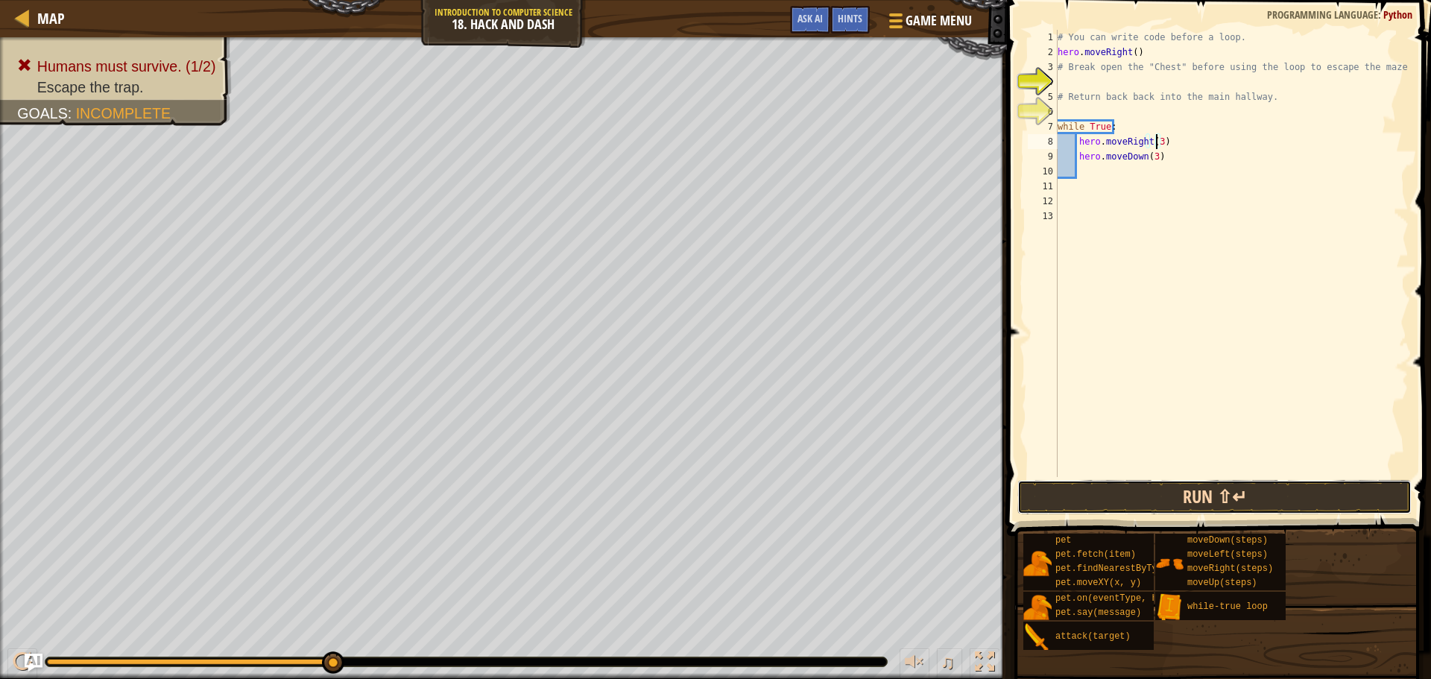
click at [1186, 493] on button "Run ⇧↵" at bounding box center [1215, 497] width 394 height 34
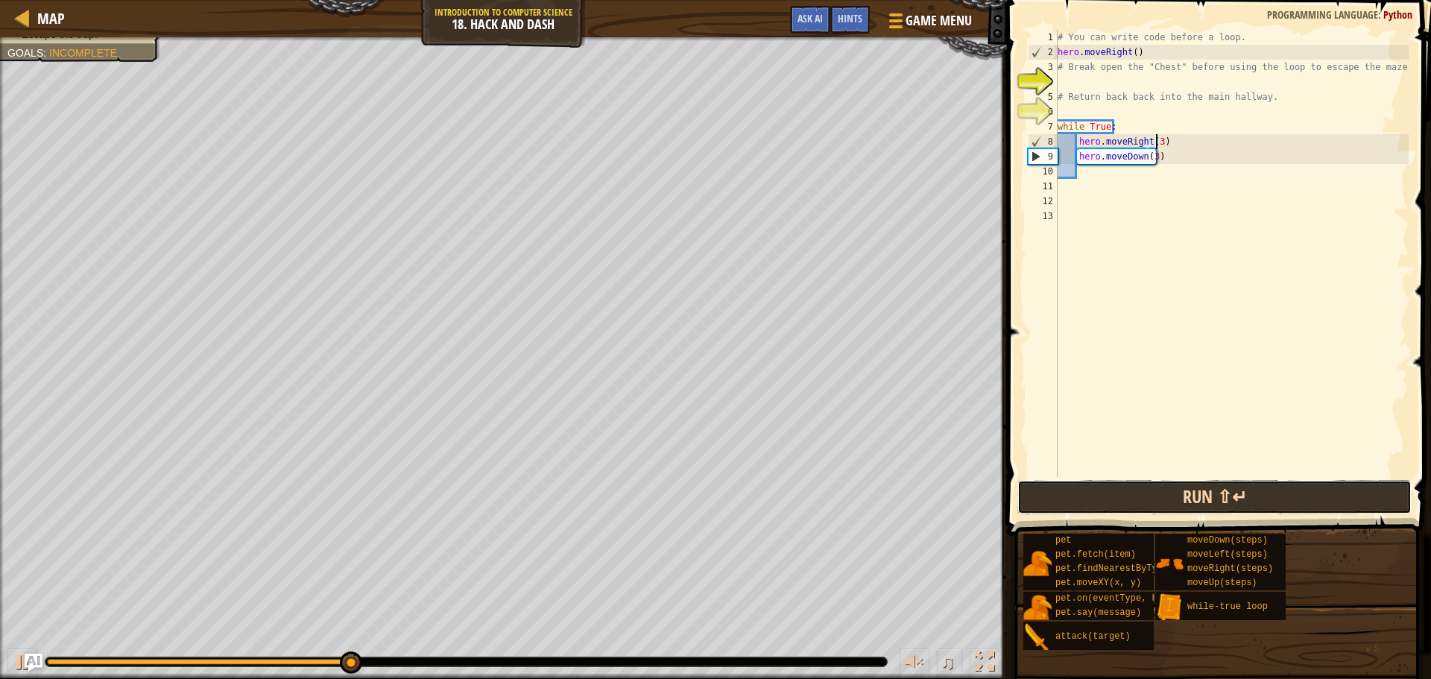
click at [1150, 488] on button "Run ⇧↵" at bounding box center [1215, 497] width 394 height 34
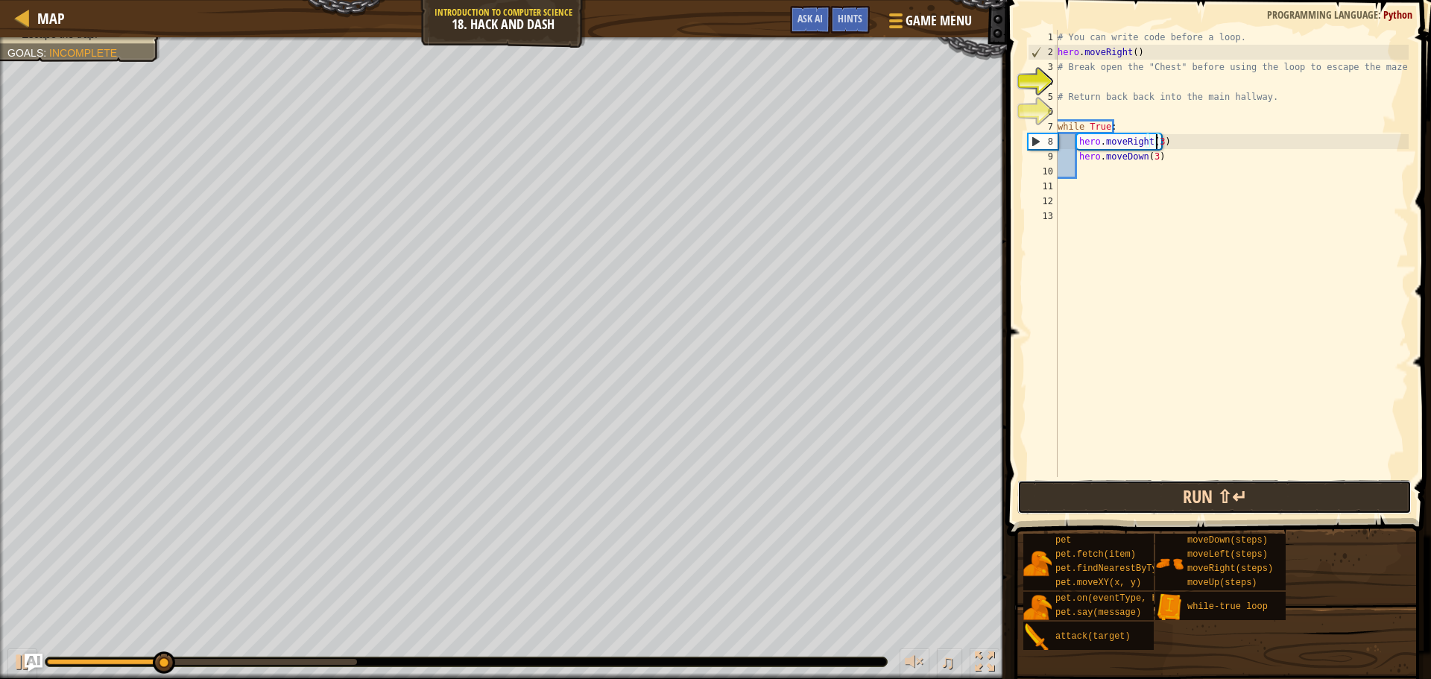
click at [1192, 499] on button "Run ⇧↵" at bounding box center [1215, 497] width 394 height 34
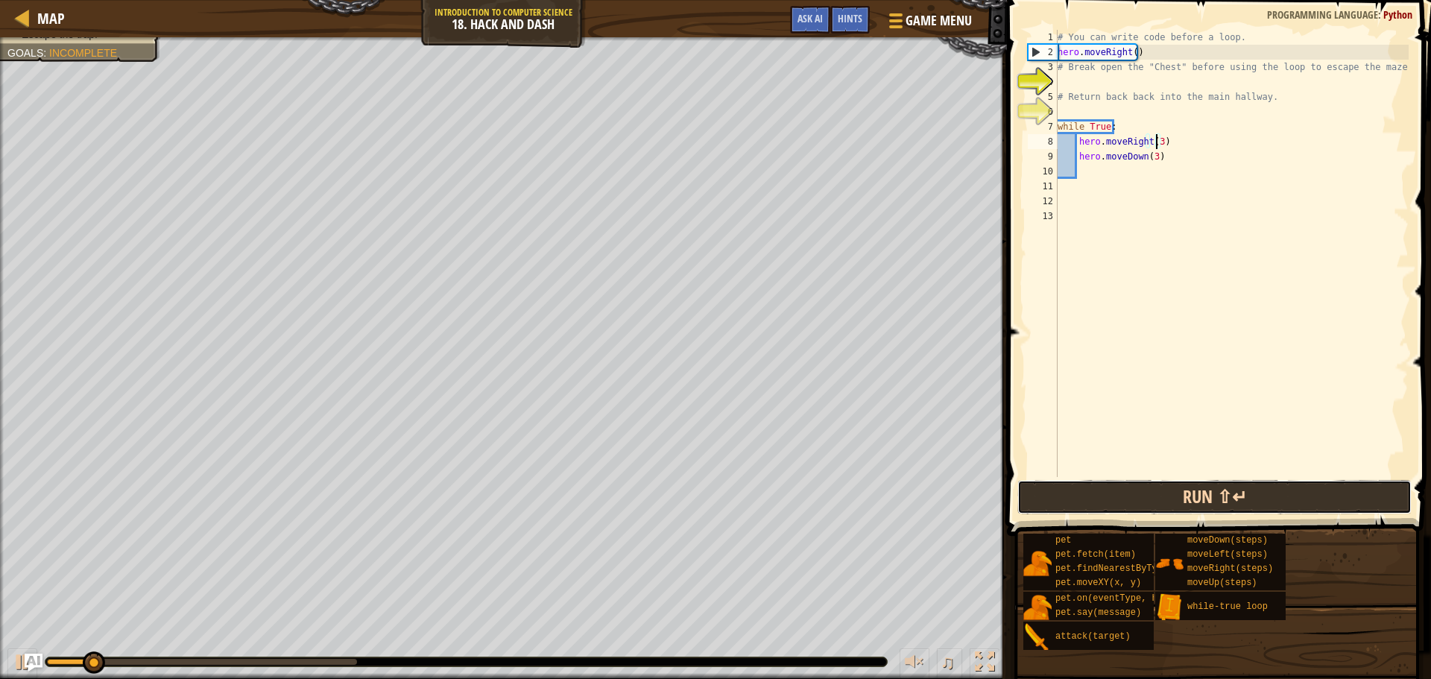
click at [1183, 497] on button "Run ⇧↵" at bounding box center [1215, 497] width 394 height 34
click at [1183, 497] on button "Running" at bounding box center [1215, 497] width 394 height 34
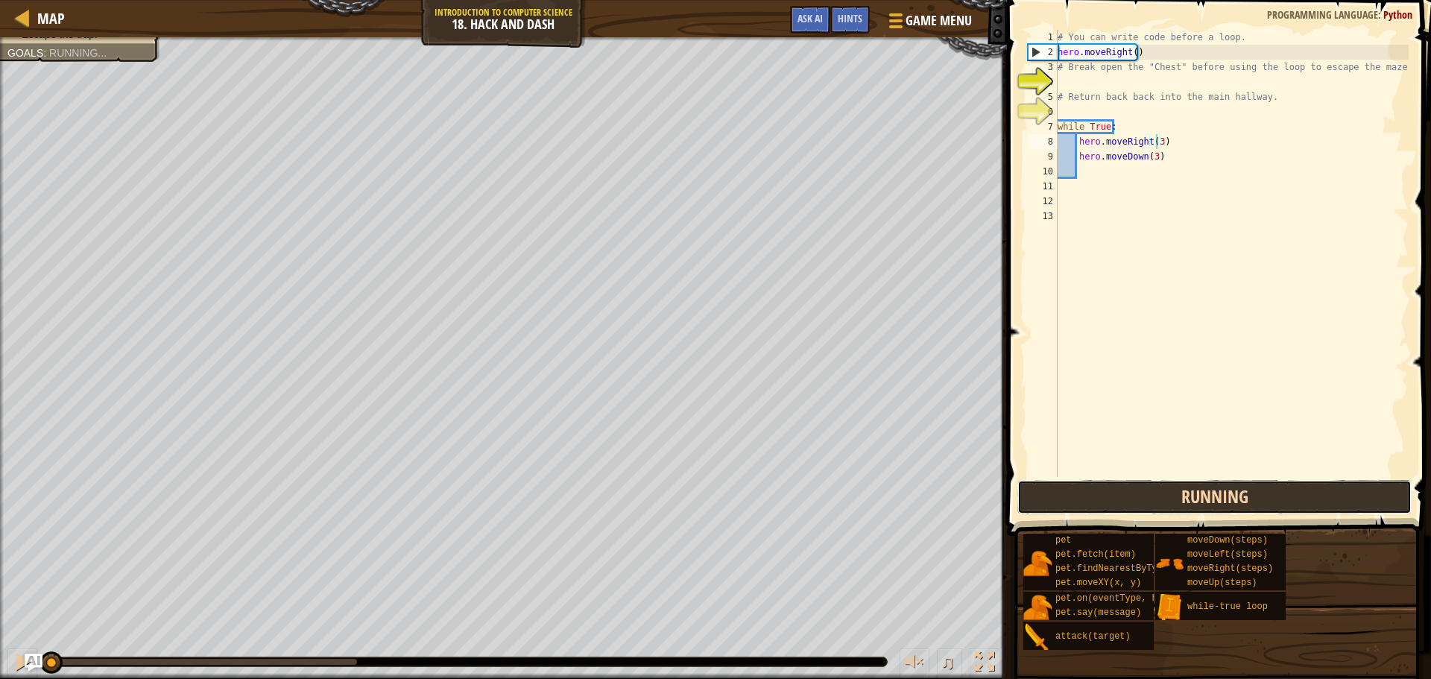
click at [1183, 497] on button "Running" at bounding box center [1215, 497] width 394 height 34
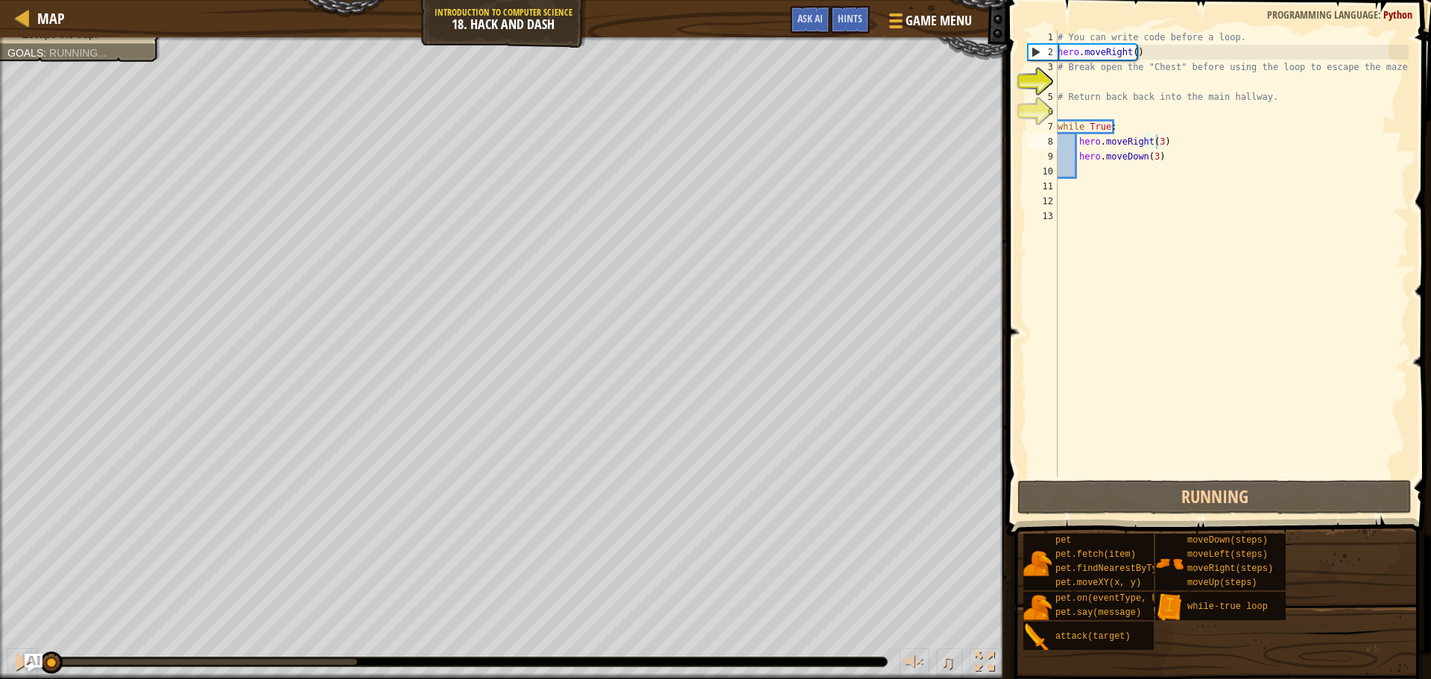
click at [1166, 478] on span at bounding box center [1221, 247] width 436 height 580
click at [1156, 479] on span at bounding box center [1221, 247] width 436 height 580
click at [1159, 479] on span at bounding box center [1221, 247] width 436 height 580
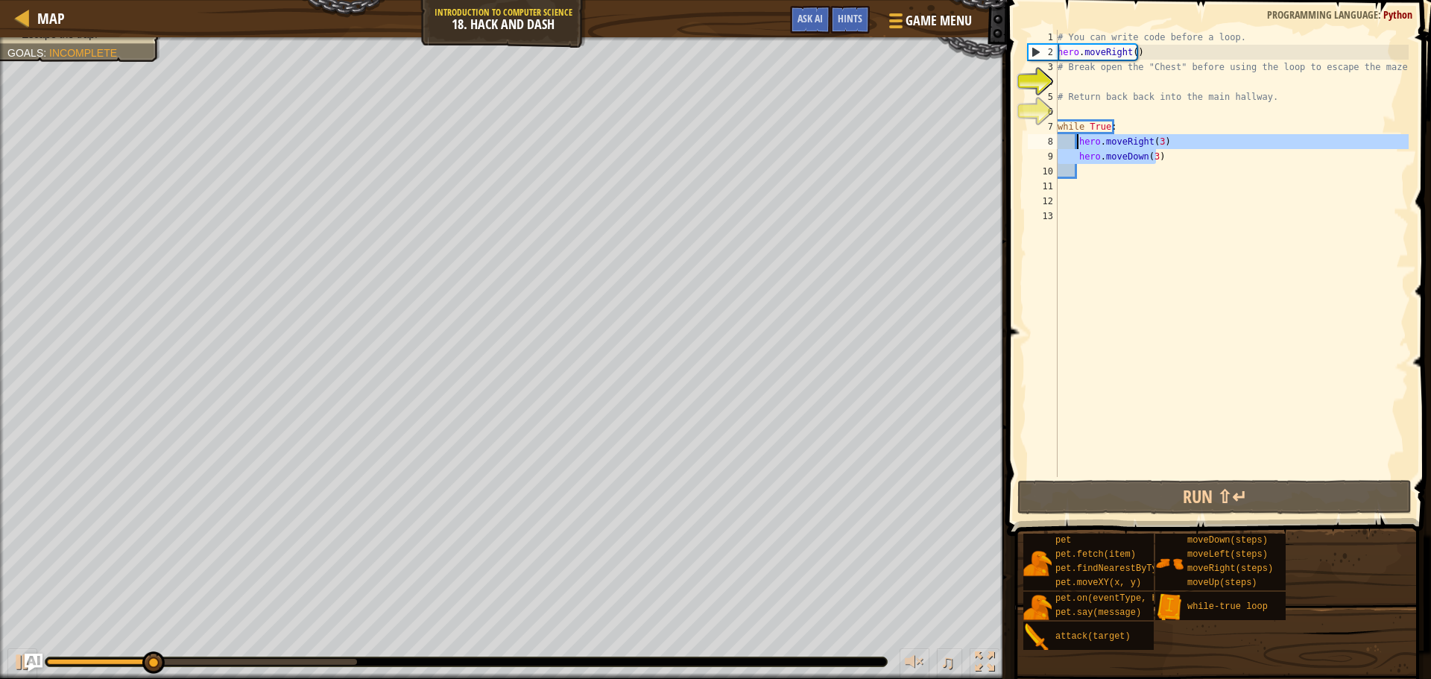
drag, startPoint x: 1213, startPoint y: 162, endPoint x: 1075, endPoint y: 145, distance: 139.0
click at [1075, 145] on div "# You can write code before a loop. hero . moveRight ( ) # Break open the "Ches…" at bounding box center [1232, 268] width 354 height 477
type textarea "hero.moveRight(3) hero.moveDown(3)"
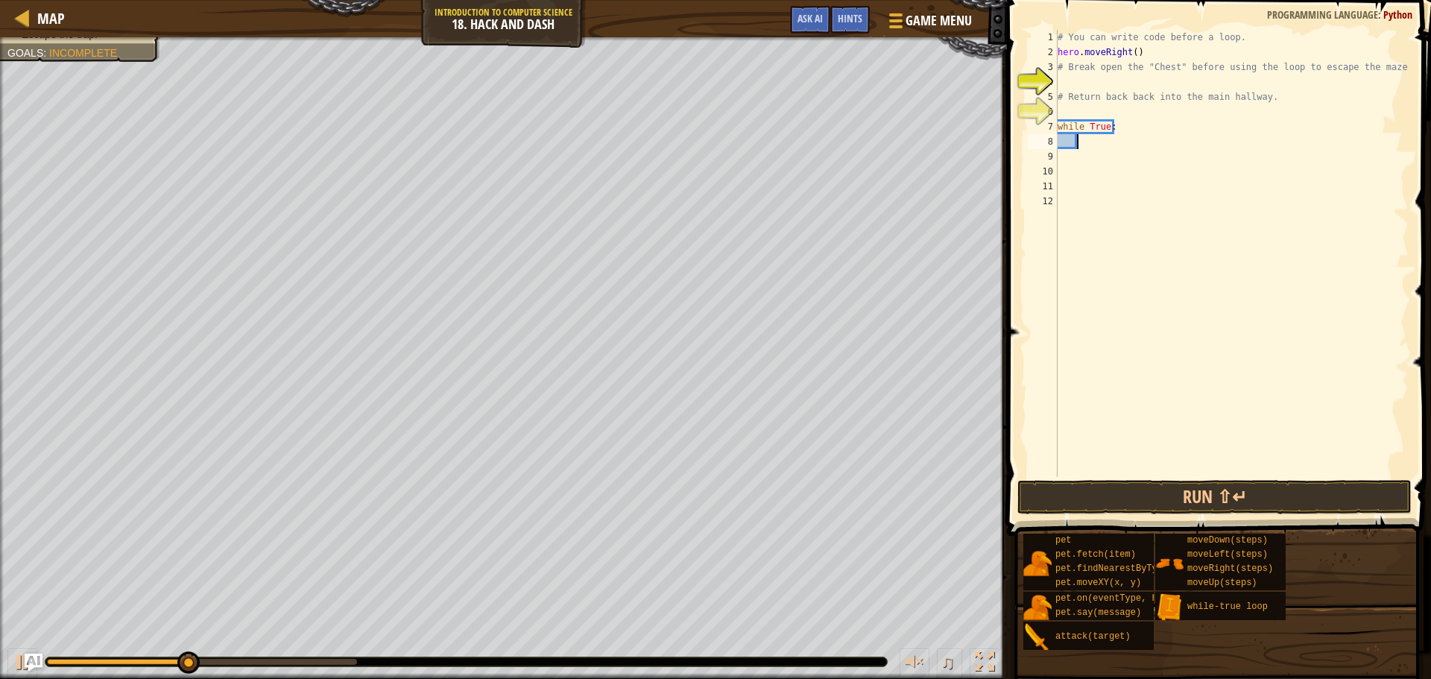
click at [1075, 145] on div "# You can write code before a loop. hero . moveRight ( ) # Break open the "Ches…" at bounding box center [1232, 268] width 354 height 477
click at [1142, 498] on button "Run ⇧↵" at bounding box center [1215, 497] width 394 height 34
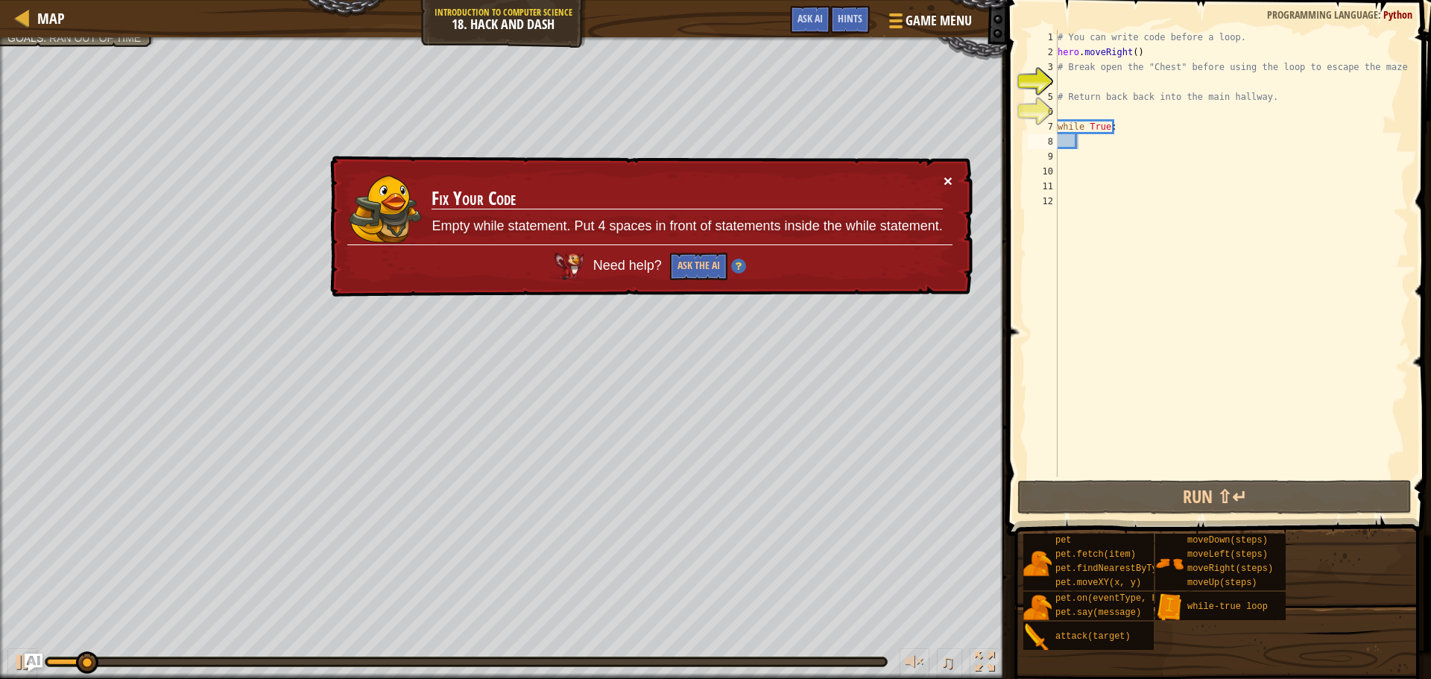
click at [945, 174] on button "×" at bounding box center [948, 181] width 9 height 16
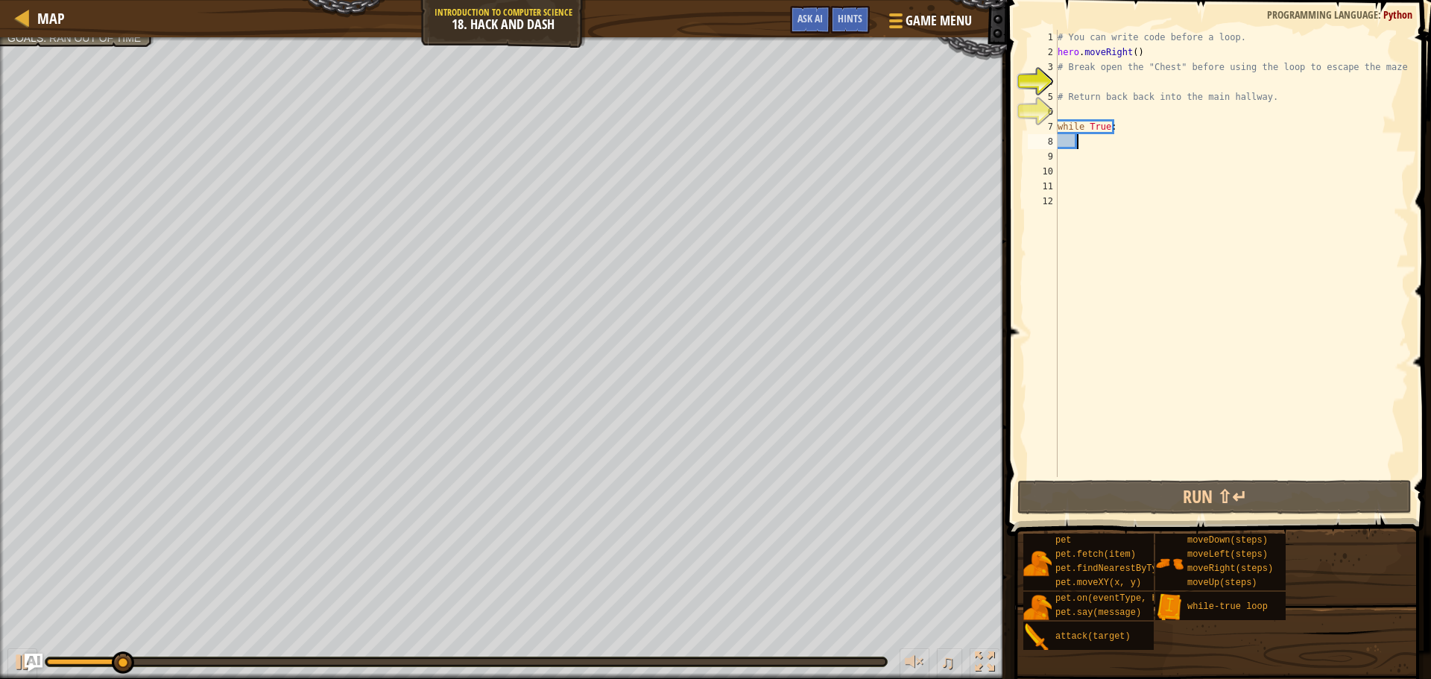
click at [1089, 116] on div "# You can write code before a loop. hero . moveRight ( ) # Break open the "Ches…" at bounding box center [1232, 268] width 354 height 477
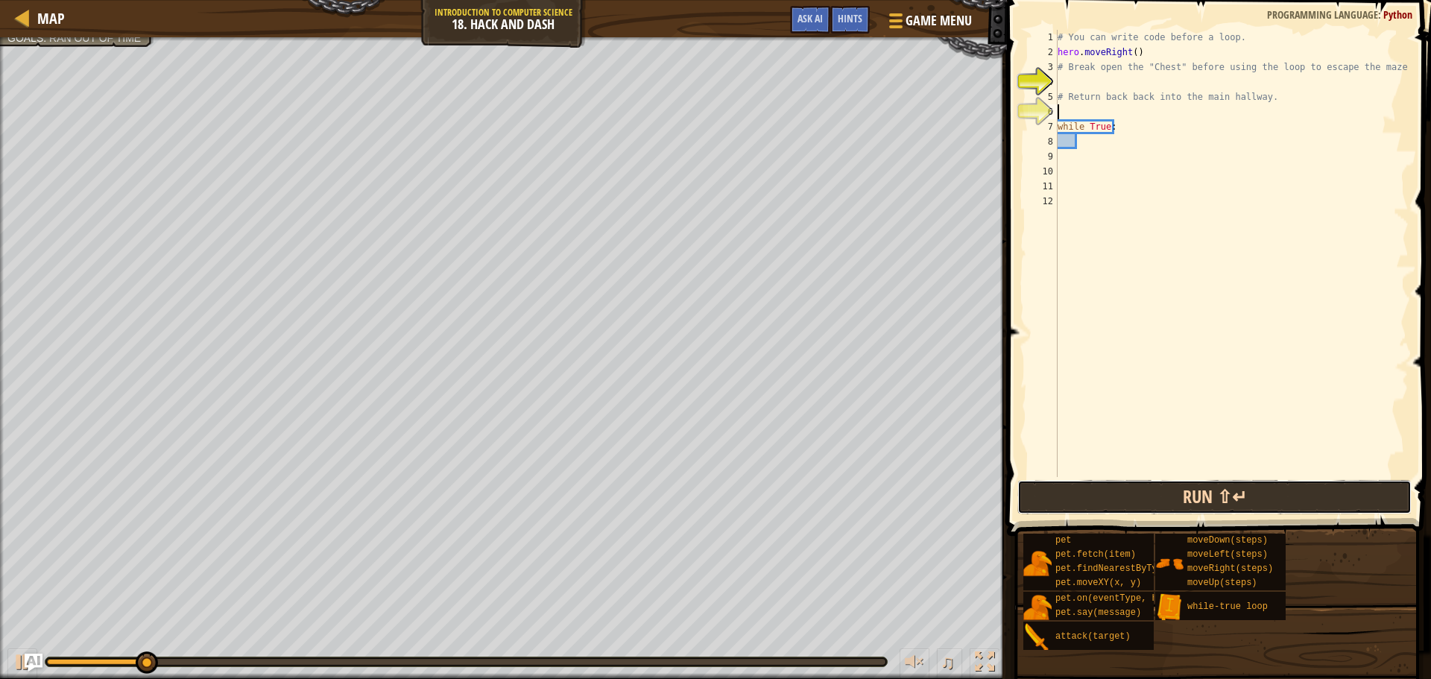
click at [1144, 489] on button "Run ⇧↵" at bounding box center [1215, 497] width 394 height 34
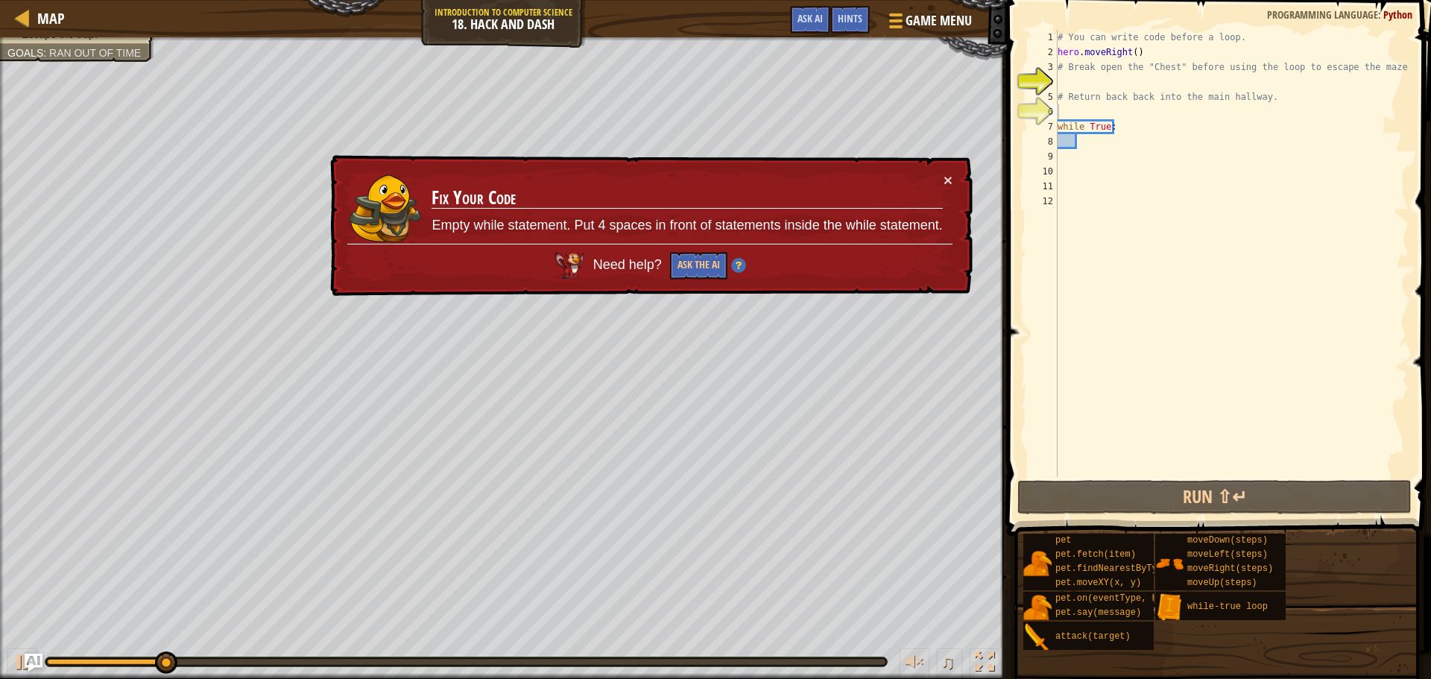
click at [955, 171] on div "× Fix Your Code Empty while statement. Put 4 spaces in front of statements insi…" at bounding box center [650, 226] width 646 height 142
click at [941, 175] on td "Fix Your Code Empty while statement. Put 4 spaces in front of statements inside…" at bounding box center [687, 208] width 512 height 72
click at [948, 172] on button "×" at bounding box center [948, 180] width 9 height 16
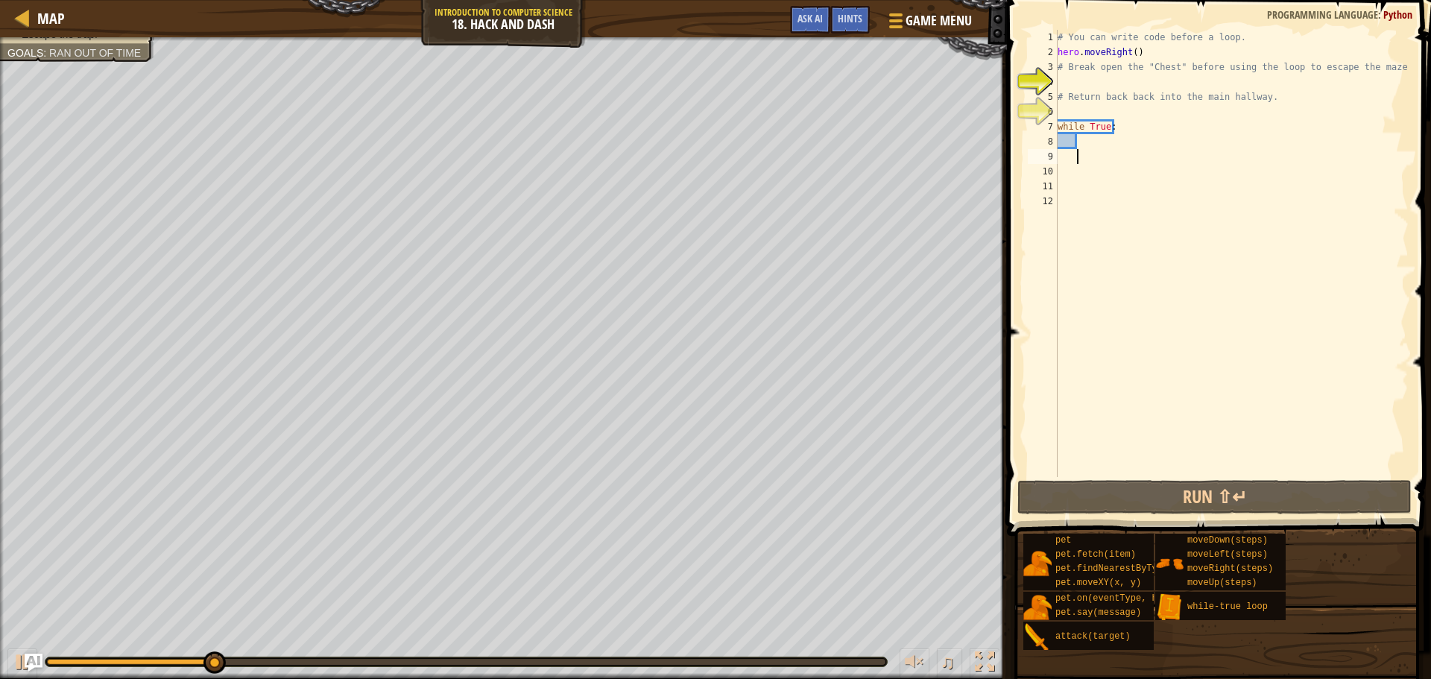
click at [1097, 156] on div "# You can write code before a loop. hero . moveRight ( ) # Break open the "Ches…" at bounding box center [1232, 268] width 354 height 477
click at [1062, 81] on div "# You can write code before a loop. hero . moveRight ( ) # Break open the "Ches…" at bounding box center [1232, 268] width 354 height 477
type textarea "h"
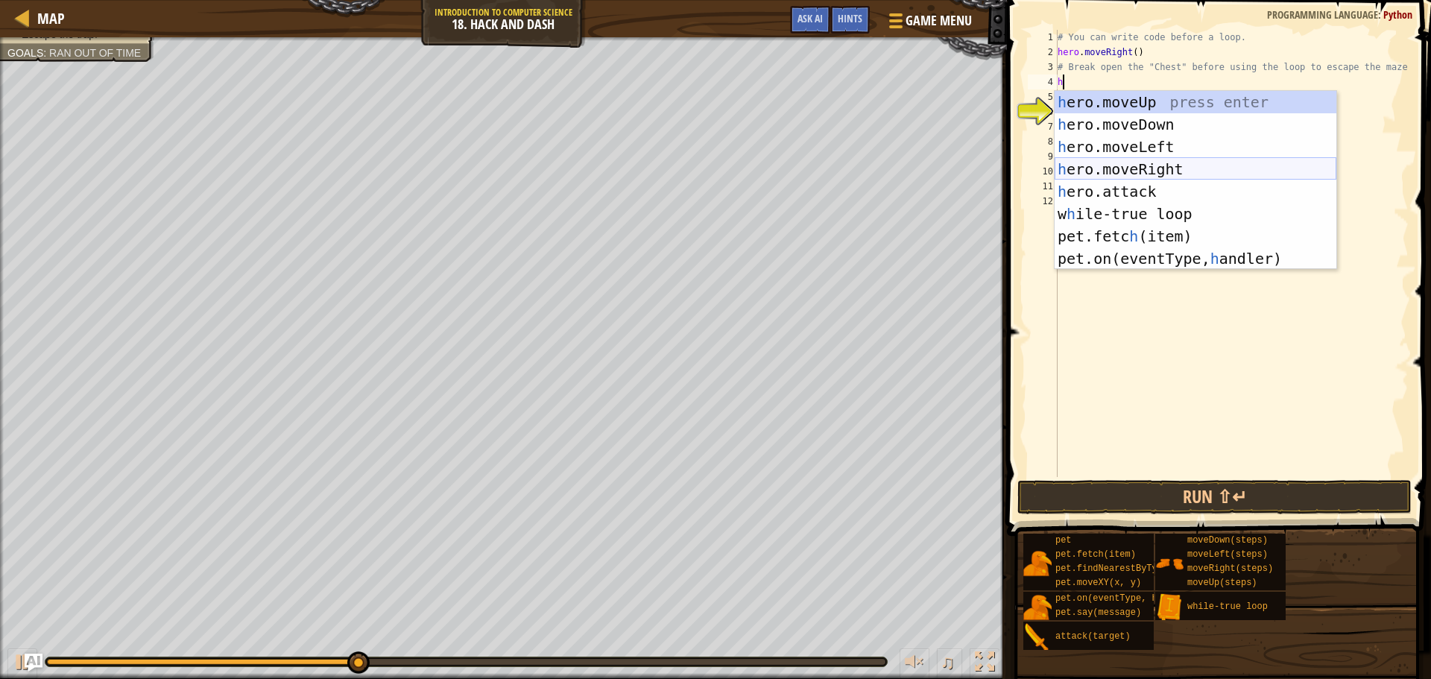
click at [1140, 166] on div "h ero.moveUp press enter h ero.moveDown press enter h ero.moveLeft press enter …" at bounding box center [1196, 203] width 282 height 224
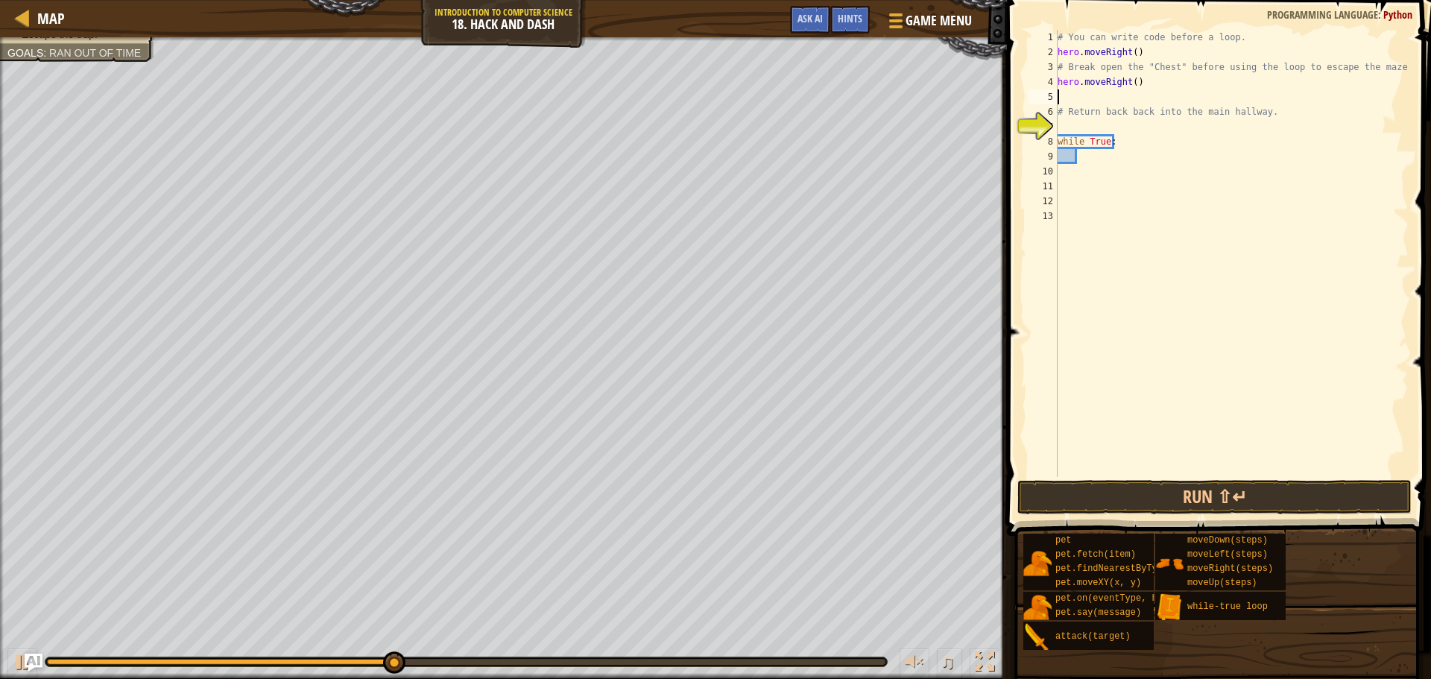
click at [1130, 79] on div "# You can write code before a loop. hero . moveRight ( ) # Break open the "Ches…" at bounding box center [1232, 268] width 354 height 477
click at [1130, 53] on div "# You can write code before a loop. hero . moveRight ( ) # Break open the "Ches…" at bounding box center [1232, 268] width 354 height 477
drag, startPoint x: 1147, startPoint y: 84, endPoint x: 1056, endPoint y: 81, distance: 91.0
click at [1056, 81] on div "hero.moveRight(1) 1 2 3 4 5 6 7 8 9 10 11 12 13 # You can write code before a l…" at bounding box center [1217, 253] width 384 height 447
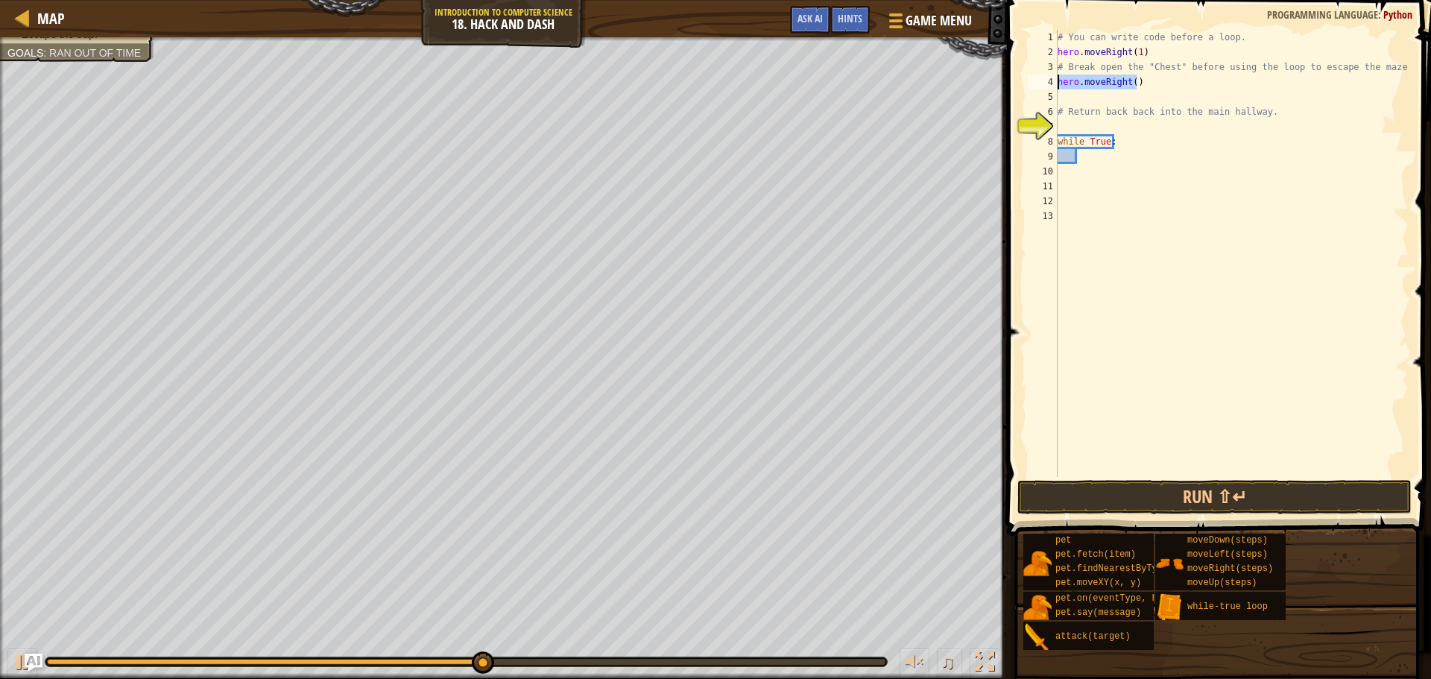
type textarea "hero.moveRight()"
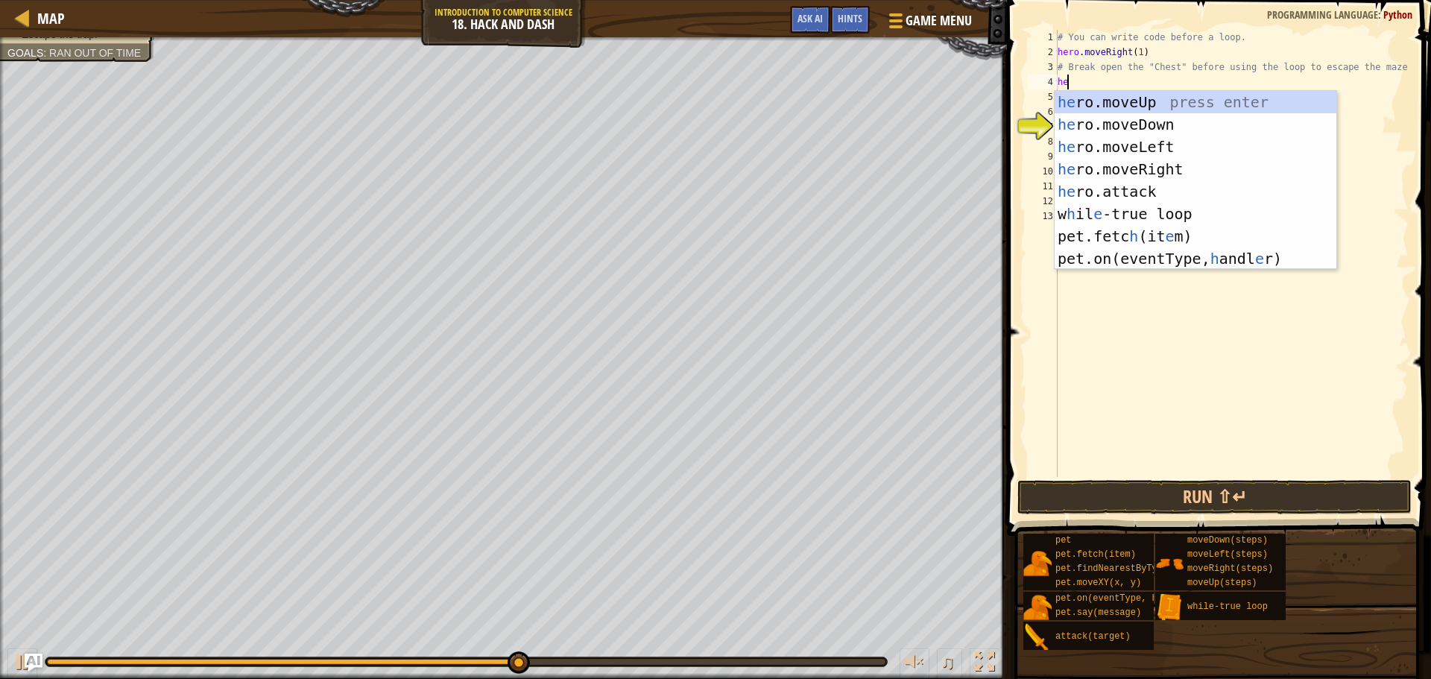
type textarea "her"
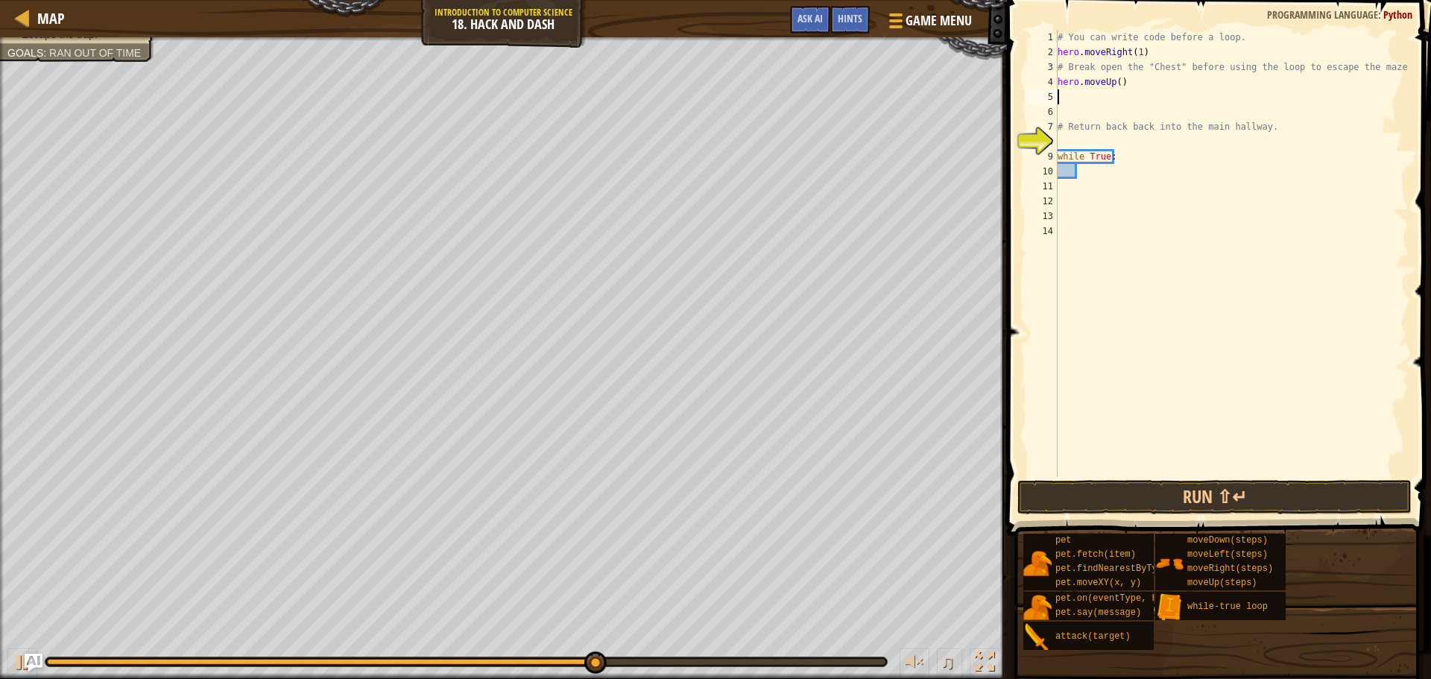
click at [1118, 80] on div "# You can write code before a loop. hero . moveRight ( 1 ) # Break open the "Ch…" at bounding box center [1232, 268] width 354 height 477
click at [1153, 500] on button "Run ⇧↵" at bounding box center [1215, 497] width 394 height 34
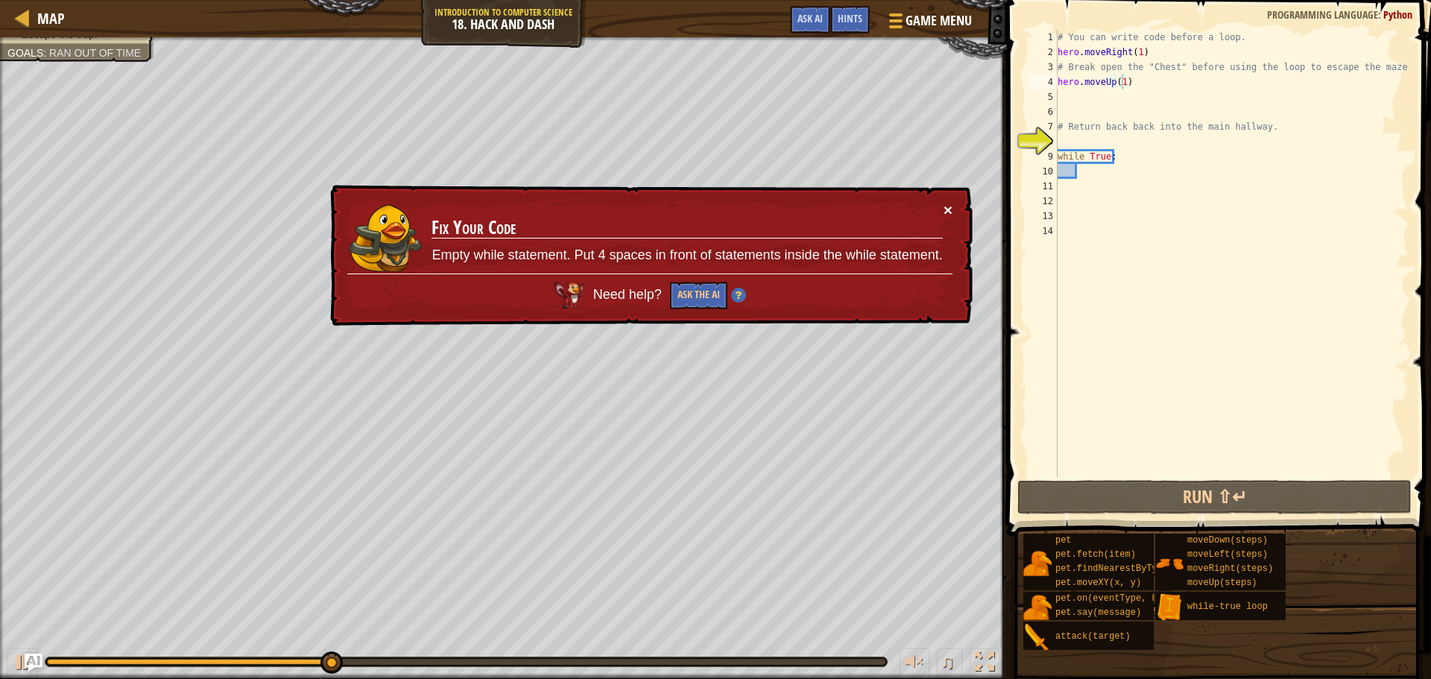
click at [949, 209] on button "×" at bounding box center [948, 210] width 9 height 16
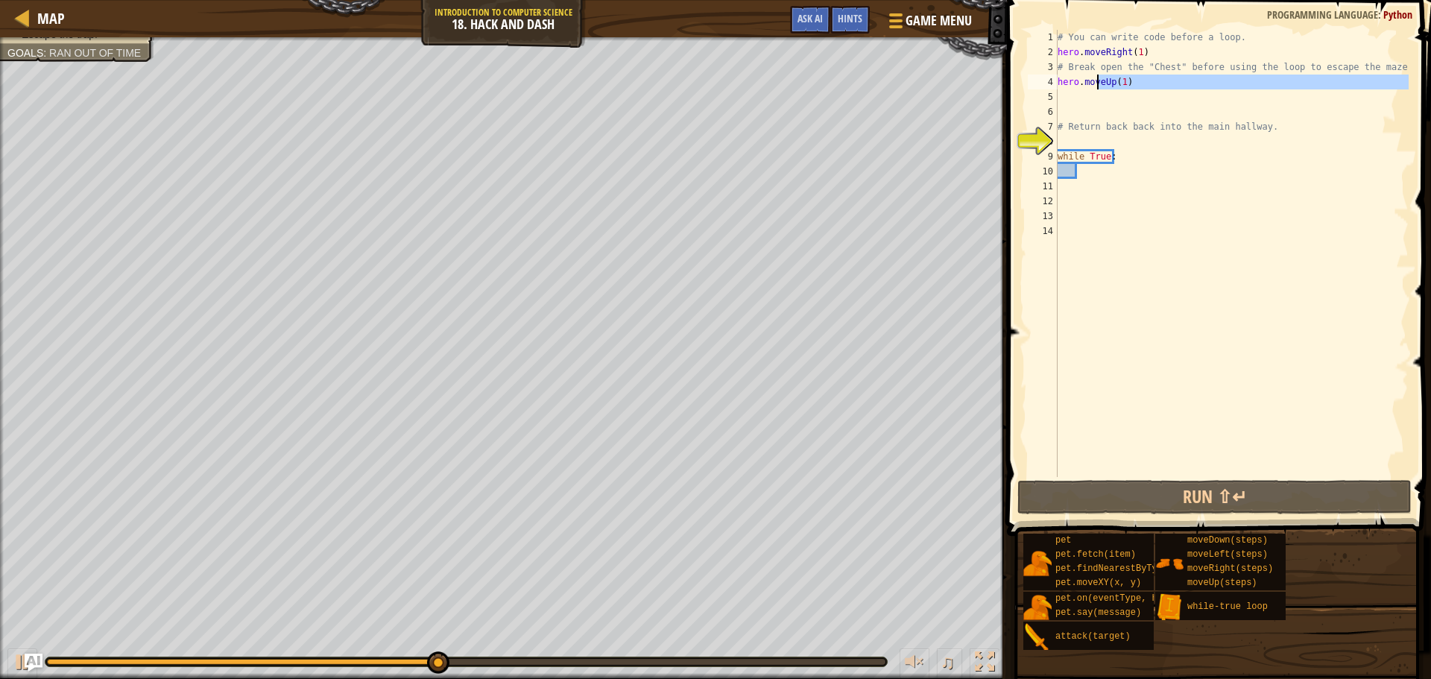
drag, startPoint x: 1135, startPoint y: 99, endPoint x: 1114, endPoint y: 85, distance: 25.2
click at [1094, 87] on div "# You can write code before a loop. hero . moveRight ( 1 ) # Break open the "Ch…" at bounding box center [1232, 268] width 354 height 477
type textarea "hero.moveUp(1)"
click at [1133, 77] on div "# You can write code before a loop. hero . moveRight ( 1 ) # Break open the "Ch…" at bounding box center [1232, 268] width 354 height 477
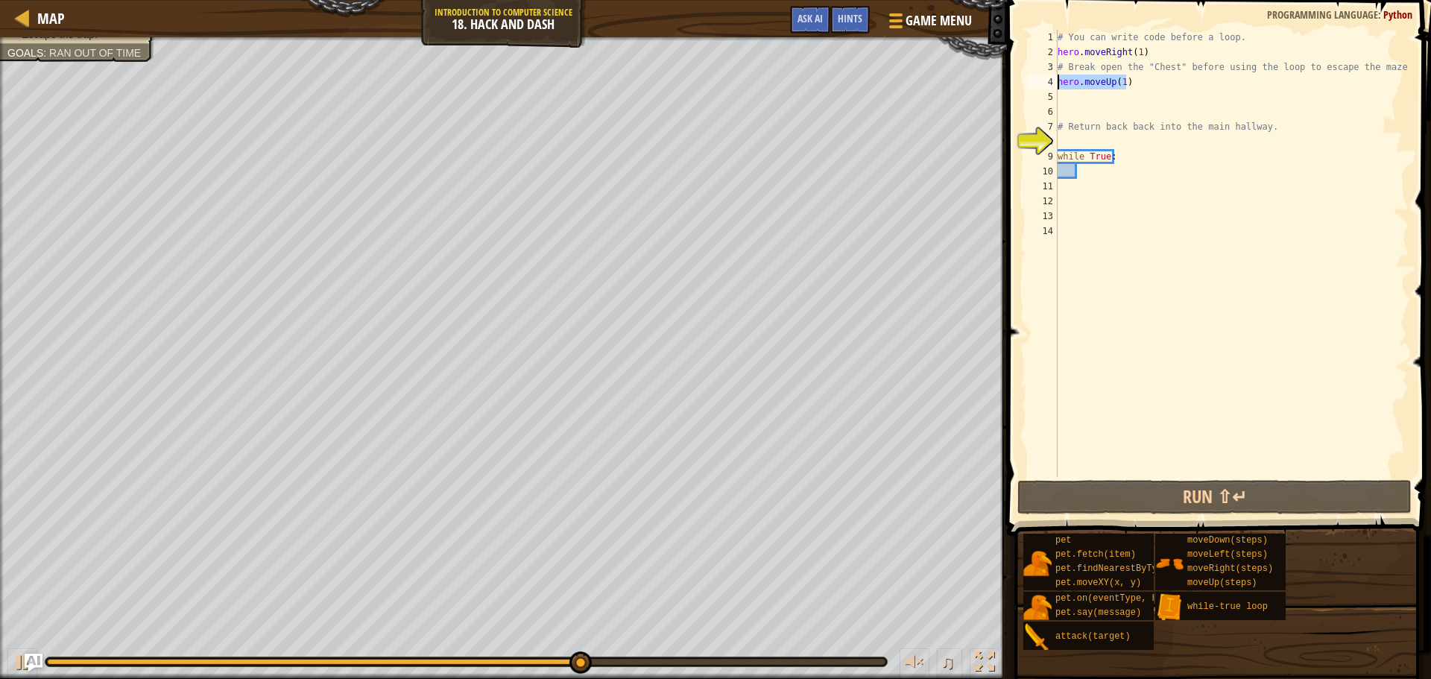
drag, startPoint x: 1133, startPoint y: 77, endPoint x: 1058, endPoint y: 84, distance: 74.9
click at [1058, 84] on div "# You can write code before a loop. hero . moveRight ( 1 ) # Break open the "Ch…" at bounding box center [1232, 268] width 354 height 477
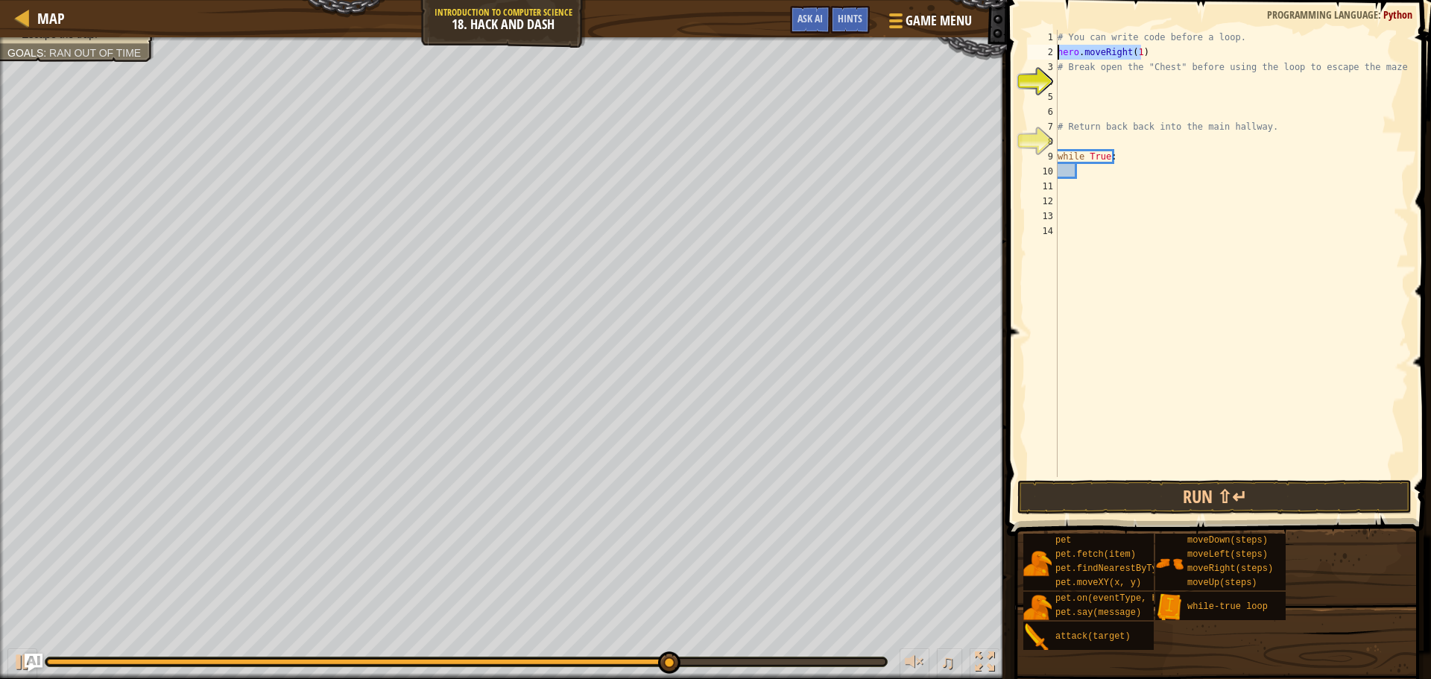
drag, startPoint x: 1139, startPoint y: 49, endPoint x: 1027, endPoint y: 52, distance: 111.9
click at [1027, 52] on div "1 2 3 4 5 6 7 8 9 10 11 12 13 14 # You can write code before a loop. hero . mov…" at bounding box center [1217, 253] width 384 height 447
type textarea "hero.moveRight(1)"
click at [1086, 143] on div "# You can write code before a loop. # Break open the "Chest" before using the l…" at bounding box center [1232, 268] width 354 height 477
click at [1077, 85] on div "# You can write code before a loop. # Break open the "Chest" before using the l…" at bounding box center [1232, 268] width 354 height 477
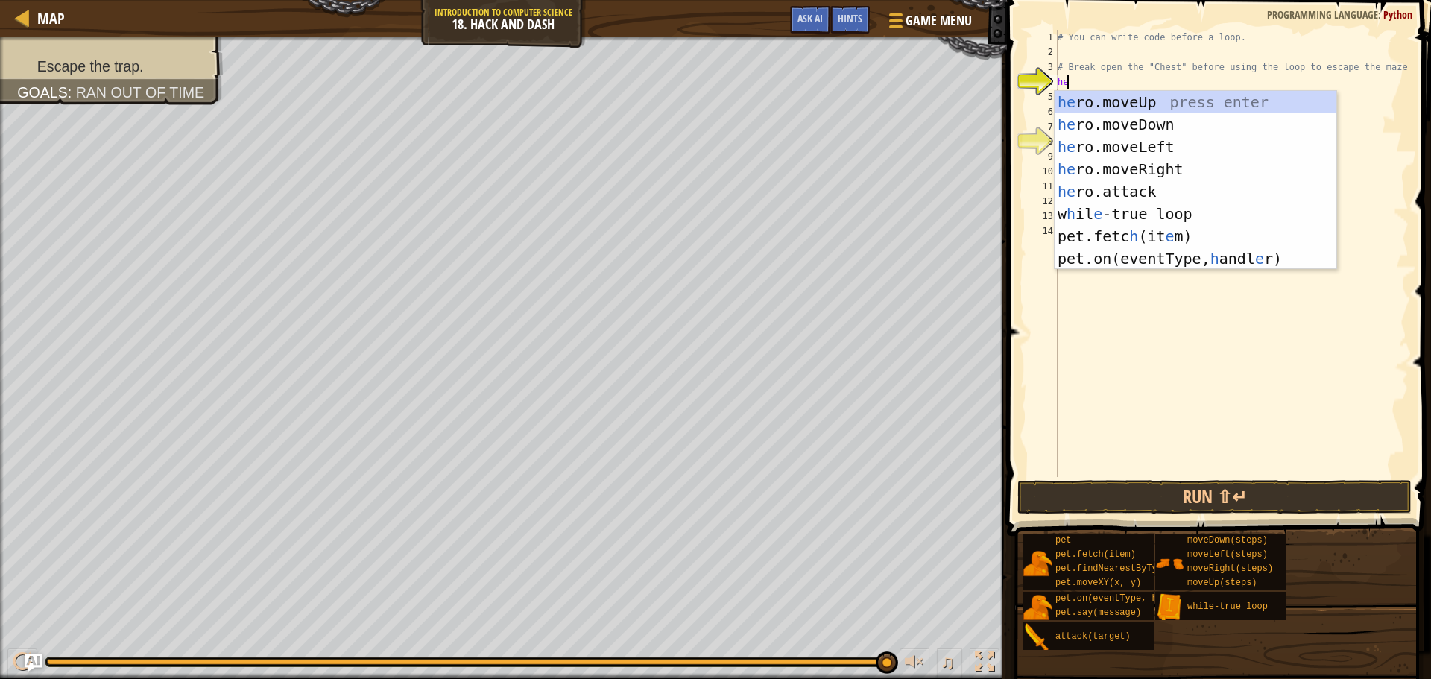
type textarea "her"
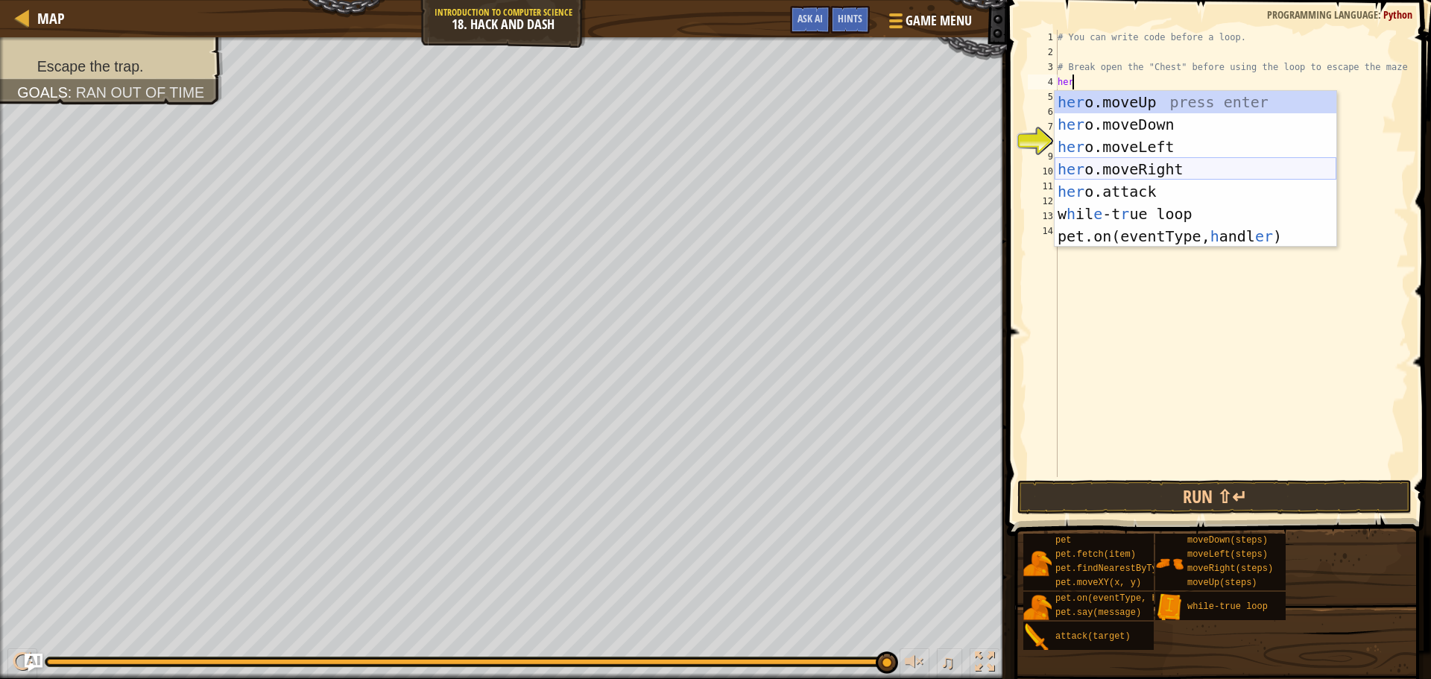
click at [1137, 163] on div "her o.moveUp press enter her o.moveDown press enter her o.moveLeft press enter …" at bounding box center [1196, 191] width 282 height 201
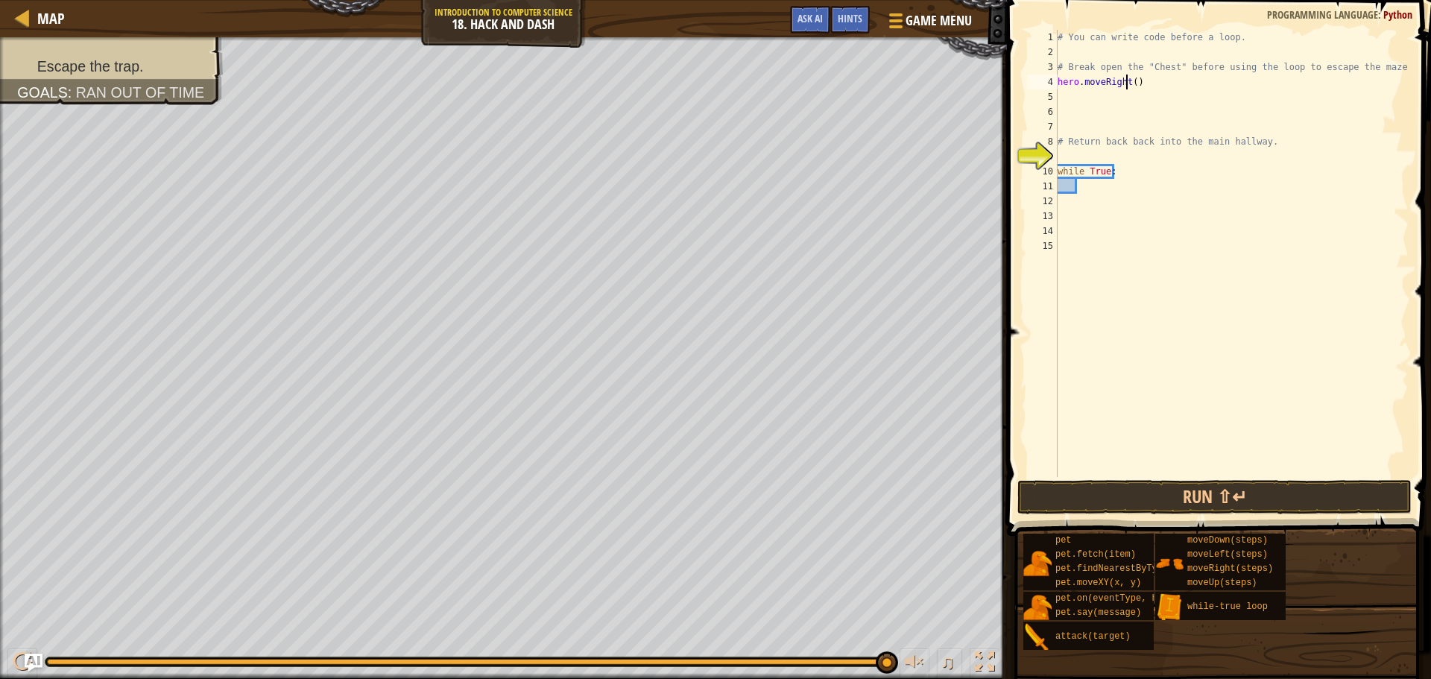
click at [1129, 83] on div "# You can write code before a loop. # Break open the "Chest" before using the l…" at bounding box center [1232, 268] width 354 height 477
click at [1133, 81] on div "# You can write code before a loop. # Break open the "Chest" before using the l…" at bounding box center [1232, 268] width 354 height 477
type textarea "hero.moveRight(1)"
click at [1092, 94] on div "# You can write code before a loop. # Break open the "Chest" before using the l…" at bounding box center [1232, 268] width 354 height 477
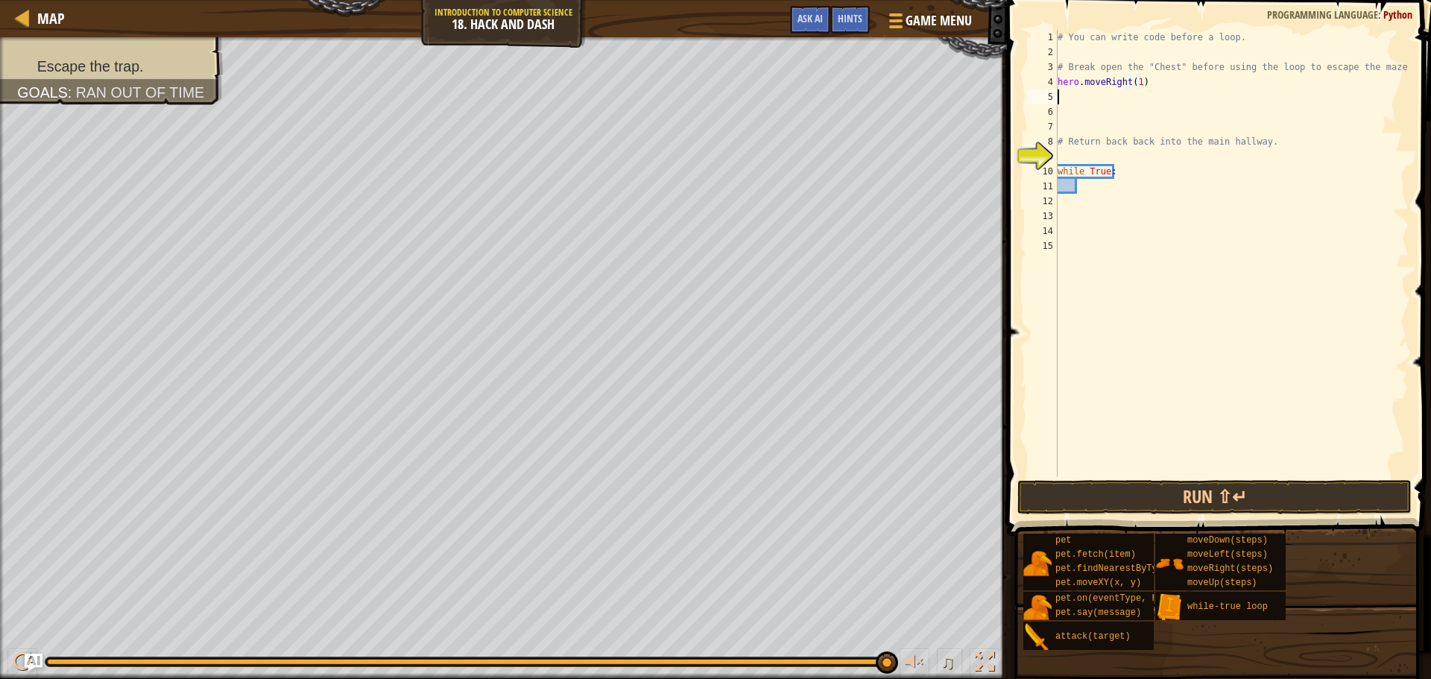
scroll to position [7, 0]
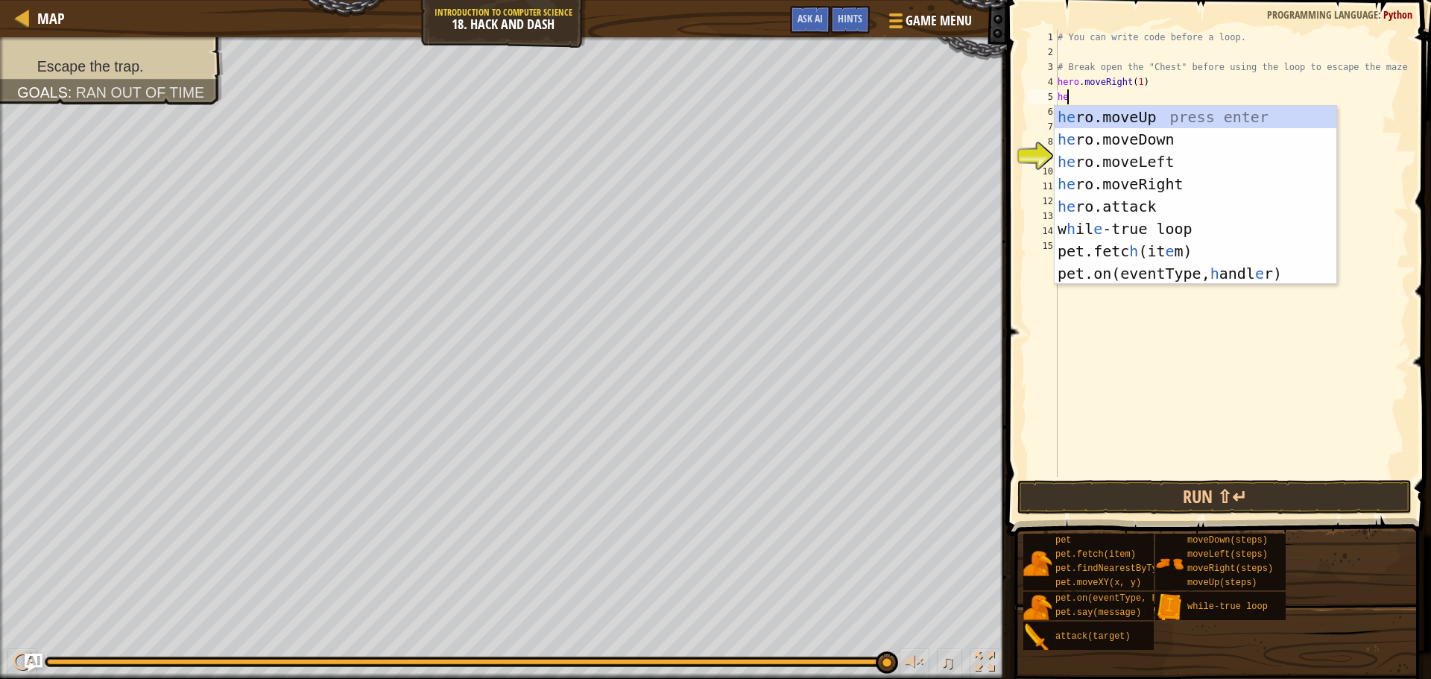
type textarea "her"
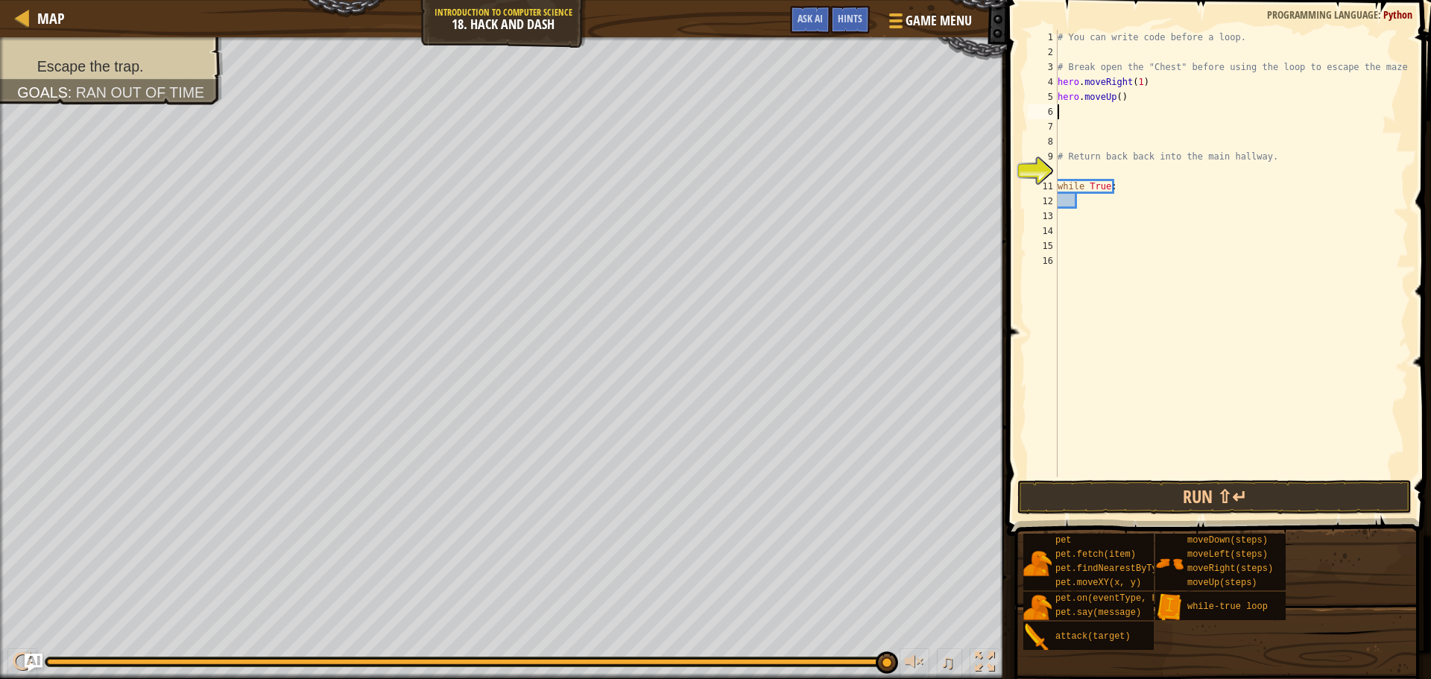
click at [1115, 101] on div "# You can write code before a loop. # Break open the "Chest" before using the l…" at bounding box center [1232, 268] width 354 height 477
click at [1141, 504] on button "Run ⇧↵" at bounding box center [1215, 497] width 394 height 34
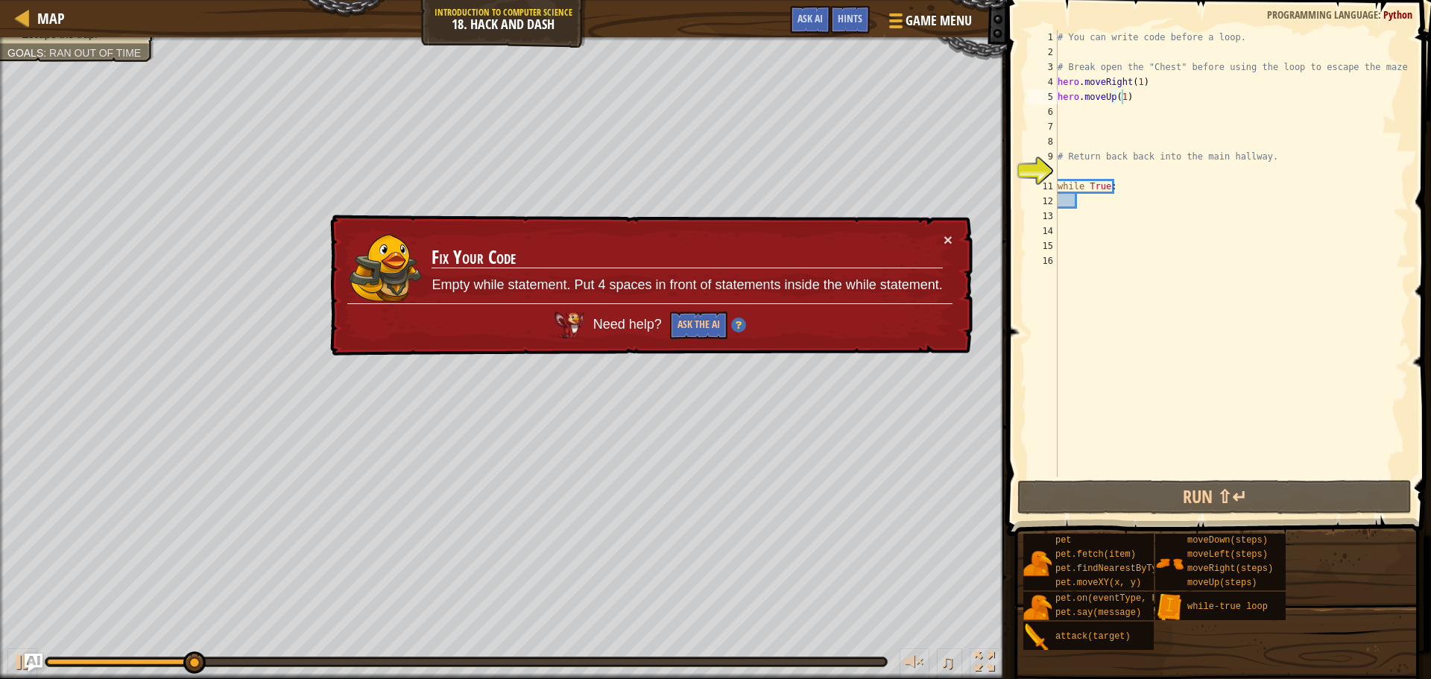
click at [941, 233] on td "Fix Your Code Empty while statement. Put 4 spaces in front of statements inside…" at bounding box center [687, 268] width 512 height 72
click at [944, 238] on button "×" at bounding box center [948, 240] width 9 height 16
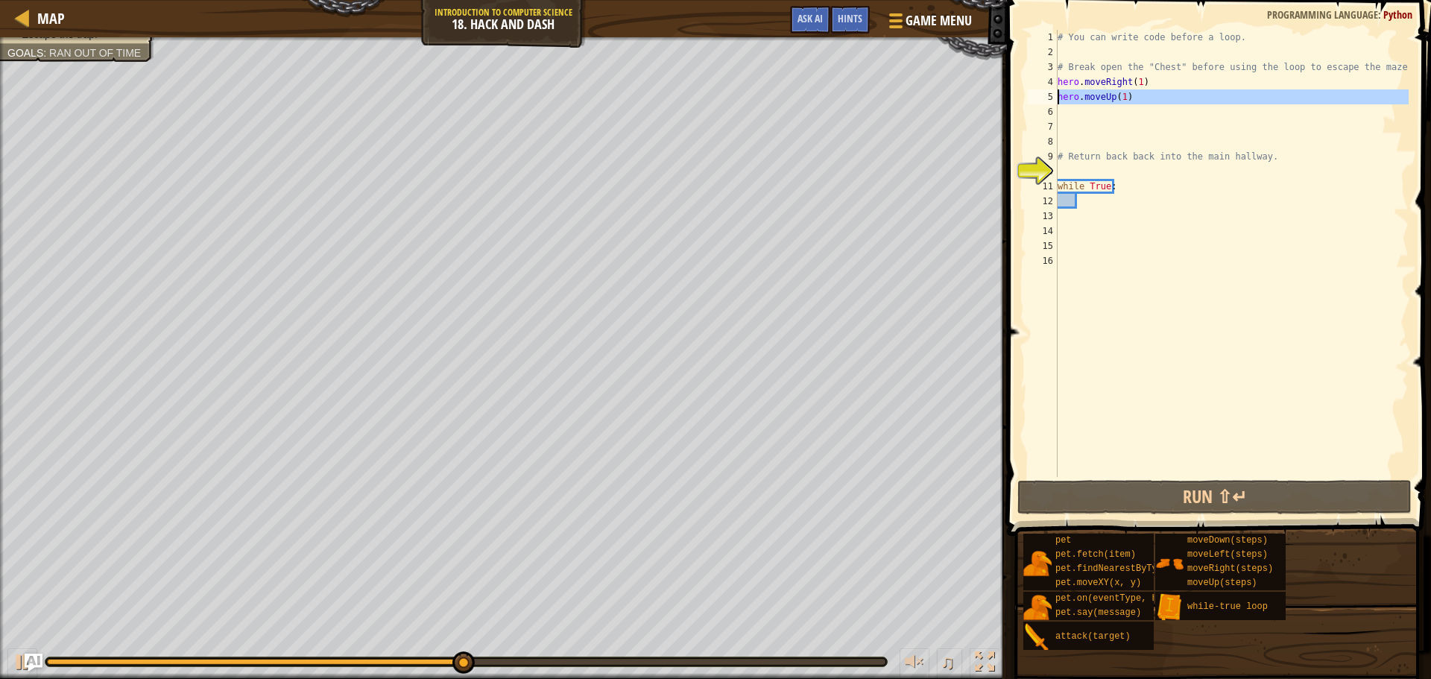
drag, startPoint x: 1126, startPoint y: 107, endPoint x: 1055, endPoint y: 101, distance: 71.1
click at [1055, 101] on div "hero.moveUp(1) 1 2 3 4 5 6 7 8 9 10 11 12 13 14 15 16 # You can write code befo…" at bounding box center [1217, 253] width 384 height 447
type textarea "hero.moveUp(1)"
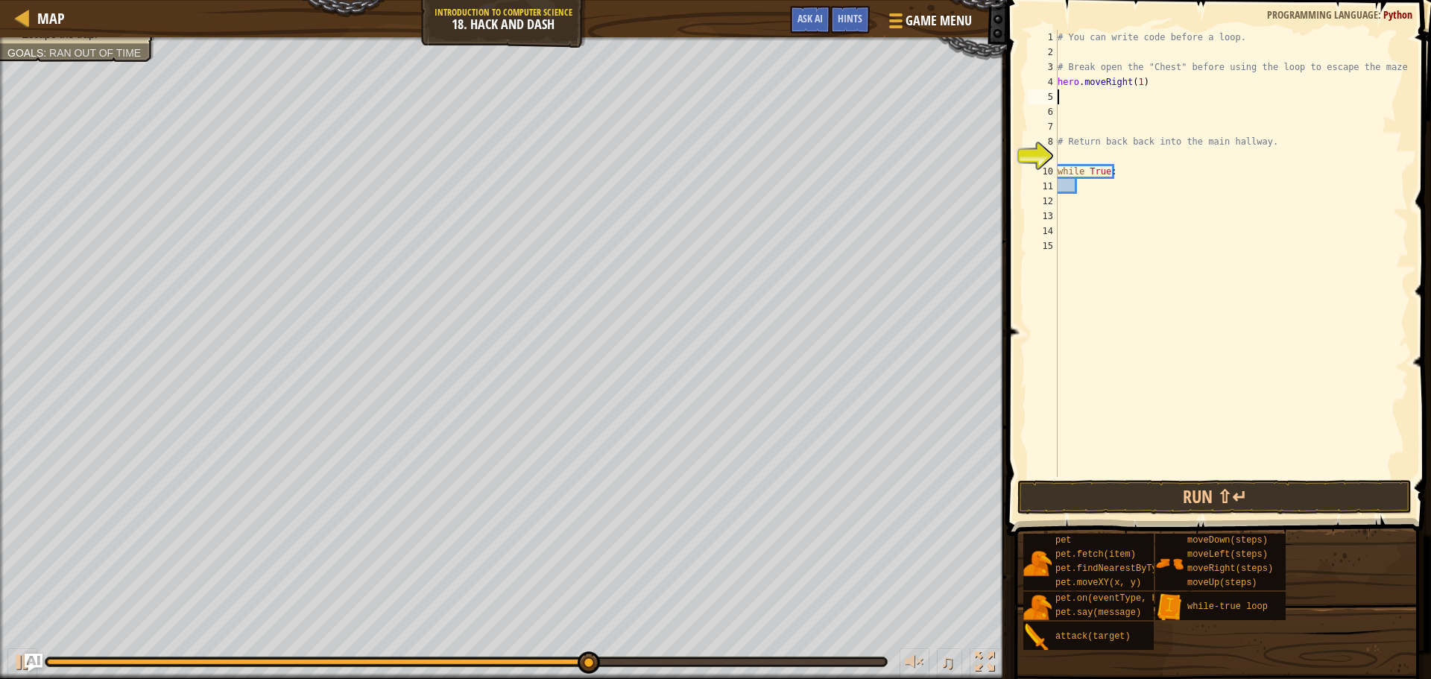
click at [1086, 154] on div "# You can write code before a loop. # Break open the "Chest" before using the l…" at bounding box center [1232, 268] width 354 height 477
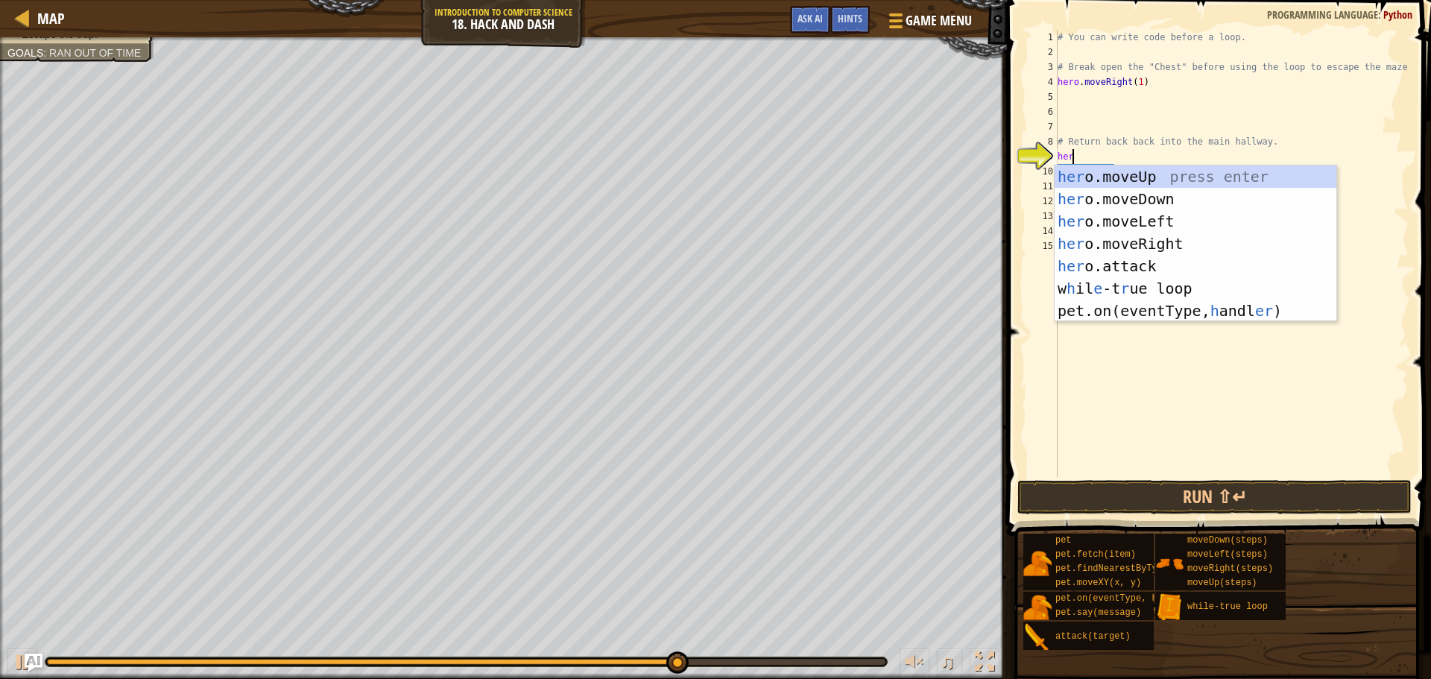
type textarea "hero"
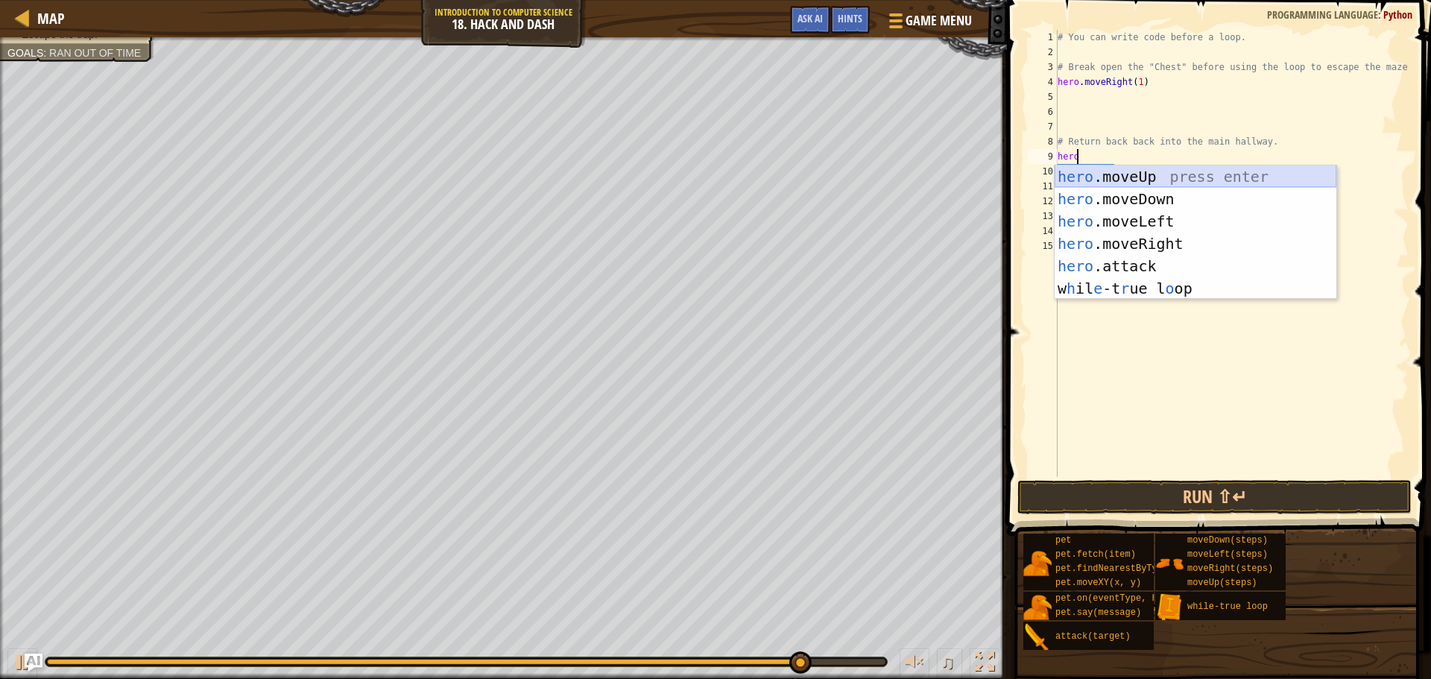
click at [1109, 168] on div "hero .moveUp press enter hero .moveDown press enter hero .moveLeft press enter …" at bounding box center [1196, 255] width 282 height 179
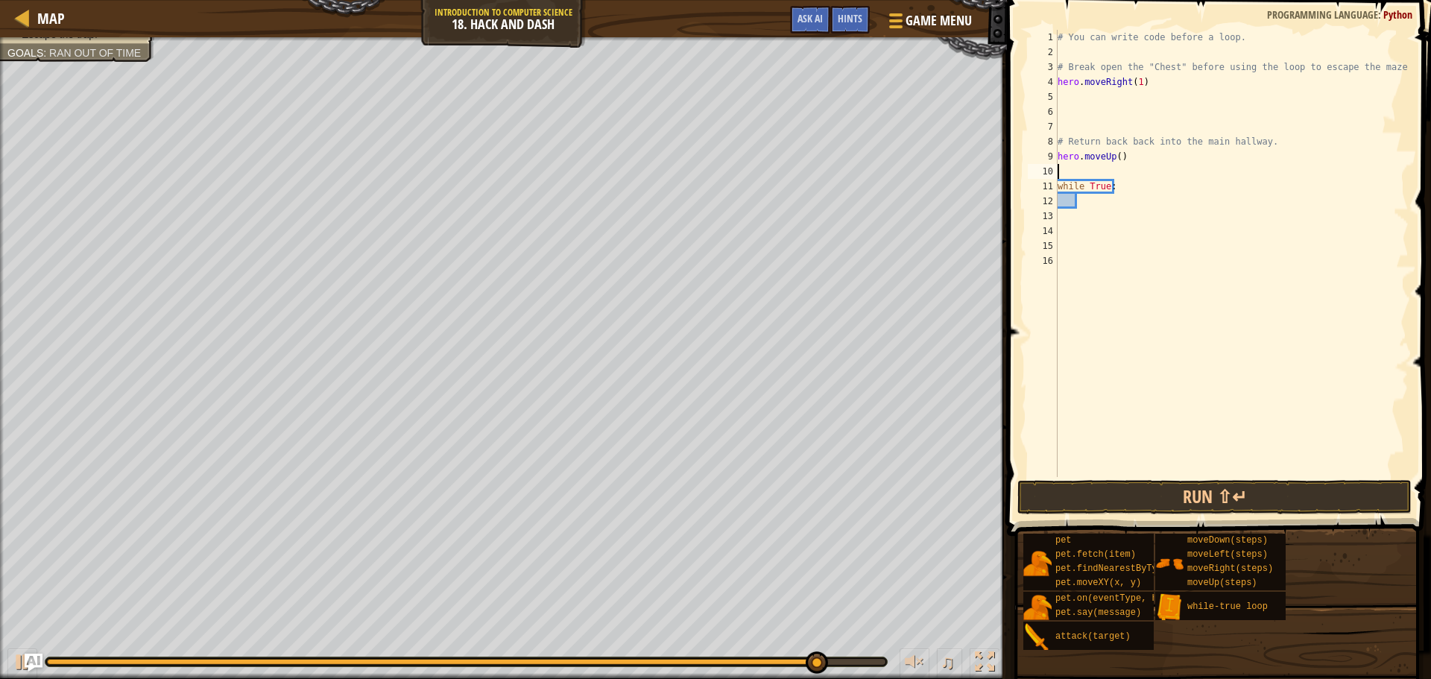
scroll to position [7, 0]
click at [1118, 159] on div "# You can write code before a loop. # Break open the "Chest" before using the l…" at bounding box center [1232, 268] width 354 height 477
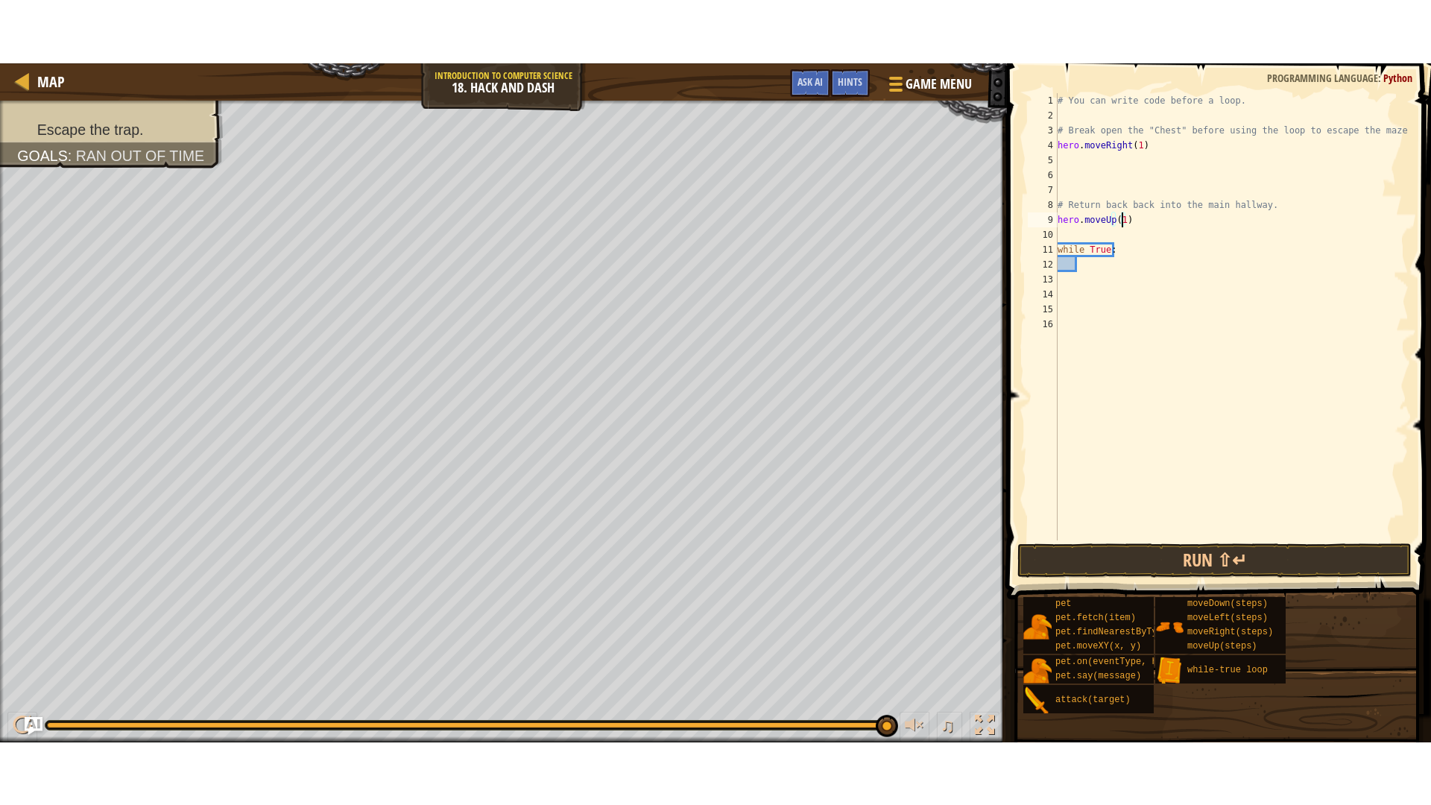
scroll to position [7, 4]
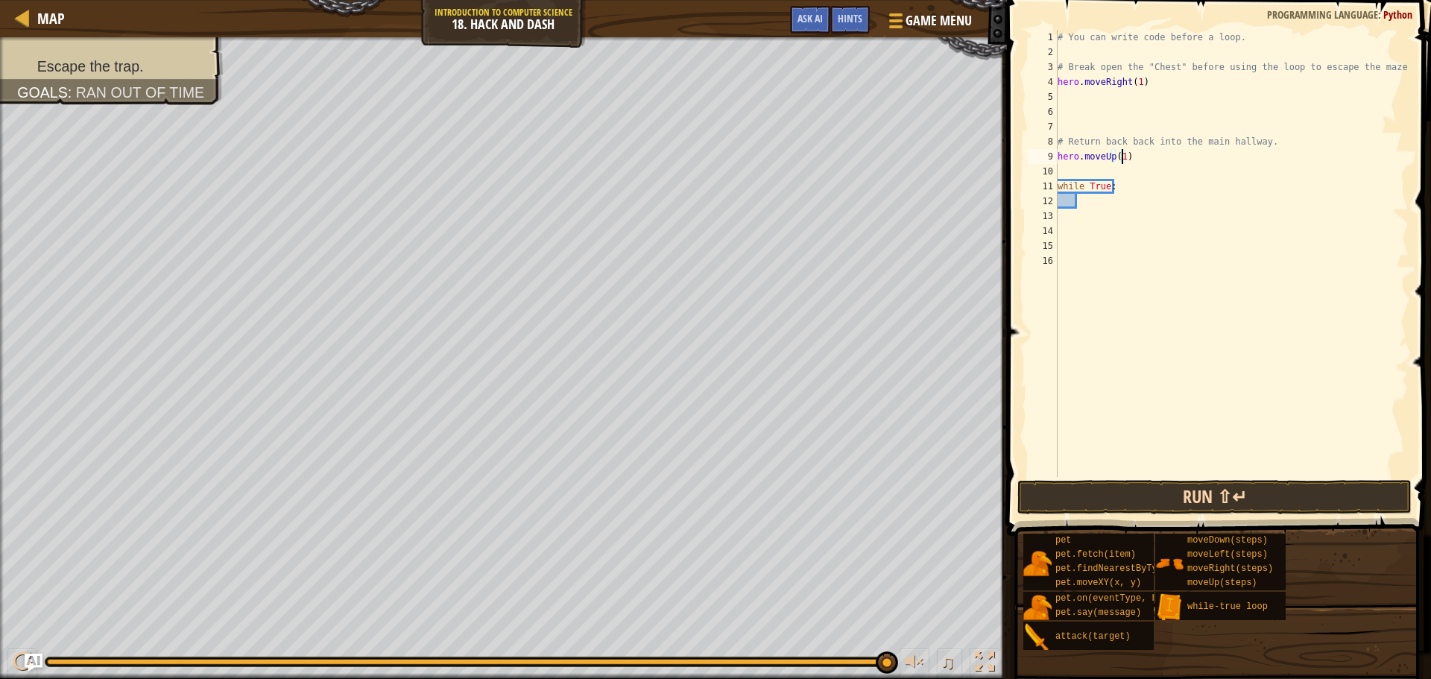
type textarea "hero.moveUp(1)"
click at [1212, 497] on button "Run ⇧↵" at bounding box center [1215, 497] width 394 height 34
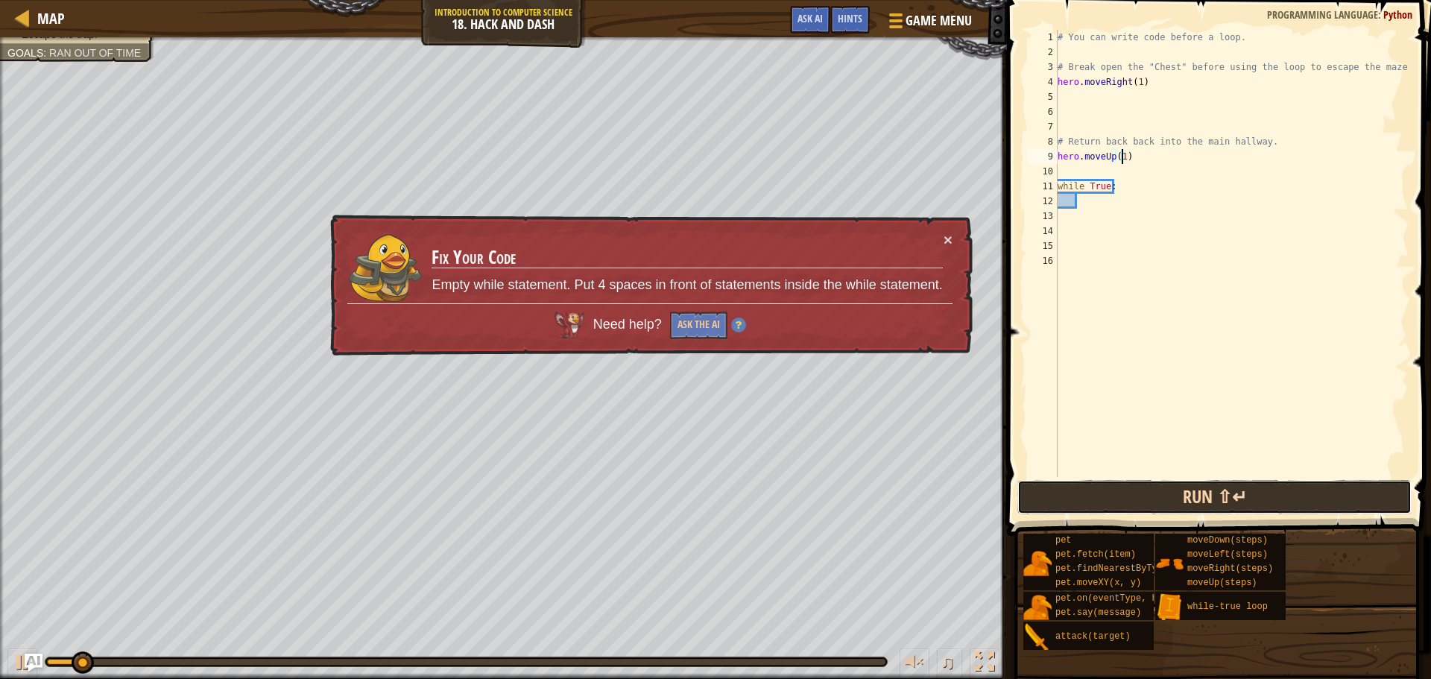
click at [1212, 497] on button "Run ⇧↵" at bounding box center [1215, 497] width 394 height 34
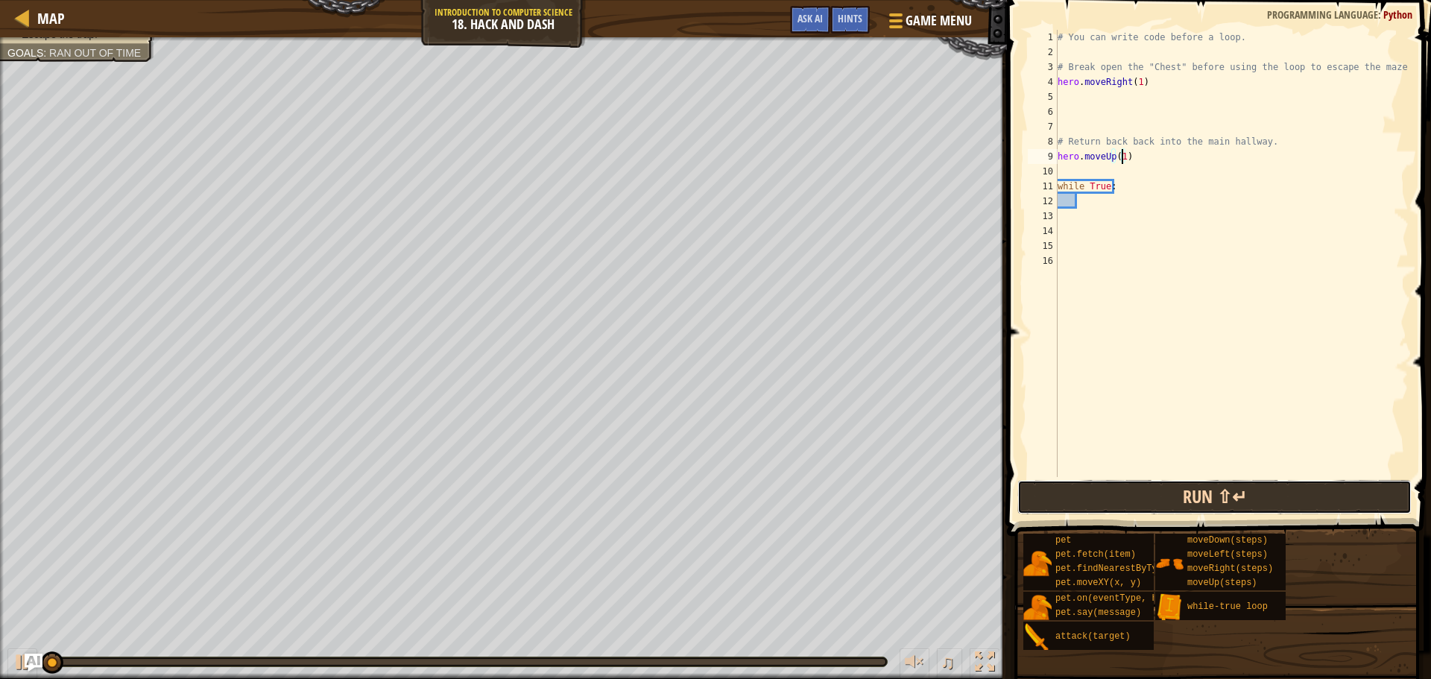
click at [1212, 497] on button "Run ⇧↵" at bounding box center [1215, 497] width 394 height 34
click at [1212, 497] on button "Running" at bounding box center [1215, 497] width 394 height 34
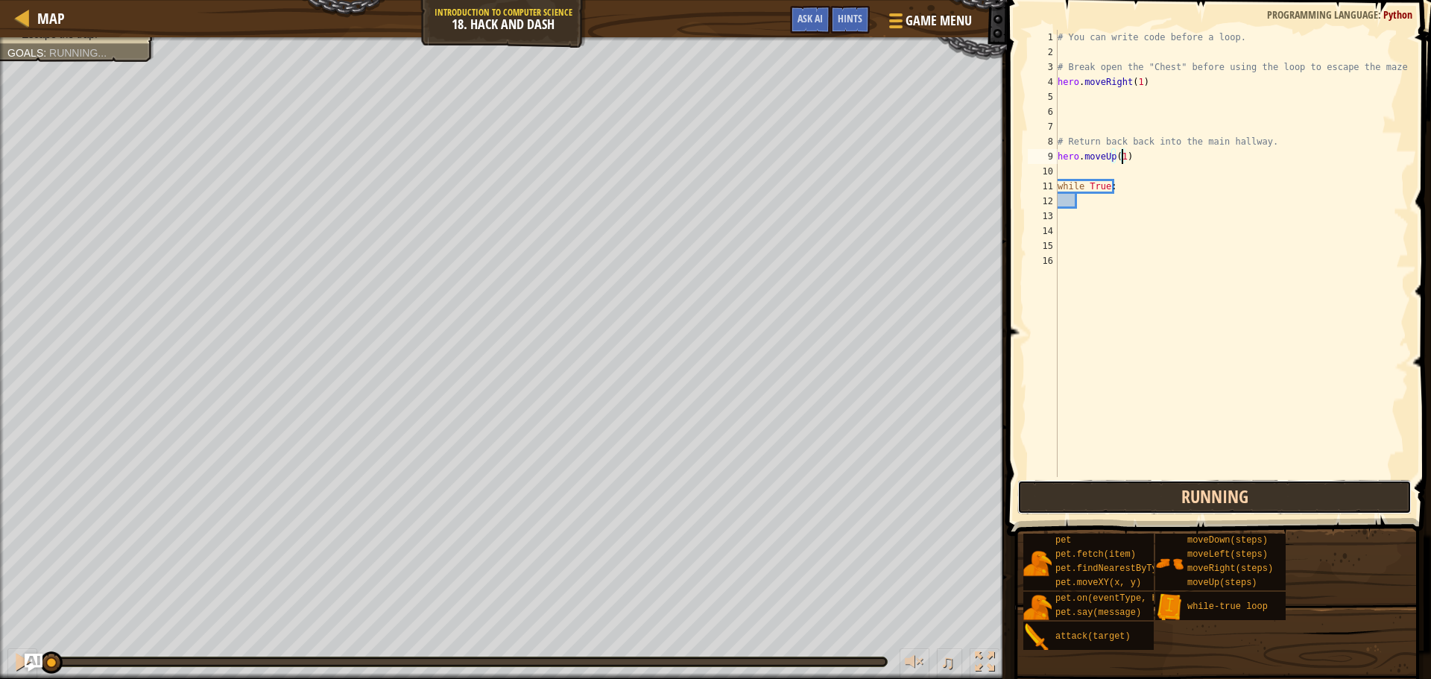
click at [1212, 497] on button "Running" at bounding box center [1215, 497] width 394 height 34
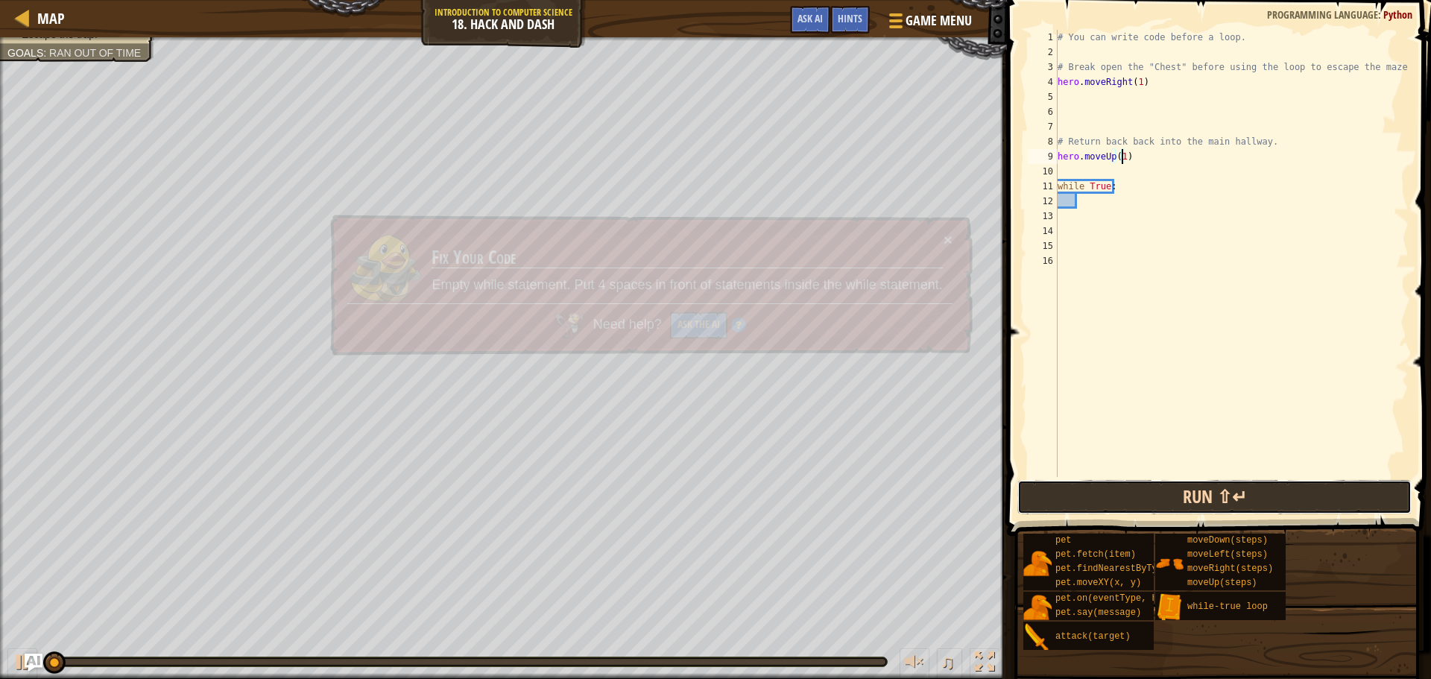
click at [1212, 497] on button "Run ⇧↵" at bounding box center [1215, 497] width 394 height 34
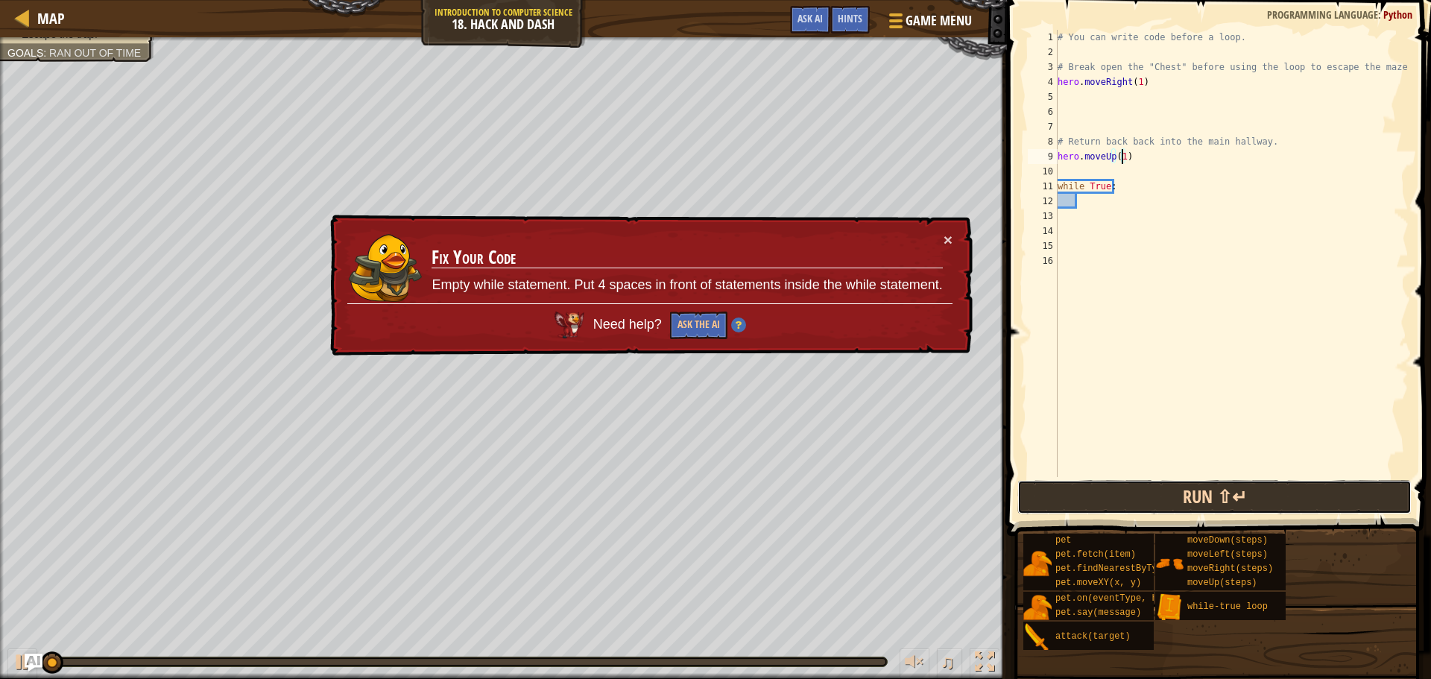
click at [1212, 497] on button "Run ⇧↵" at bounding box center [1215, 497] width 394 height 34
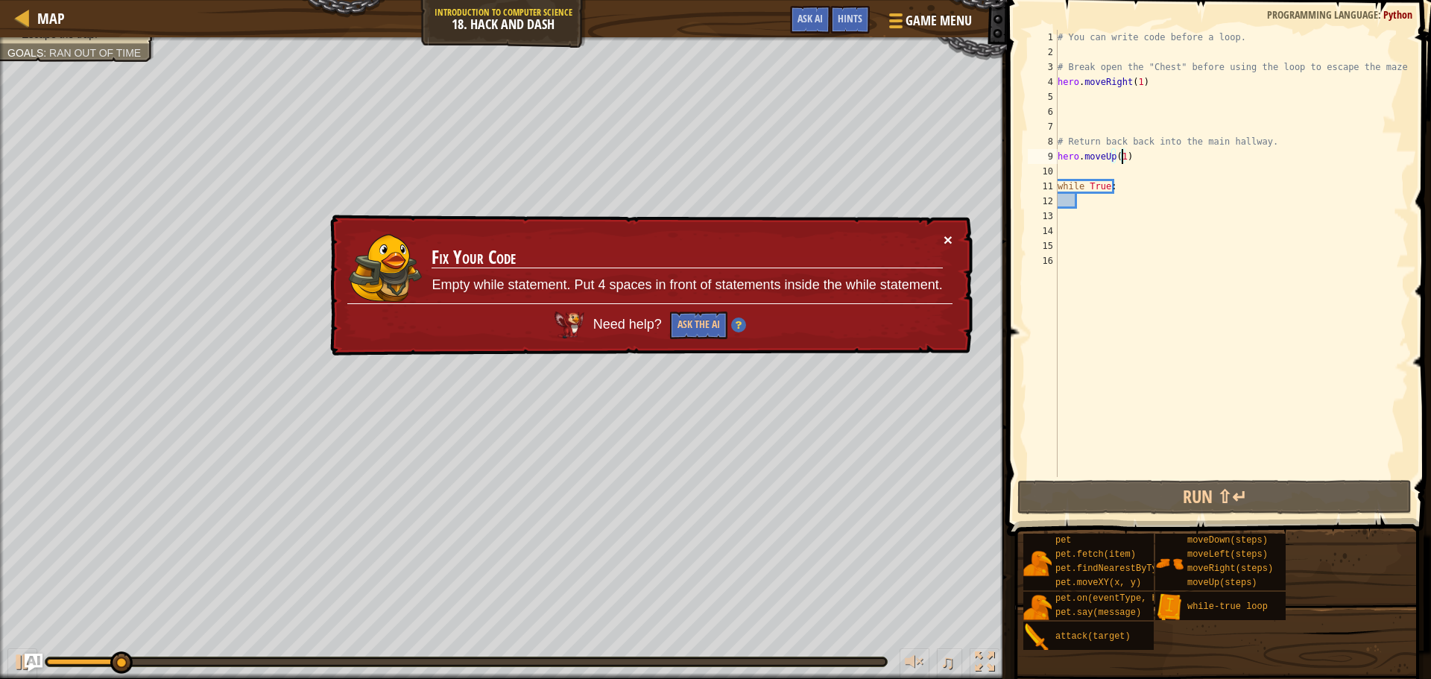
click at [950, 232] on button "×" at bounding box center [948, 240] width 9 height 16
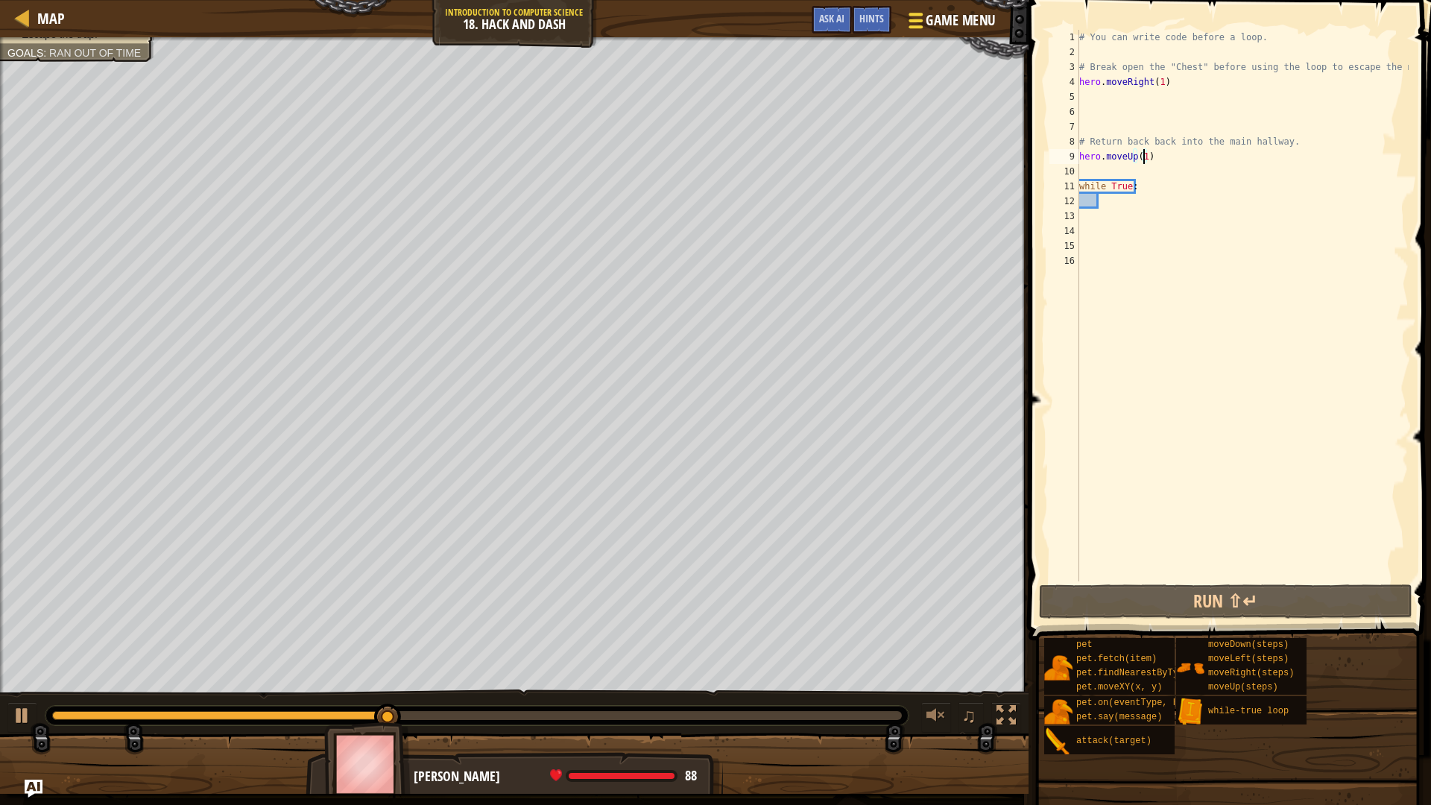
click at [936, 19] on span "Game Menu" at bounding box center [960, 20] width 69 height 20
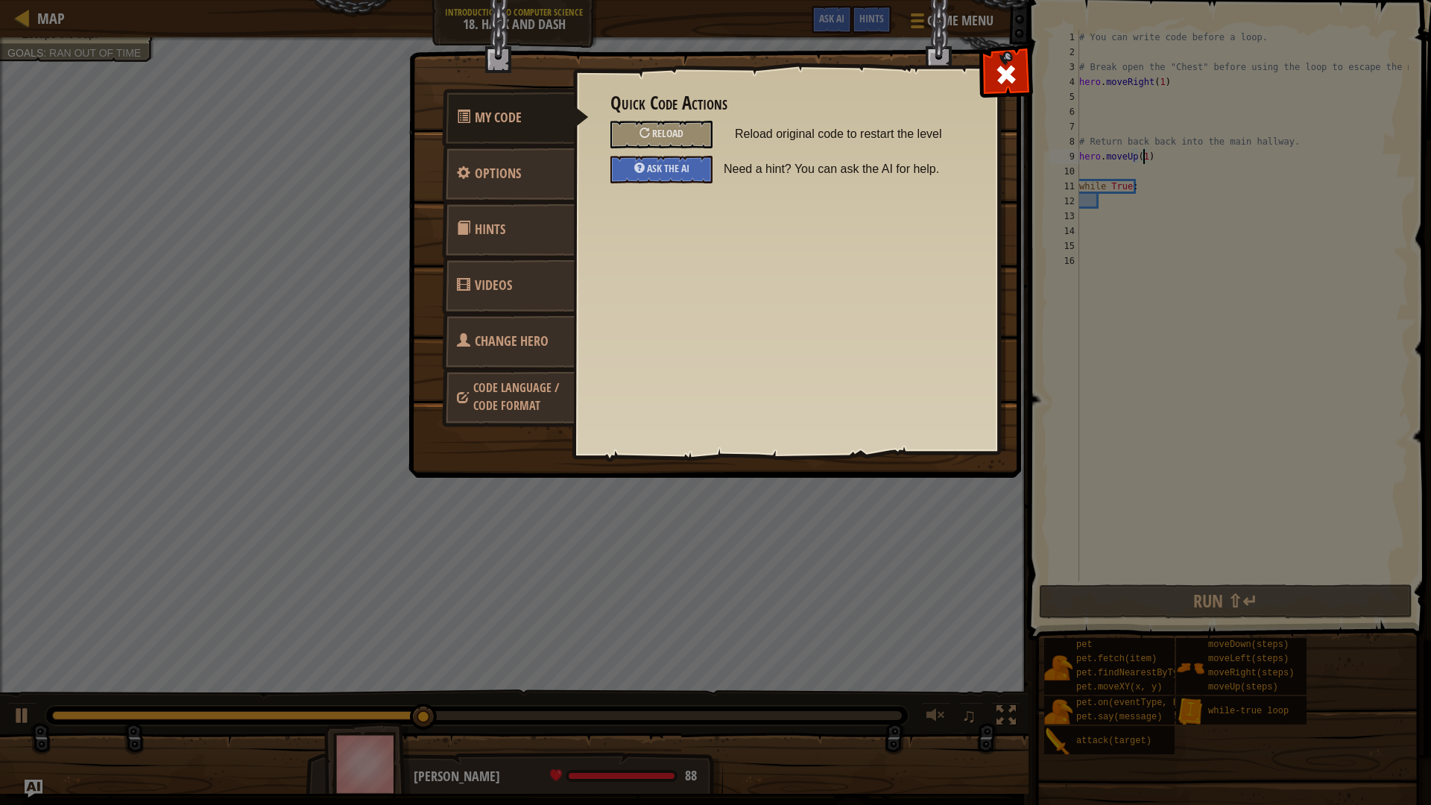
click at [498, 324] on link "Change Hero" at bounding box center [508, 341] width 133 height 58
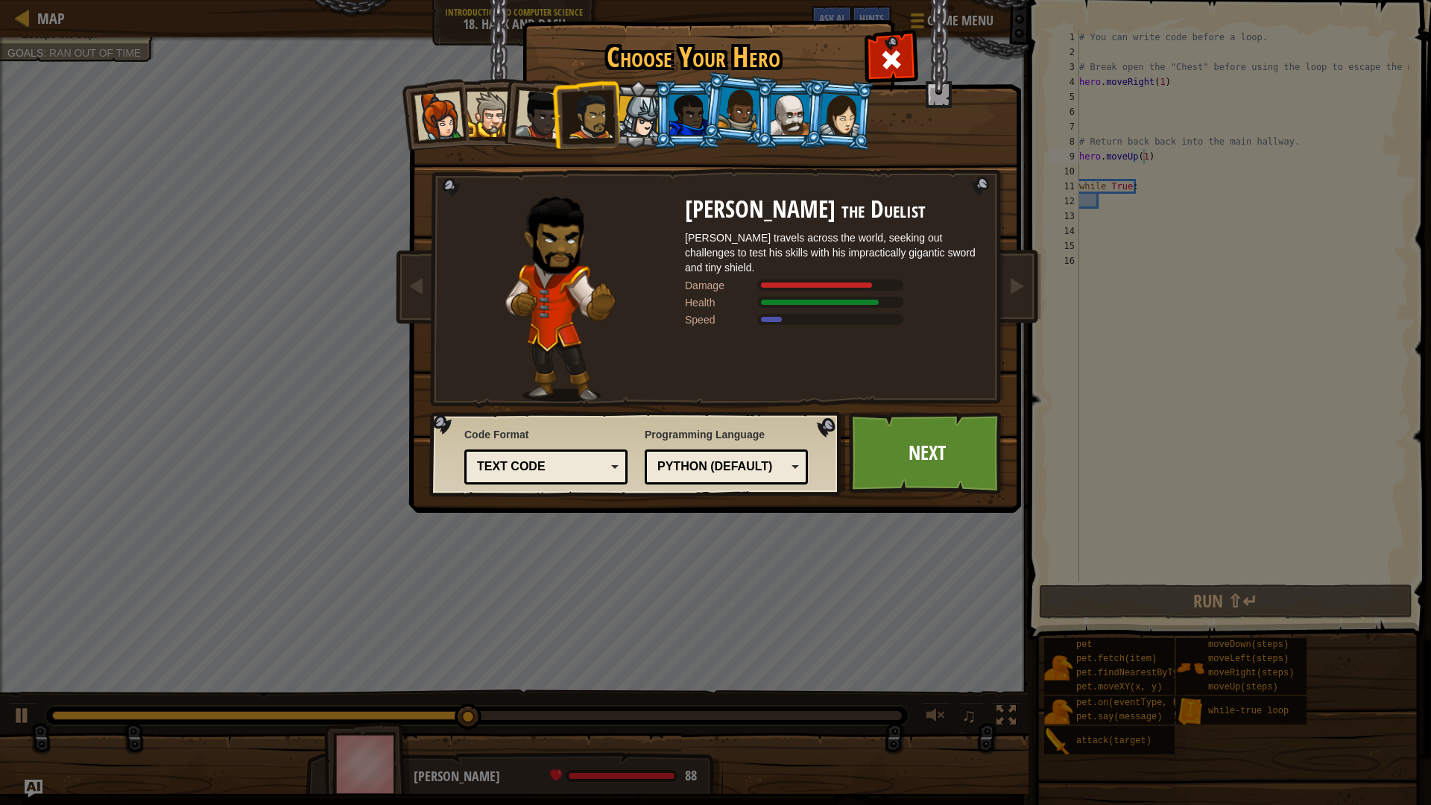
click at [599, 122] on div at bounding box center [591, 116] width 46 height 46
drag, startPoint x: 633, startPoint y: 119, endPoint x: 646, endPoint y: 119, distance: 12.7
click at [634, 119] on div at bounding box center [639, 117] width 42 height 42
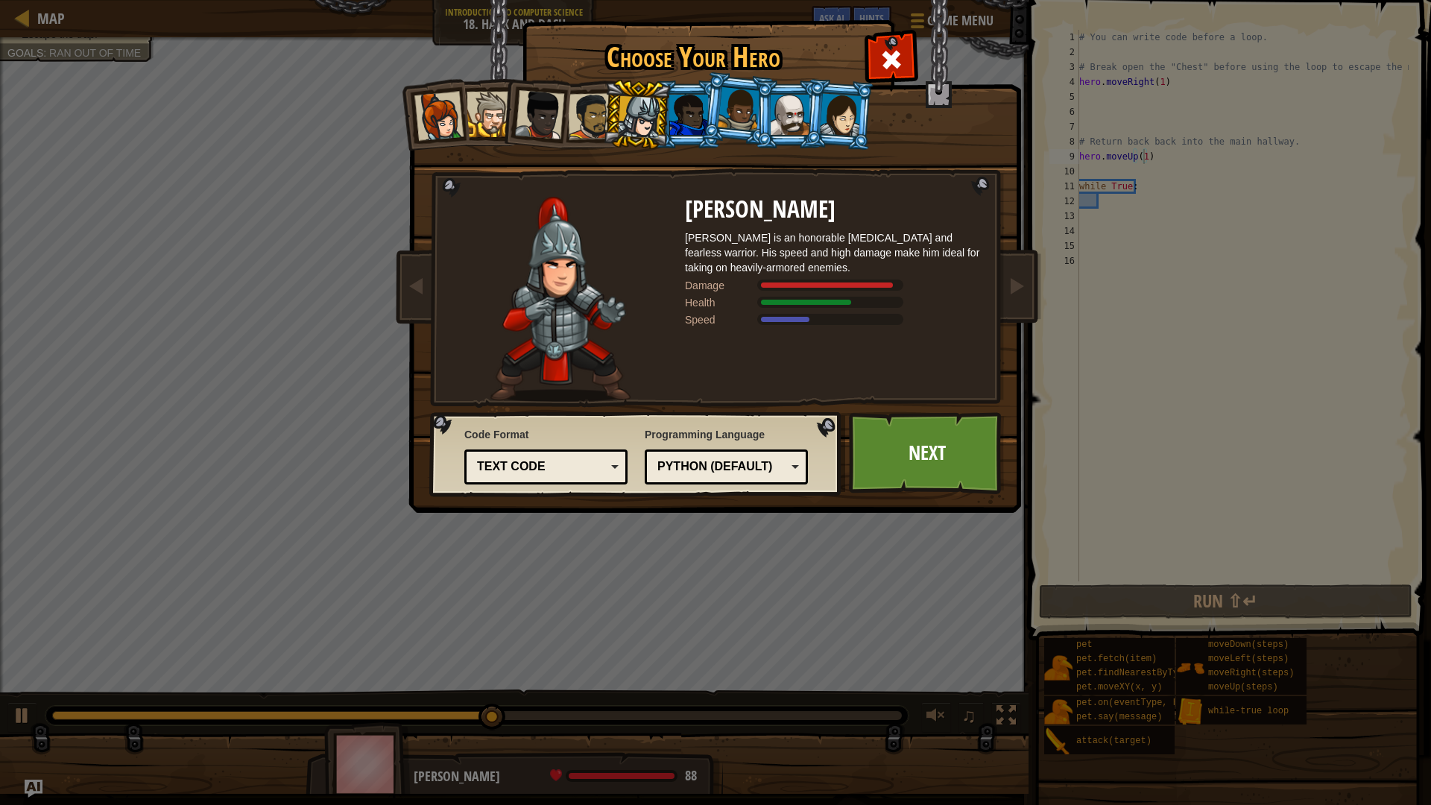
click at [689, 116] on div at bounding box center [689, 115] width 39 height 40
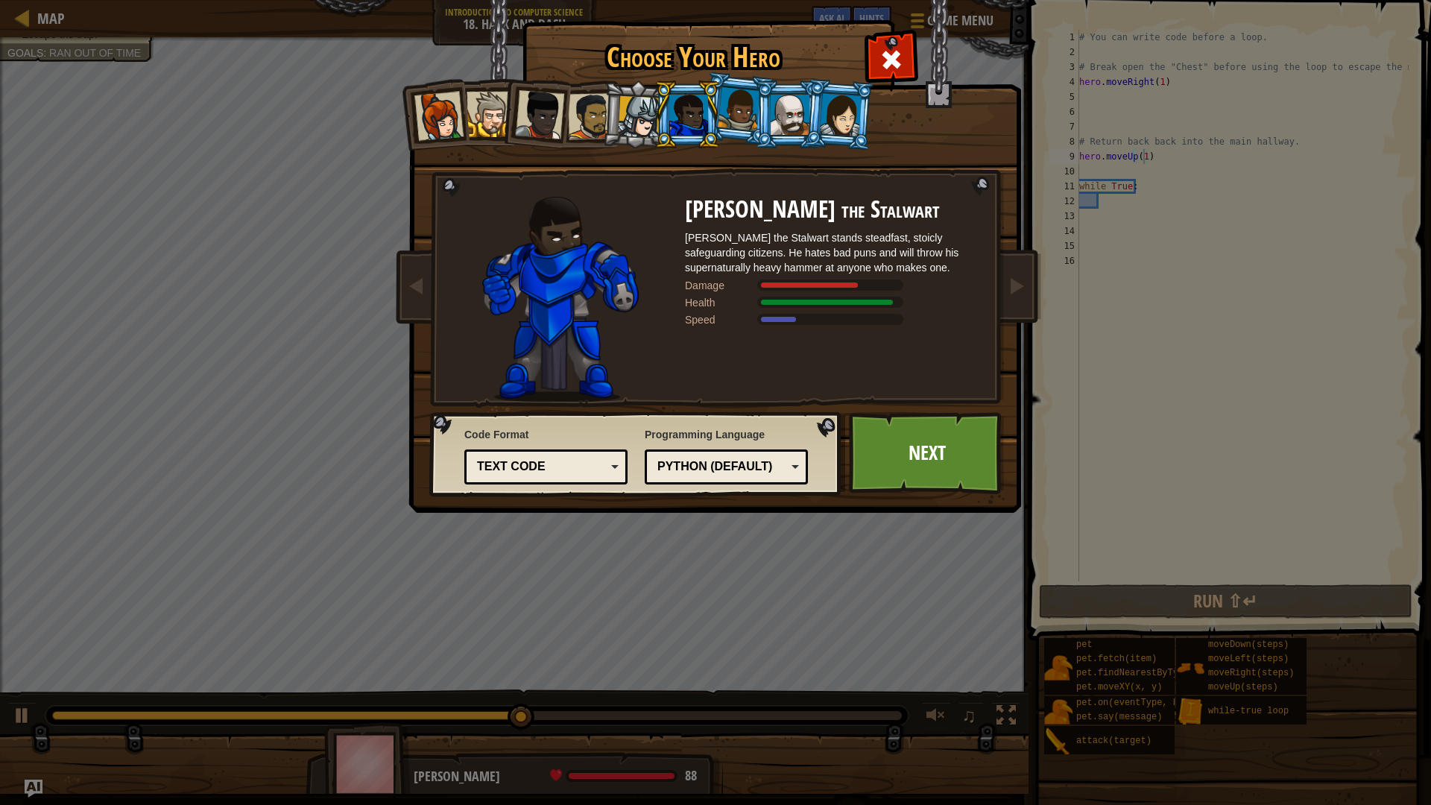
click at [779, 125] on div at bounding box center [790, 115] width 39 height 40
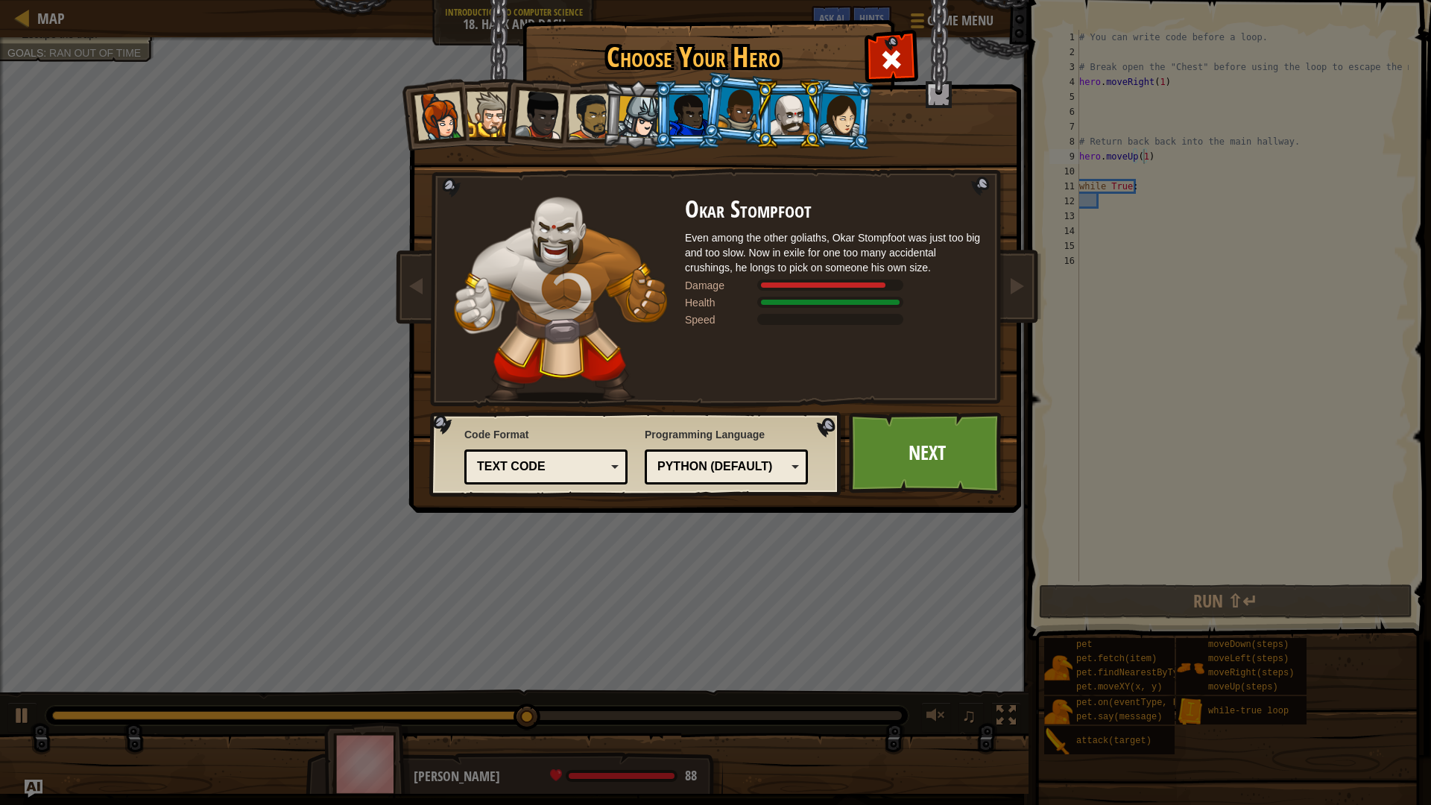
click at [779, 125] on div at bounding box center [790, 115] width 39 height 40
click at [824, 125] on div at bounding box center [841, 114] width 42 height 42
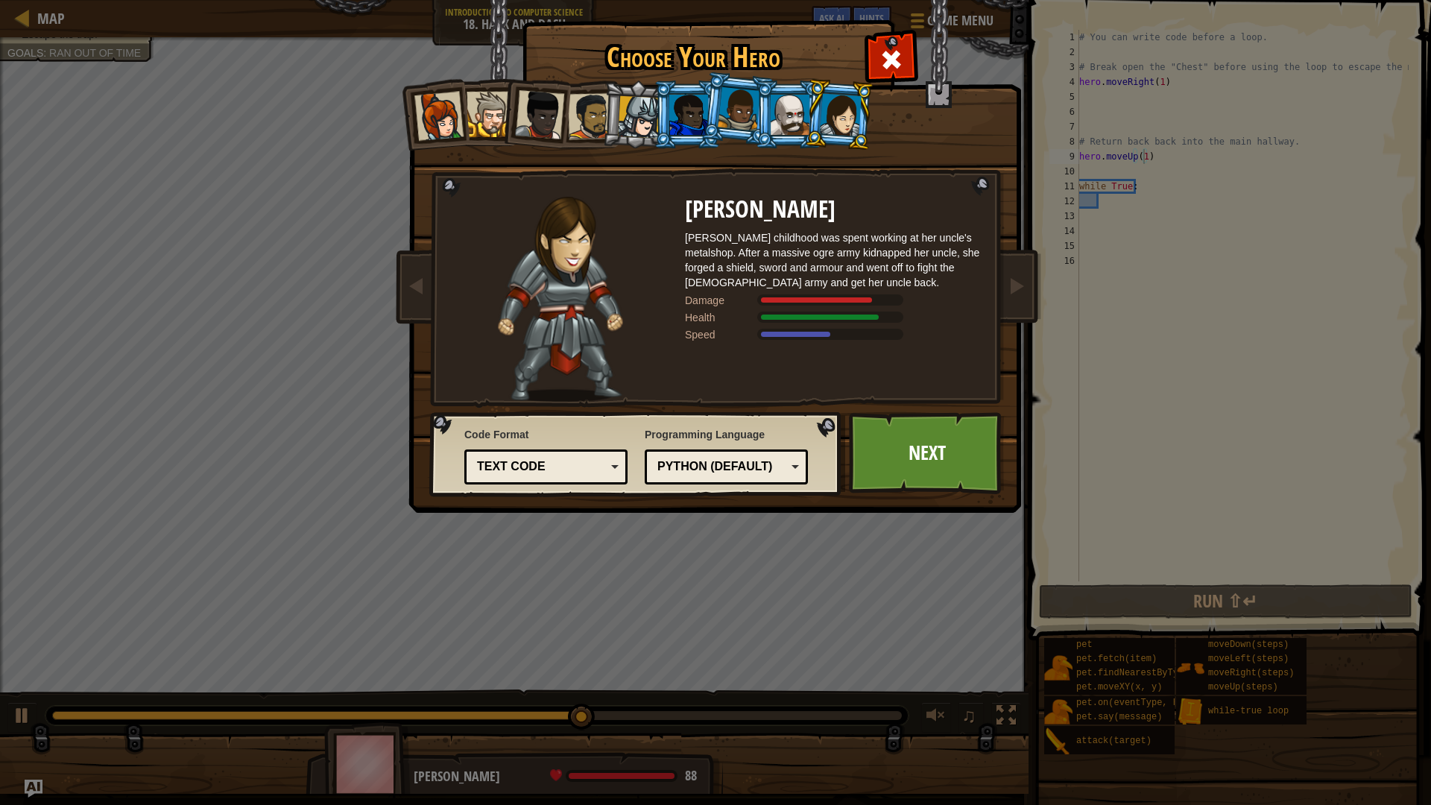
click at [635, 125] on div at bounding box center [639, 117] width 42 height 42
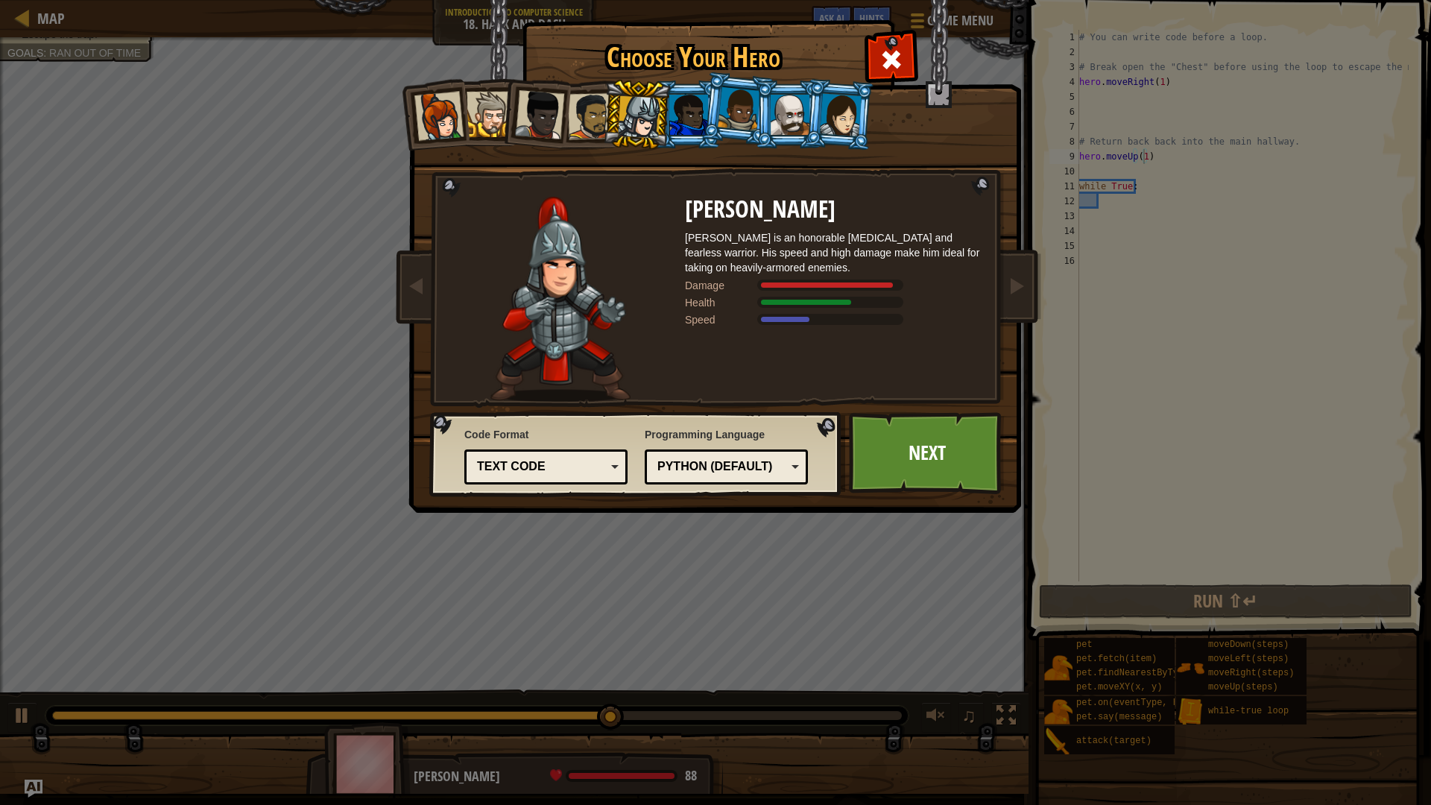
click at [589, 125] on div at bounding box center [591, 116] width 46 height 46
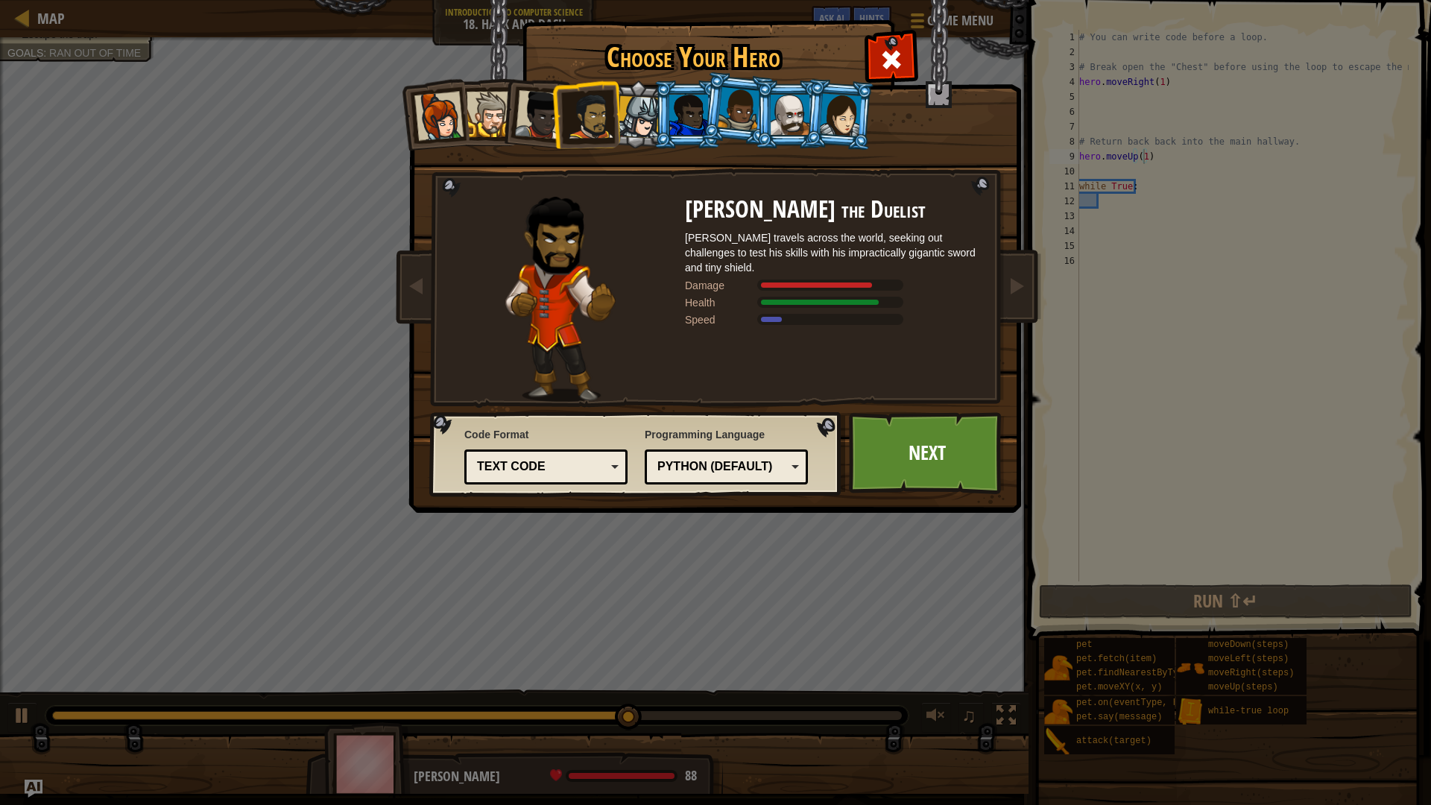
click at [529, 124] on div at bounding box center [539, 114] width 49 height 49
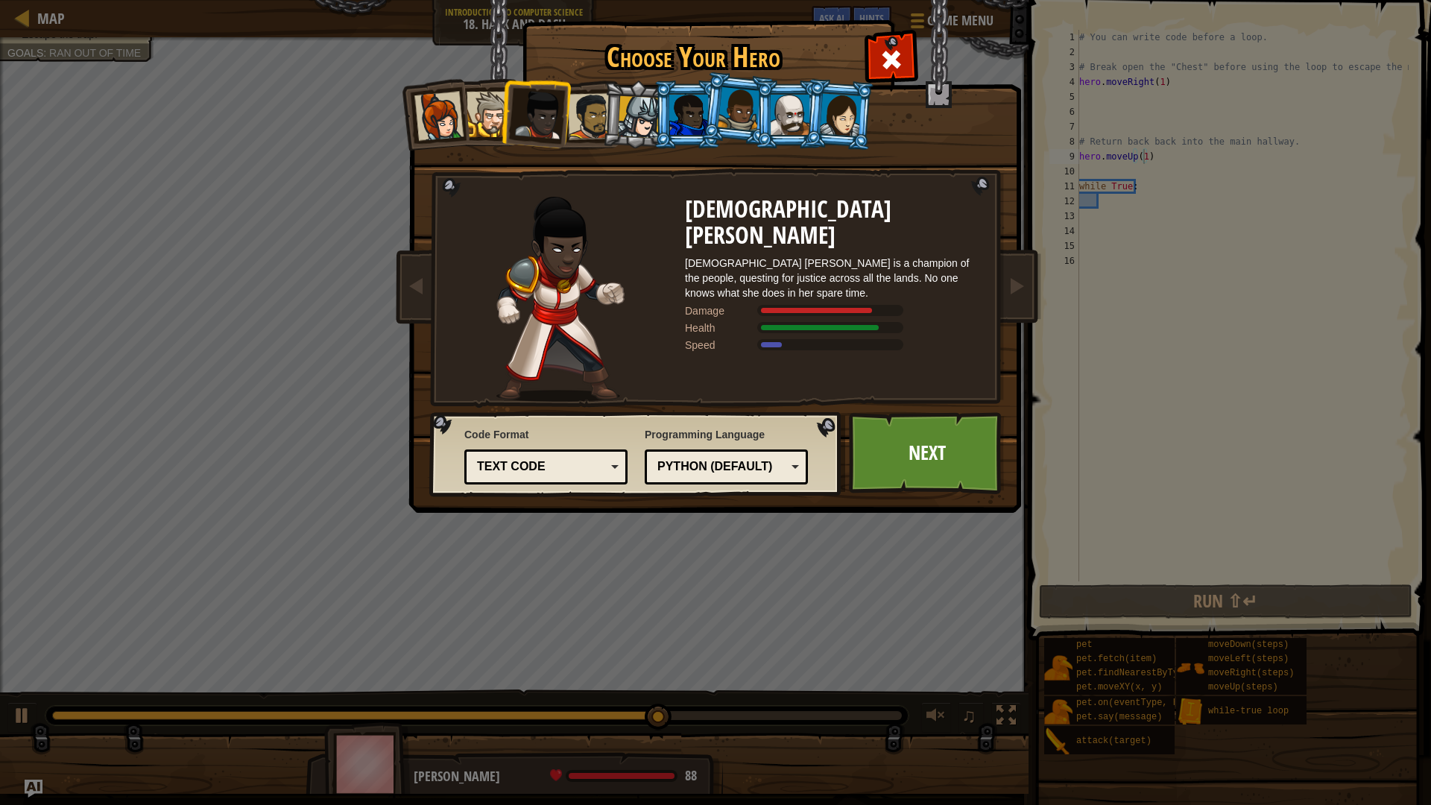
drag, startPoint x: 529, startPoint y: 124, endPoint x: 445, endPoint y: 126, distance: 83.5
click at [445, 126] on div at bounding box center [439, 116] width 49 height 49
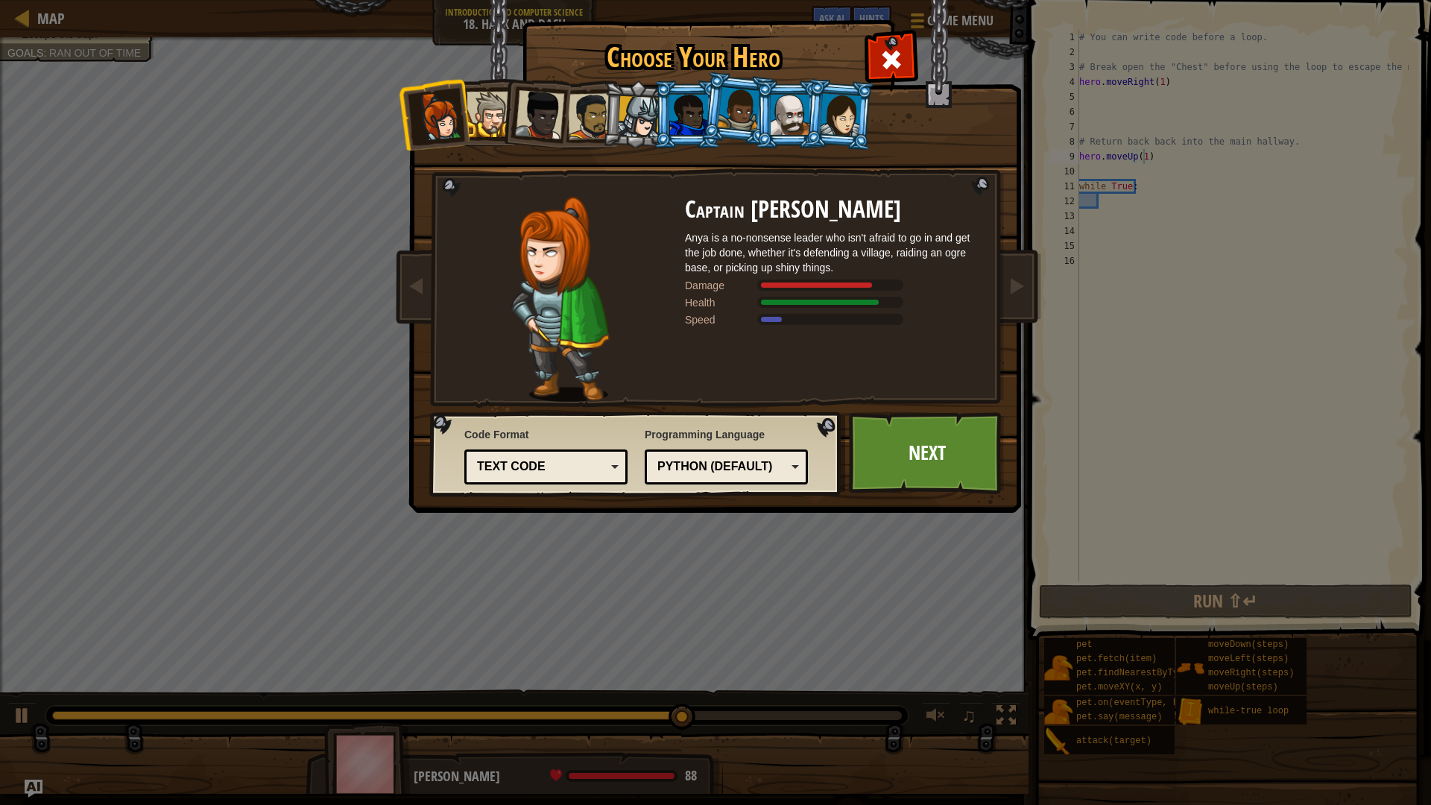
click at [516, 110] on li at bounding box center [535, 111] width 73 height 73
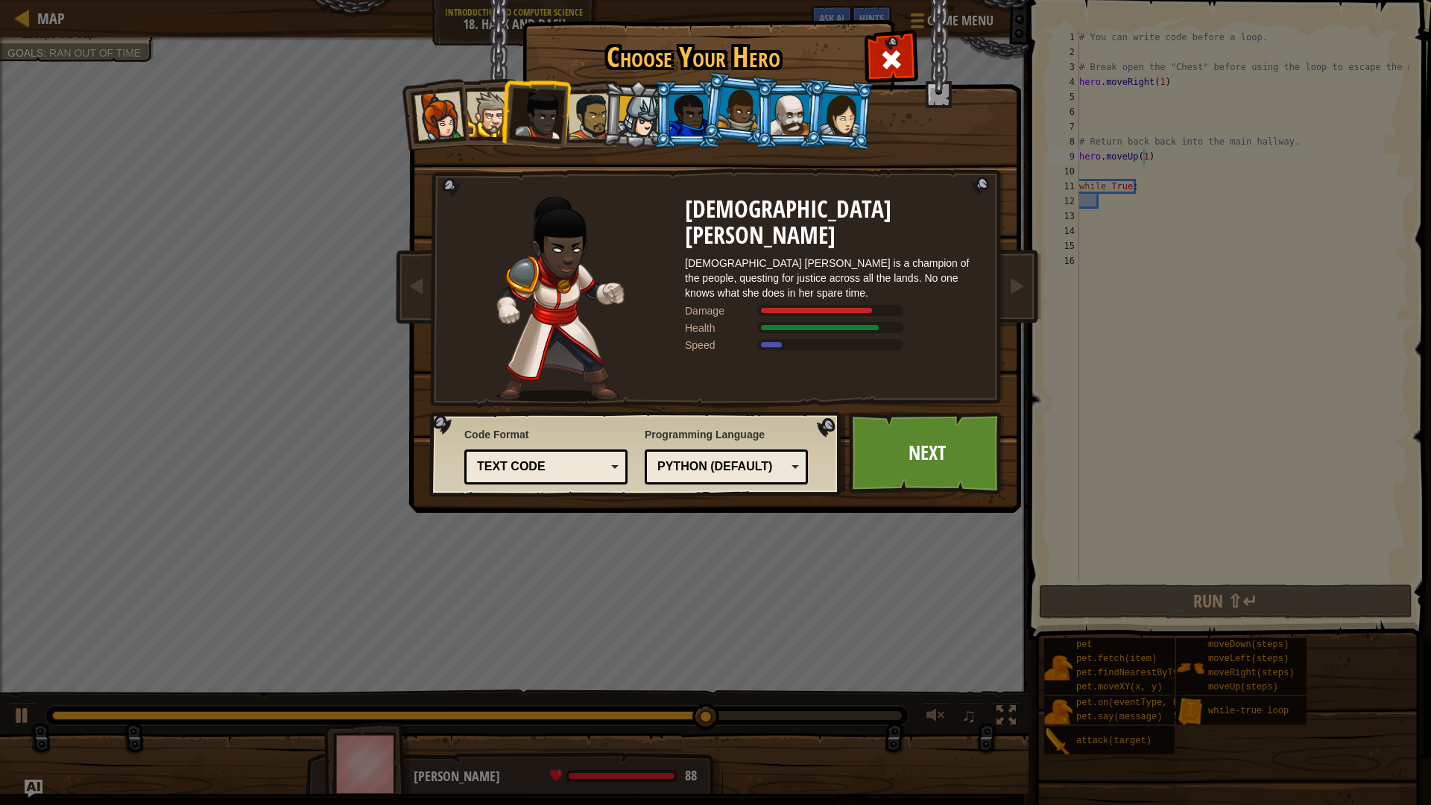
click at [603, 81] on ol at bounding box center [716, 81] width 615 height 0
click at [603, 120] on li at bounding box center [637, 115] width 71 height 72
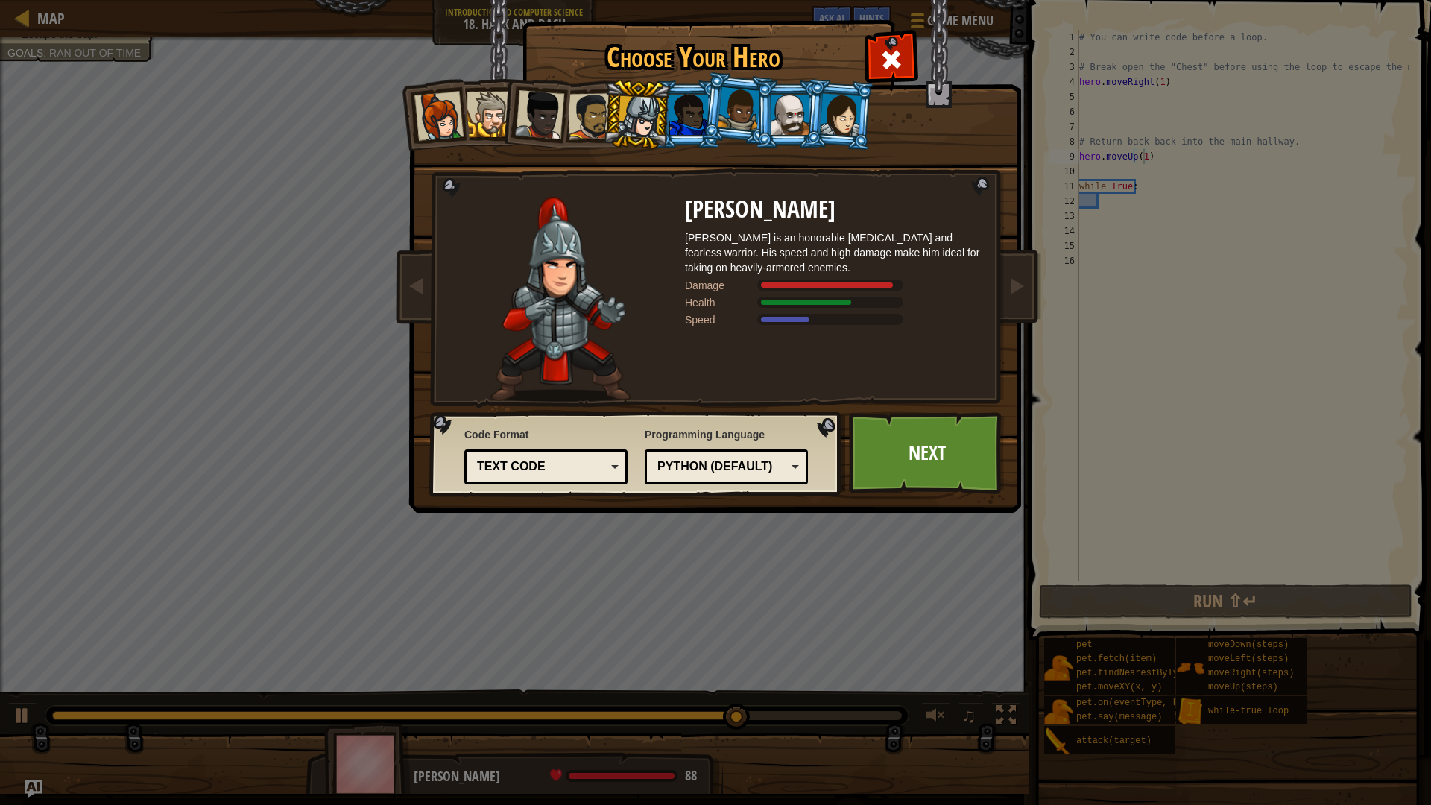
click at [672, 125] on div at bounding box center [689, 115] width 39 height 40
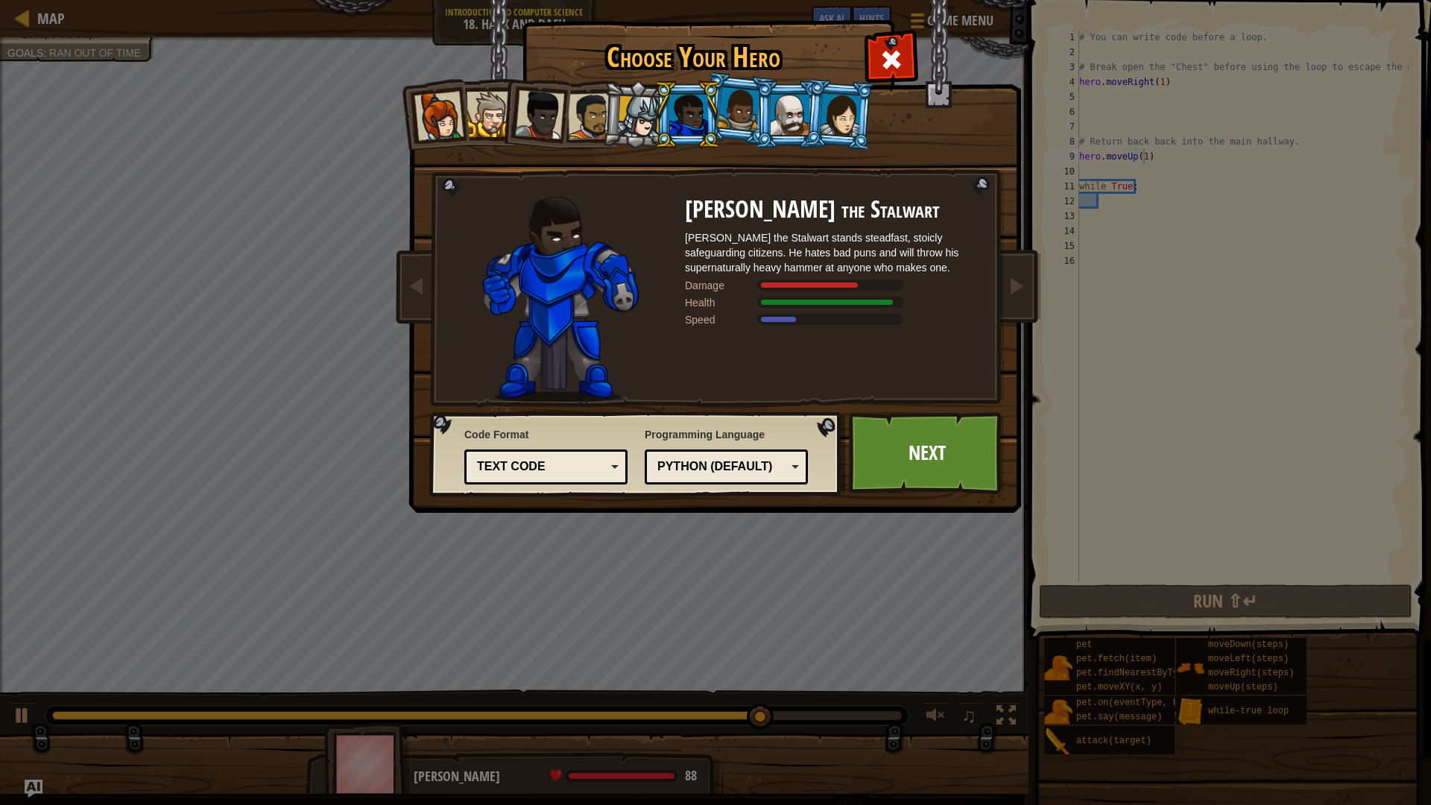
click at [729, 122] on div at bounding box center [739, 109] width 42 height 44
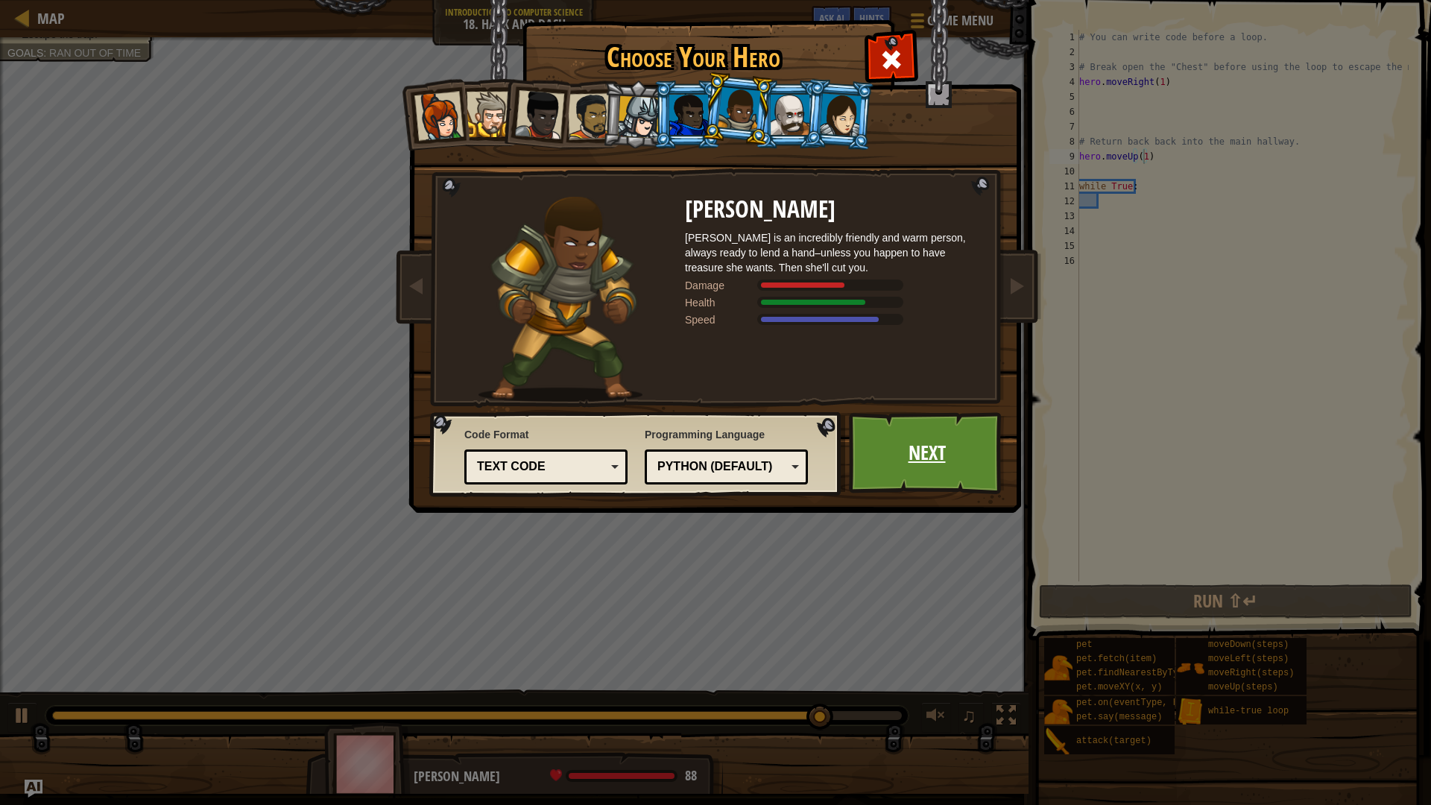
click at [926, 450] on link "Next" at bounding box center [927, 453] width 156 height 82
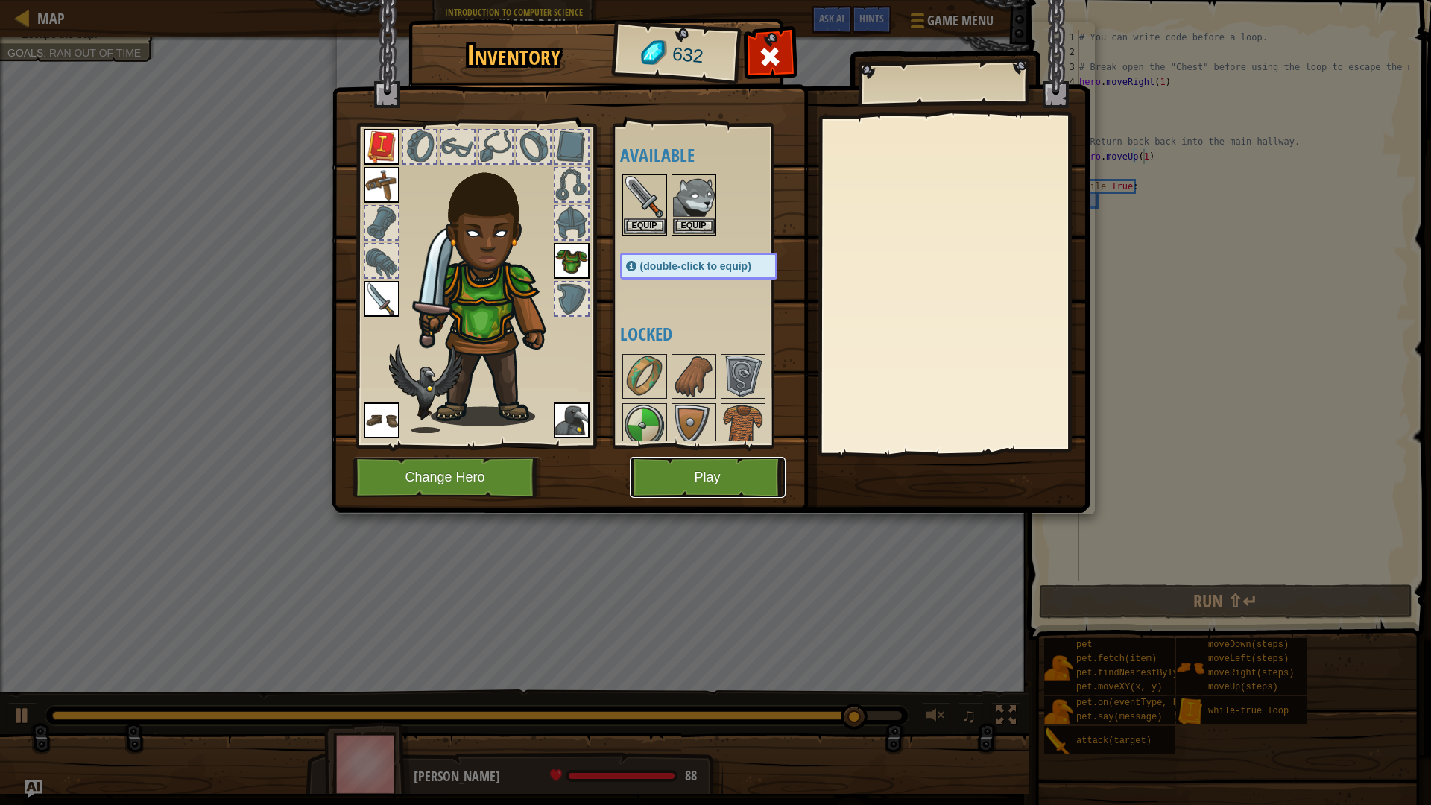
click at [730, 464] on button "Play" at bounding box center [708, 477] width 156 height 41
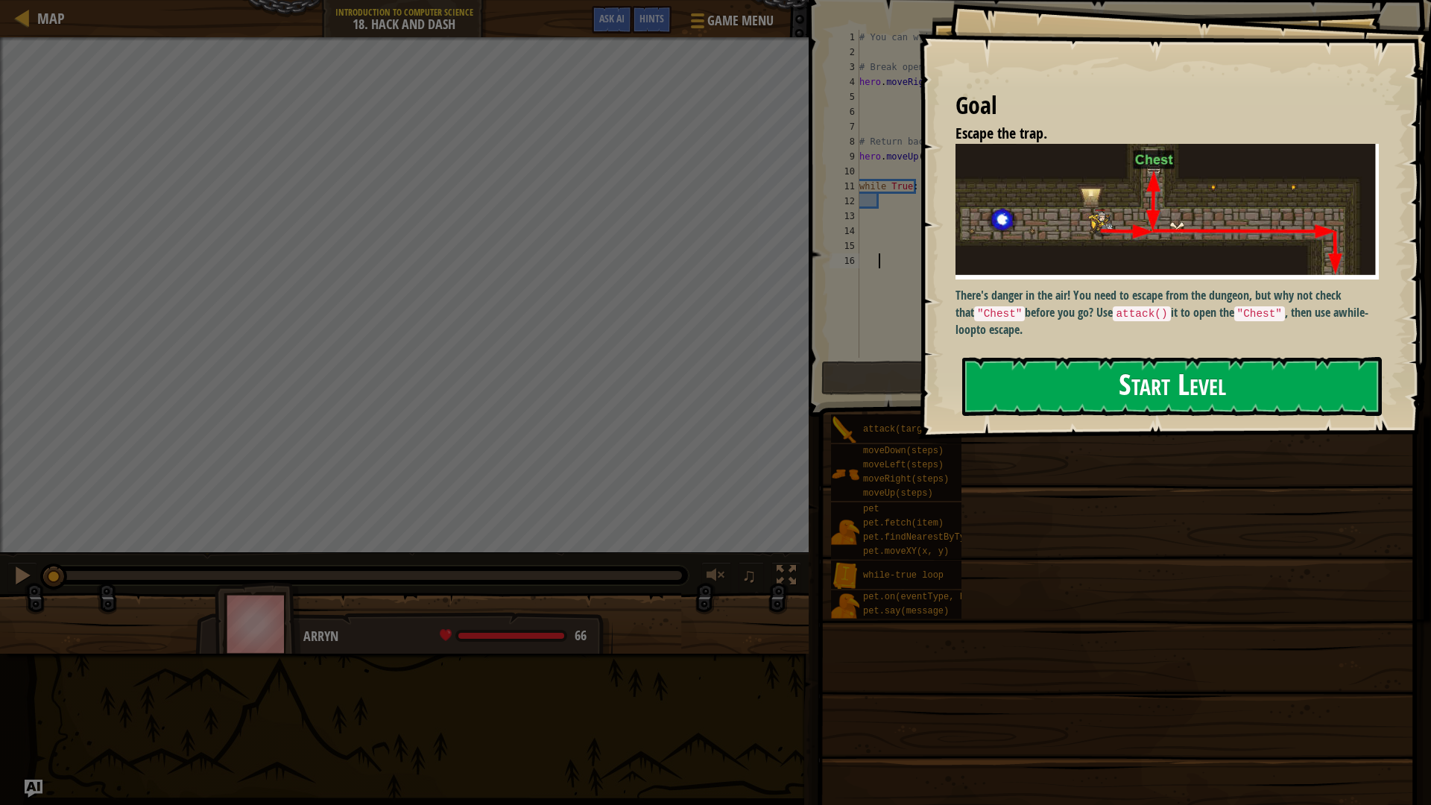
click at [1208, 392] on button "Start Level" at bounding box center [1173, 386] width 420 height 59
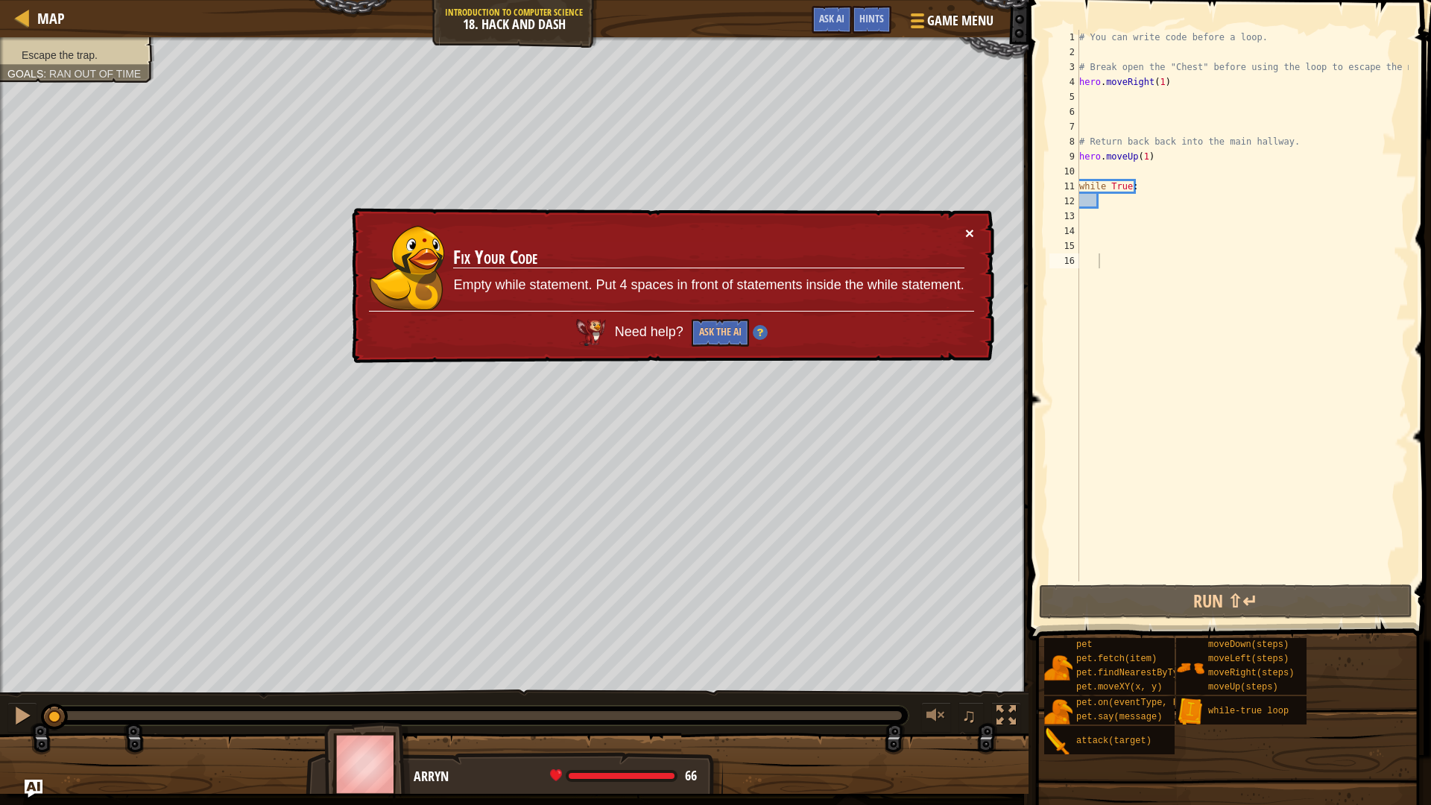
click at [972, 233] on button "×" at bounding box center [970, 235] width 9 height 16
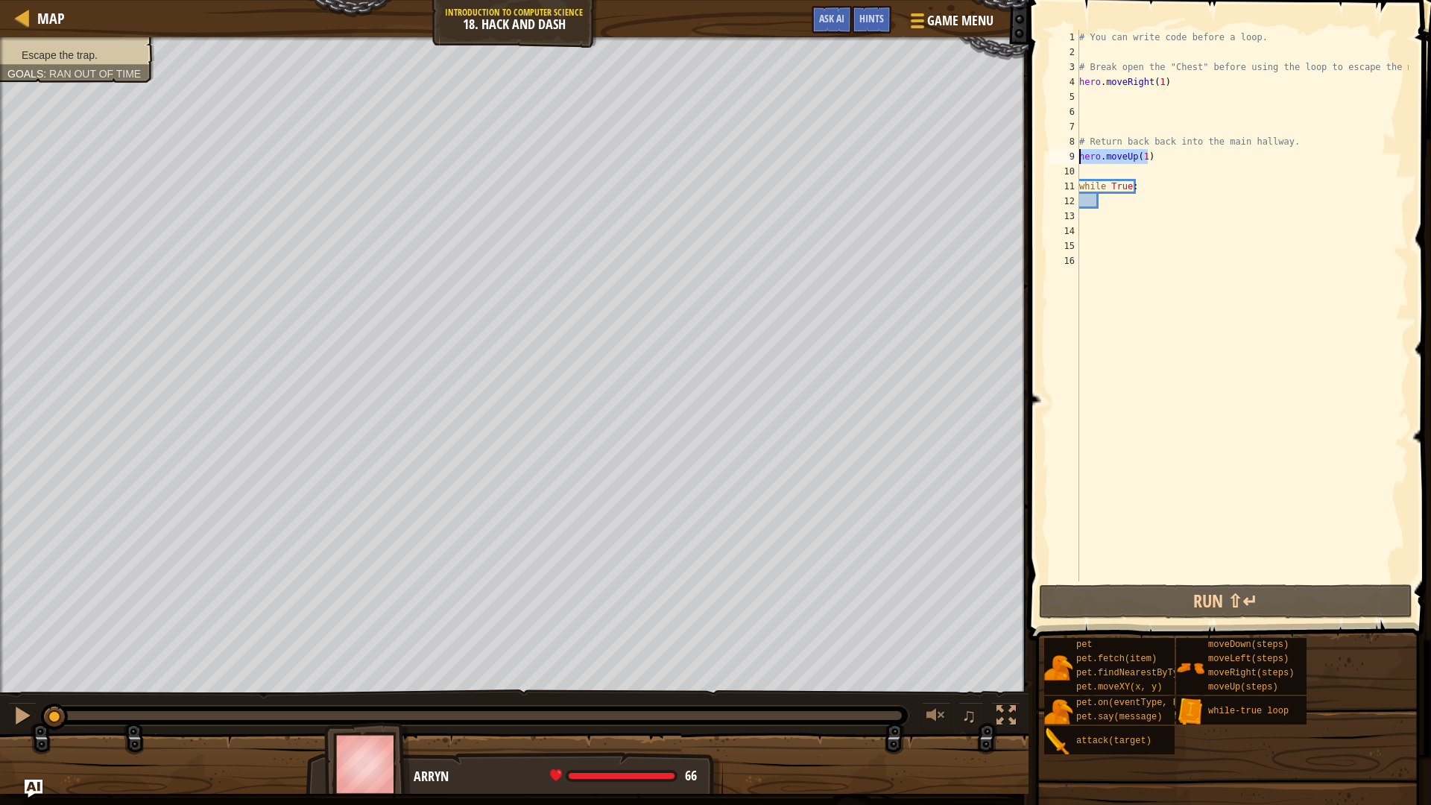
drag, startPoint x: 1160, startPoint y: 157, endPoint x: 1072, endPoint y: 160, distance: 88.1
click at [1072, 160] on div "1 2 3 4 5 6 7 8 9 10 11 12 13 14 15 16 # You can write code before a loop. # Br…" at bounding box center [1228, 306] width 362 height 552
type textarea "hero.moveUp(1)"
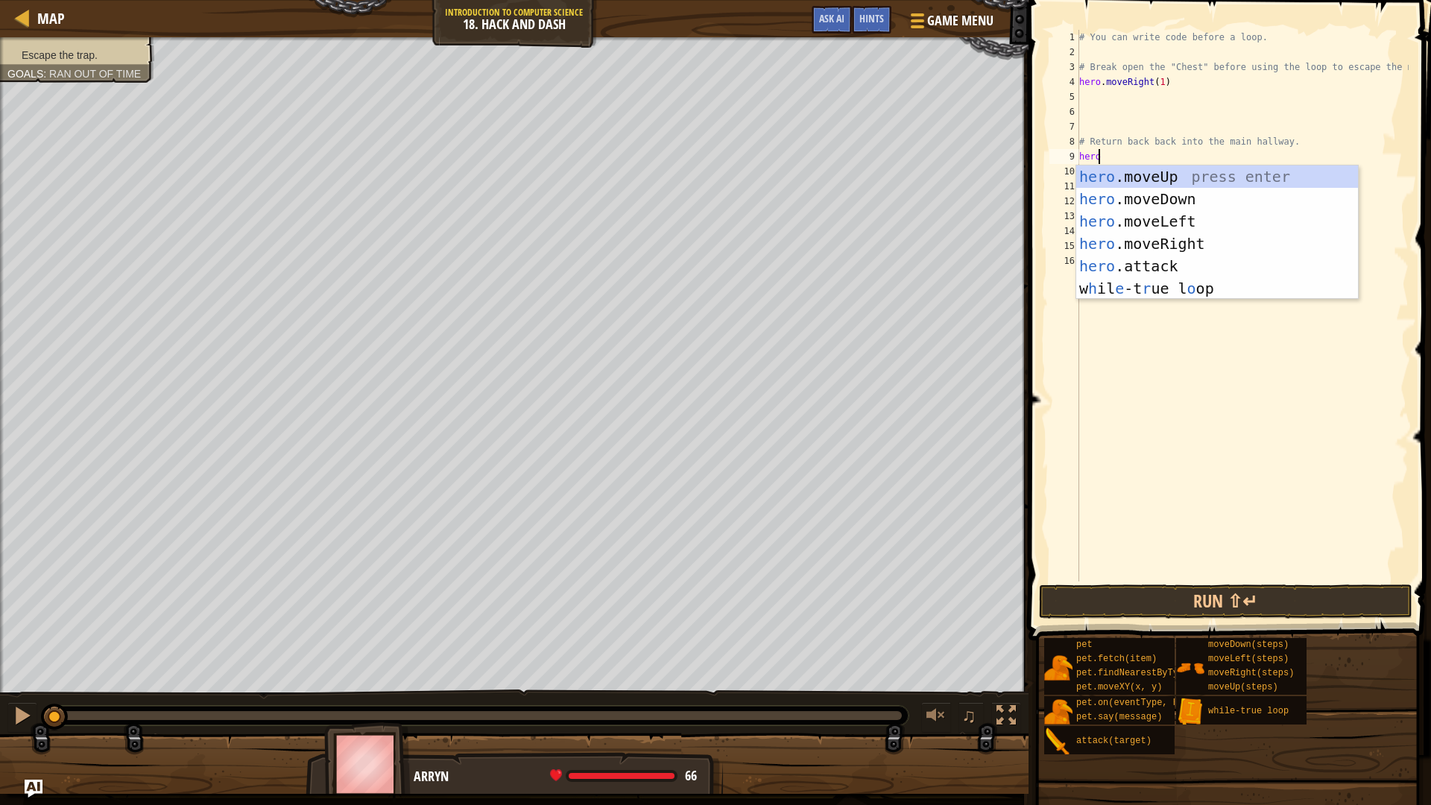
scroll to position [7, 1]
click at [1153, 266] on div "hero .moveUp press enter hero .moveDown press enter hero .moveLeft press enter …" at bounding box center [1218, 255] width 282 height 179
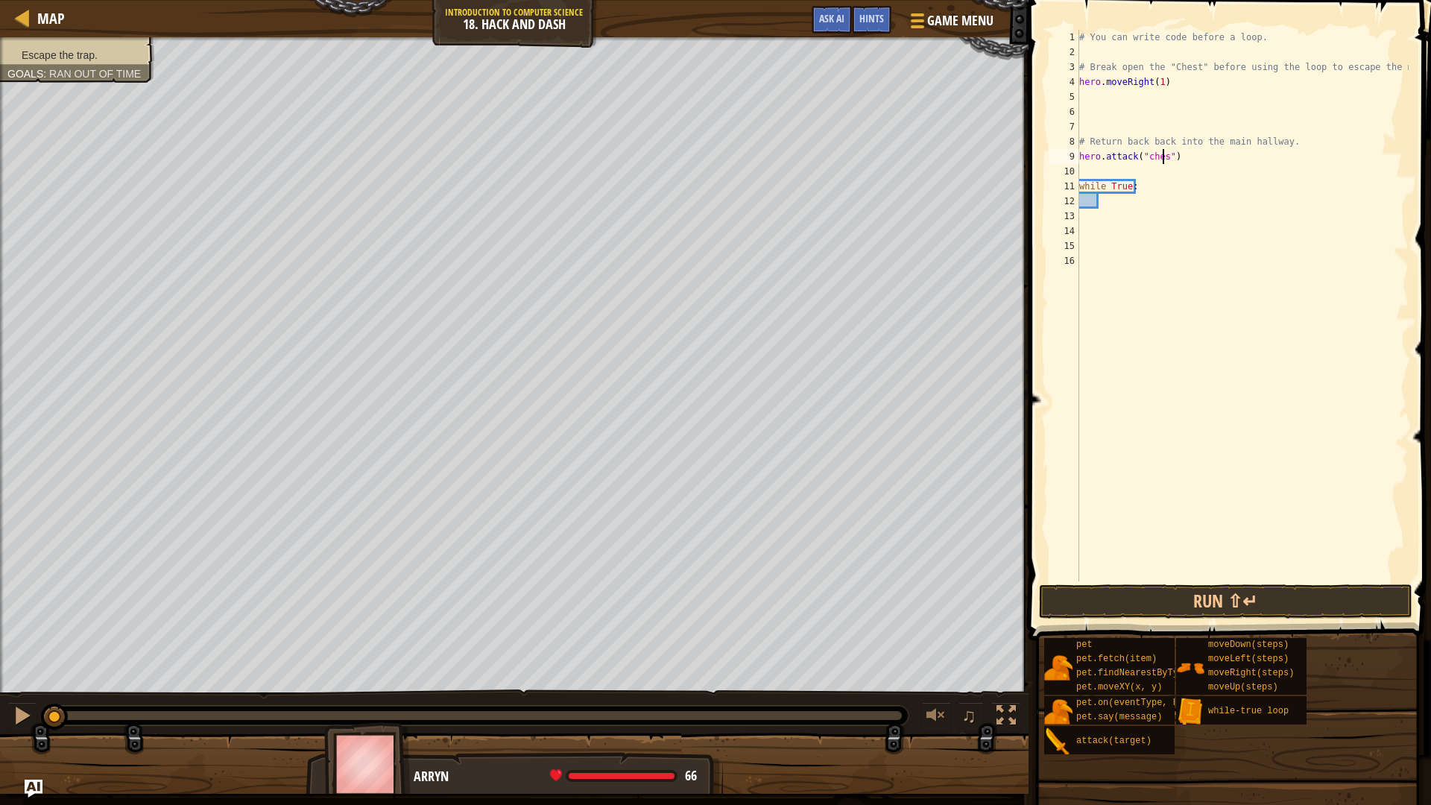
scroll to position [7, 7]
type textarea "hero.attack("chest")"
click at [1253, 602] on button "Run ⇧↵" at bounding box center [1226, 602] width 374 height 34
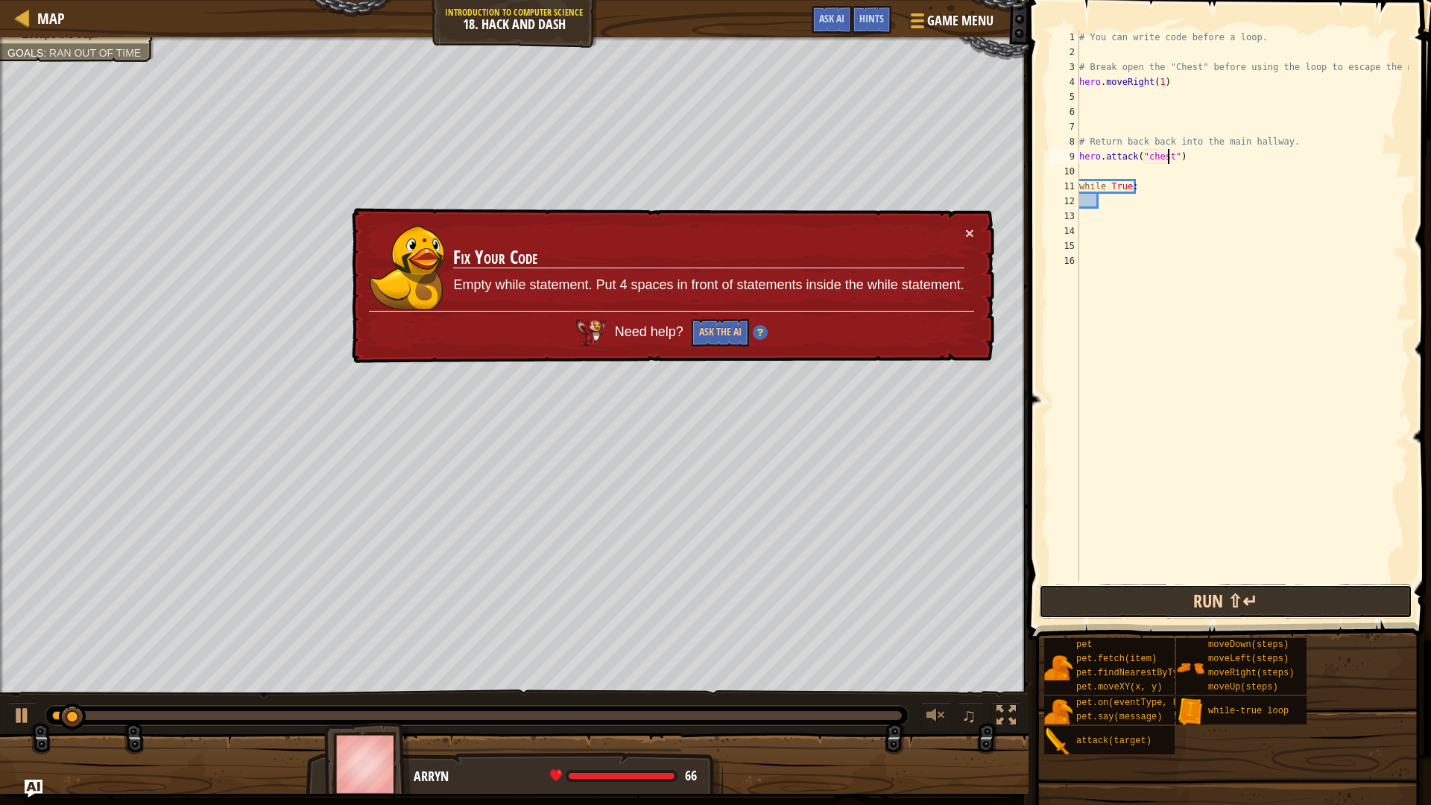
click at [1253, 602] on button "Run ⇧↵" at bounding box center [1226, 602] width 374 height 34
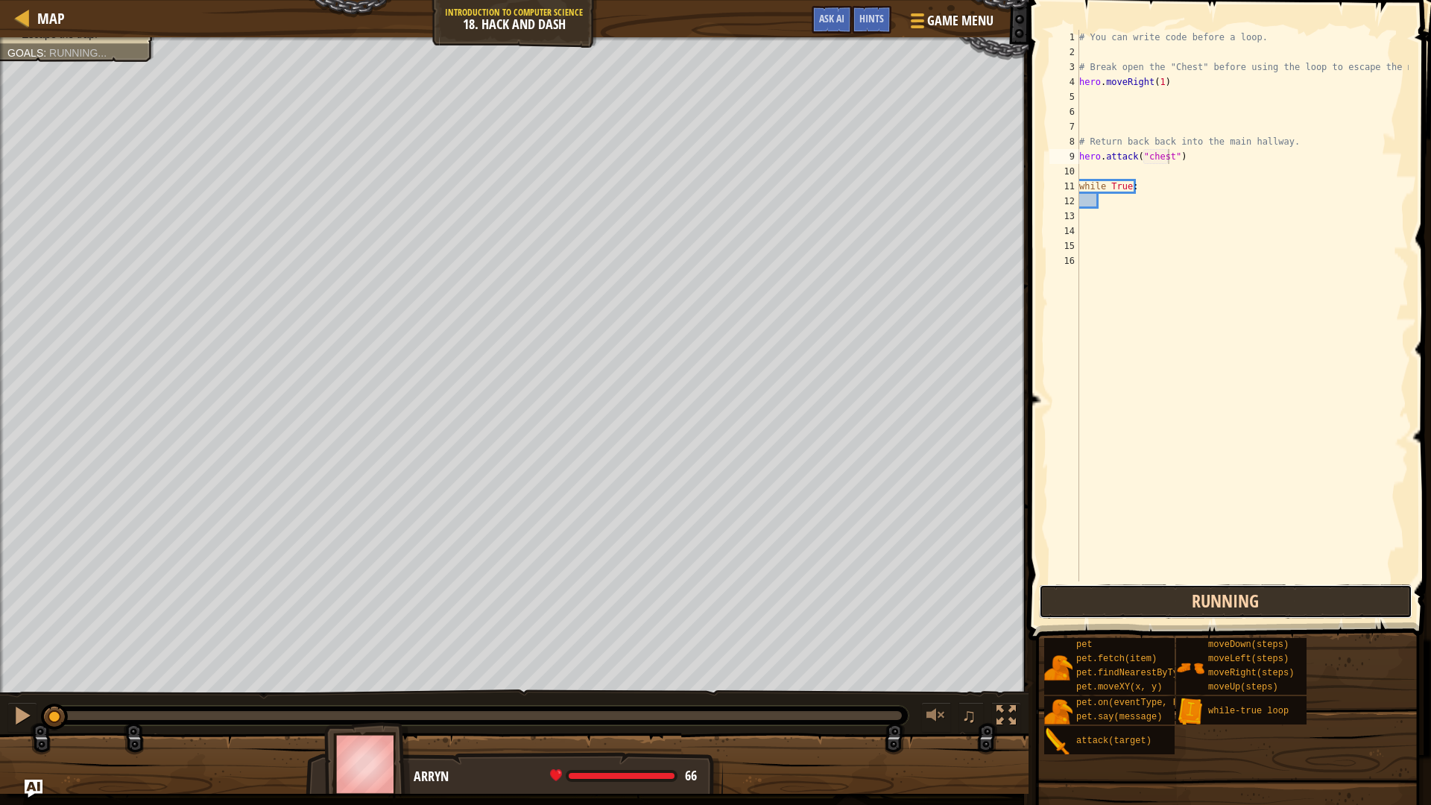
click at [1253, 602] on button "Running" at bounding box center [1226, 602] width 374 height 34
click at [1253, 602] on button "Run ⇧↵" at bounding box center [1226, 602] width 374 height 34
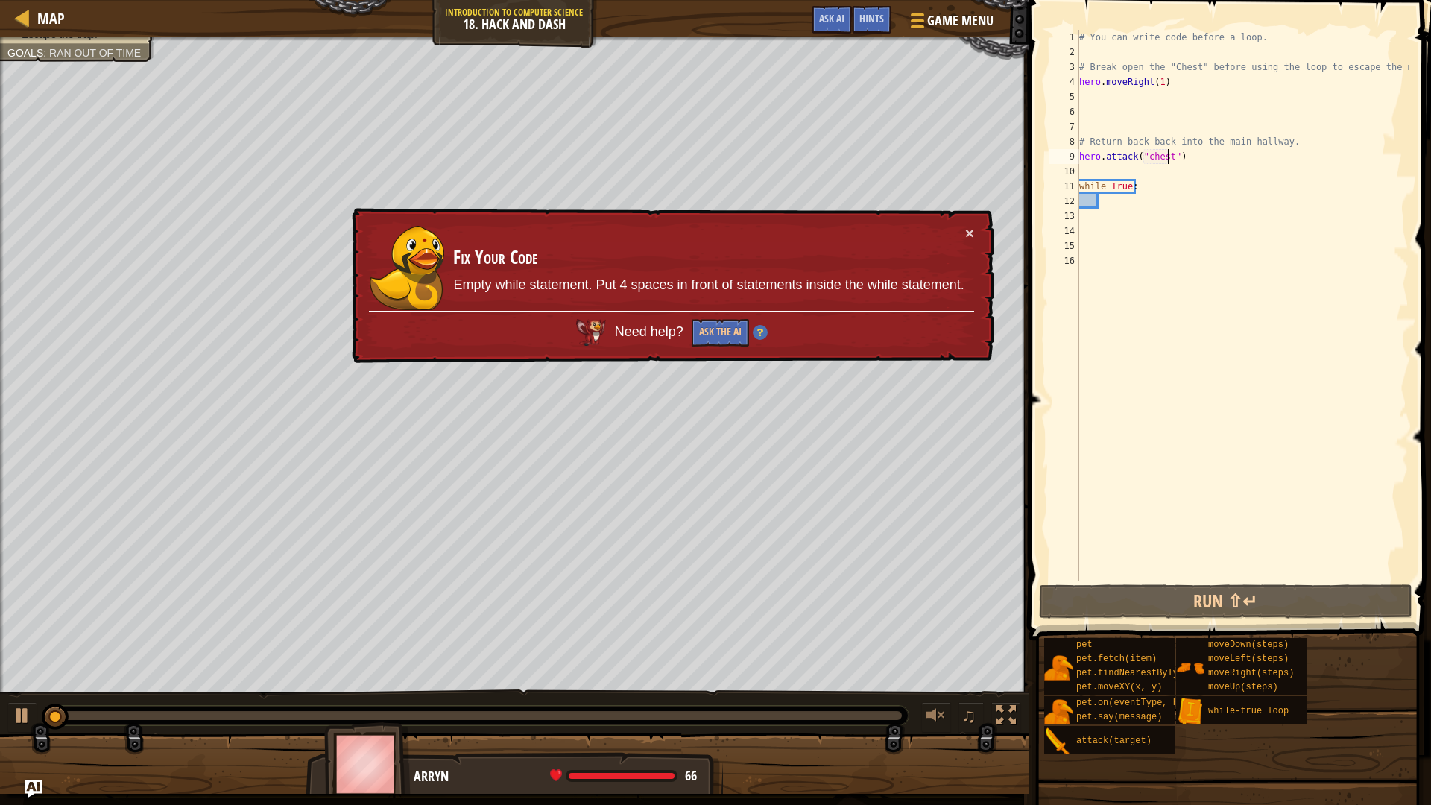
click at [1238, 578] on div "# You can write code before a loop. # Break open the "Chest" before using the l…" at bounding box center [1243, 321] width 333 height 582
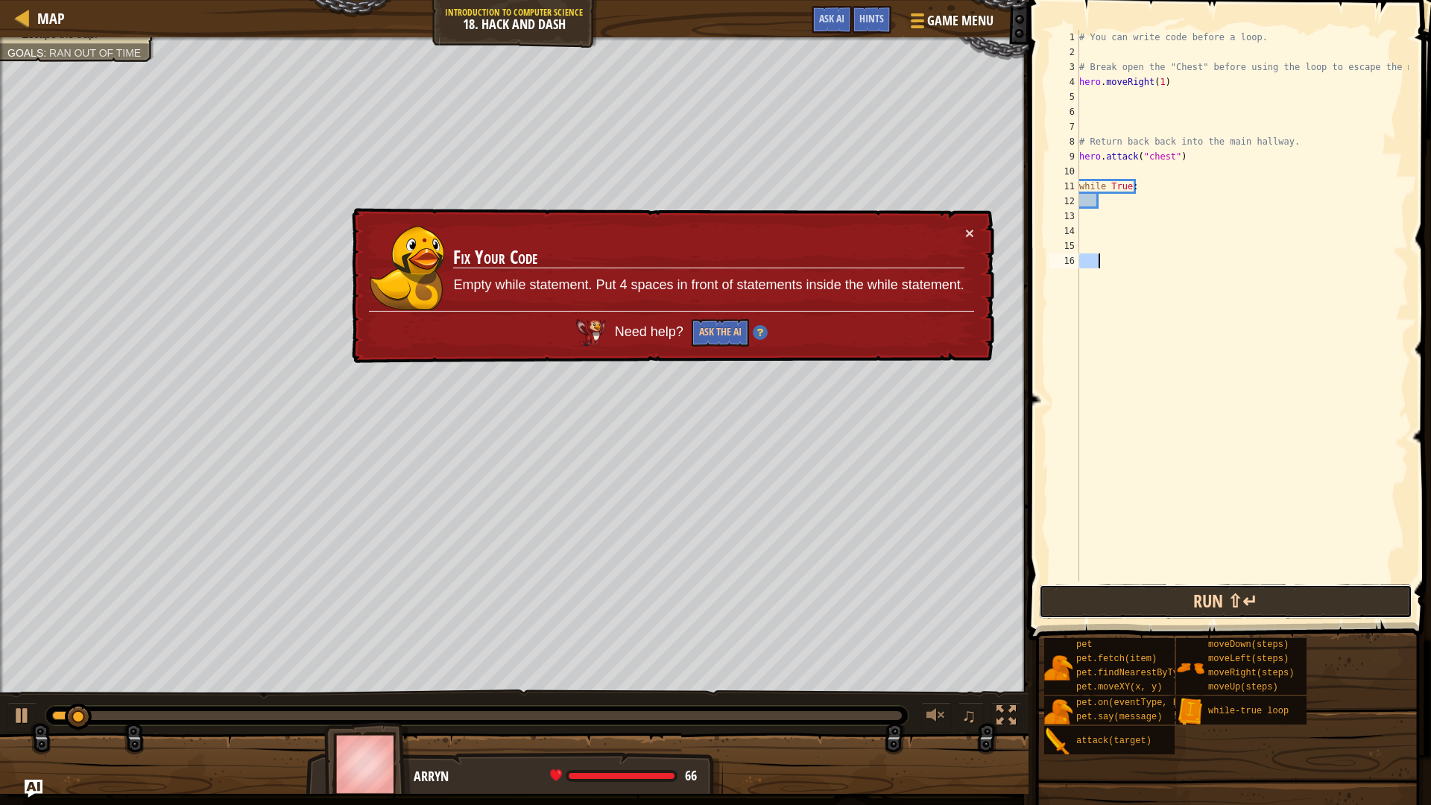
click at [1238, 592] on button "Run ⇧↵" at bounding box center [1226, 602] width 374 height 34
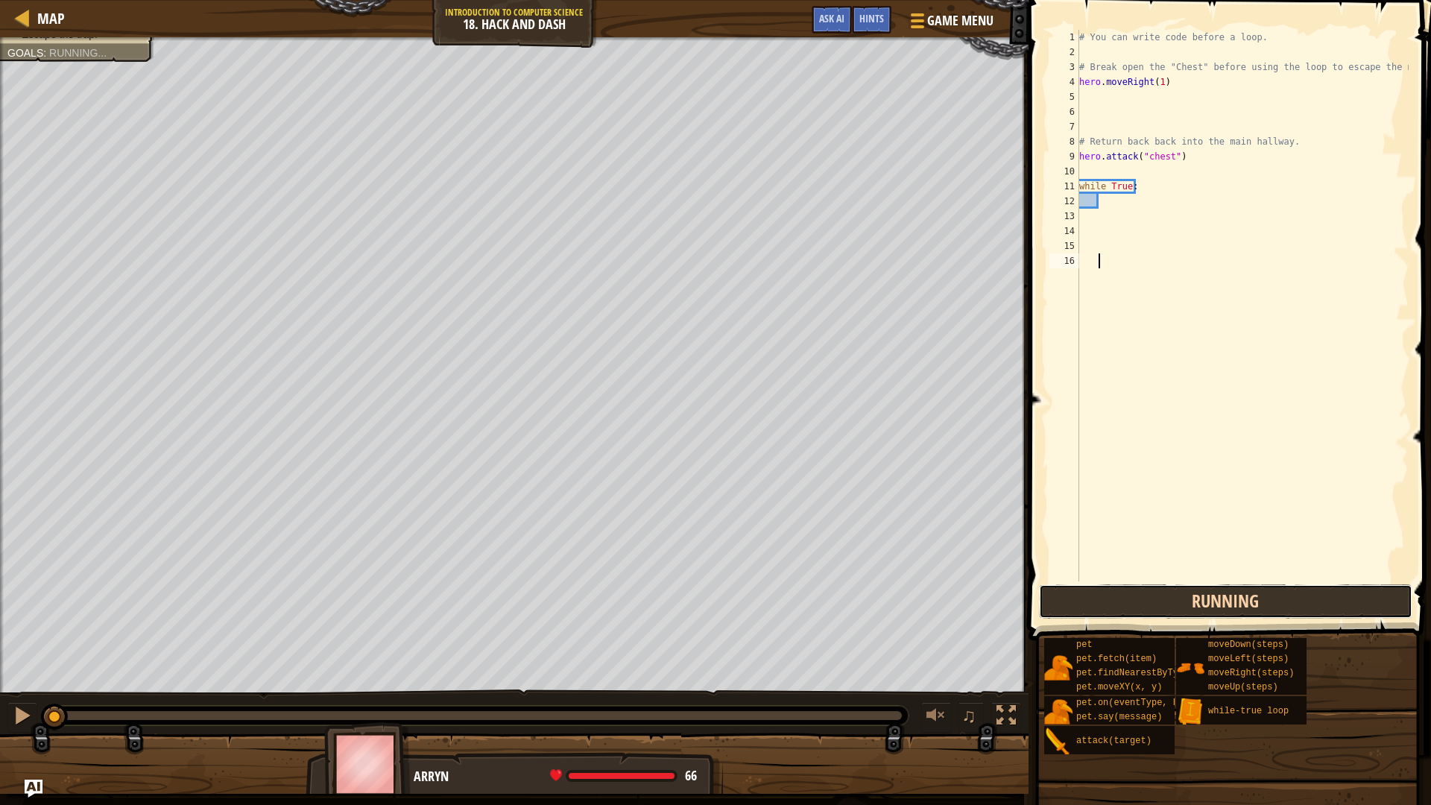
click at [1238, 592] on button "Running" at bounding box center [1226, 602] width 374 height 34
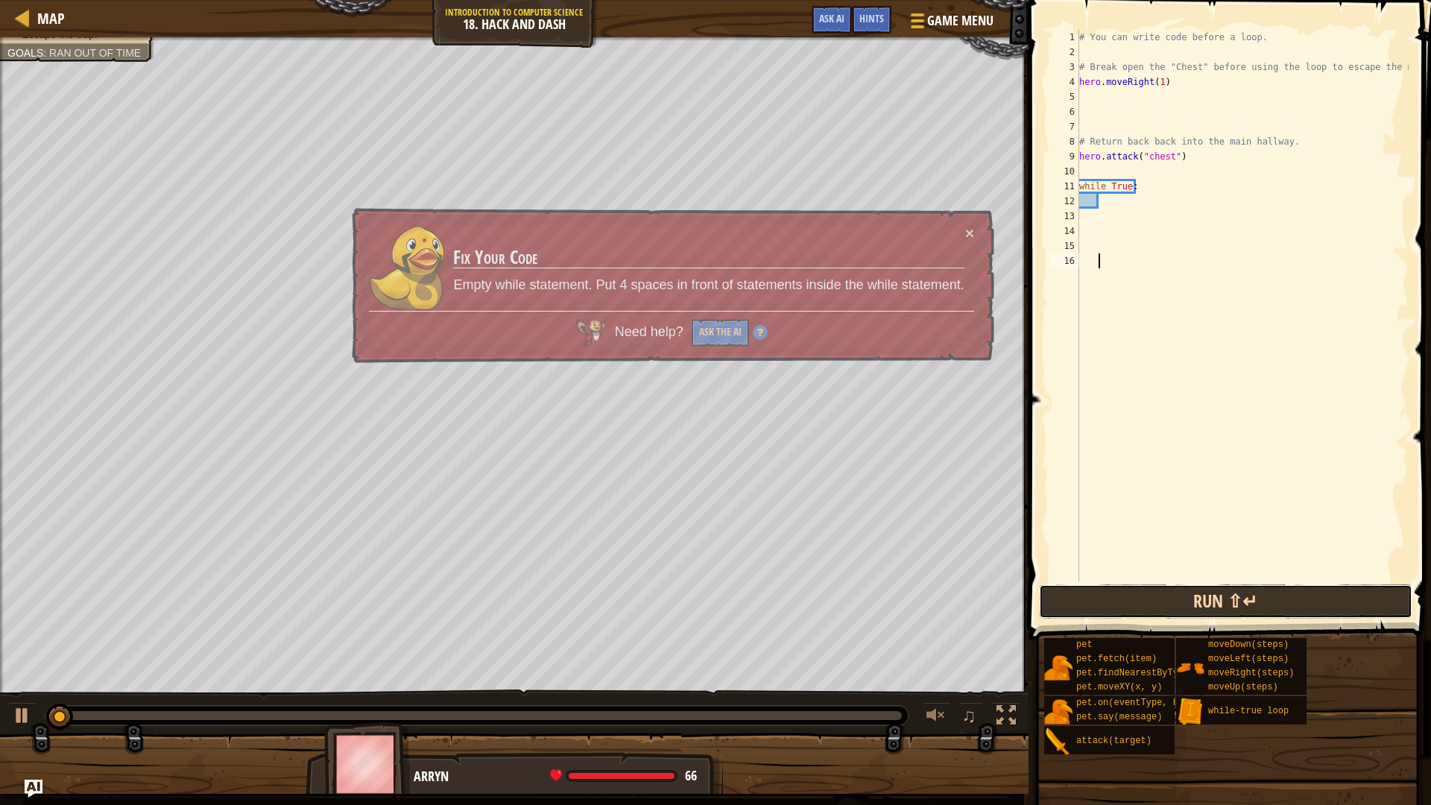
click at [1238, 592] on button "Run ⇧↵" at bounding box center [1226, 602] width 374 height 34
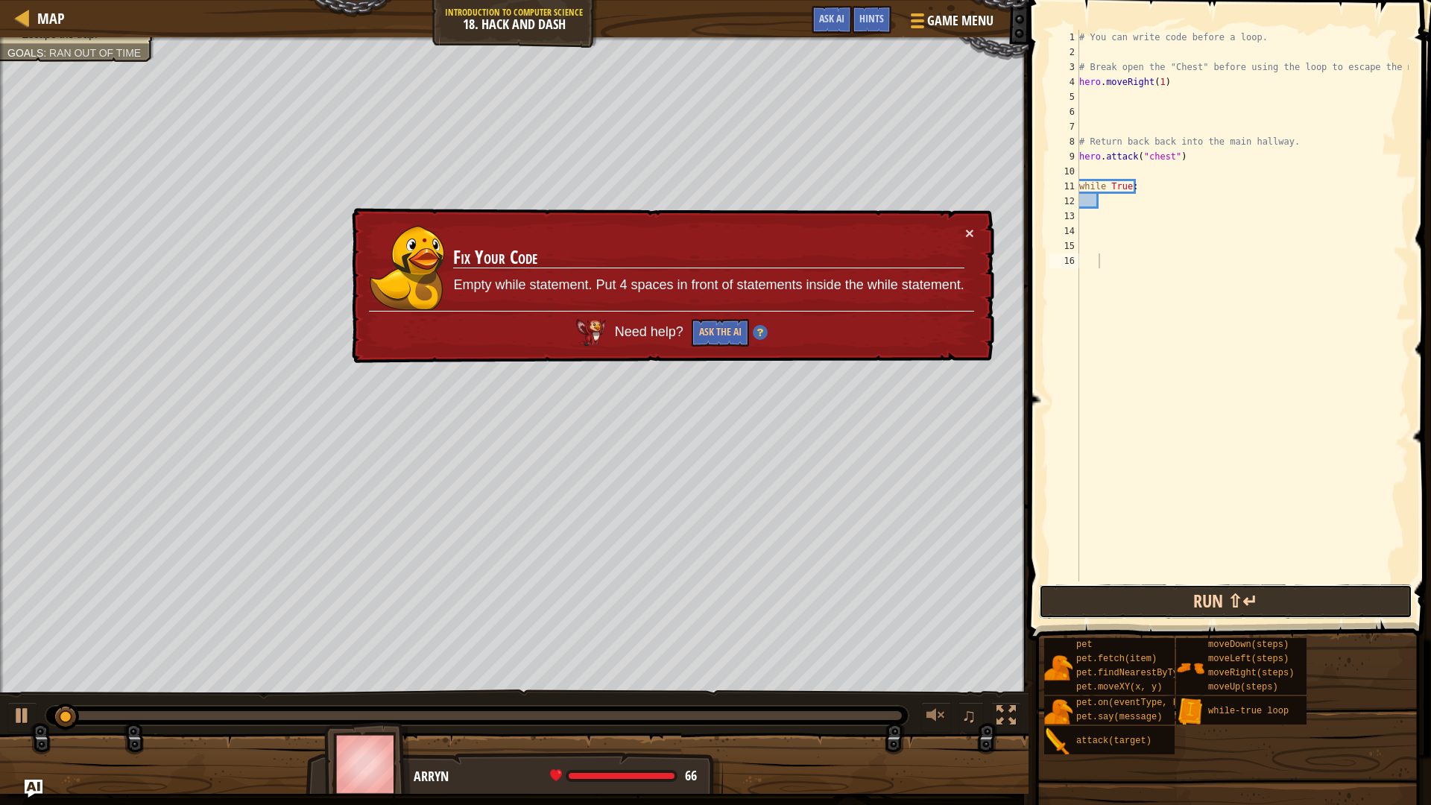
click at [1238, 592] on button "Run ⇧↵" at bounding box center [1226, 602] width 374 height 34
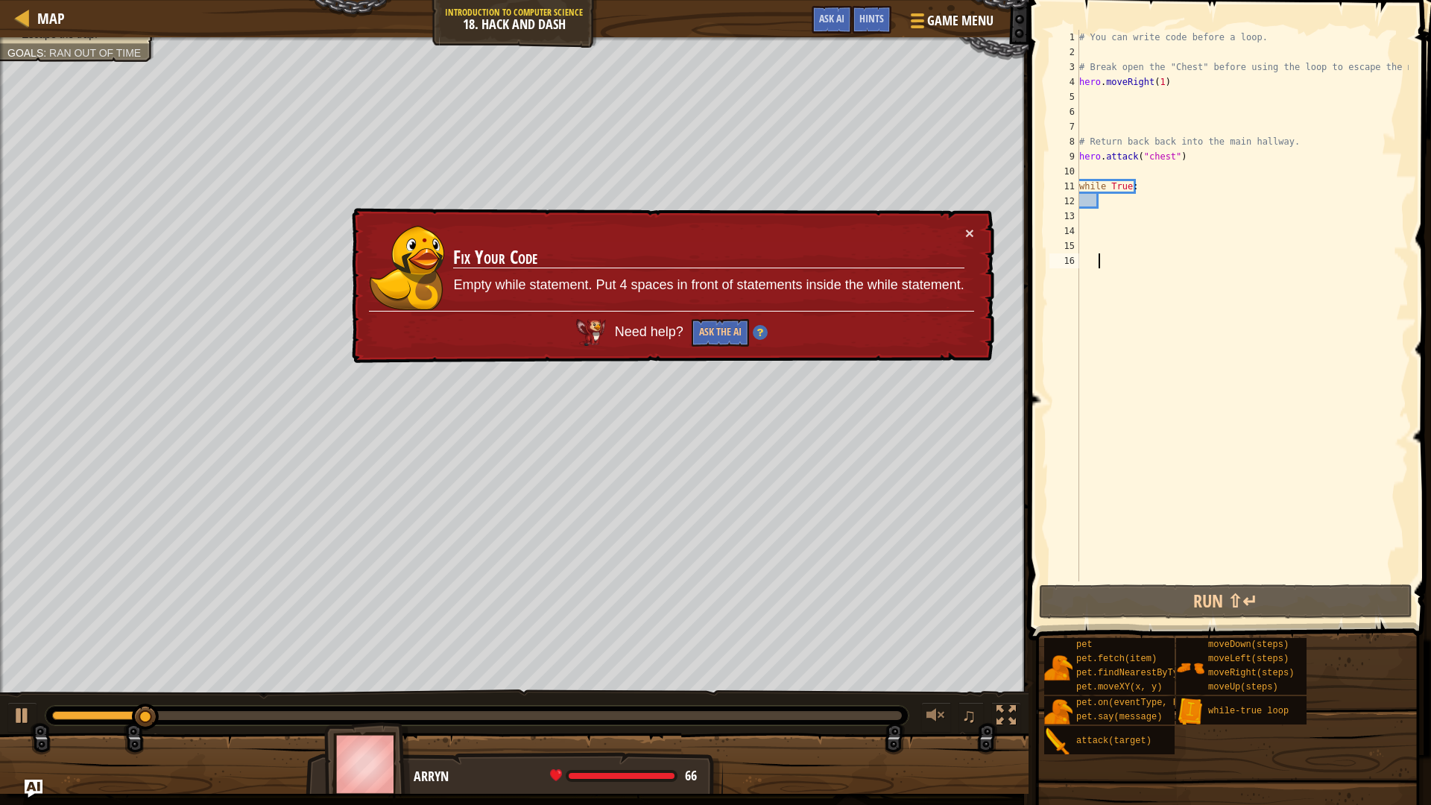
click at [976, 230] on div "× Fix Your Code Empty while statement. Put 4 spaces in front of statements insi…" at bounding box center [672, 286] width 646 height 156
click at [968, 234] on button "×" at bounding box center [970, 235] width 9 height 16
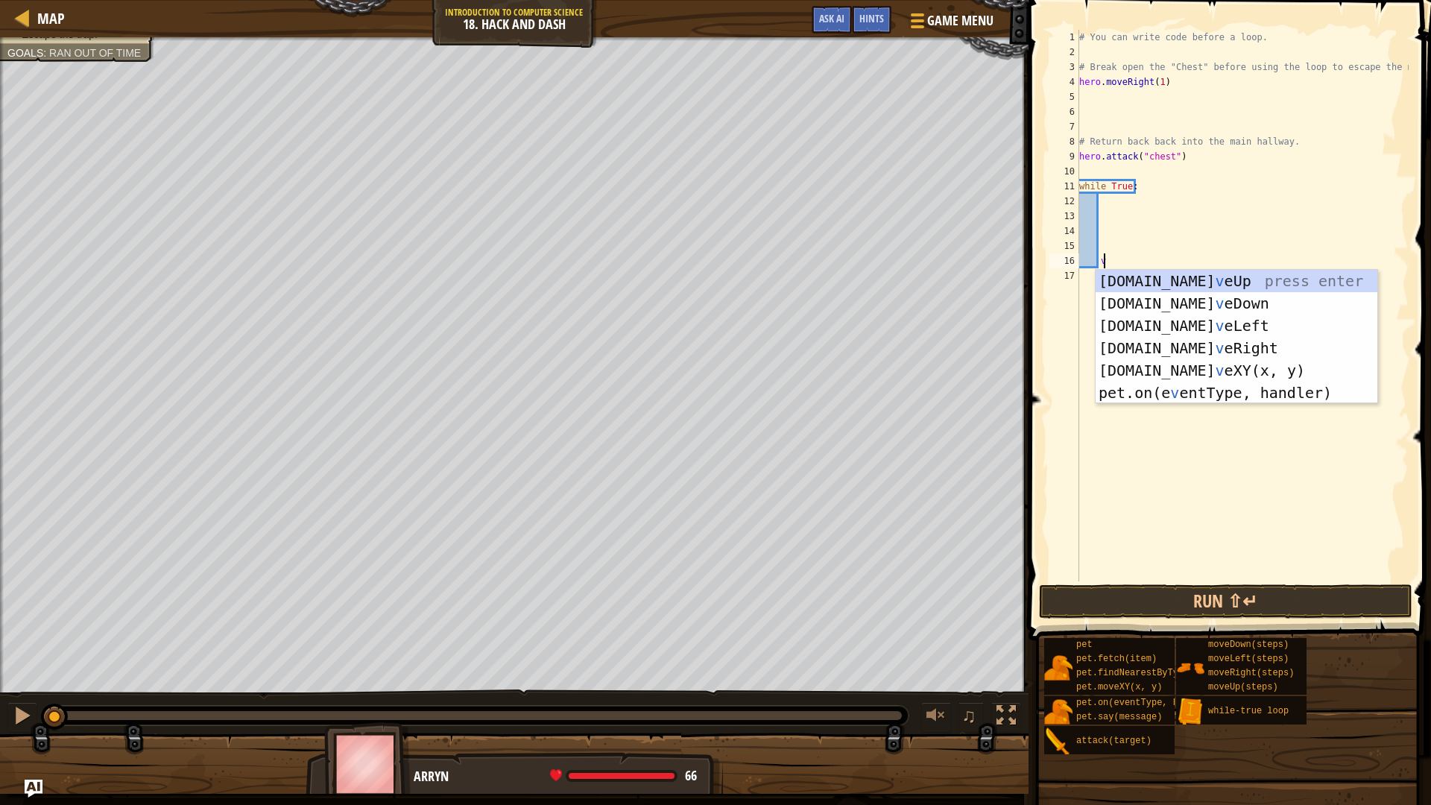
drag, startPoint x: 309, startPoint y: 715, endPoint x: 0, endPoint y: 683, distance: 310.3
click at [0, 678] on div "Escape the trap. Goals : Ran out of time ♫ Arryn 66 x: 38 y: 110 No target acti…" at bounding box center [715, 415] width 1431 height 757
click at [547, 28] on div "Map Introduction to Computer Science 18. Hack and Dash Game Menu Done Hints Ask…" at bounding box center [715, 402] width 1431 height 805
type textarea "v"
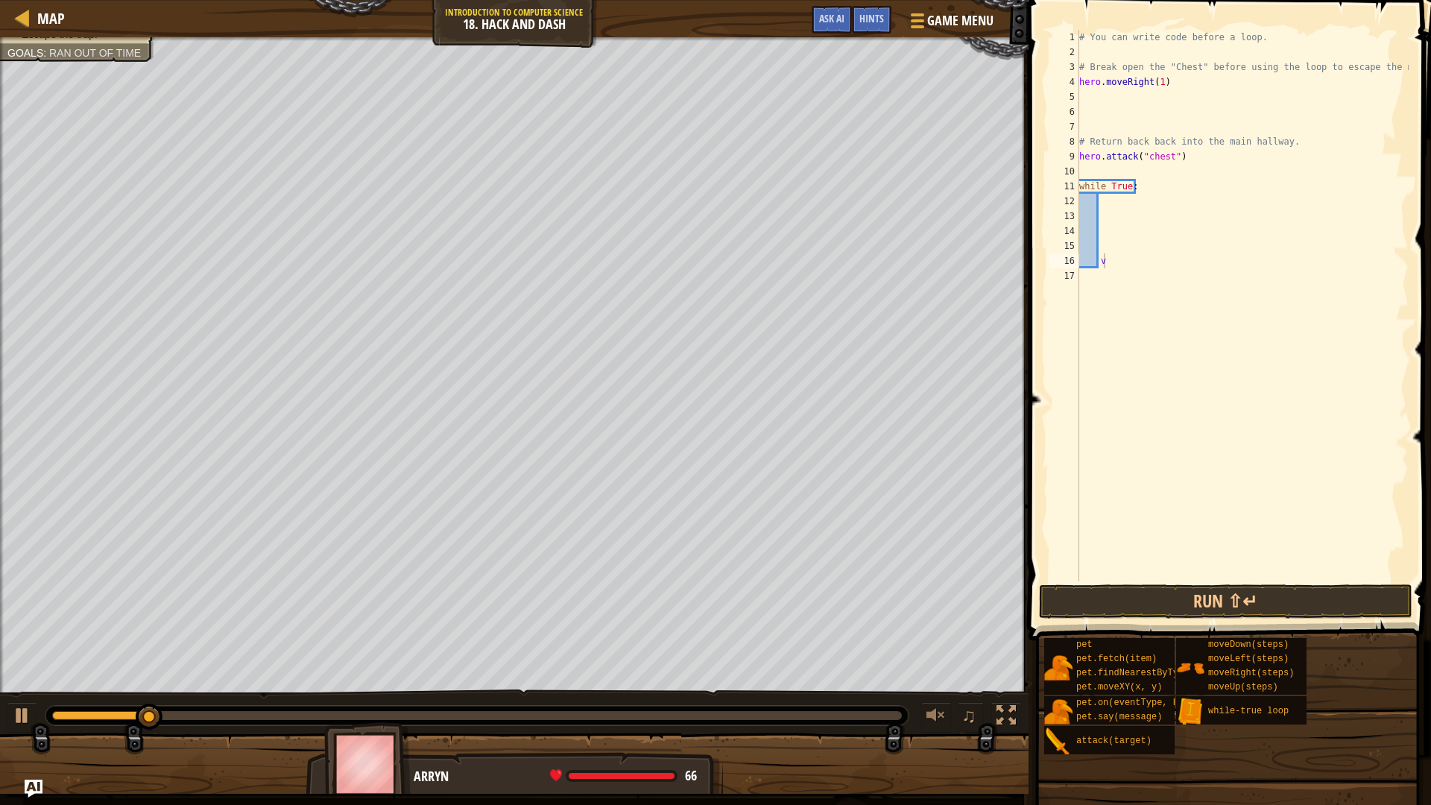
click at [451, 629] on div "Escape the trap. Goals : Ran out of time ♫ Arryn 66 x: 38 y: 110 No target acti…" at bounding box center [715, 415] width 1431 height 757
drag, startPoint x: 402, startPoint y: 726, endPoint x: 0, endPoint y: 58, distance: 779.6
click at [0, 58] on div "Escape the trap. Goals : Ran out of time" at bounding box center [514, 365] width 1029 height 656
click at [0, 1] on div "Map Introduction to Computer Science 18. Hack and Dash Game Menu Done Hints Ask…" at bounding box center [715, 402] width 1431 height 805
click at [1, 111] on div "Escape the trap. Goals : Ran out of time" at bounding box center [514, 365] width 1029 height 656
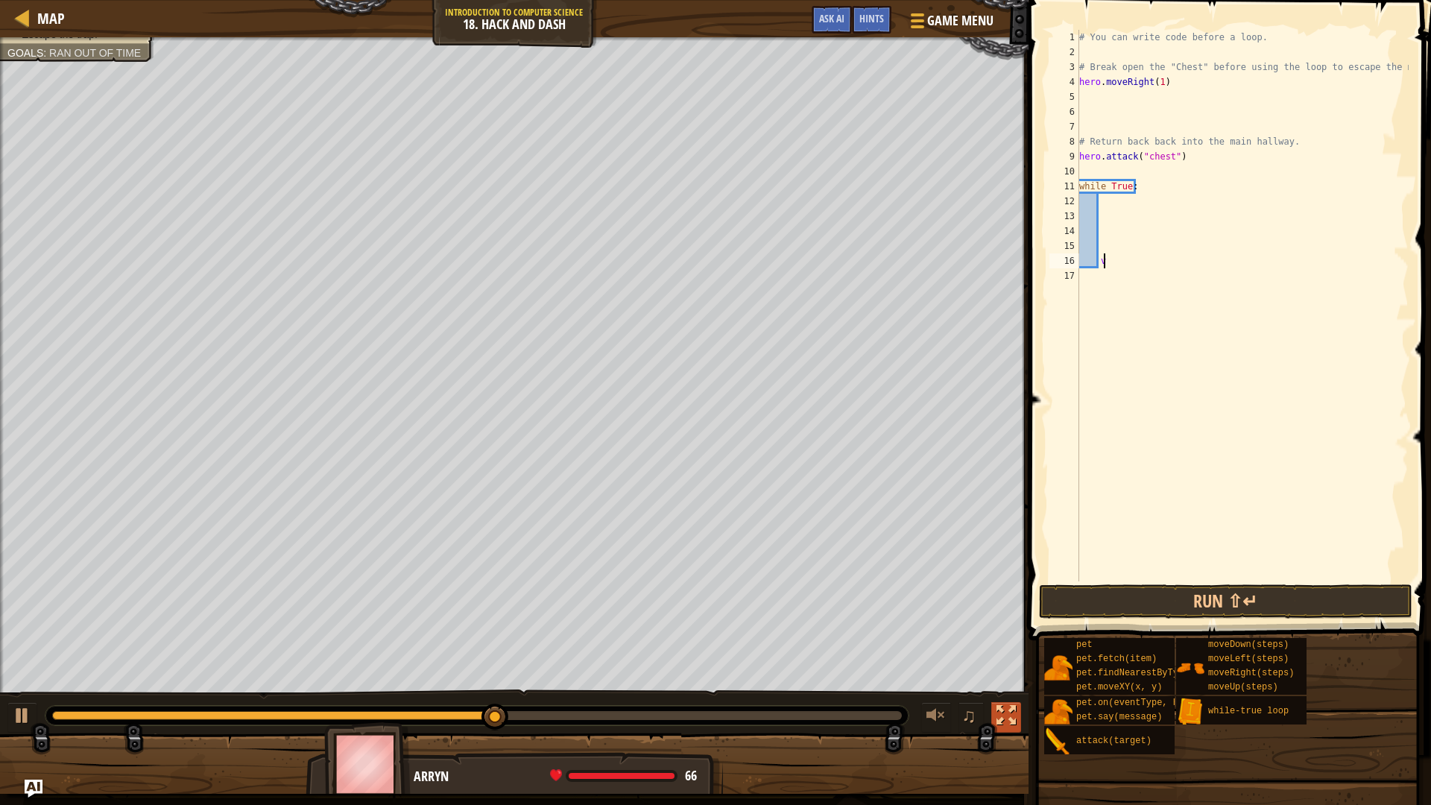
click at [1005, 678] on div at bounding box center [1006, 715] width 19 height 19
click at [995, 678] on button at bounding box center [1007, 717] width 30 height 31
click at [982, 41] on div "Map Introduction to Computer Science 18. Hack and Dash Game Menu Done Hints Ask…" at bounding box center [715, 402] width 1431 height 805
click at [1232, 309] on div "Map Introduction to Computer Science 18. Hack and Dash Game Menu Done Hints Ask…" at bounding box center [715, 402] width 1431 height 805
drag, startPoint x: 1165, startPoint y: 319, endPoint x: 1138, endPoint y: 284, distance: 44.1
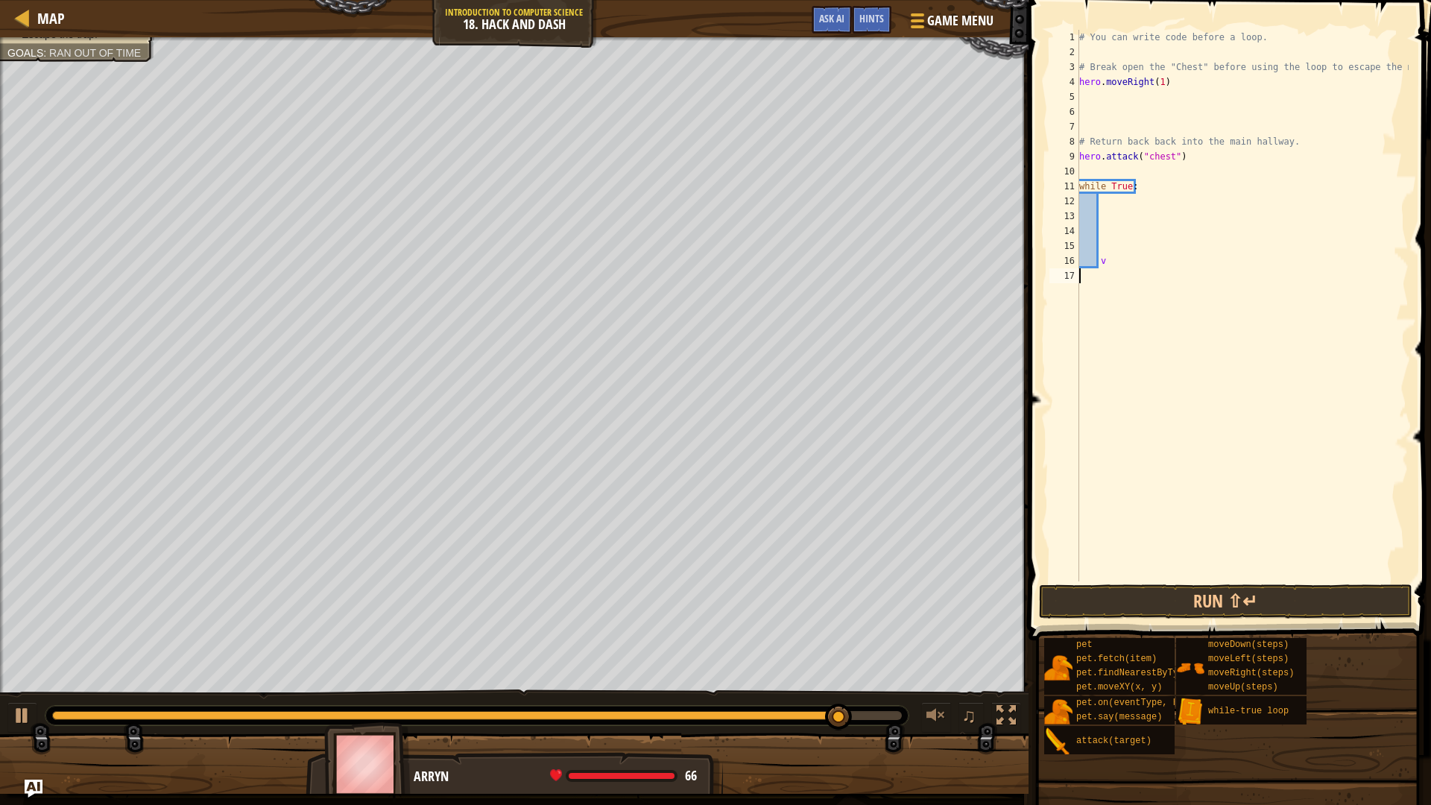
click at [1155, 308] on div "# You can write code before a loop. # Break open the "Chest" before using the l…" at bounding box center [1243, 321] width 333 height 582
drag, startPoint x: 1138, startPoint y: 284, endPoint x: 1127, endPoint y: 272, distance: 16.4
click at [1127, 272] on div "# You can write code before a loop. # Break open the "Chest" before using the l…" at bounding box center [1243, 321] width 333 height 582
click at [1110, 253] on div "# You can write code before a loop. # Break open the "Chest" before using the l…" at bounding box center [1243, 321] width 333 height 582
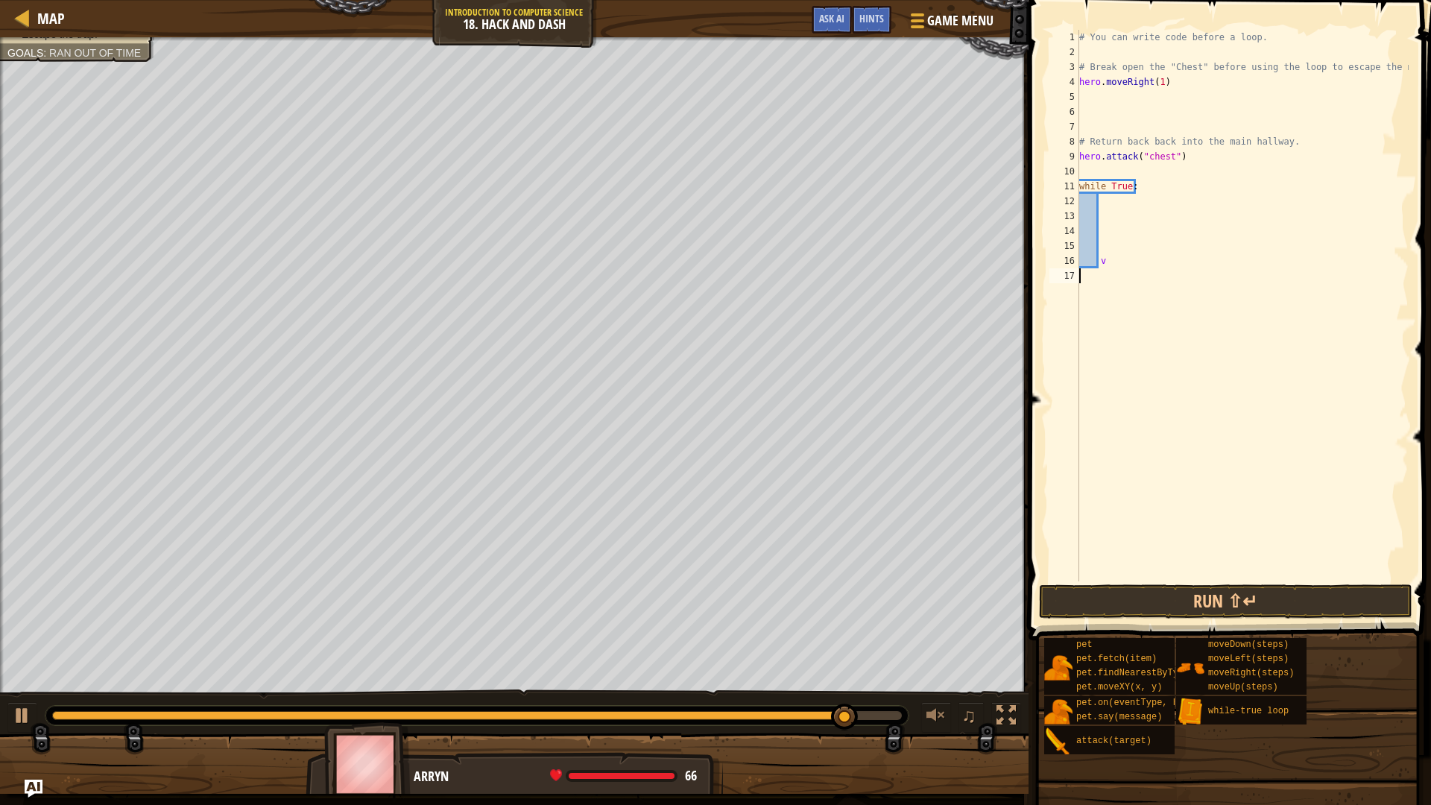
type textarea "v"
click at [1103, 247] on div "# You can write code before a loop. # Break open the "Chest" before using the l…" at bounding box center [1243, 306] width 333 height 552
drag, startPoint x: 1101, startPoint y: 249, endPoint x: 1107, endPoint y: 269, distance: 21.0
click at [1106, 268] on div "# You can write code before a loop. # Break open the "Chest" before using the l…" at bounding box center [1243, 321] width 333 height 582
type textarea "v"
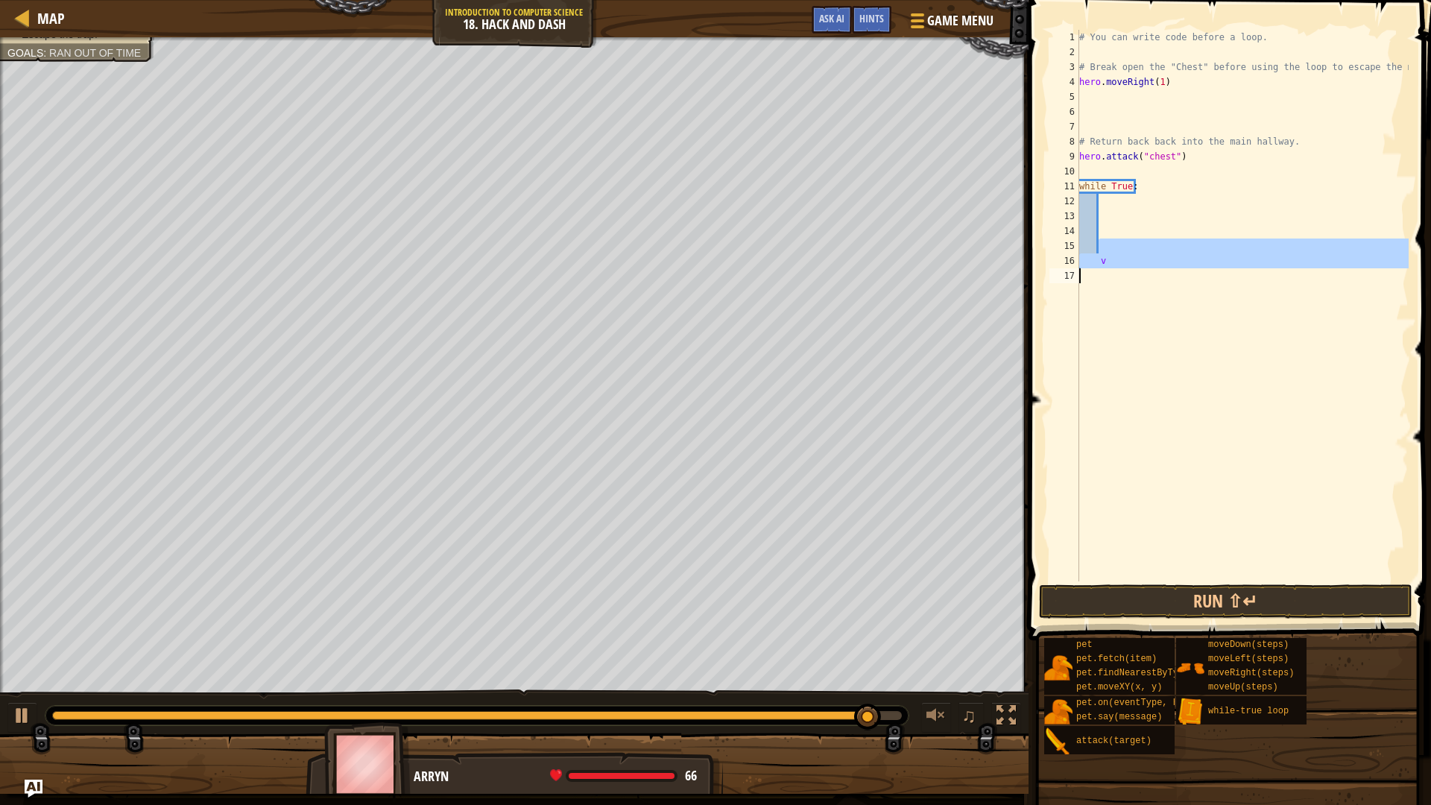
click at [1107, 269] on div "# You can write code before a loop. # Break open the "Chest" before using the l…" at bounding box center [1243, 306] width 333 height 552
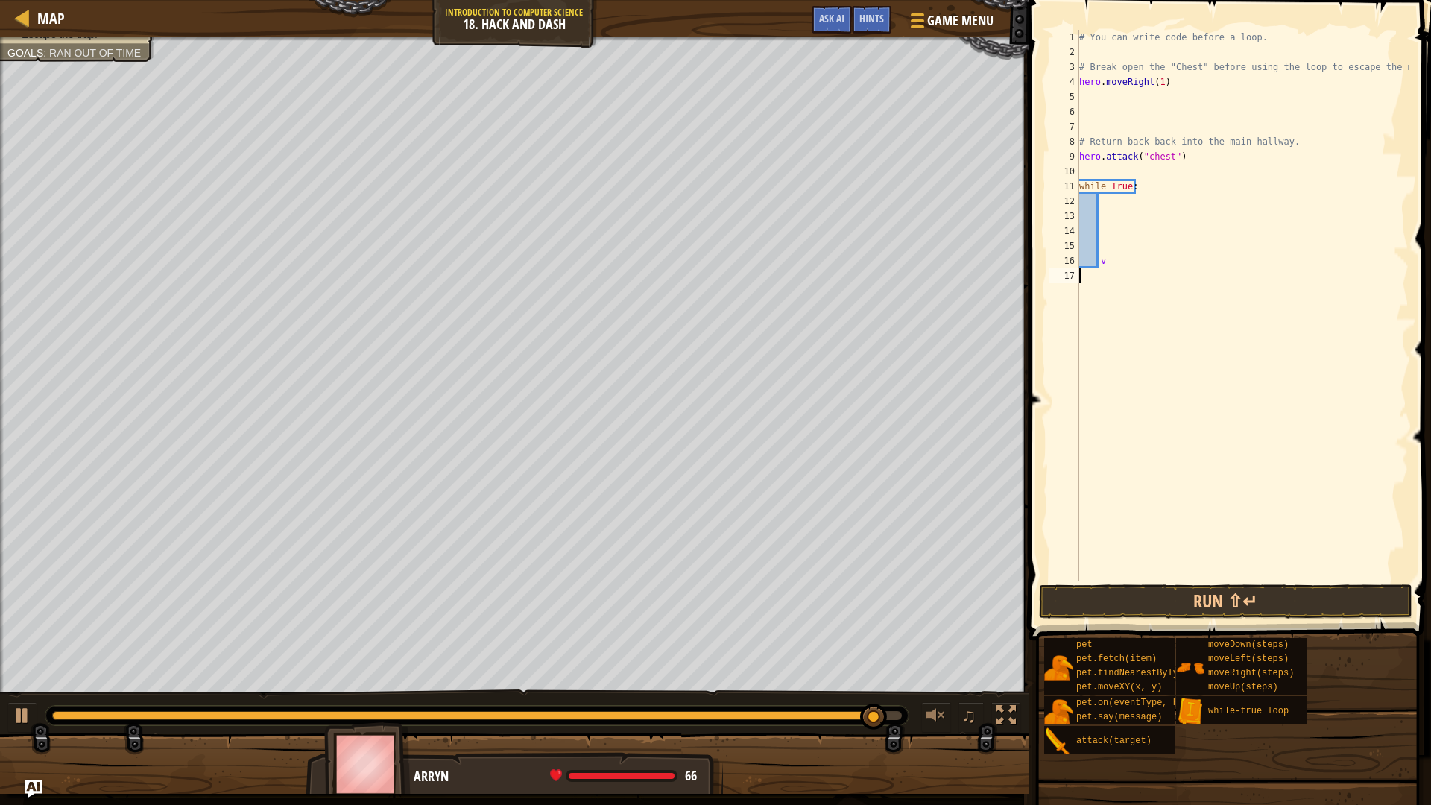
click at [1107, 269] on div "# You can write code before a loop. # Break open the "Chest" before using the l…" at bounding box center [1243, 321] width 333 height 582
click at [1112, 262] on div "# You can write code before a loop. # Break open the "Chest" before using the l…" at bounding box center [1243, 321] width 333 height 582
type textarea "v"
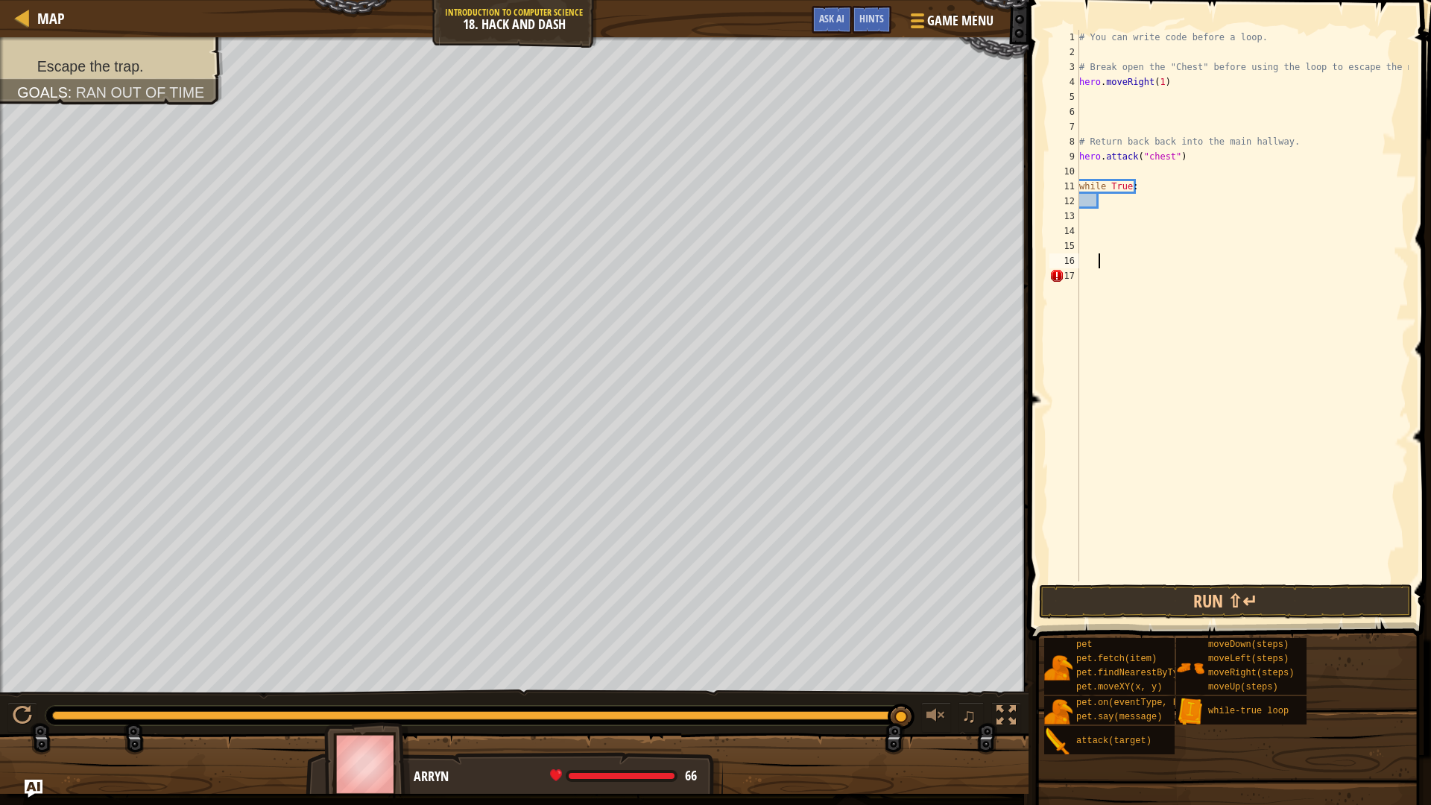
drag, startPoint x: 1165, startPoint y: 162, endPoint x: 1177, endPoint y: 161, distance: 11.2
click at [1169, 161] on div "# You can write code before a loop. # Break open the "Chest" before using the l…" at bounding box center [1243, 321] width 333 height 582
type textarea "hero.attack("chest")"
click at [1173, 158] on div "# You can write code before a loop. # Break open the "Chest" before using the l…" at bounding box center [1243, 321] width 333 height 582
click at [1162, 162] on div "# You can write code before a loop. # Break open the "Chest" before using the l…" at bounding box center [1243, 321] width 333 height 582
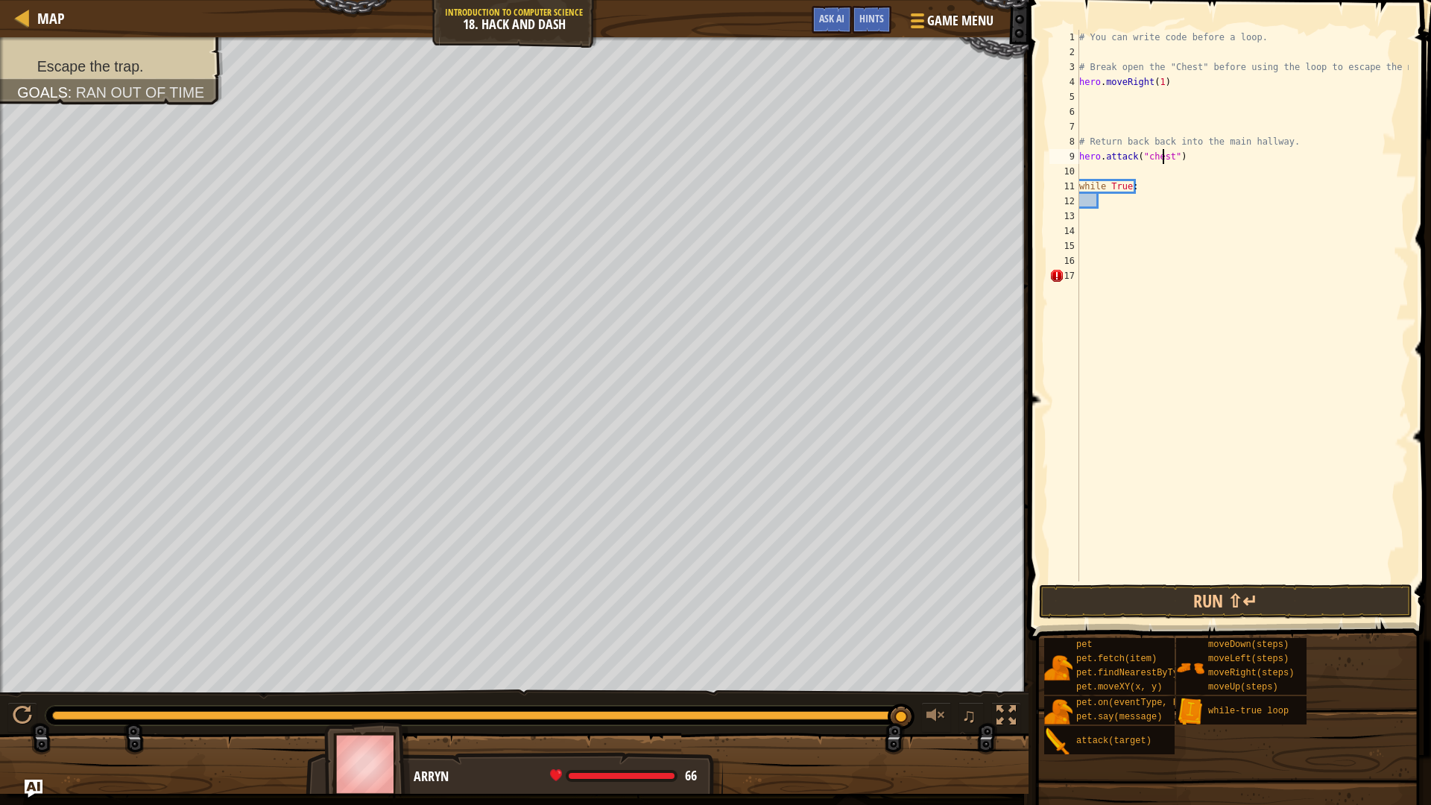
click at [1168, 161] on div "# You can write code before a loop. # Break open the "Chest" before using the l…" at bounding box center [1243, 321] width 333 height 582
click at [1011, 678] on div at bounding box center [1006, 715] width 19 height 19
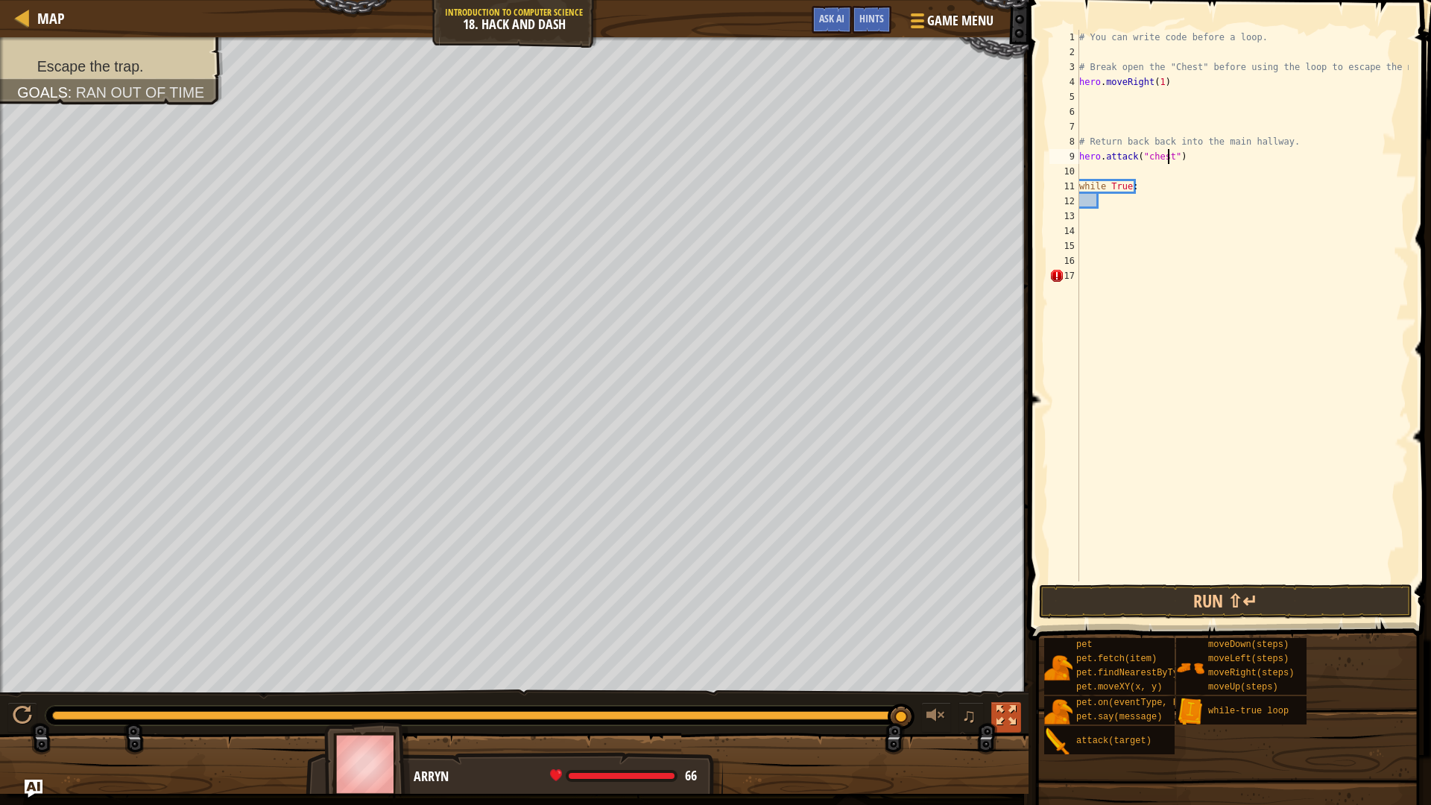
click at [1011, 678] on div at bounding box center [1006, 715] width 19 height 19
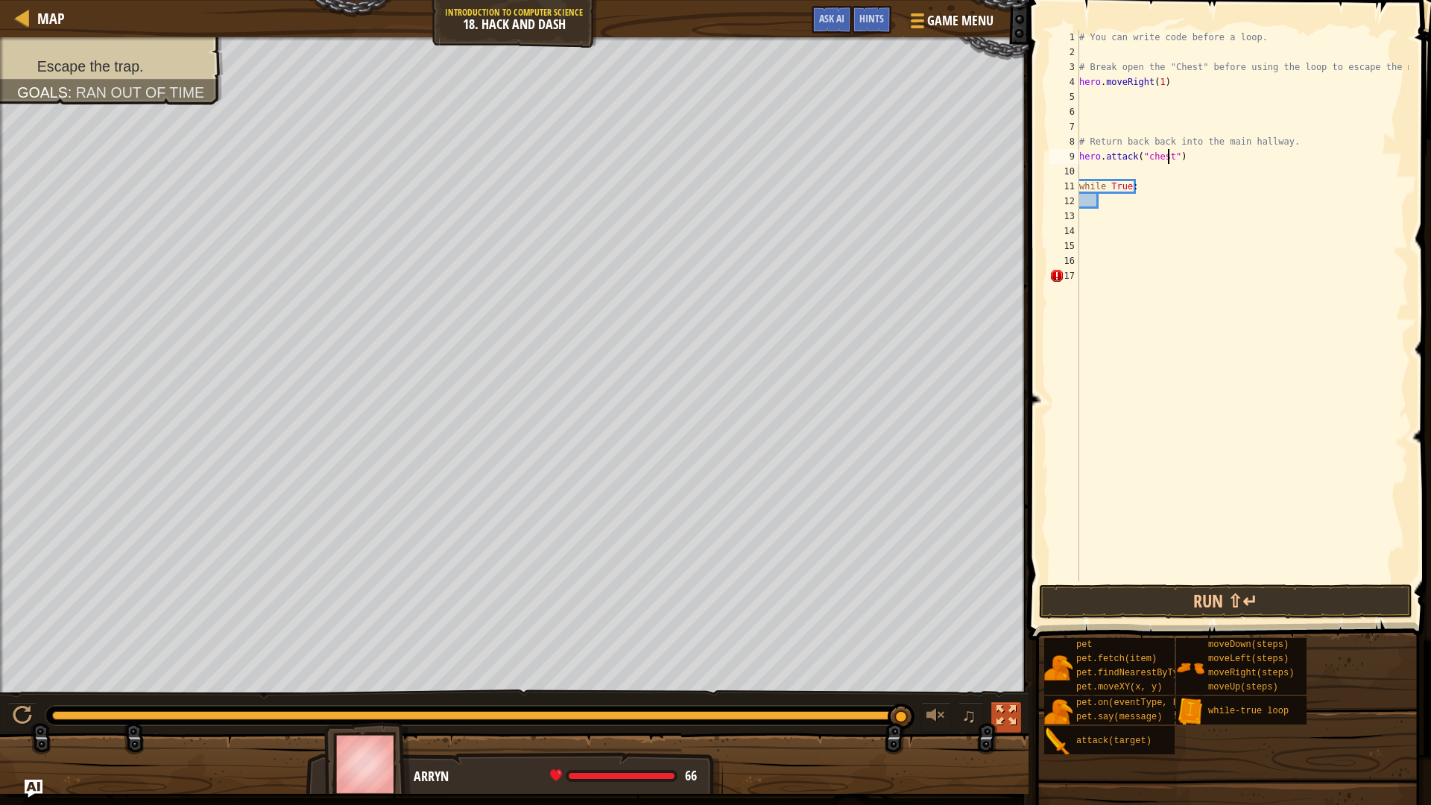
click at [1011, 678] on div at bounding box center [1006, 715] width 19 height 19
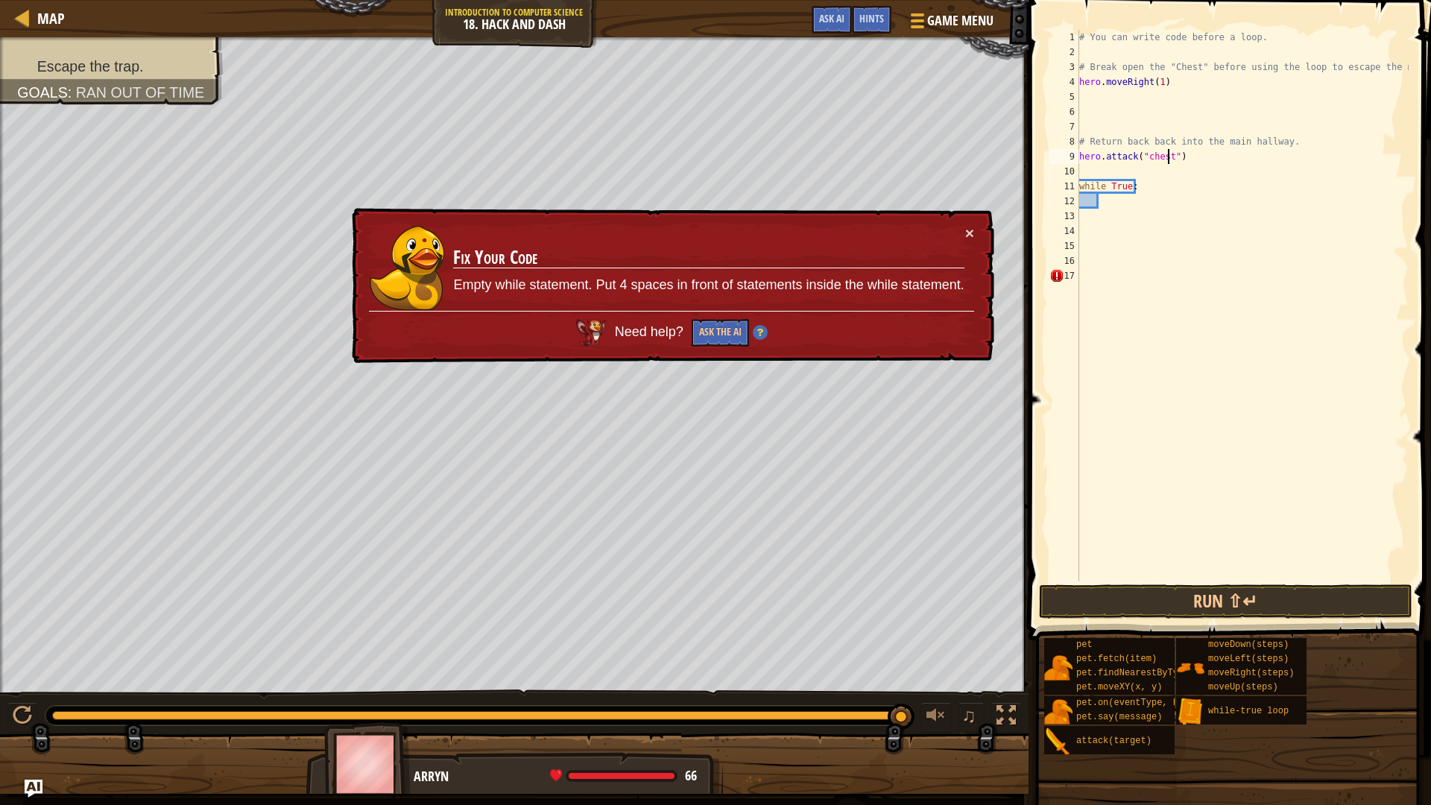
click at [1055, 262] on div "16" at bounding box center [1065, 260] width 30 height 15
click at [976, 230] on div "× Fix Your Code Empty while statement. Put 4 spaces in front of statements insi…" at bounding box center [672, 286] width 646 height 156
click at [968, 231] on button "×" at bounding box center [971, 237] width 10 height 16
drag, startPoint x: 1069, startPoint y: 259, endPoint x: 1121, endPoint y: 293, distance: 61.4
click at [1121, 293] on div "1 2 3 4 5 6 7 8 9 10 11 12 13 14 15 16 17 # You can write code before a loop. #…" at bounding box center [1228, 306] width 362 height 552
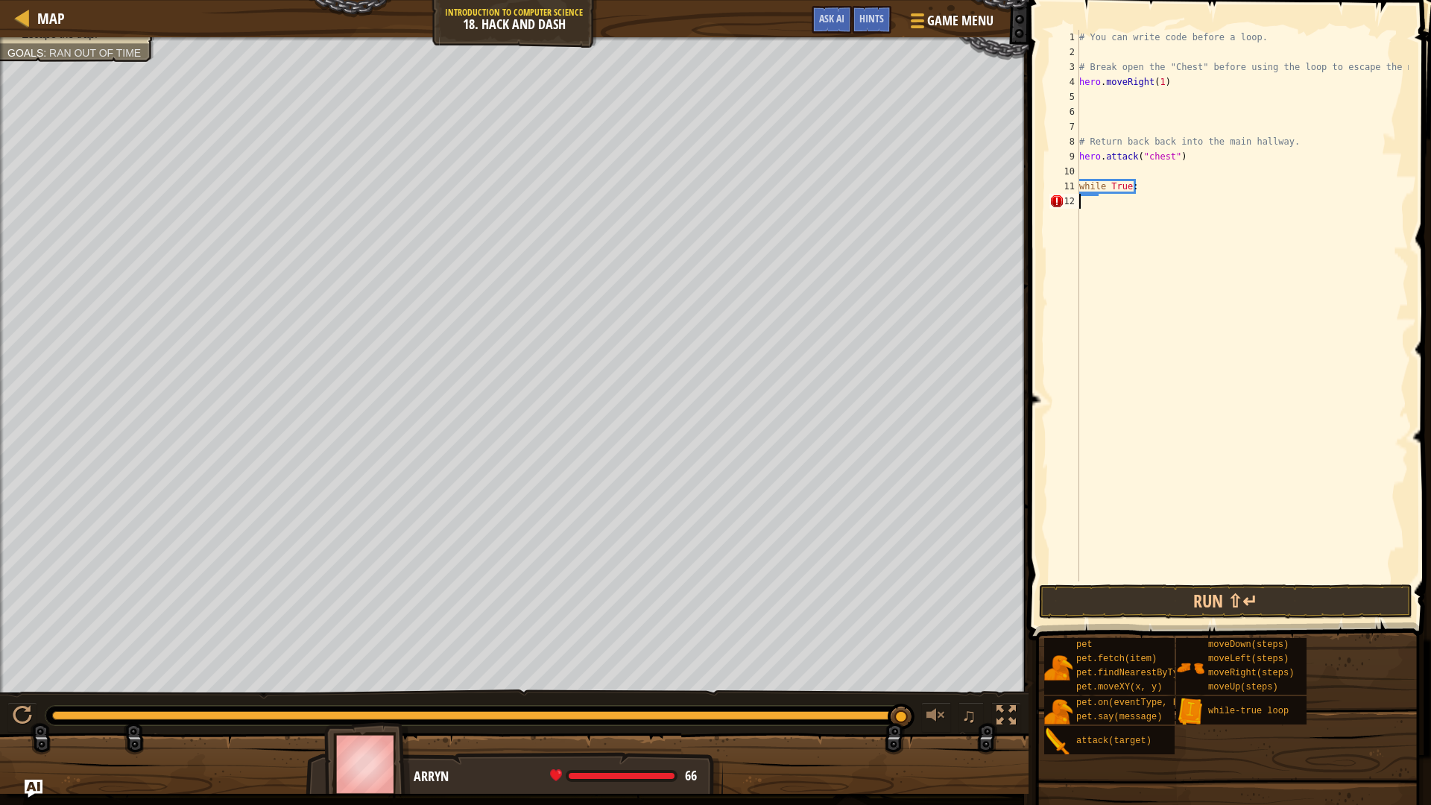
drag, startPoint x: 1133, startPoint y: 281, endPoint x: 564, endPoint y: 771, distance: 750.7
drag, startPoint x: 125, startPoint y: 74, endPoint x: 333, endPoint y: 0, distance: 220.7
drag, startPoint x: 1133, startPoint y: 186, endPoint x: 1055, endPoint y: 190, distance: 78.4
click at [1055, 190] on div "njksdkdkd\ 1 2 3 4 5 6 7 8 9 10 11 12 13 # You can write code before a loop. # …" at bounding box center [1228, 306] width 362 height 552
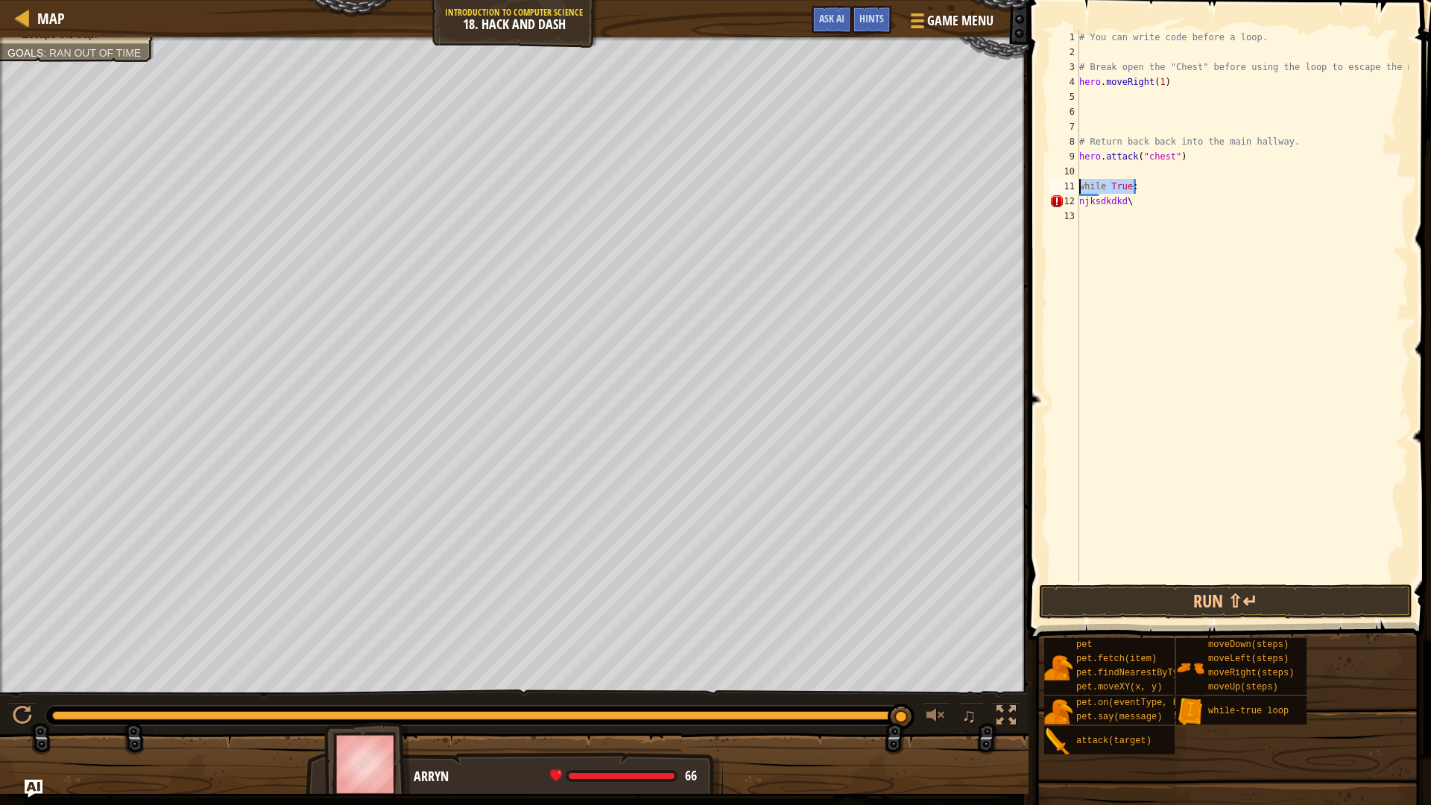
type textarea "while True:"
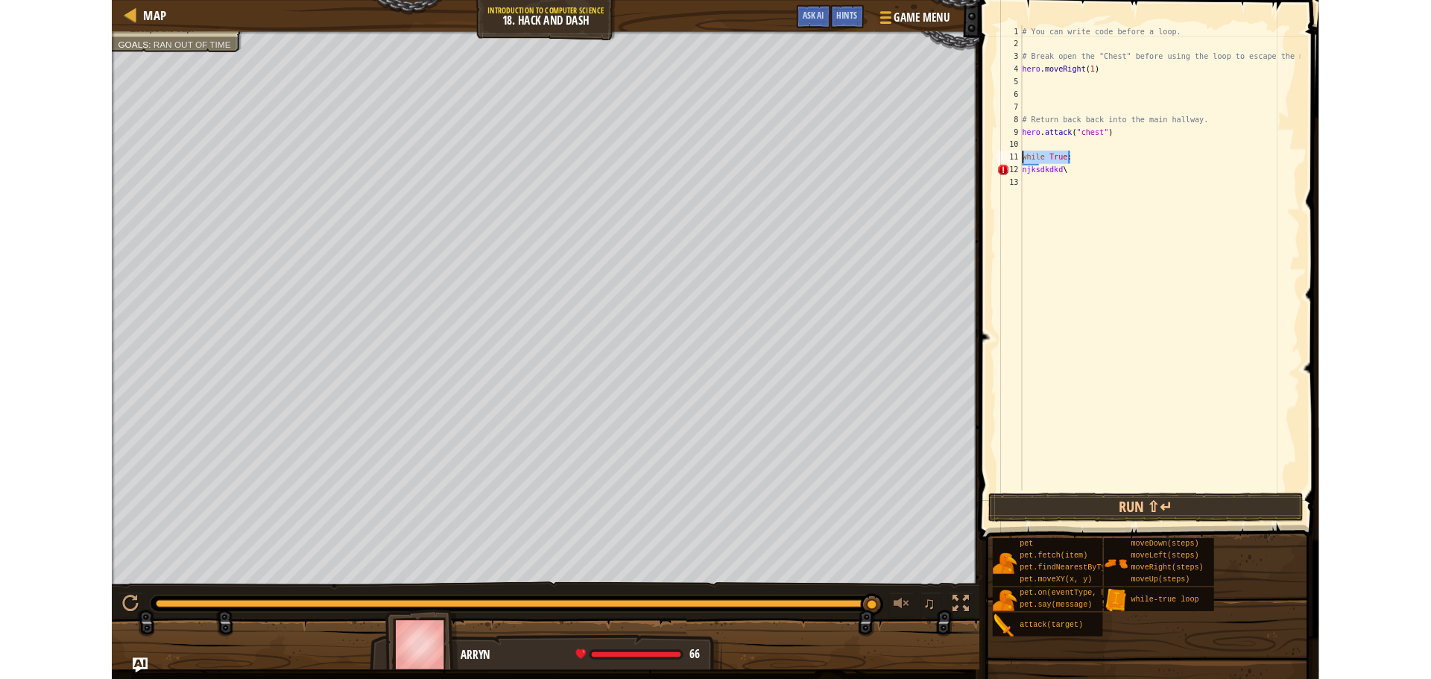
scroll to position [7, 0]
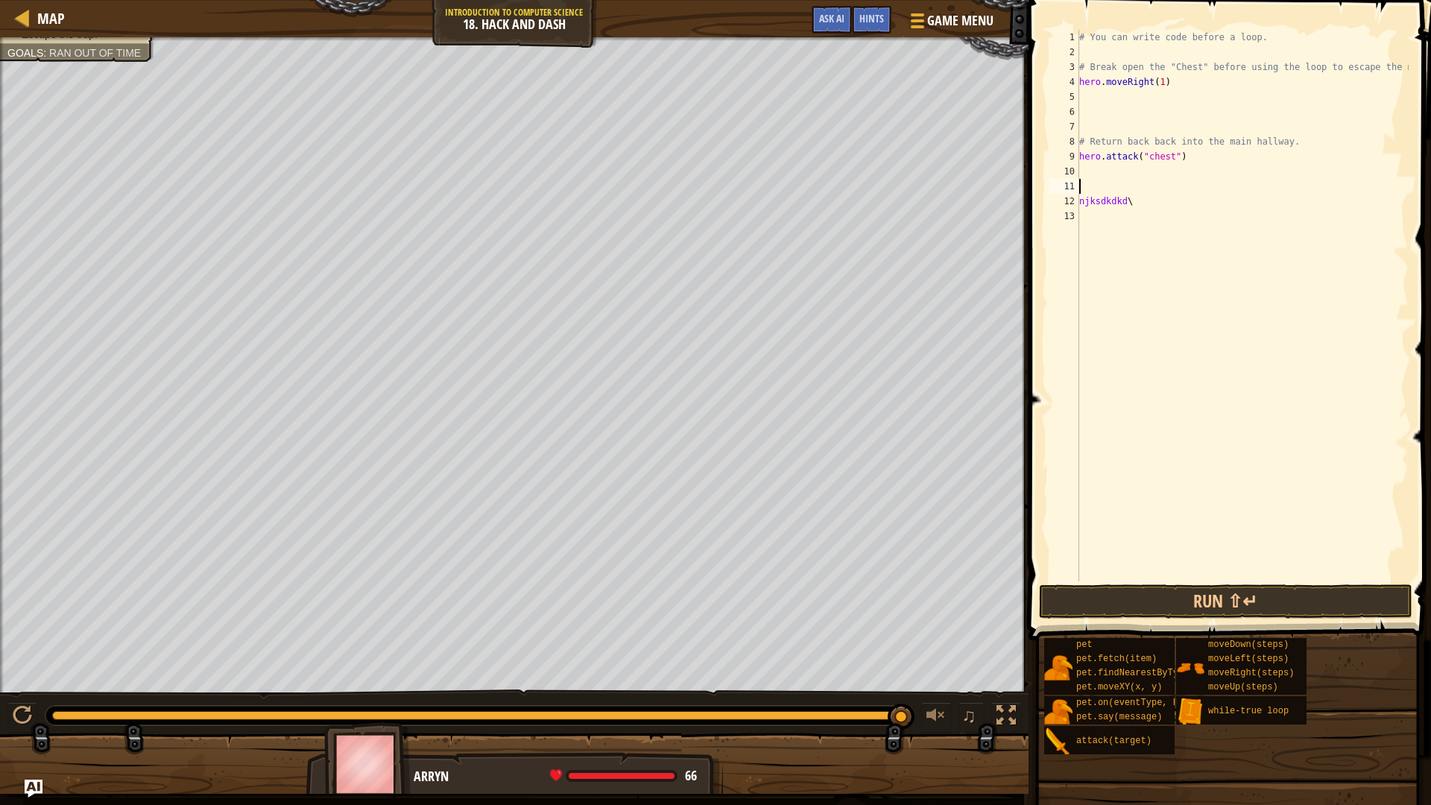
type textarea "wh"
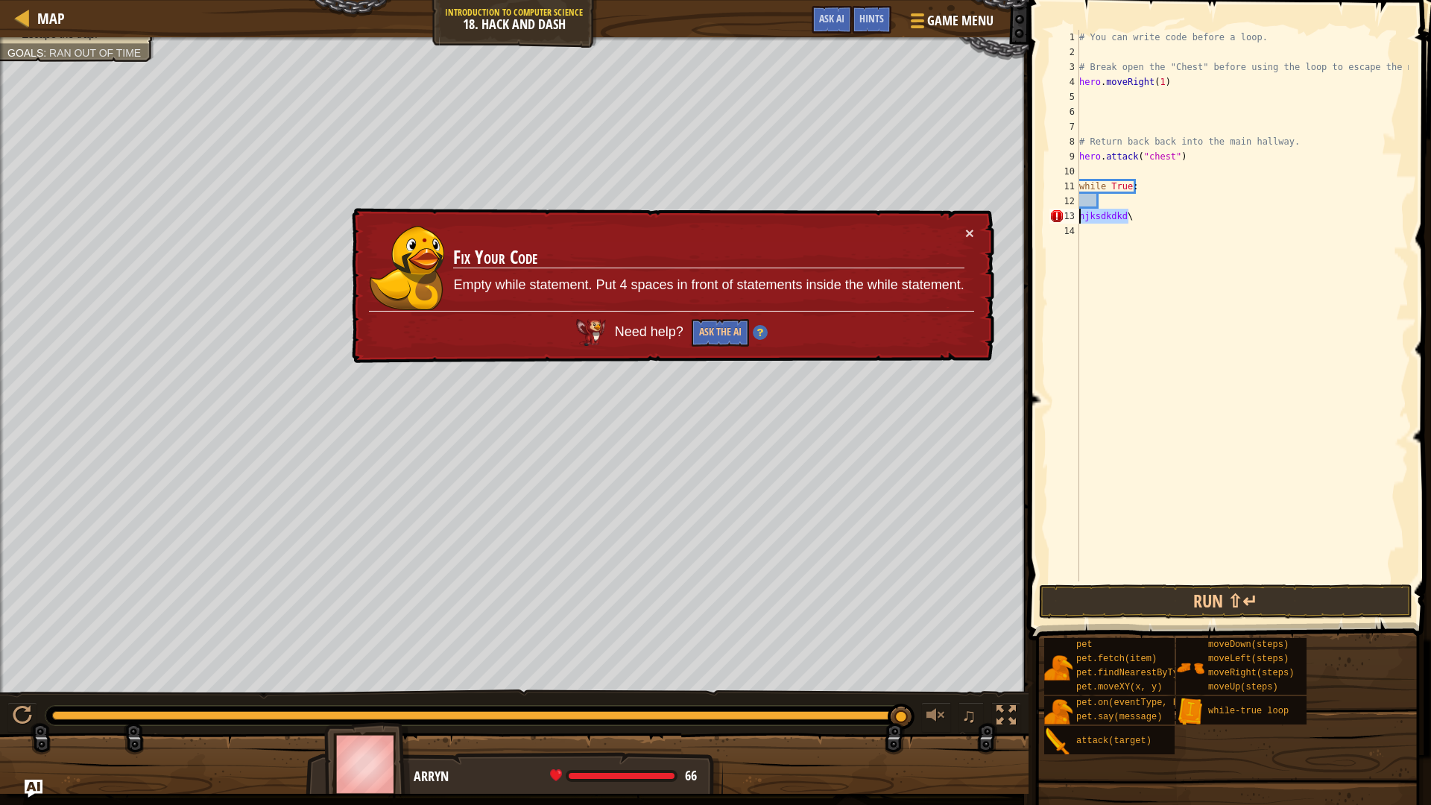
drag, startPoint x: 1129, startPoint y: 218, endPoint x: 1075, endPoint y: 214, distance: 53.8
click at [1075, 214] on div "1 2 3 4 5 6 7 8 9 10 11 12 13 14 # You can write code before a loop. # Break op…" at bounding box center [1228, 306] width 362 height 552
type textarea "njksdkdkd\"
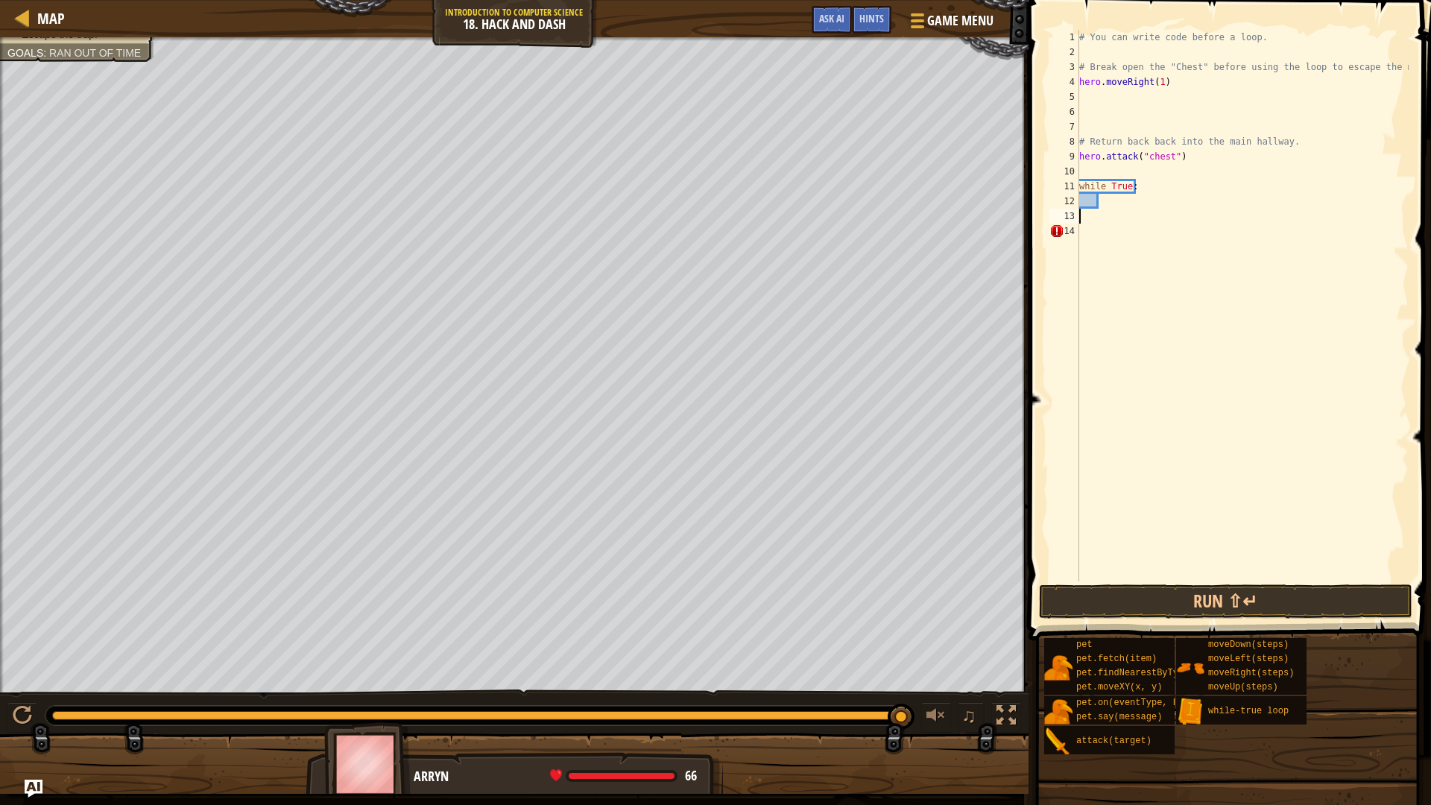
click at [1115, 201] on div "# You can write code before a loop. # Break open the "Chest" before using the l…" at bounding box center [1243, 321] width 333 height 582
